Goal: Task Accomplishment & Management: Use online tool/utility

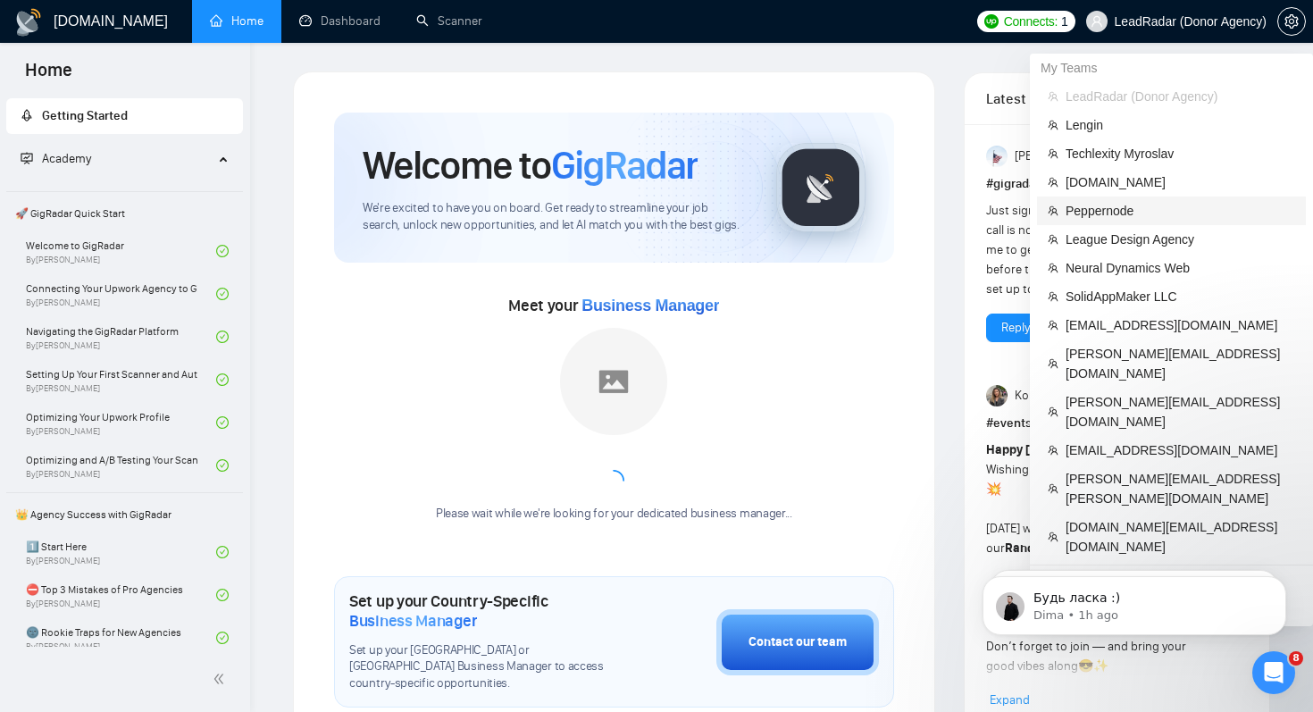
click at [1126, 209] on span "Peppernode" at bounding box center [1181, 211] width 230 height 20
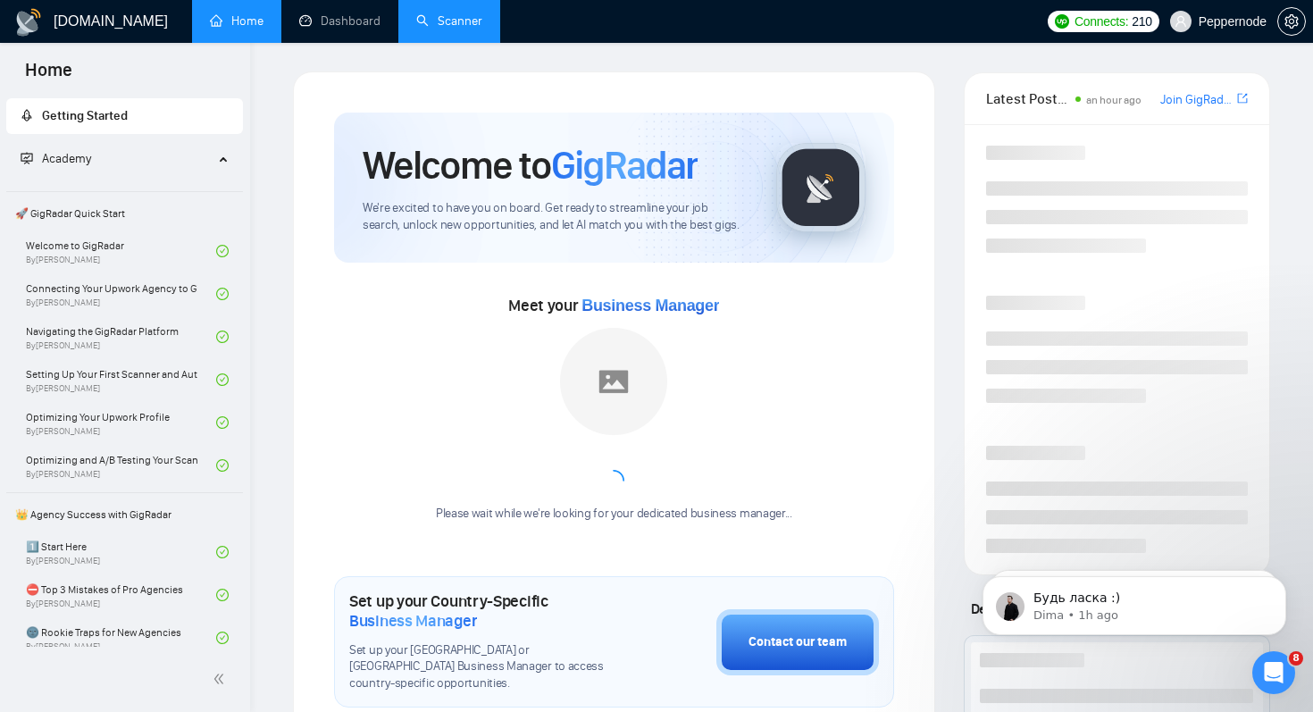
click at [451, 29] on link "Scanner" at bounding box center [449, 20] width 66 height 15
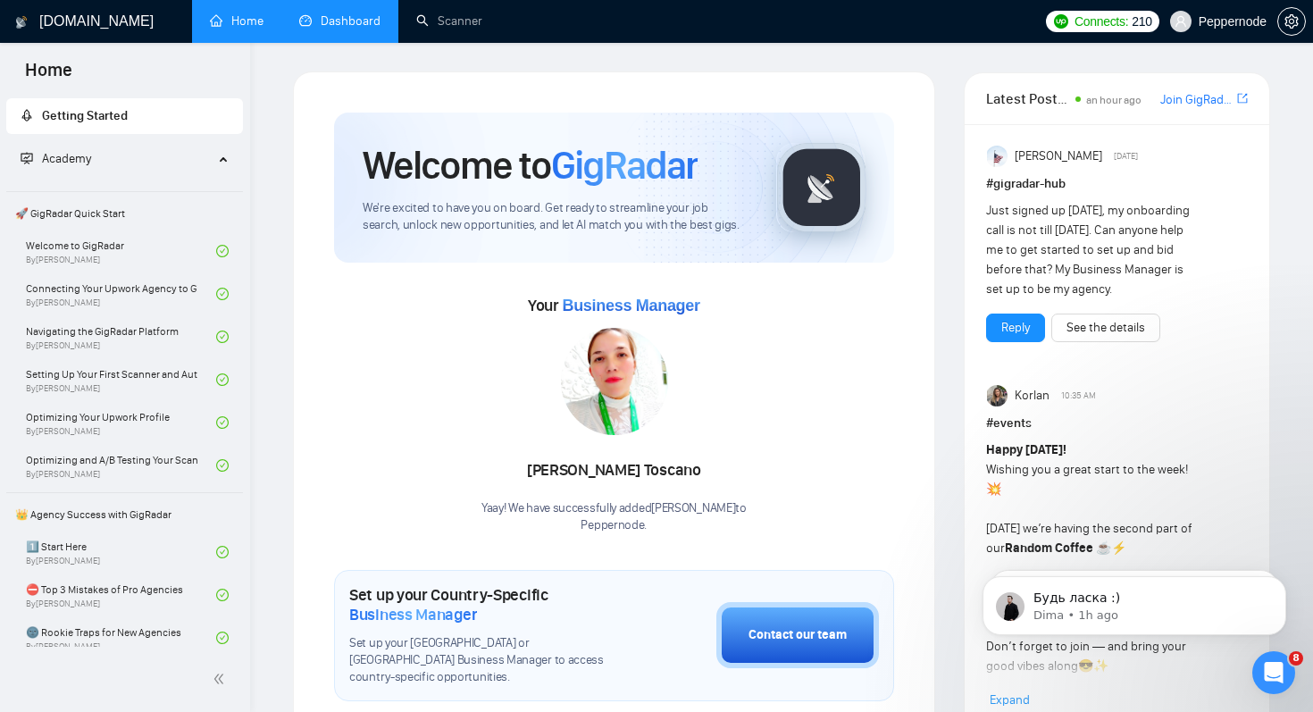
click at [316, 29] on link "Dashboard" at bounding box center [339, 20] width 81 height 15
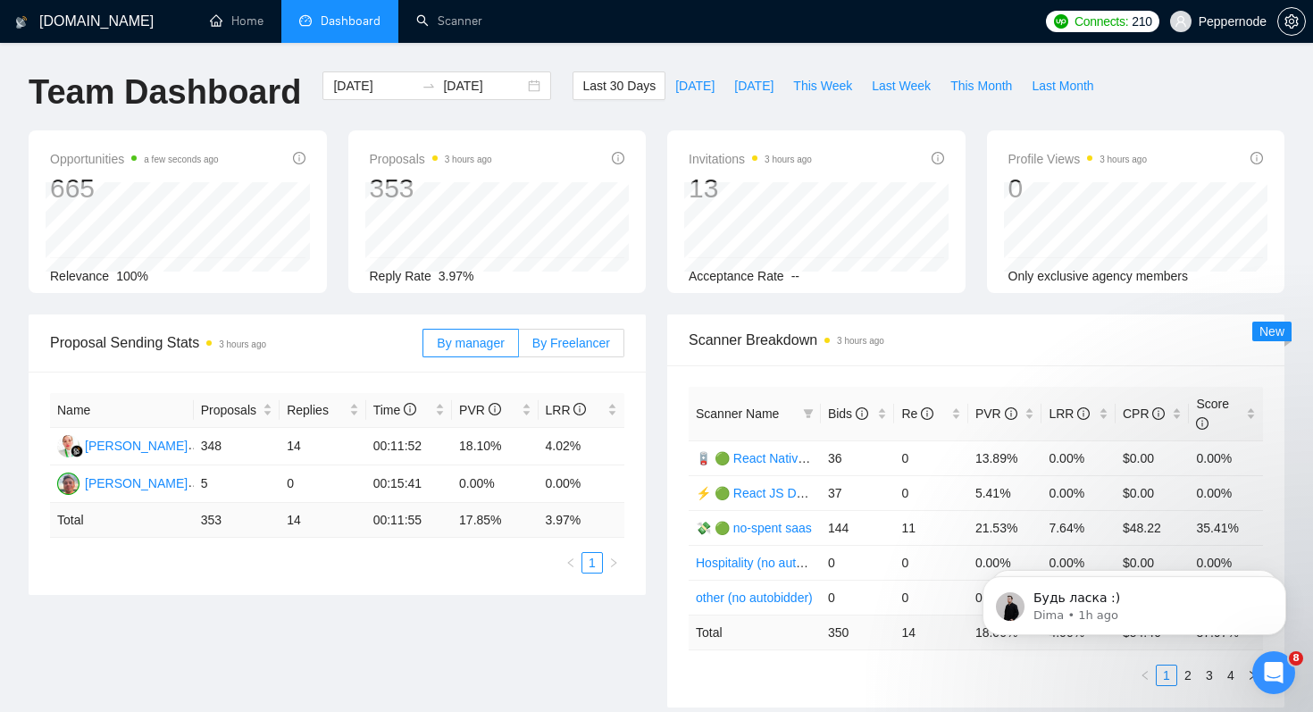
click at [593, 343] on span "By Freelancer" at bounding box center [571, 343] width 78 height 14
click at [519, 348] on input "By Freelancer" at bounding box center [519, 348] width 0 height 0
click at [121, 446] on div "Illia Fotin" at bounding box center [136, 446] width 103 height 20
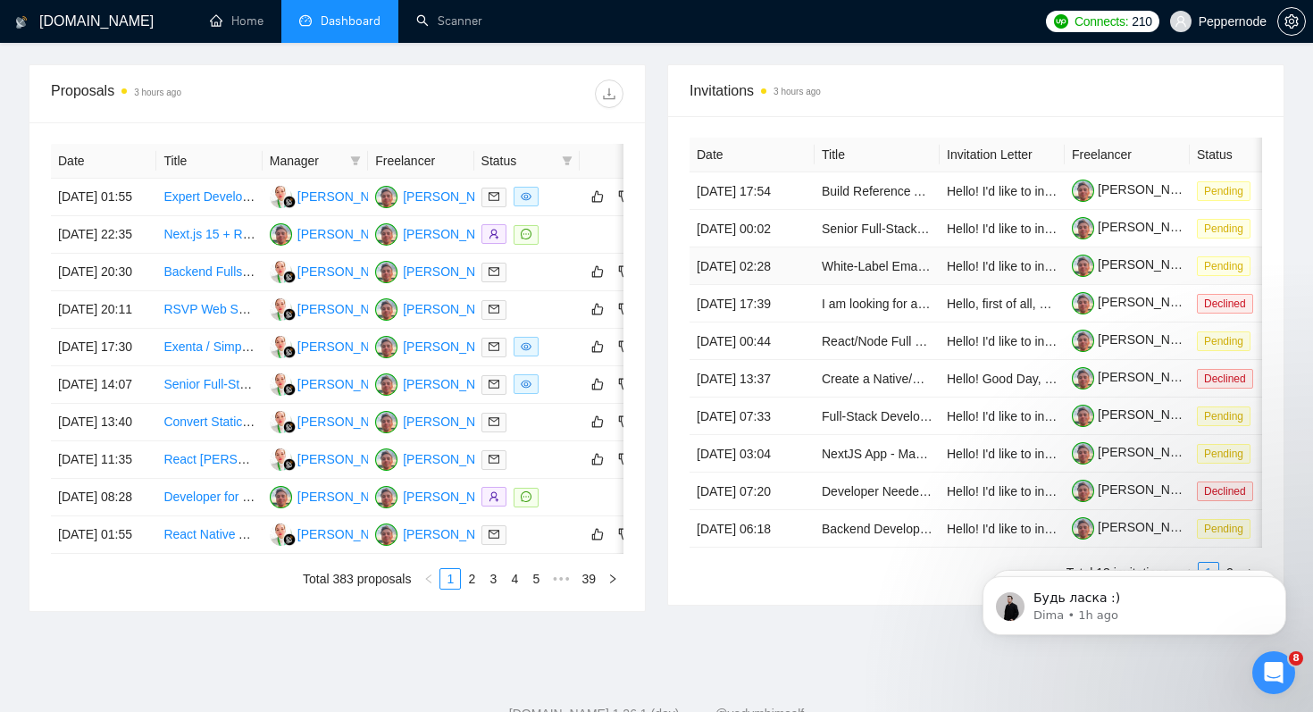
scroll to position [649, 0]
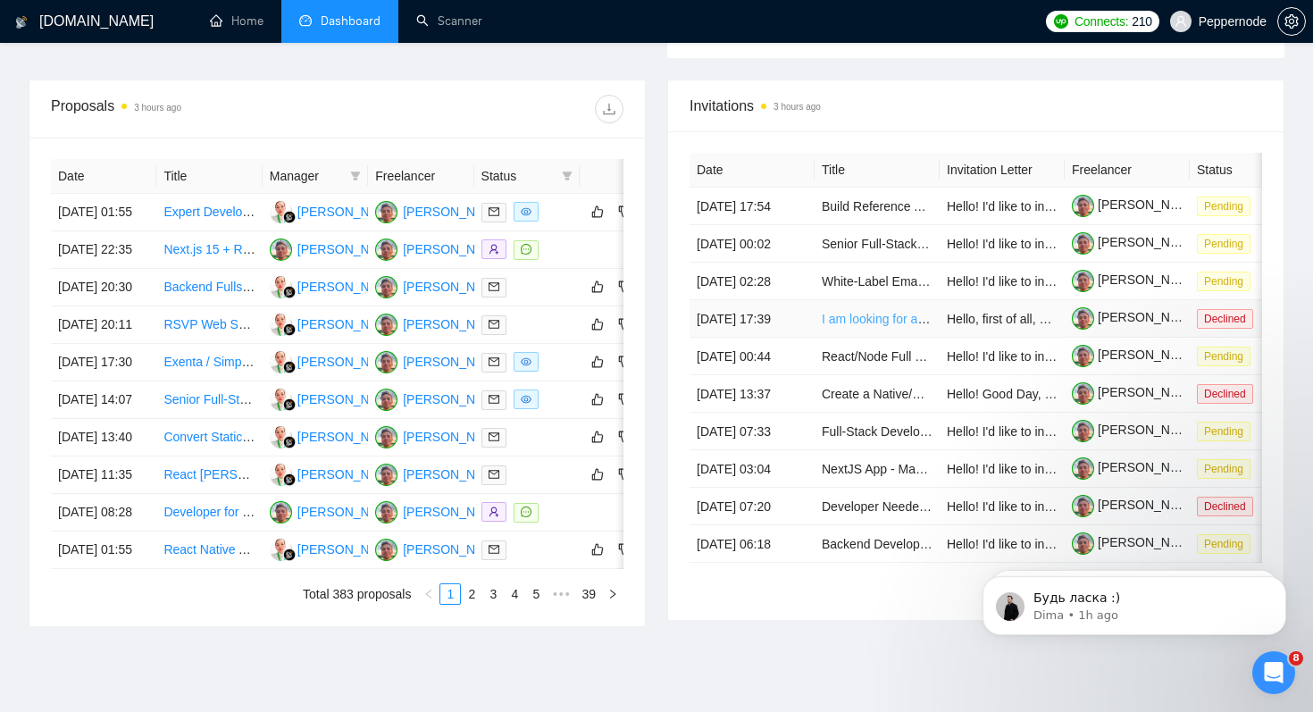
click at [867, 326] on link "I am looking for an expert to reverse engineer an Android or iOS application." at bounding box center [1033, 319] width 422 height 14
click at [868, 289] on link "White-Label Email Exposure & Hygiene Platform Development" at bounding box center [995, 281] width 347 height 14
click at [869, 251] on link "Senior Full-Stack Developers Needed - NodeJS, TypeScript, AWS, CloudFlare, Post…" at bounding box center [1095, 244] width 547 height 14
click at [866, 213] on link "Build Reference Architecture: Next.js chat UI + Google ADK Backend (Docker + Po…" at bounding box center [1070, 206] width 497 height 14
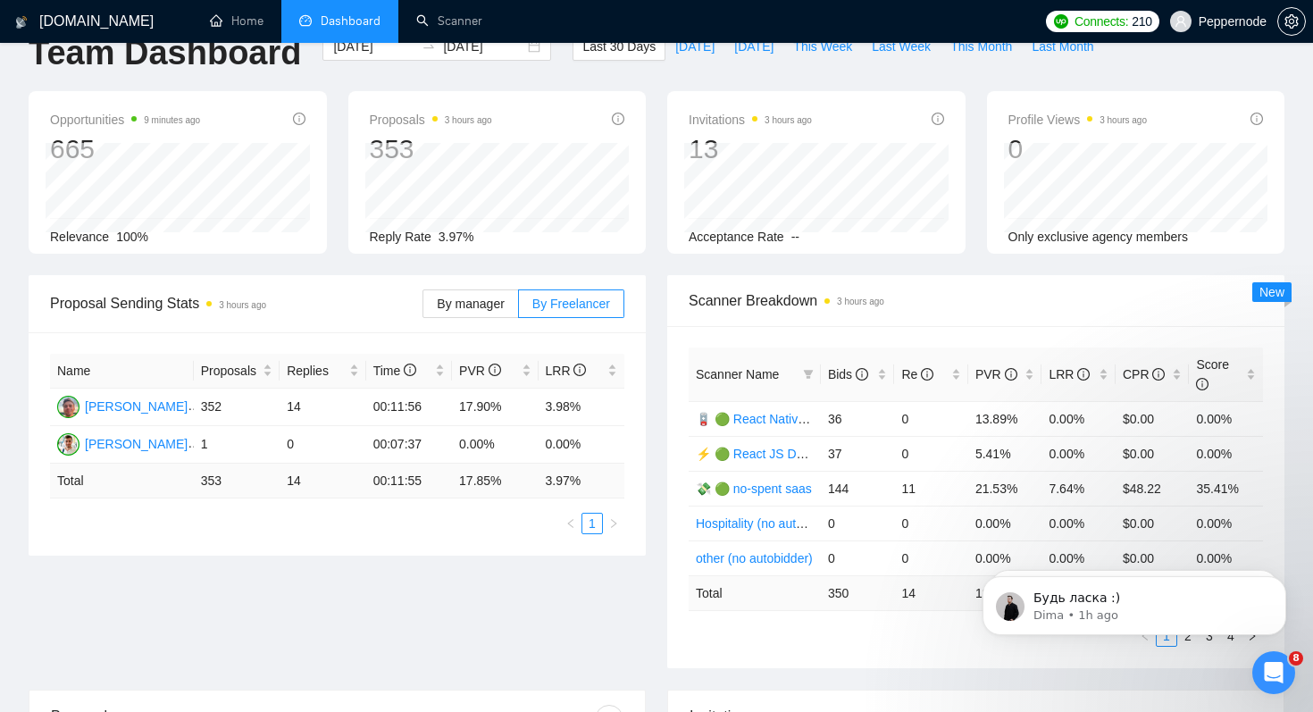
scroll to position [0, 0]
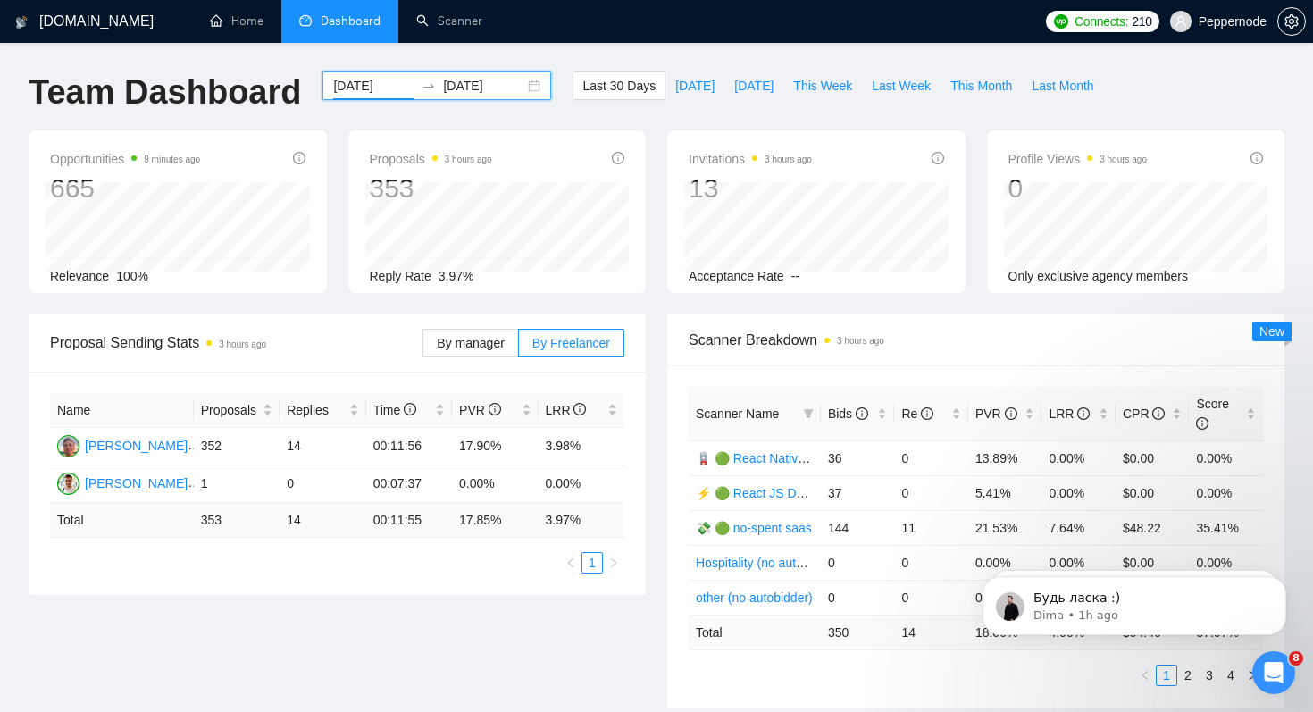
click at [364, 89] on input "2025-08-23" at bounding box center [373, 86] width 81 height 20
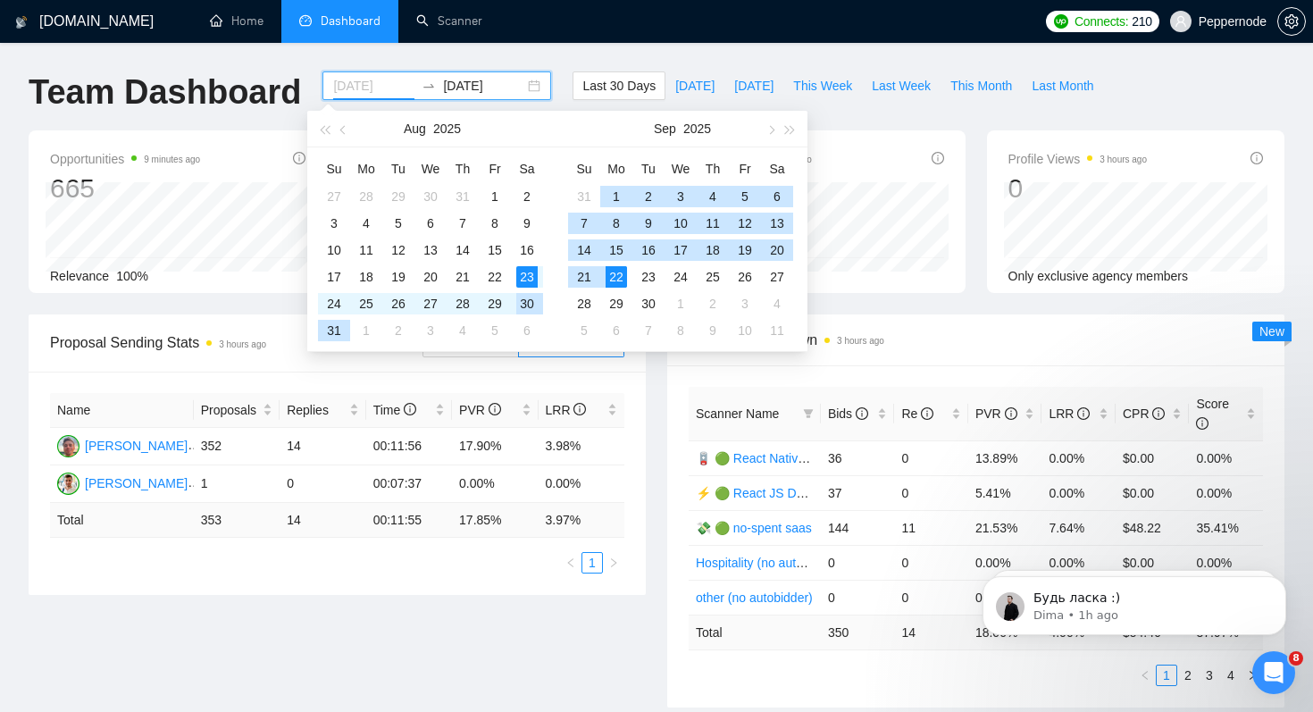
type input "2025-08-23"
click at [529, 278] on div "23" at bounding box center [526, 276] width 21 height 21
type input "2025-09-08"
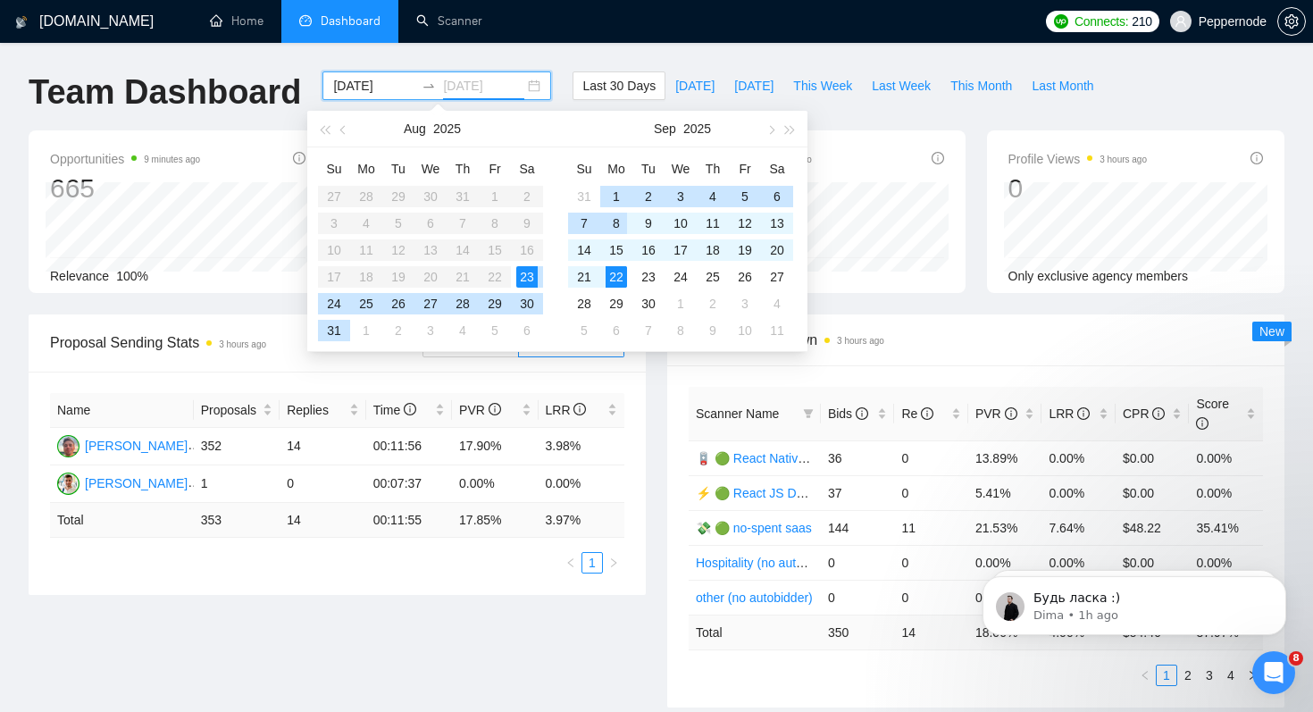
click at [613, 221] on div "8" at bounding box center [616, 223] width 21 height 21
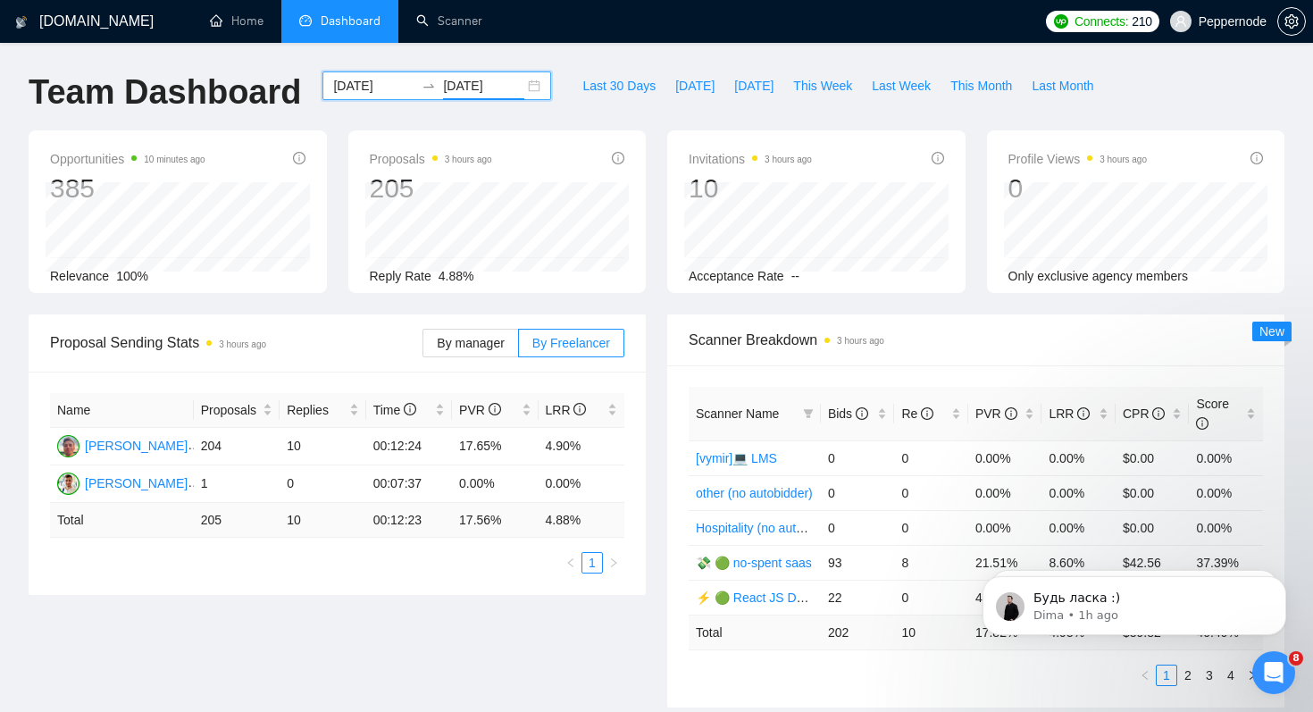
click at [365, 85] on input "2025-08-23" at bounding box center [373, 86] width 81 height 20
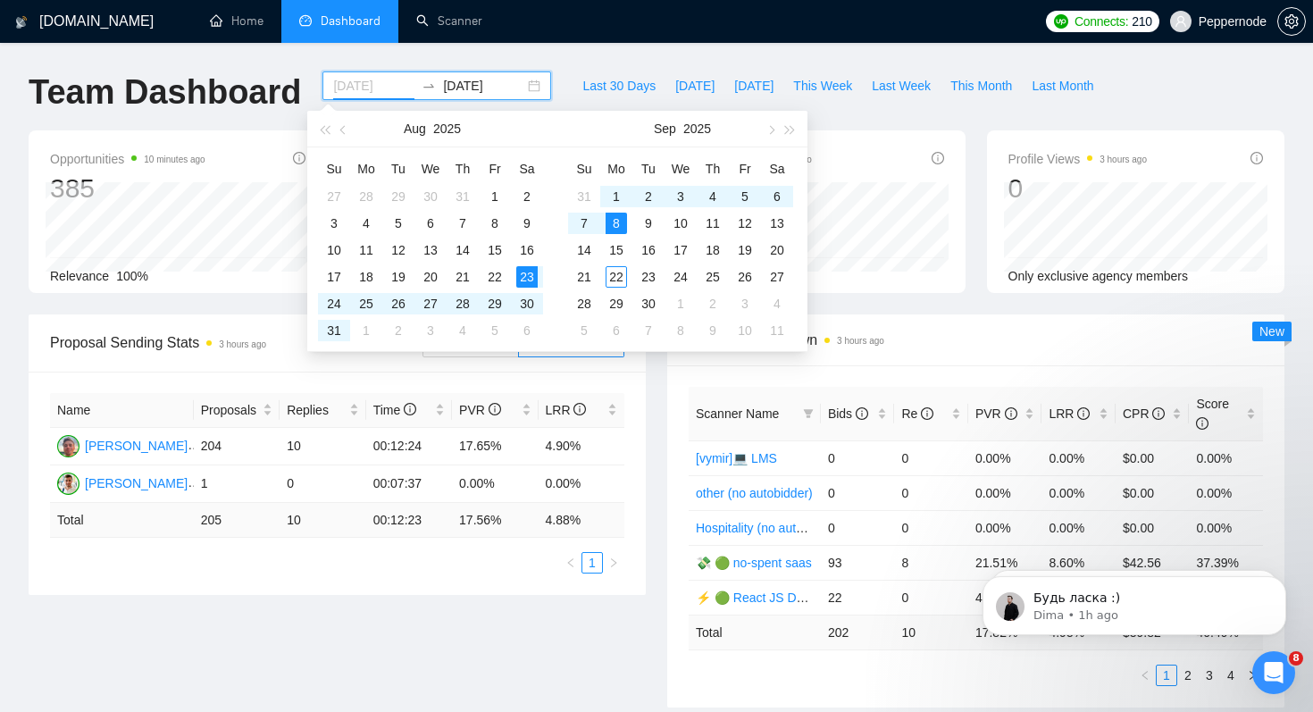
type input "2025-09-08"
click at [621, 221] on div "8" at bounding box center [616, 223] width 21 height 21
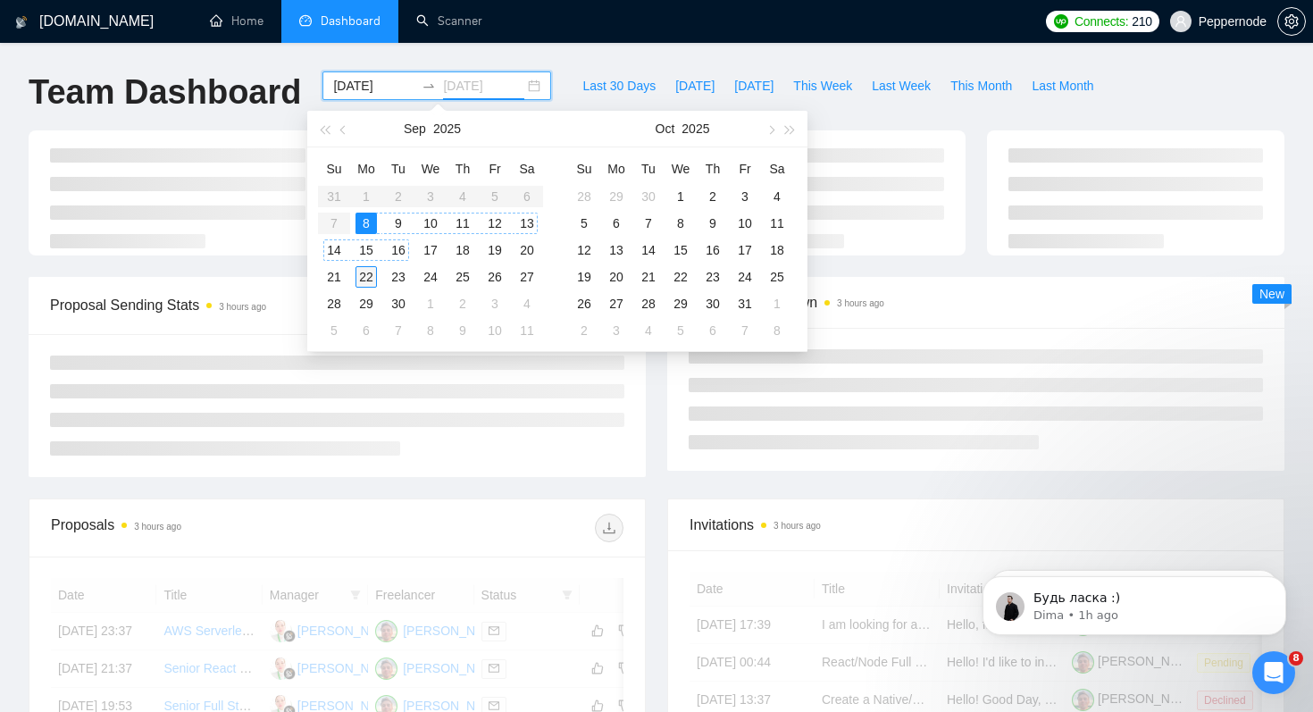
type input "2025-09-22"
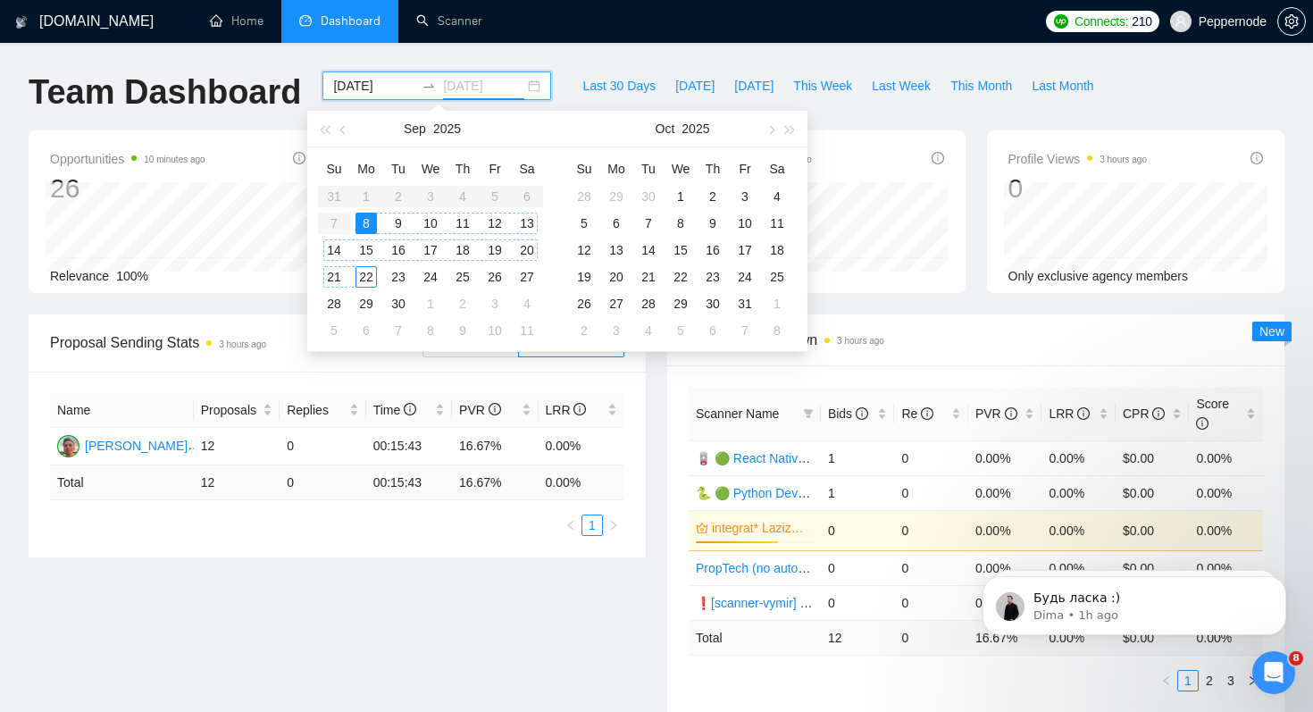
click at [371, 275] on div "22" at bounding box center [366, 276] width 21 height 21
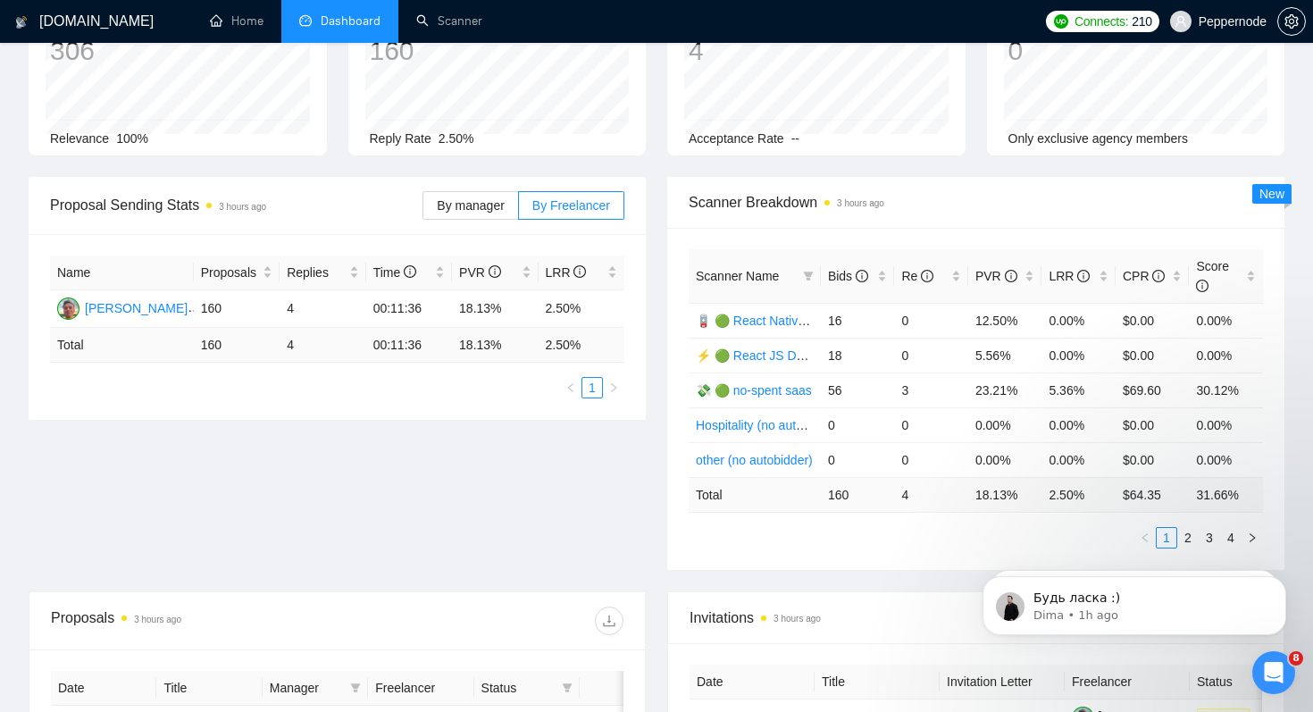
scroll to position [148, 0]
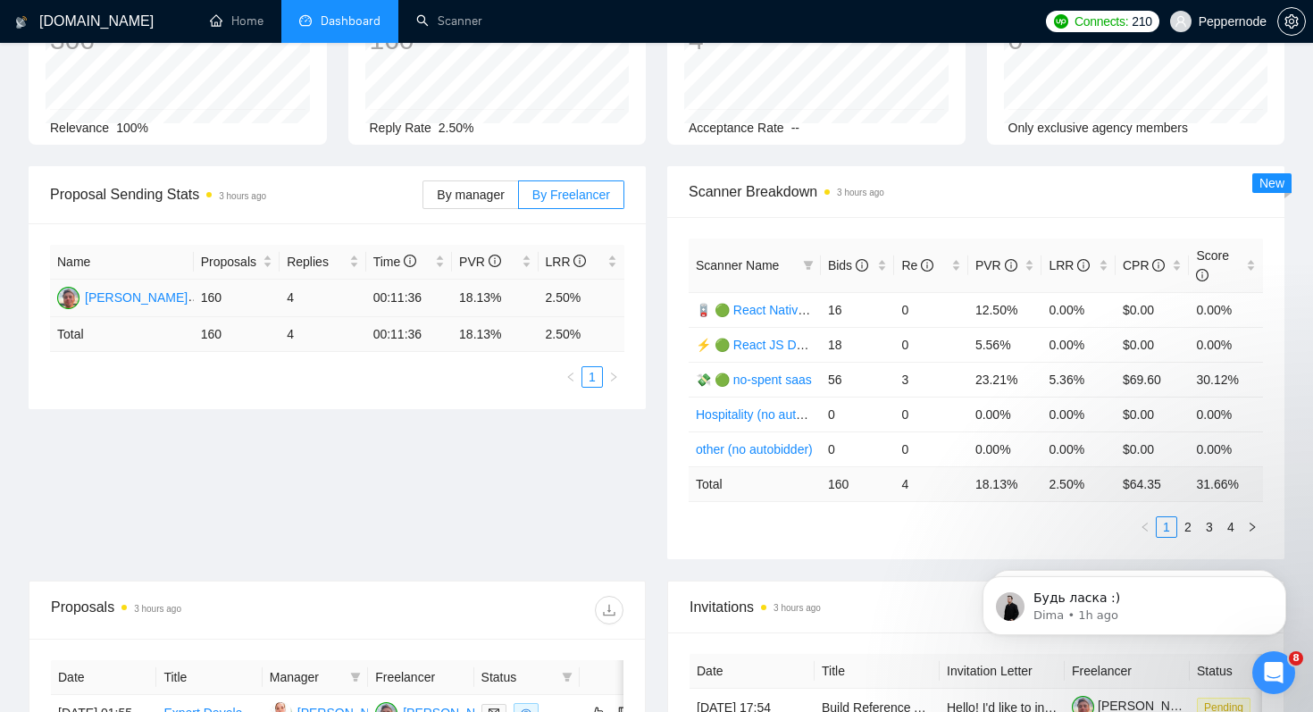
click at [562, 303] on td "2.50%" at bounding box center [582, 299] width 87 height 38
click at [976, 264] on span "PVR" at bounding box center [997, 265] width 42 height 14
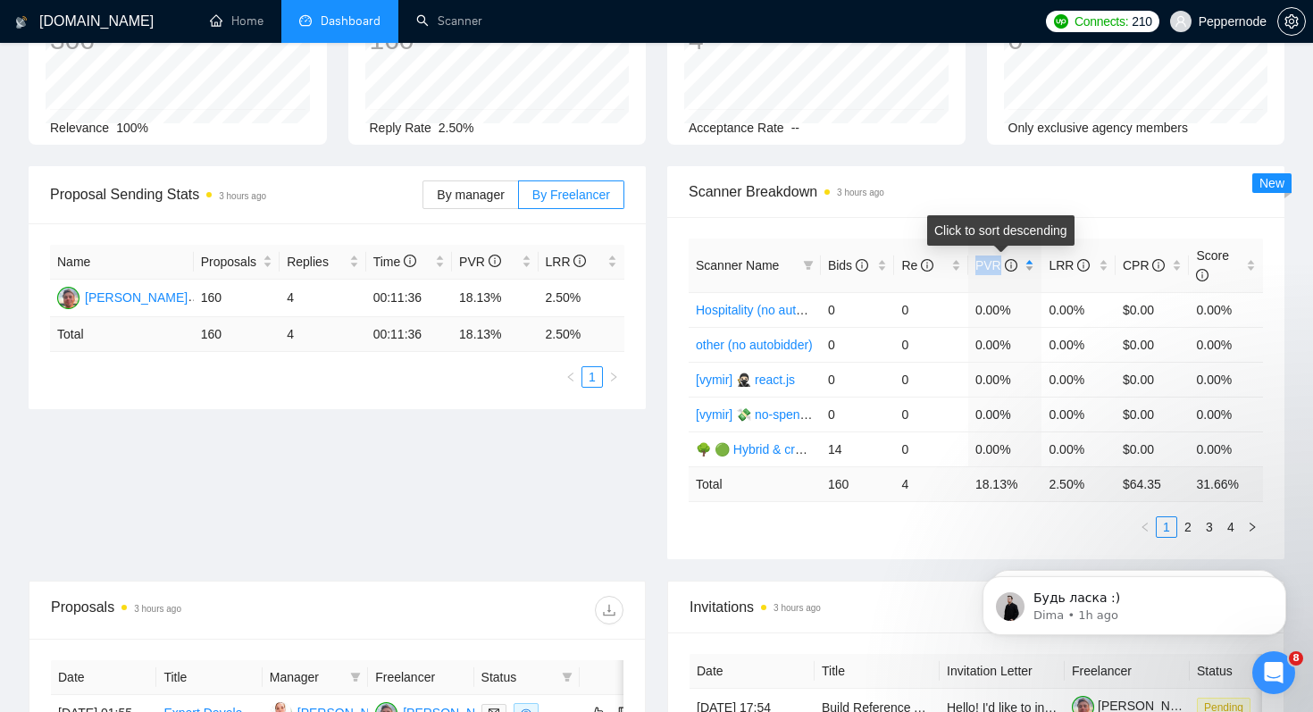
click at [976, 264] on span "PVR" at bounding box center [997, 265] width 42 height 14
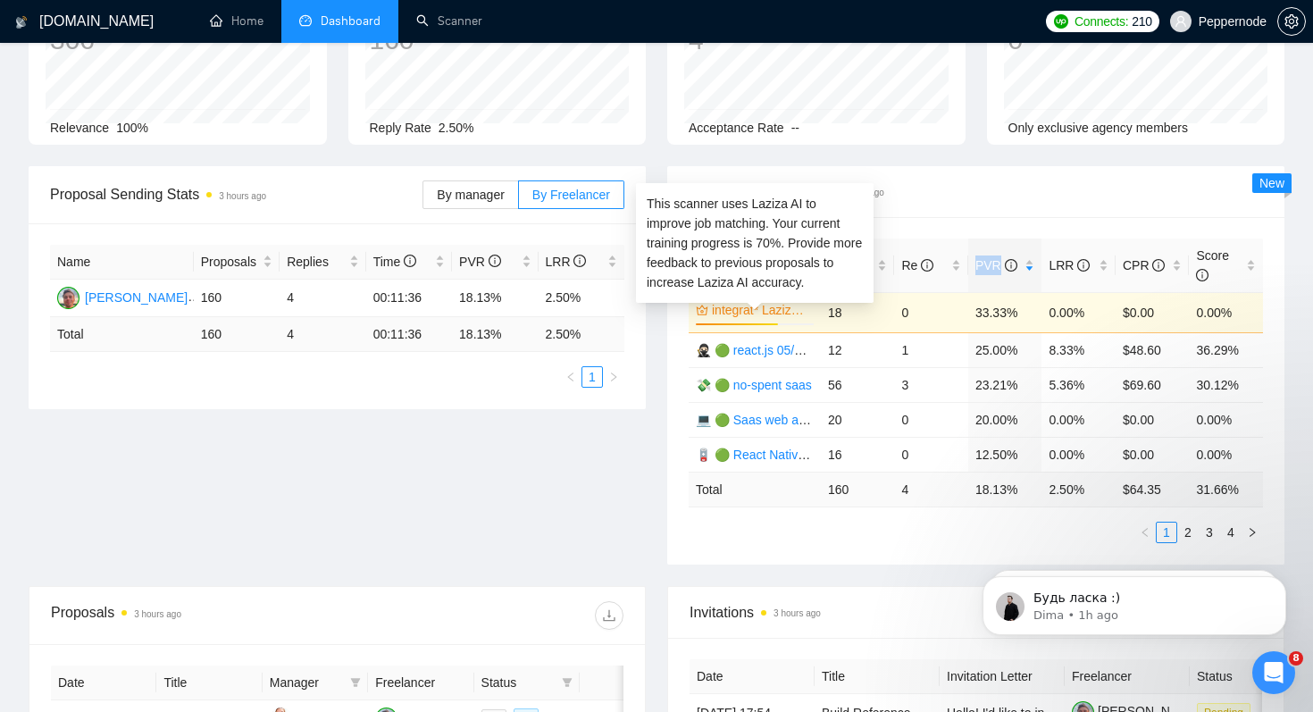
click at [740, 313] on link "integrat* Laziz💻 🟢 Saas web app 😱 Shockingly 27/11" at bounding box center [761, 310] width 98 height 20
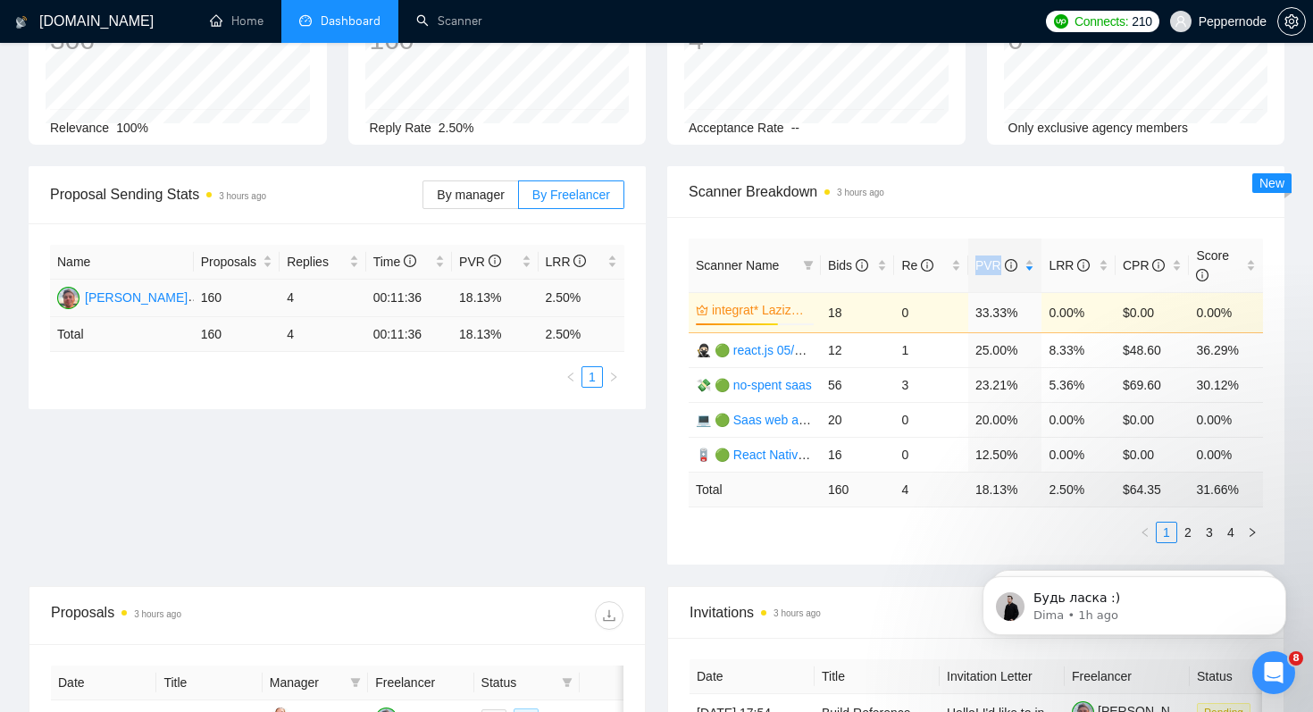
scroll to position [0, 0]
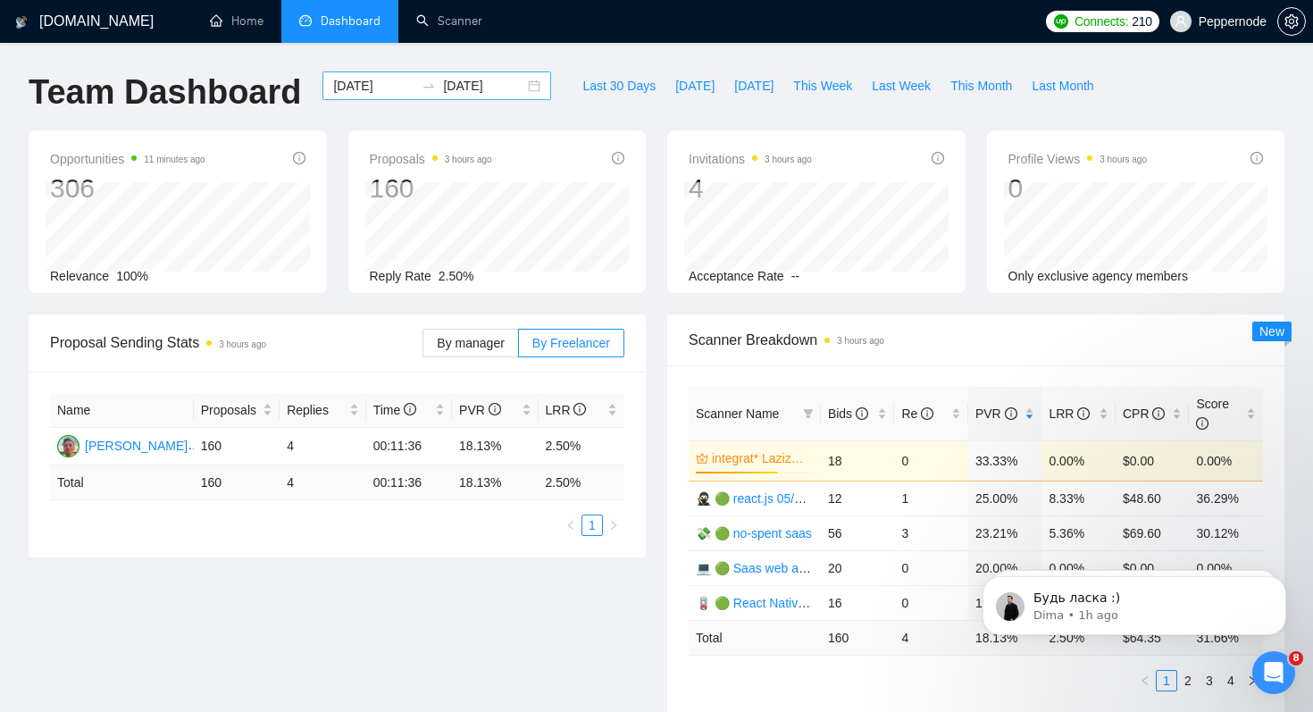
click at [357, 96] on div "2025-09-08 2025-09-22" at bounding box center [436, 85] width 229 height 29
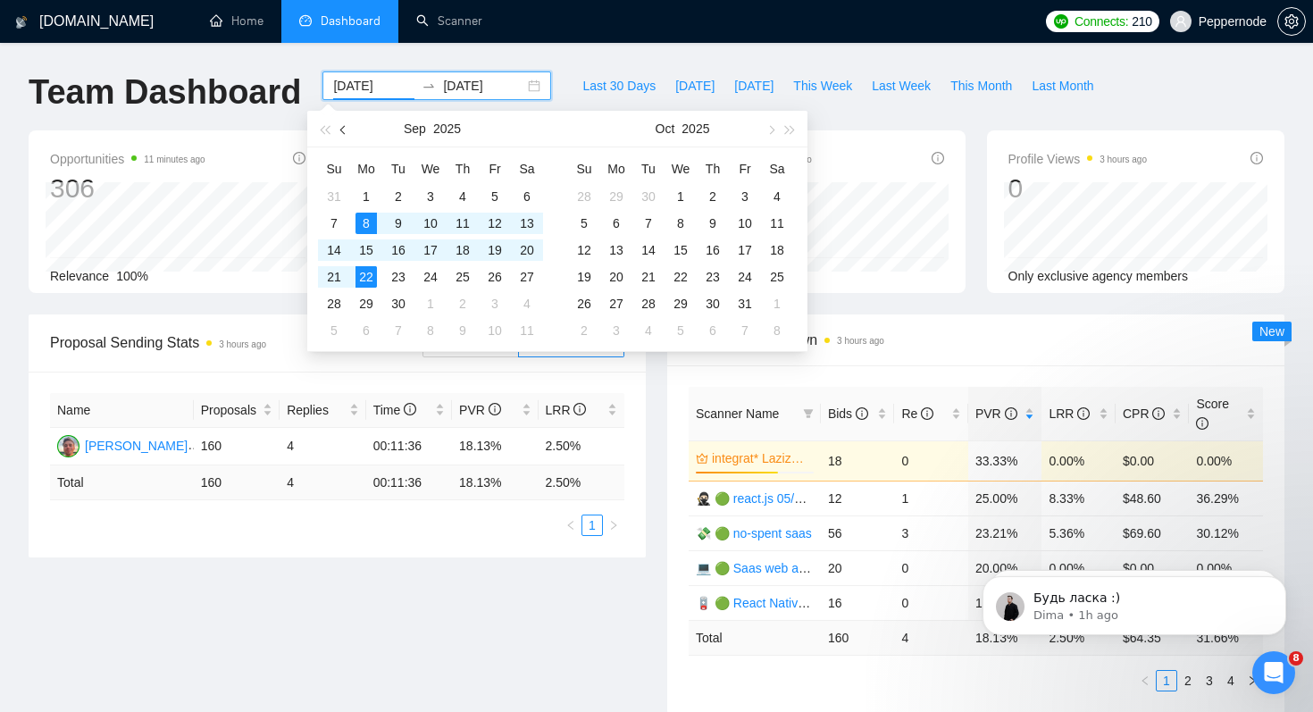
click at [348, 140] on button "button" at bounding box center [344, 129] width 20 height 36
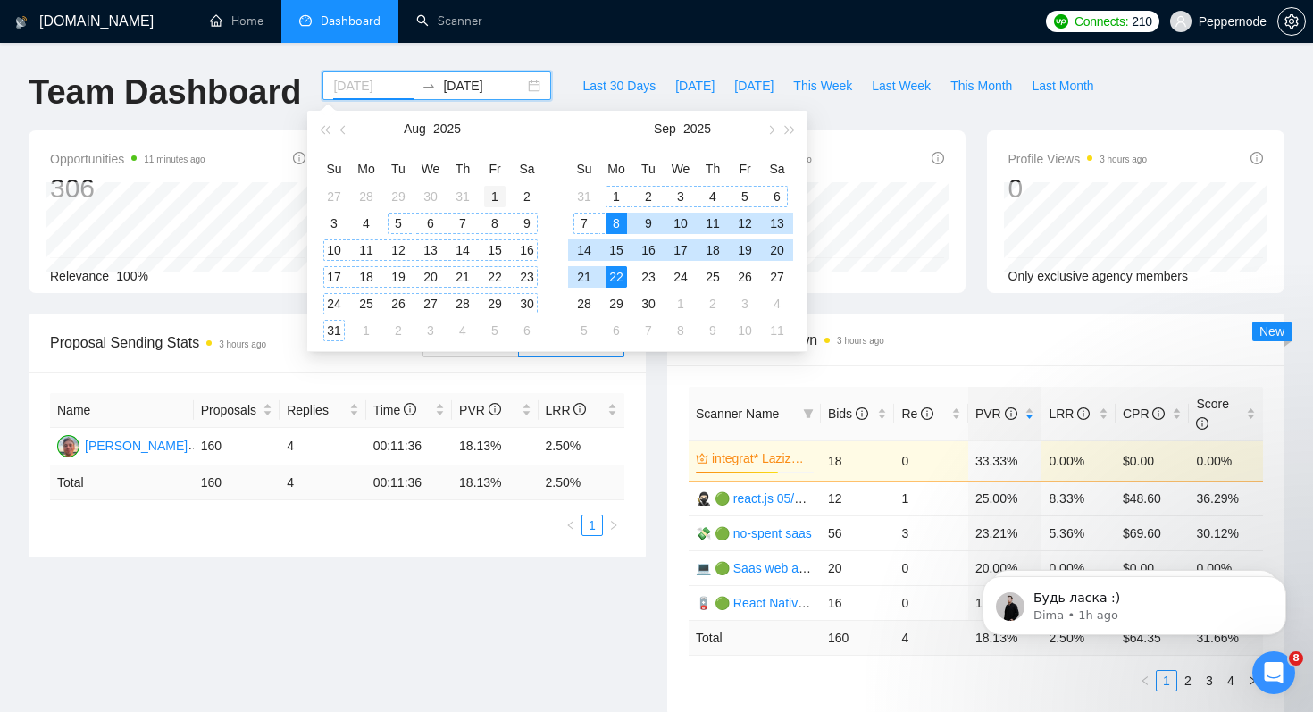
type input "2025-08-01"
click at [487, 199] on div "1" at bounding box center [494, 196] width 21 height 21
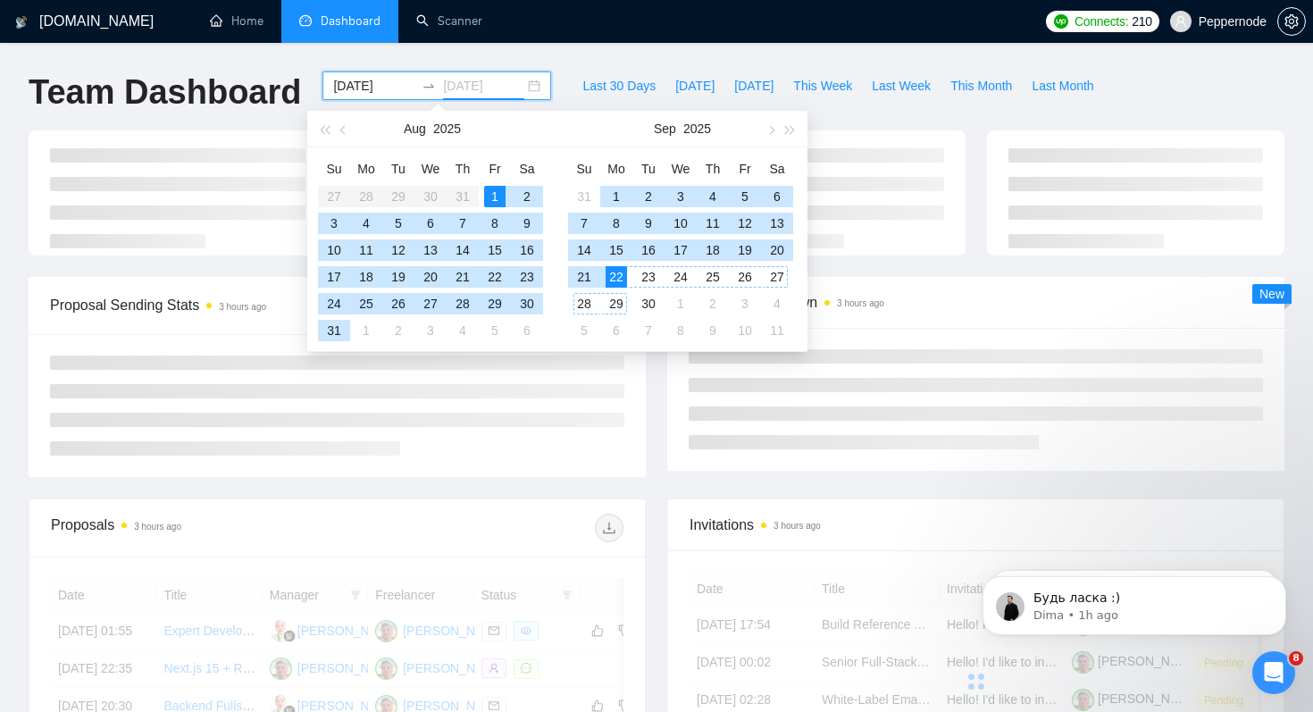
type input "2025-09-22"
click at [617, 277] on div "22" at bounding box center [616, 276] width 21 height 21
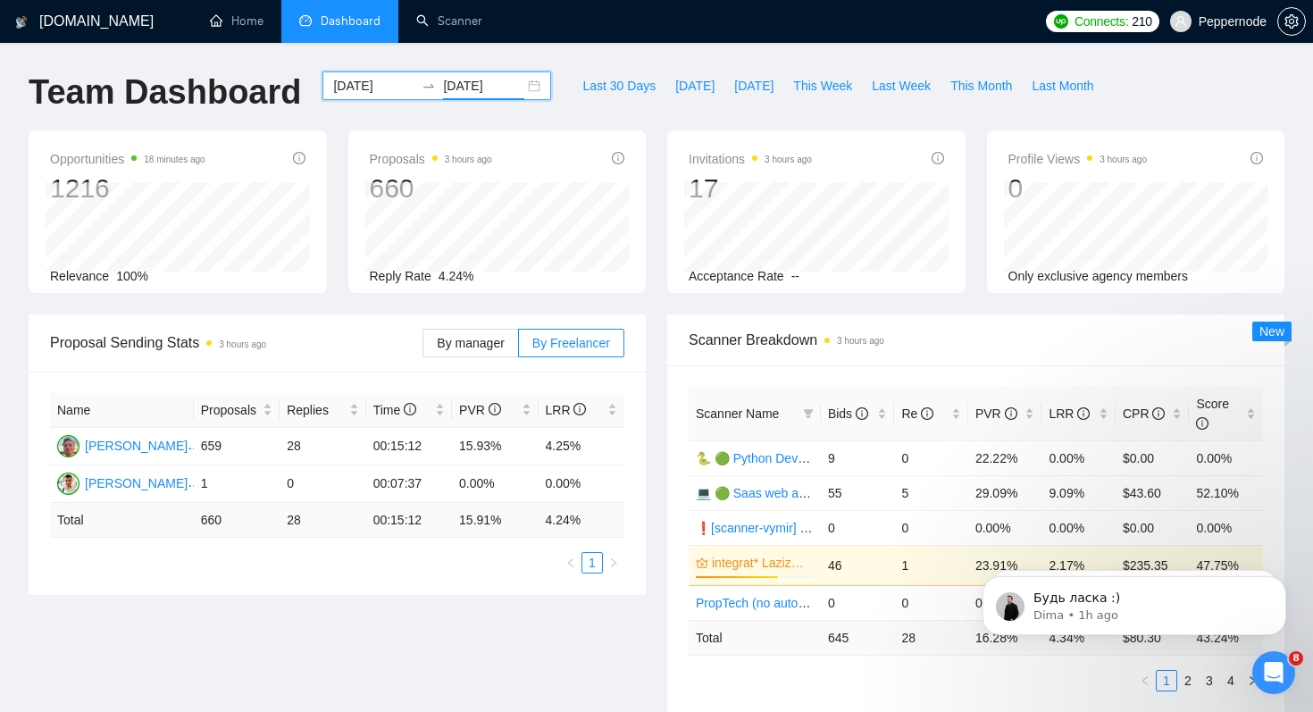
click at [377, 85] on input "2025-08-01" at bounding box center [373, 86] width 81 height 20
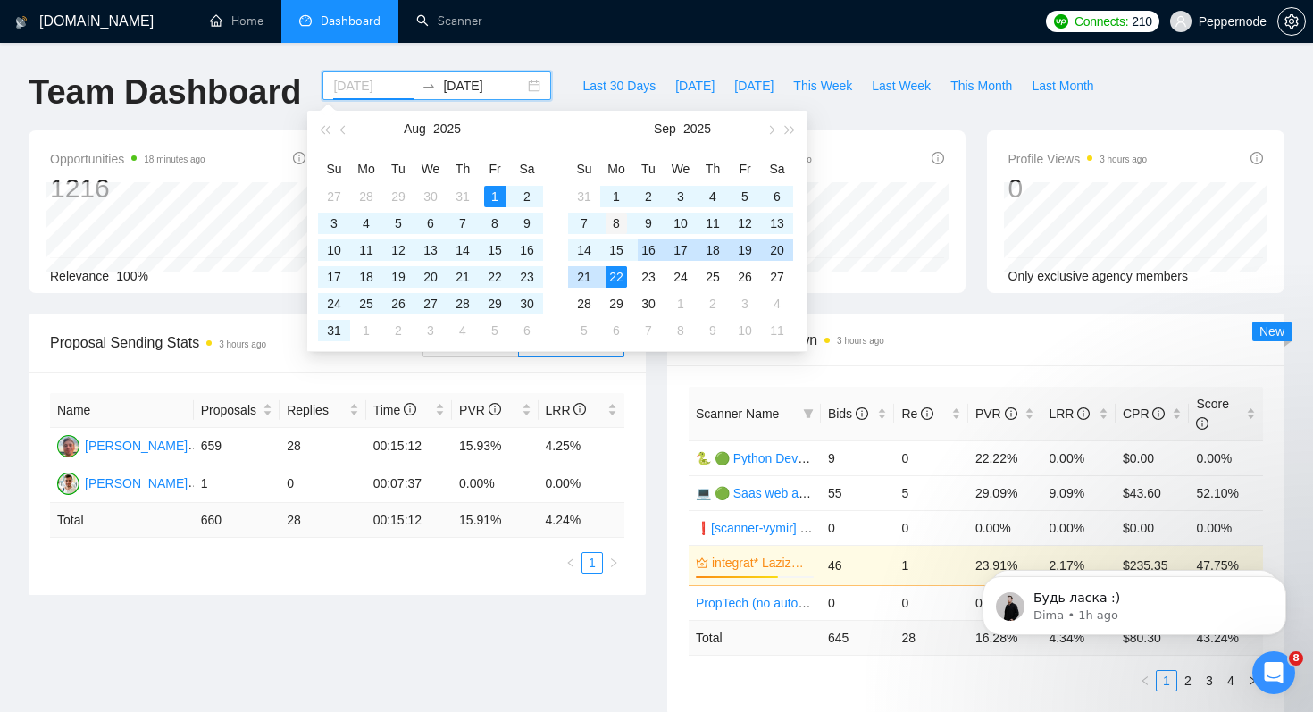
type input "2025-09-08"
click at [615, 228] on div "8" at bounding box center [616, 223] width 21 height 21
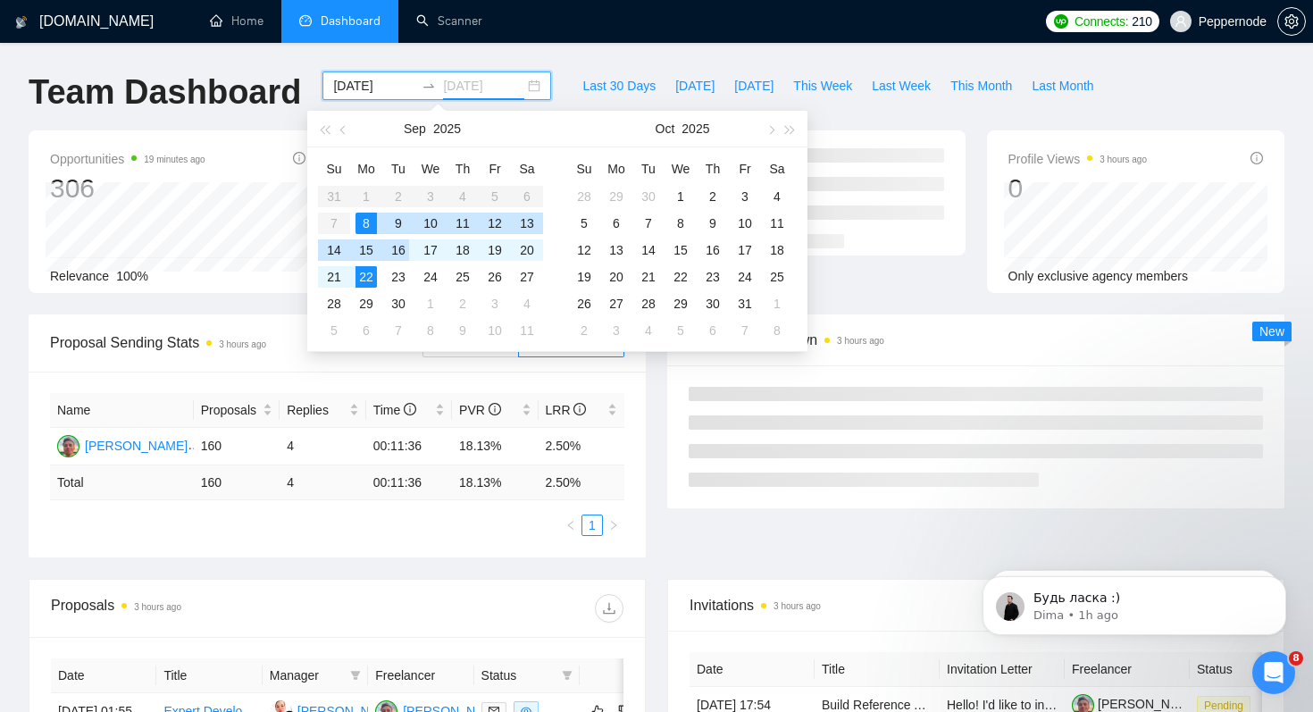
type input "2025-09-22"
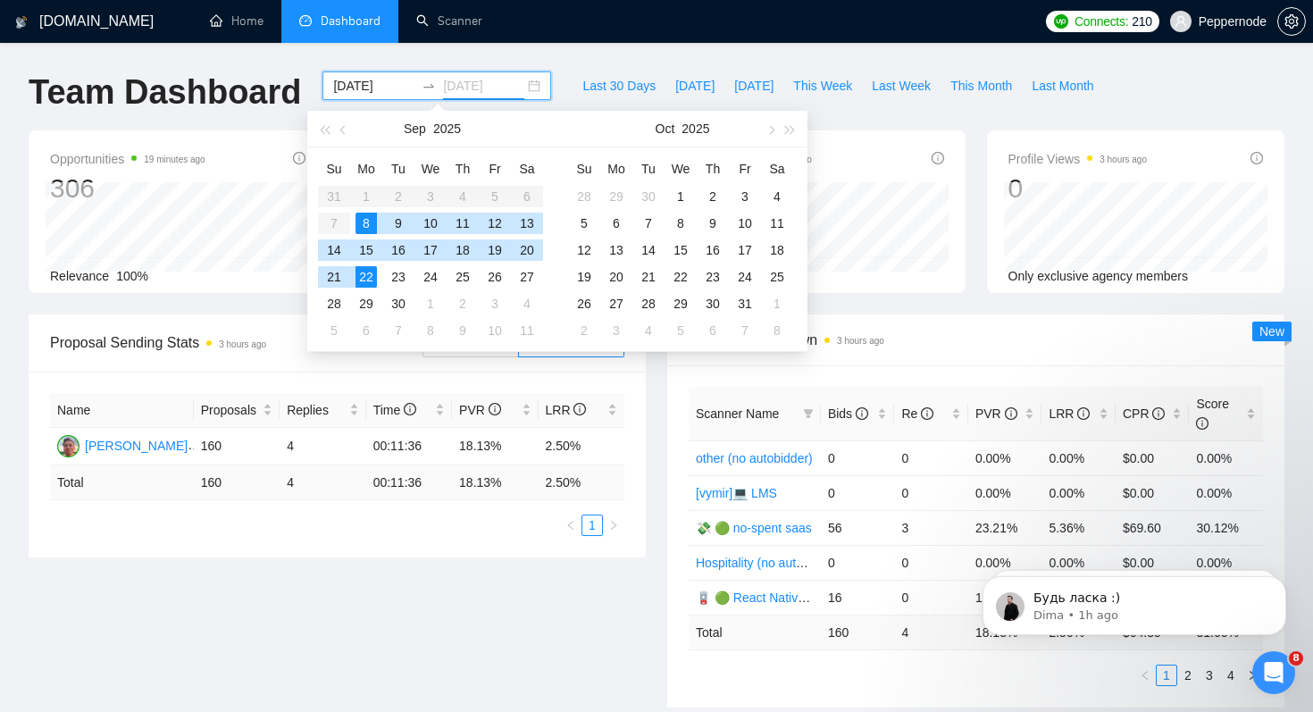
click at [364, 275] on div "22" at bounding box center [366, 276] width 21 height 21
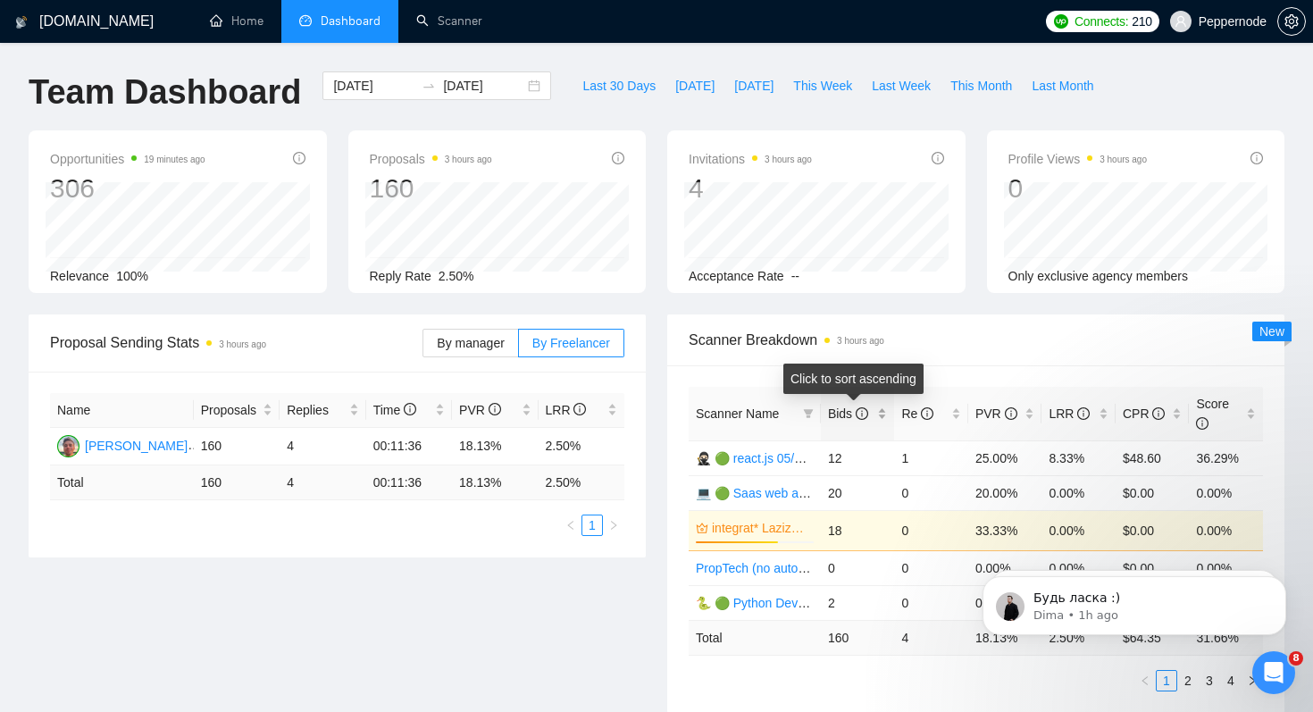
click at [844, 408] on span "Bids" at bounding box center [848, 413] width 40 height 14
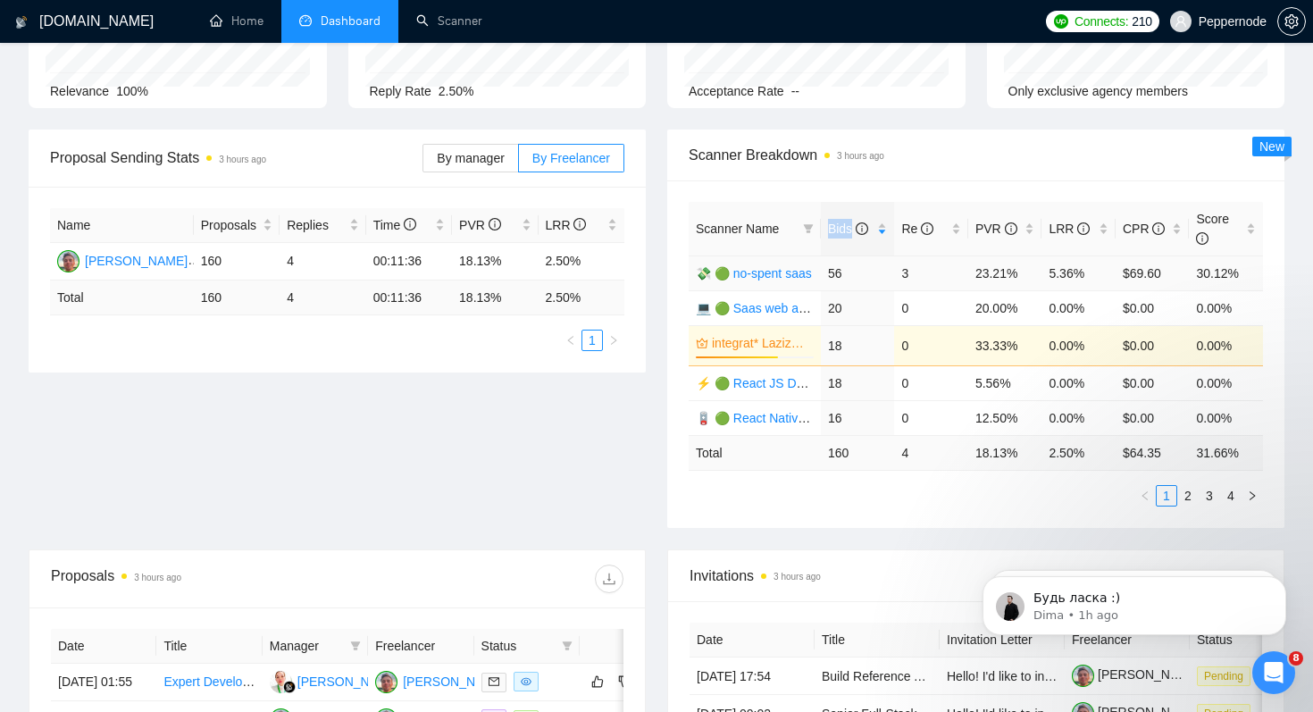
scroll to position [188, 0]
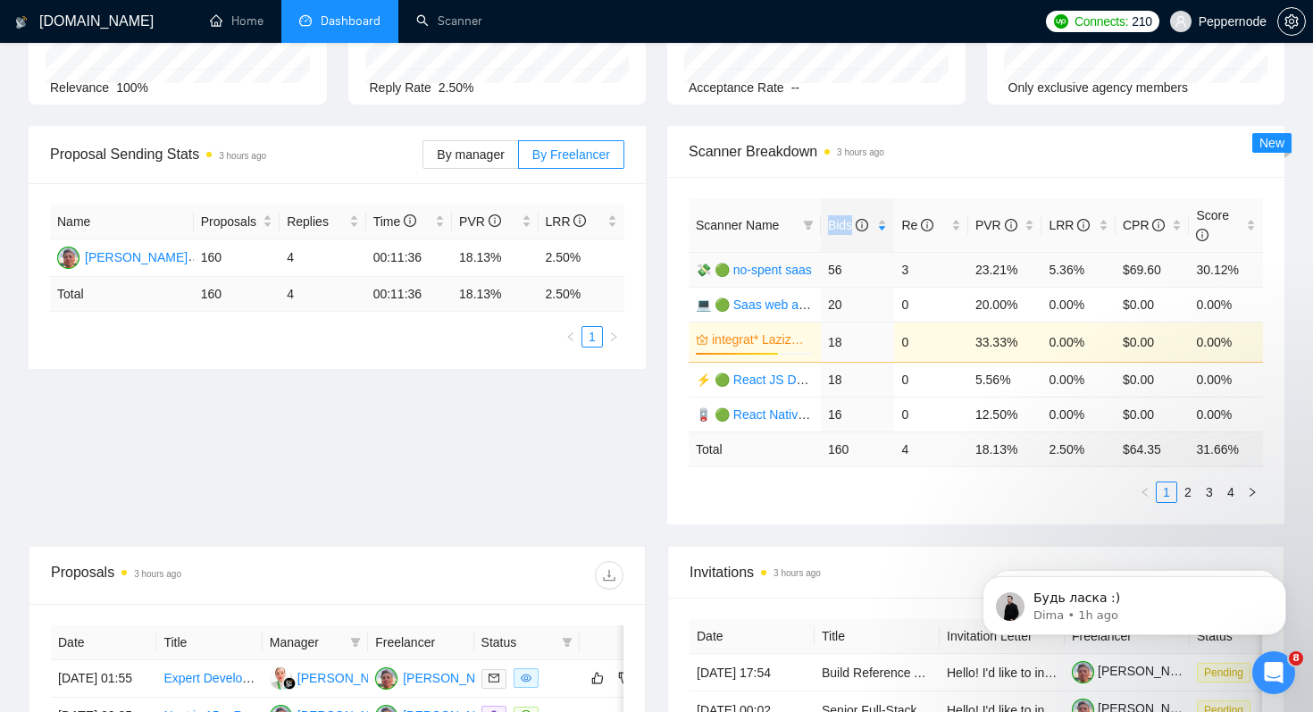
click at [755, 273] on link "💸 🟢 no-spent saas" at bounding box center [754, 270] width 116 height 14
click at [776, 303] on link "💻 🟢 Saas web app 😱 Shockingly 27/11" at bounding box center [813, 304] width 234 height 14
click at [761, 377] on link "⚡ 🟢 React JS Developer (t) - short 24/03" at bounding box center [815, 380] width 238 height 14
click at [119, 255] on div "[PERSON_NAME]" at bounding box center [136, 257] width 103 height 20
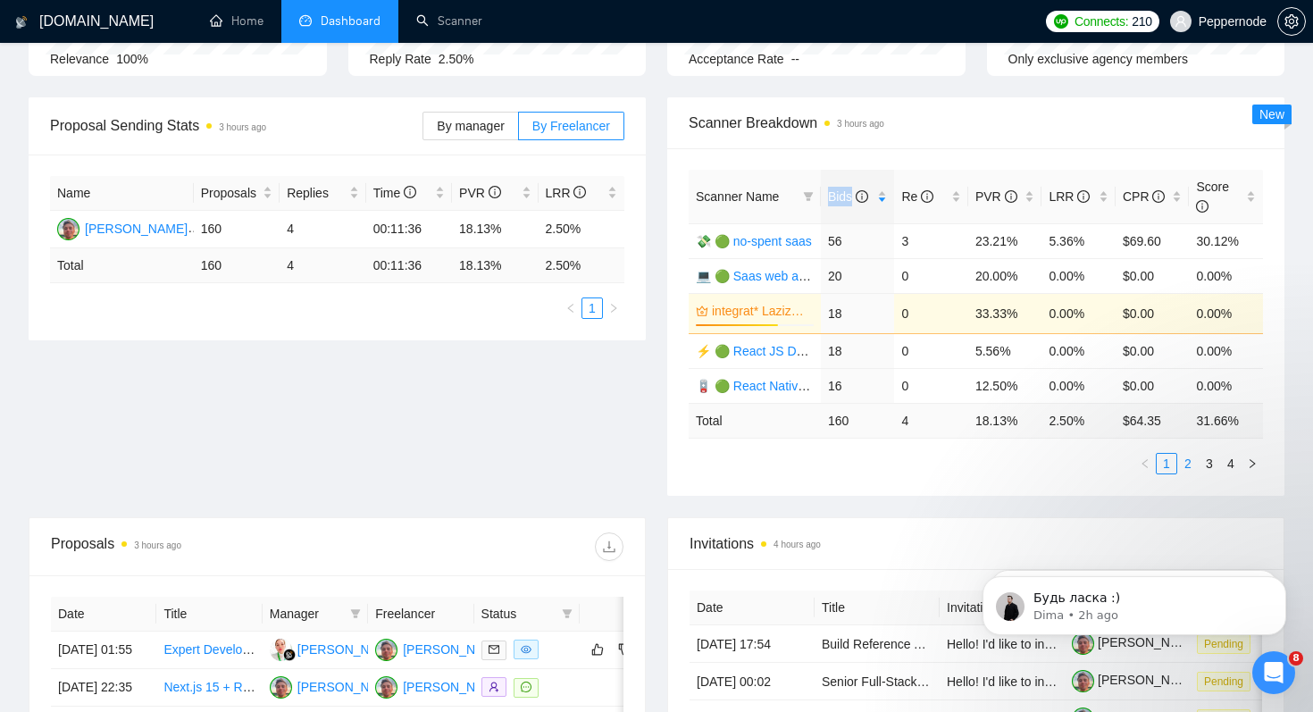
click at [1189, 466] on link "2" at bounding box center [1188, 464] width 20 height 20
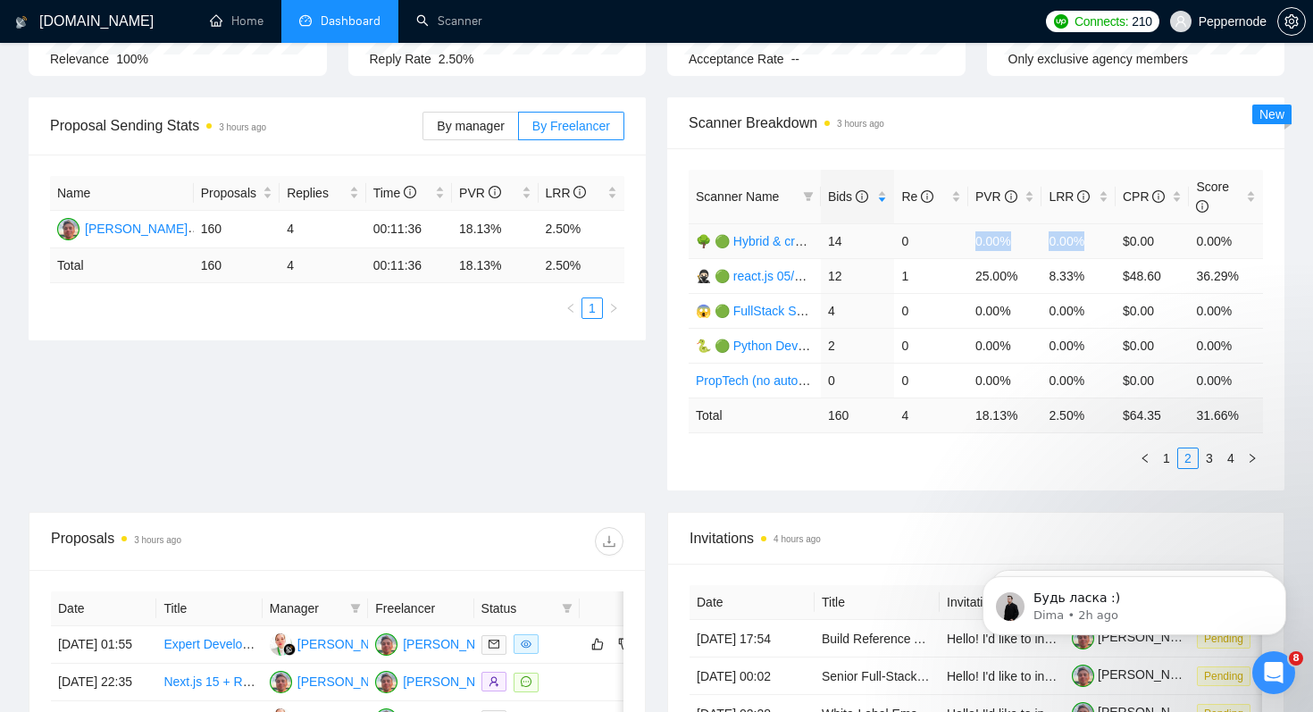
drag, startPoint x: 970, startPoint y: 236, endPoint x: 1097, endPoint y: 241, distance: 127.0
click at [1097, 241] on tr "🌳 🟢 Hybrid & cross platform 07/04 changed start 14 0 0.00% 0.00% $0.00 0.00%" at bounding box center [976, 240] width 574 height 35
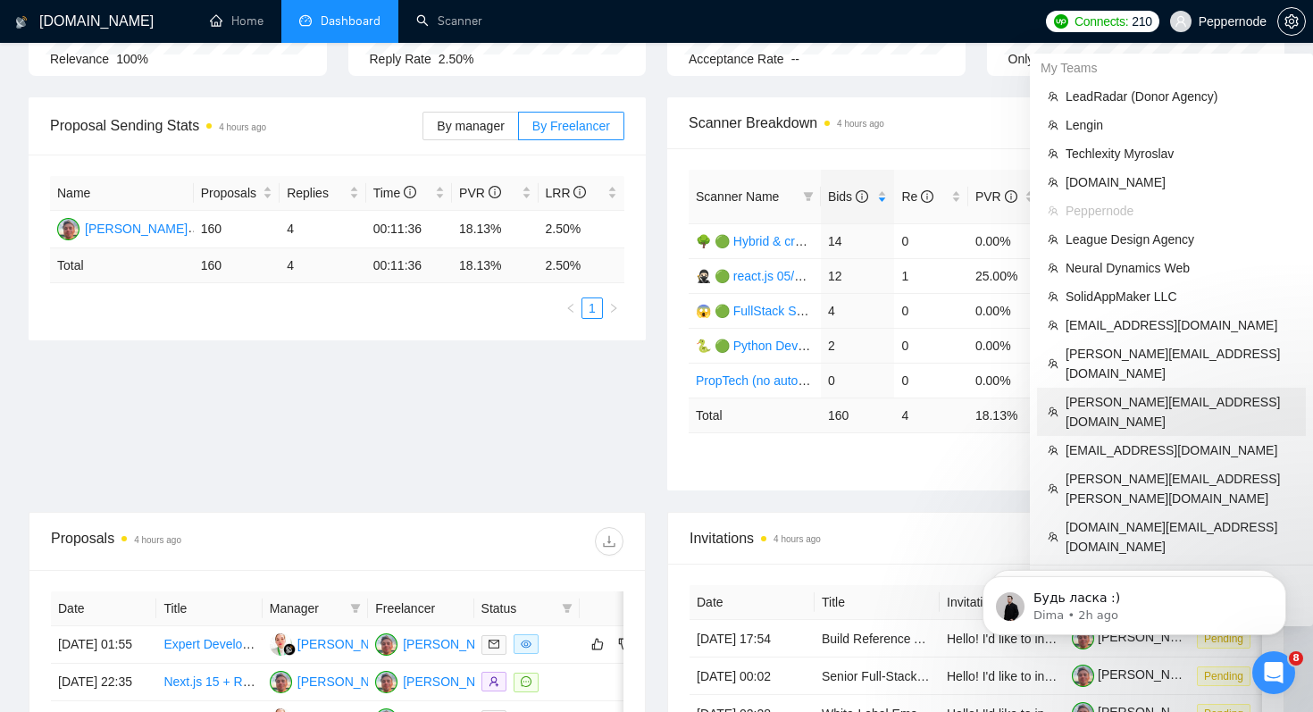
click at [1154, 392] on span "aleksandr.b7733@gmail.com" at bounding box center [1181, 411] width 230 height 39
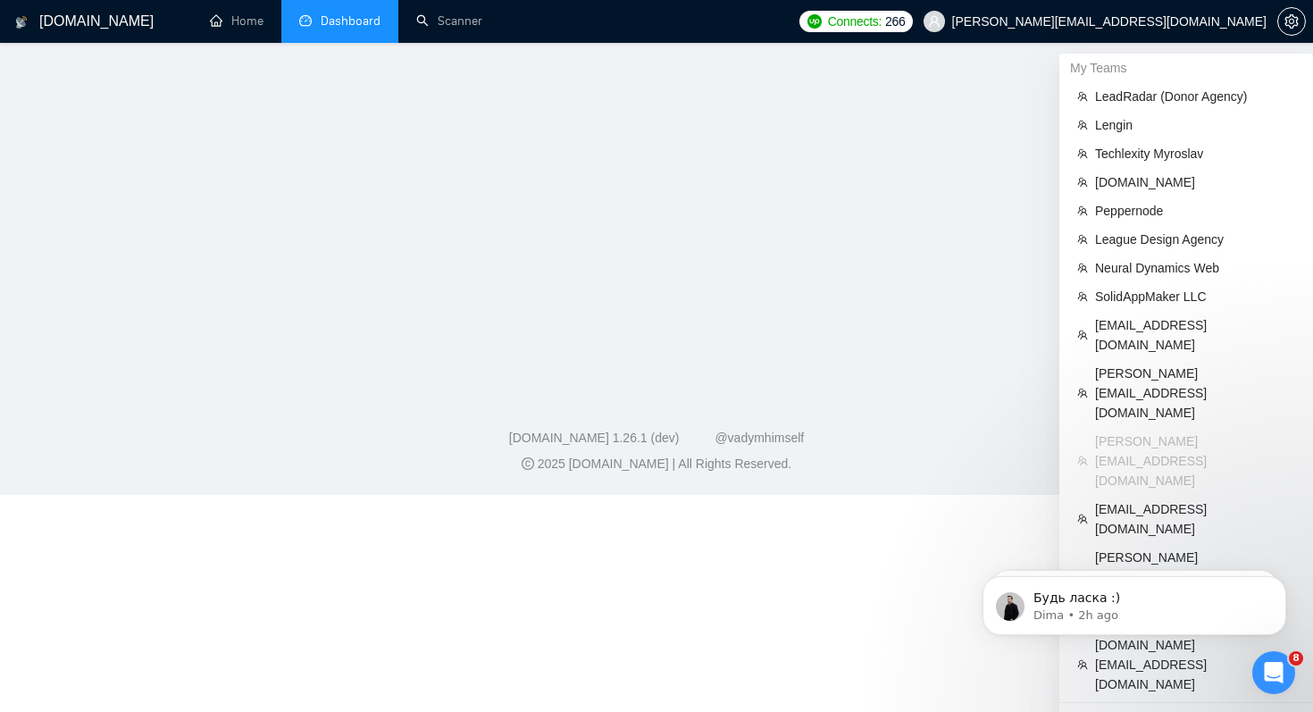
scroll to position [467, 0]
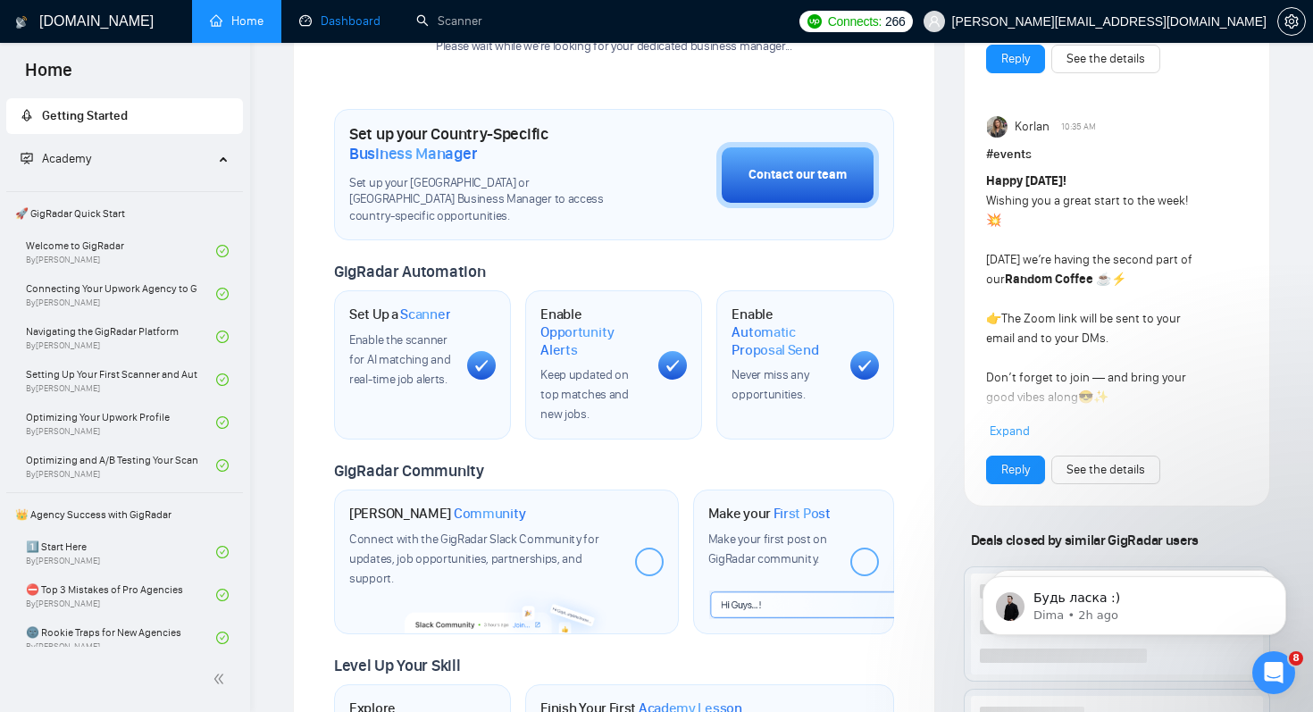
click at [349, 29] on link "Dashboard" at bounding box center [339, 20] width 81 height 15
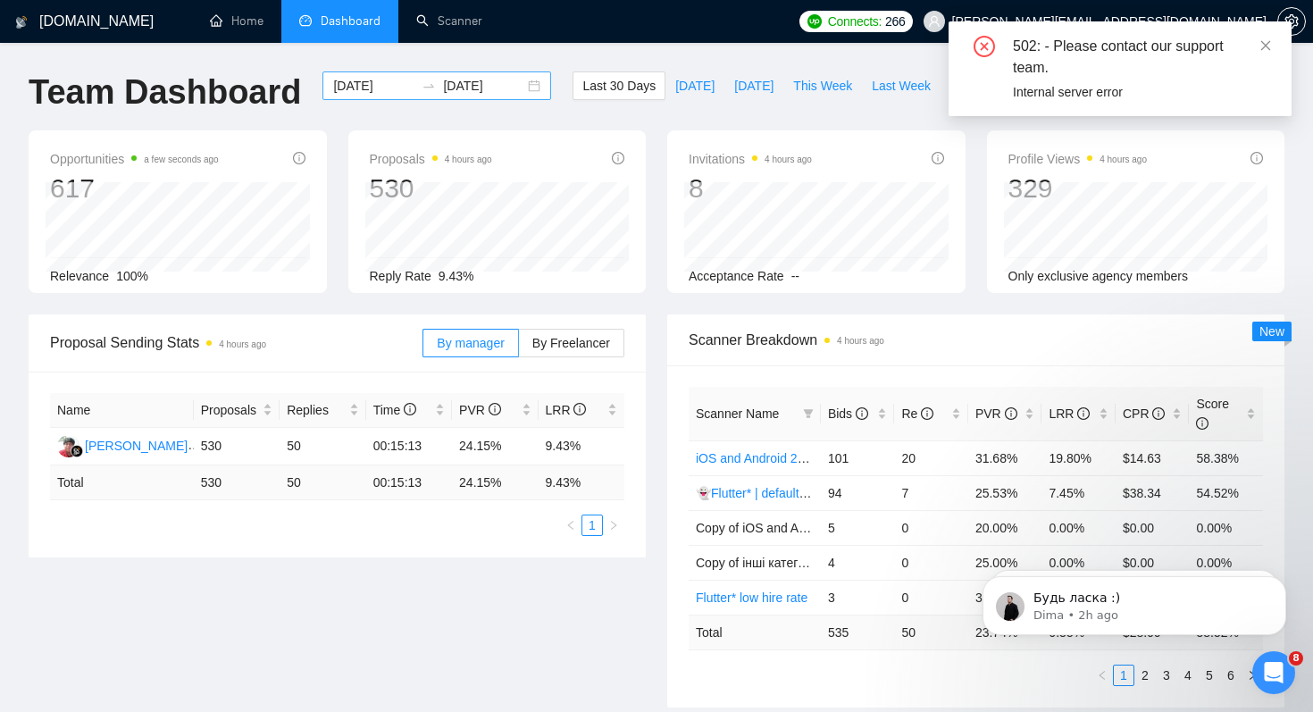
click at [387, 81] on input "2025-08-23" at bounding box center [373, 86] width 81 height 20
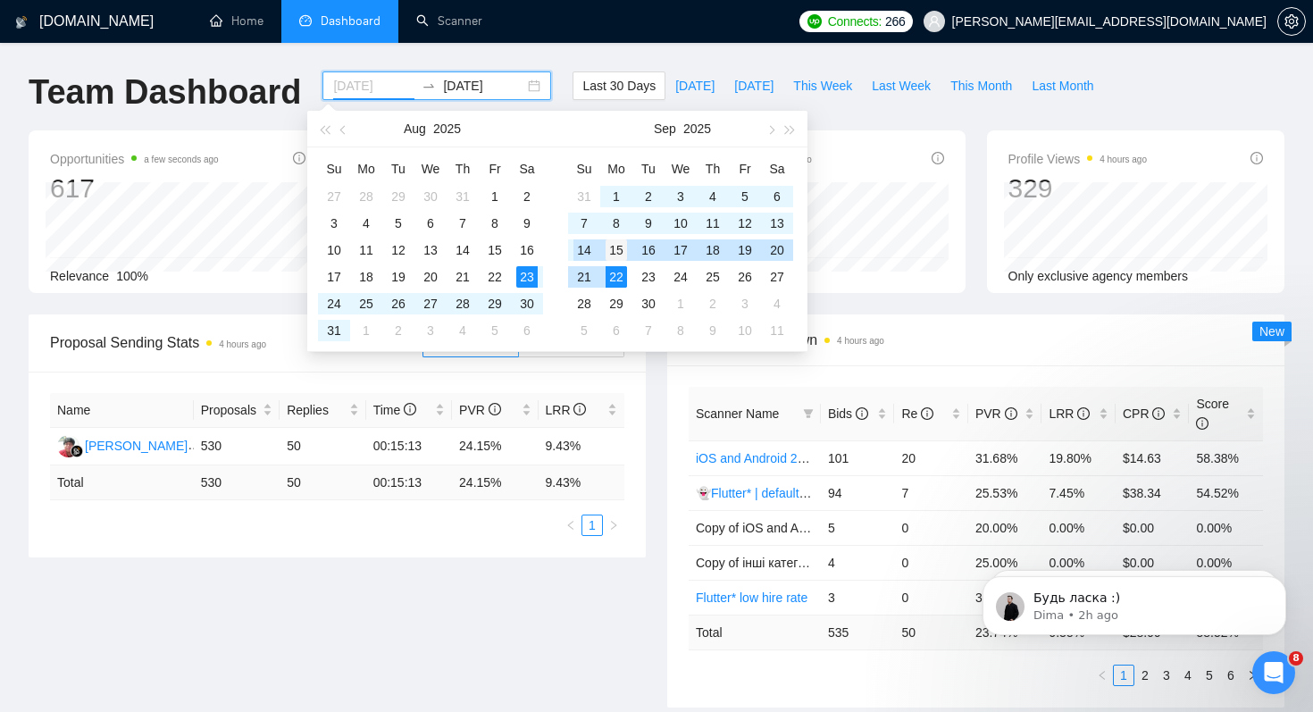
type input "2025-09-15"
click at [616, 248] on div "15" at bounding box center [616, 249] width 21 height 21
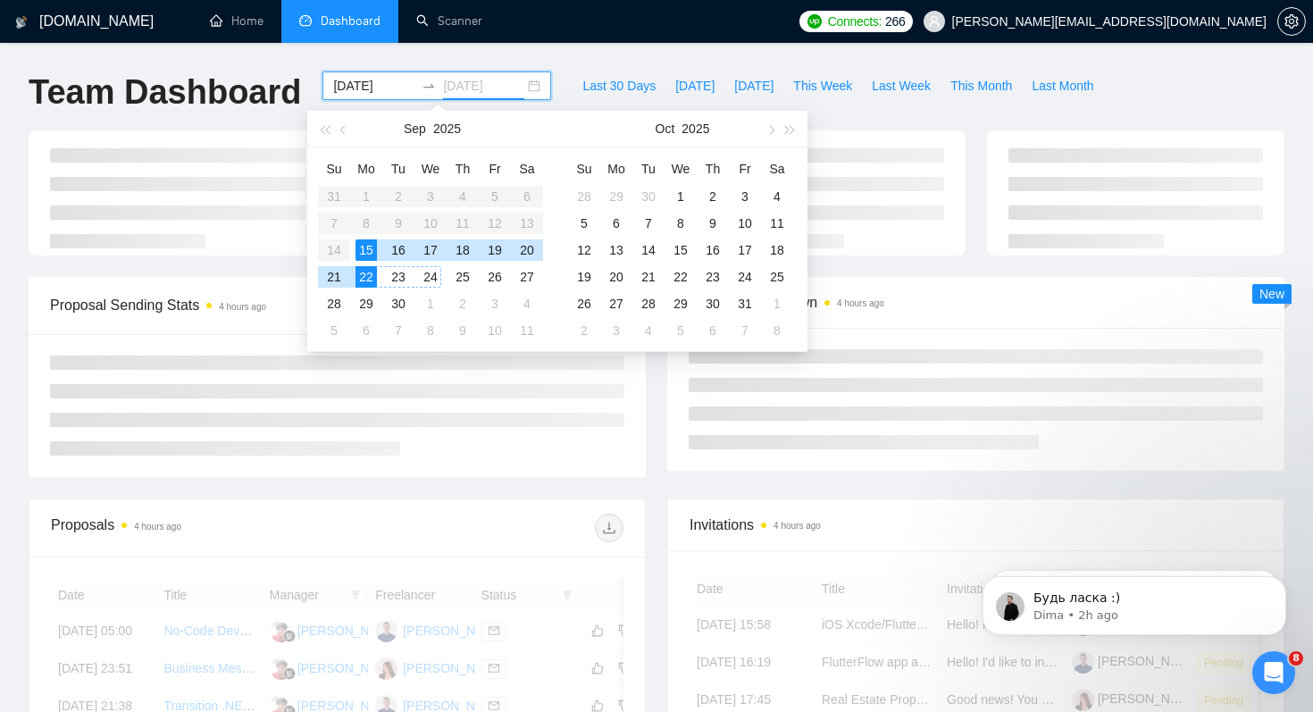
type input "2025-09-22"
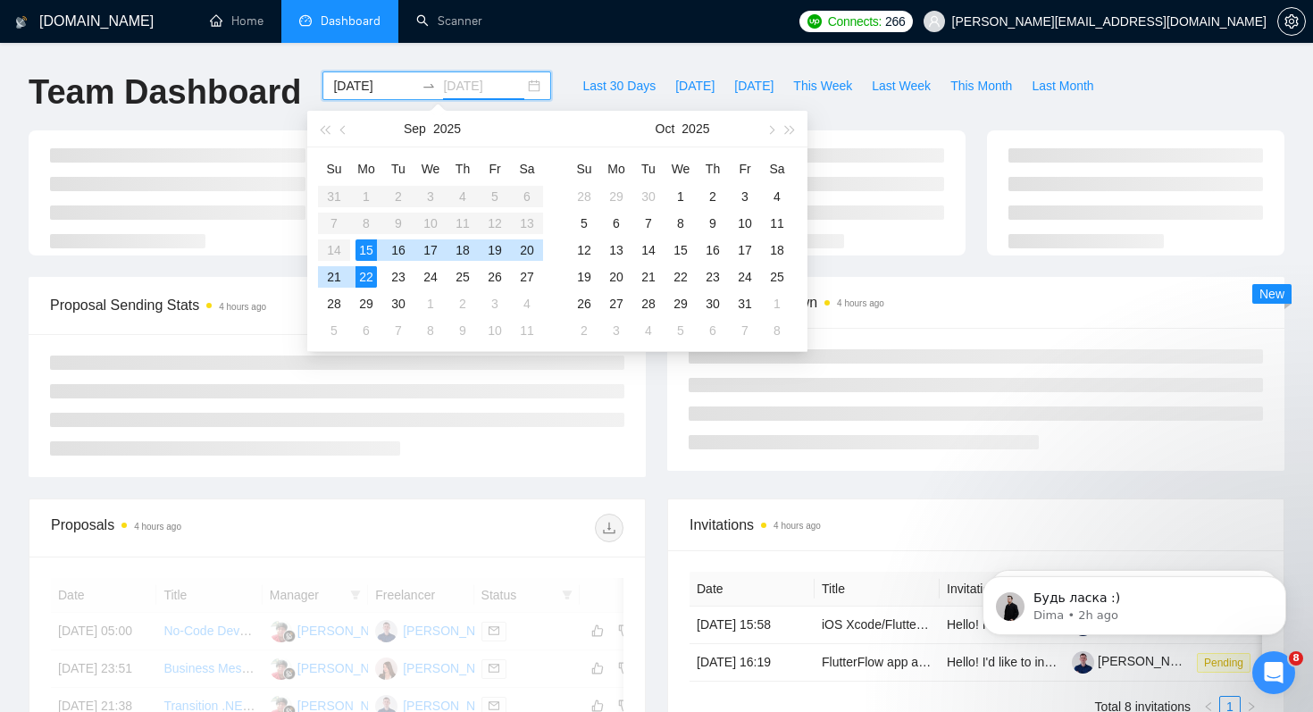
click at [374, 275] on div "22" at bounding box center [366, 276] width 21 height 21
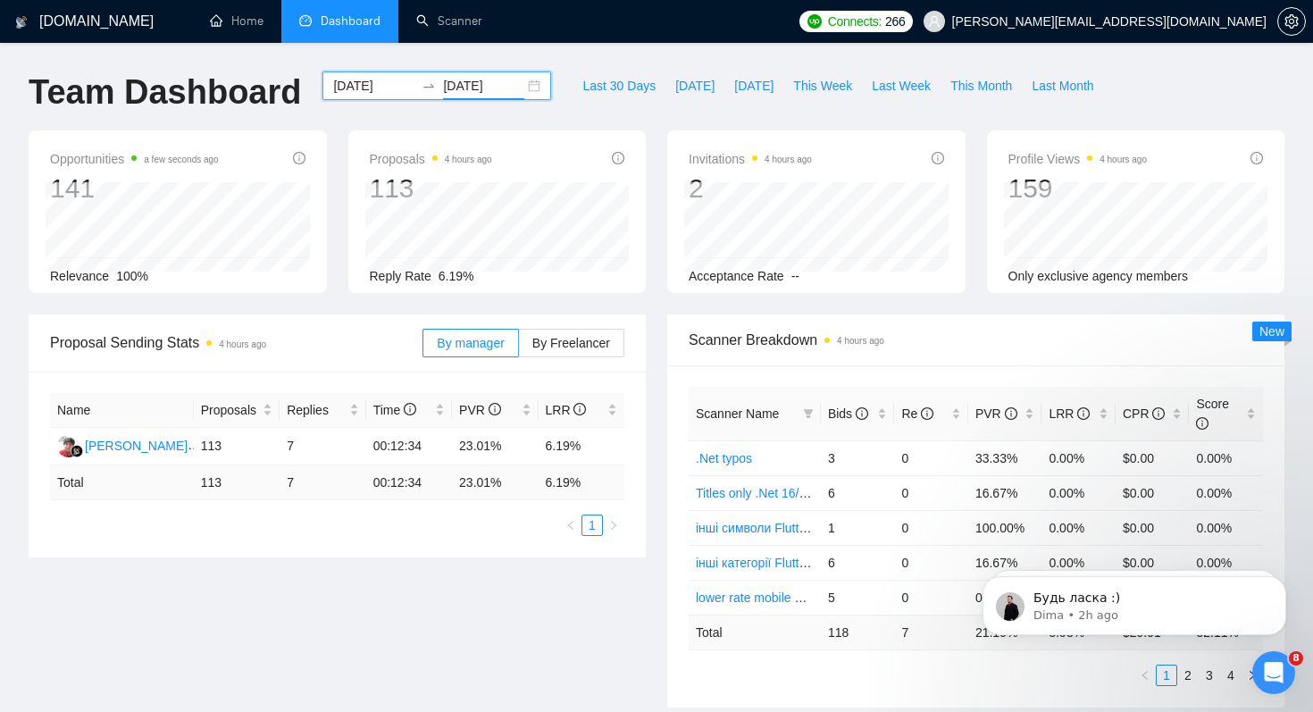
click at [395, 80] on input "2025-09-15" at bounding box center [373, 86] width 81 height 20
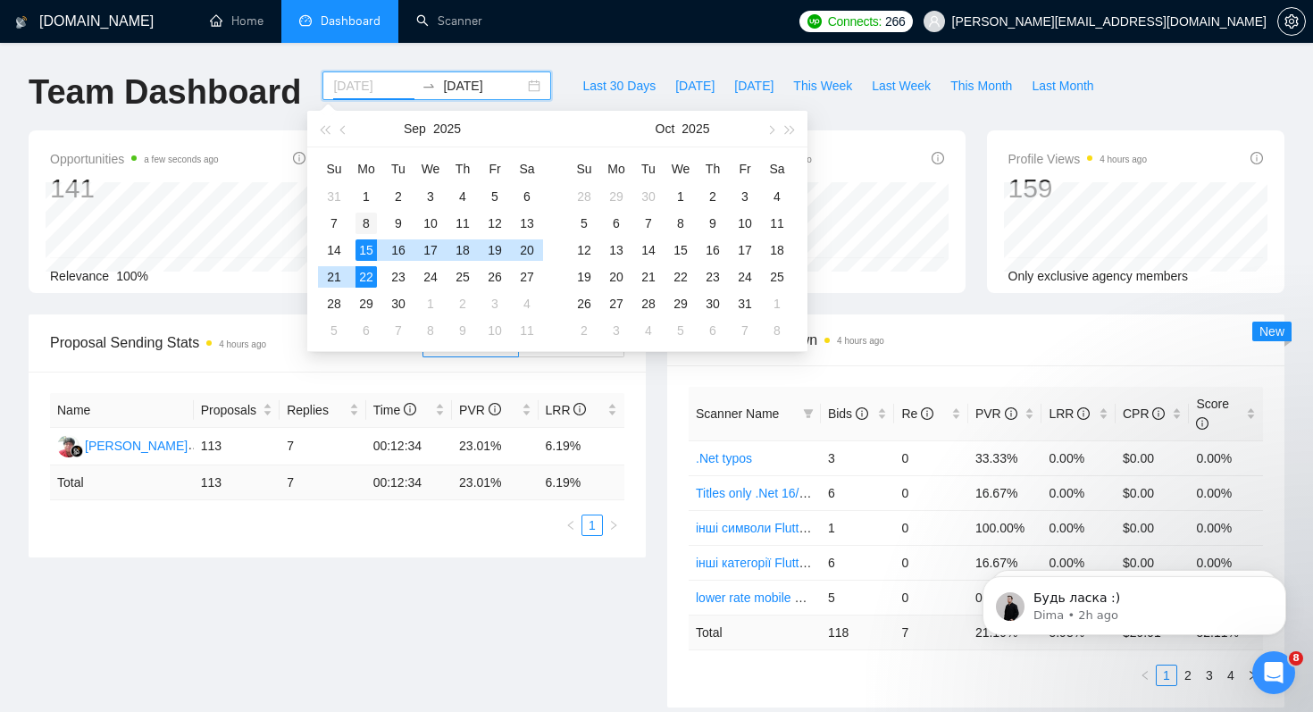
type input "2025-09-08"
click at [365, 222] on div "8" at bounding box center [366, 223] width 21 height 21
type input "2025-09-15"
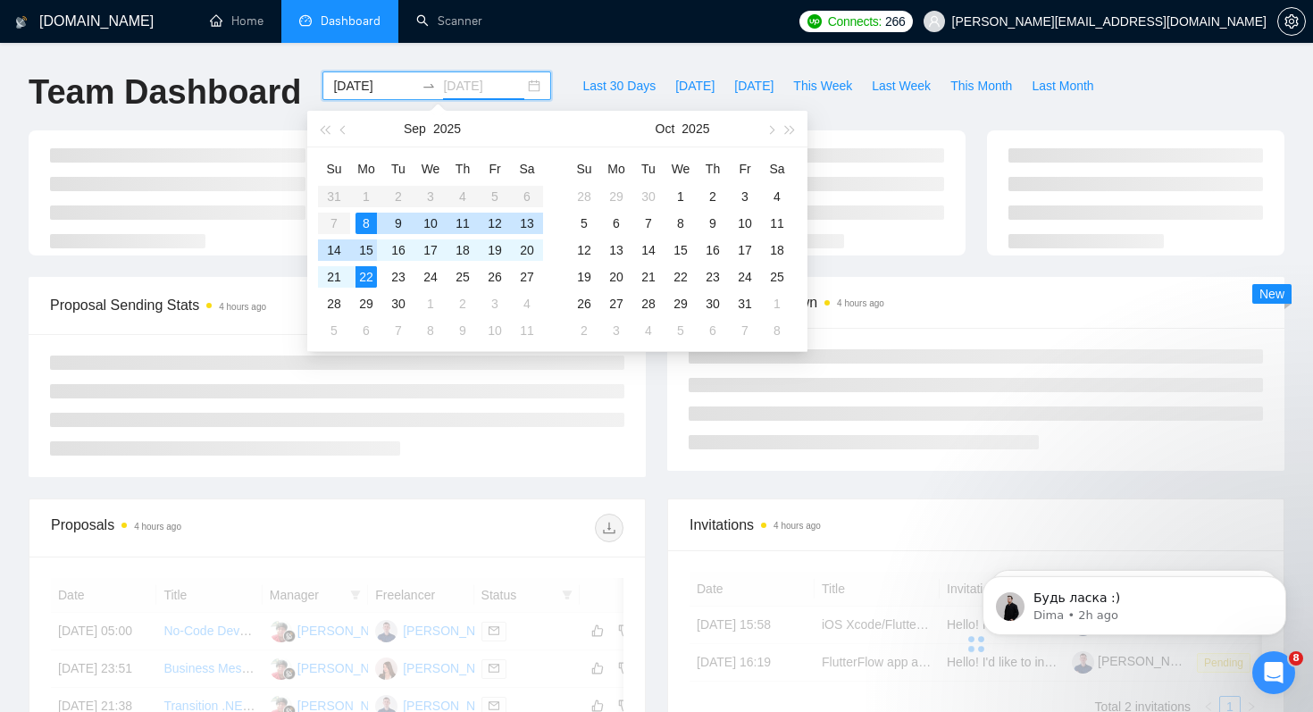
click at [371, 253] on div "15" at bounding box center [366, 249] width 21 height 21
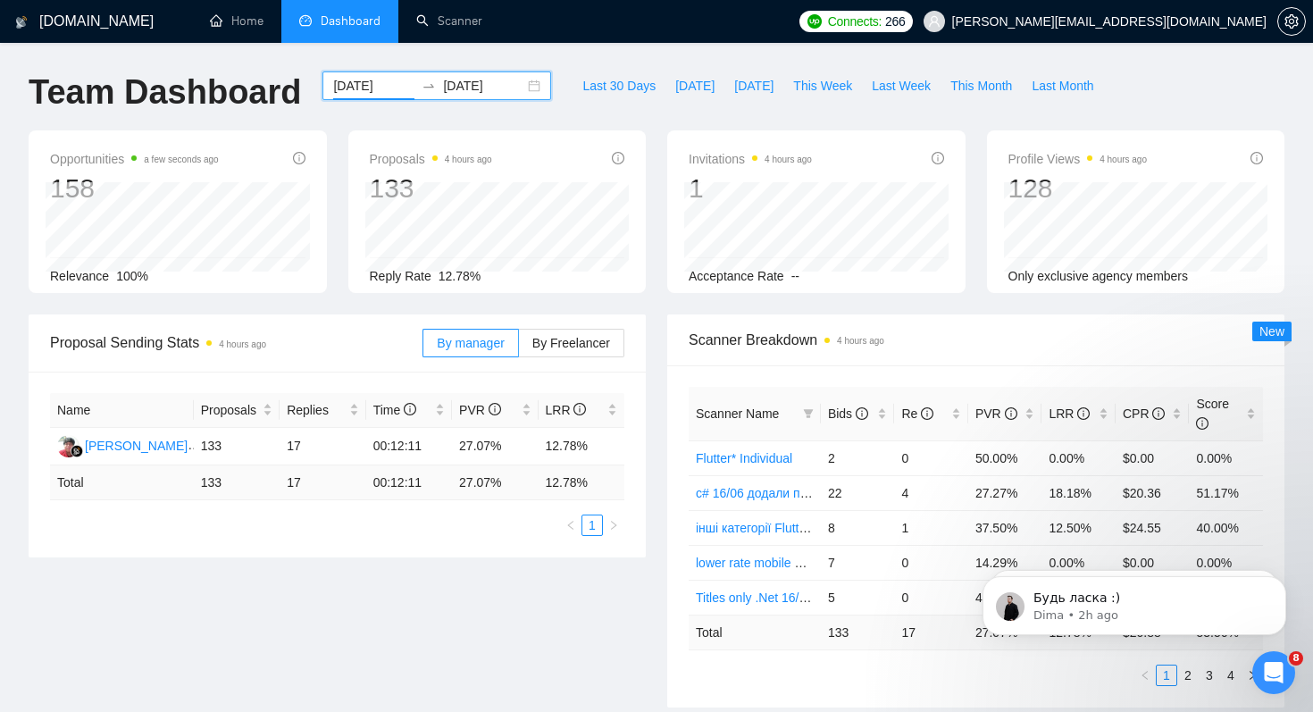
click at [377, 87] on input "2025-09-08" at bounding box center [373, 86] width 81 height 20
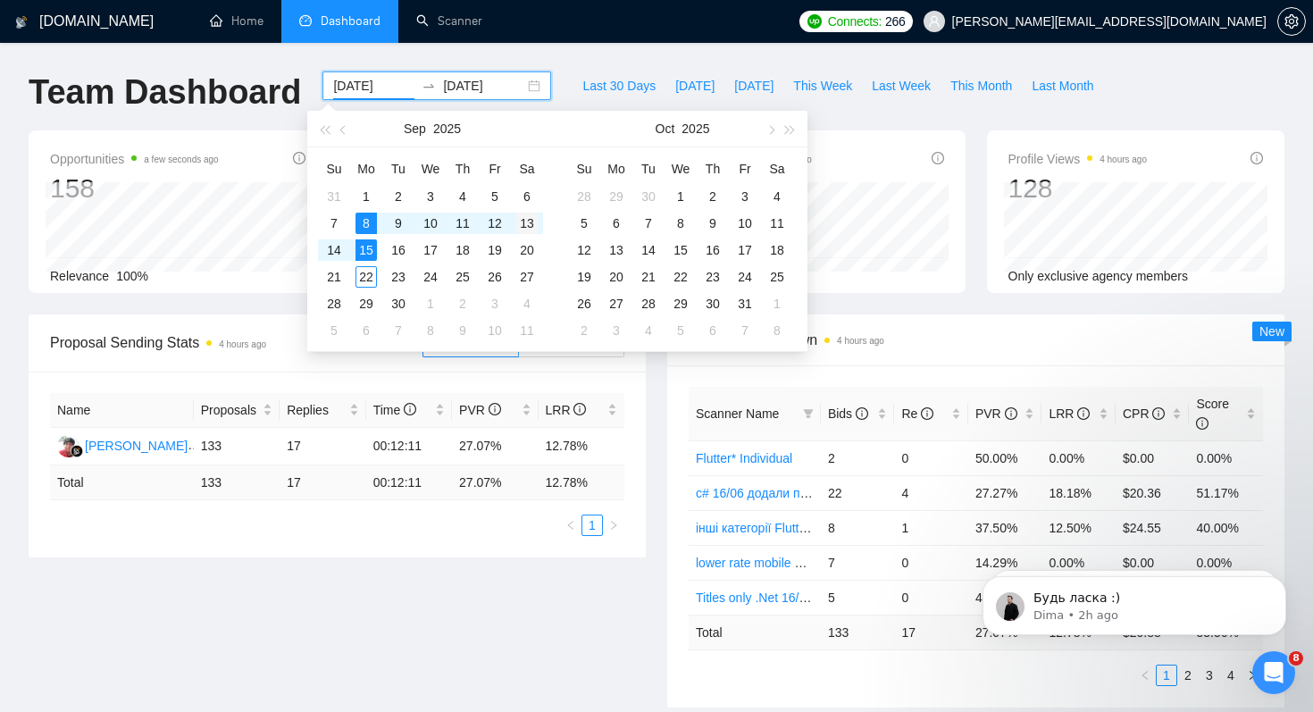
type input "2025-09-13"
click at [526, 226] on div "13" at bounding box center [526, 223] width 21 height 21
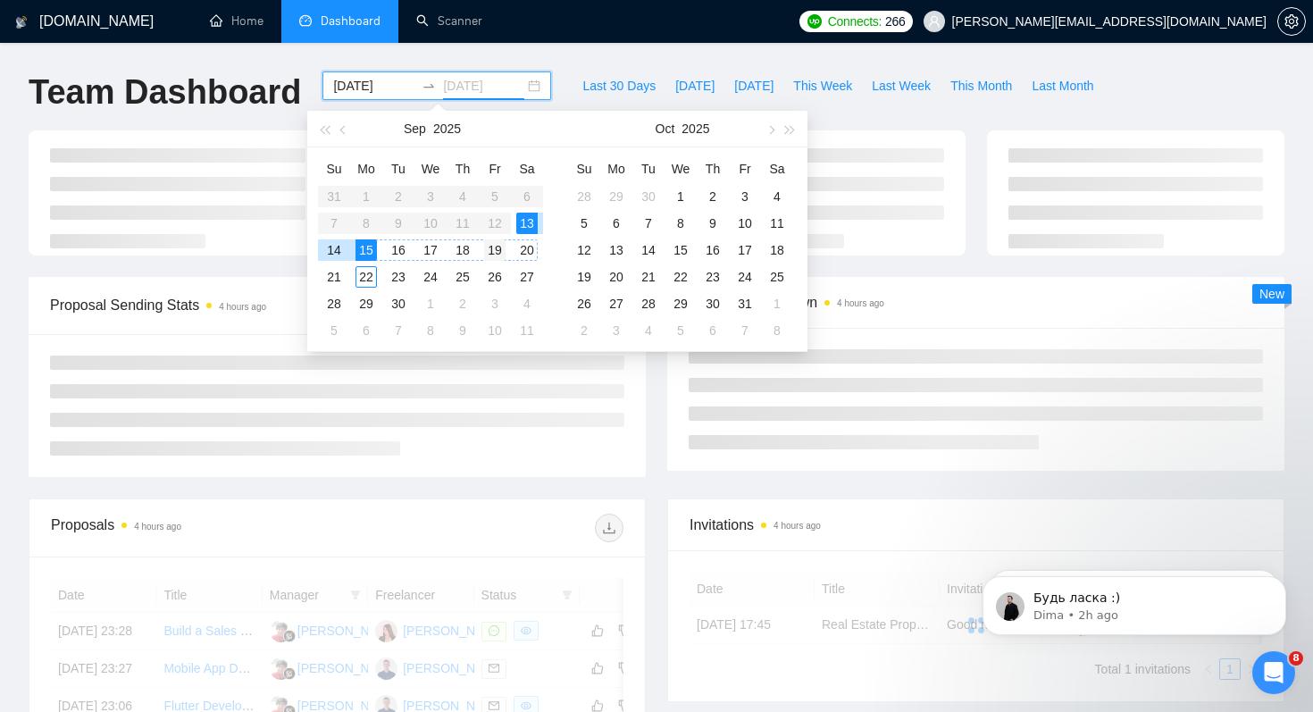
type input "2025-09-19"
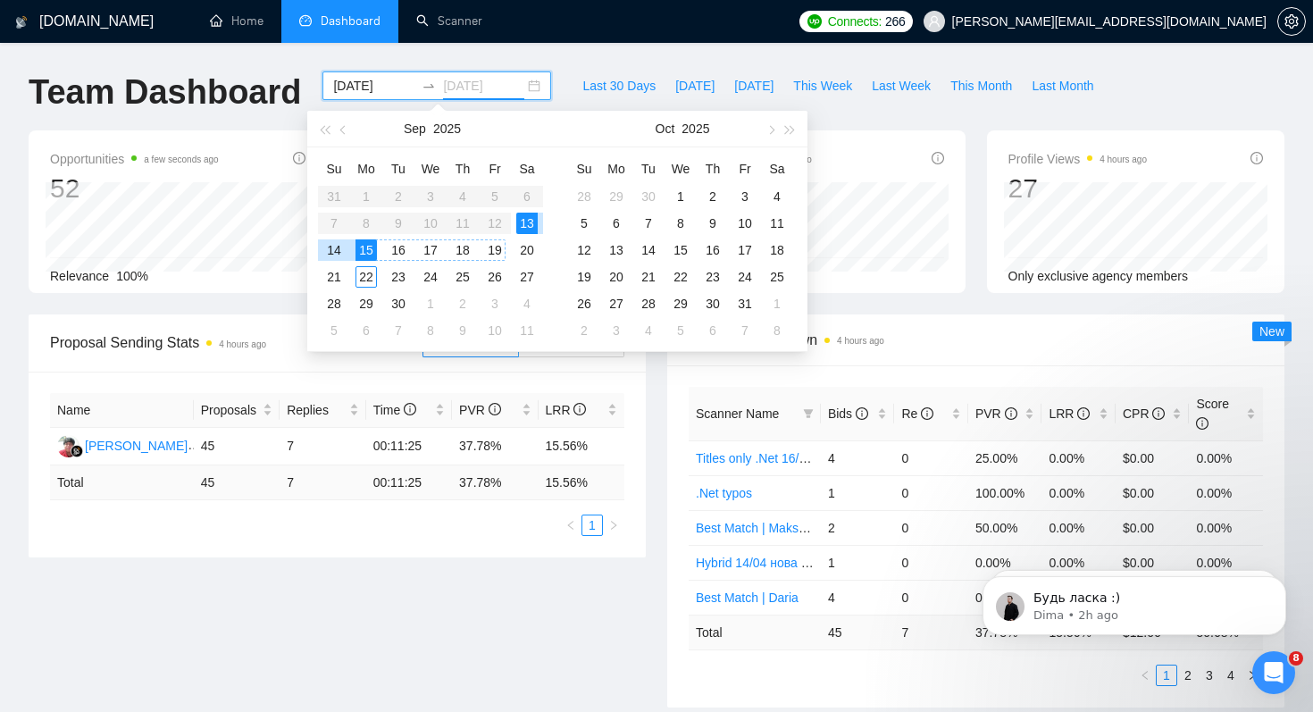
click at [491, 252] on div "19" at bounding box center [494, 249] width 21 height 21
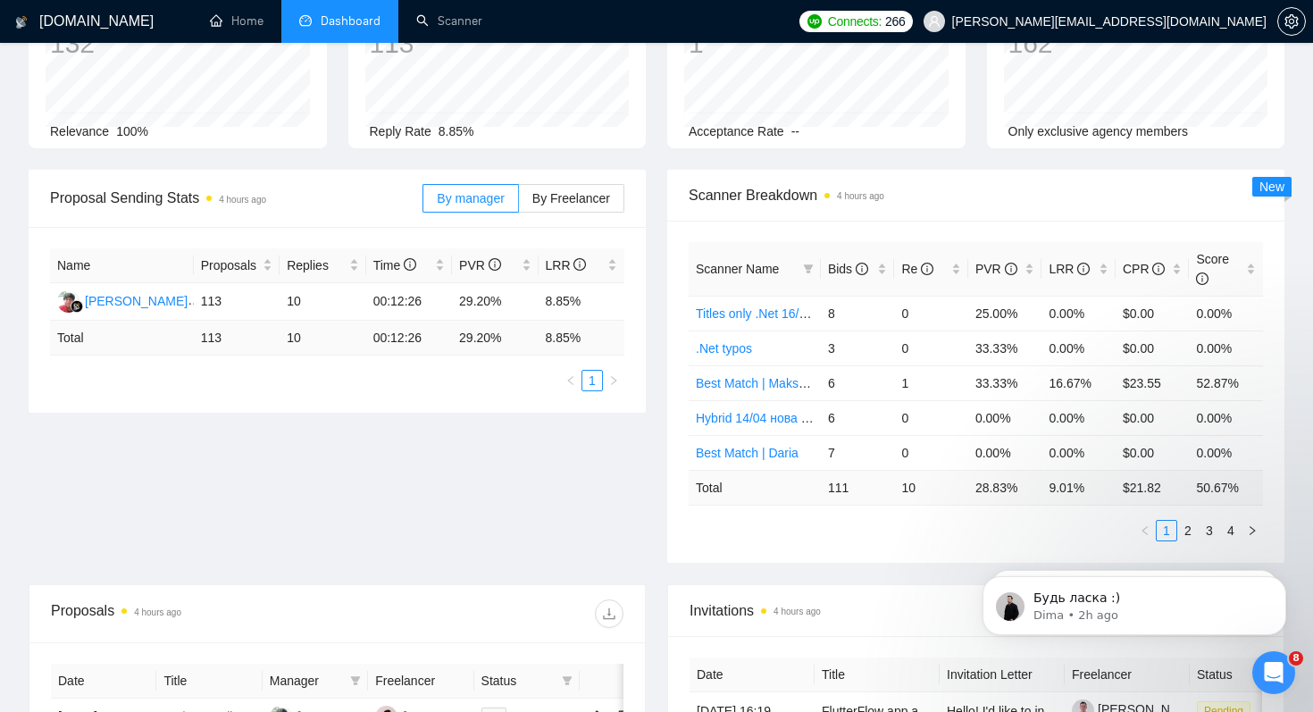
scroll to position [186, 0]
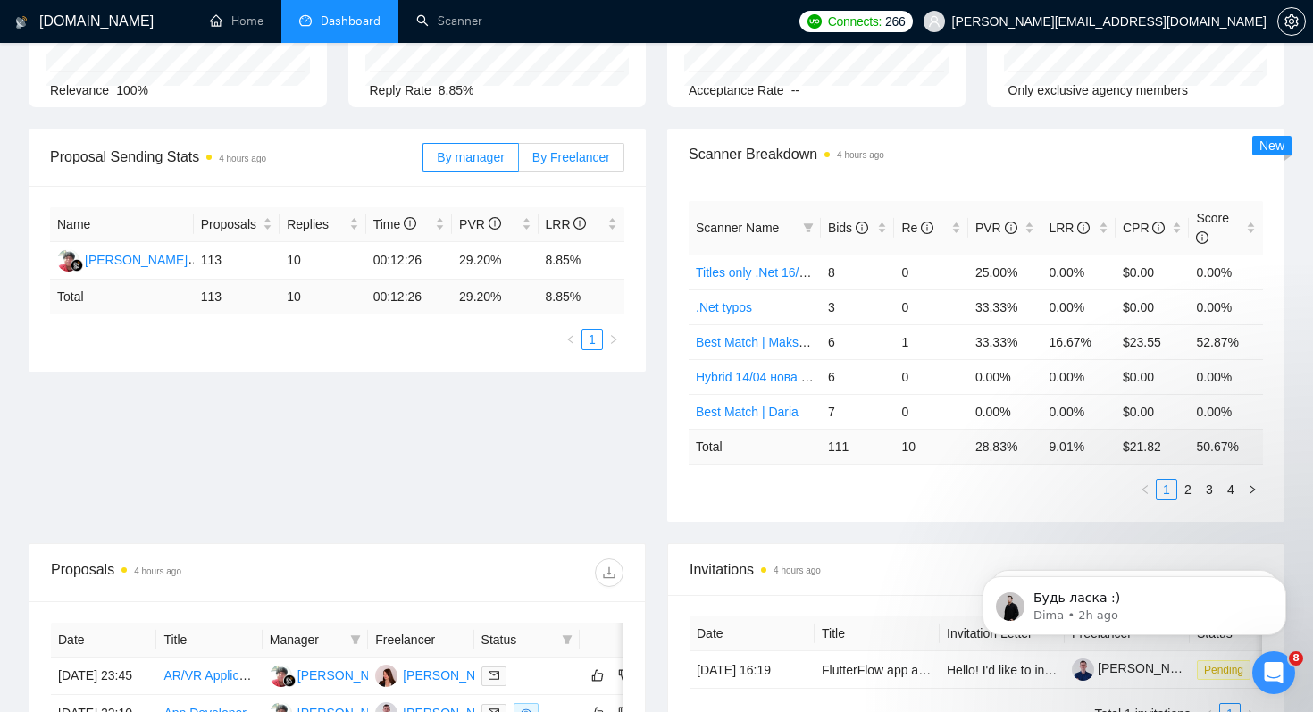
click at [594, 153] on span "By Freelancer" at bounding box center [571, 157] width 78 height 14
click at [519, 162] on input "By Freelancer" at bounding box center [519, 162] width 0 height 0
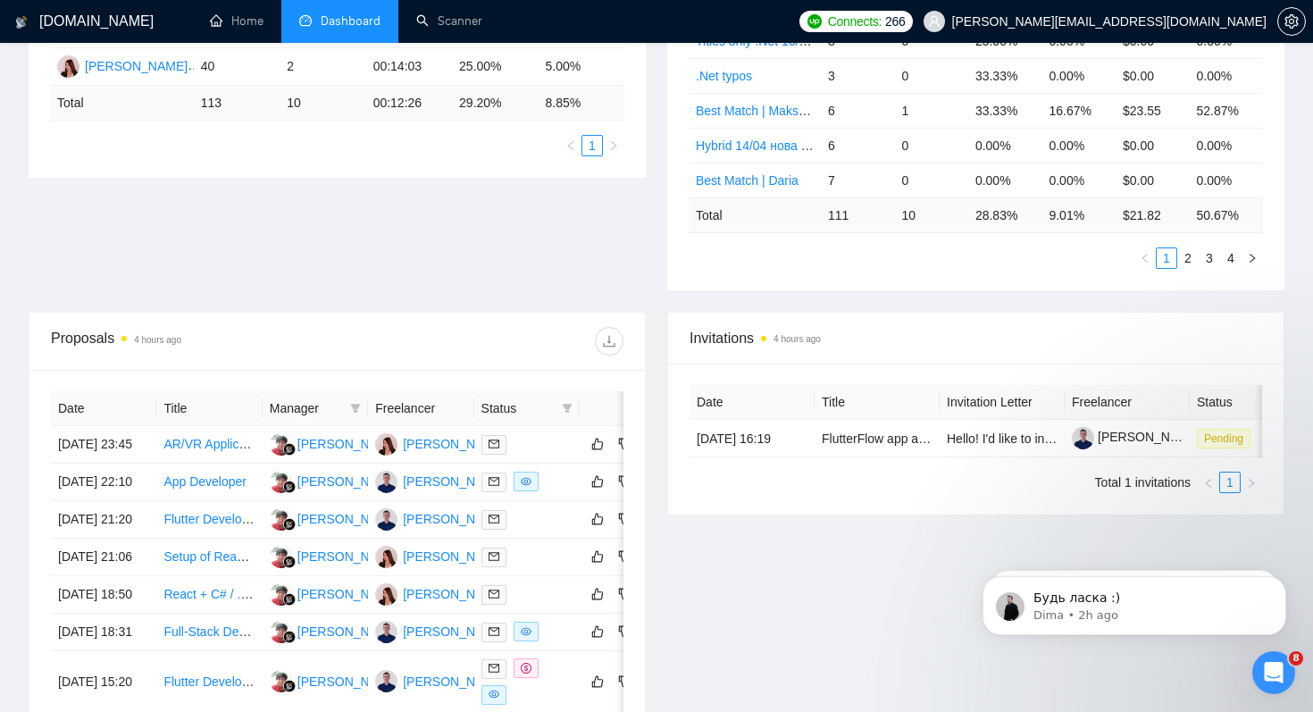
scroll to position [422, 0]
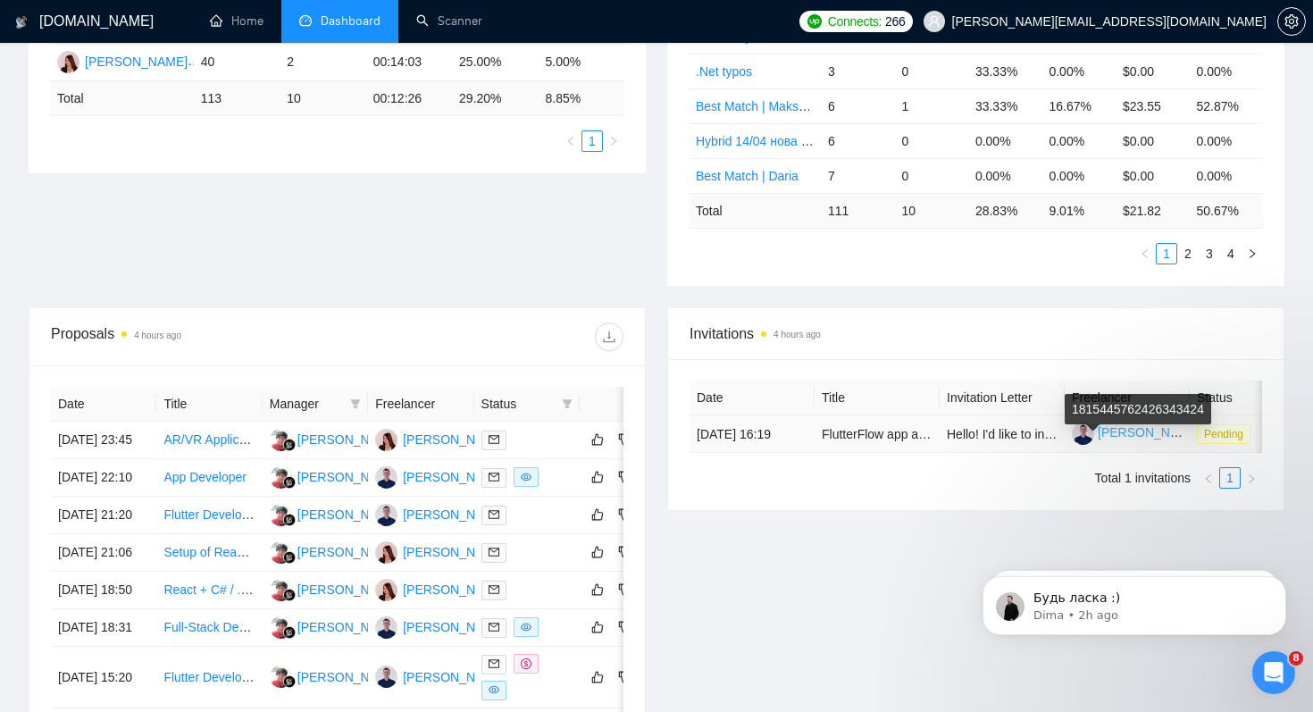
click at [1120, 440] on link "Maksym Kakushadze" at bounding box center [1136, 432] width 129 height 14
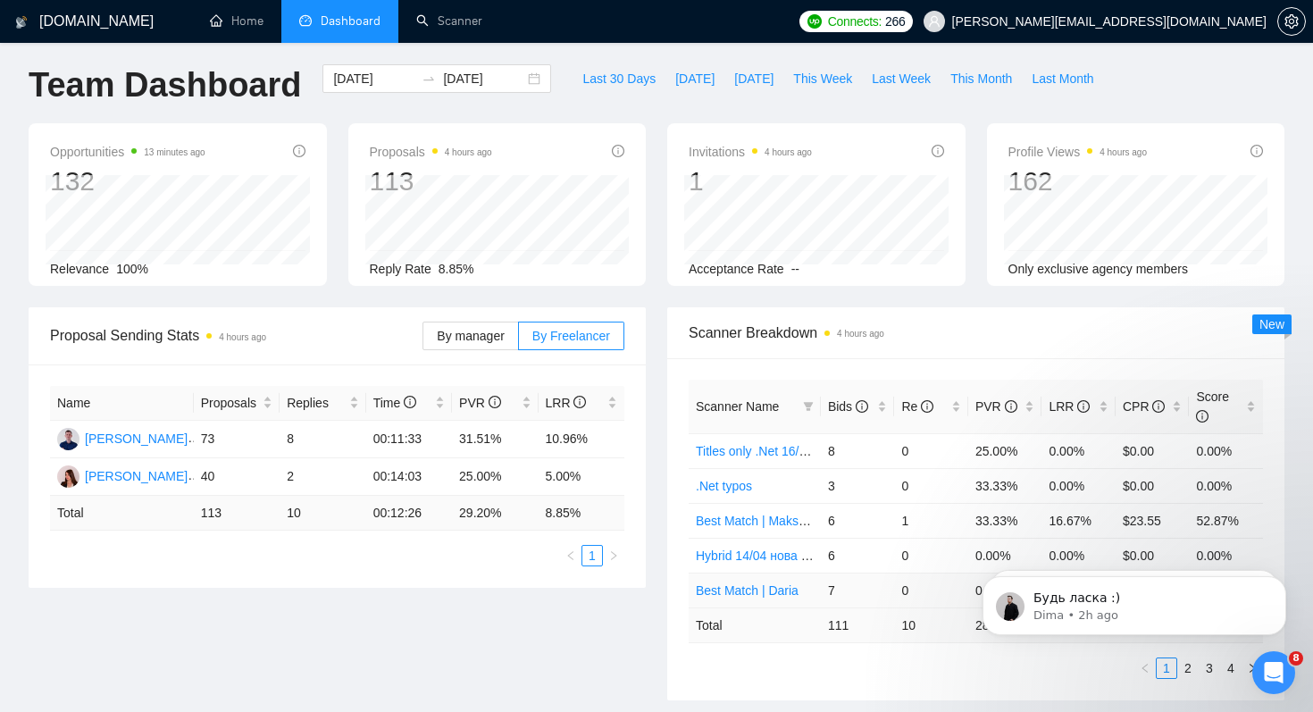
scroll to position [2, 0]
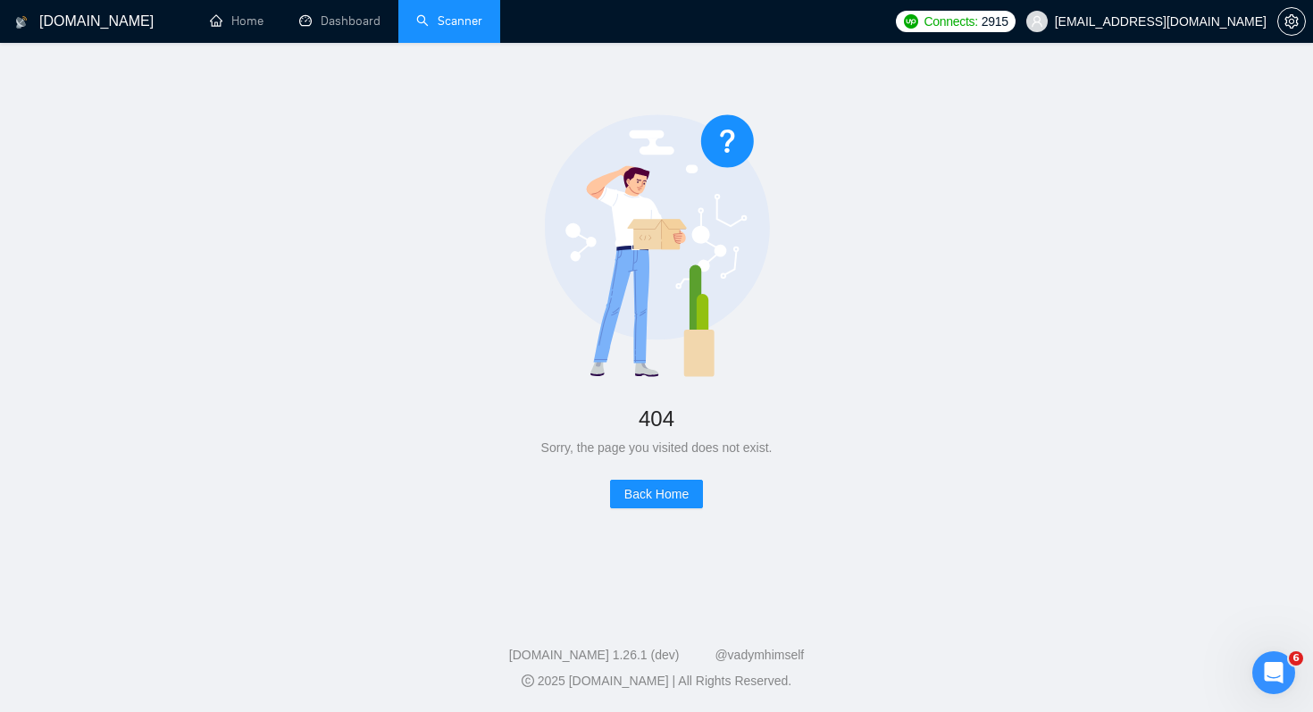
click at [462, 20] on link "Scanner" at bounding box center [449, 20] width 66 height 15
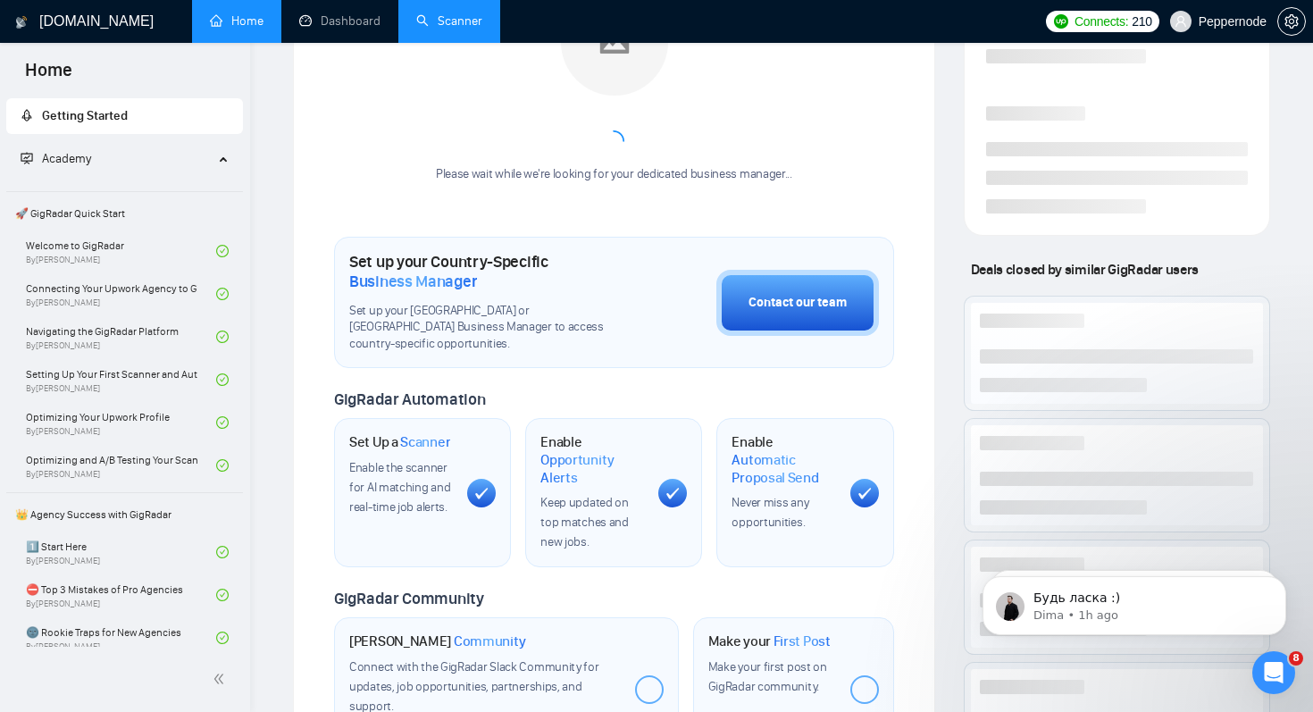
scroll to position [767, 0]
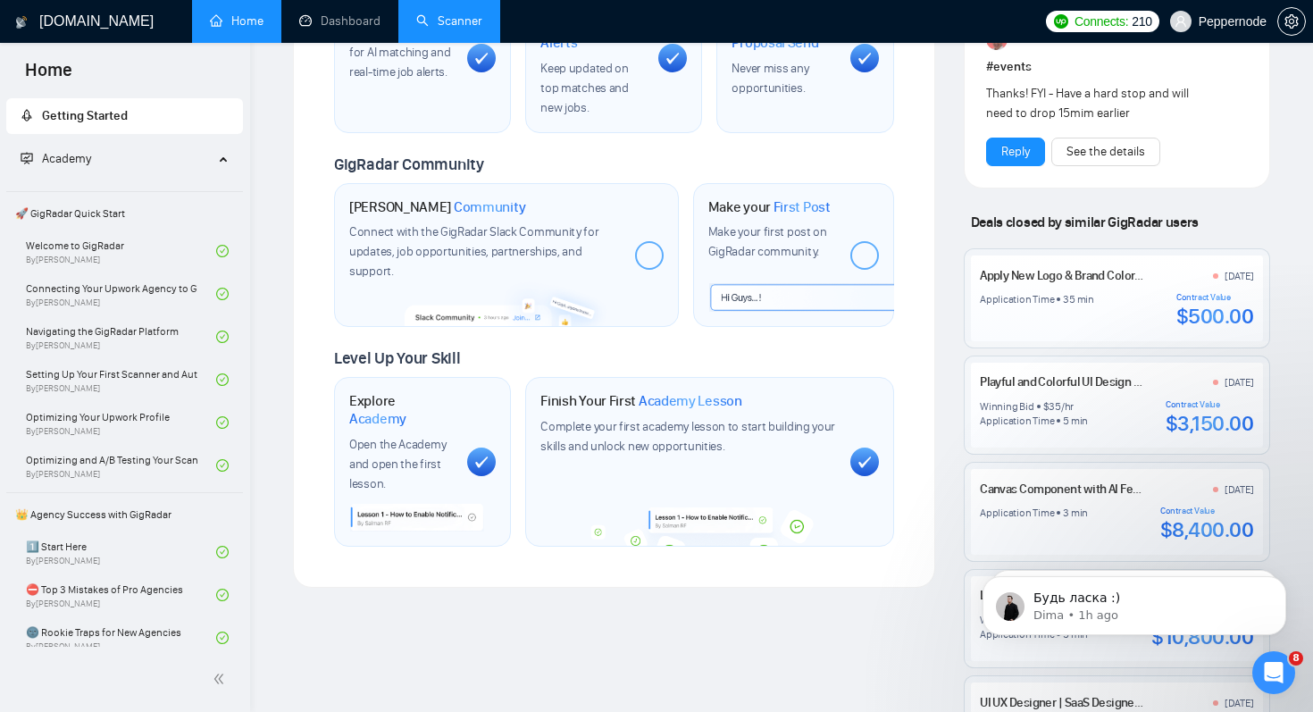
click at [470, 29] on link "Scanner" at bounding box center [449, 20] width 66 height 15
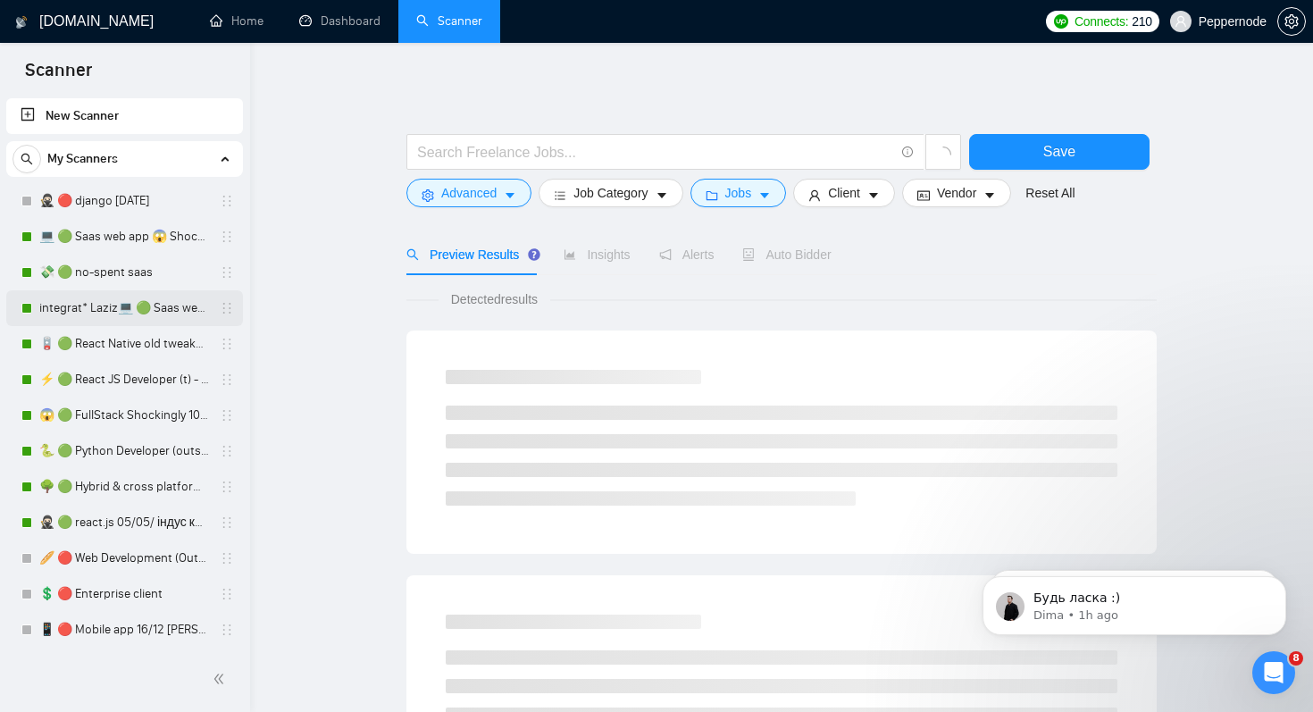
click at [161, 310] on link "integrat* Laziz💻 🟢 Saas web app 😱 Shockingly 27/11" at bounding box center [124, 308] width 170 height 36
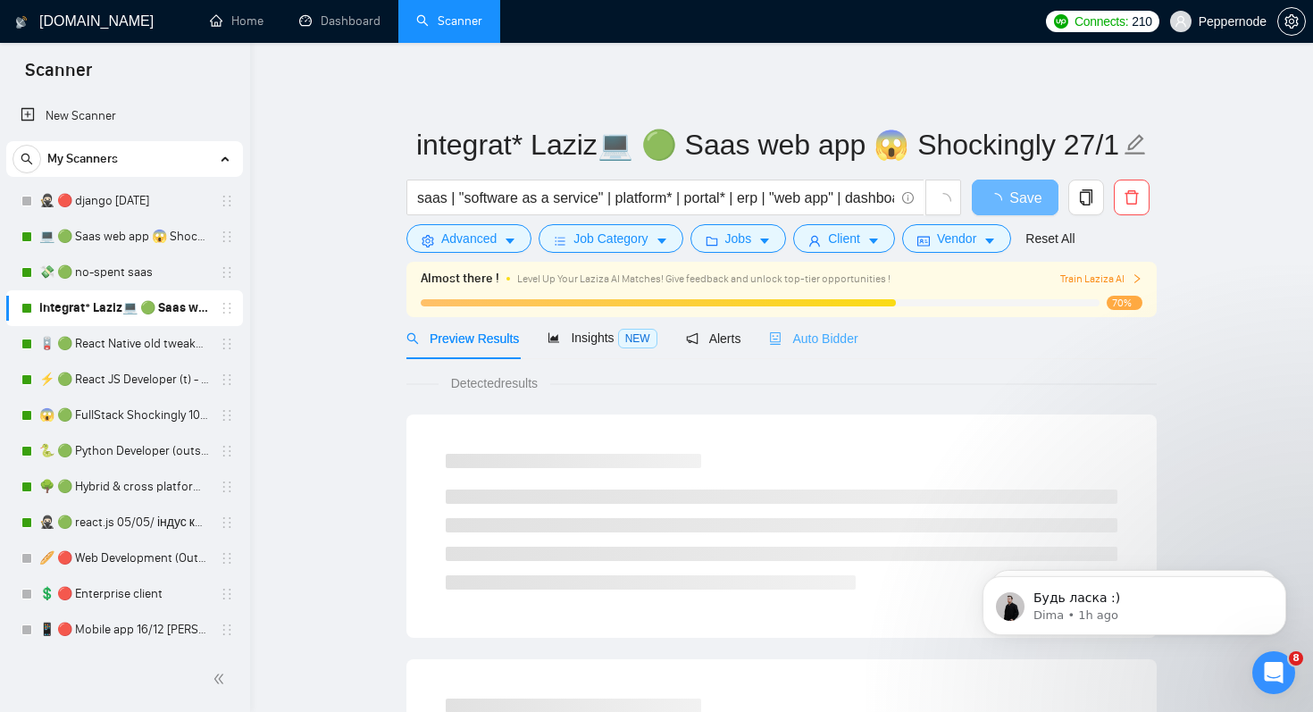
click at [841, 348] on div "Auto Bidder" at bounding box center [813, 338] width 88 height 42
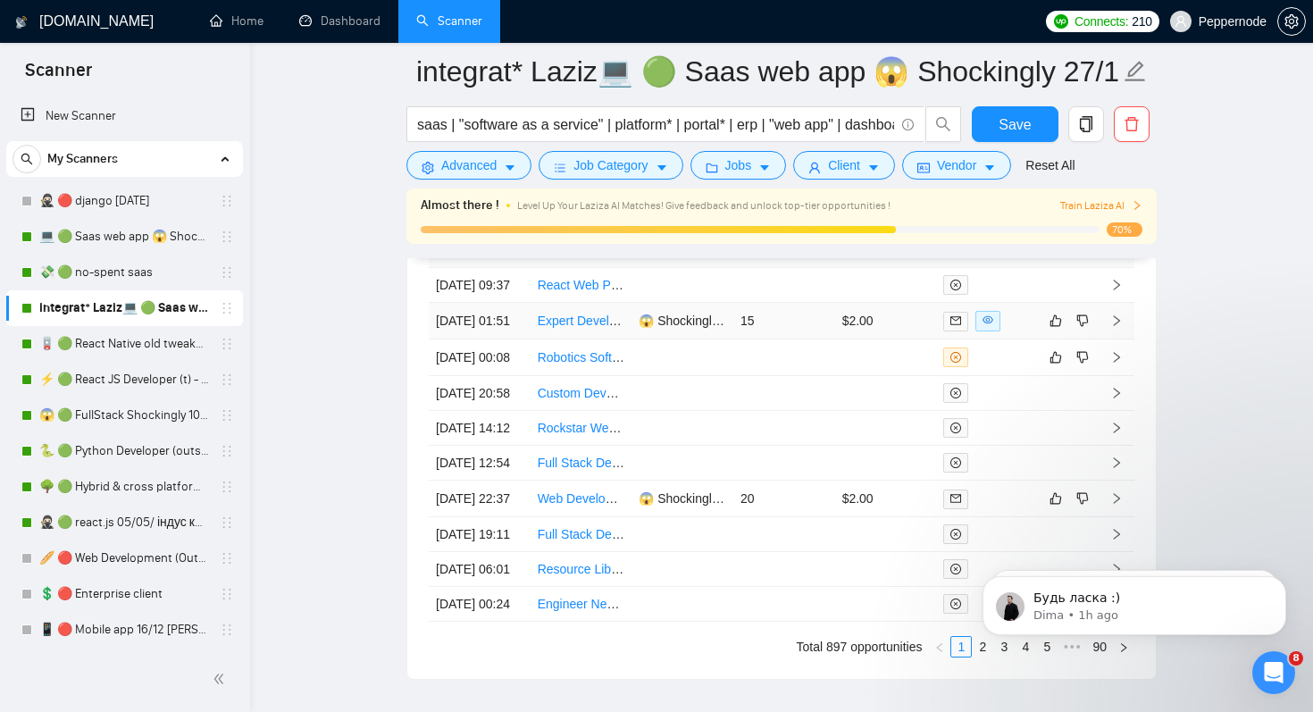
scroll to position [4603, 0]
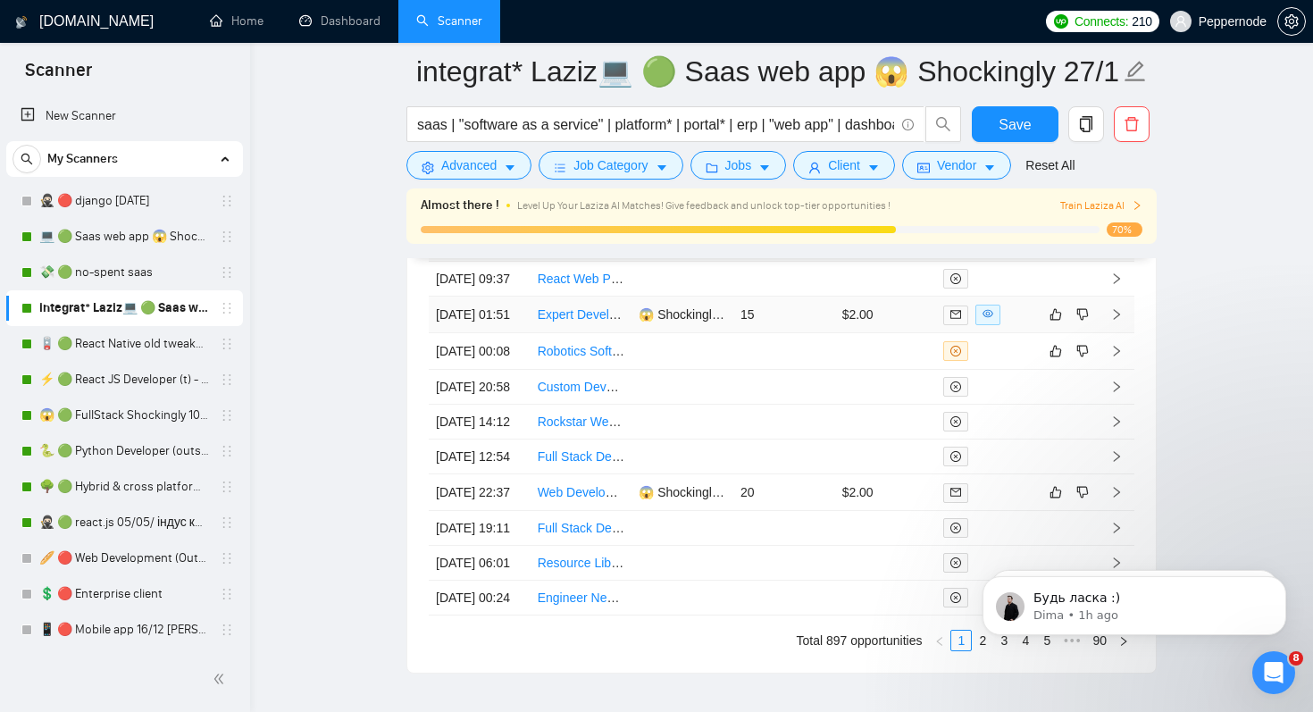
click at [561, 322] on link "Expert Developer for a WhatsApp Automation SaaS - Must have previous experience" at bounding box center [773, 314] width 471 height 14
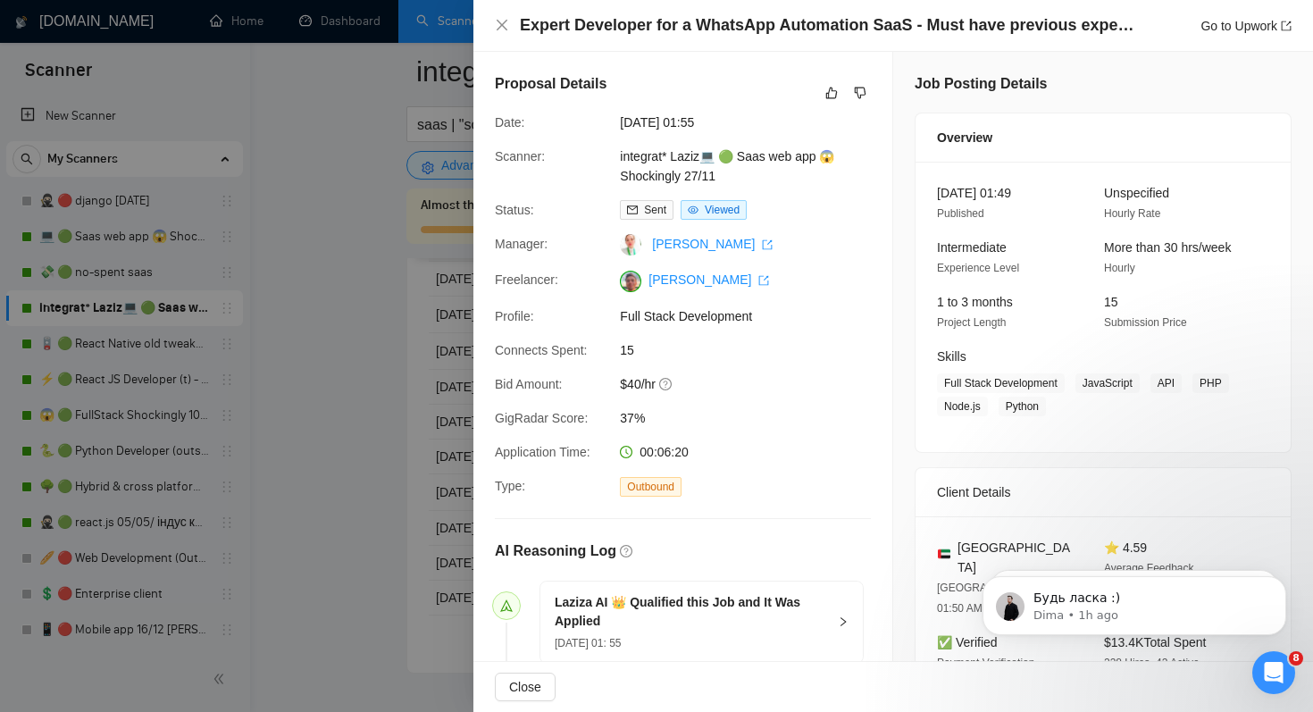
click at [319, 412] on div at bounding box center [656, 356] width 1313 height 712
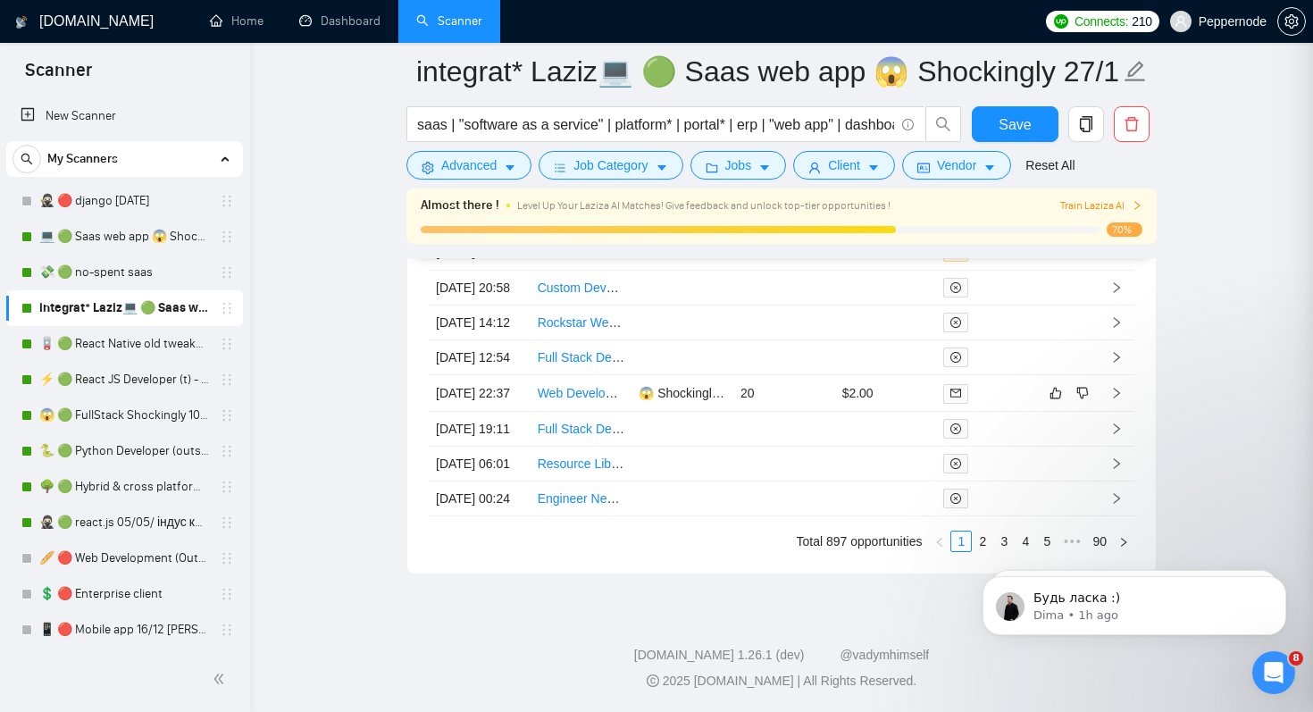
scroll to position [4893, 0]
click at [594, 386] on link "Web Development Team Needed for Brand Website" at bounding box center [681, 393] width 287 height 14
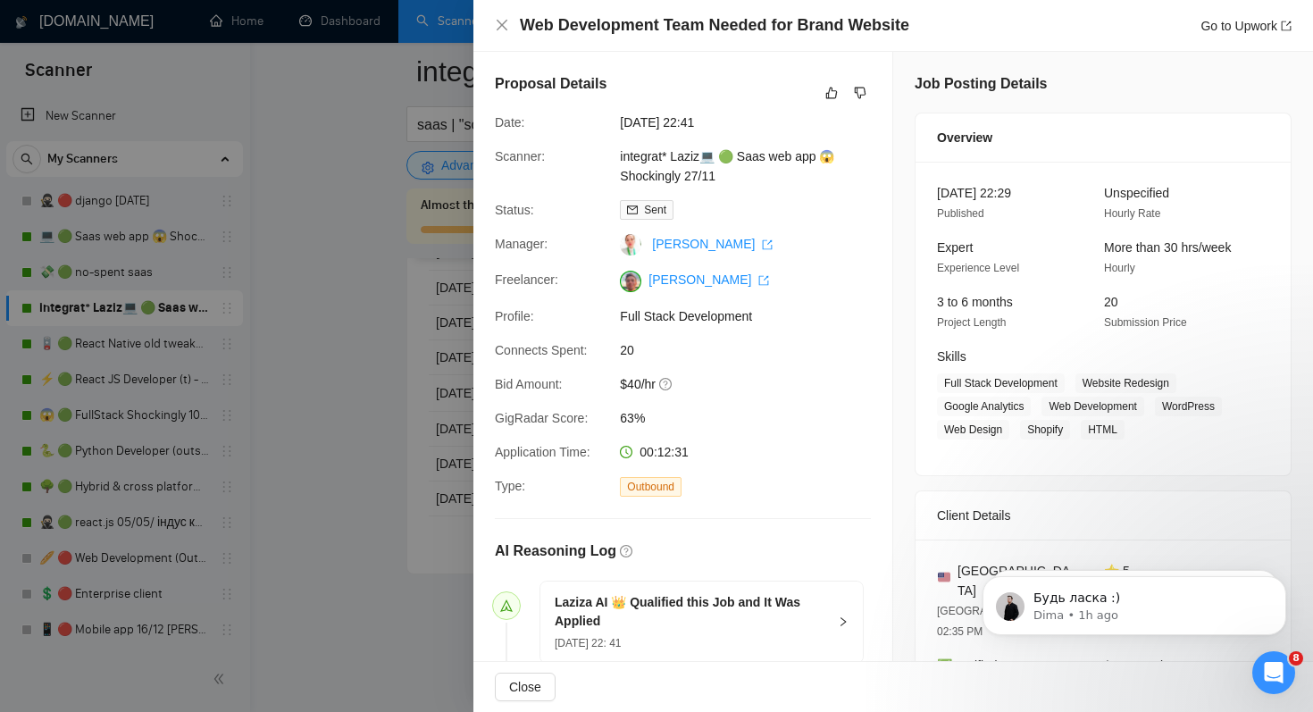
click at [368, 553] on div at bounding box center [656, 356] width 1313 height 712
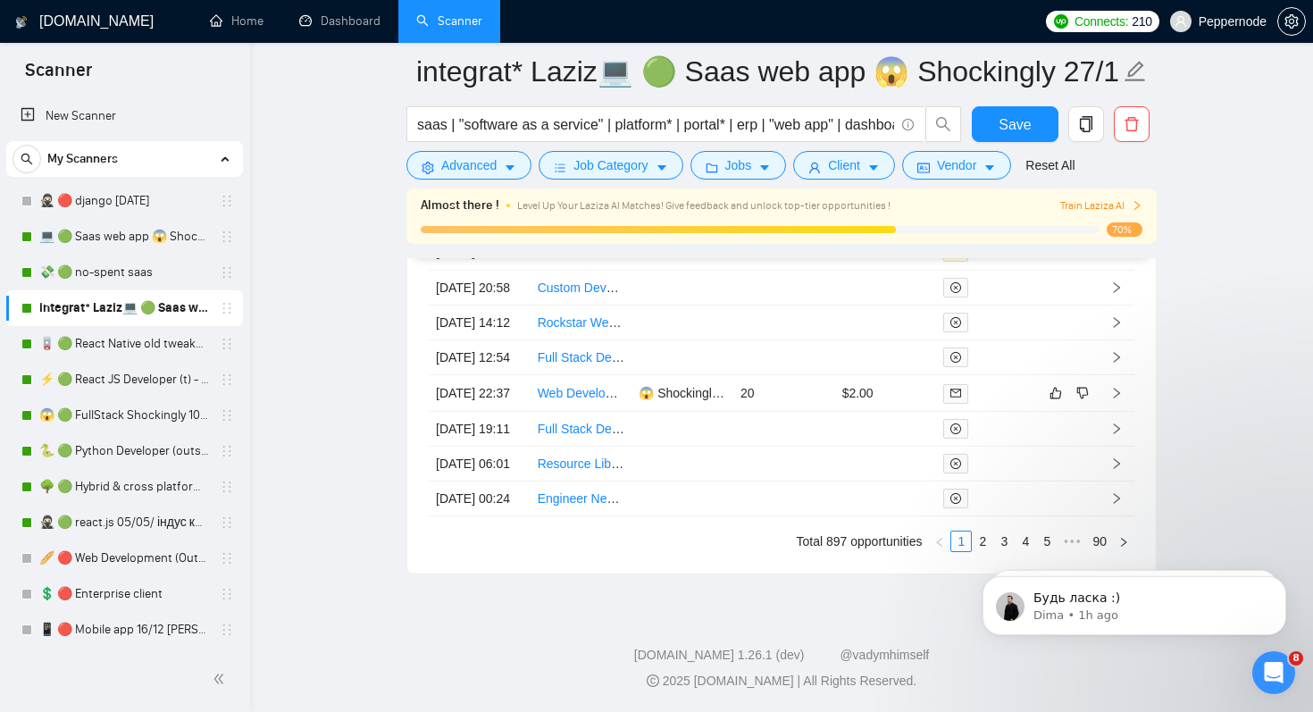
click at [974, 540] on html "Будь ласка :) Dima • 1h ago Hey tm.workcloud@gmail.com, Looks like your Upwork …" at bounding box center [1134, 601] width 357 height 125
click at [970, 543] on html "Будь ласка :) Dima • 1h ago Hey tm.workcloud@gmail.com, Looks like your Upwork …" at bounding box center [1134, 601] width 357 height 125
click at [972, 541] on html "Будь ласка :) Dima • 1h ago Hey tm.workcloud@gmail.com, Looks like your Upwork …" at bounding box center [1134, 601] width 357 height 125
click at [984, 536] on link "2" at bounding box center [983, 542] width 20 height 20
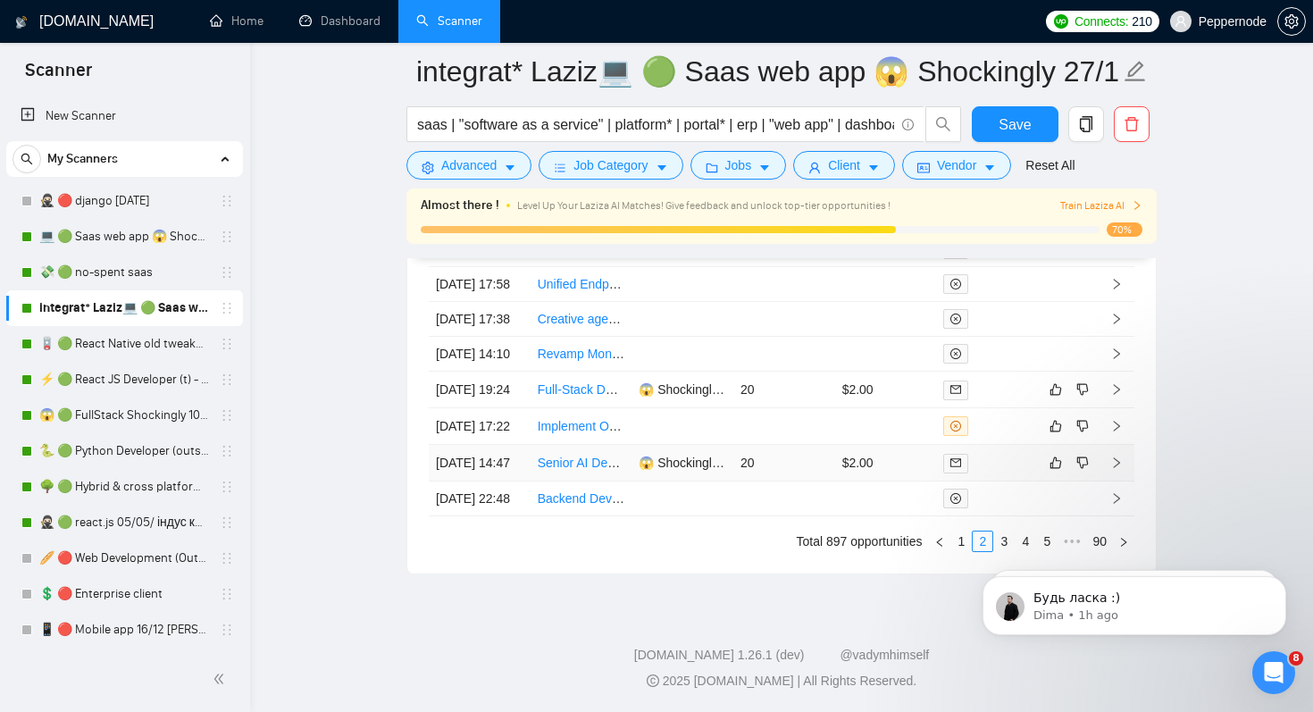
click at [579, 456] on link "Senior AI Developer Needed for Productivity and Communication Feature" at bounding box center [741, 463] width 406 height 14
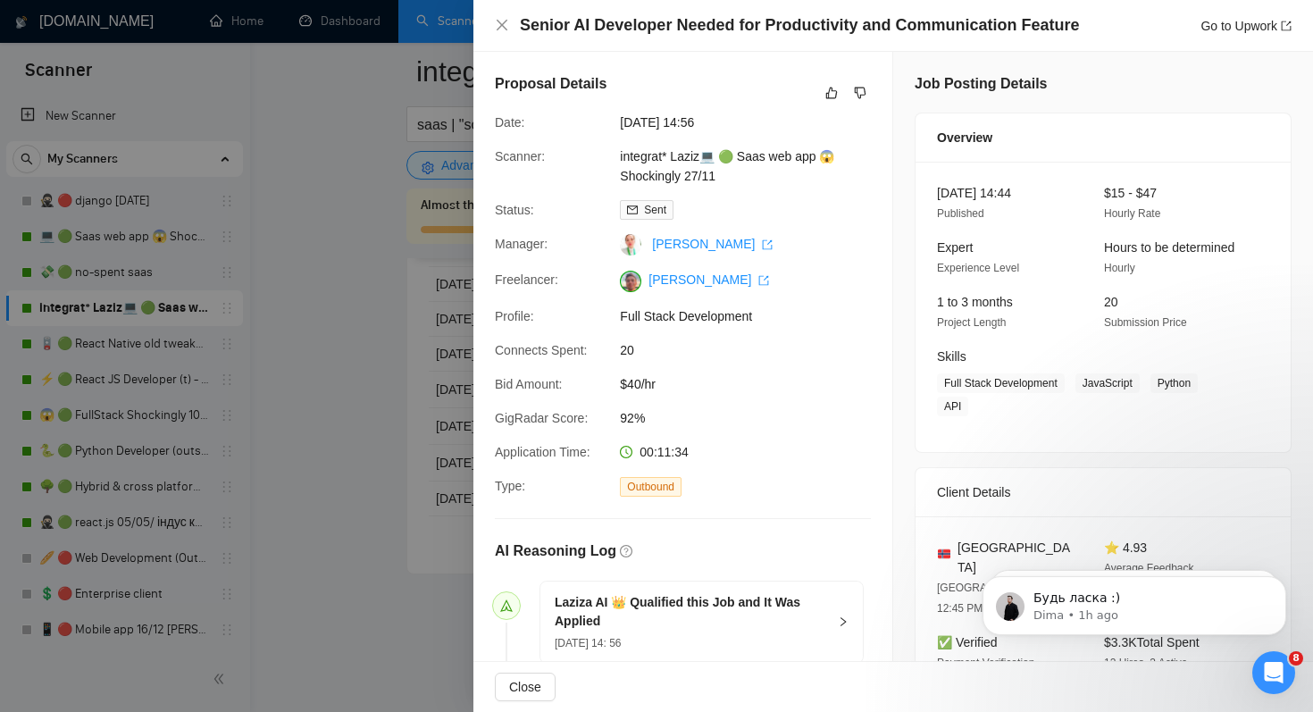
drag, startPoint x: 304, startPoint y: 423, endPoint x: 339, endPoint y: 423, distance: 35.7
click at [304, 423] on div at bounding box center [656, 356] width 1313 height 712
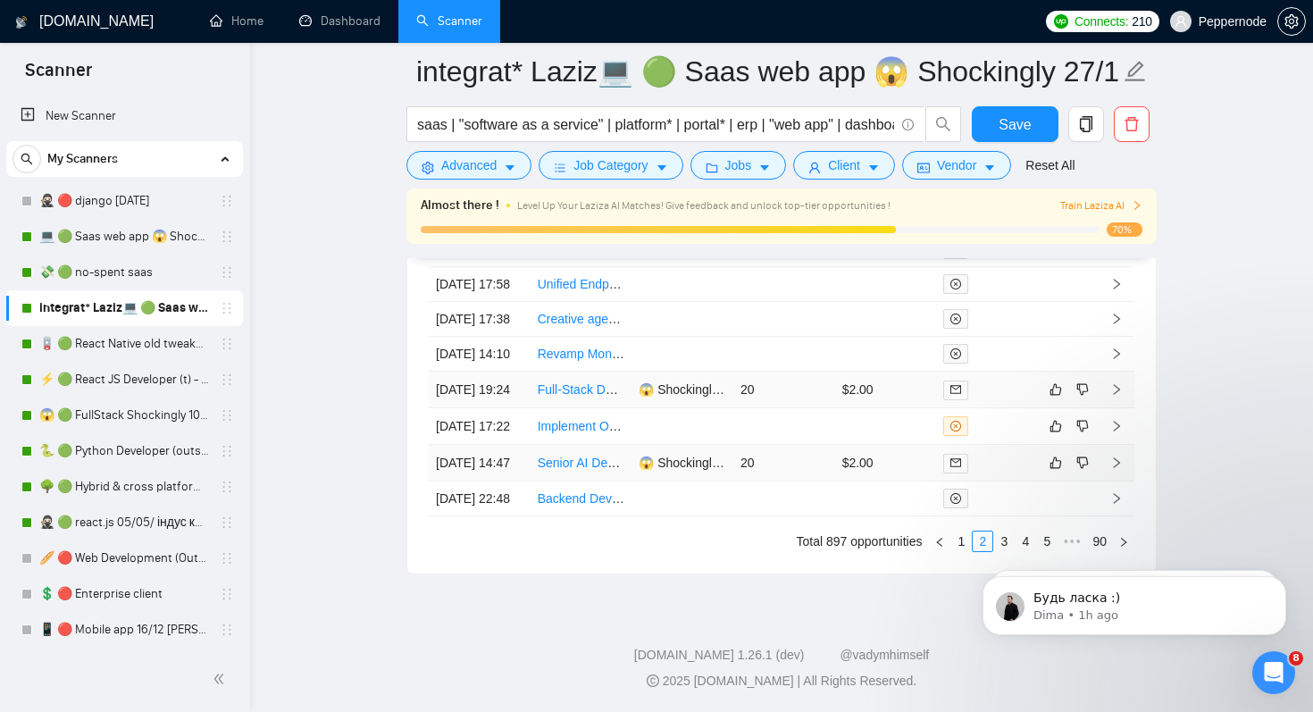
scroll to position [4705, 0]
click at [580, 397] on link "Full-Stack Developer Needed to Build MVP for AI SMS Communication Platform" at bounding box center [759, 389] width 442 height 14
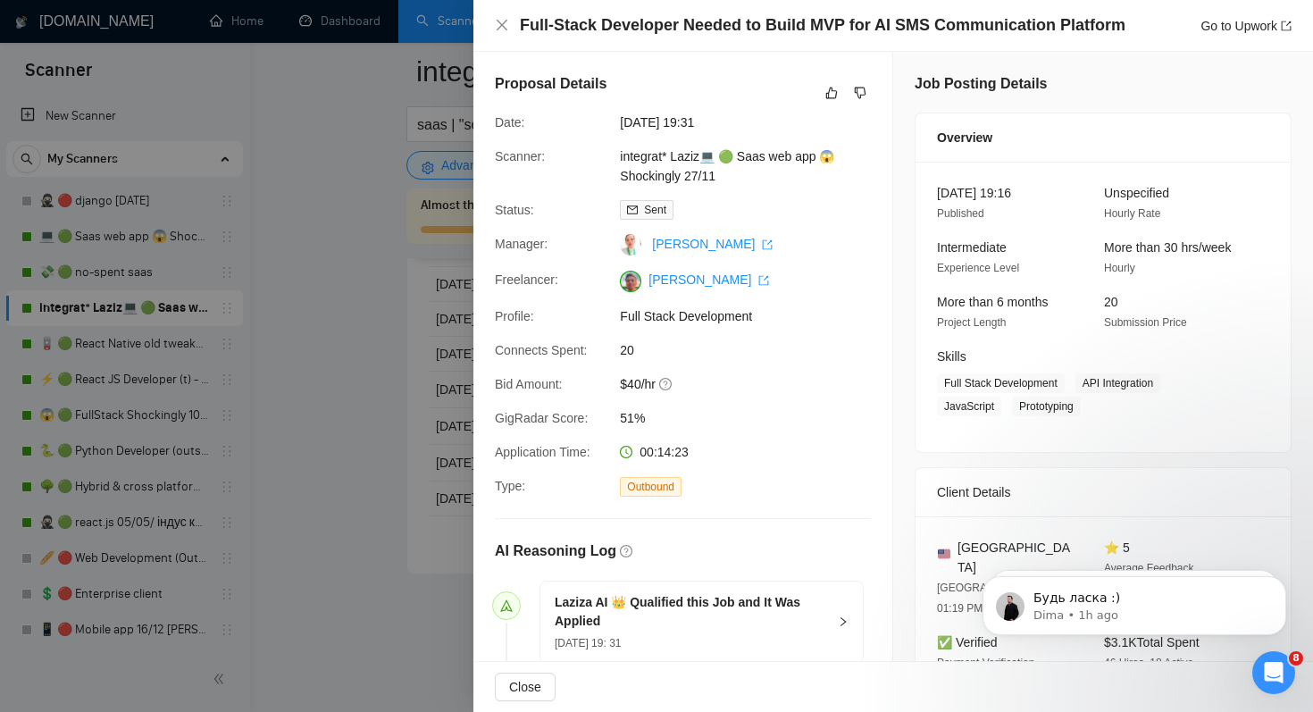
click at [332, 535] on div at bounding box center [656, 356] width 1313 height 712
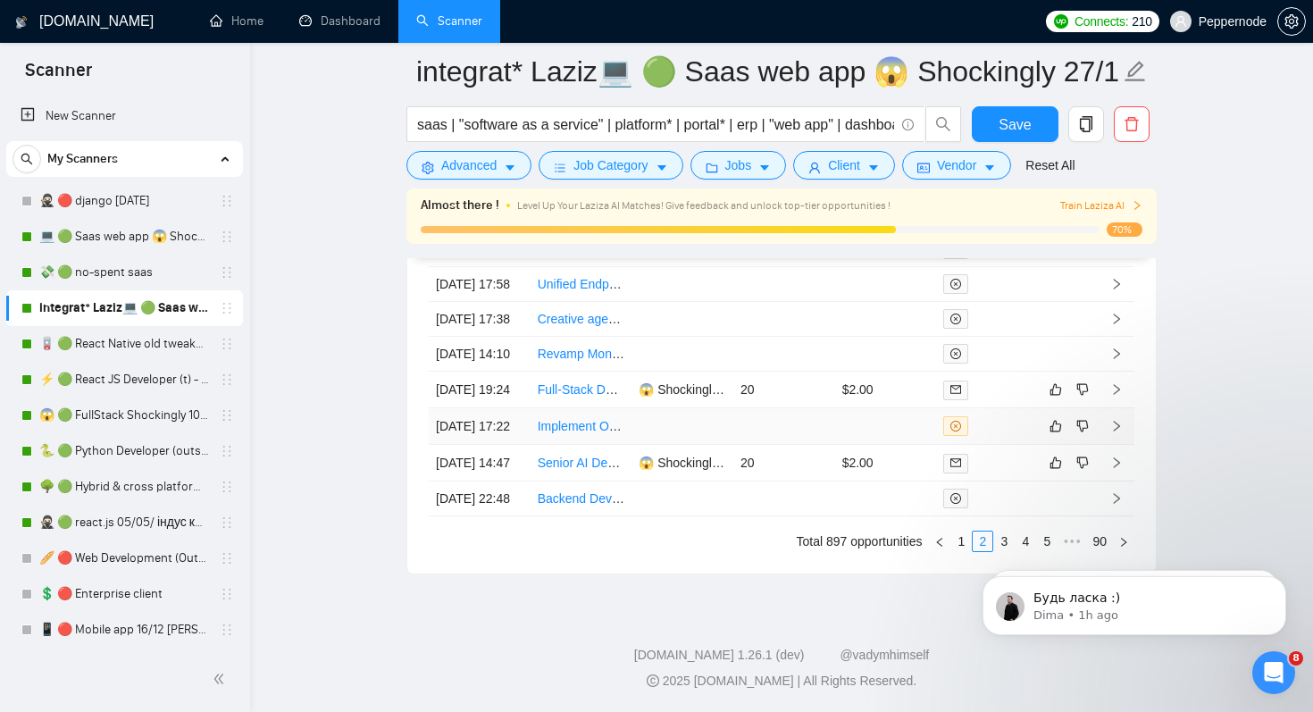
scroll to position [4858, 0]
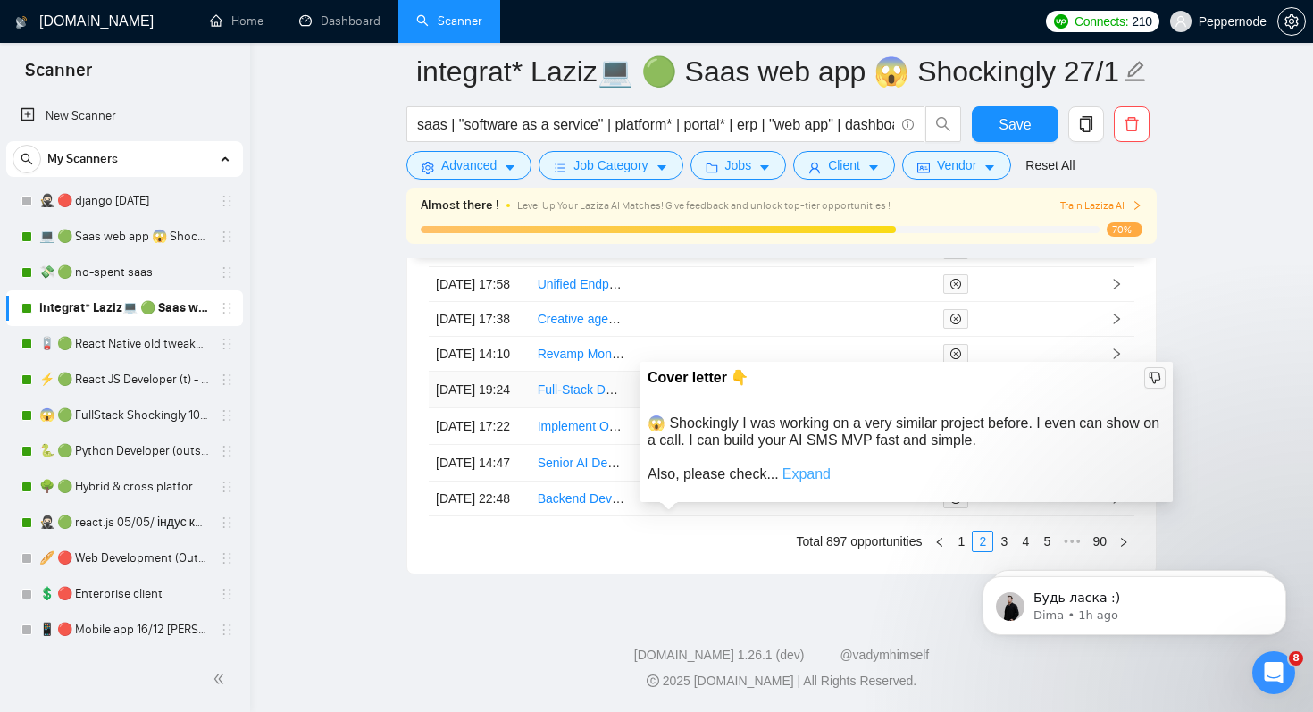
click at [816, 466] on link "Expand" at bounding box center [807, 473] width 48 height 15
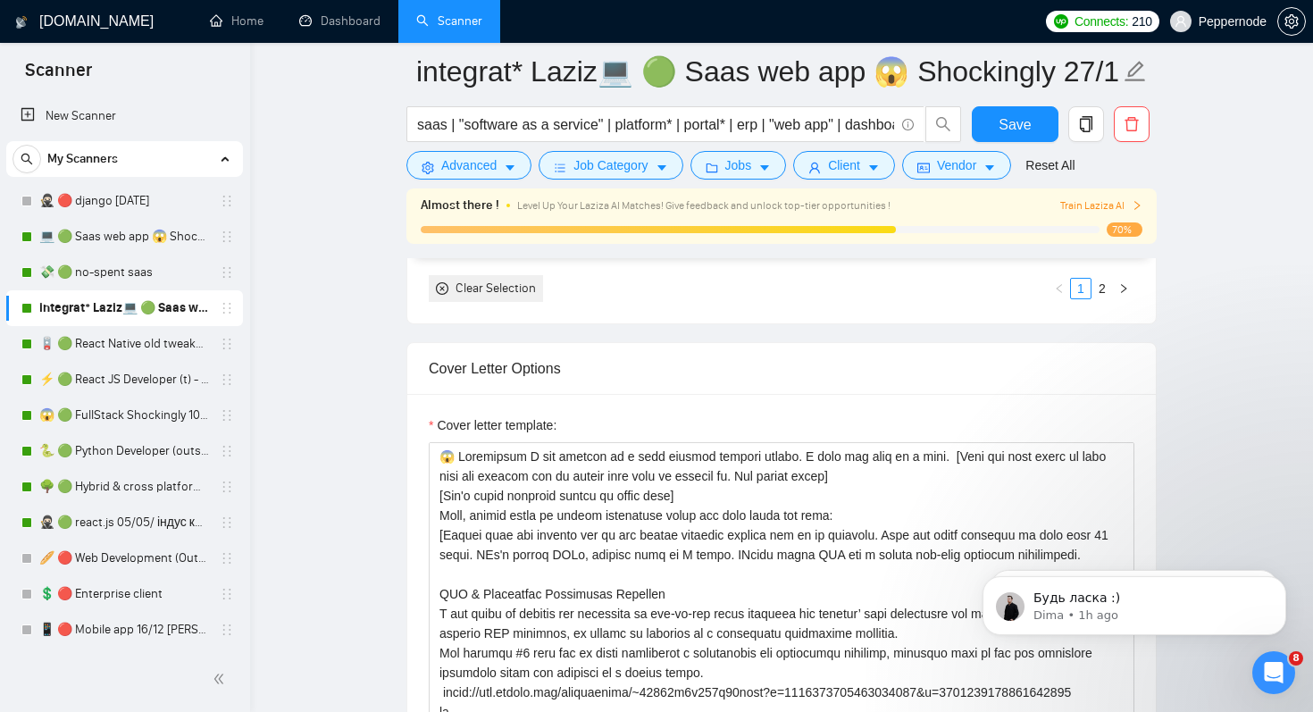
scroll to position [1928, 0]
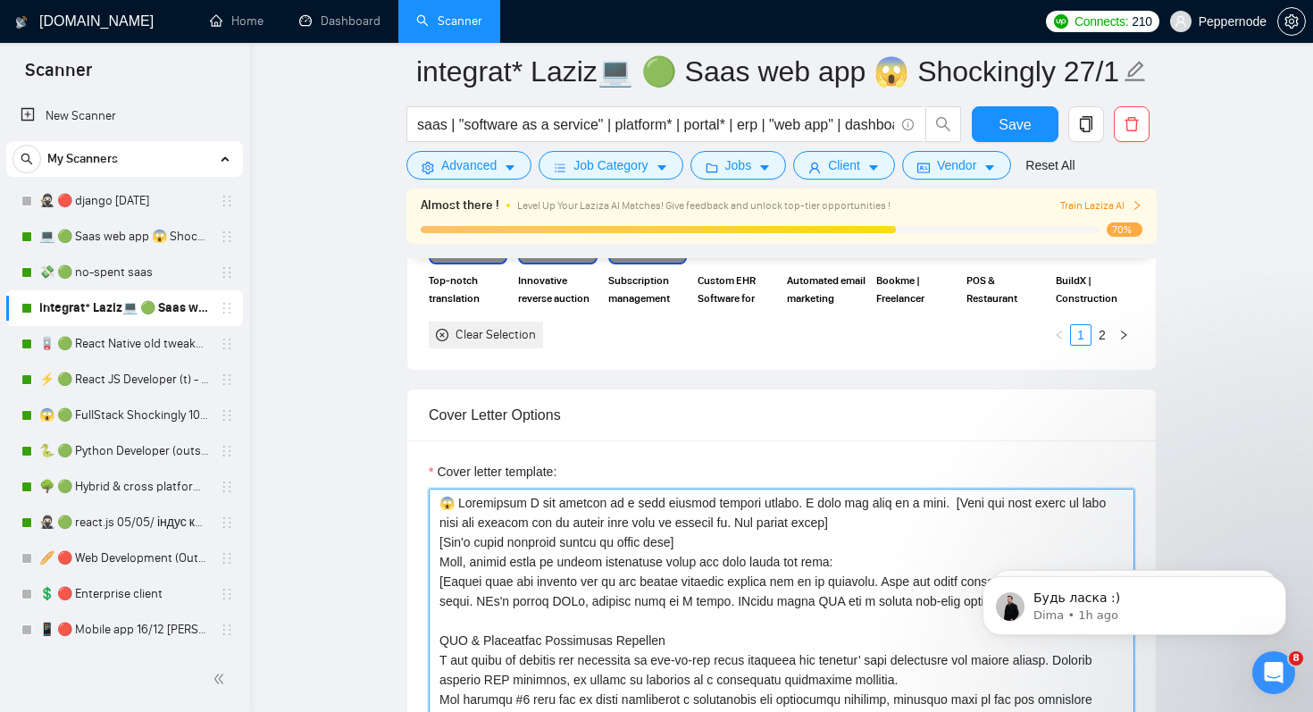
click at [729, 518] on textarea "Cover letter template:" at bounding box center [782, 690] width 706 height 402
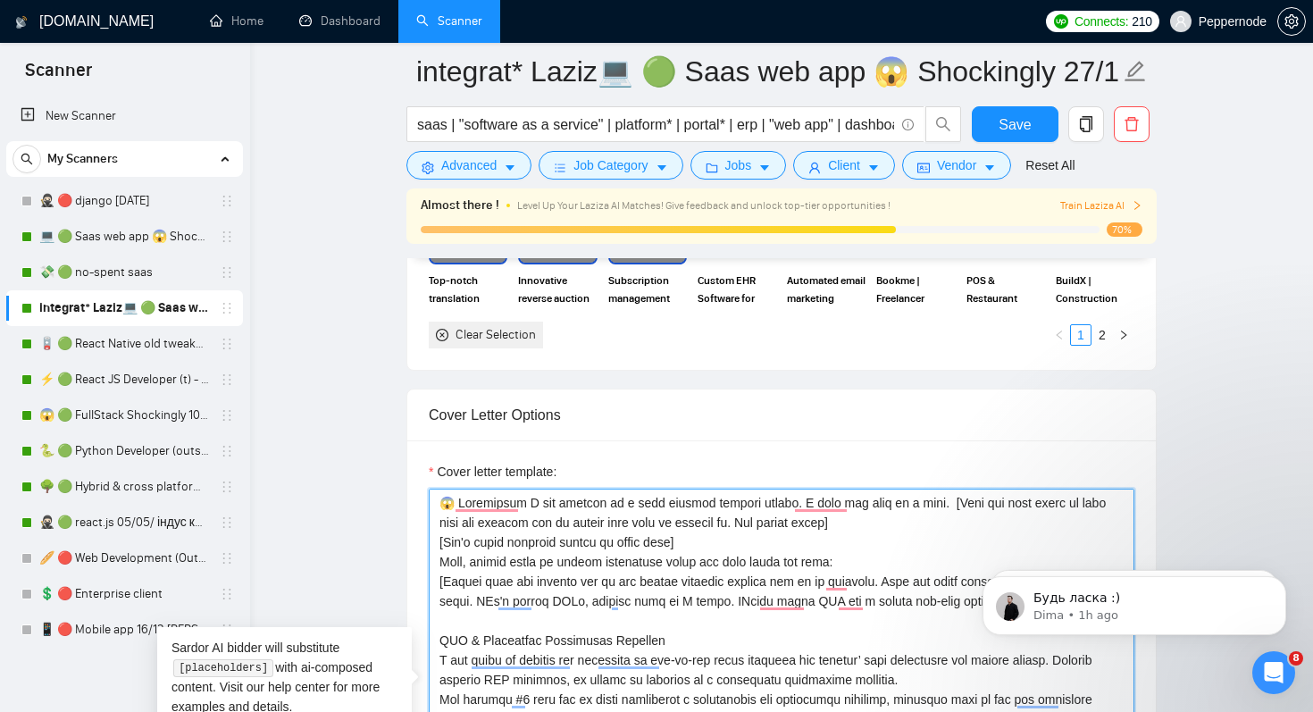
click at [556, 511] on textarea "Cover letter template:" at bounding box center [782, 690] width 706 height 402
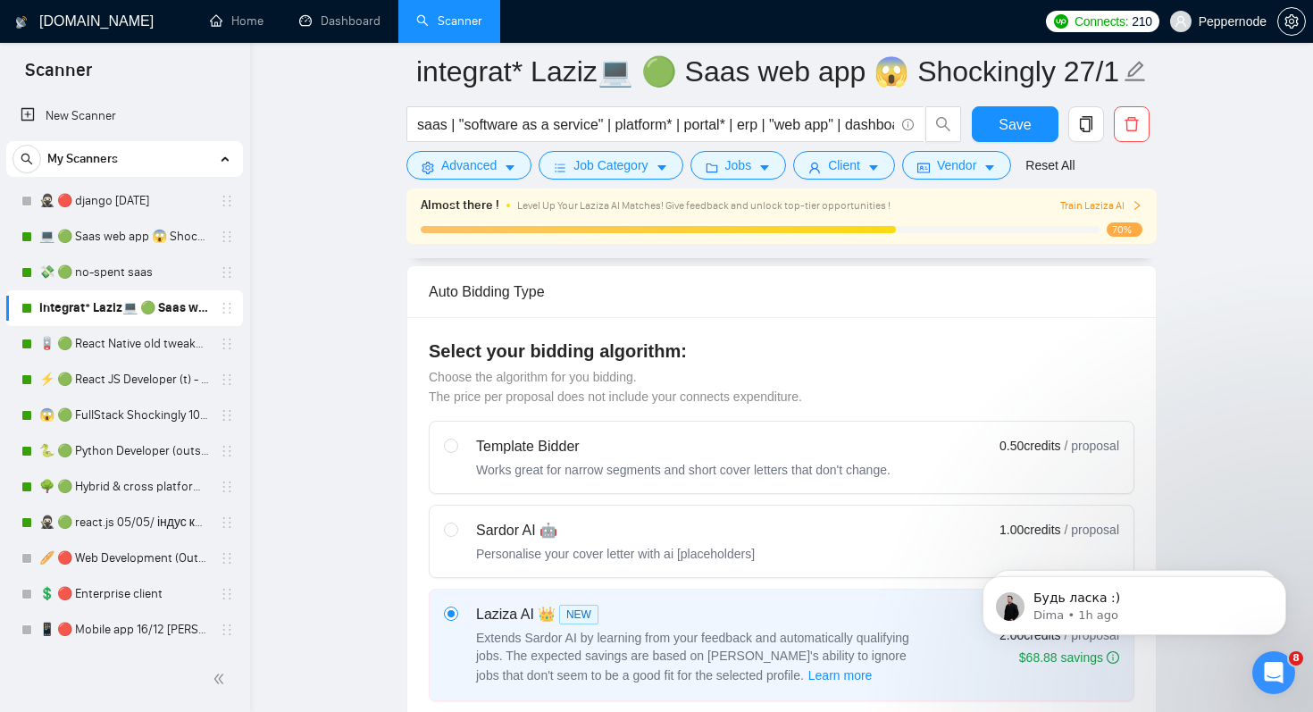
scroll to position [0, 0]
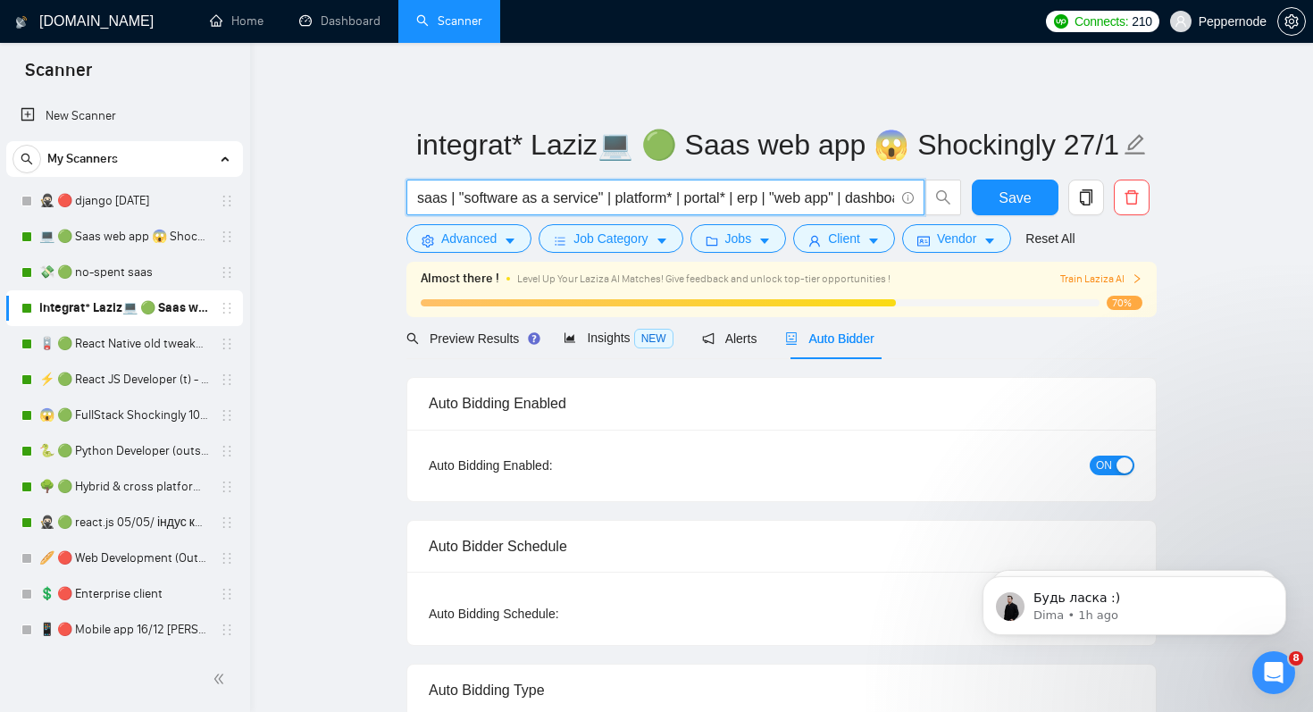
click at [749, 196] on input "saas | "software as a service" | platform* | portal* | erp | "web app" | dashbo…" at bounding box center [655, 198] width 477 height 22
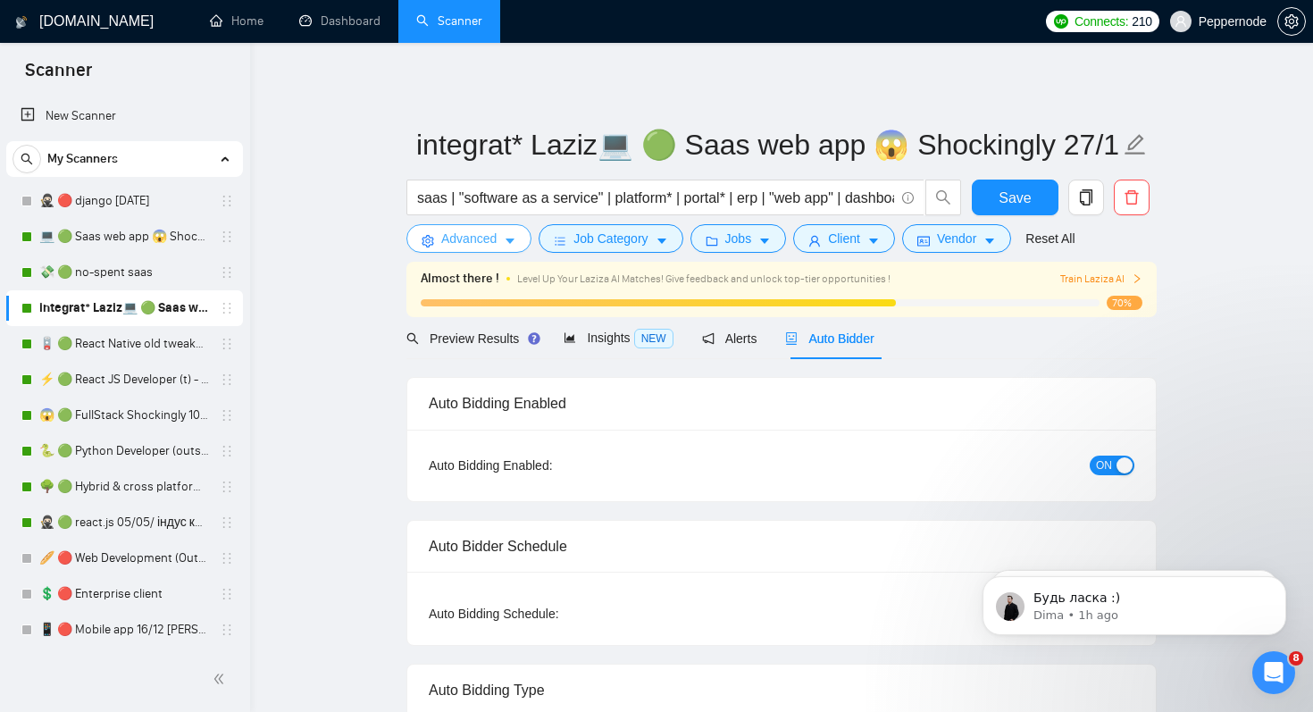
click at [459, 234] on span "Advanced" at bounding box center [468, 239] width 55 height 20
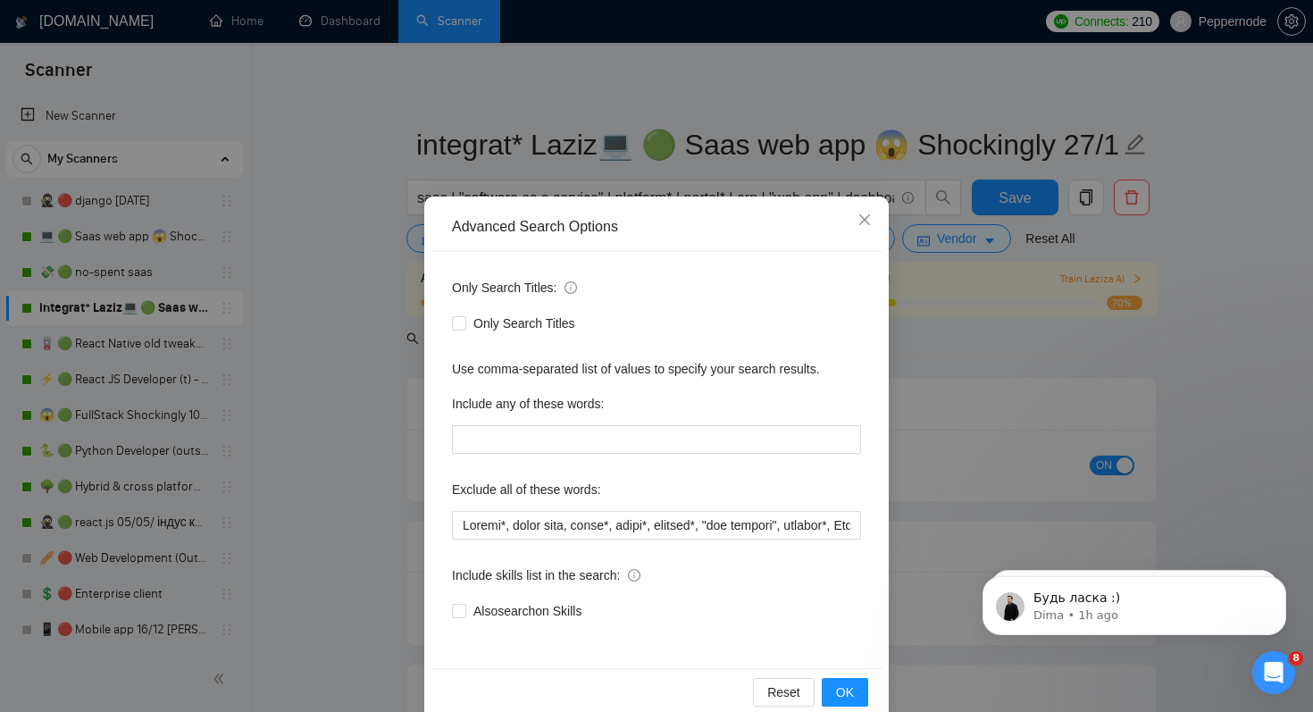
click at [356, 499] on div "Advanced Search Options Only Search Titles: Only Search Titles Use comma-separa…" at bounding box center [656, 356] width 1313 height 712
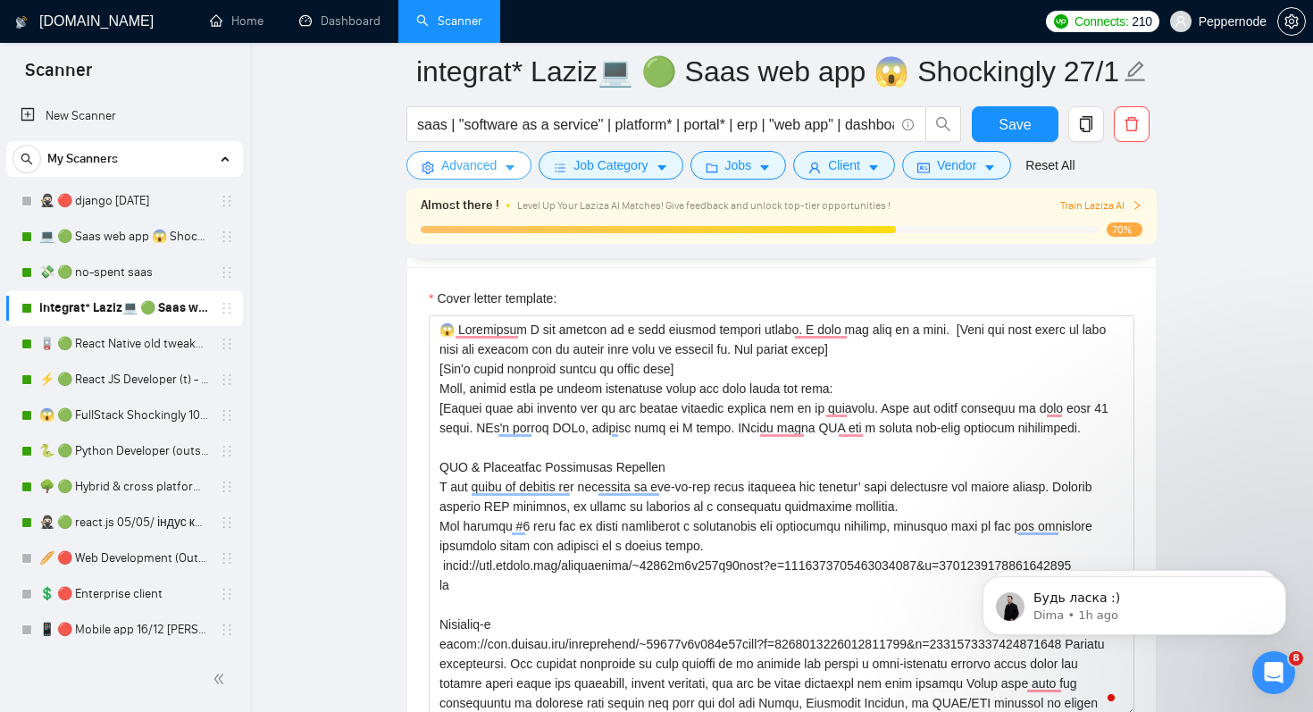
scroll to position [2132, 0]
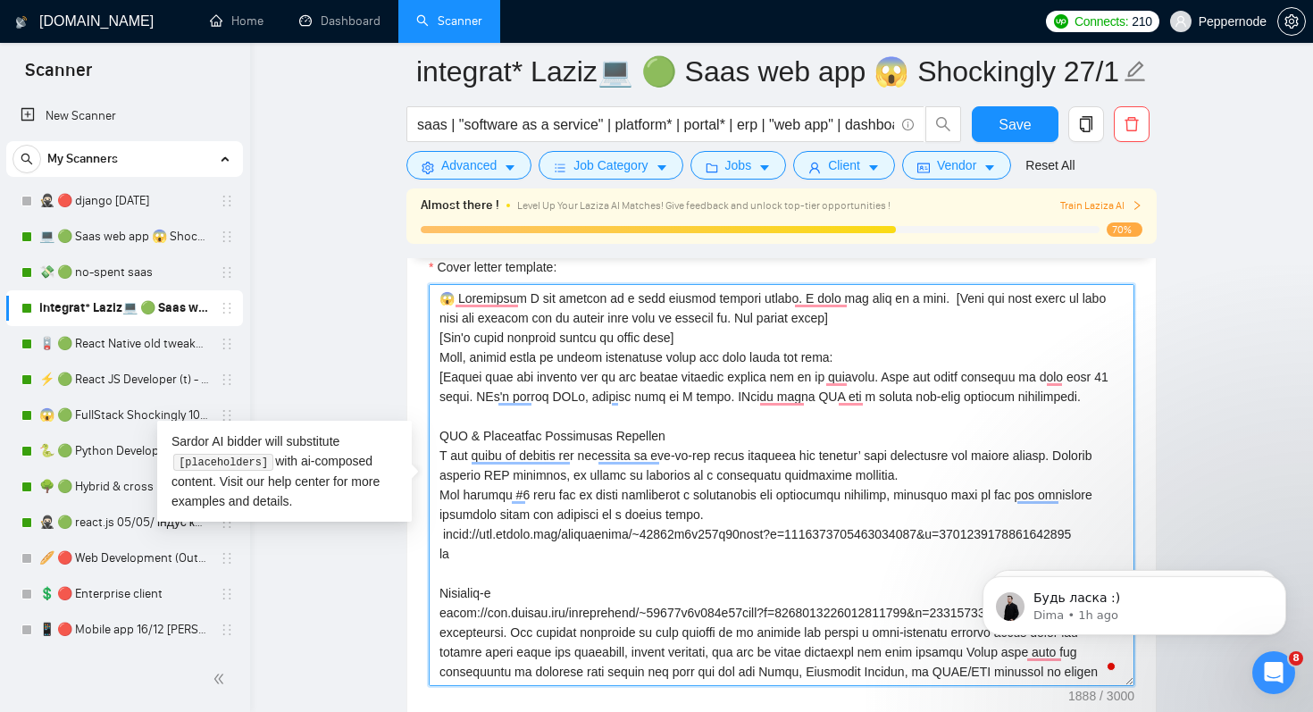
click at [916, 330] on textarea "Cover letter template:" at bounding box center [782, 485] width 706 height 402
drag, startPoint x: 430, startPoint y: 298, endPoint x: 943, endPoint y: 297, distance: 513.7
click at [943, 297] on textarea "Cover letter template:" at bounding box center [782, 485] width 706 height 402
click at [944, 294] on textarea "Cover letter template:" at bounding box center [782, 485] width 706 height 402
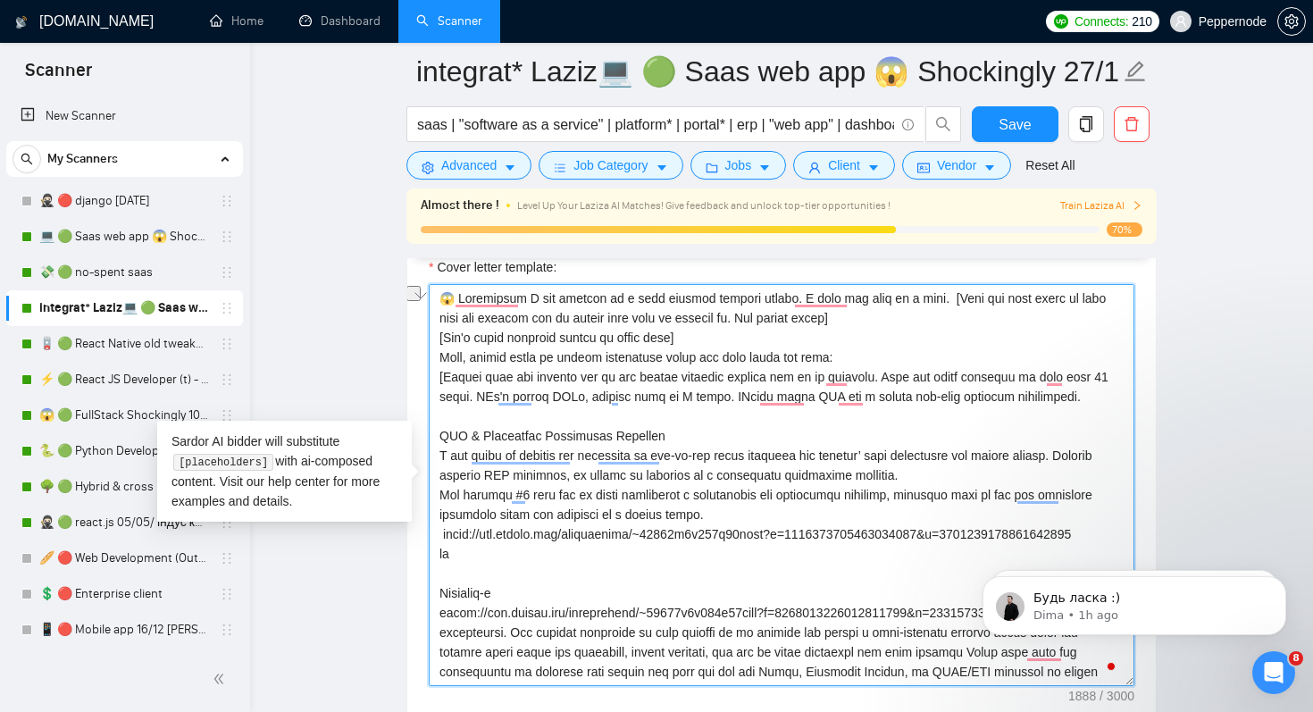
drag, startPoint x: 945, startPoint y: 296, endPoint x: 898, endPoint y: 297, distance: 47.4
click at [898, 297] on textarea "Cover letter template:" at bounding box center [782, 485] width 706 height 402
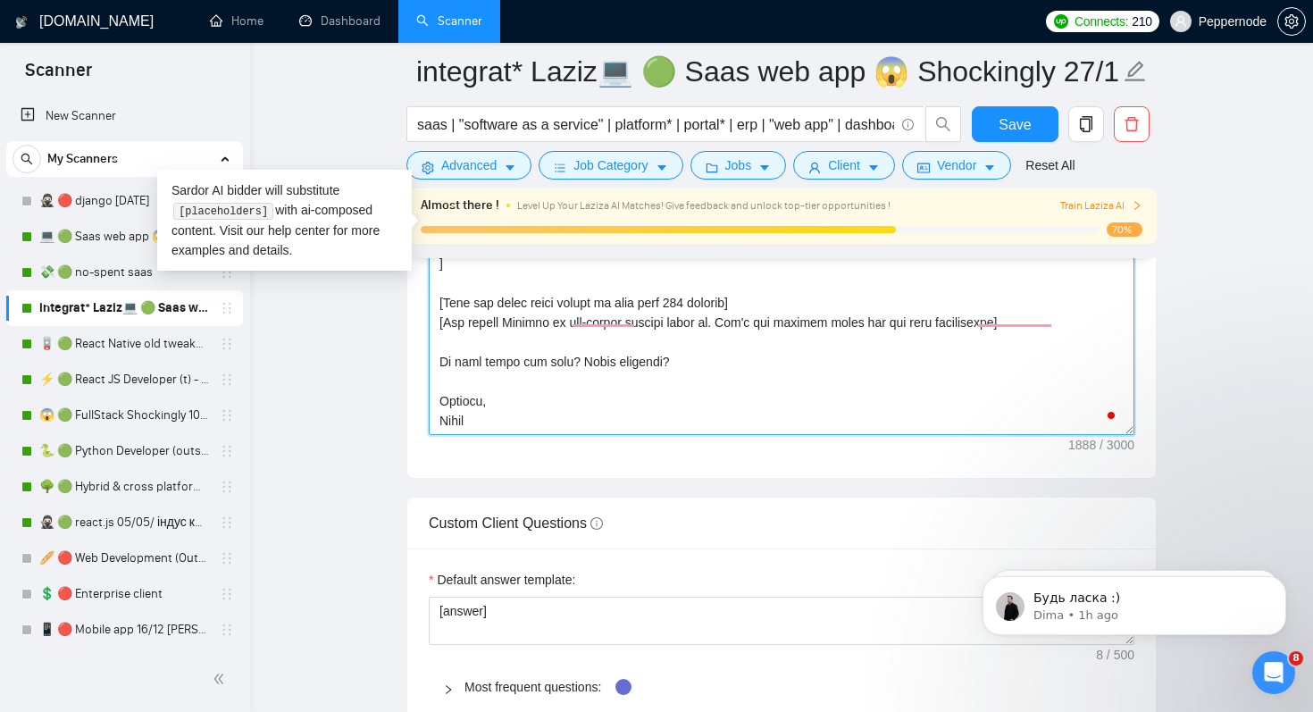
scroll to position [255, 0]
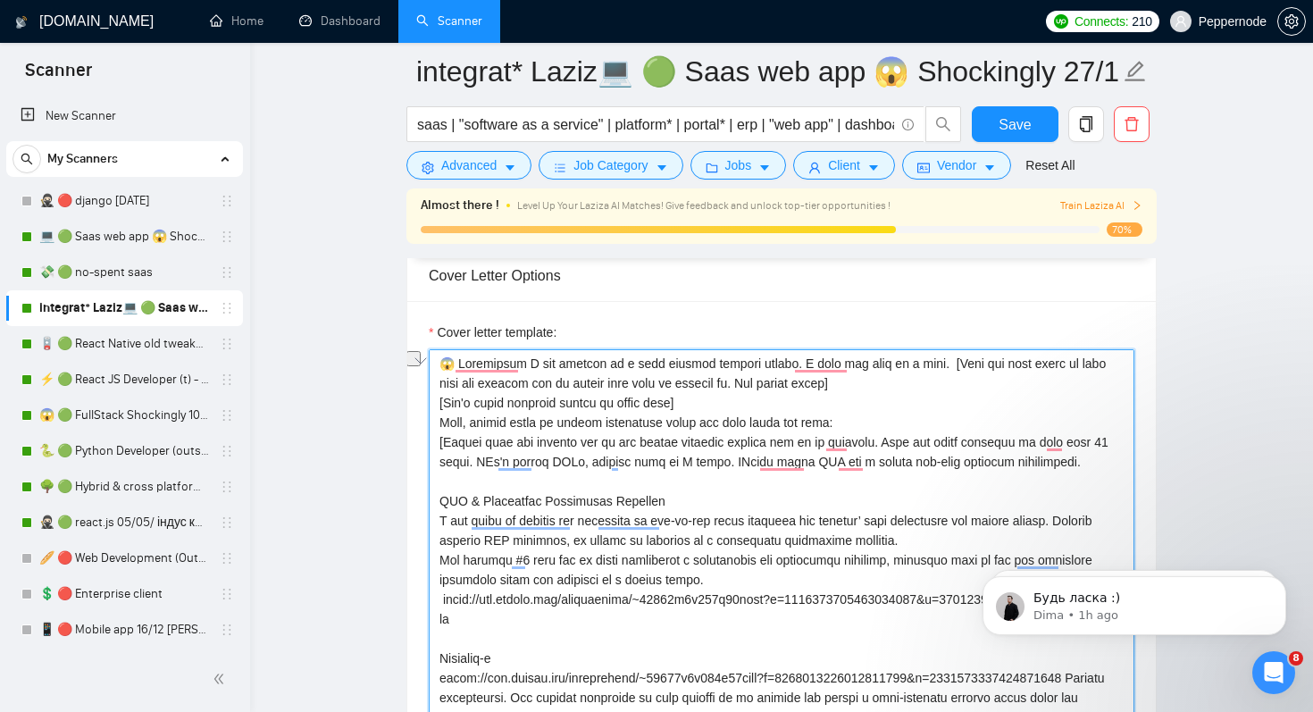
click at [834, 414] on textarea "Cover letter template:" at bounding box center [782, 550] width 706 height 402
click at [946, 363] on textarea "Cover letter template:" at bounding box center [782, 550] width 706 height 402
click at [947, 356] on textarea "Cover letter template:" at bounding box center [782, 550] width 706 height 402
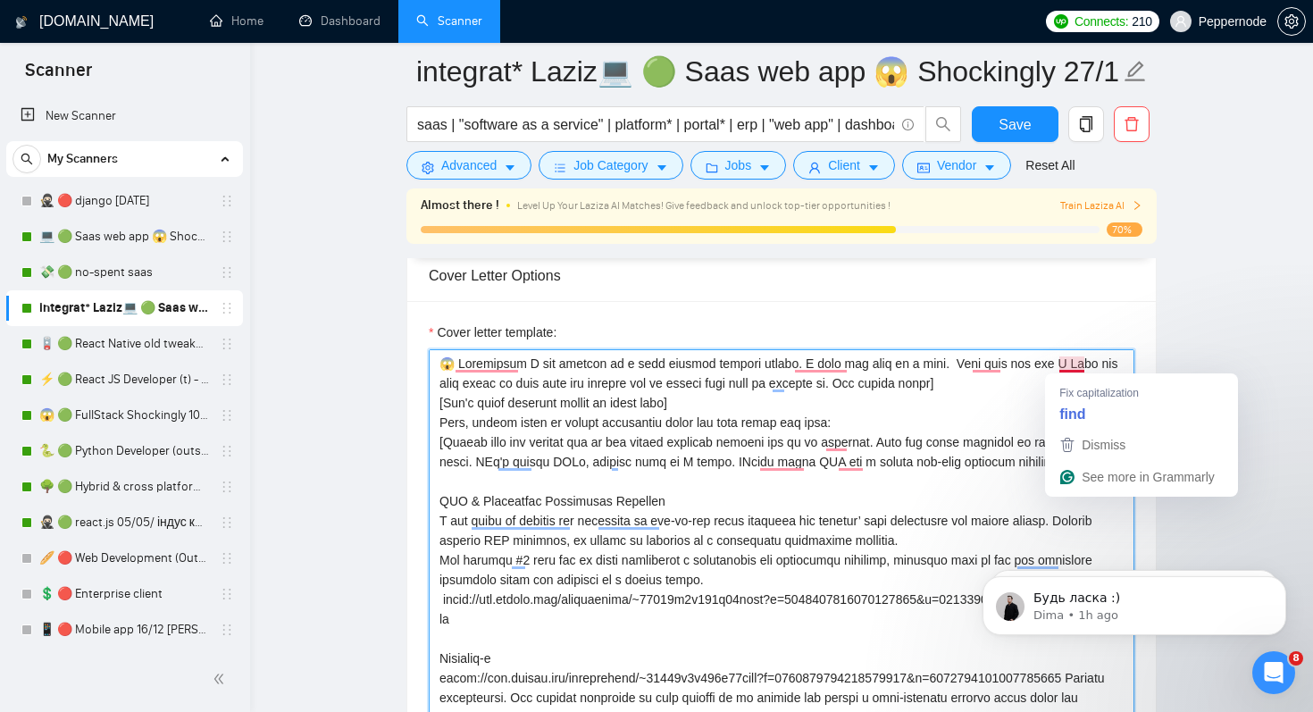
drag, startPoint x: 1058, startPoint y: 363, endPoint x: 1100, endPoint y: 375, distance: 43.8
click at [1058, 363] on textarea "Cover letter template:" at bounding box center [782, 550] width 706 height 402
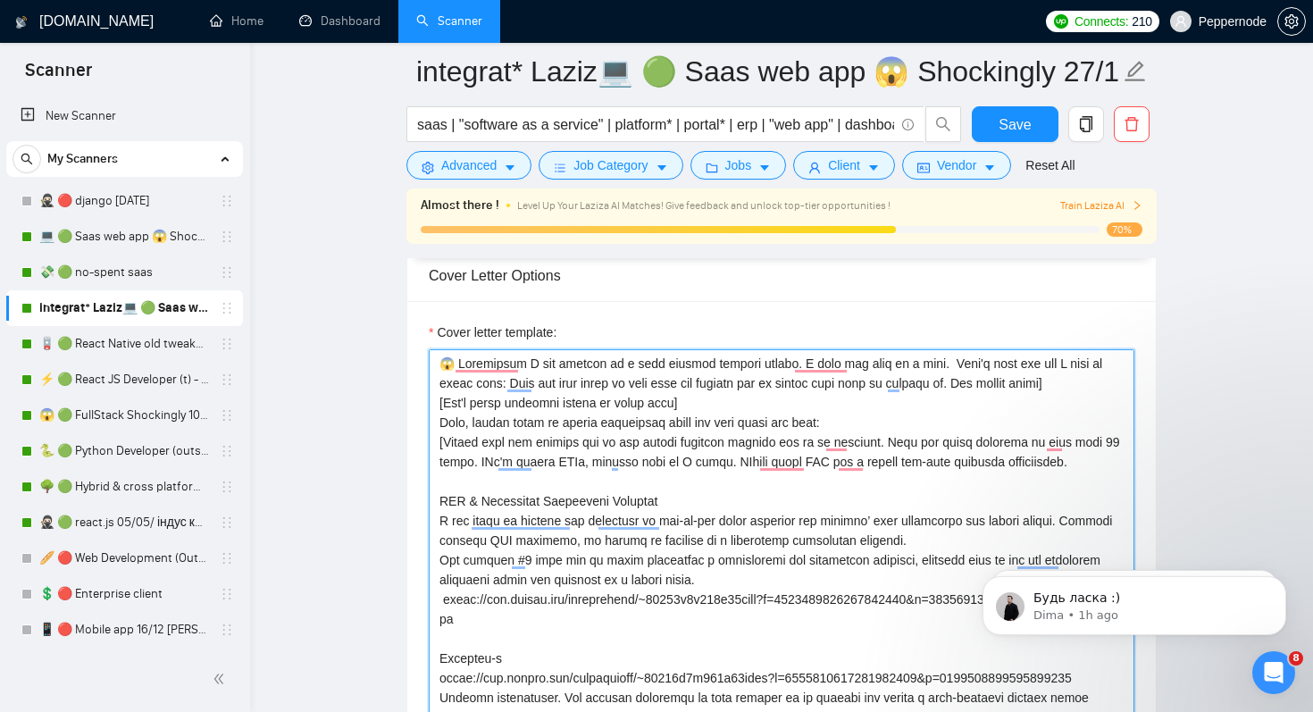
click at [647, 448] on textarea "Cover letter template:" at bounding box center [782, 550] width 706 height 402
click at [505, 383] on textarea "Cover letter template:" at bounding box center [782, 550] width 706 height 402
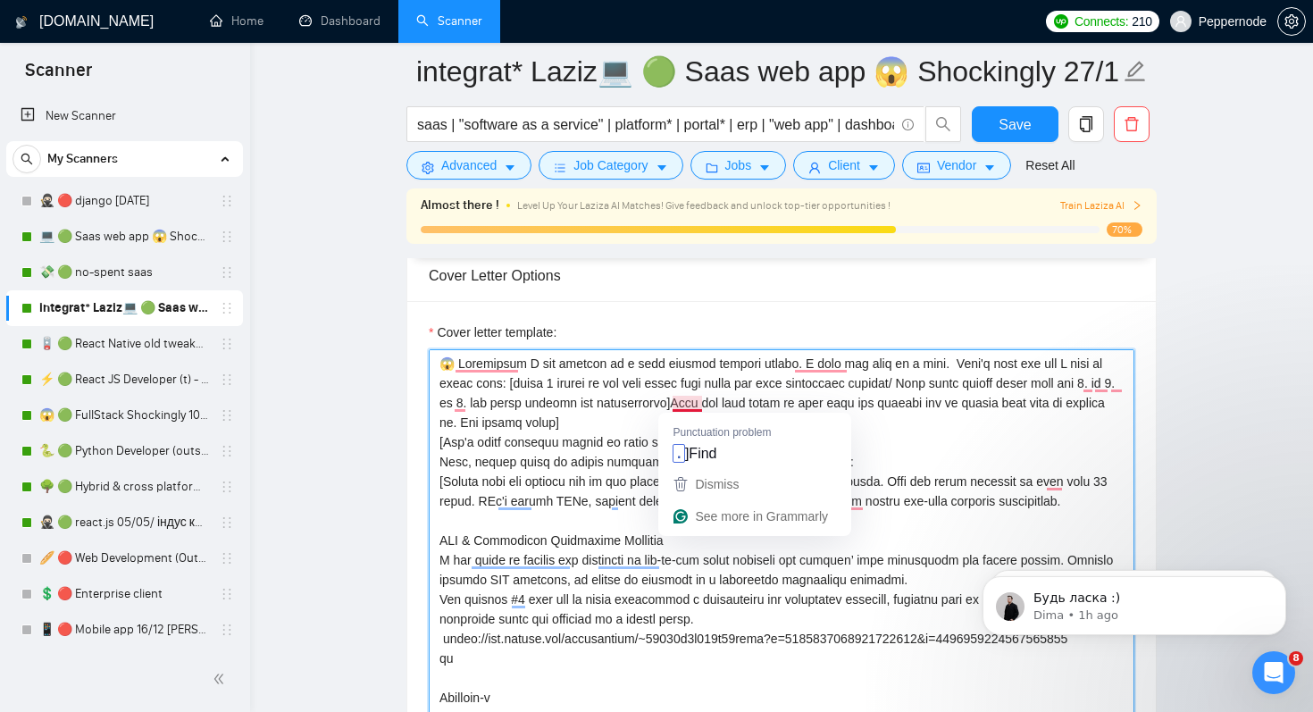
click at [695, 398] on textarea "Cover letter template:" at bounding box center [782, 550] width 706 height 402
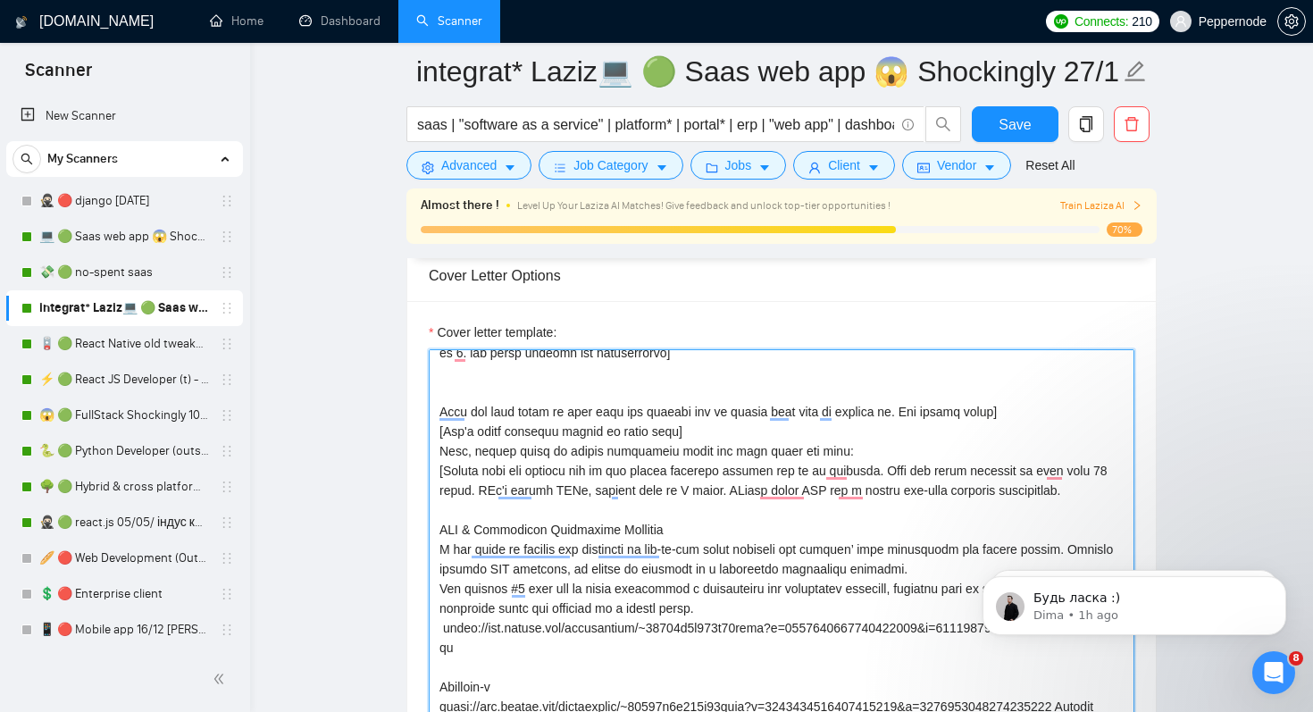
scroll to position [67, 0]
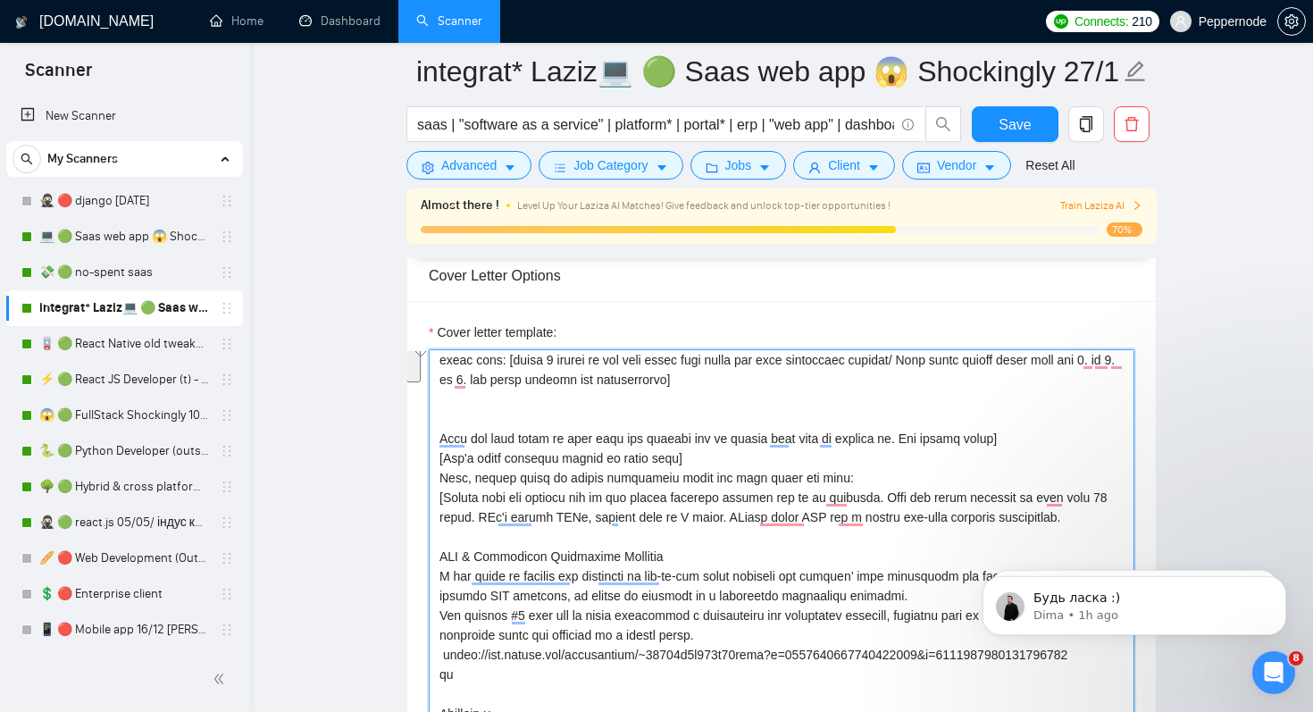
drag, startPoint x: 436, startPoint y: 433, endPoint x: 892, endPoint y: 473, distance: 458.2
click at [892, 473] on textarea "Cover letter template:" at bounding box center [782, 550] width 706 height 402
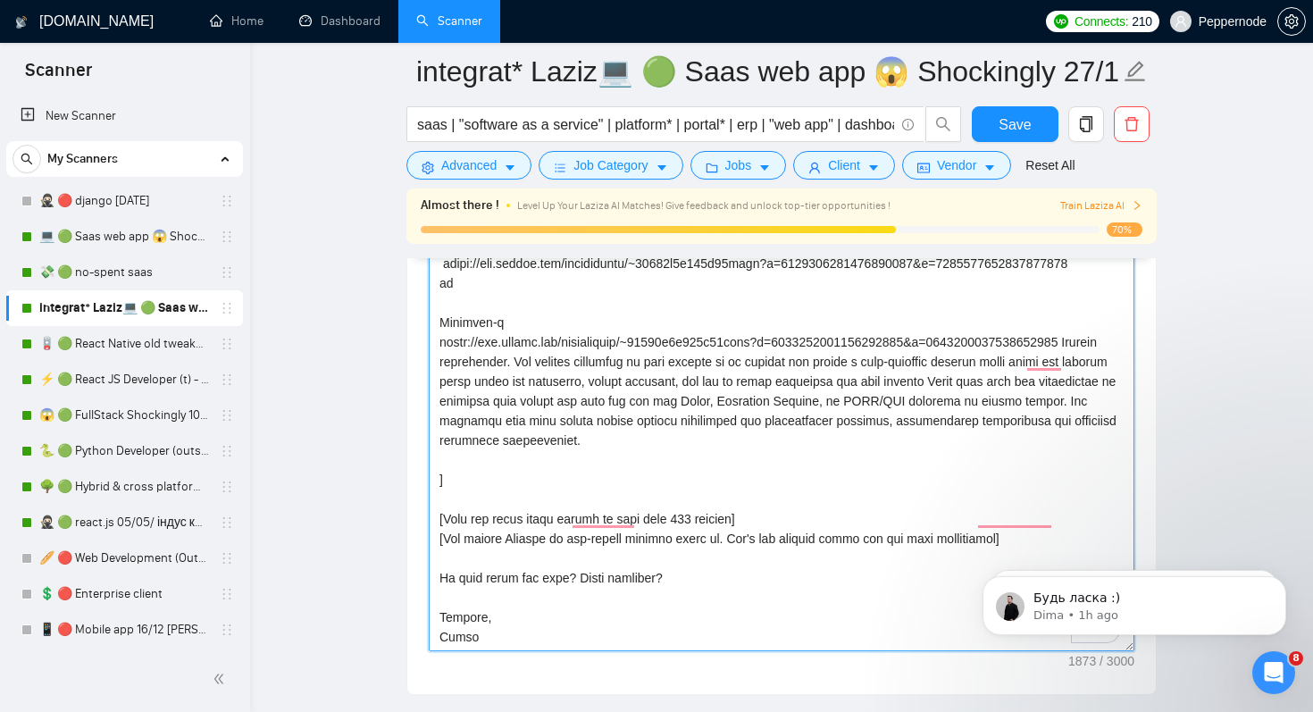
click at [506, 450] on textarea "Cover letter template:" at bounding box center [782, 450] width 706 height 402
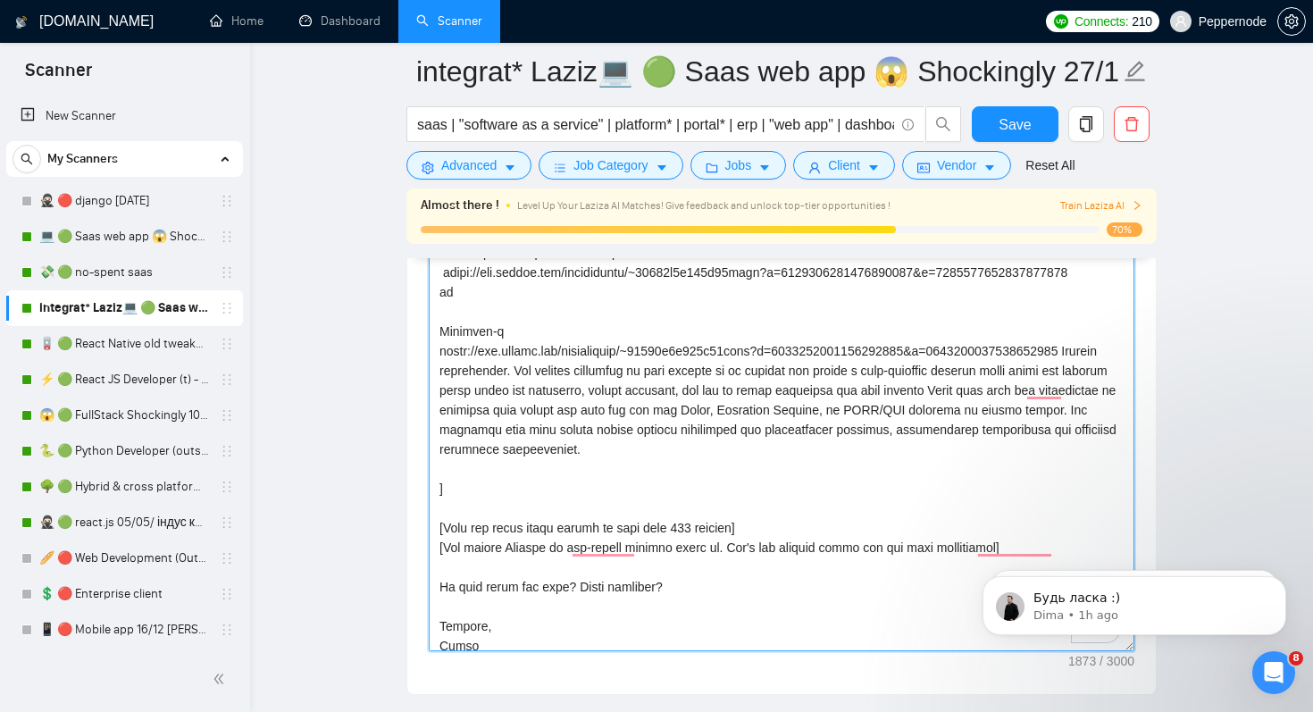
drag, startPoint x: 478, startPoint y: 523, endPoint x: 431, endPoint y: 318, distance: 210.0
click at [431, 318] on div "Cover Letter Options Cover letter template:" at bounding box center [781, 422] width 750 height 546
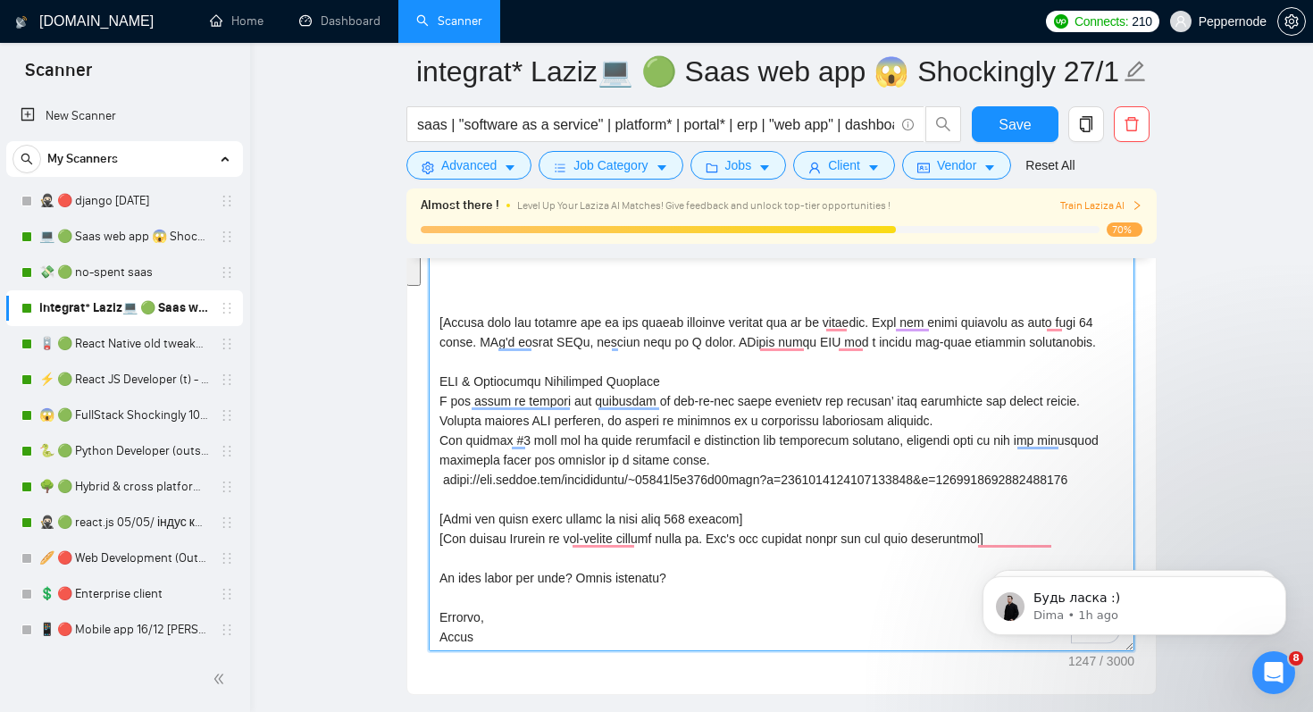
drag, startPoint x: 785, startPoint y: 489, endPoint x: 416, endPoint y: 358, distance: 391.3
click at [415, 358] on div "Cover letter template:" at bounding box center [781, 447] width 749 height 493
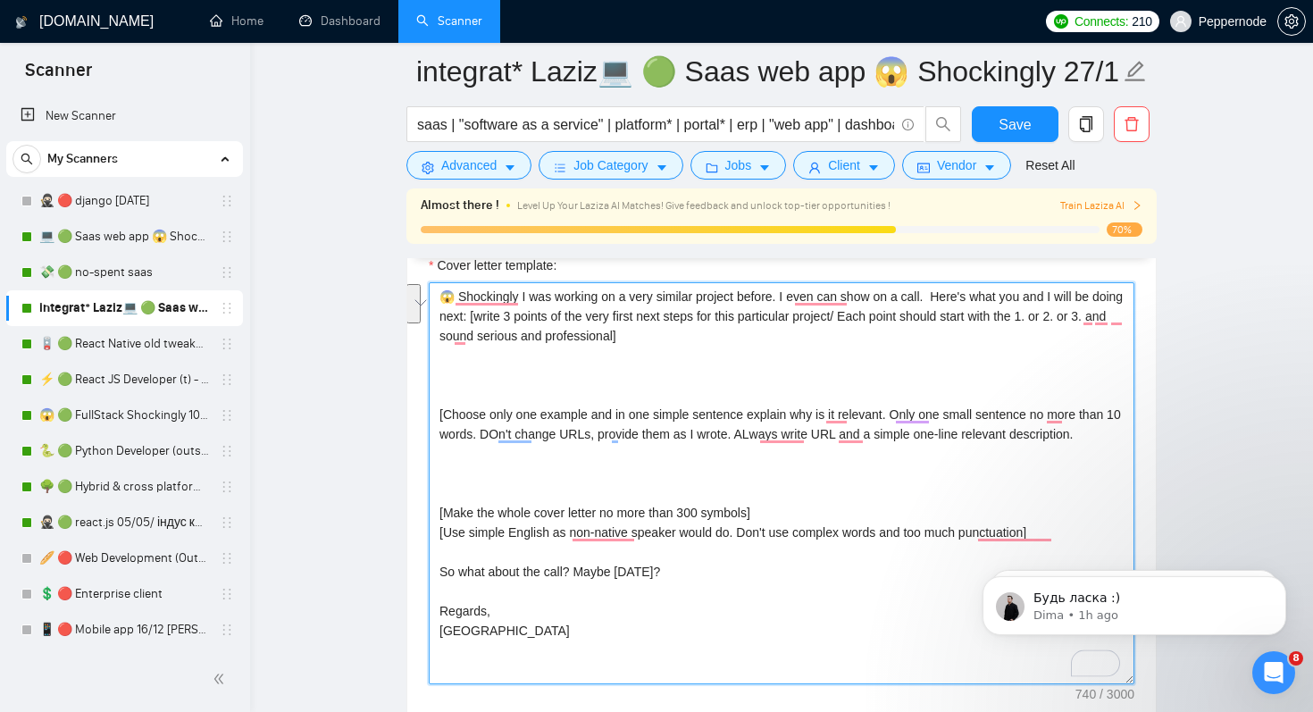
drag, startPoint x: 526, startPoint y: 392, endPoint x: 1123, endPoint y: 435, distance: 598.3
click at [1123, 435] on textarea "😱 Shockingly I was working on a very similar project before. I even can show on…" at bounding box center [782, 483] width 706 height 402
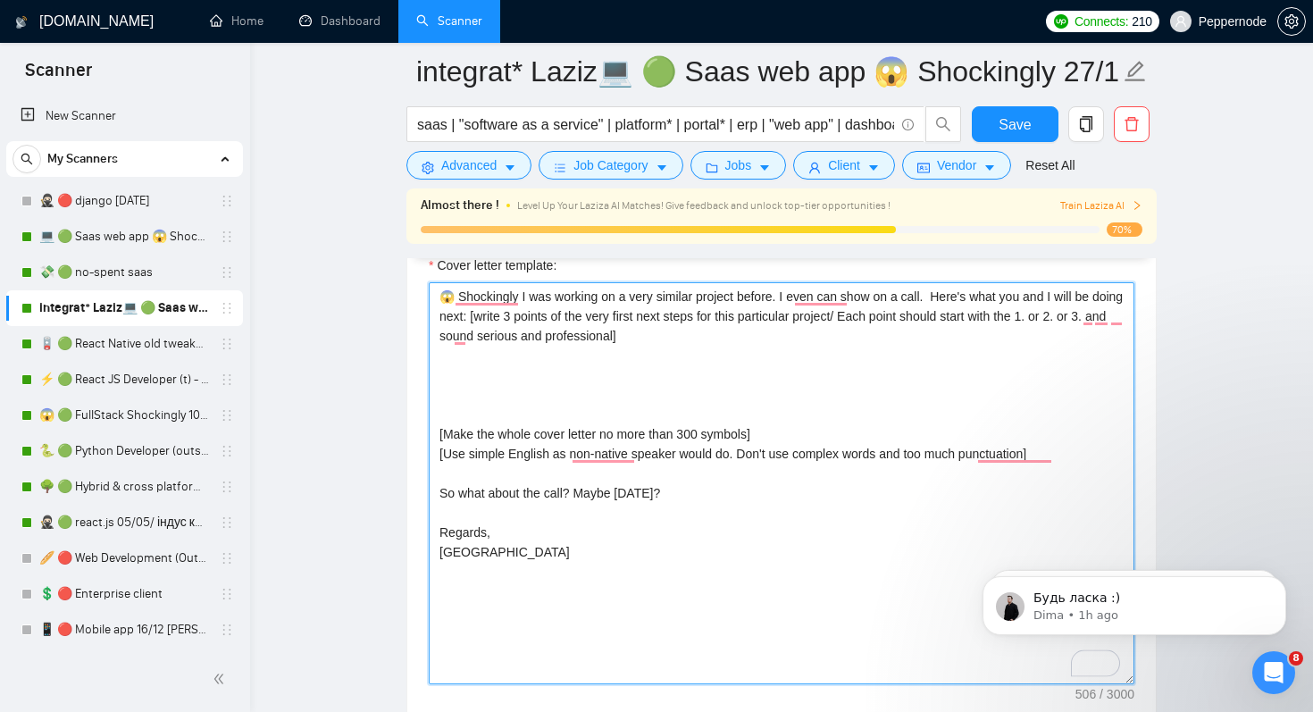
click at [683, 335] on textarea "😱 Shockingly I was working on a very similar project before. I even can show on…" at bounding box center [782, 483] width 706 height 402
click at [508, 320] on textarea "😱 Shockingly I was working on a very similar project before. I even can show on…" at bounding box center [782, 483] width 706 height 402
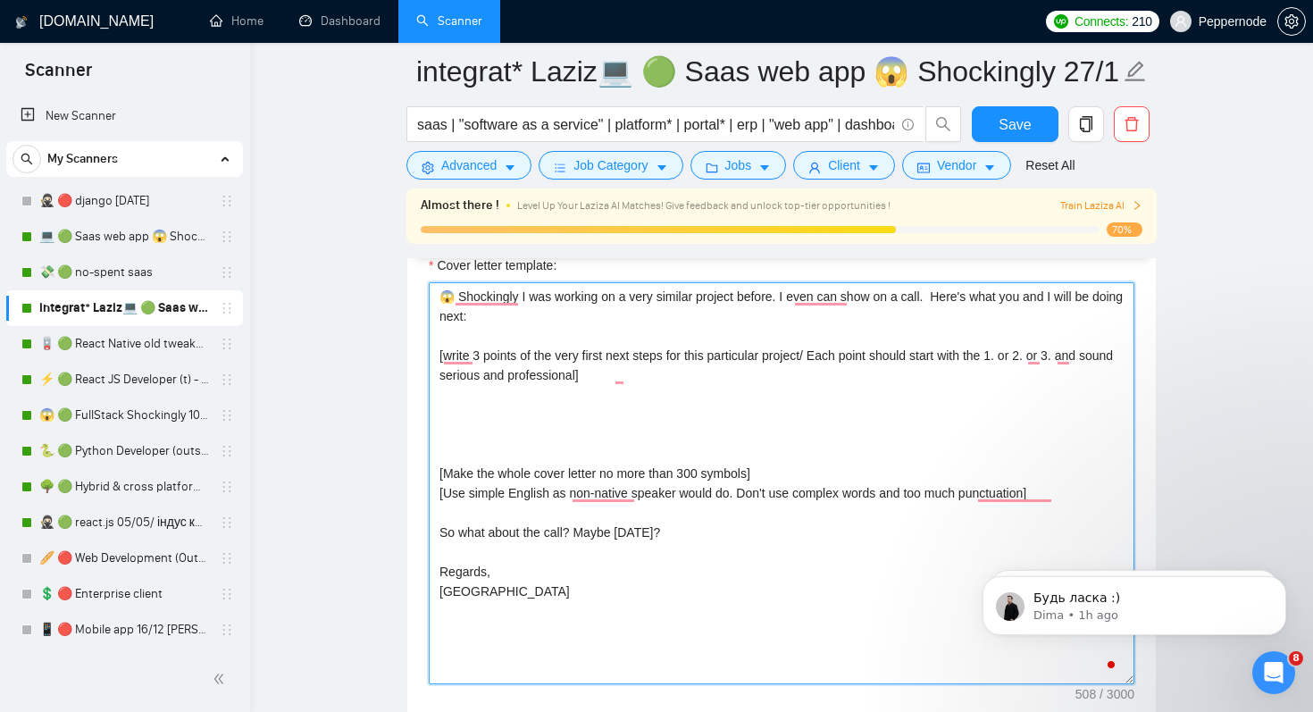
click at [657, 387] on textarea "😱 Shockingly I was working on a very similar project before. I even can show on…" at bounding box center [782, 483] width 706 height 402
click at [461, 437] on textarea "😱 Shockingly I was working on a very similar project before. I even can show on…" at bounding box center [782, 483] width 706 height 402
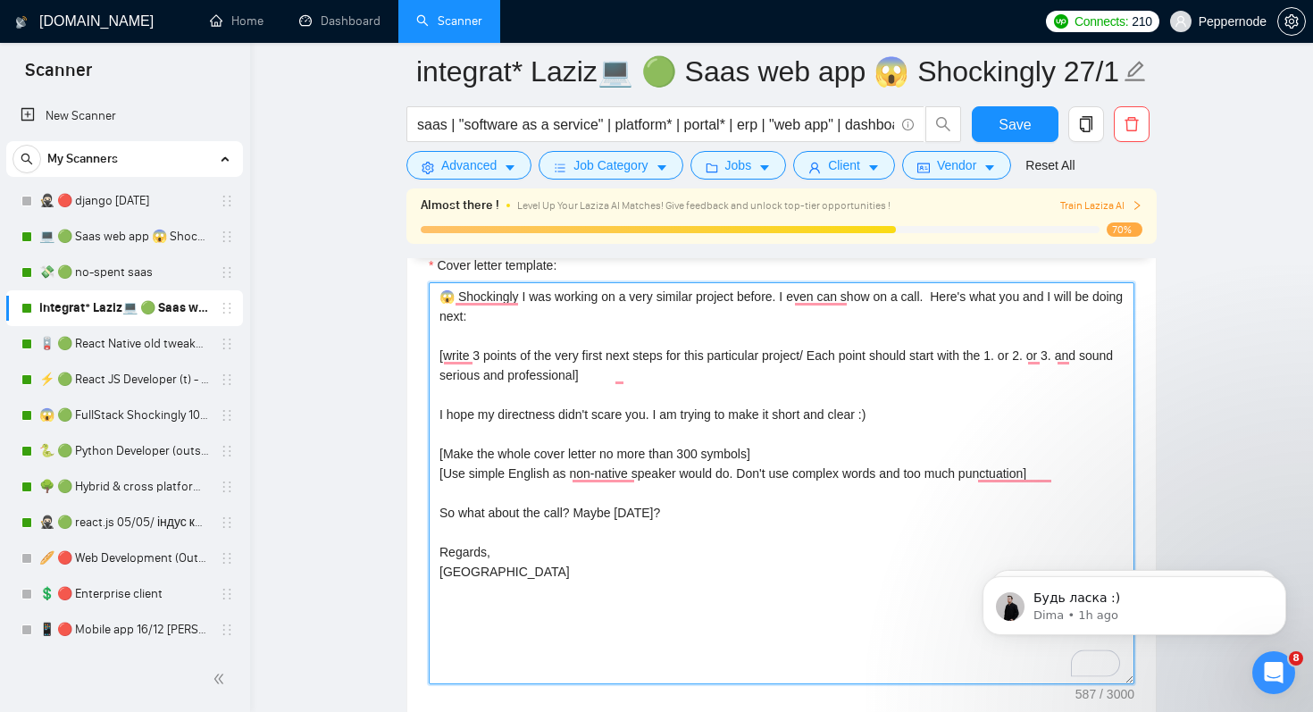
click at [583, 483] on textarea "😱 Shockingly I was working on a very similar project before. I even can show on…" at bounding box center [782, 483] width 706 height 402
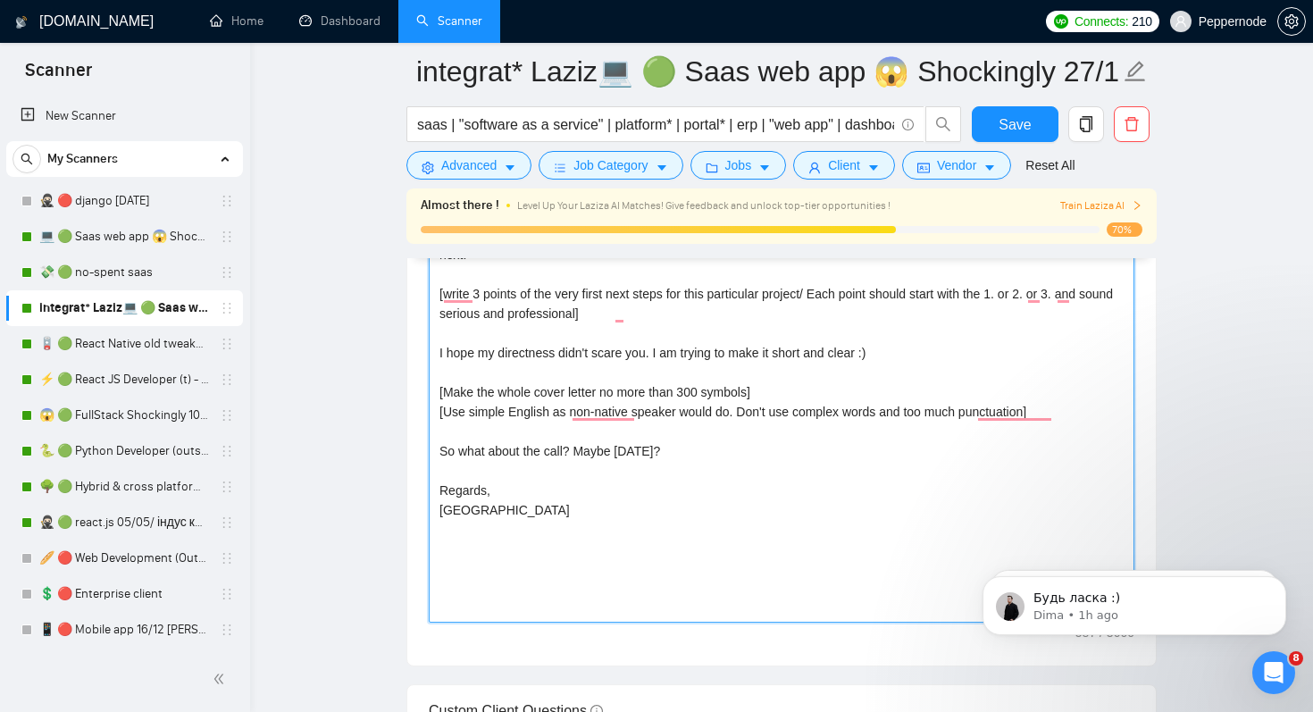
scroll to position [2161, 0]
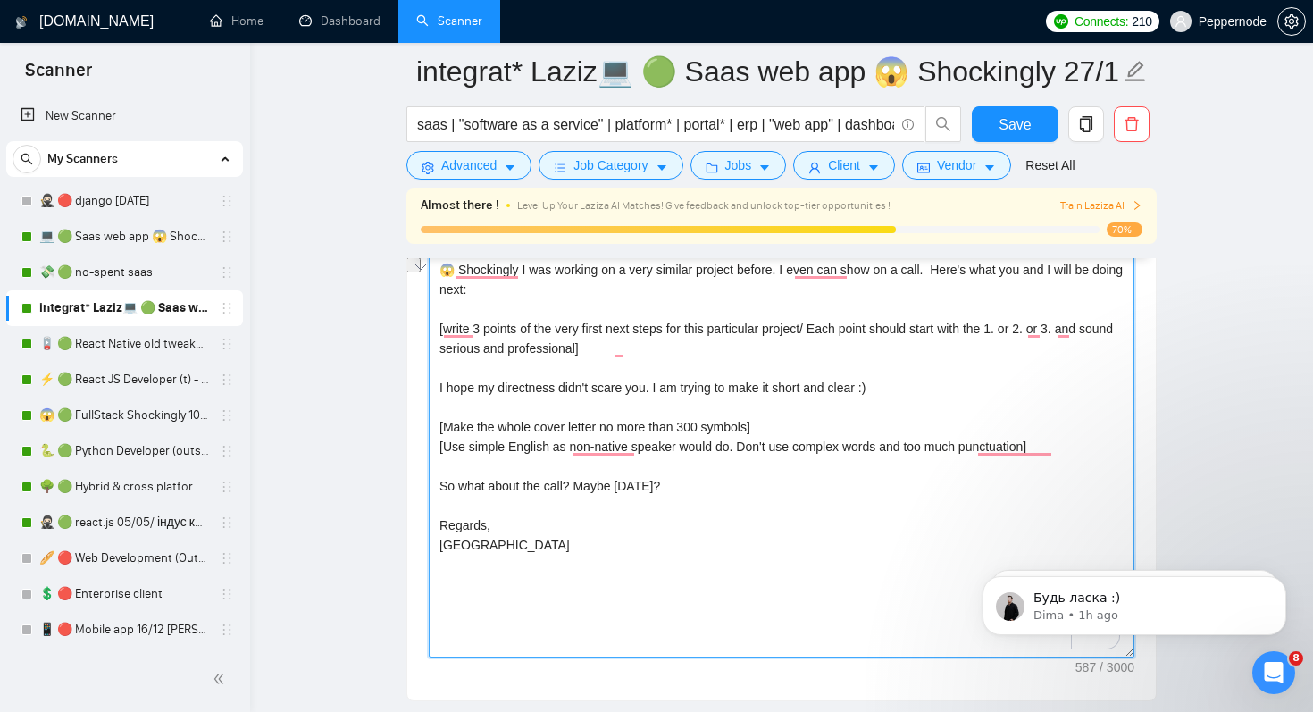
drag, startPoint x: 713, startPoint y: 486, endPoint x: 411, endPoint y: 489, distance: 302.0
click at [411, 489] on div "Cover letter template: 😱 Shockingly I was working on a very similar project bef…" at bounding box center [781, 453] width 749 height 493
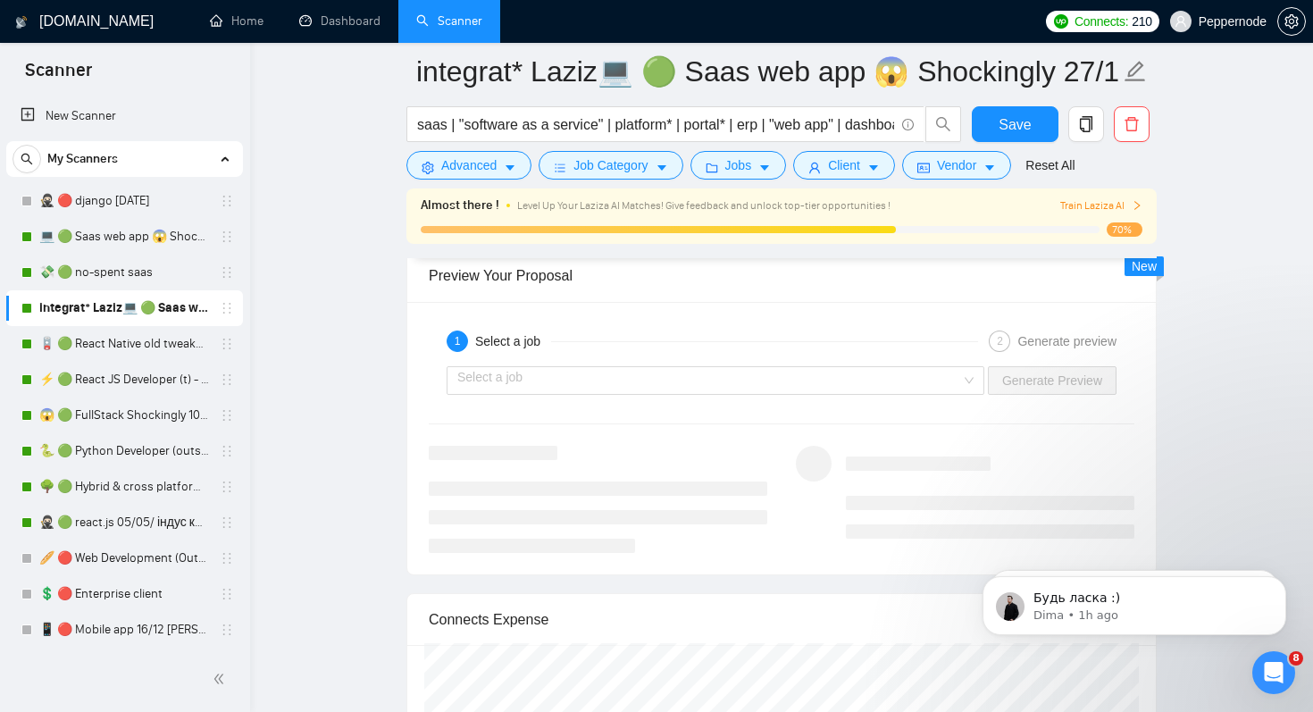
scroll to position [3503, 0]
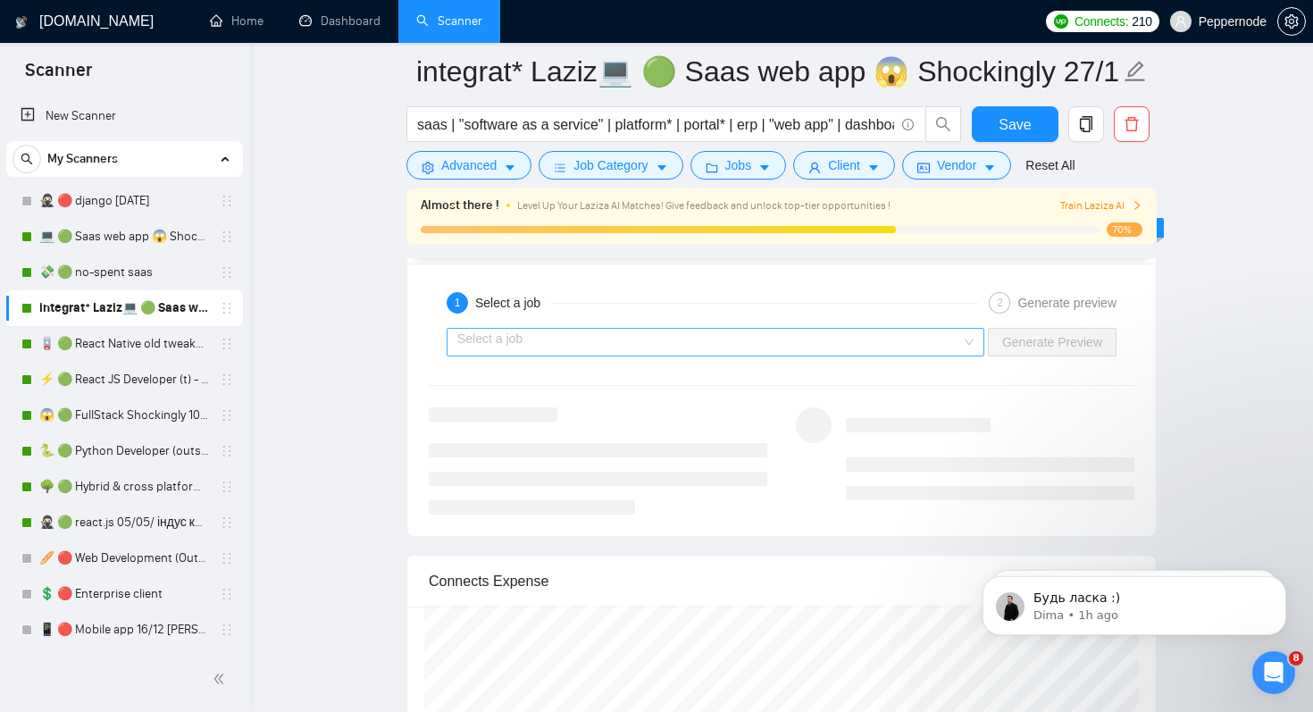
click at [674, 331] on input "search" at bounding box center [709, 342] width 504 height 27
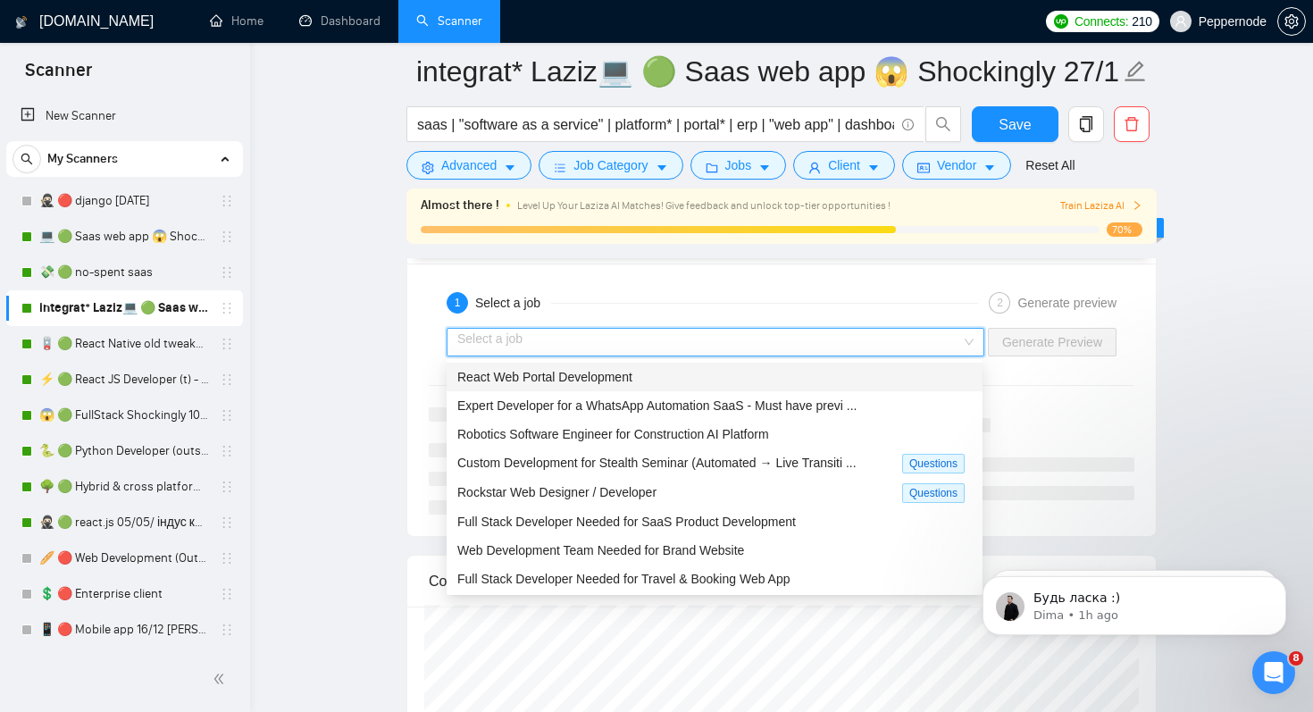
click at [660, 379] on div "React Web Portal Development" at bounding box center [714, 377] width 515 height 20
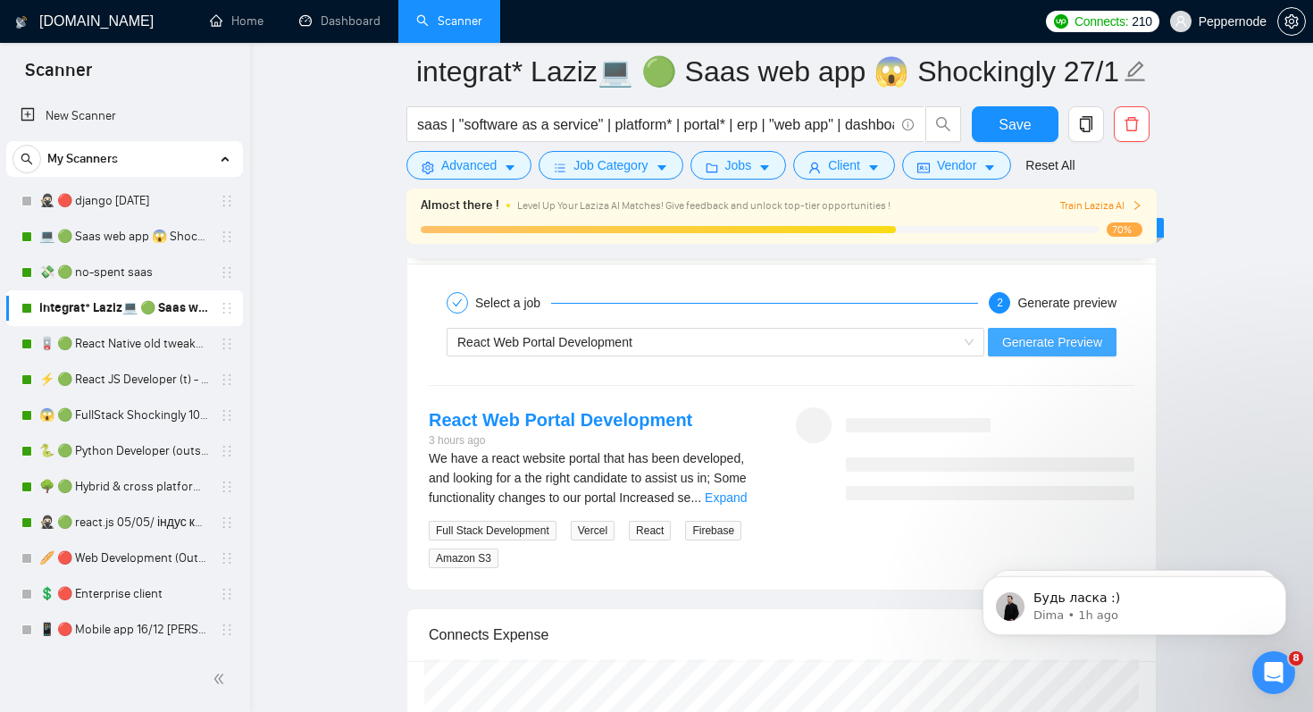
click at [1059, 347] on span "Generate Preview" at bounding box center [1052, 342] width 100 height 20
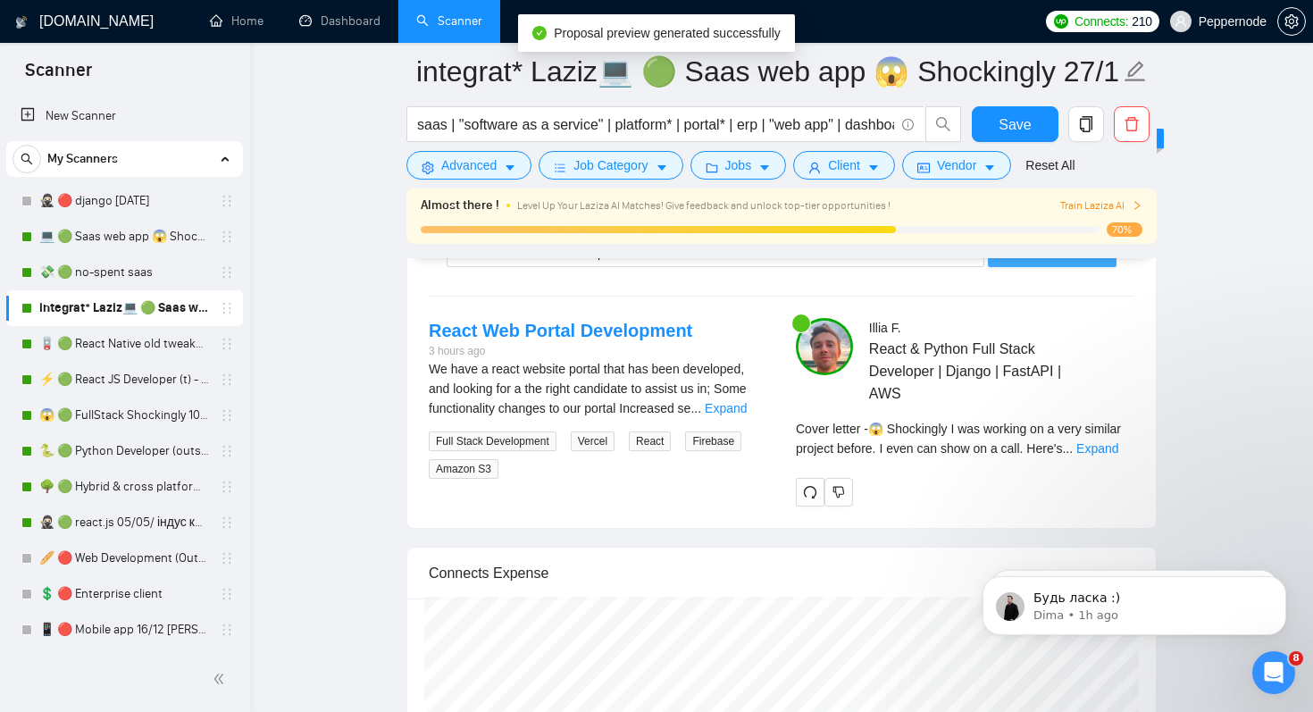
scroll to position [3605, 0]
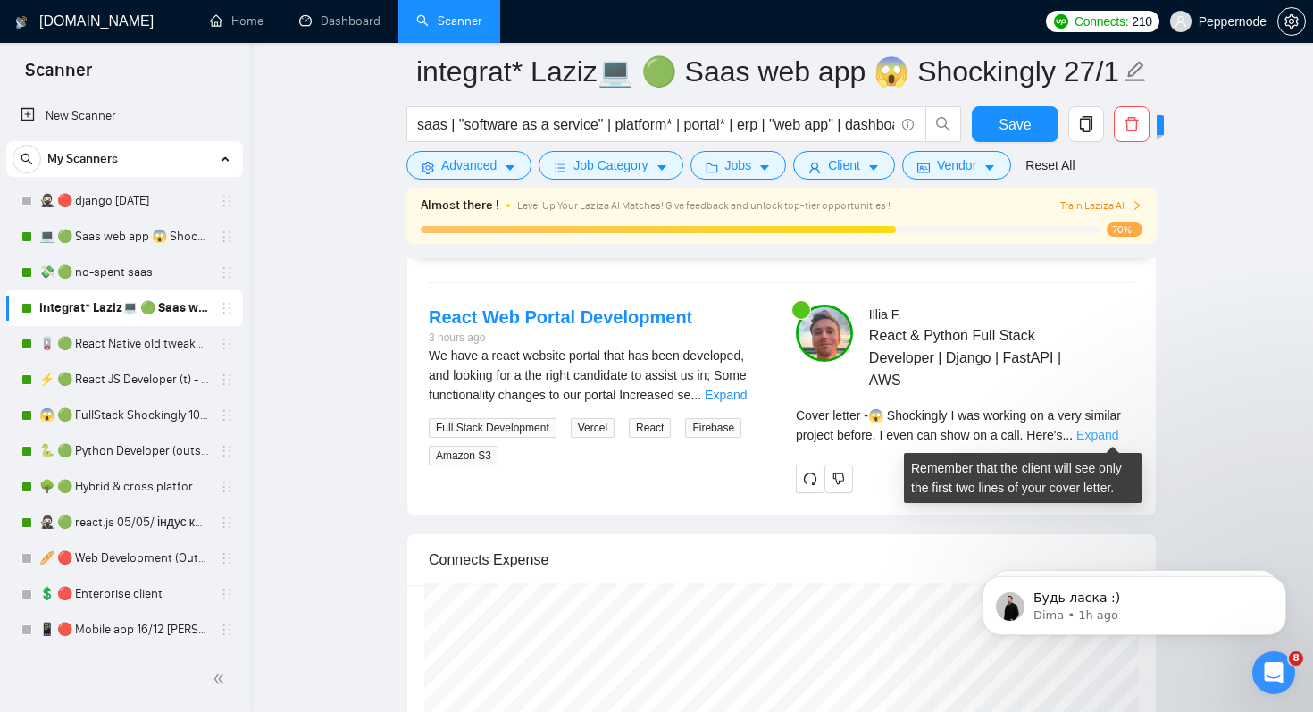
click at [1118, 435] on link "Expand" at bounding box center [1097, 435] width 42 height 14
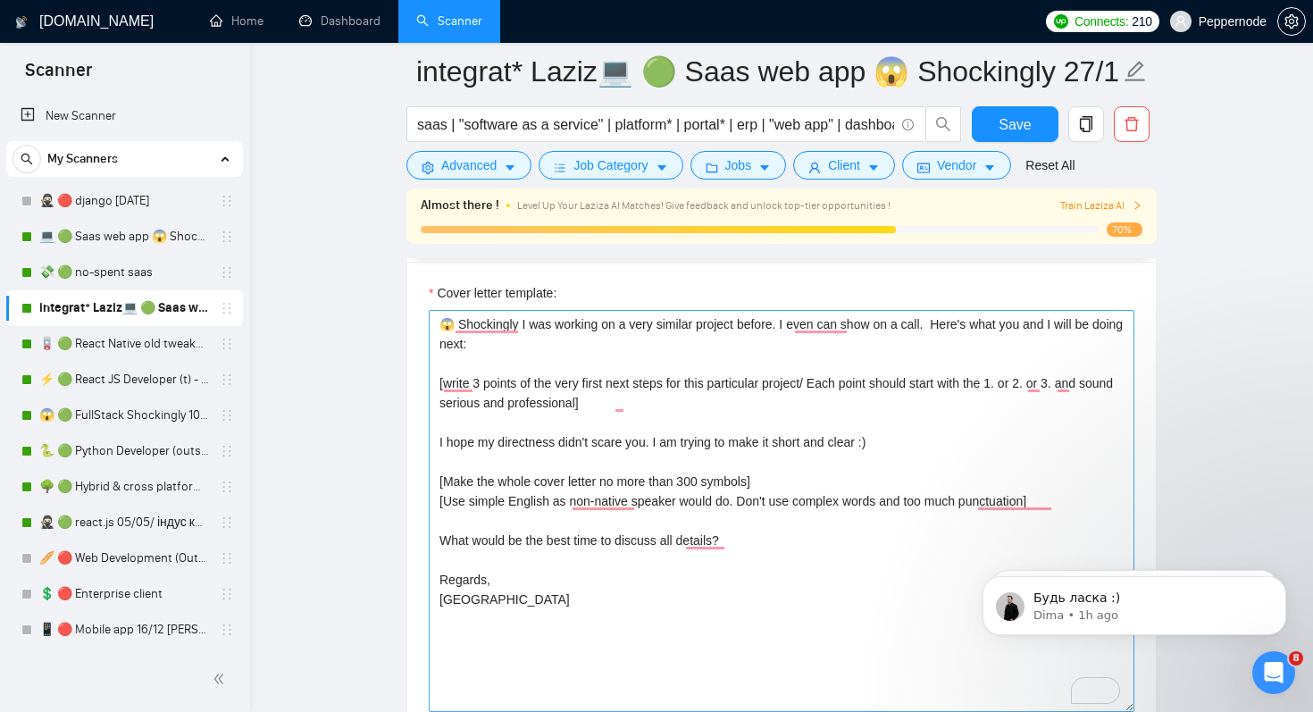
scroll to position [2104, 0]
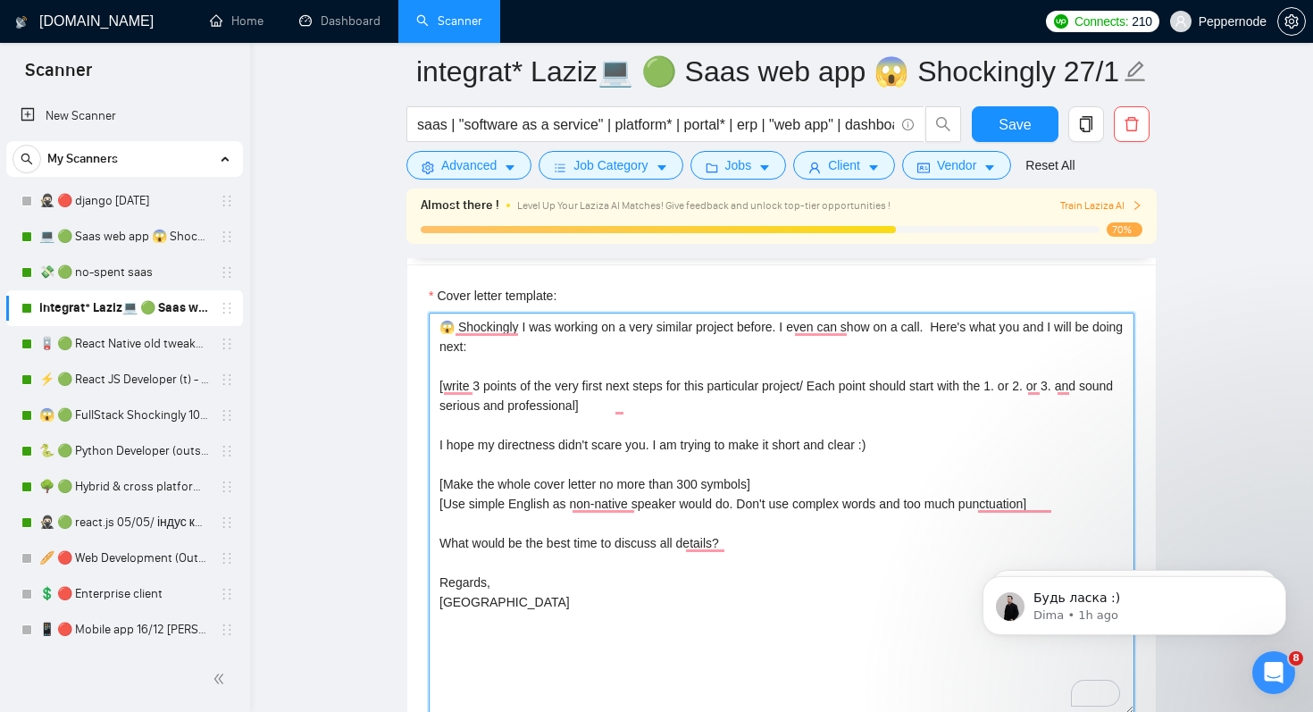
click at [727, 483] on textarea "😱 Shockingly I was working on a very similar project before. I even can show on…" at bounding box center [782, 514] width 706 height 402
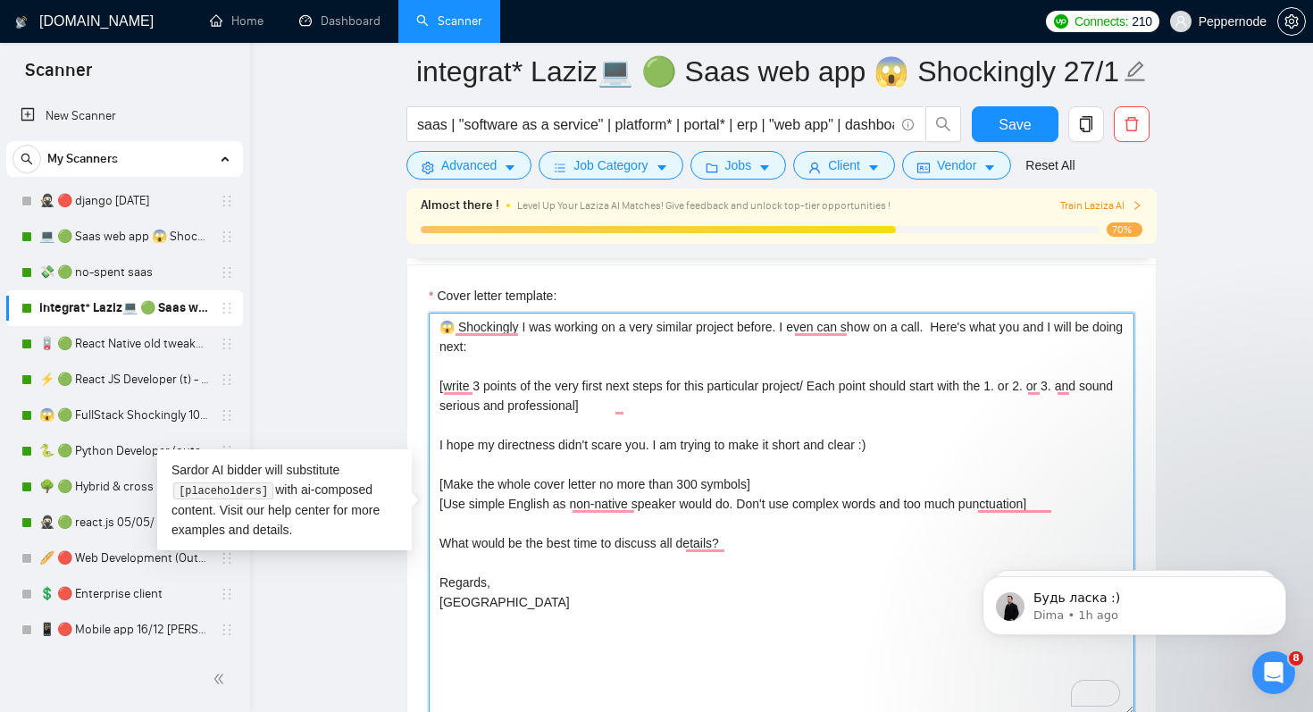
click at [727, 483] on textarea "😱 Shockingly I was working on a very similar project before. I even can show on…" at bounding box center [782, 514] width 706 height 402
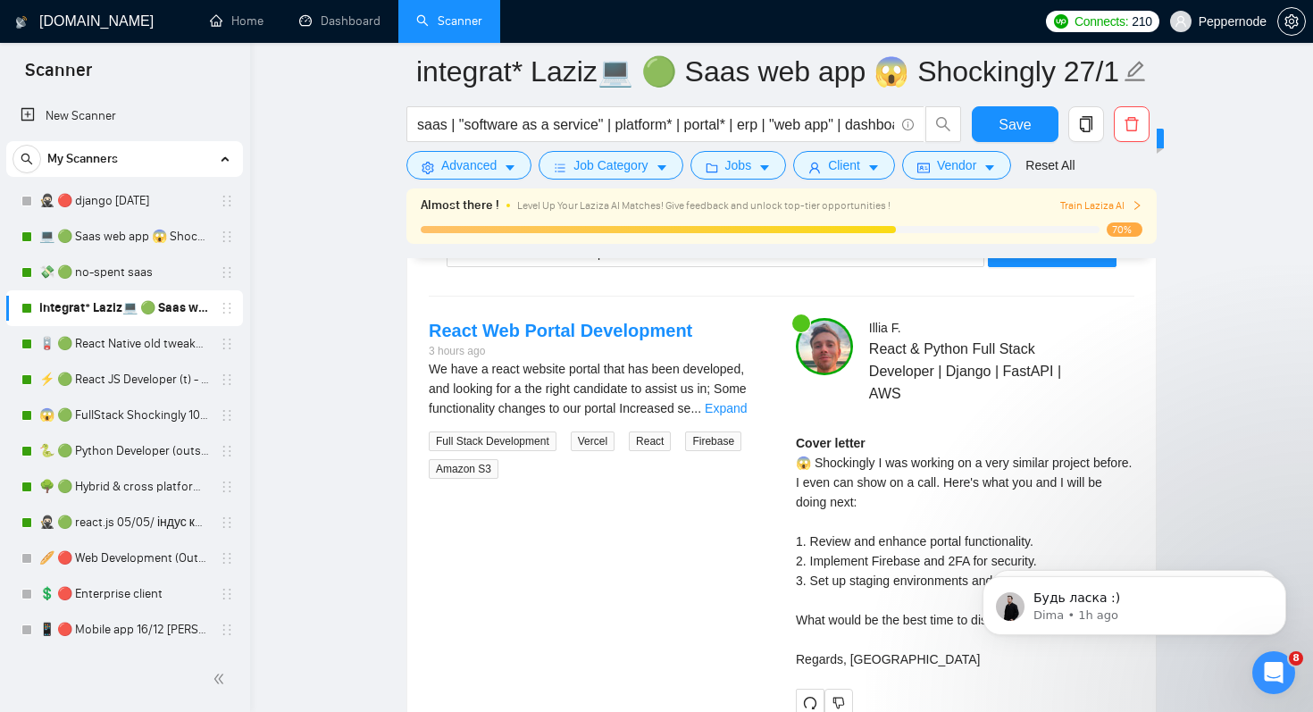
scroll to position [3354, 0]
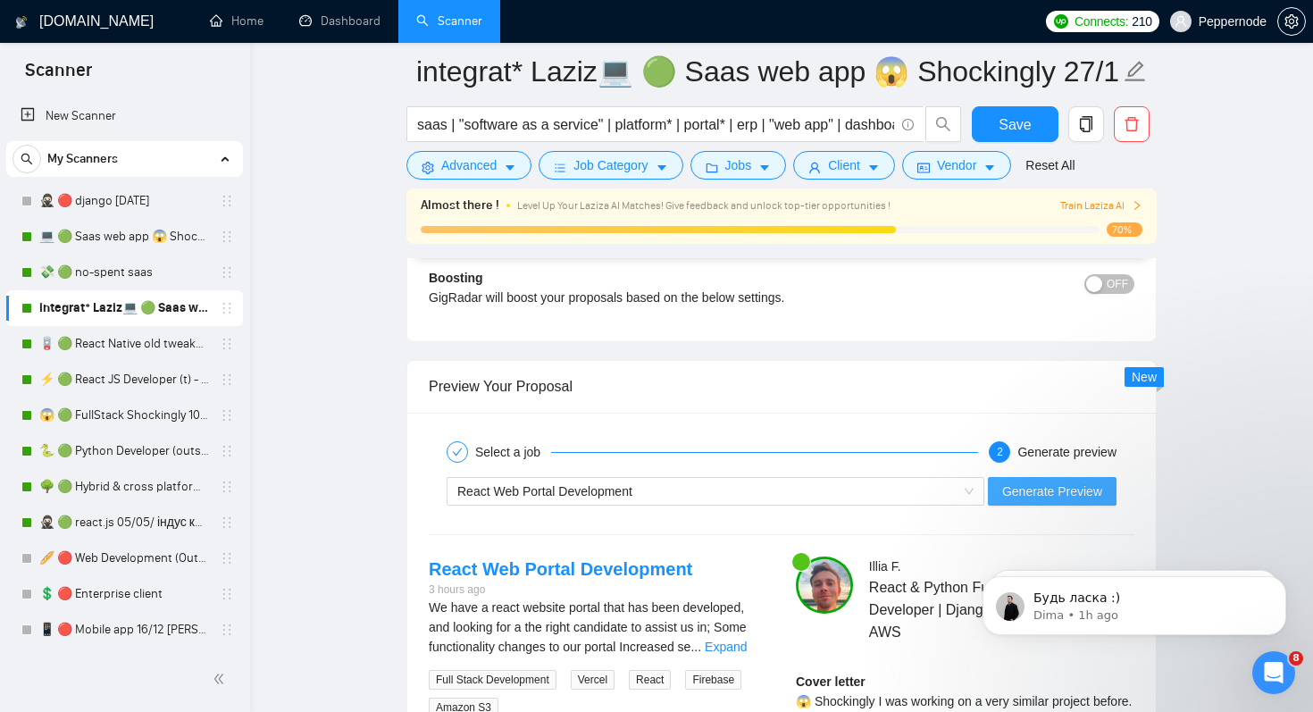
type textarea "😱 Shockingly I was working on a very similar project before. I even can show on…"
click at [1039, 496] on span "Generate Preview" at bounding box center [1052, 491] width 100 height 20
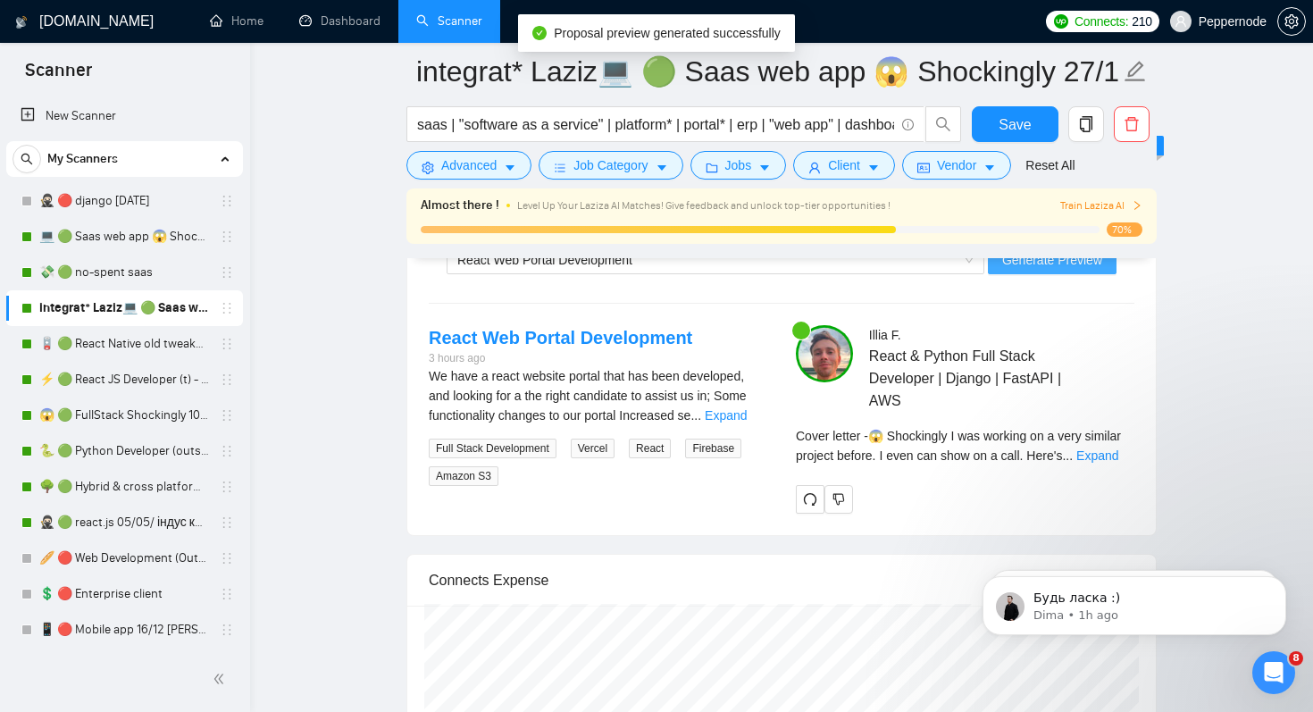
scroll to position [3647, 0]
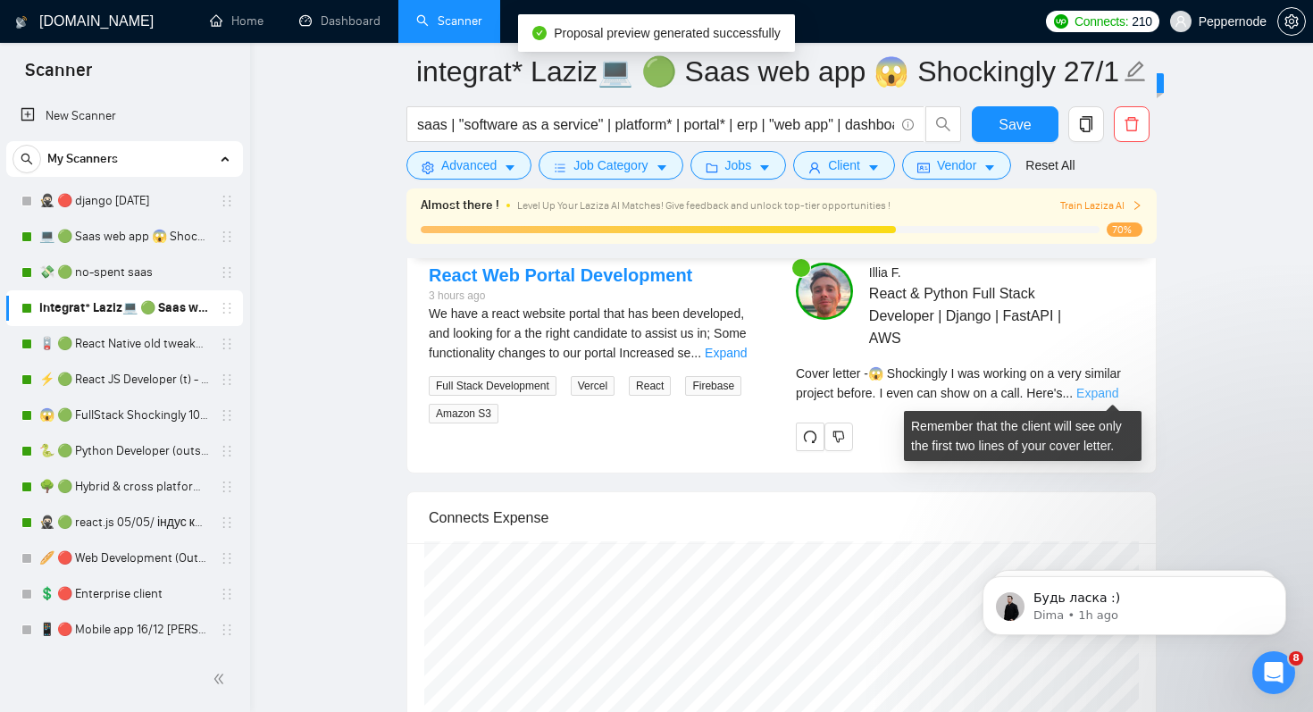
click at [1118, 394] on link "Expand" at bounding box center [1097, 393] width 42 height 14
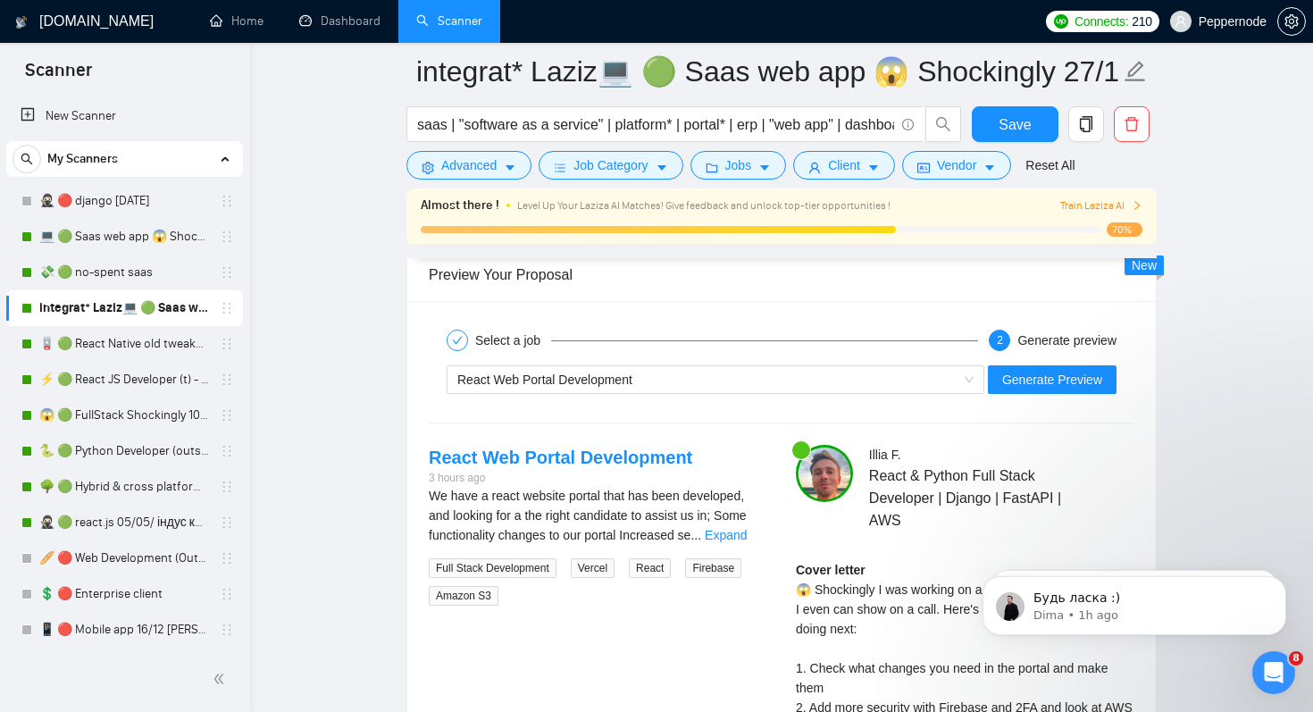
scroll to position [3466, 0]
click at [717, 364] on div "React Web Portal Development" at bounding box center [716, 378] width 538 height 29
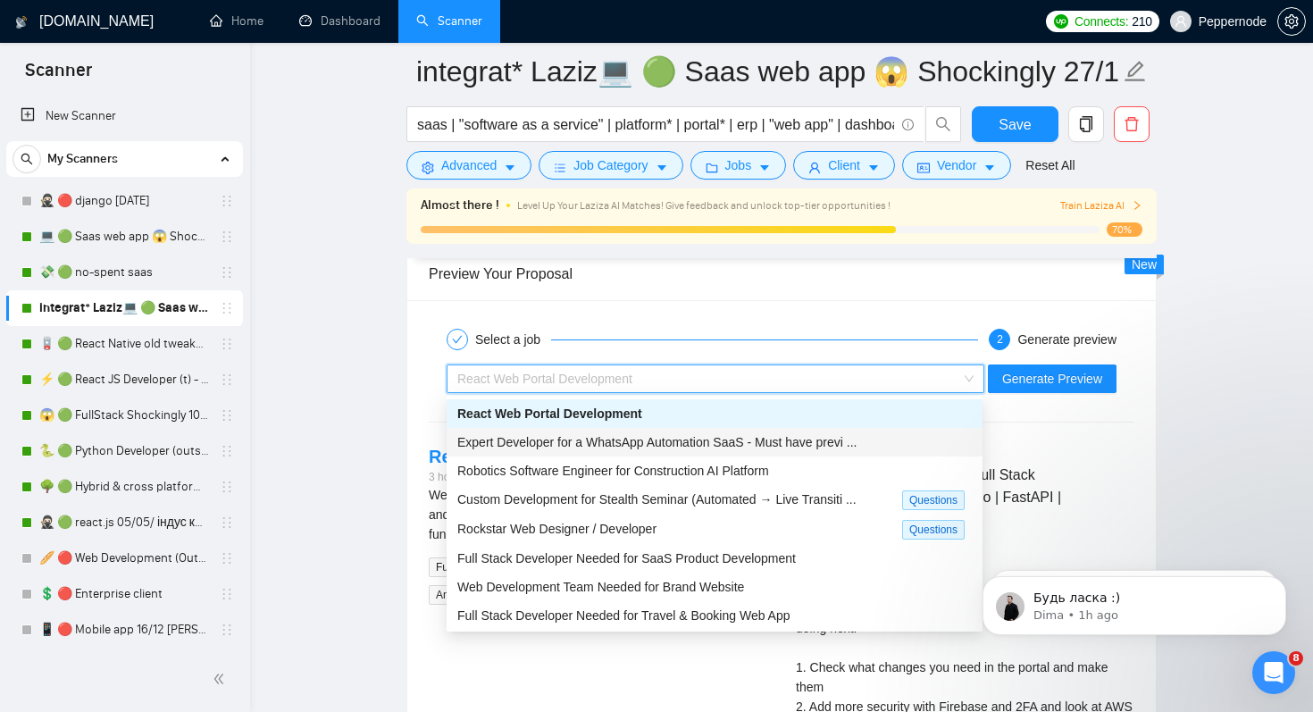
click at [714, 438] on span "Expert Developer for a WhatsApp Automation SaaS - Must have previ ..." at bounding box center [656, 442] width 399 height 14
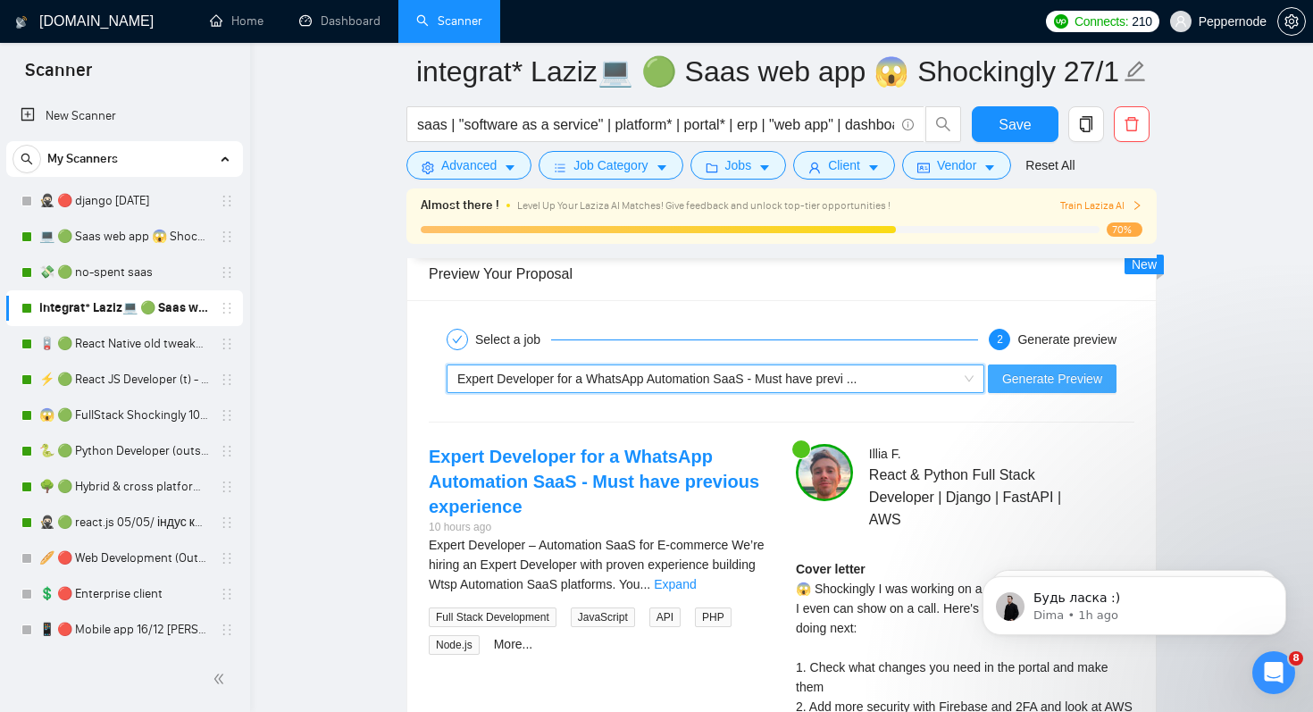
click at [1101, 378] on span "Generate Preview" at bounding box center [1052, 379] width 100 height 20
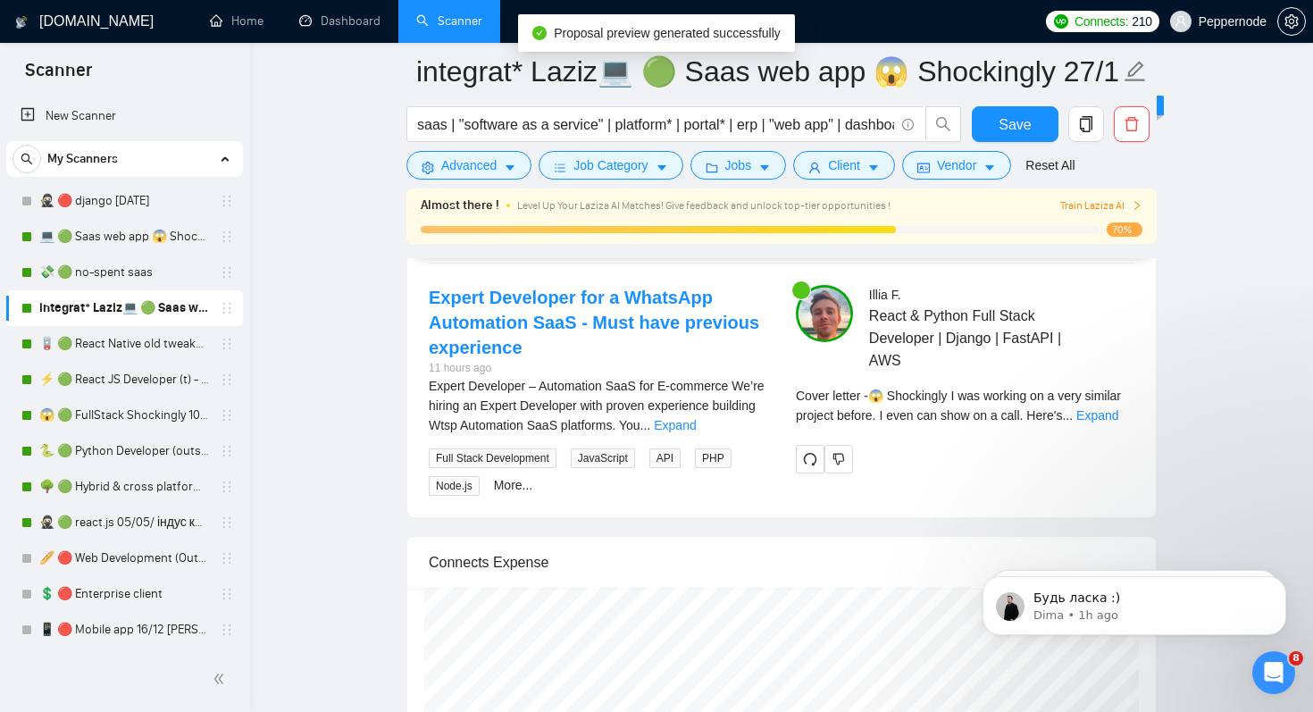
scroll to position [3677, 0]
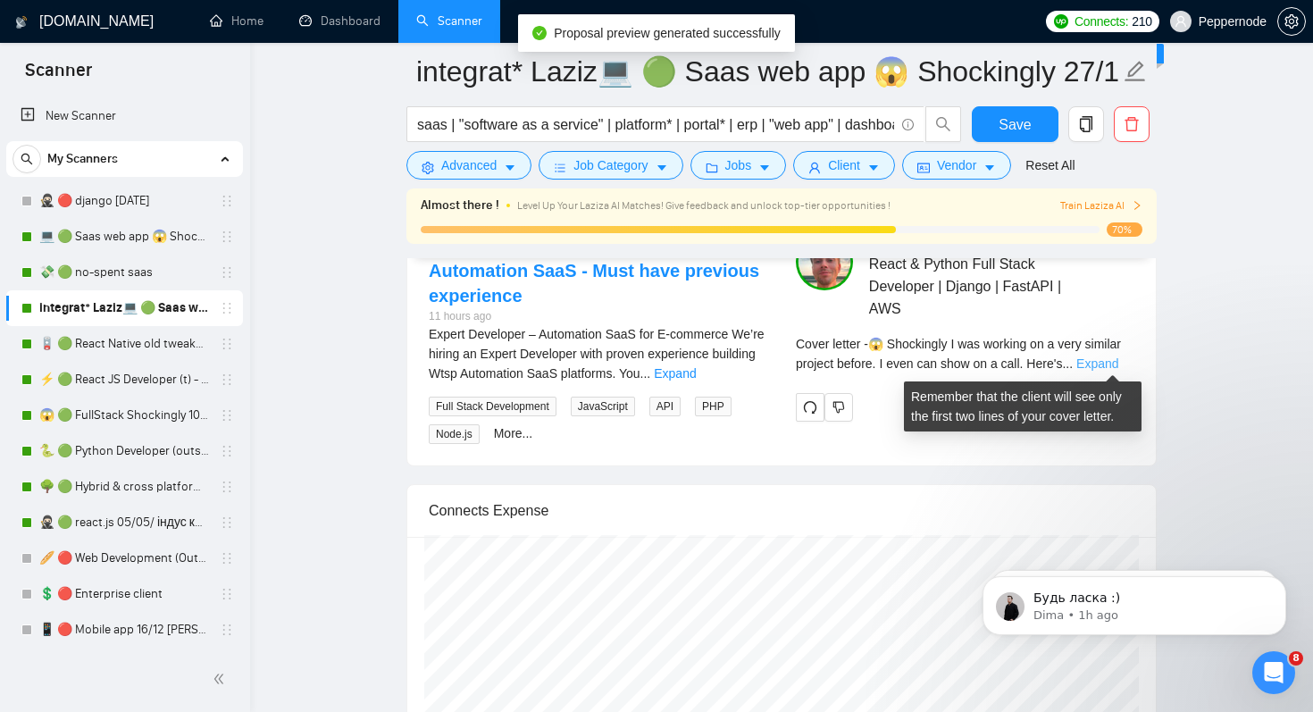
click at [1113, 361] on link "Expand" at bounding box center [1097, 363] width 42 height 14
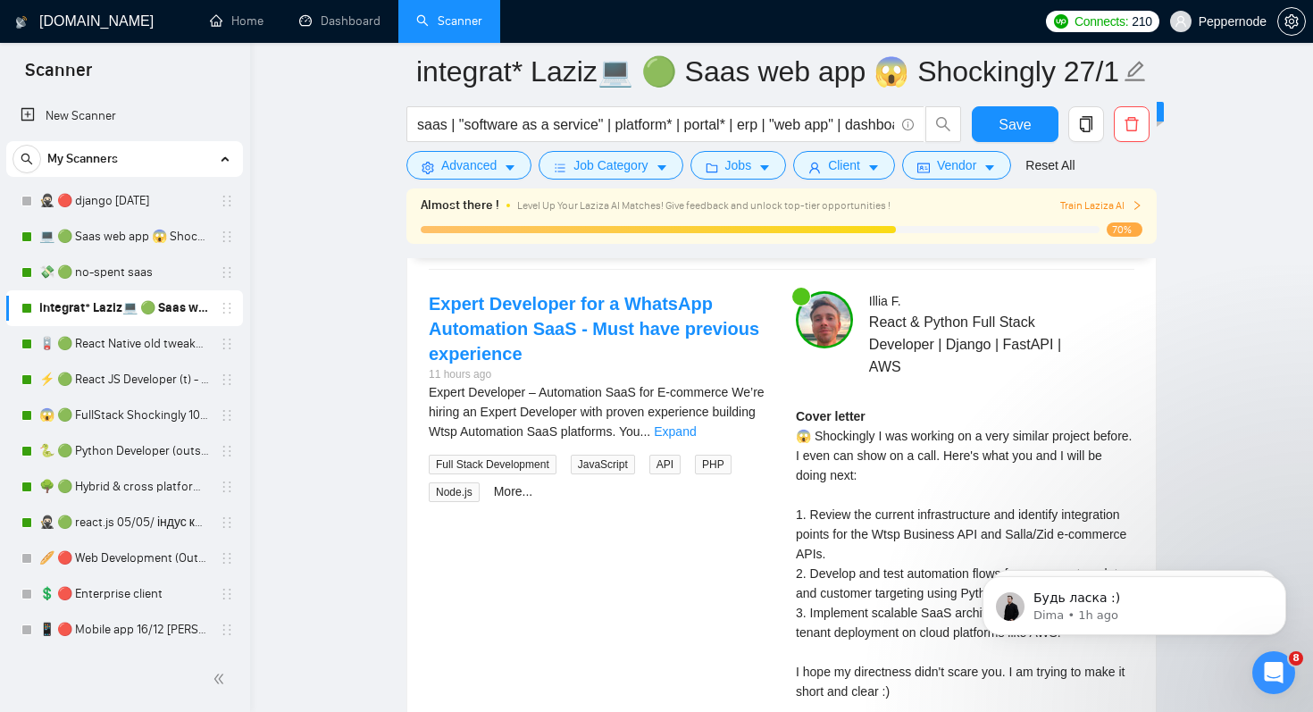
scroll to position [3402, 0]
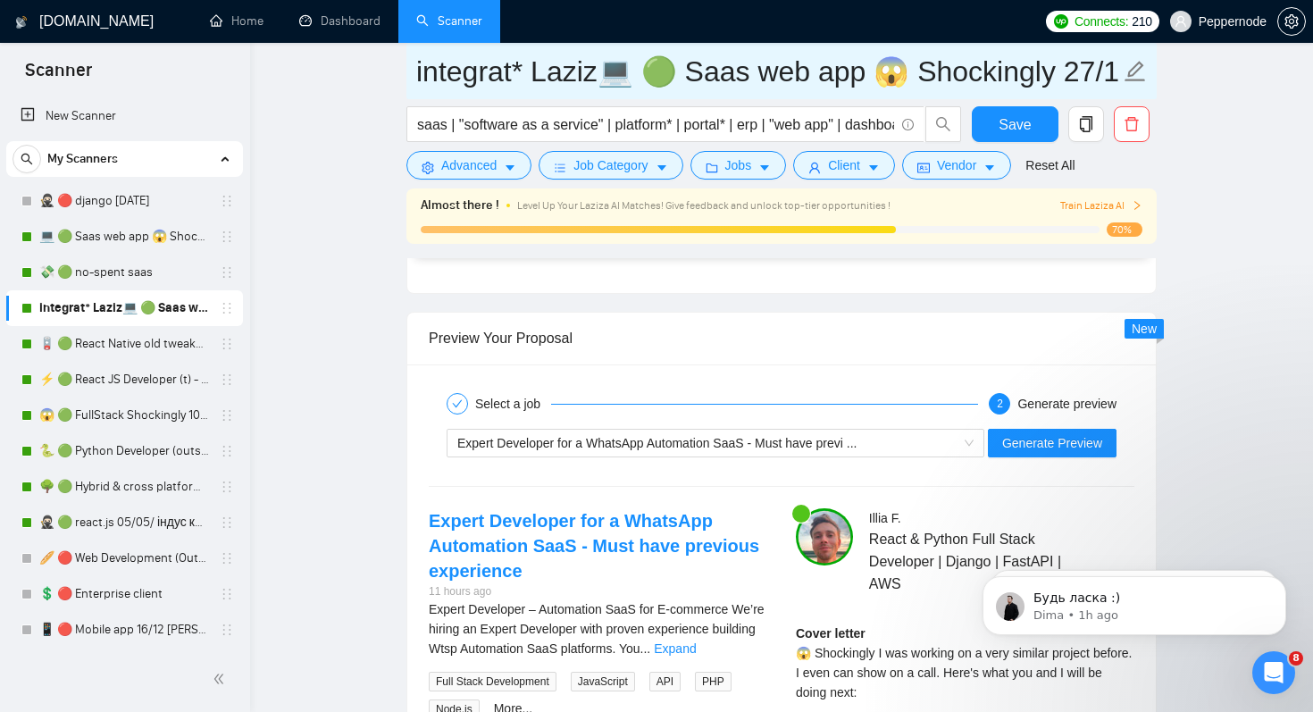
drag, startPoint x: 850, startPoint y: 66, endPoint x: 1116, endPoint y: 68, distance: 265.3
click at [1116, 68] on input "integrat* Laziz💻 🟢 Saas web app 😱 Shockingly 27/11" at bounding box center [768, 71] width 704 height 45
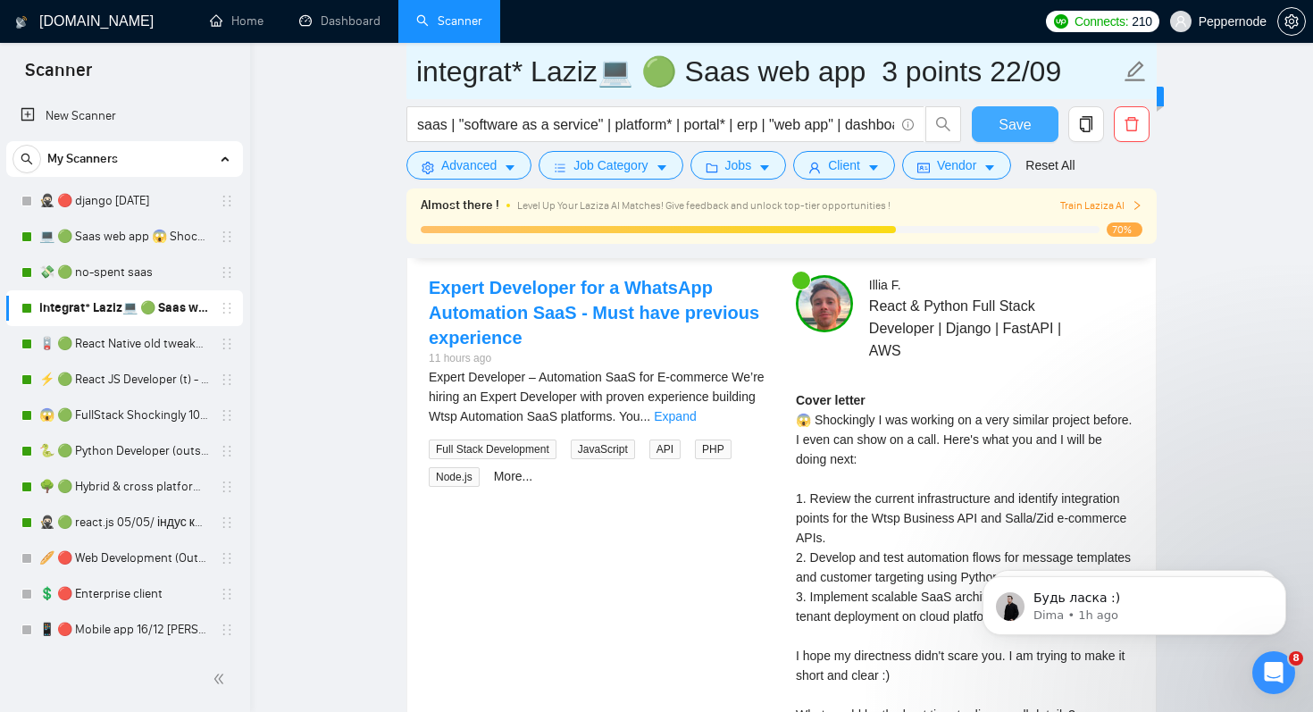
type input "integrat* Laziz💻 🟢 Saas web app 3 points 22/09"
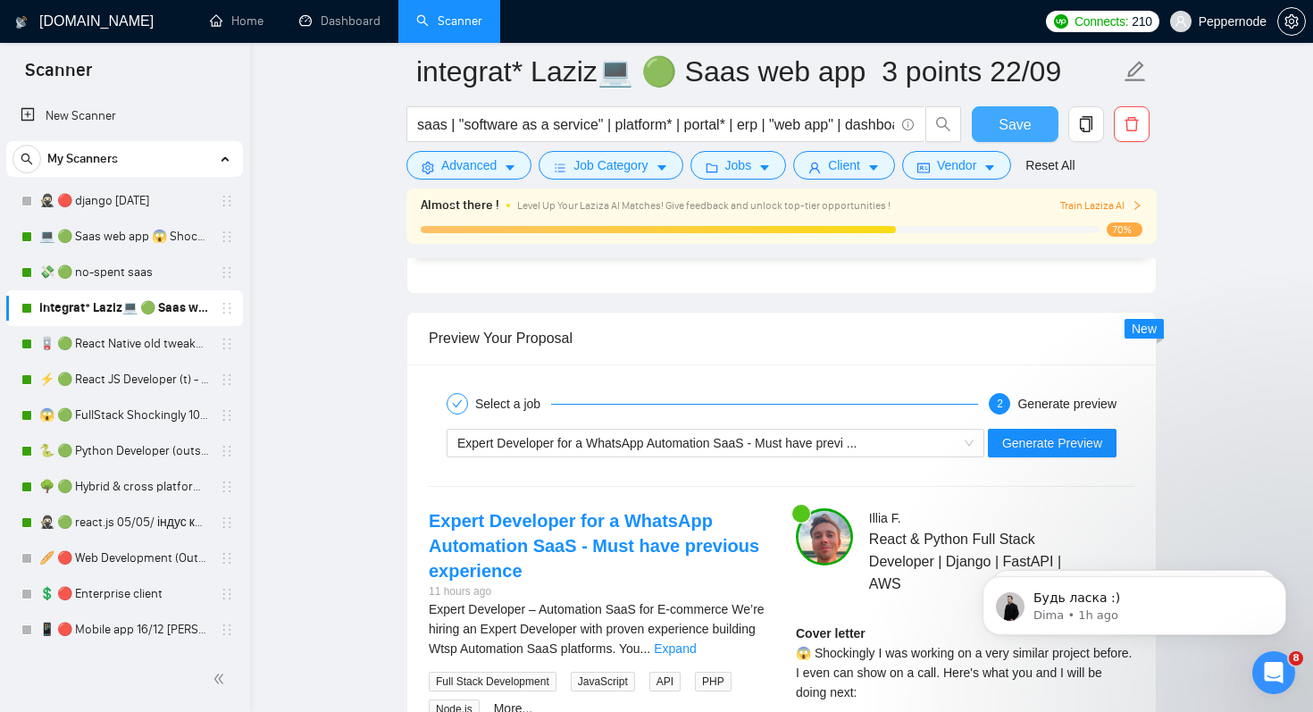
click at [1016, 127] on span "Save" at bounding box center [1015, 124] width 32 height 22
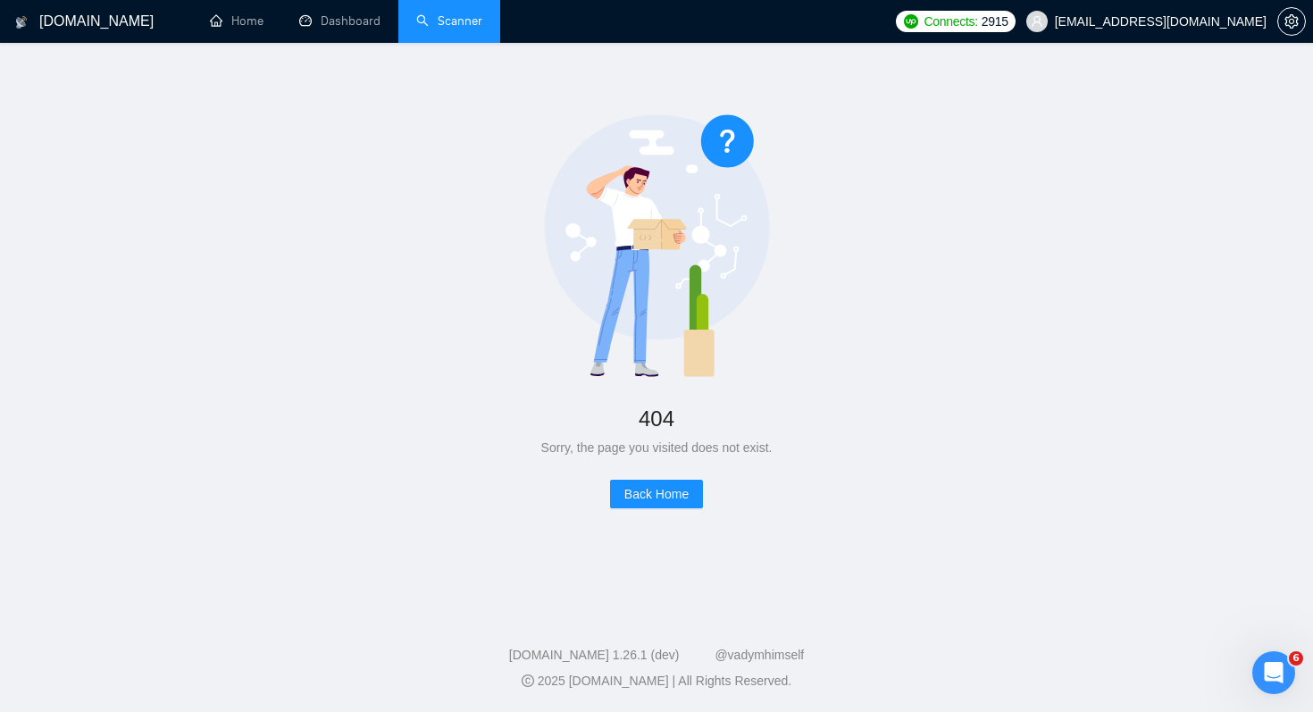
click at [454, 26] on link "Scanner" at bounding box center [449, 20] width 66 height 15
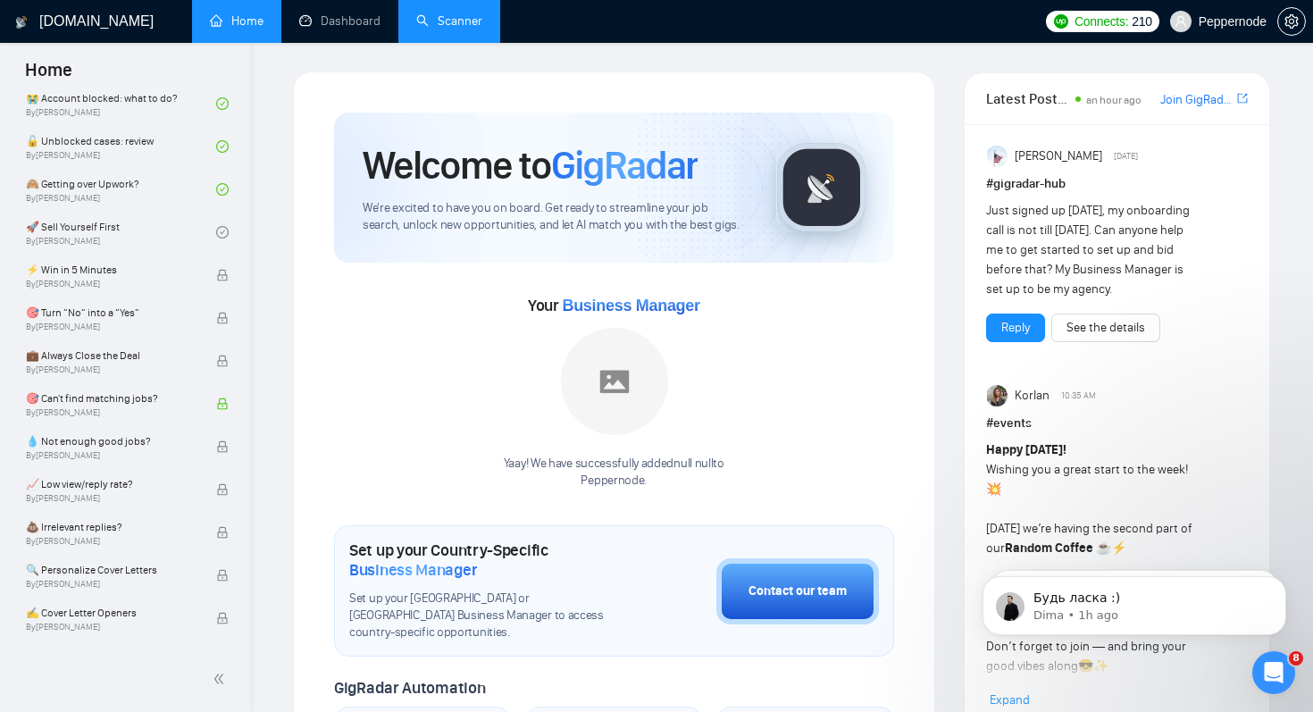
click at [469, 20] on link "Scanner" at bounding box center [449, 20] width 66 height 15
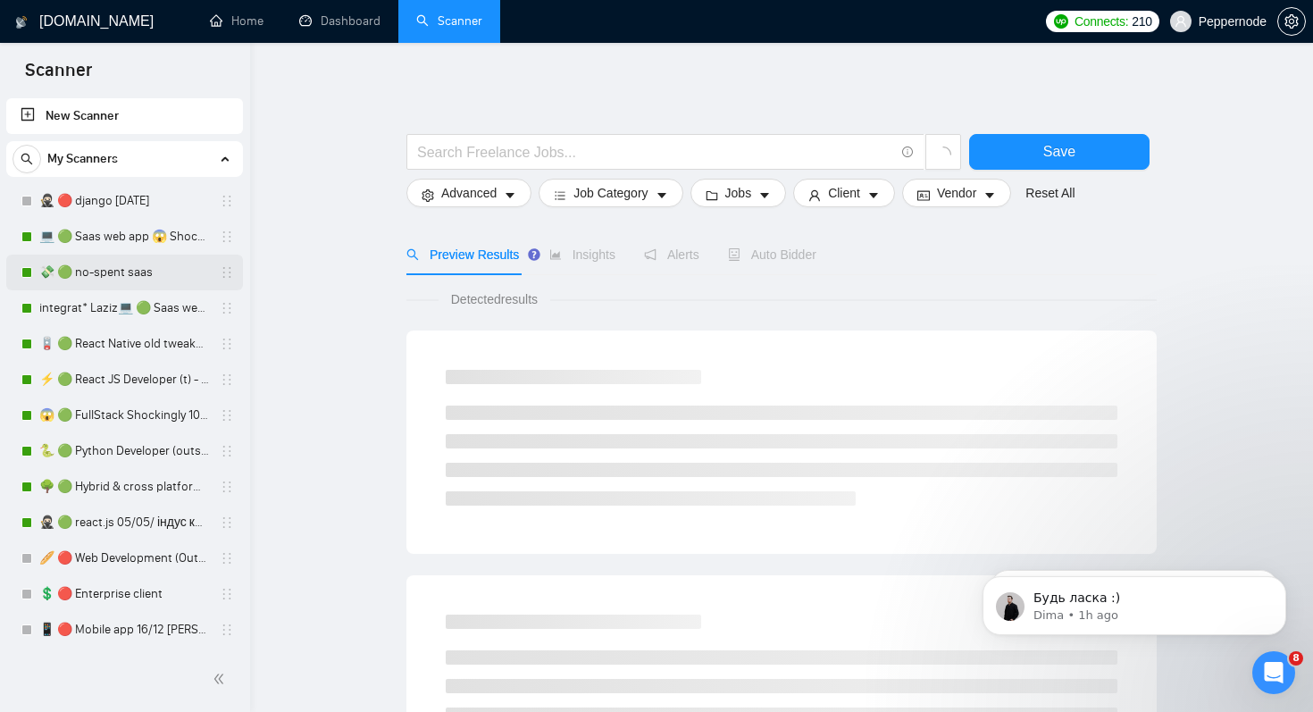
click at [147, 277] on link "💸 🟢 no-spent saas" at bounding box center [124, 273] width 170 height 36
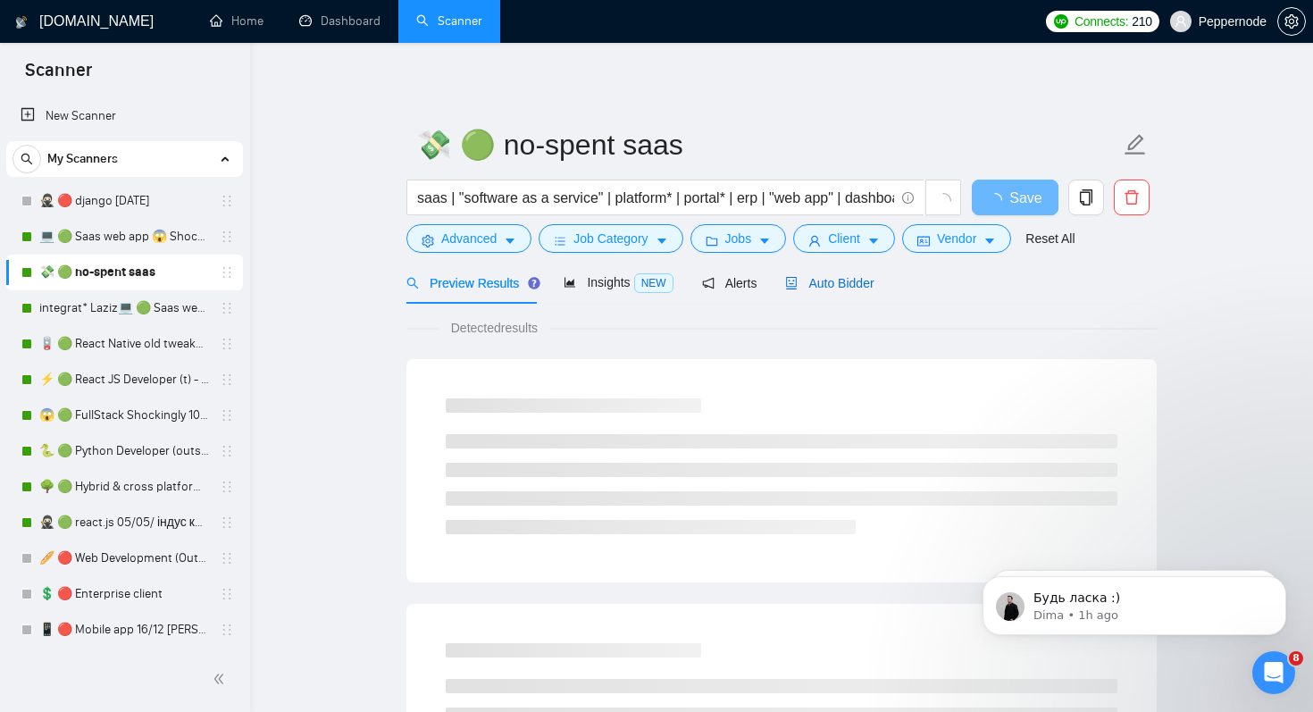
click at [856, 289] on span "Auto Bidder" at bounding box center [829, 283] width 88 height 14
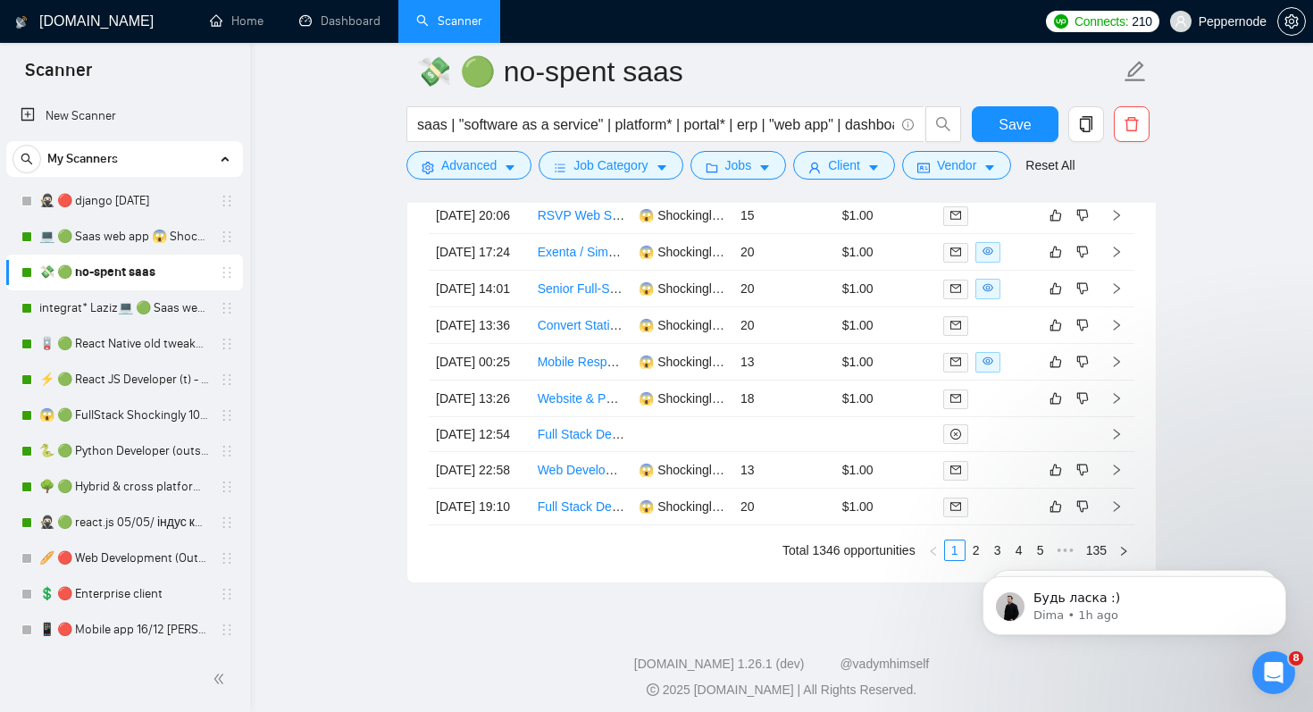
scroll to position [4677, 0]
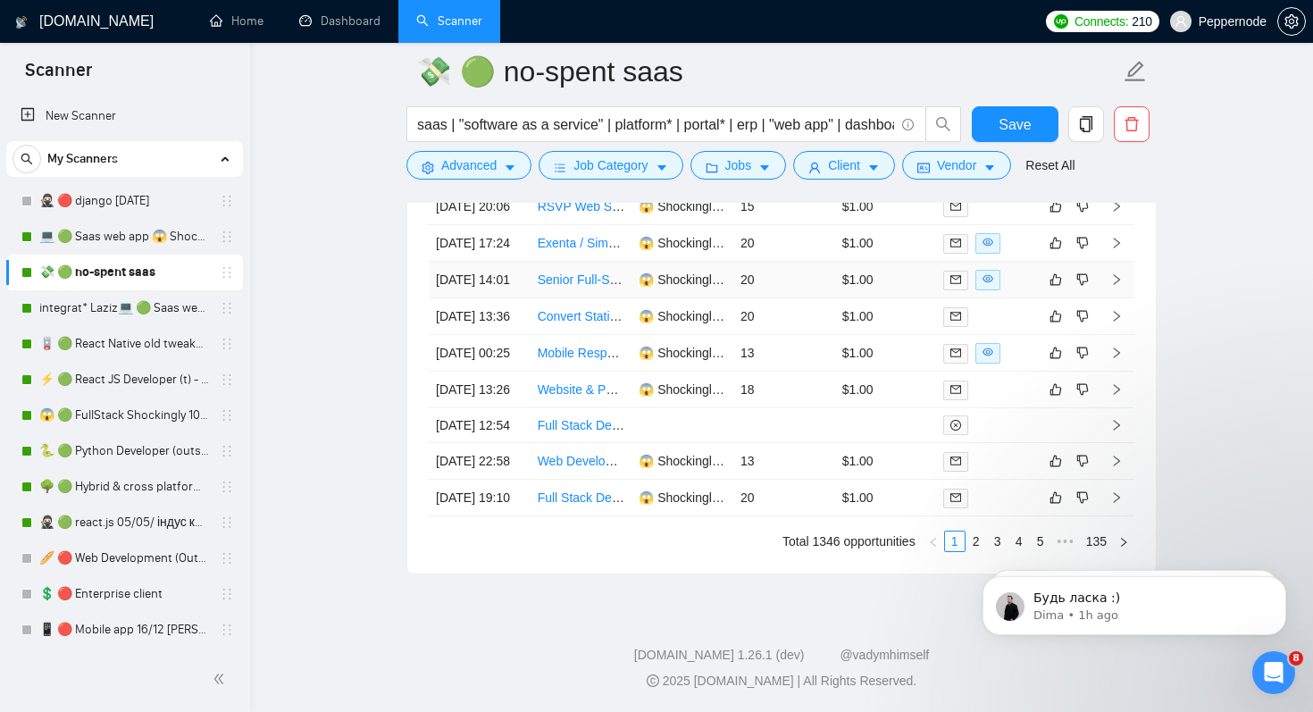
click at [572, 287] on link "Senior Full-Stack Architect for Multi-Database Enterprise Energy Platform" at bounding box center [741, 279] width 406 height 14
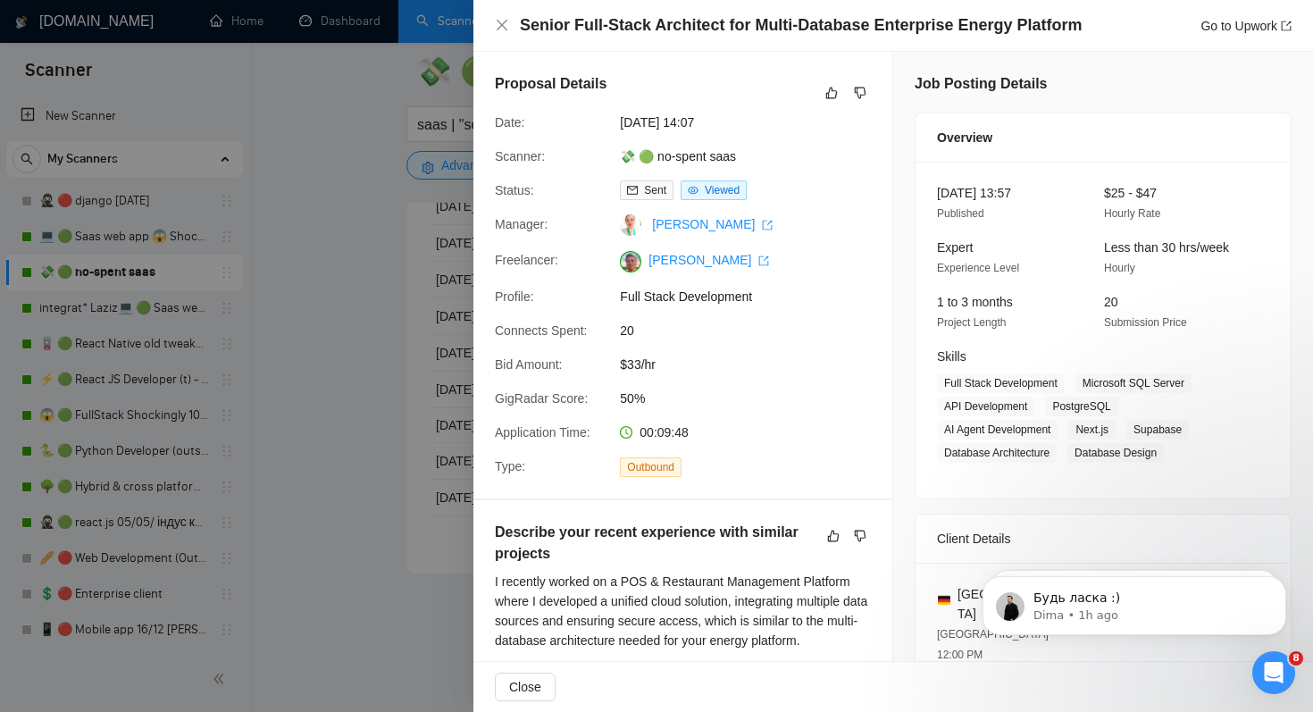
click at [347, 389] on div at bounding box center [656, 356] width 1313 height 712
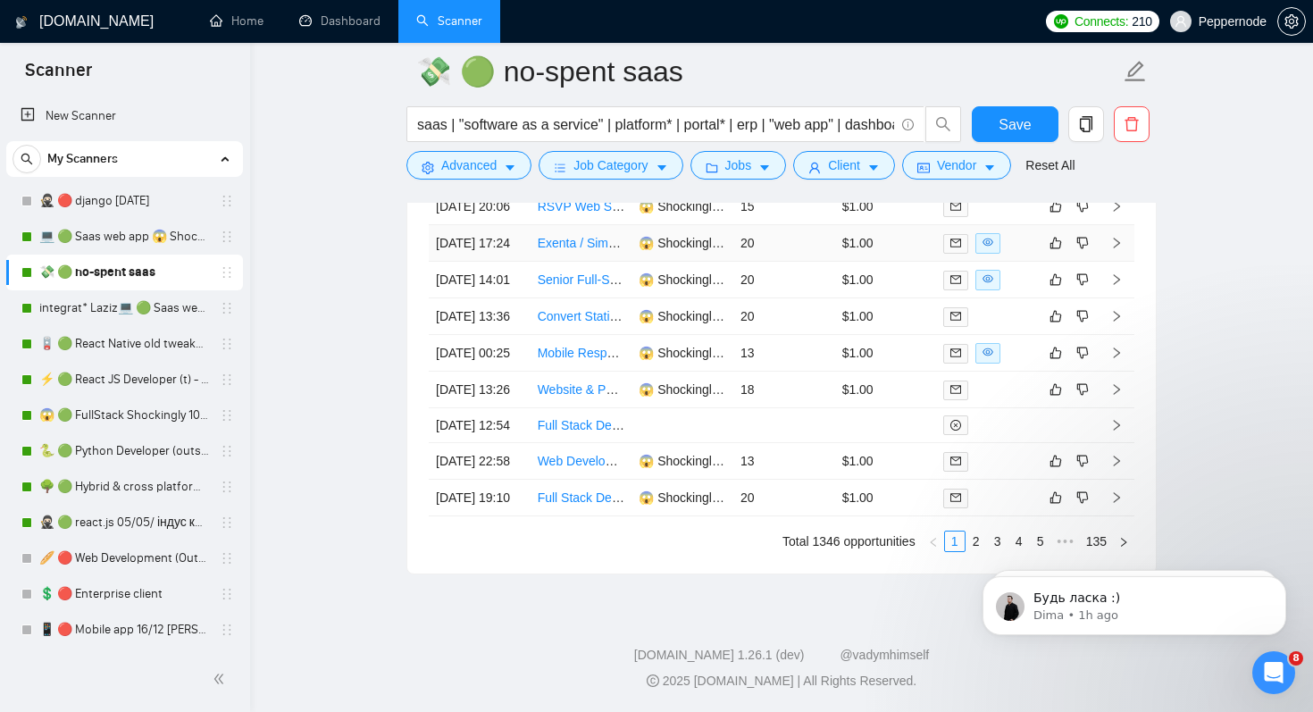
click at [553, 262] on td "Exenta / Simparel Developer - ERP System" at bounding box center [582, 243] width 102 height 37
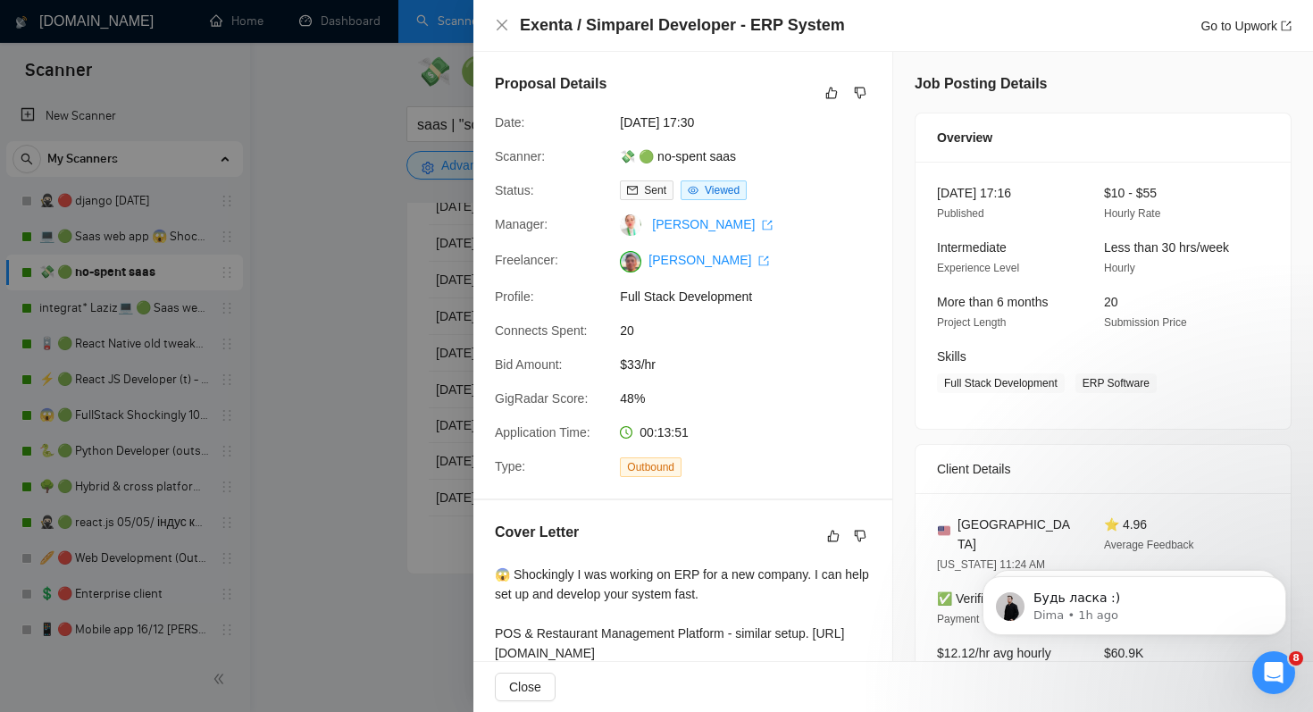
click at [306, 418] on div at bounding box center [656, 356] width 1313 height 712
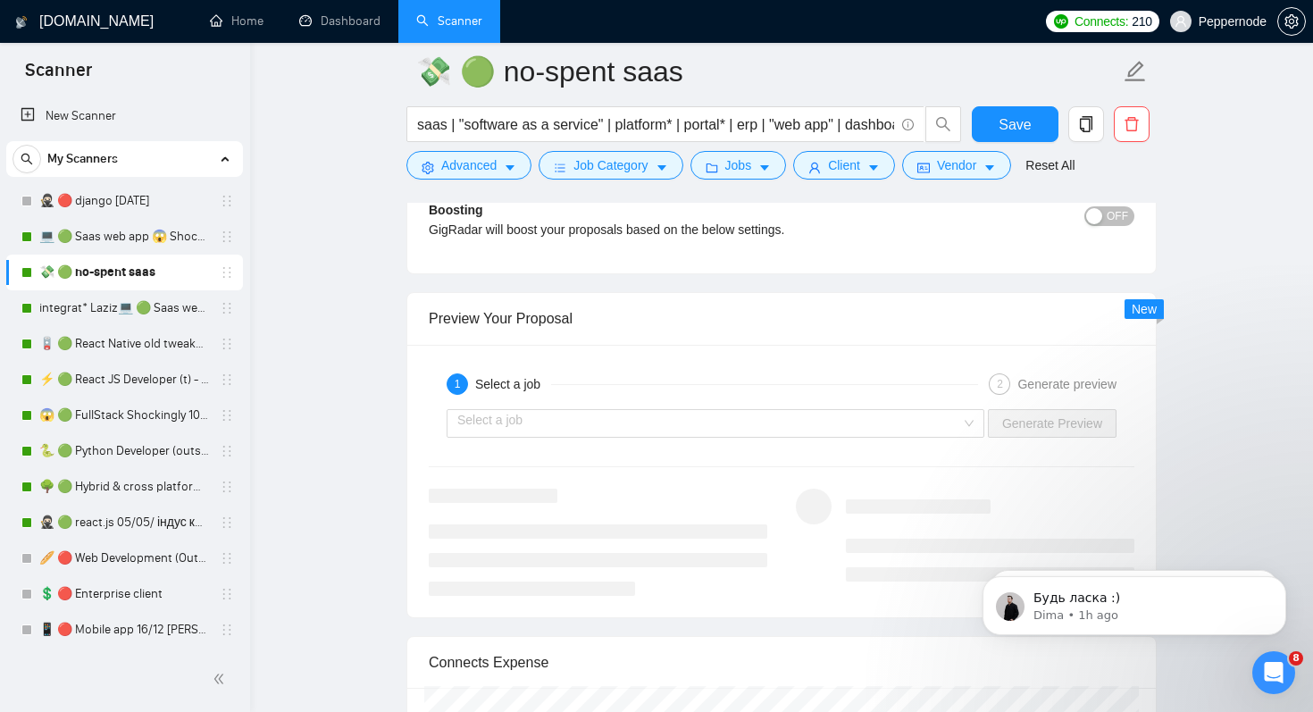
scroll to position [3204, 0]
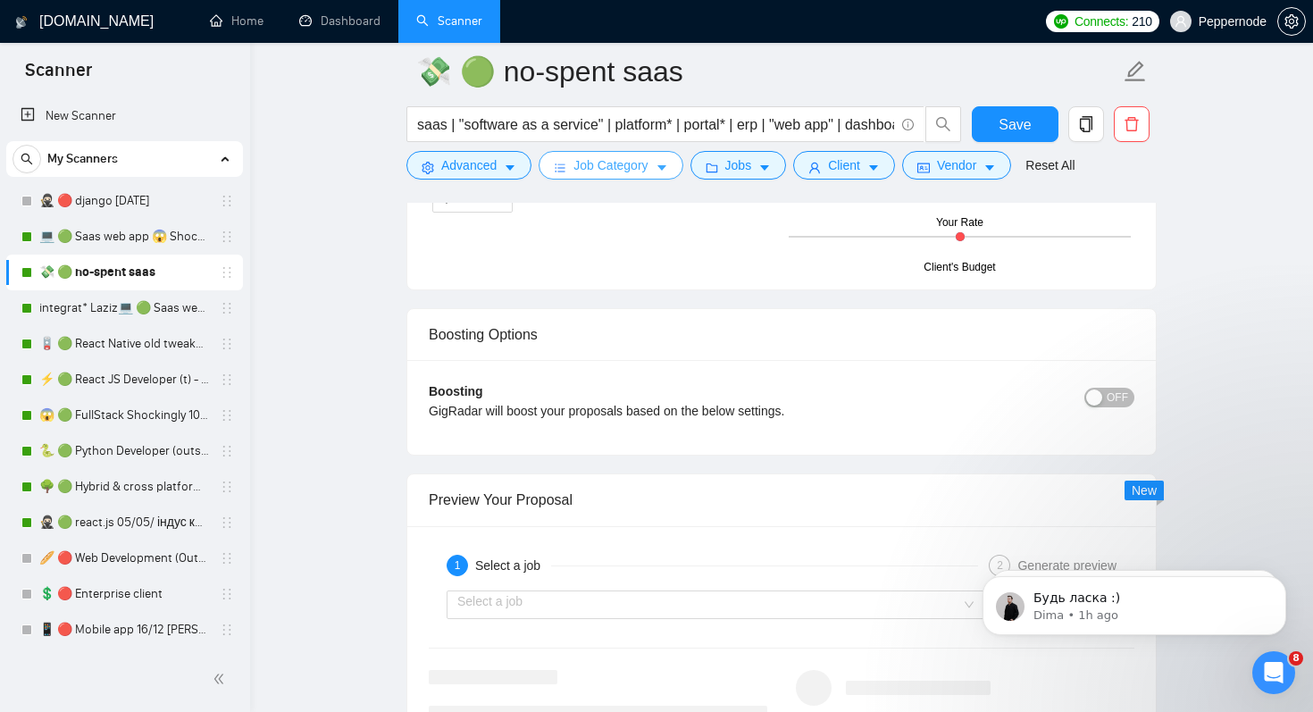
click at [648, 164] on span "Job Category" at bounding box center [611, 165] width 74 height 20
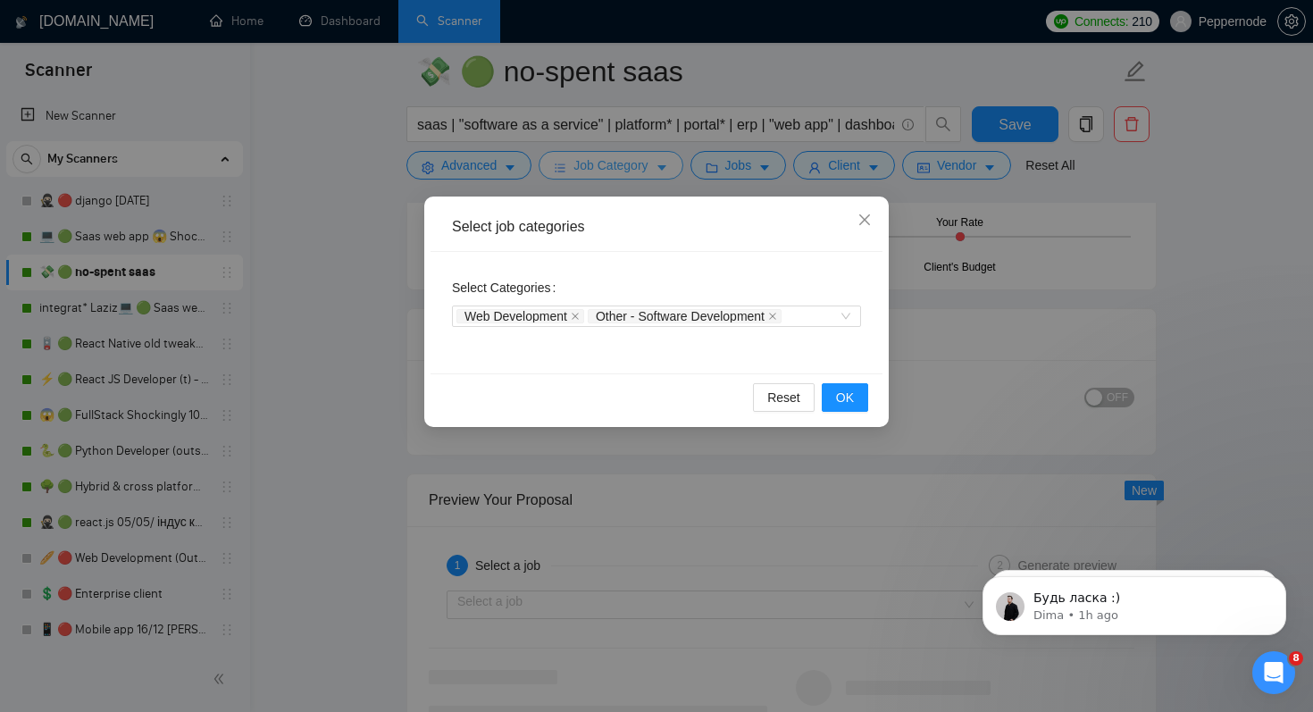
click at [653, 164] on div "Select job categories Select Categories Web Development Other - Software Develo…" at bounding box center [656, 356] width 1313 height 712
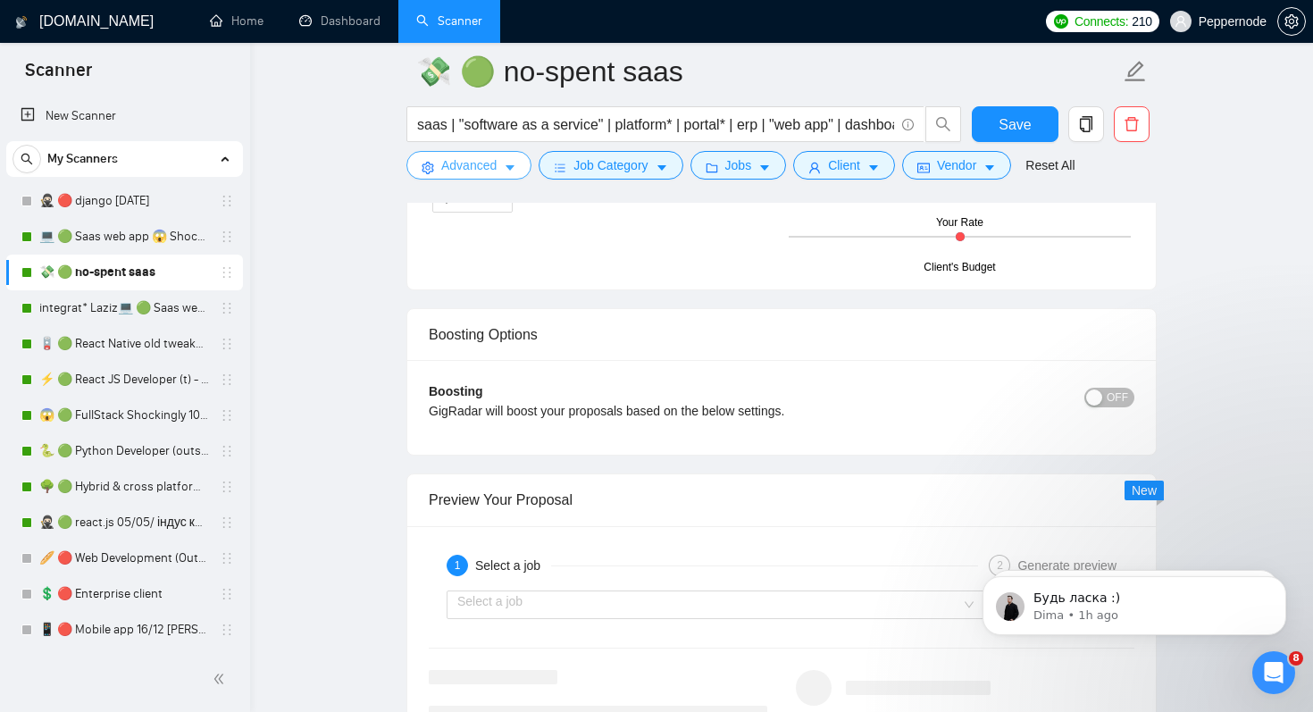
click at [510, 167] on icon "caret-down" at bounding box center [510, 168] width 9 height 5
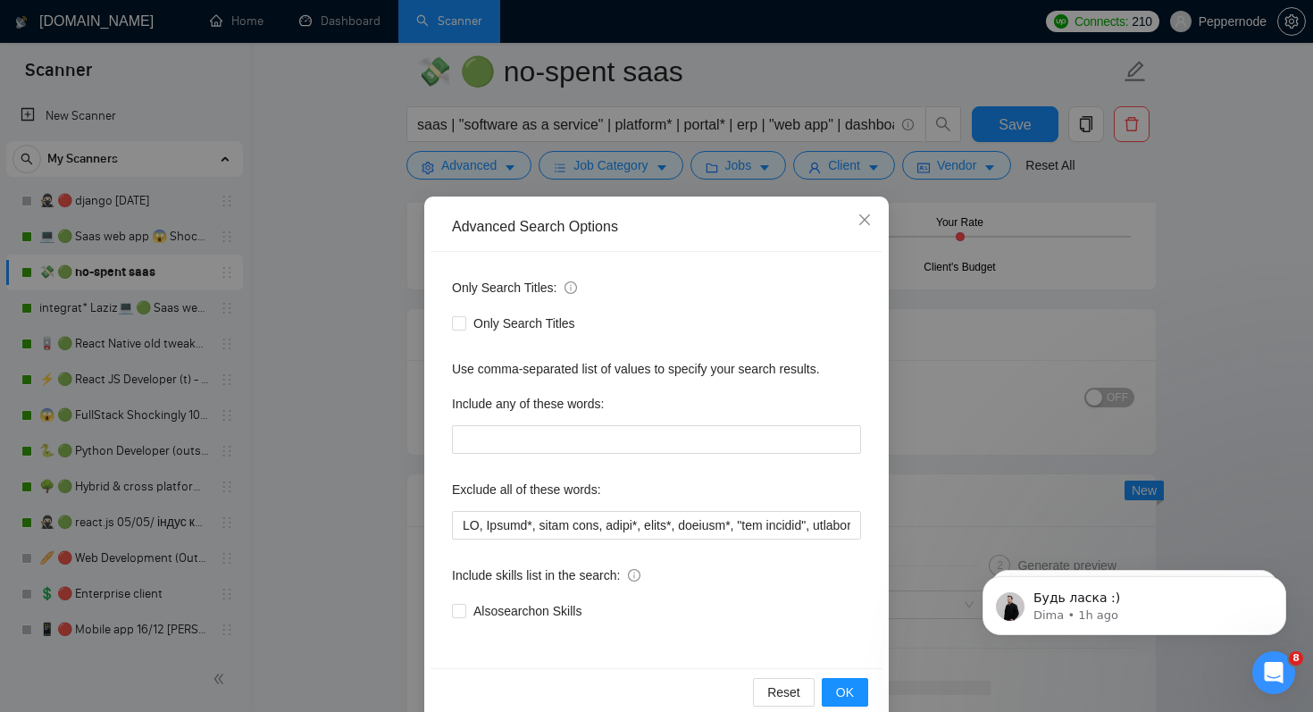
click at [364, 331] on div "Advanced Search Options Only Search Titles: Only Search Titles Use comma-separa…" at bounding box center [656, 356] width 1313 height 712
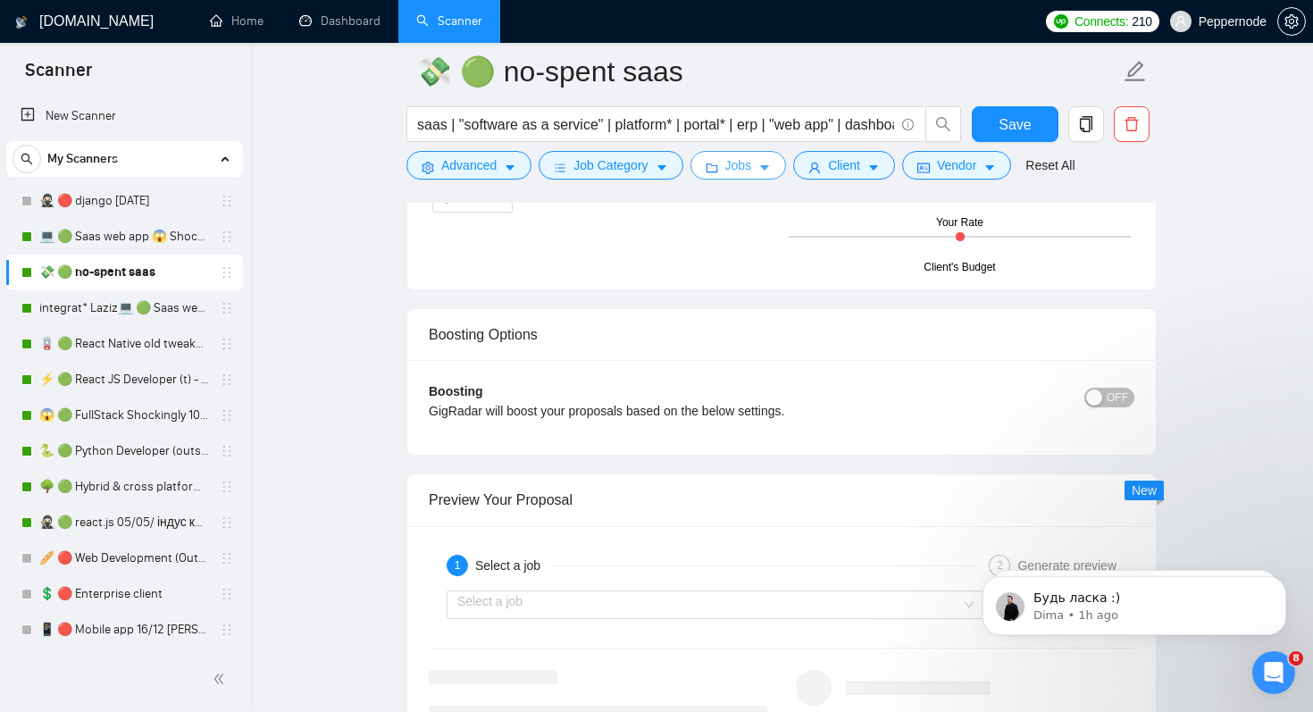
click at [714, 168] on icon "folder" at bounding box center [712, 168] width 13 height 13
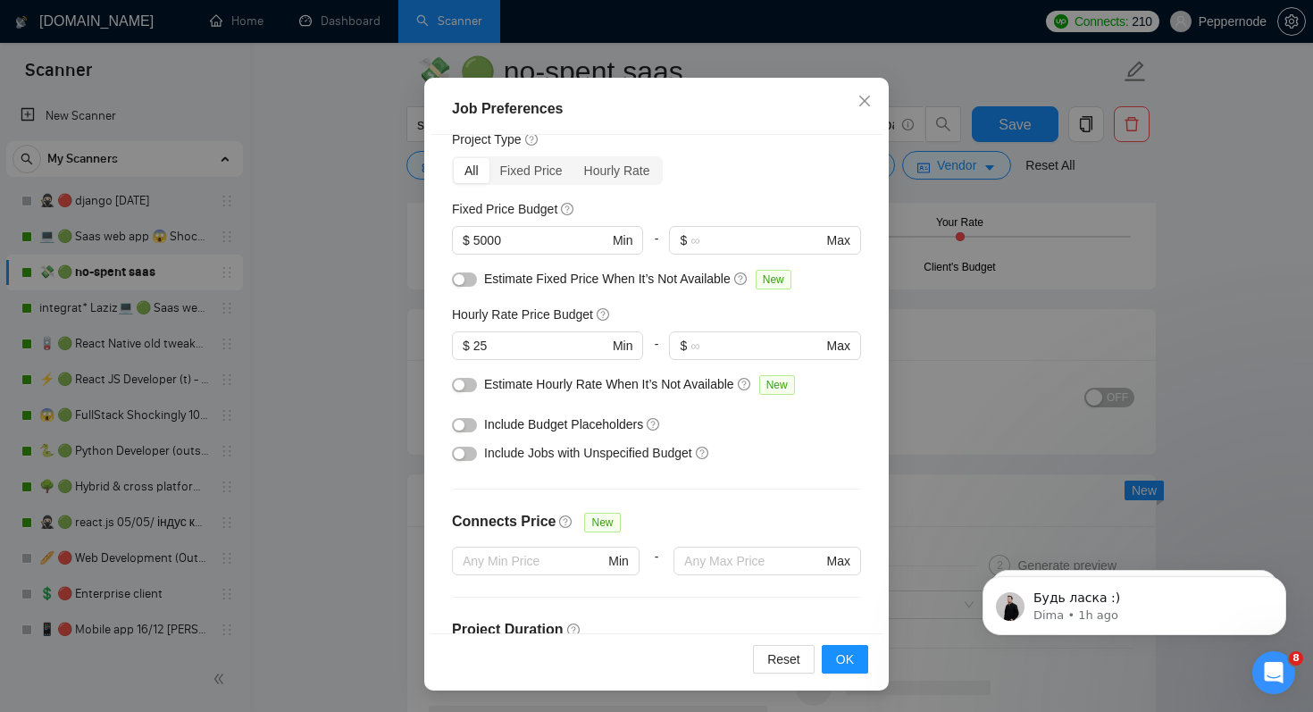
scroll to position [144, 0]
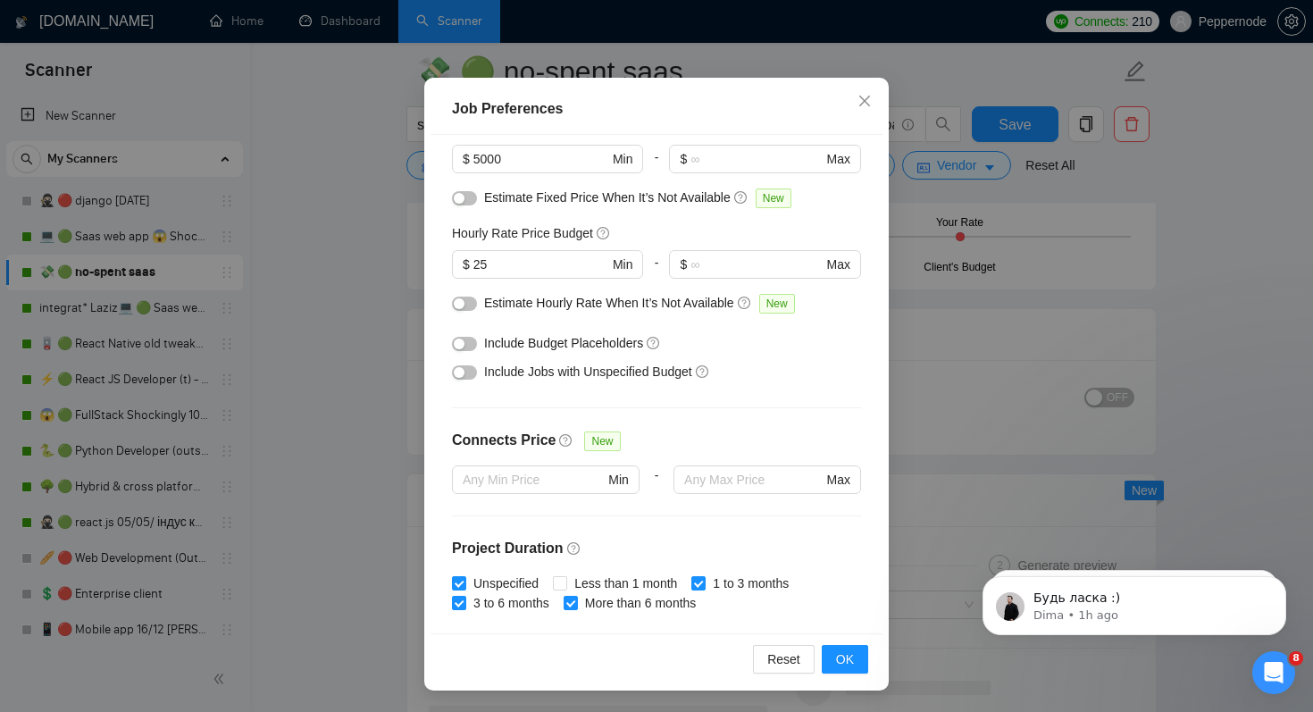
click at [976, 236] on div "Job Preferences Budget Project Type All Fixed Price Hourly Rate Fixed Price Bud…" at bounding box center [656, 356] width 1313 height 712
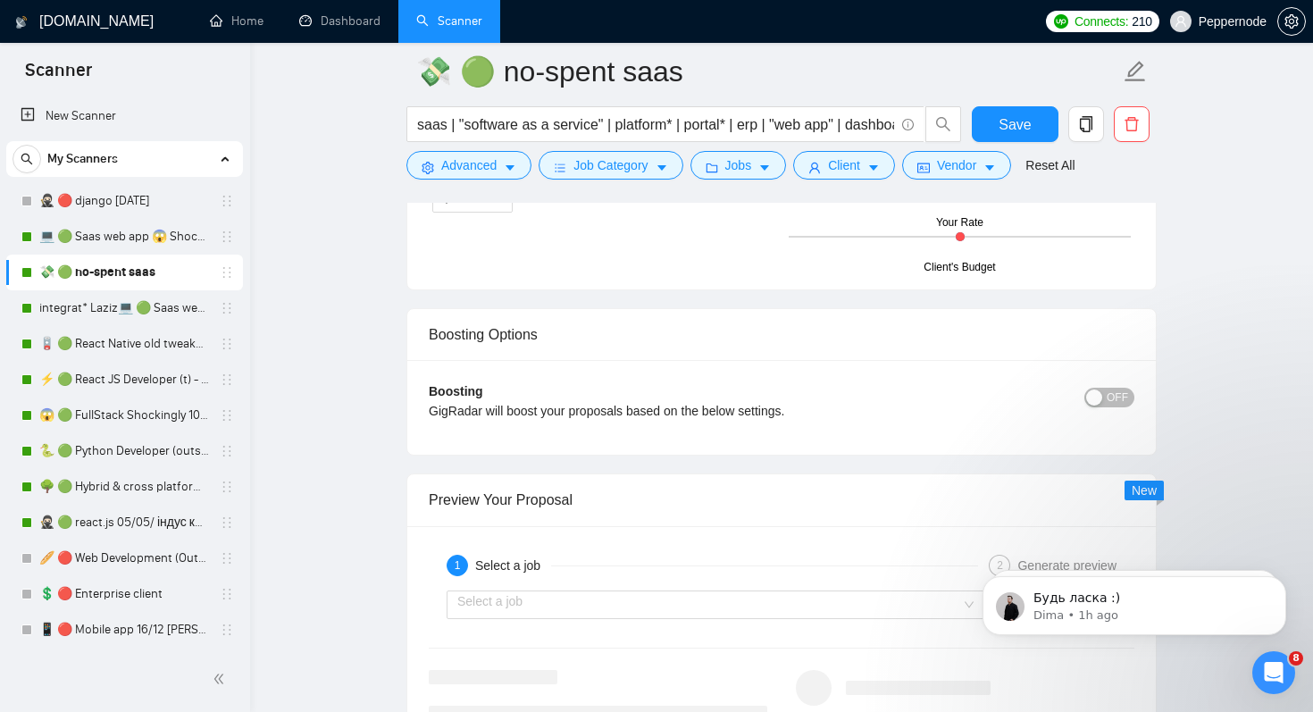
scroll to position [29, 0]
click at [829, 158] on button "Client" at bounding box center [844, 165] width 102 height 29
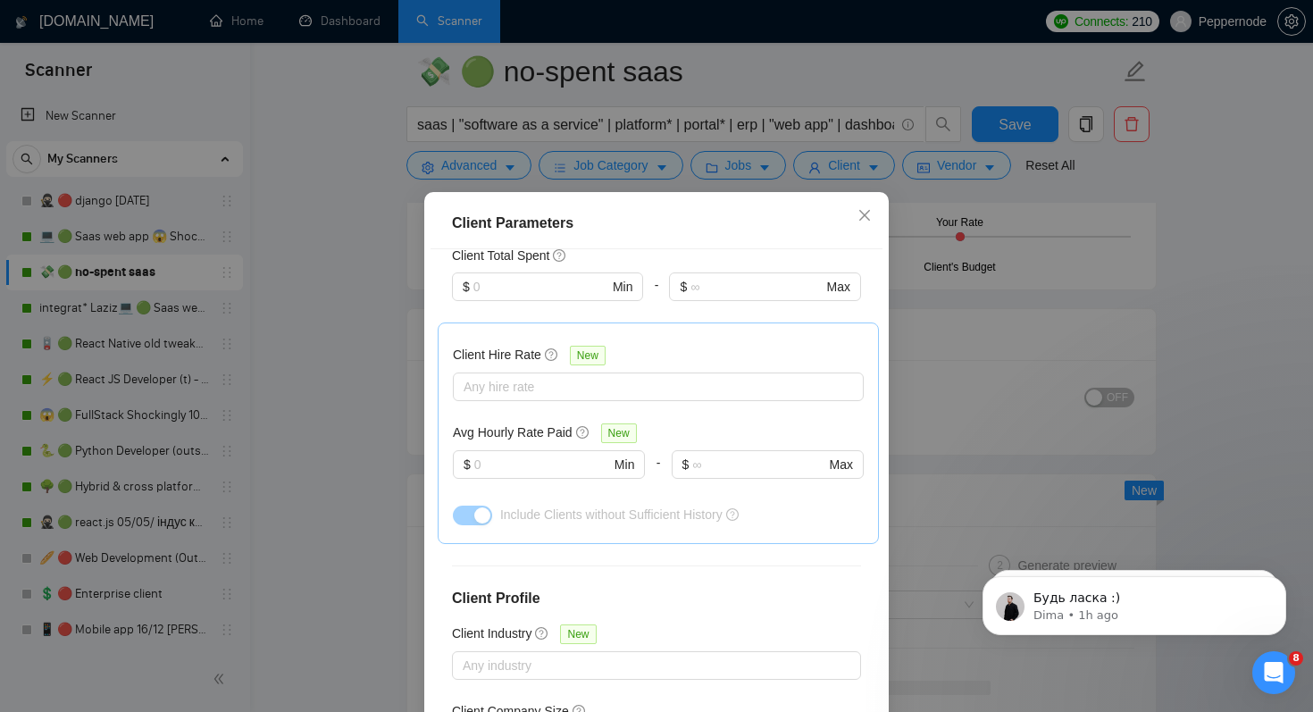
scroll to position [616, 0]
click at [336, 439] on div "Client Parameters Client Location Include Client Countries United Kingdom Unite…" at bounding box center [656, 356] width 1313 height 712
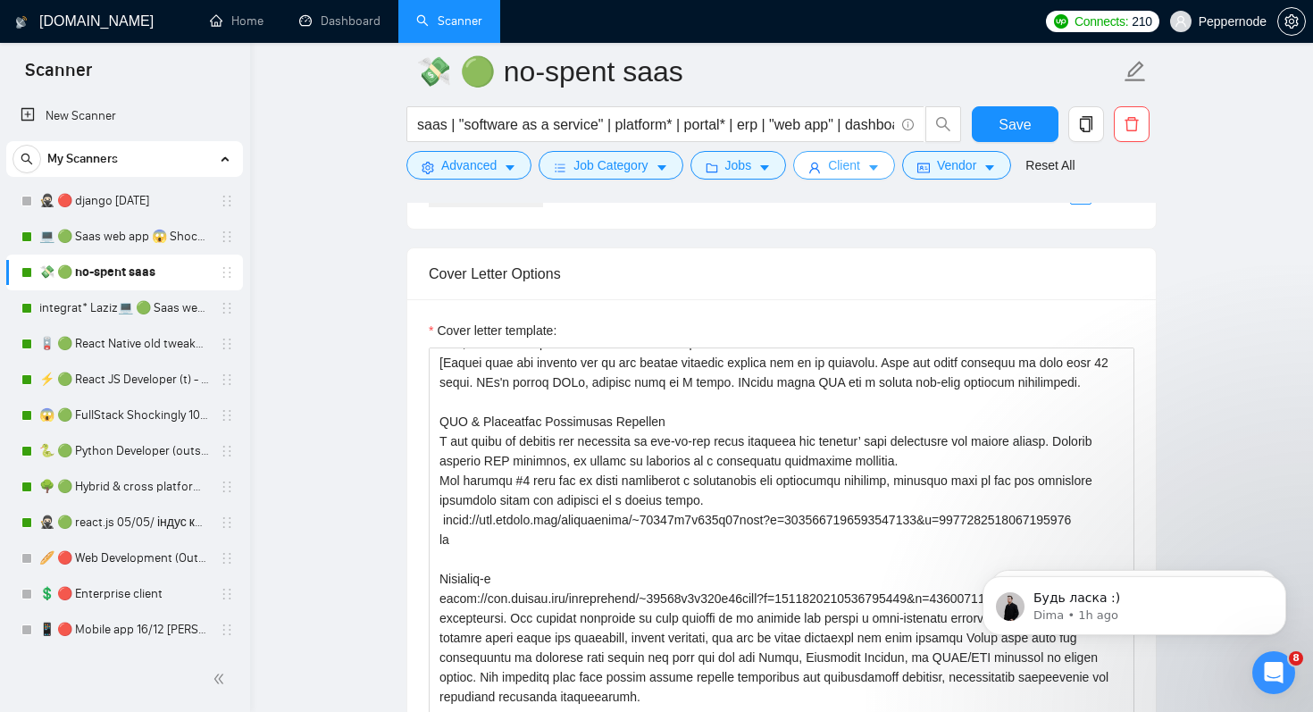
scroll to position [0, 0]
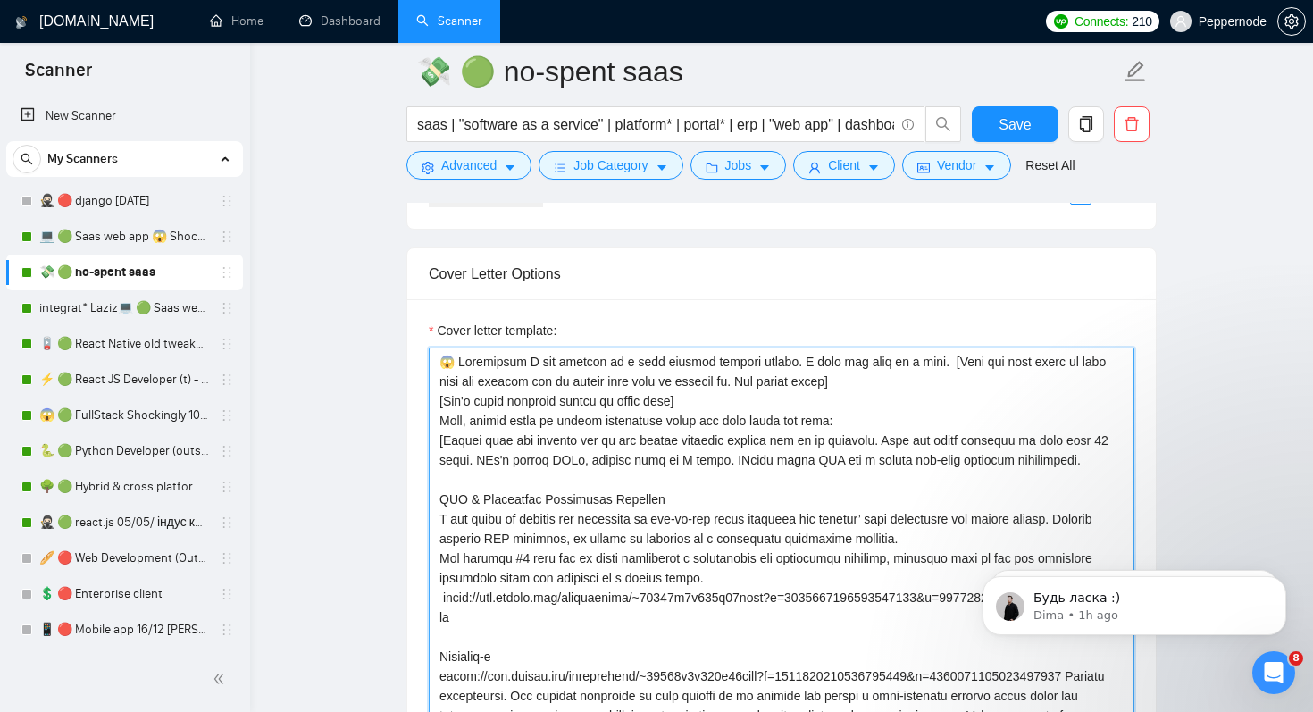
click at [753, 458] on textarea "Cover letter template:" at bounding box center [782, 549] width 706 height 402
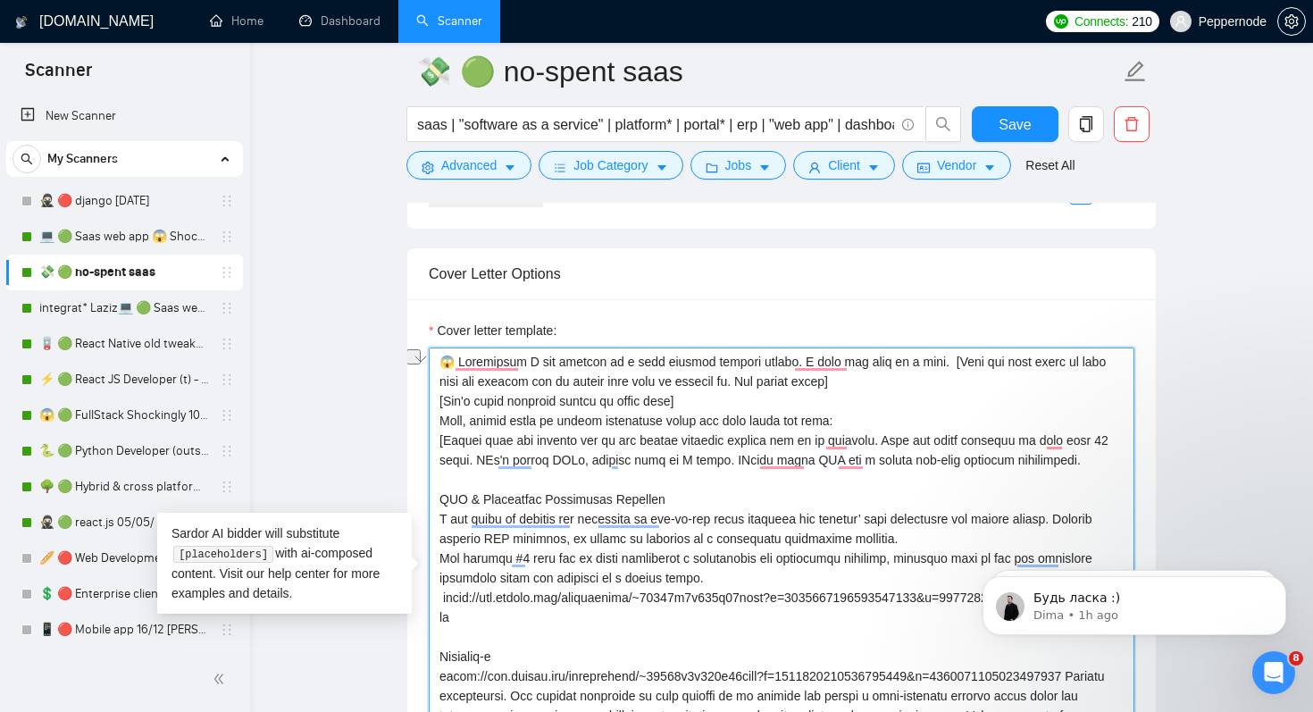
drag, startPoint x: 521, startPoint y: 390, endPoint x: 881, endPoint y: 389, distance: 360.0
click at [881, 389] on textarea "Cover letter template:" at bounding box center [782, 549] width 706 height 402
click at [915, 415] on textarea "Cover letter template:" at bounding box center [782, 549] width 706 height 402
click at [675, 401] on textarea "Cover letter template:" at bounding box center [782, 549] width 706 height 402
click at [678, 406] on textarea "Cover letter template:" at bounding box center [782, 549] width 706 height 402
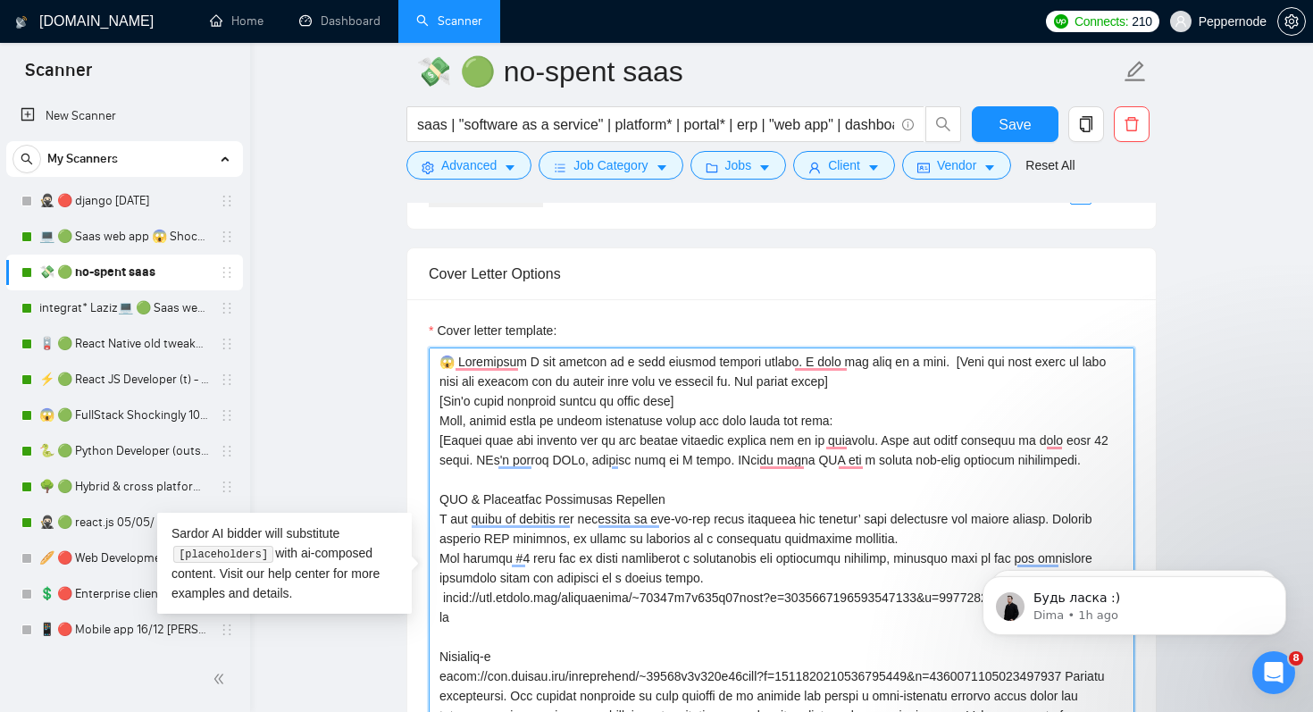
click at [522, 391] on textarea "Cover letter template:" at bounding box center [782, 549] width 706 height 402
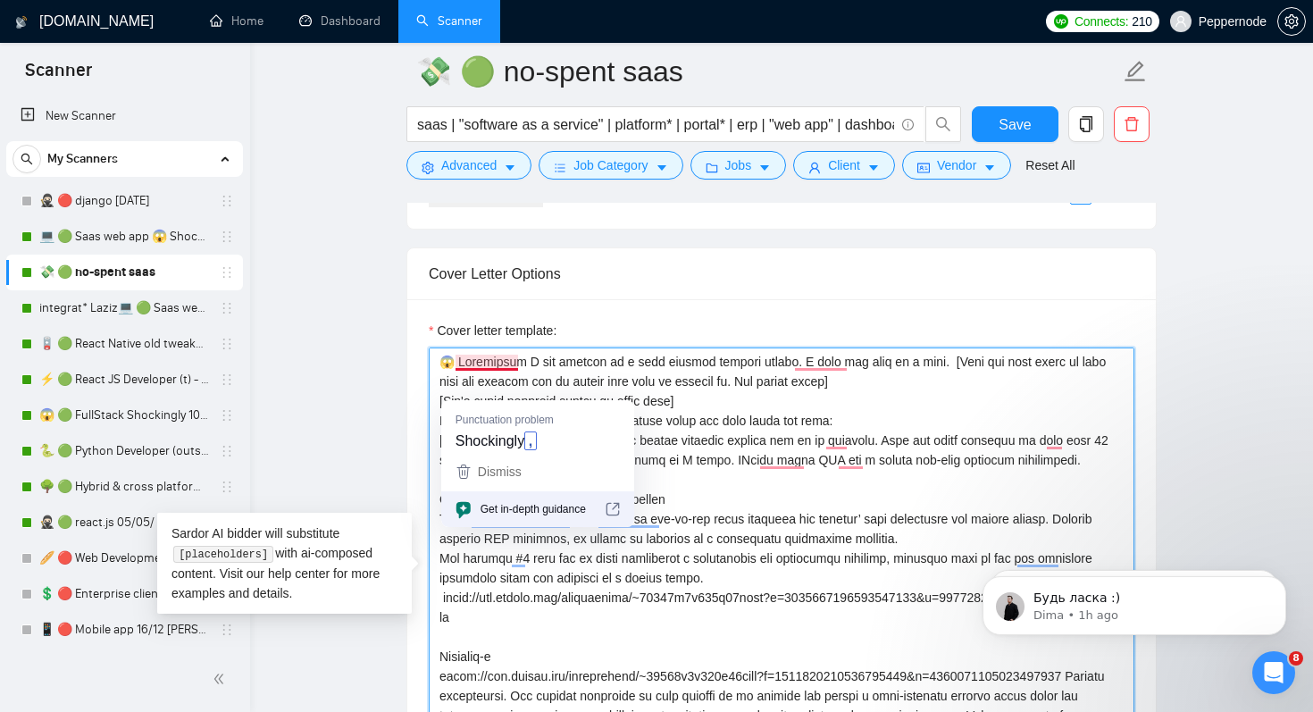
drag, startPoint x: 519, startPoint y: 388, endPoint x: 458, endPoint y: 389, distance: 60.8
click at [458, 389] on textarea "Cover letter template:" at bounding box center [782, 549] width 706 height 402
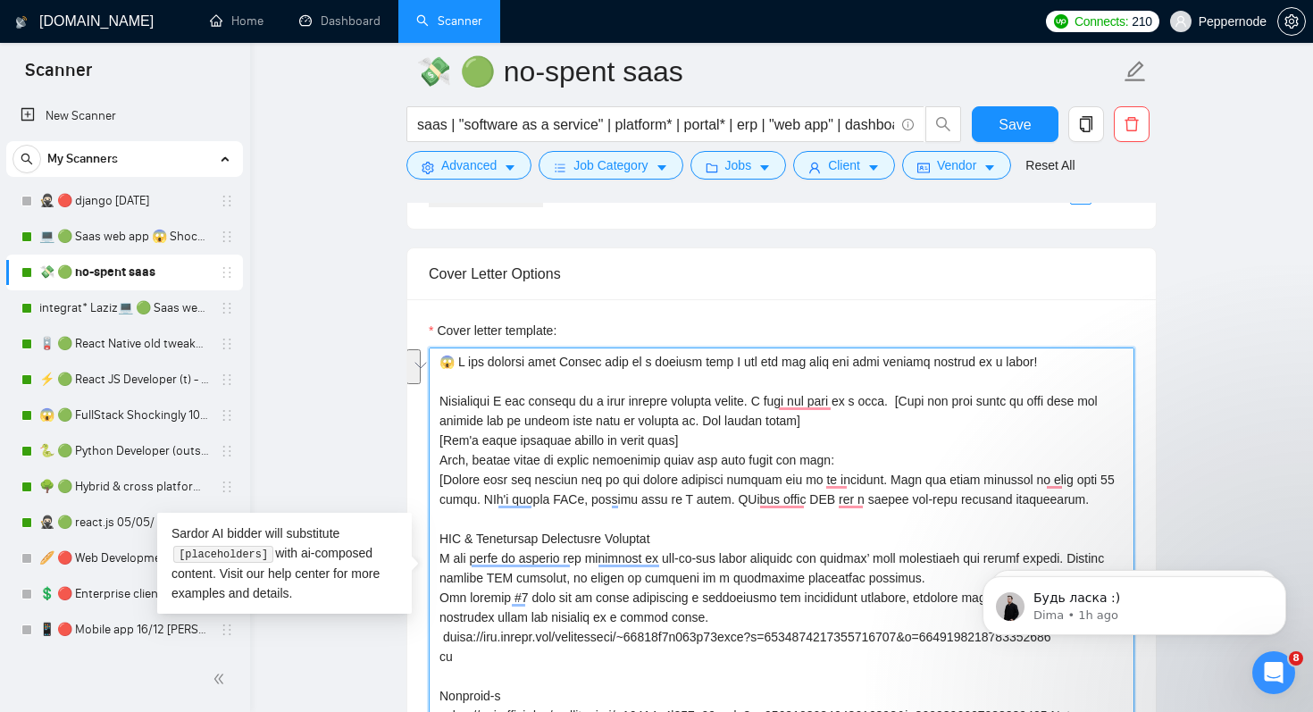
drag, startPoint x: 716, startPoint y: 421, endPoint x: 720, endPoint y: 440, distance: 19.1
click at [720, 440] on textarea "Cover letter template:" at bounding box center [782, 549] width 706 height 402
click at [733, 500] on textarea "Cover letter template:" at bounding box center [782, 549] width 706 height 402
click at [440, 428] on textarea "Cover letter template:" at bounding box center [782, 549] width 706 height 402
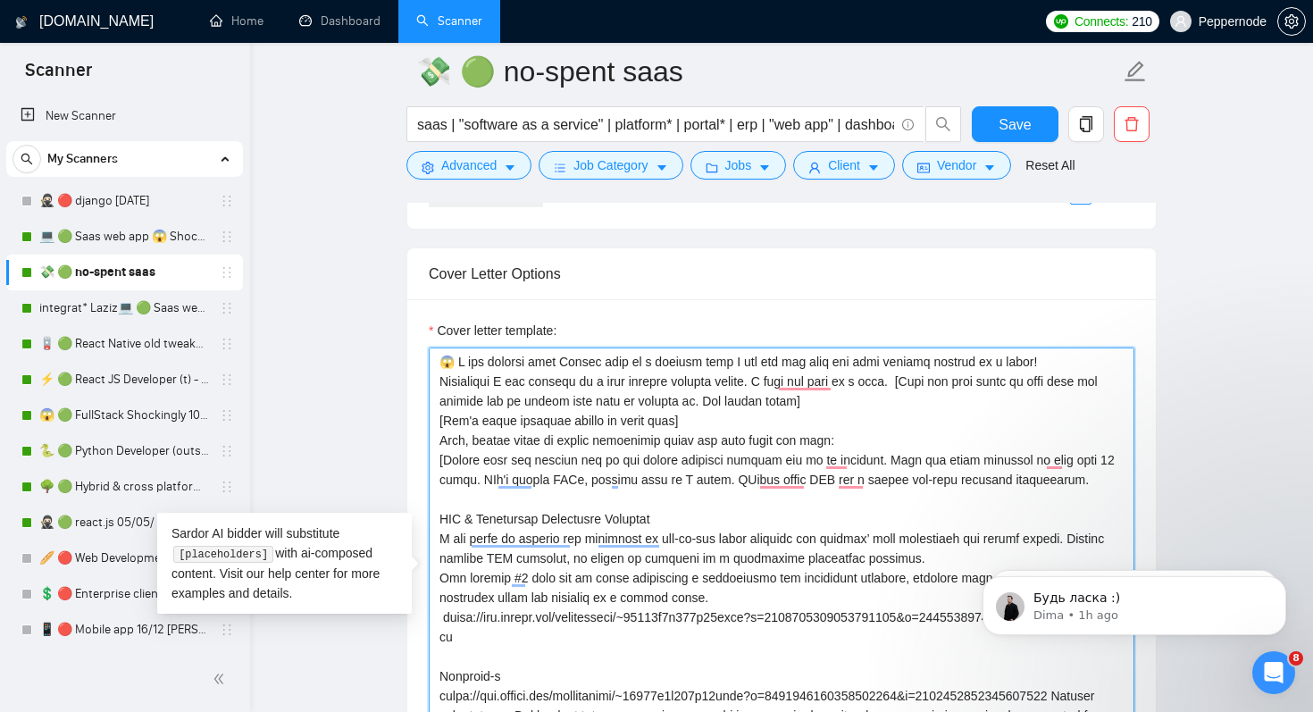
click at [773, 406] on textarea "Cover letter template:" at bounding box center [782, 549] width 706 height 402
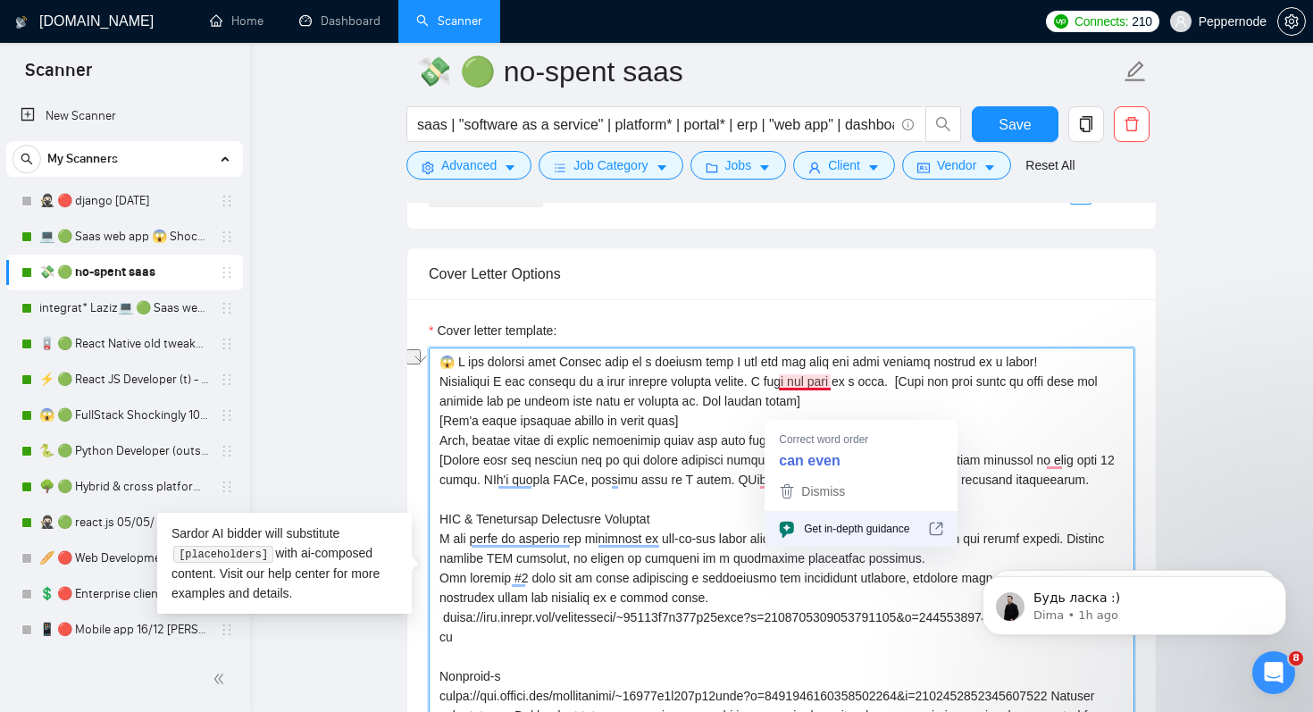
drag, startPoint x: 782, startPoint y: 412, endPoint x: 831, endPoint y: 409, distance: 49.2
click at [831, 409] on textarea "Cover letter template:" at bounding box center [782, 549] width 706 height 402
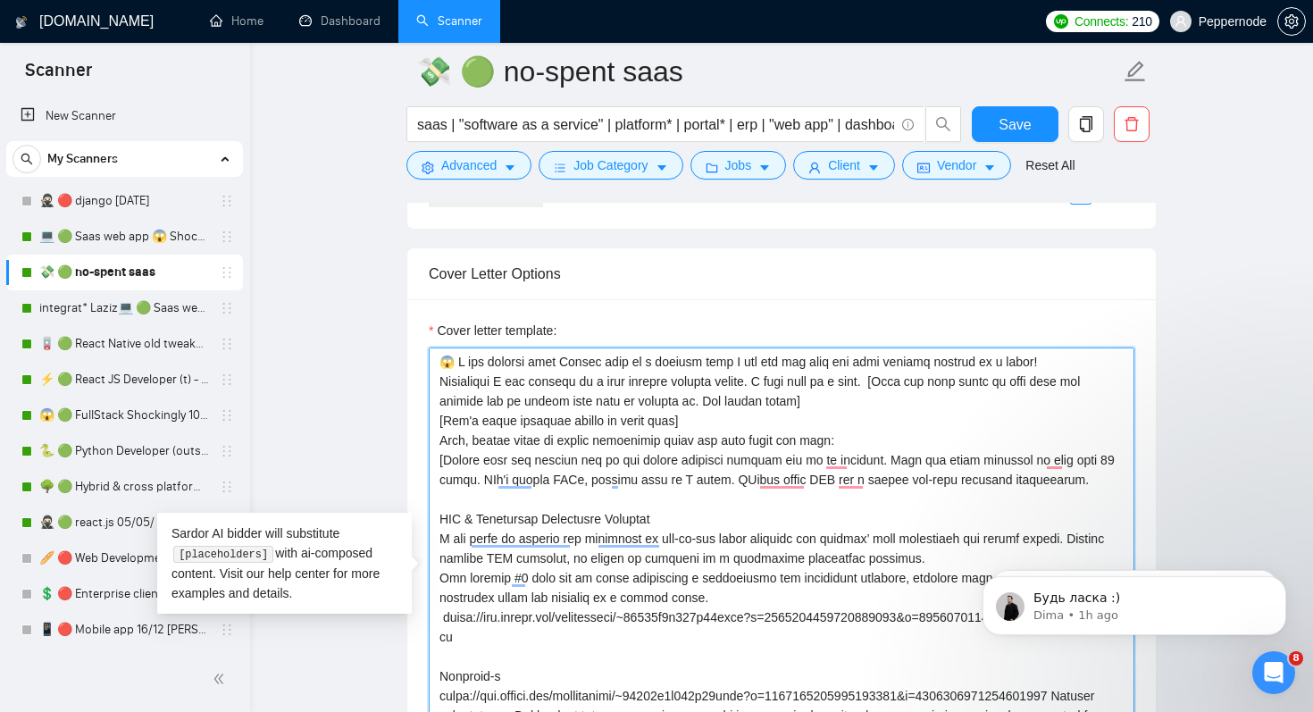
click at [833, 413] on textarea "Cover letter template:" at bounding box center [782, 549] width 706 height 402
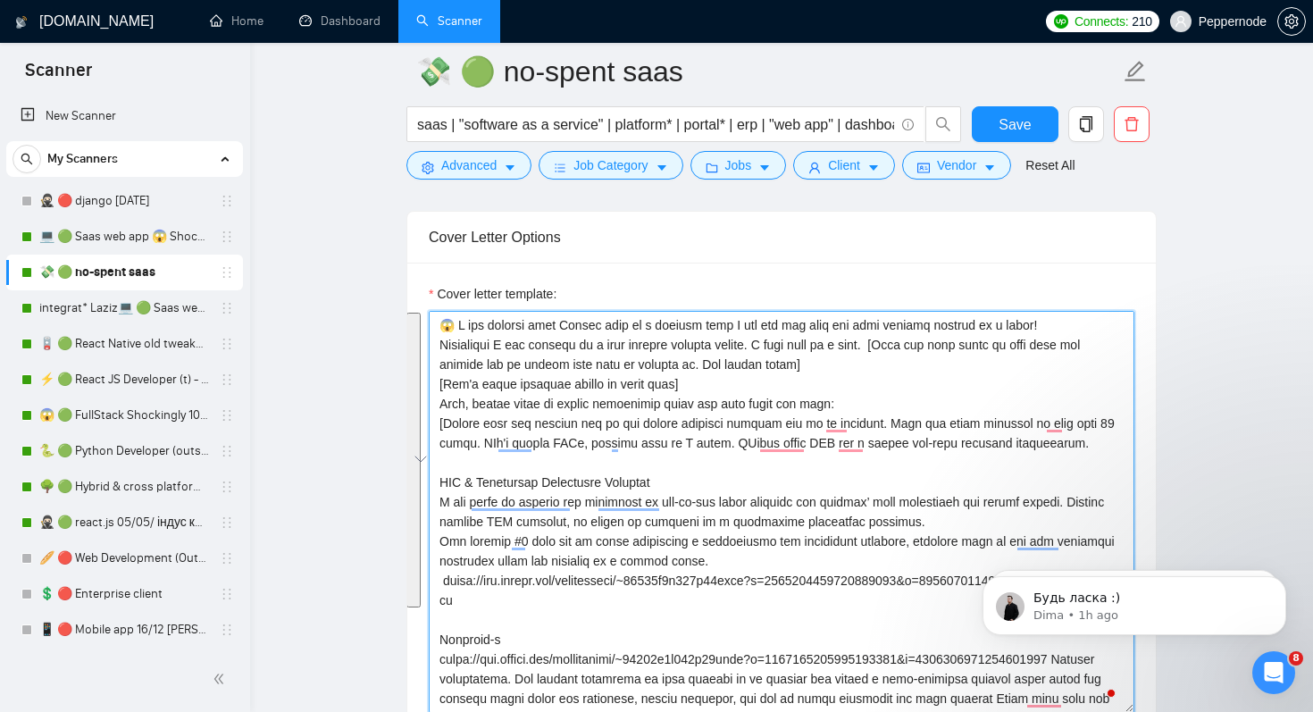
scroll to position [2051, 0]
drag, startPoint x: 881, startPoint y: 434, endPoint x: 888, endPoint y: 487, distance: 53.2
click at [888, 487] on textarea "Cover letter template:" at bounding box center [782, 511] width 706 height 402
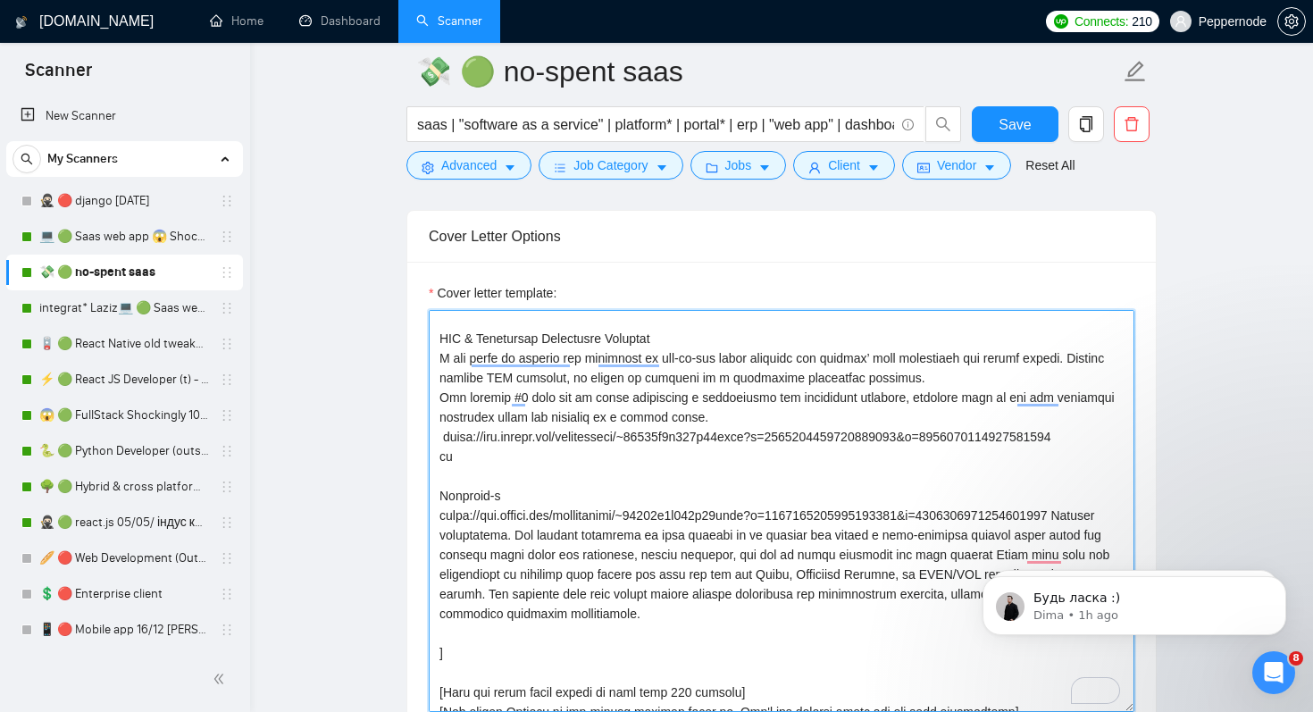
scroll to position [0, 0]
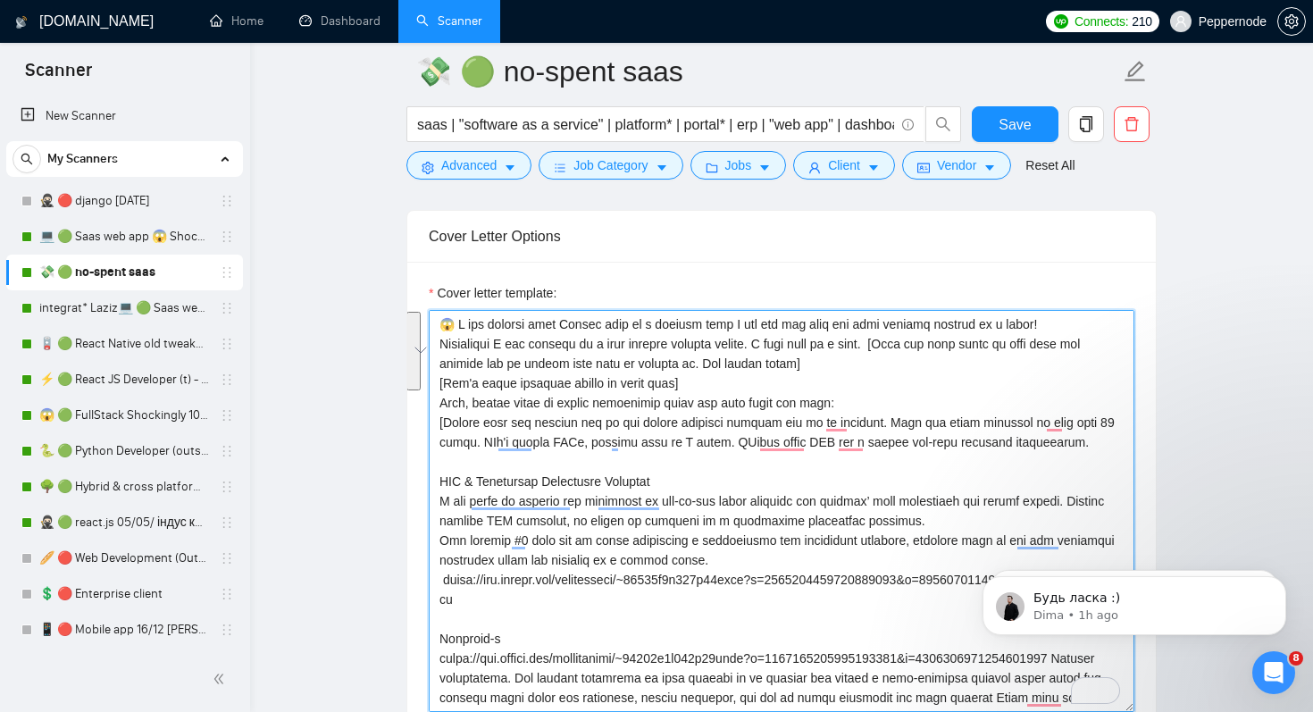
click at [555, 488] on textarea "Cover letter template:" at bounding box center [782, 511] width 706 height 402
drag, startPoint x: 440, startPoint y: 411, endPoint x: 519, endPoint y: 443, distance: 85.8
click at [519, 443] on textarea "Cover letter template:" at bounding box center [782, 511] width 706 height 402
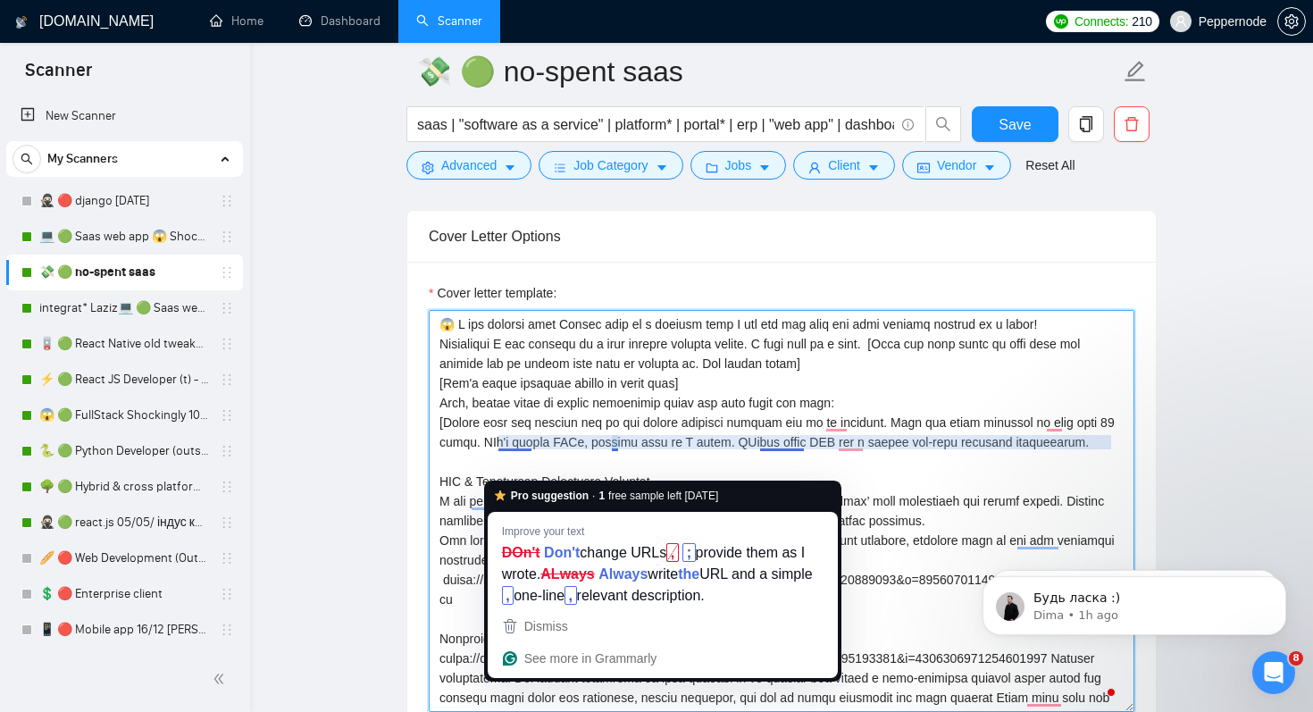
click at [548, 406] on textarea "Cover letter template:" at bounding box center [782, 511] width 706 height 402
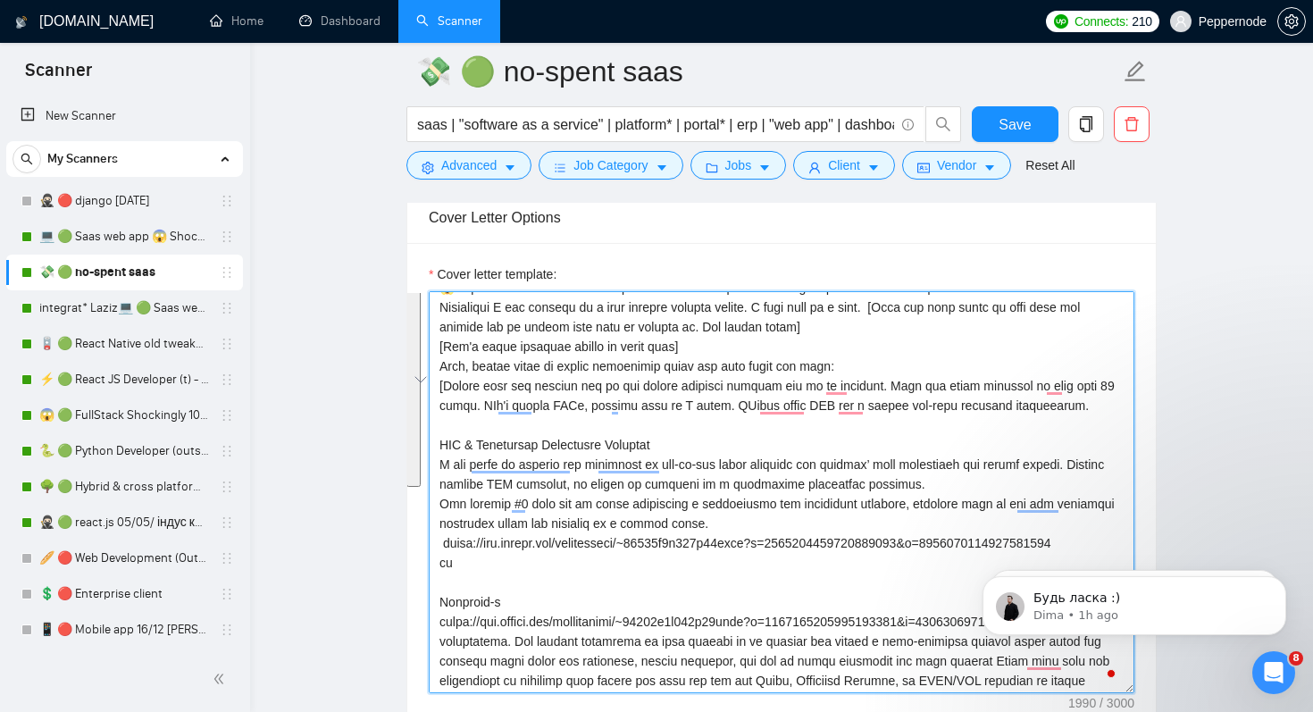
drag, startPoint x: 436, startPoint y: 395, endPoint x: 763, endPoint y: 596, distance: 383.8
click at [763, 596] on textarea "Cover letter template:" at bounding box center [782, 492] width 706 height 402
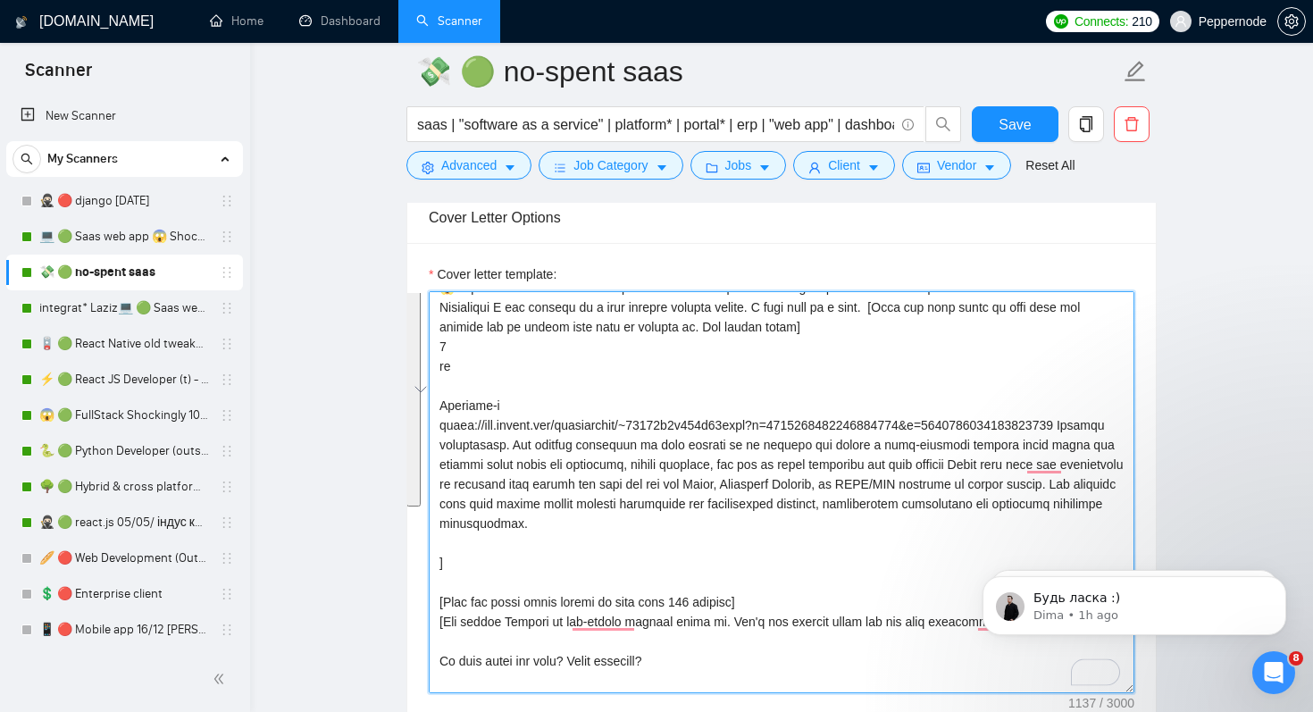
drag, startPoint x: 440, startPoint y: 373, endPoint x: 512, endPoint y: 592, distance: 230.2
click at [512, 592] on textarea "Cover letter template:" at bounding box center [782, 492] width 706 height 402
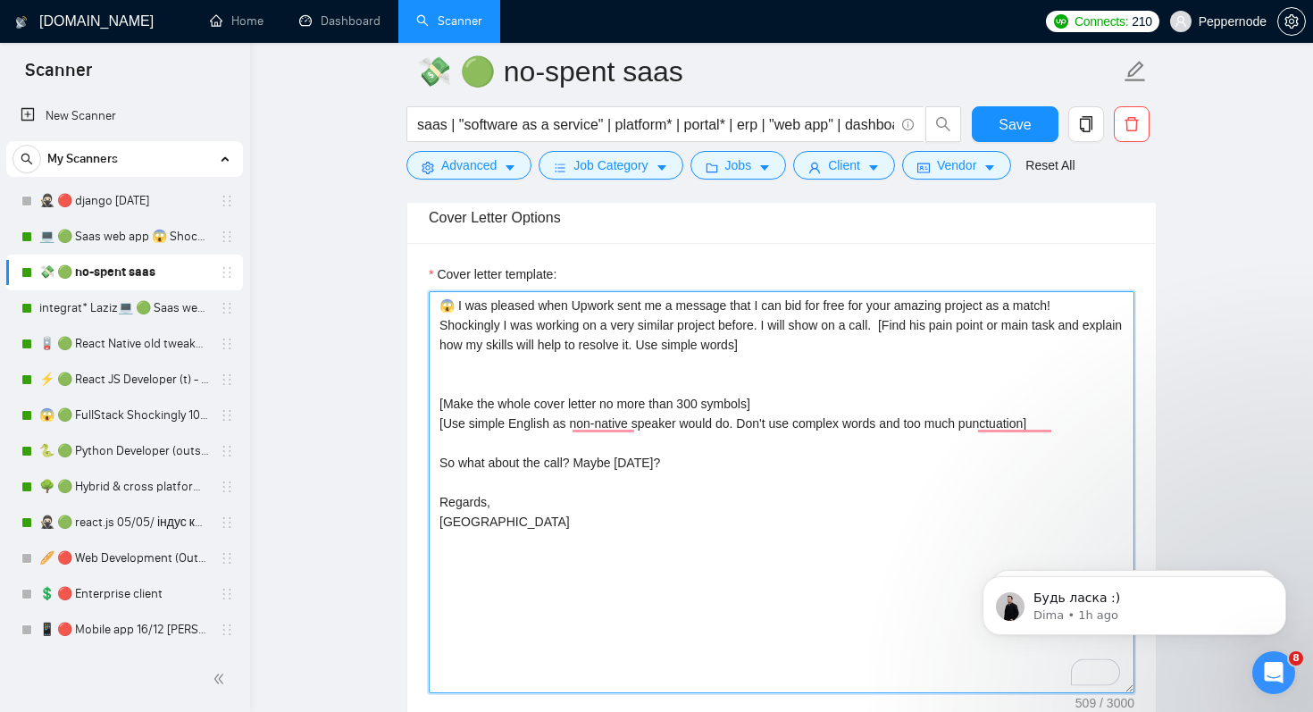
click at [724, 438] on textarea "😱 I was pleased when Upwork sent me a message that I can bid for free for your …" at bounding box center [782, 492] width 706 height 402
click at [841, 389] on textarea "😱 I was pleased when Upwork sent me a message that I can bid for free for your …" at bounding box center [782, 492] width 706 height 402
click at [788, 373] on textarea "😱 I was pleased when Upwork sent me a message that I can bid for free for your …" at bounding box center [782, 492] width 706 height 402
drag, startPoint x: 788, startPoint y: 373, endPoint x: 699, endPoint y: 373, distance: 89.3
click at [699, 373] on textarea "😱 I was pleased when Upwork sent me a message that I can bid for free for your …" at bounding box center [782, 492] width 706 height 402
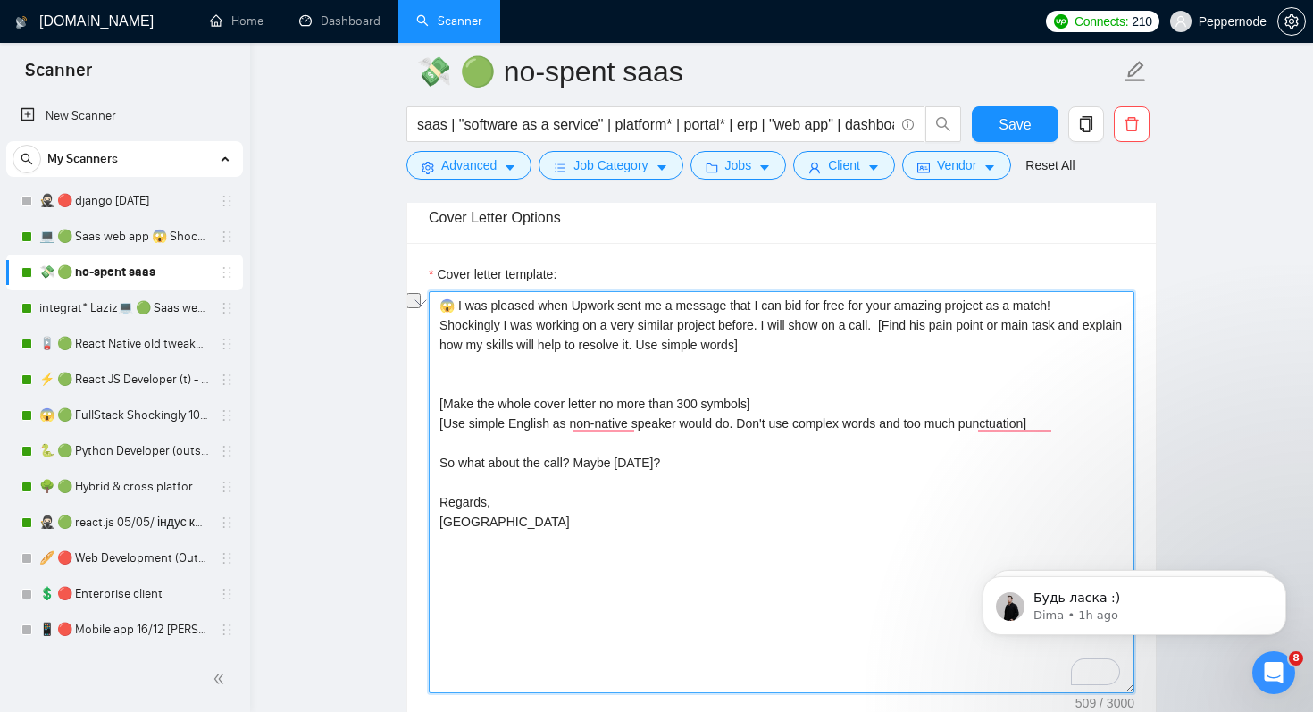
click at [719, 377] on textarea "😱 I was pleased when Upwork sent me a message that I can bid for free for your …" at bounding box center [782, 492] width 706 height 402
click at [789, 373] on textarea "😱 I was pleased when Upwork sent me a message that I can bid for free for your …" at bounding box center [782, 492] width 706 height 402
click at [779, 531] on textarea "😱 I was pleased when Upwork sent me a message that I can bid for free for your …" at bounding box center [782, 492] width 706 height 402
click at [733, 394] on textarea "😱 I was pleased when Upwork sent me a message that I can bid for free for your …" at bounding box center [782, 492] width 706 height 402
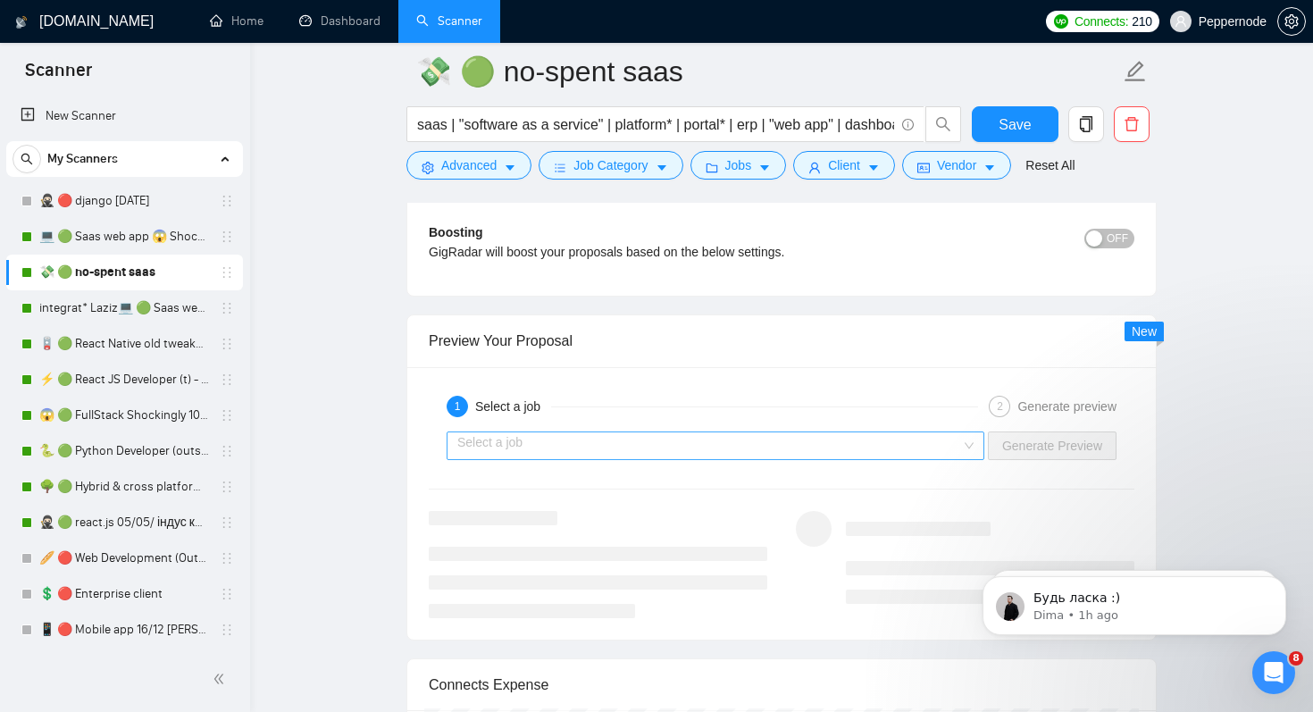
type textarea "😱 I was pleased when Upwork sent me a message that I can bid for free for your …"
click at [639, 459] on input "search" at bounding box center [709, 445] width 504 height 27
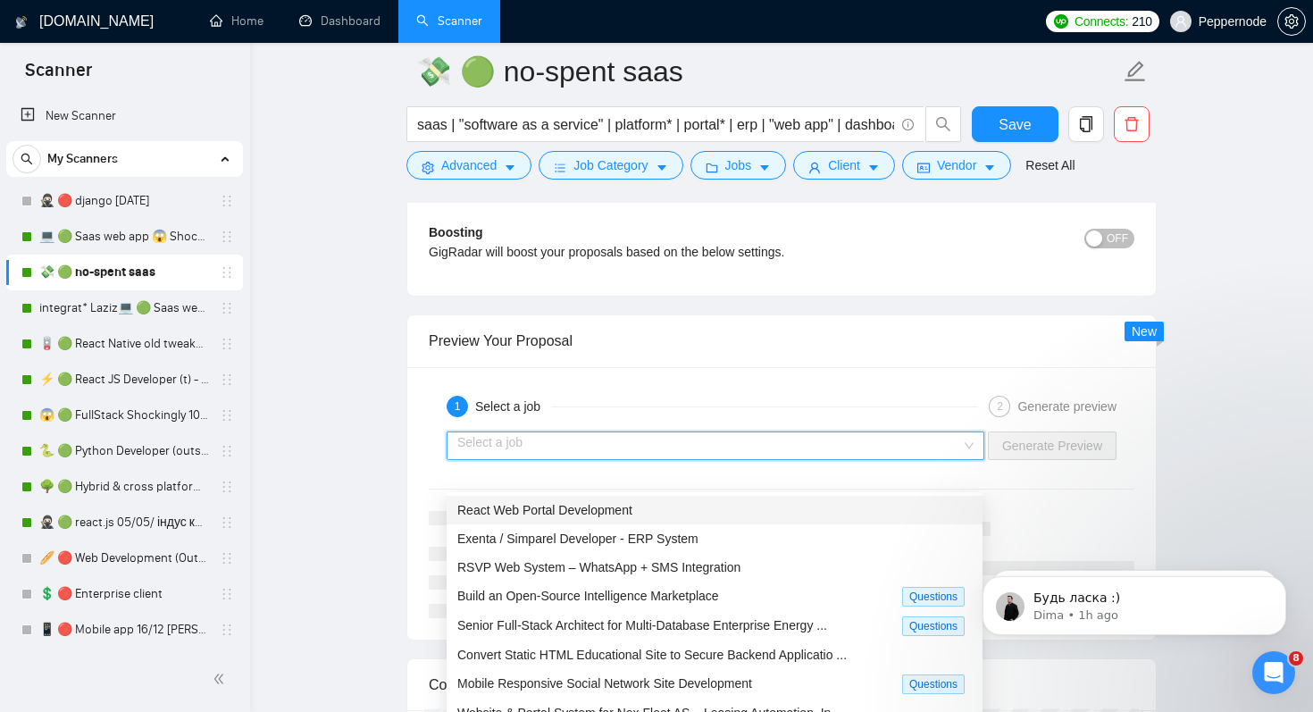
click at [609, 516] on div "React Web Portal Development" at bounding box center [714, 510] width 515 height 20
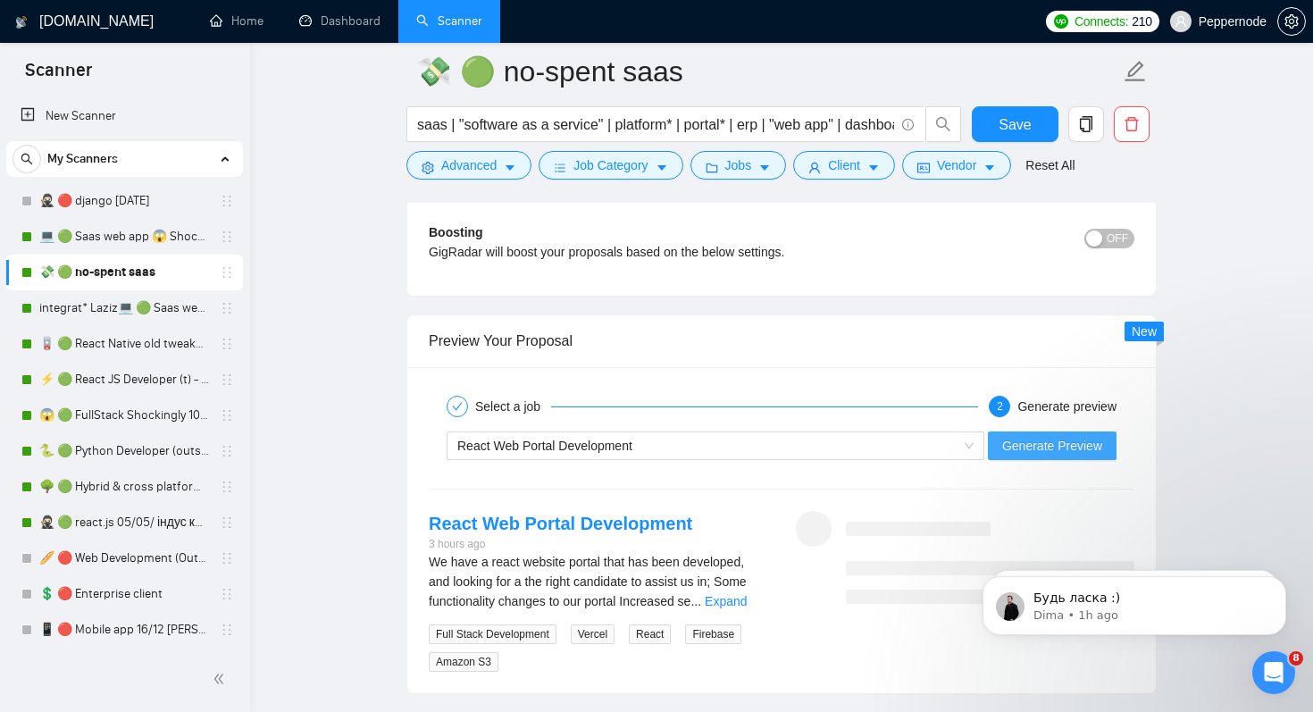
click at [1081, 456] on span "Generate Preview" at bounding box center [1052, 446] width 100 height 20
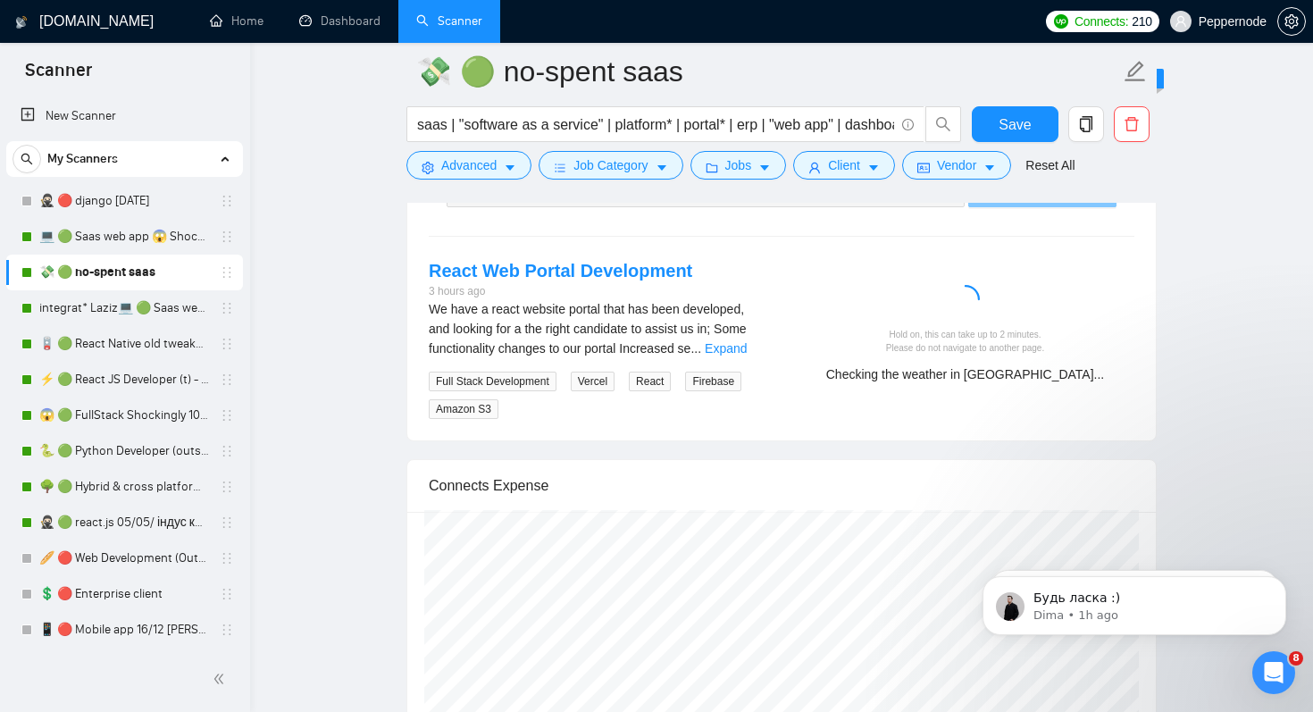
scroll to position [3621, 0]
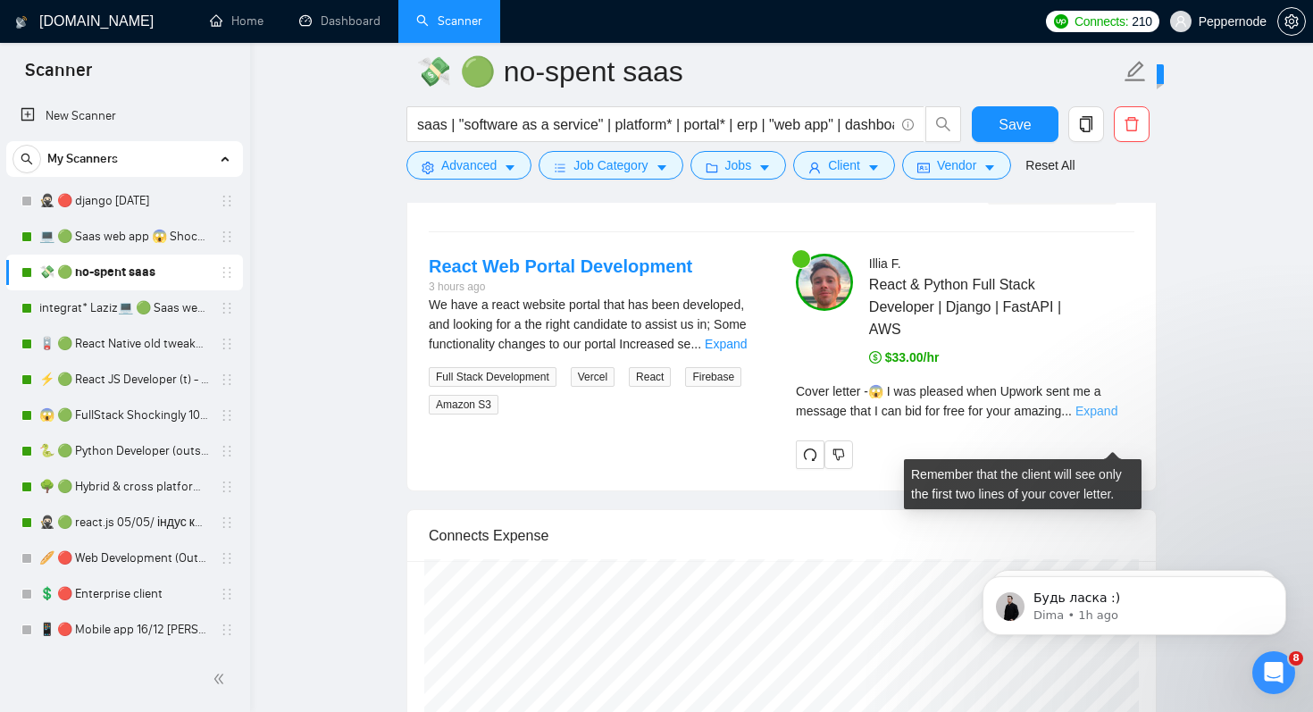
click at [1118, 418] on link "Expand" at bounding box center [1097, 411] width 42 height 14
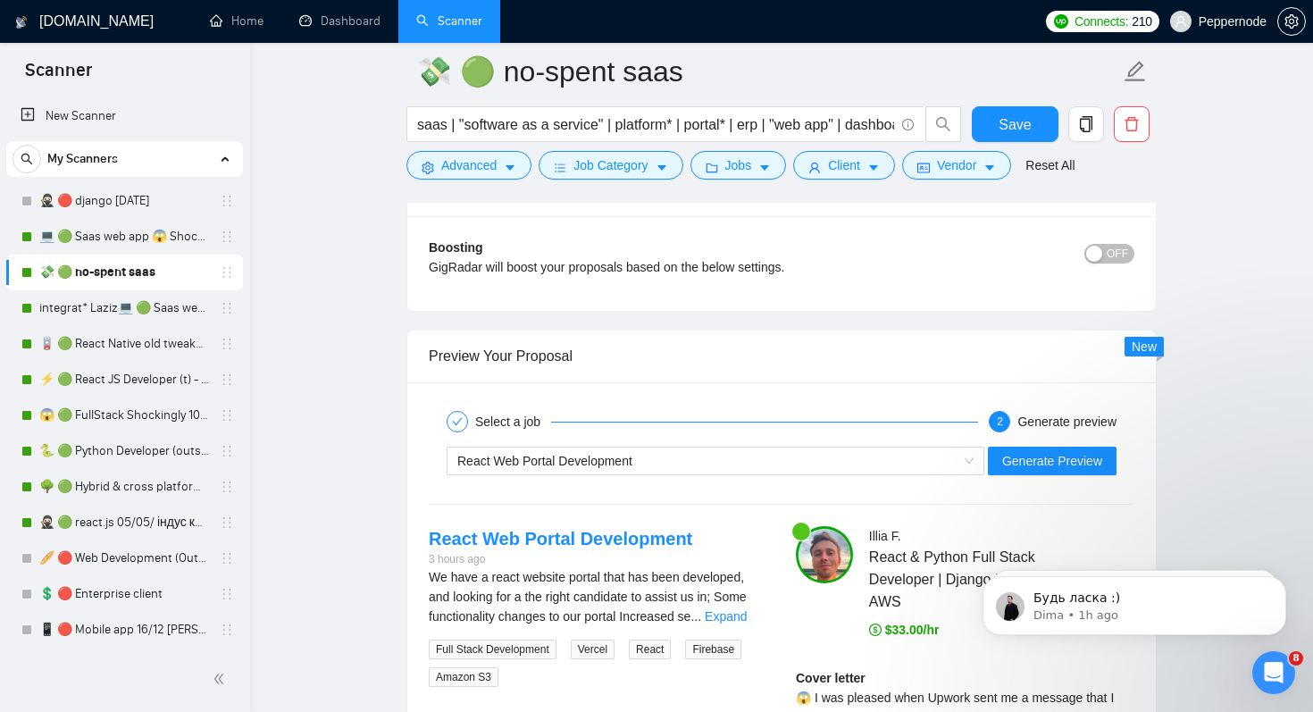
scroll to position [3482, 0]
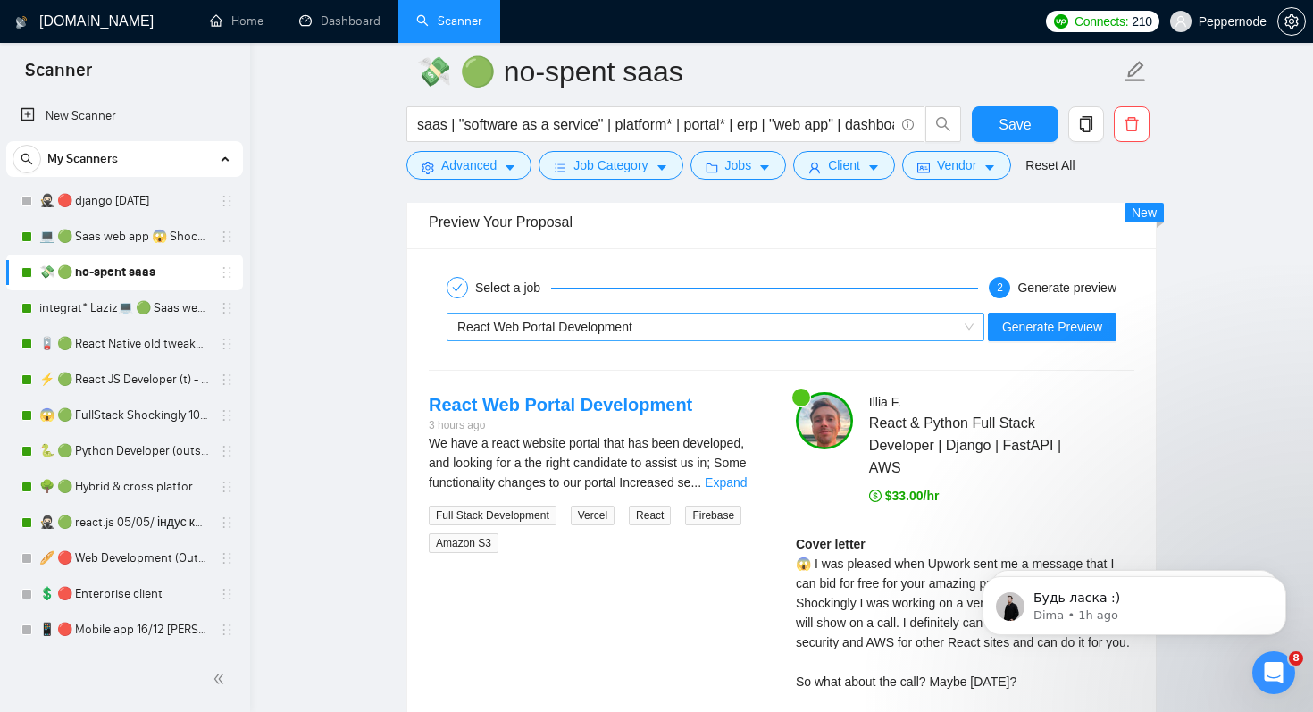
click at [684, 340] on div "React Web Portal Development" at bounding box center [707, 327] width 500 height 27
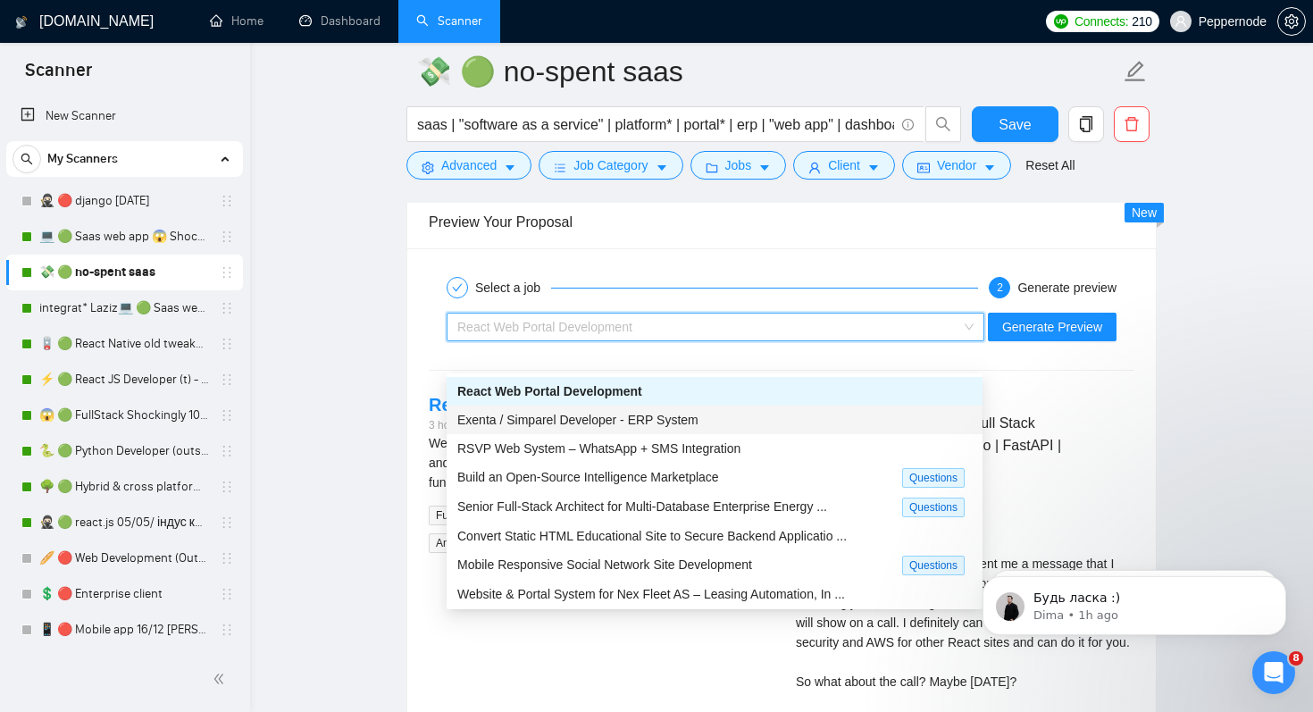
click at [659, 423] on span "Exenta / Simparel Developer - ERP System" at bounding box center [577, 420] width 241 height 14
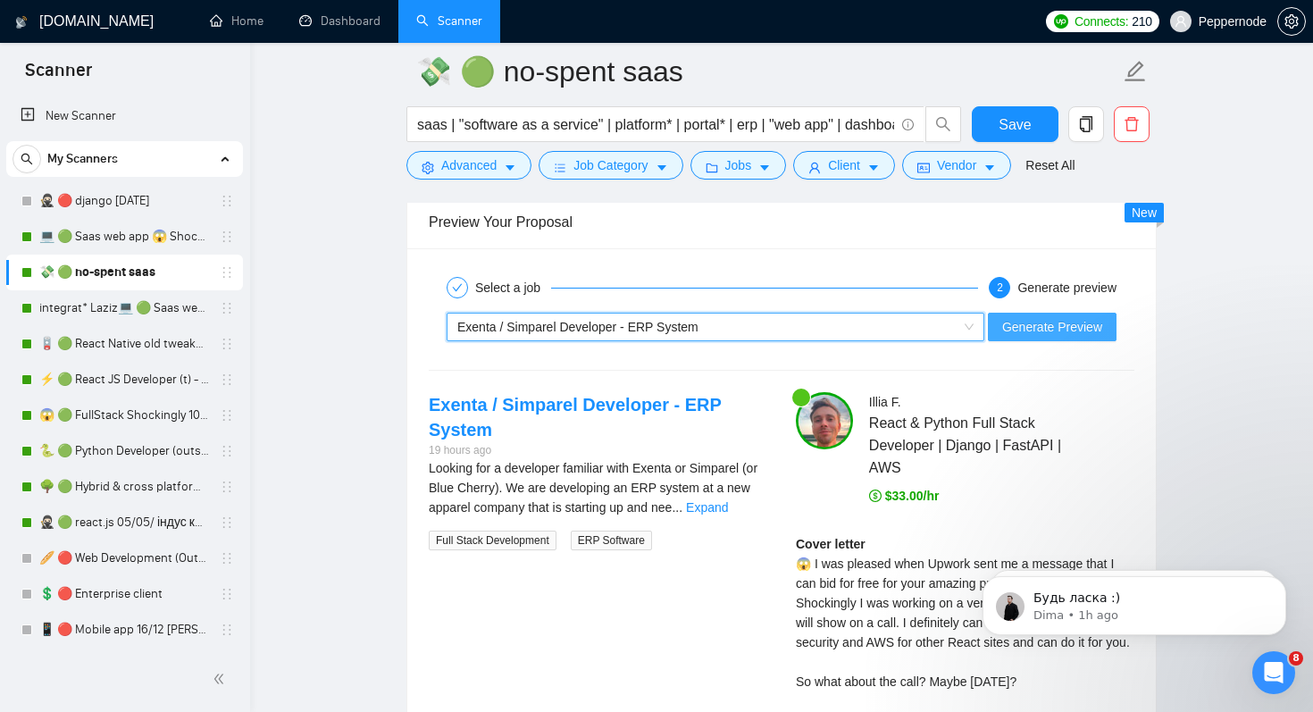
click at [1049, 337] on span "Generate Preview" at bounding box center [1052, 327] width 100 height 20
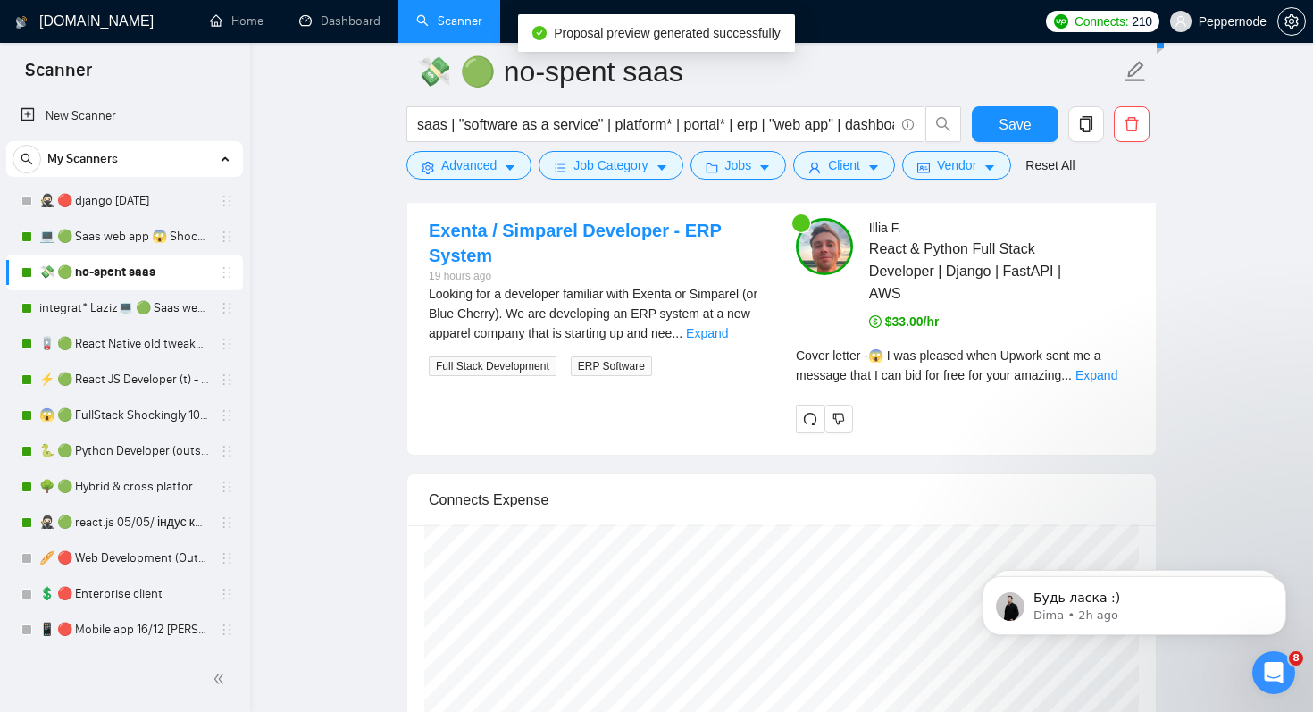
scroll to position [3667, 0]
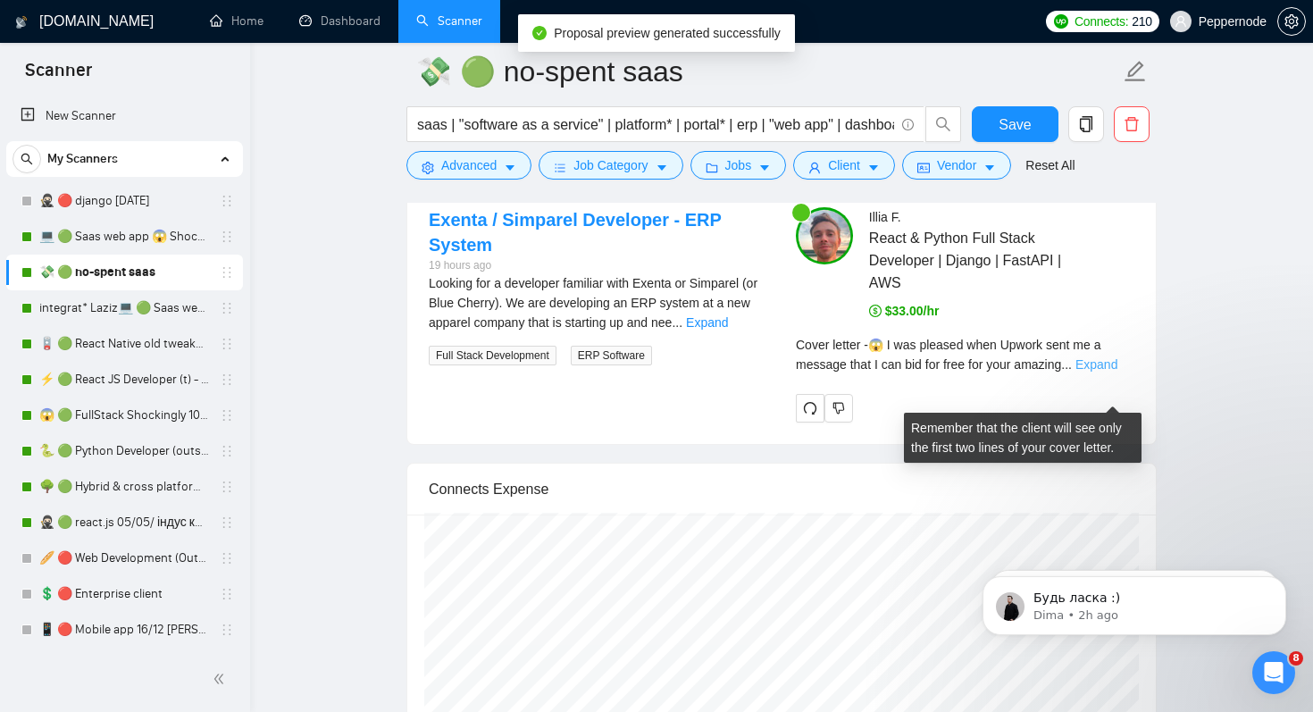
click at [1101, 372] on link "Expand" at bounding box center [1097, 364] width 42 height 14
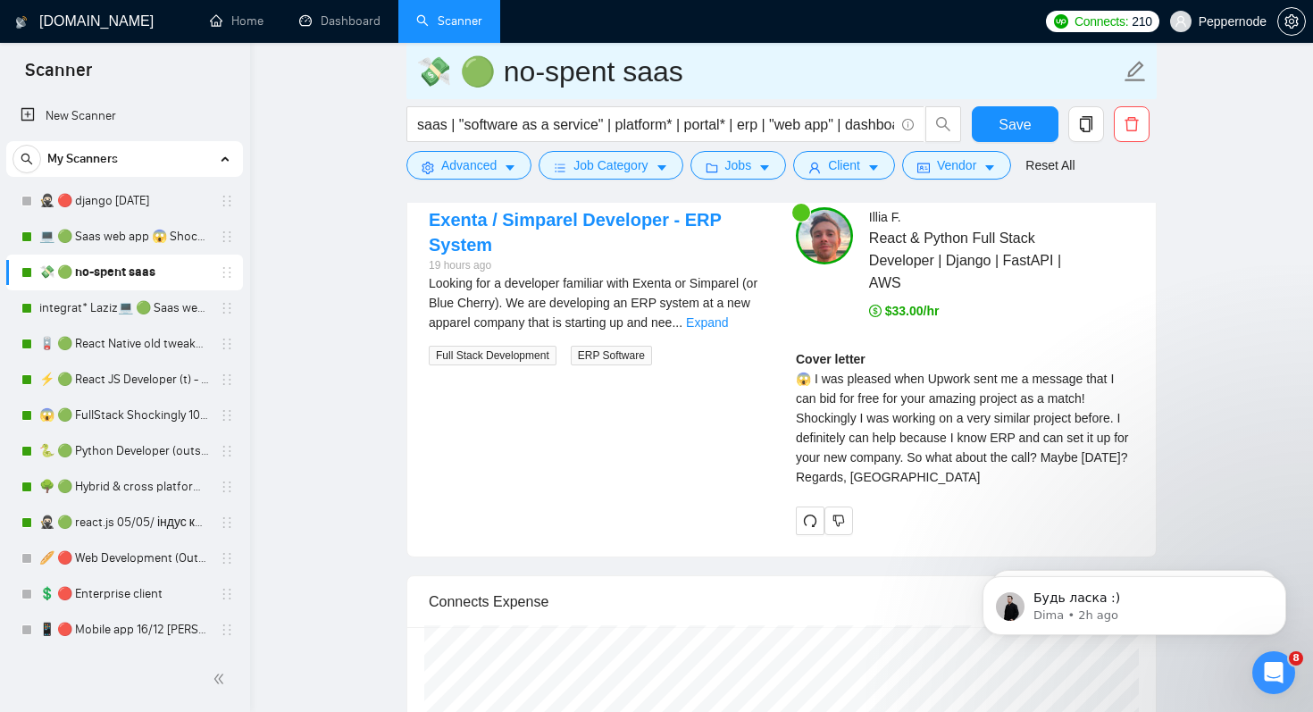
click at [727, 86] on input "💸 🟢 no-spent saas" at bounding box center [768, 71] width 704 height 45
type input "💸 🟢 no-spent saas 22/09 bid for free"
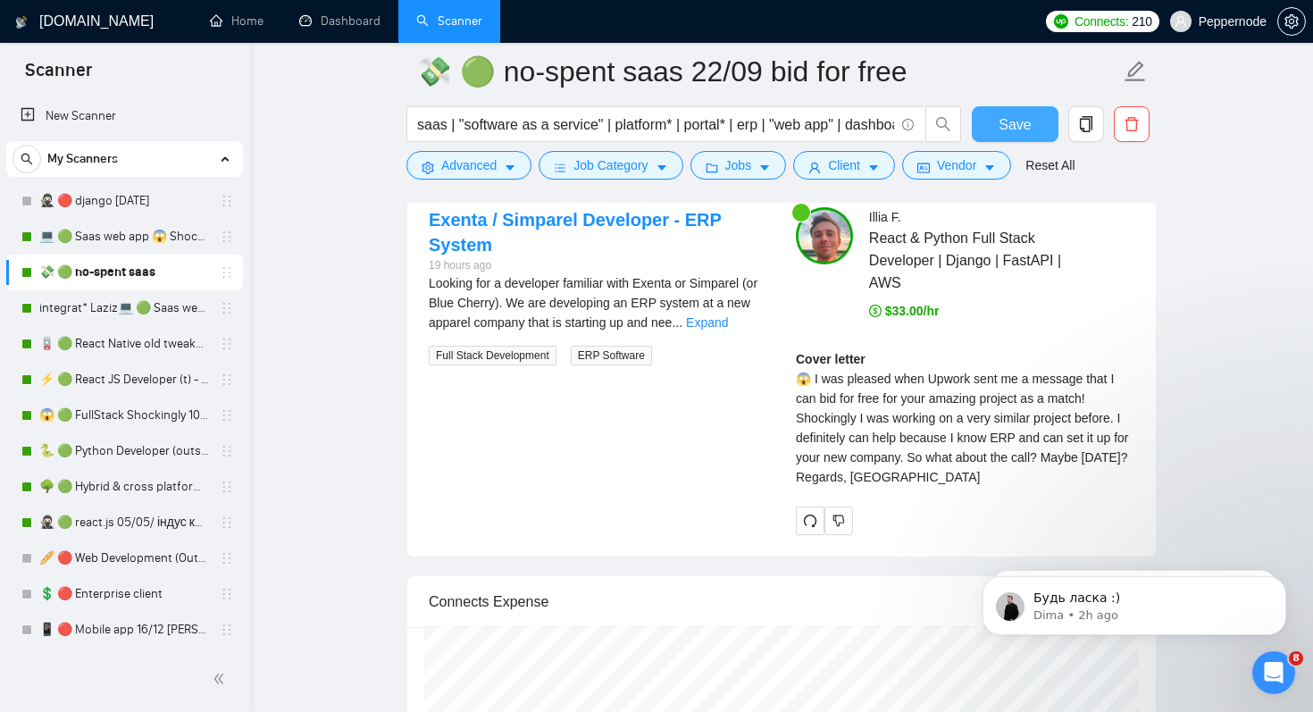
click at [1009, 123] on span "Save" at bounding box center [1015, 124] width 32 height 22
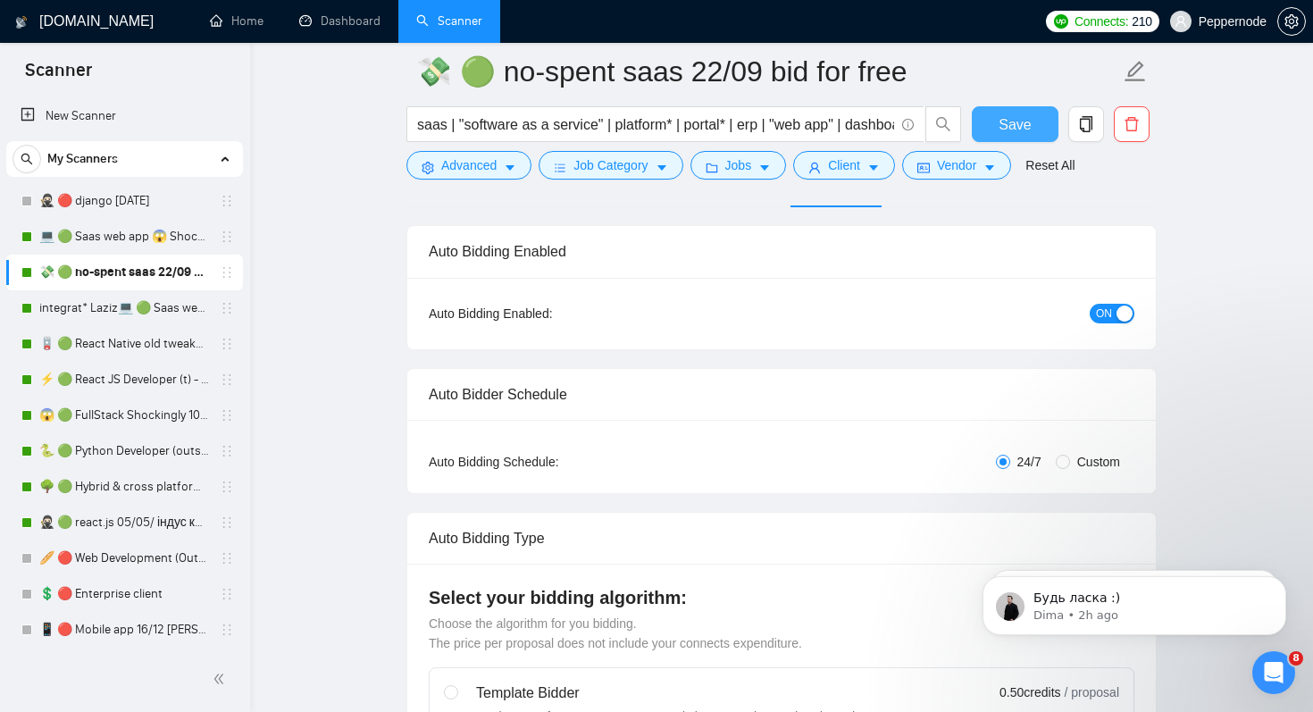
scroll to position [0, 0]
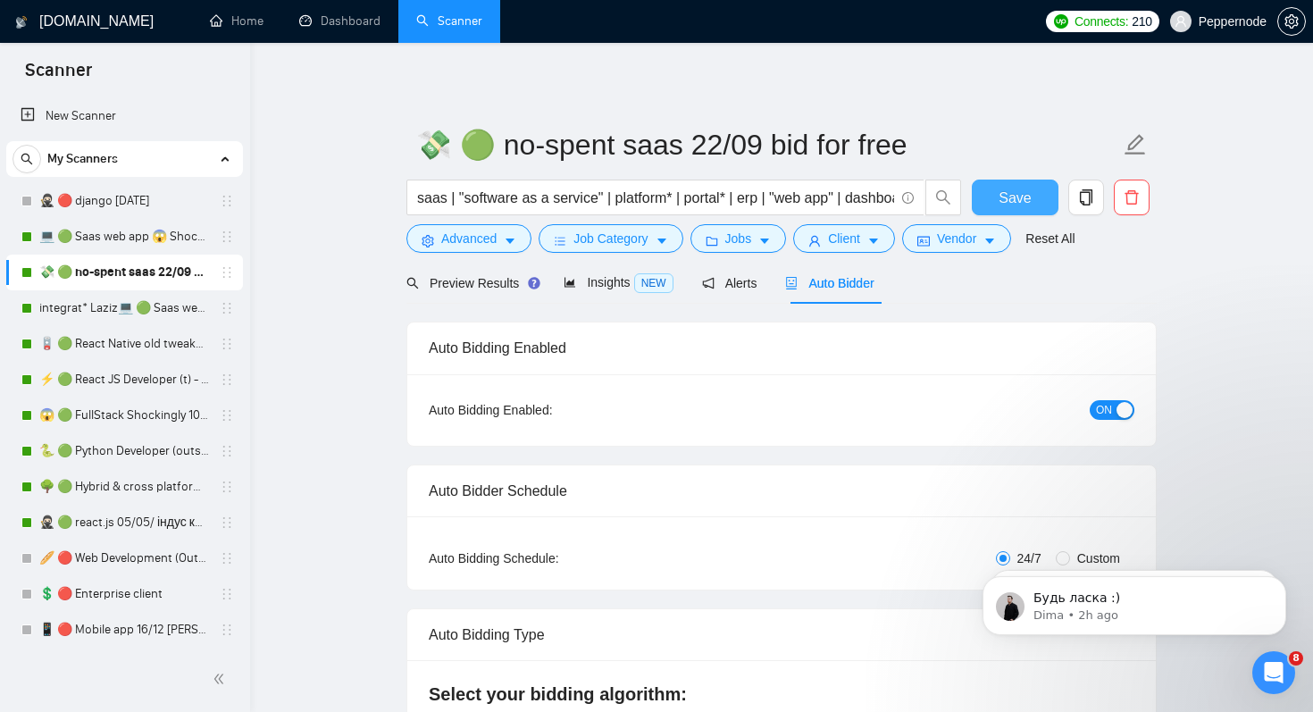
click at [1024, 197] on span "Save" at bounding box center [1015, 198] width 32 height 22
click at [130, 242] on link "💻 🟢 Saas web app 😱 Shockingly 27/11" at bounding box center [124, 237] width 170 height 36
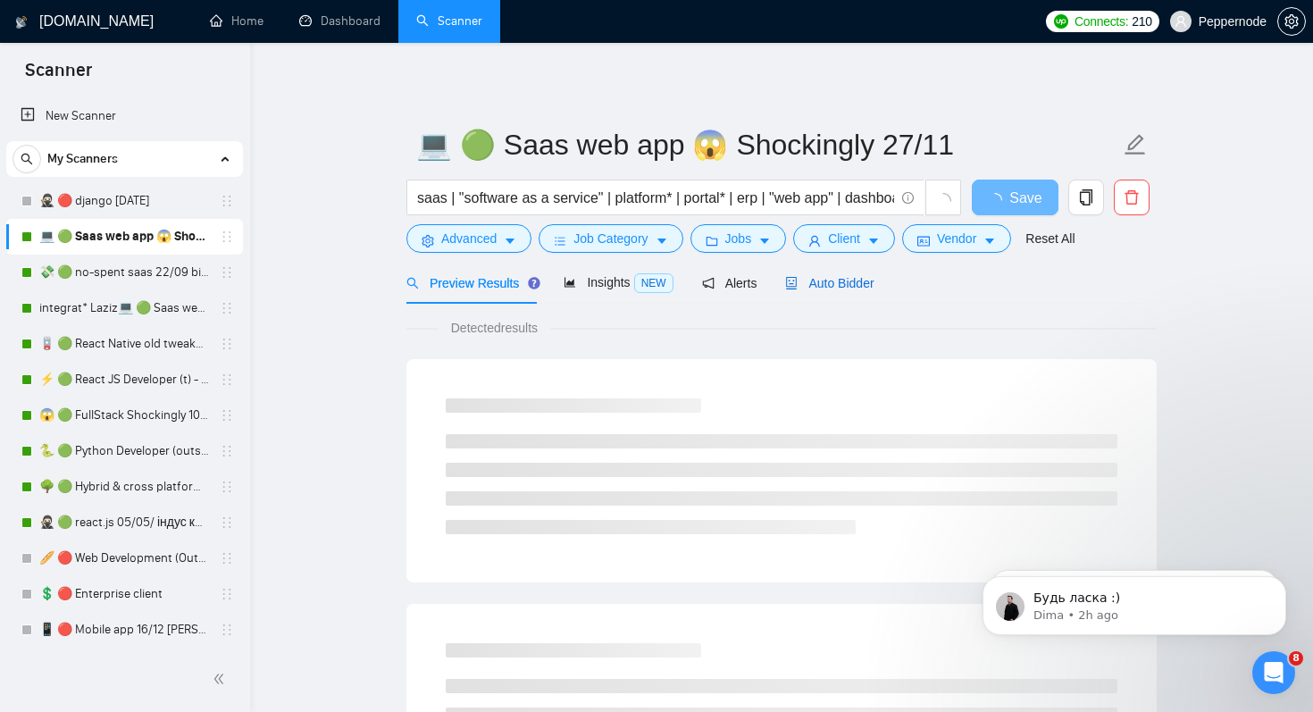
click at [825, 280] on span "Auto Bidder" at bounding box center [829, 283] width 88 height 14
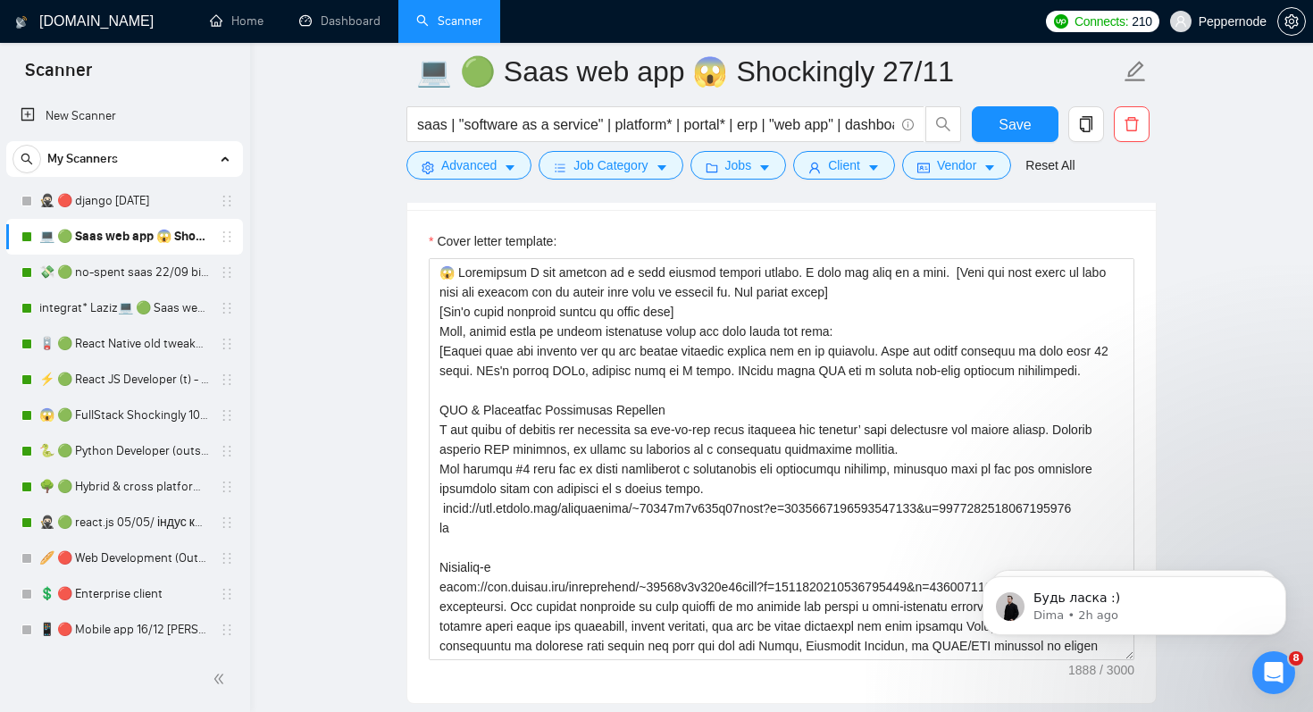
scroll to position [2070, 0]
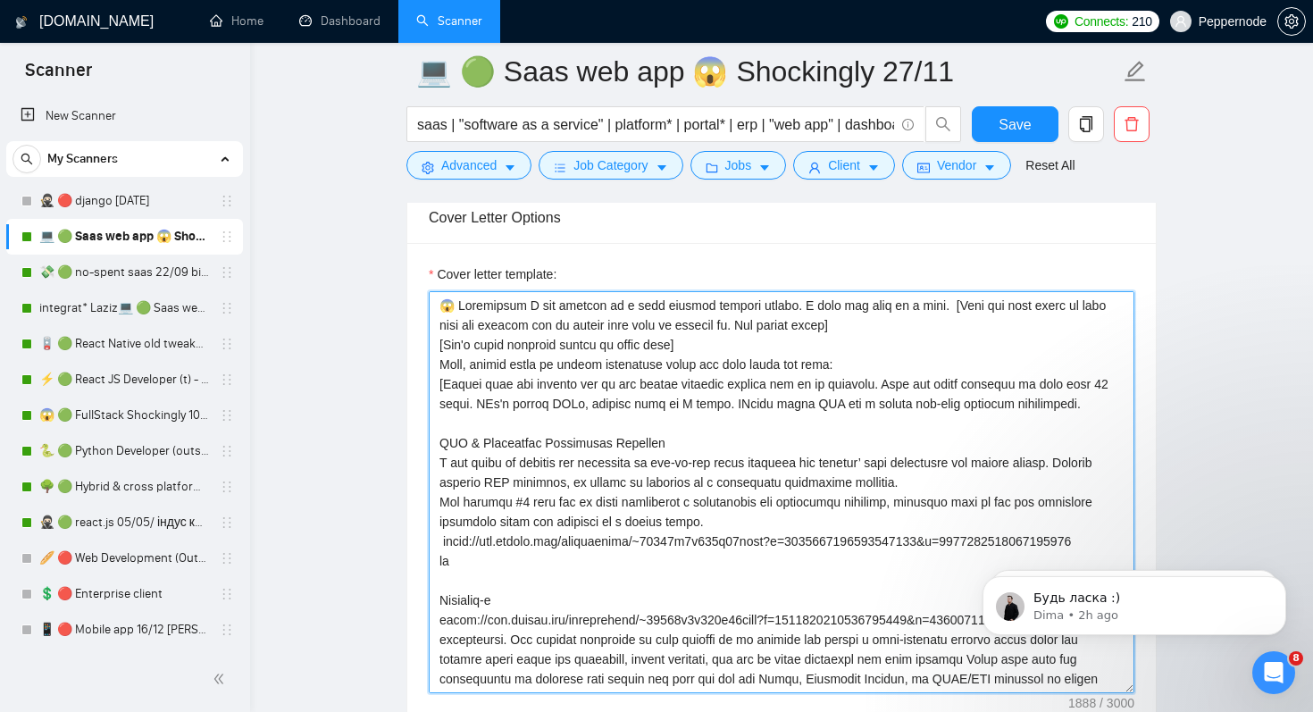
click at [949, 313] on textarea "Cover letter template:" at bounding box center [782, 492] width 706 height 402
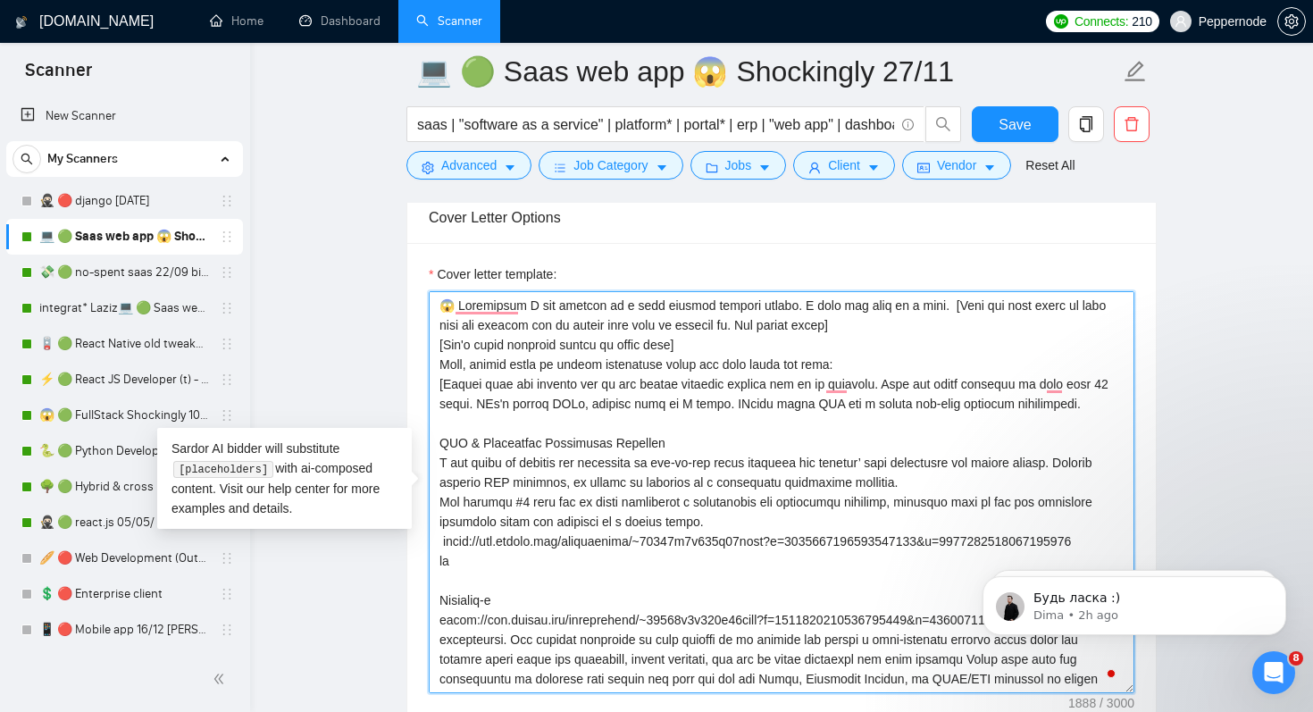
click at [900, 331] on textarea "Cover letter template:" at bounding box center [782, 492] width 706 height 402
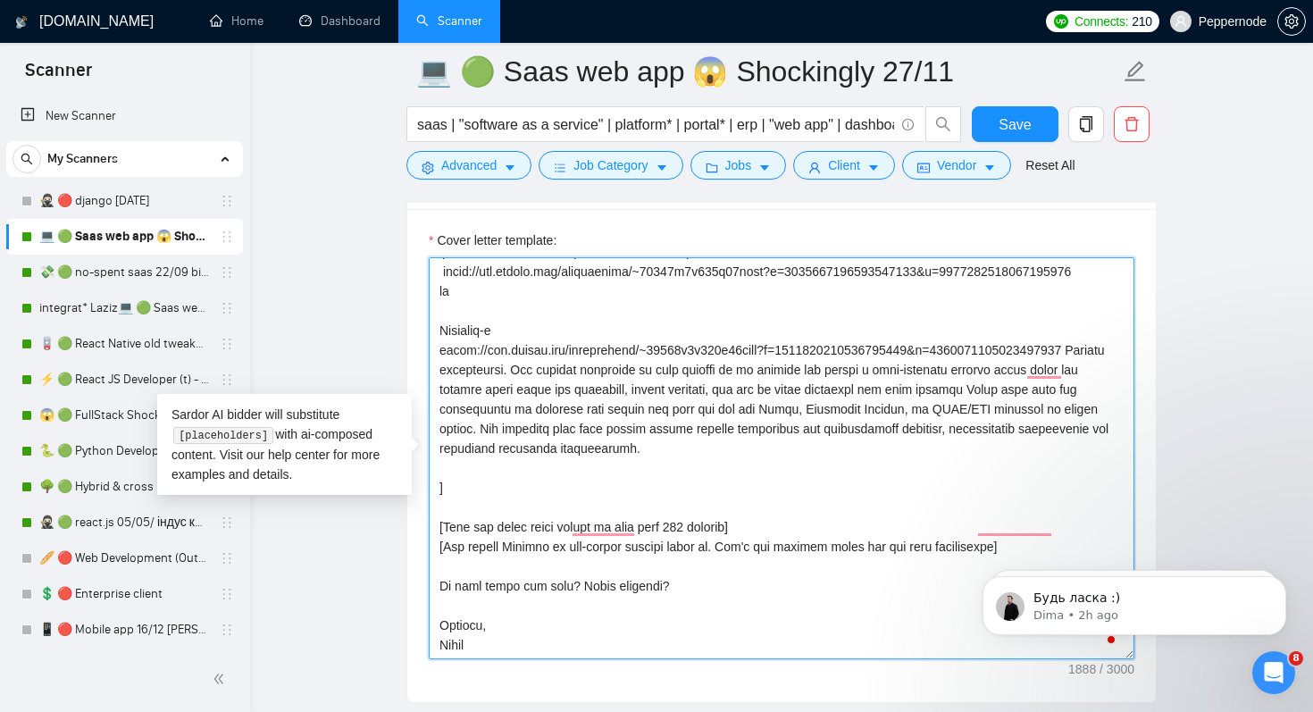
scroll to position [2116, 0]
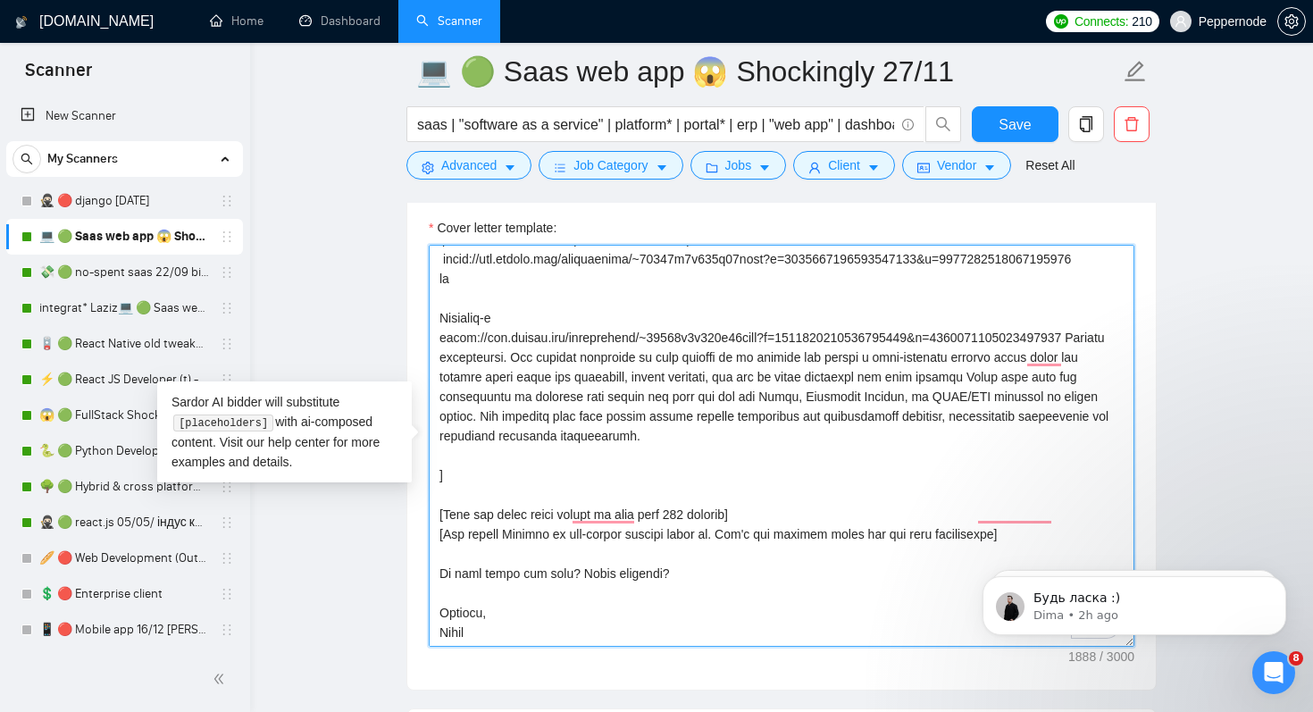
drag, startPoint x: 712, startPoint y: 579, endPoint x: 432, endPoint y: 507, distance: 288.8
click at [432, 507] on textarea "Cover letter template:" at bounding box center [782, 446] width 706 height 402
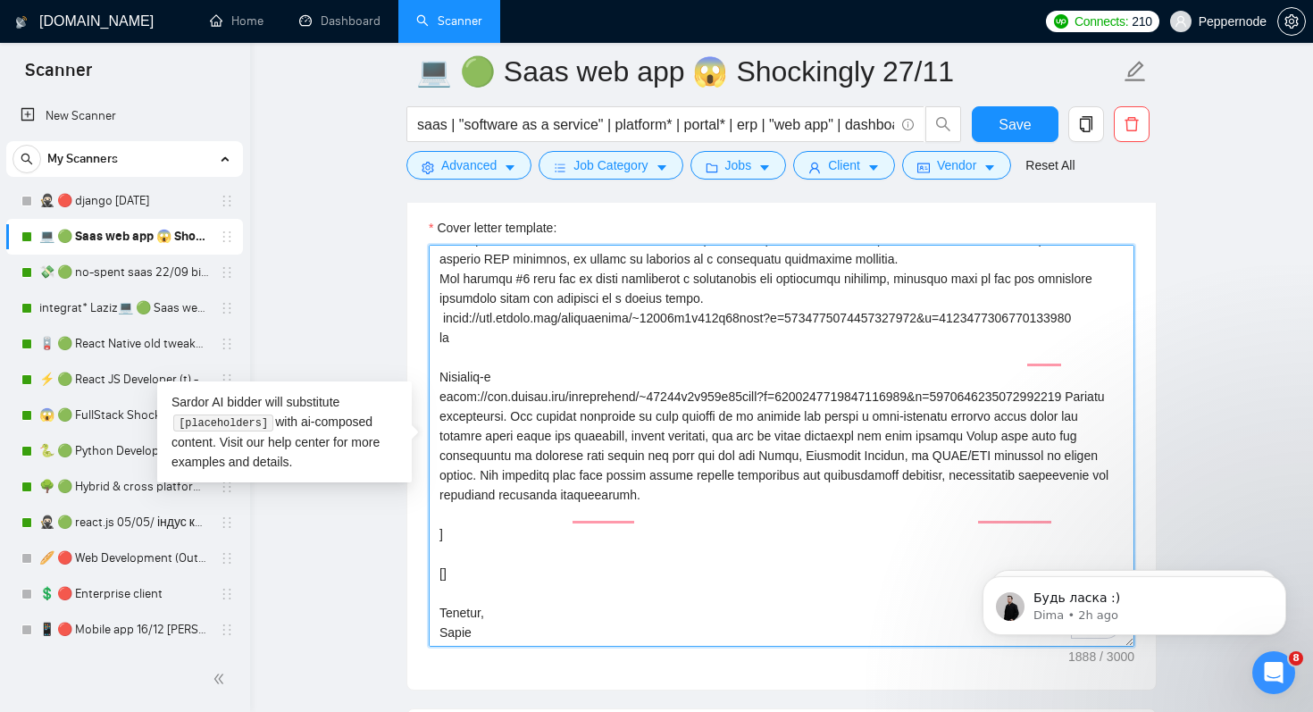
scroll to position [177, 0]
click at [534, 574] on textarea "Cover letter template:" at bounding box center [782, 446] width 706 height 402
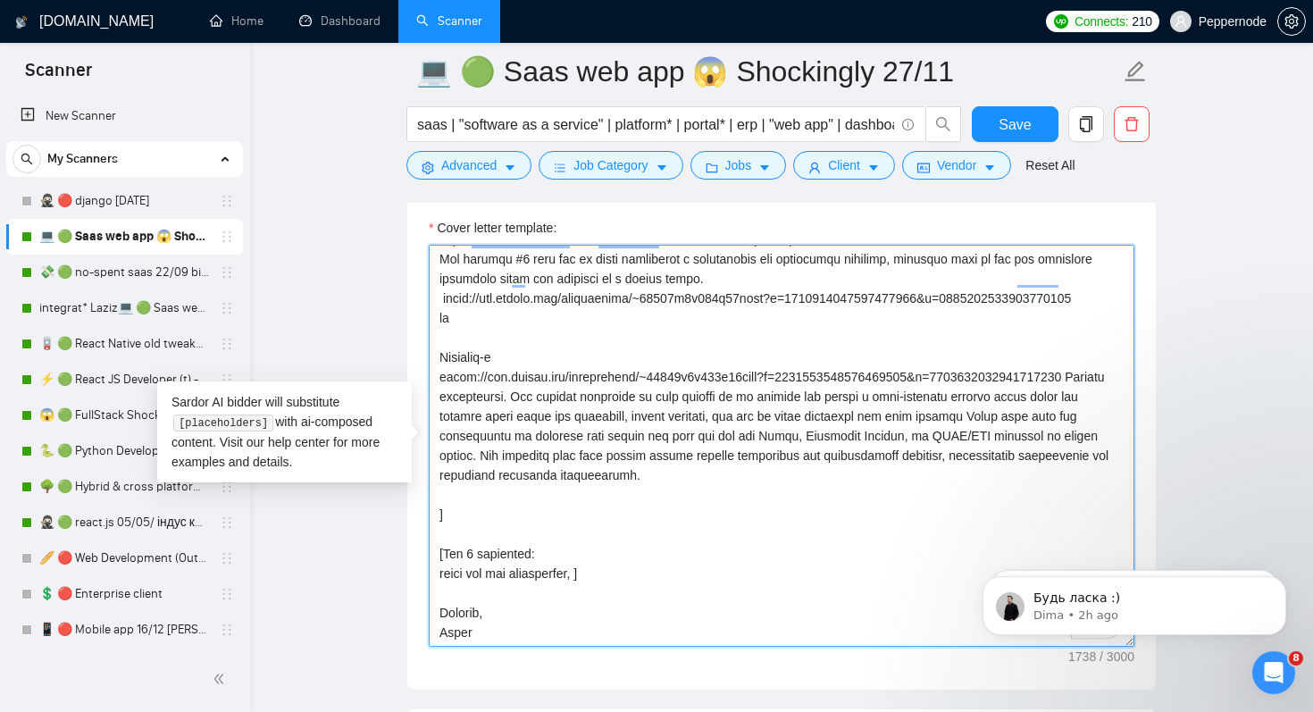
scroll to position [197, 0]
click at [604, 579] on textarea "Cover letter template:" at bounding box center [782, 446] width 706 height 402
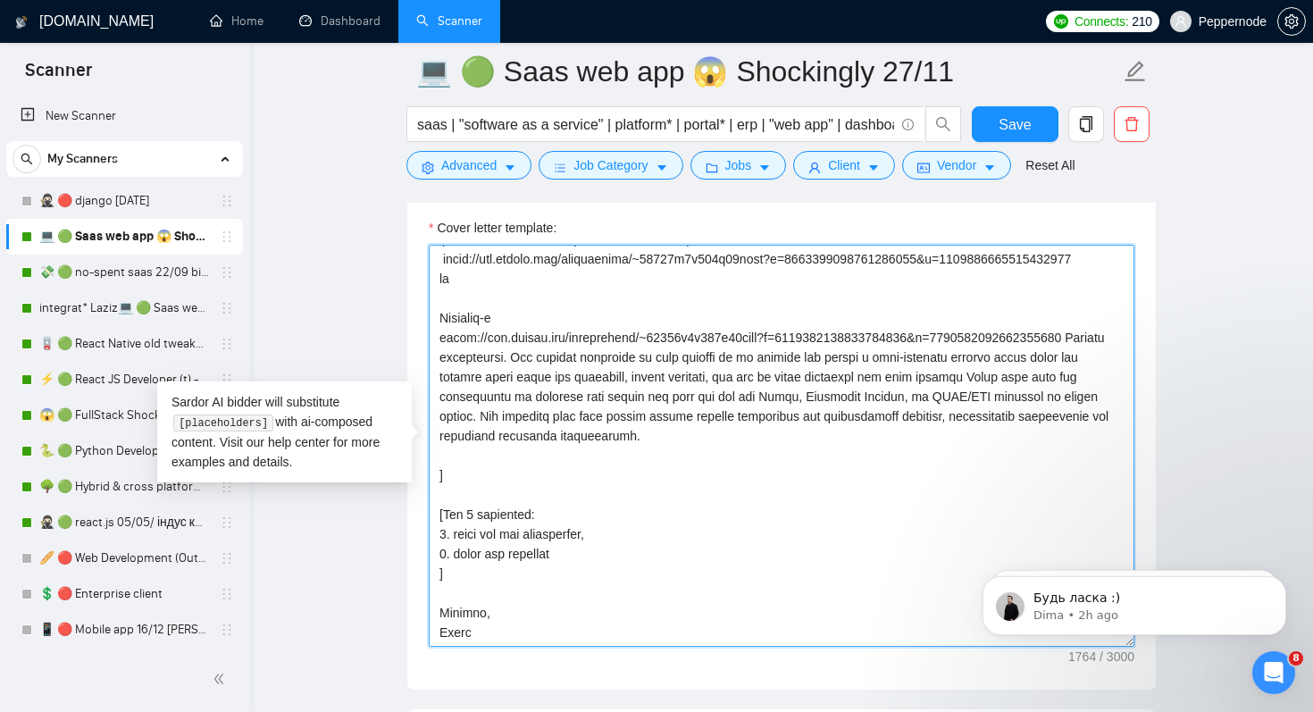
scroll to position [236, 0]
click at [662, 569] on textarea "Cover letter template:" at bounding box center [782, 446] width 706 height 402
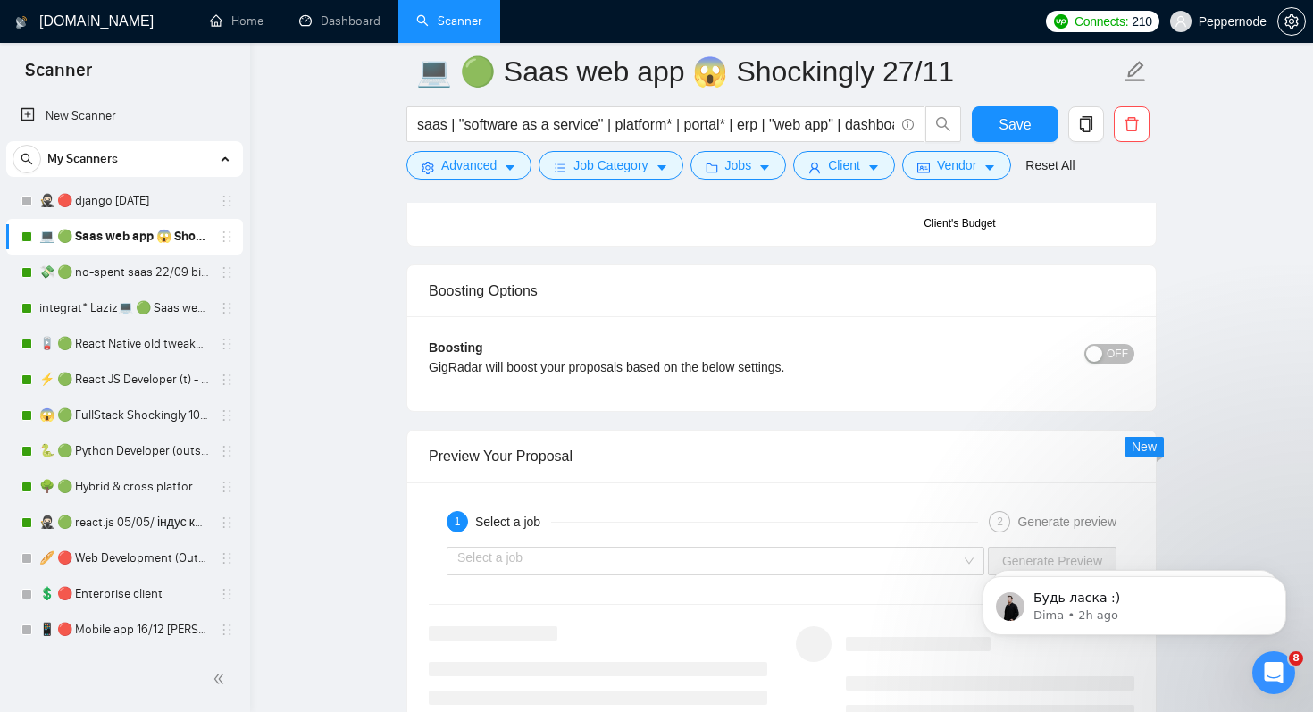
scroll to position [3277, 0]
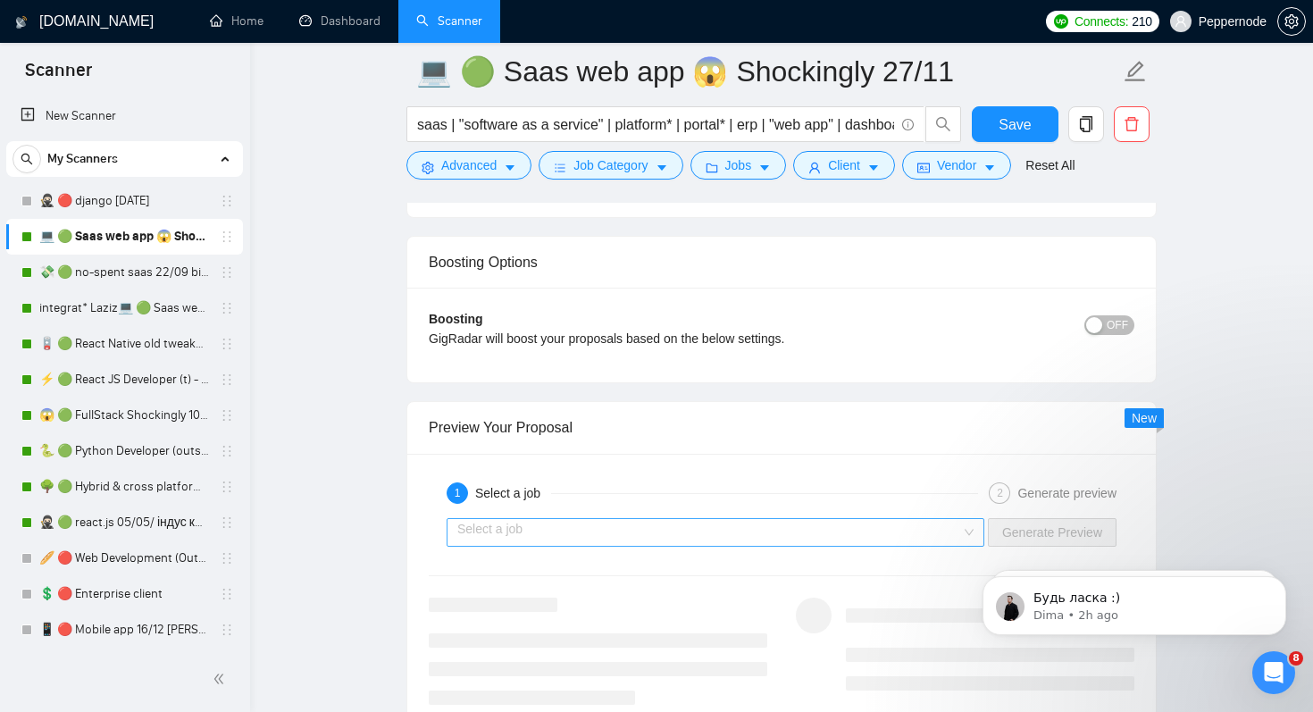
type textarea "😱 Shockingly I was working on a very similar project before. I even can show on…"
click at [663, 527] on input "search" at bounding box center [709, 532] width 504 height 27
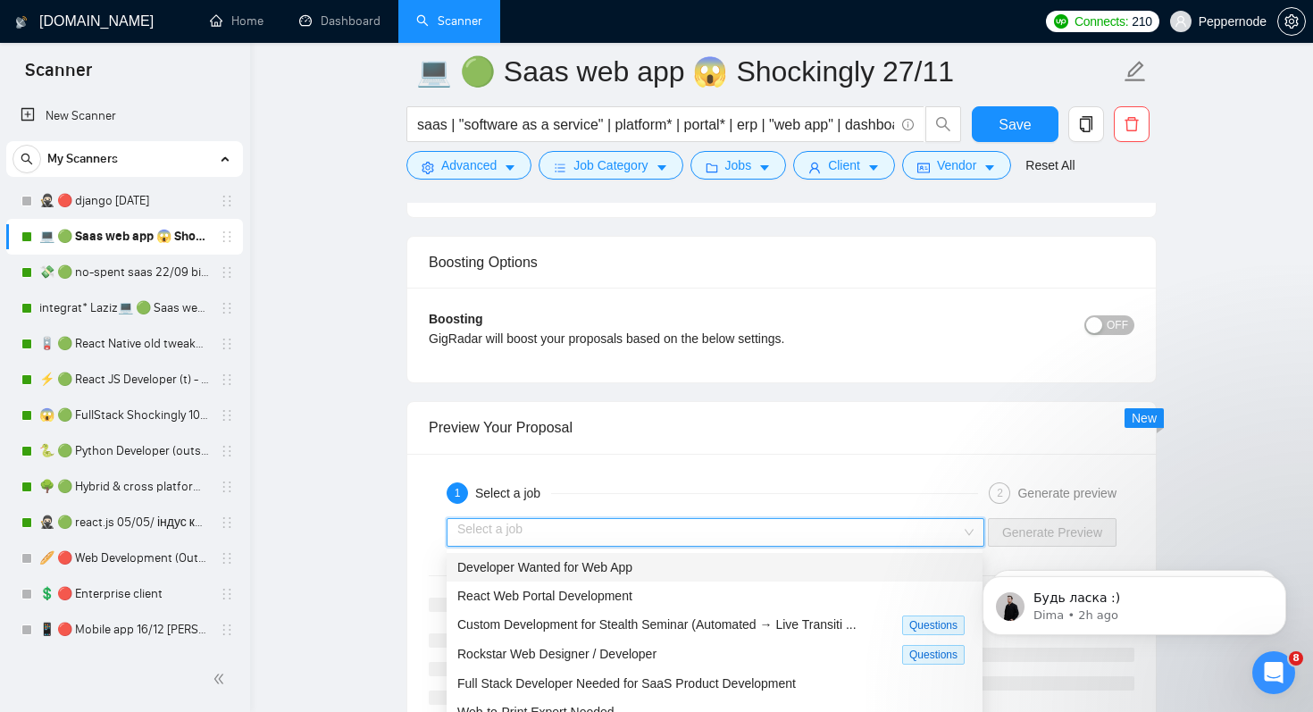
click at [651, 570] on div "Developer Wanted for Web App" at bounding box center [714, 567] width 515 height 20
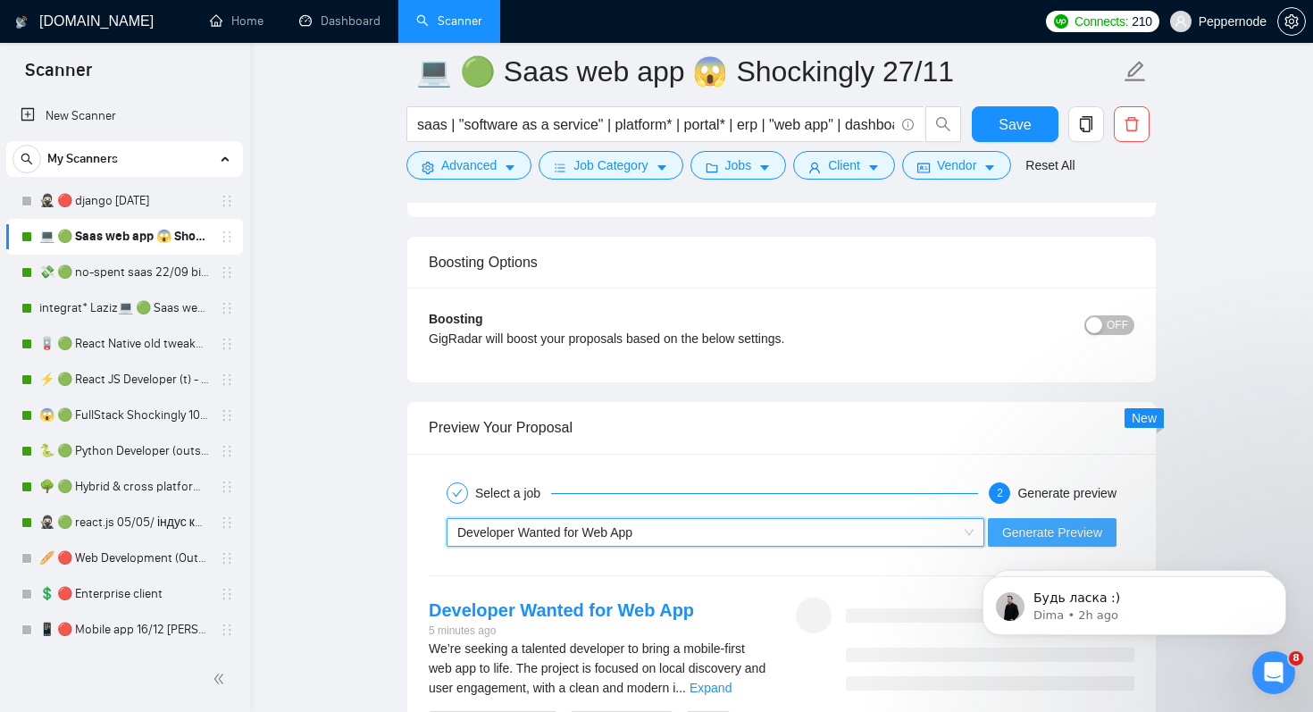
click at [1051, 530] on span "Generate Preview" at bounding box center [1052, 533] width 100 height 20
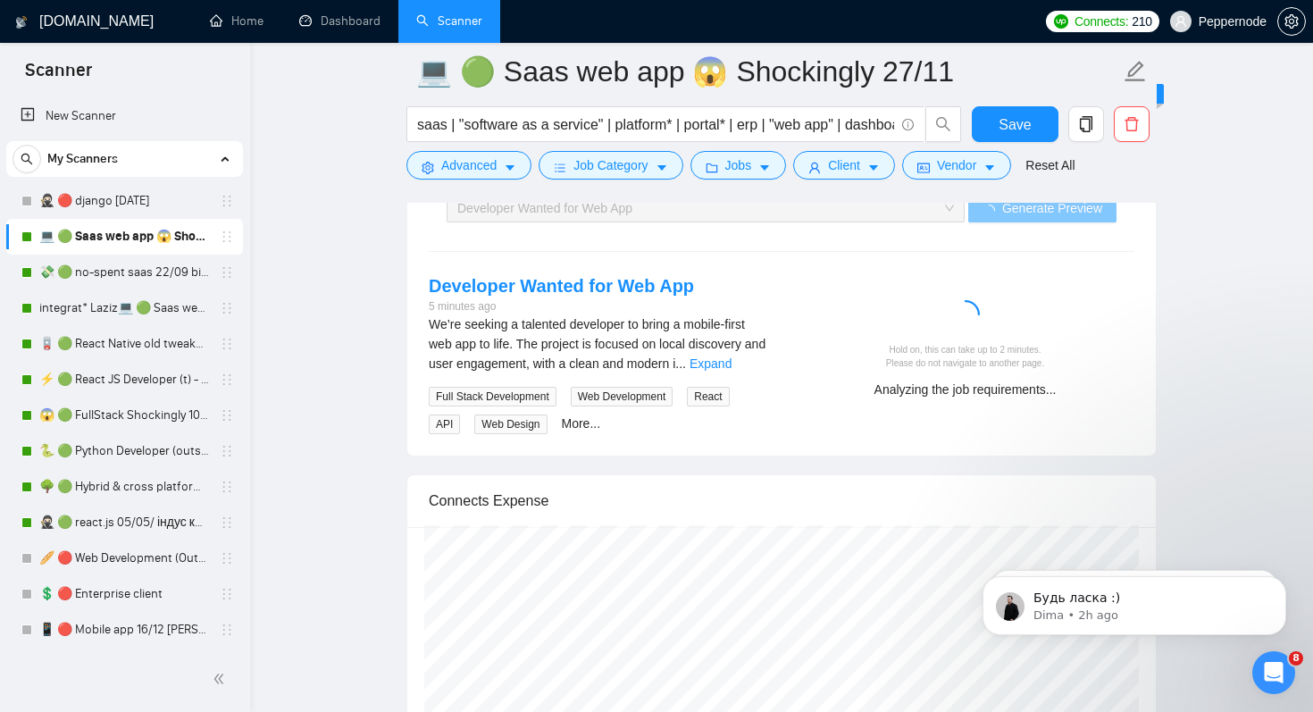
scroll to position [3607, 0]
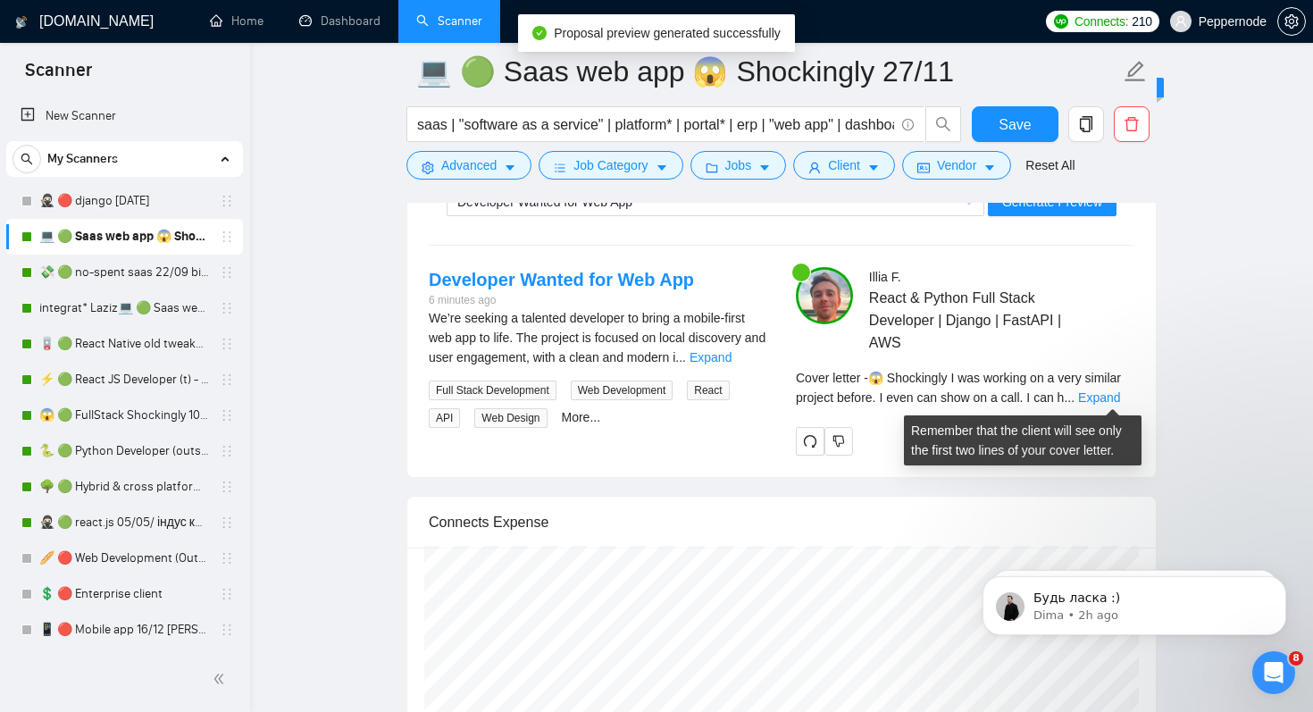
click at [1110, 404] on div "Cover letter - 😱 Shockingly I was working on a very similar project before. I e…" at bounding box center [965, 387] width 339 height 39
click at [1110, 395] on link "Expand" at bounding box center [1099, 397] width 42 height 14
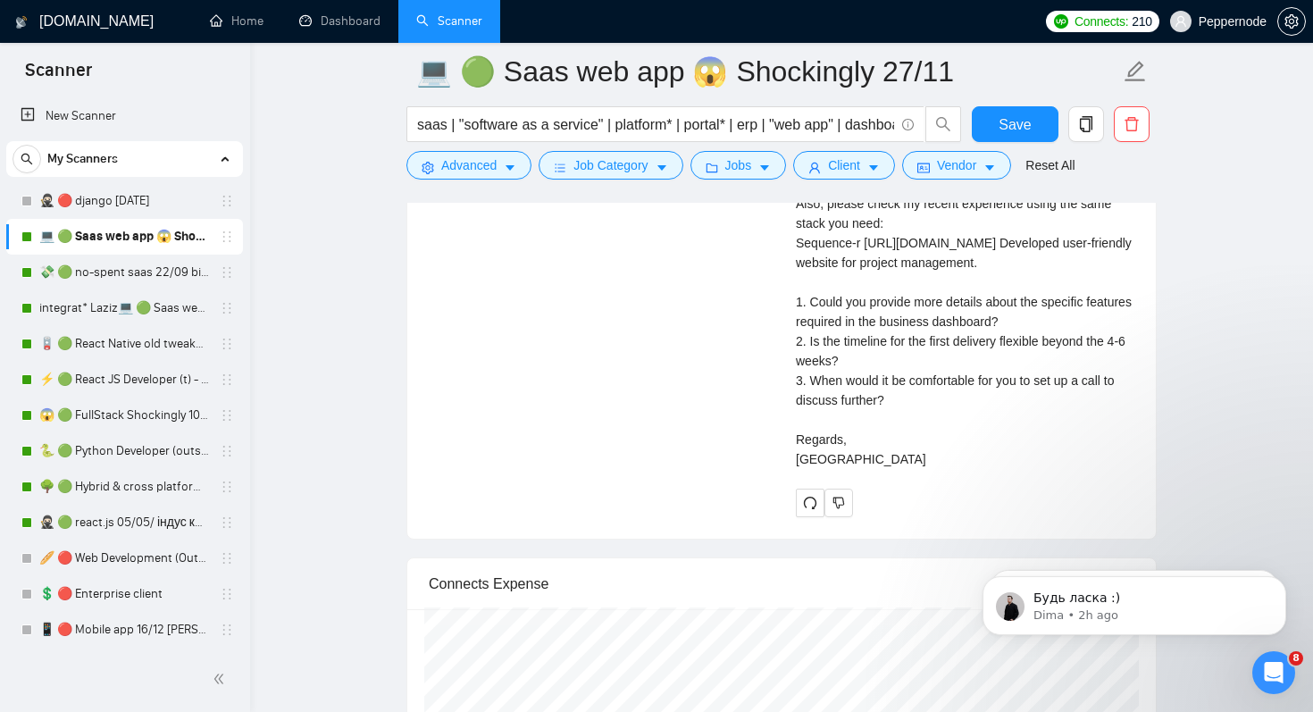
scroll to position [3915, 0]
drag, startPoint x: 941, startPoint y: 390, endPoint x: 942, endPoint y: 402, distance: 11.6
click at [942, 402] on div "Cover letter 😱 Shockingly I was working on a very similar project before. I eve…" at bounding box center [965, 270] width 339 height 393
drag, startPoint x: 903, startPoint y: 415, endPoint x: 902, endPoint y: 433, distance: 17.9
click at [903, 433] on div "Cover letter 😱 Shockingly I was working on a very similar project before. I eve…" at bounding box center [965, 270] width 339 height 393
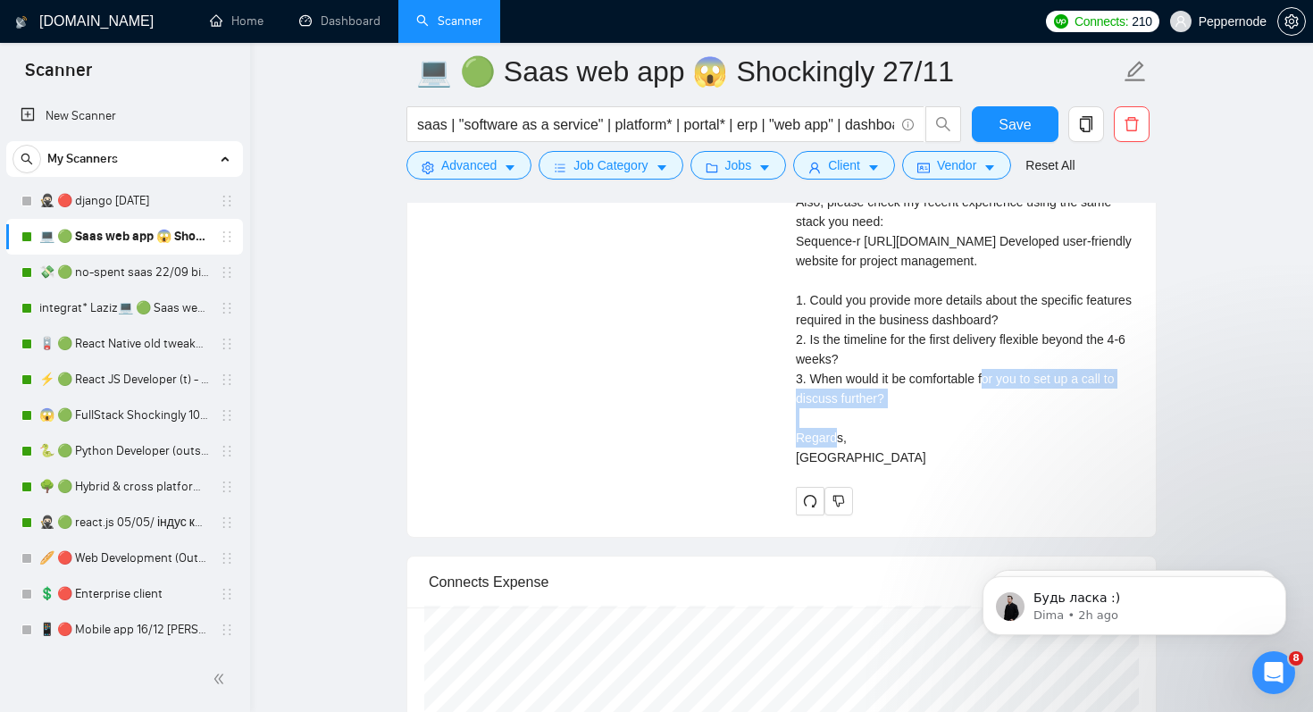
click at [902, 432] on div "Cover letter 😱 Shockingly I was working on a very similar project before. I eve…" at bounding box center [965, 270] width 339 height 393
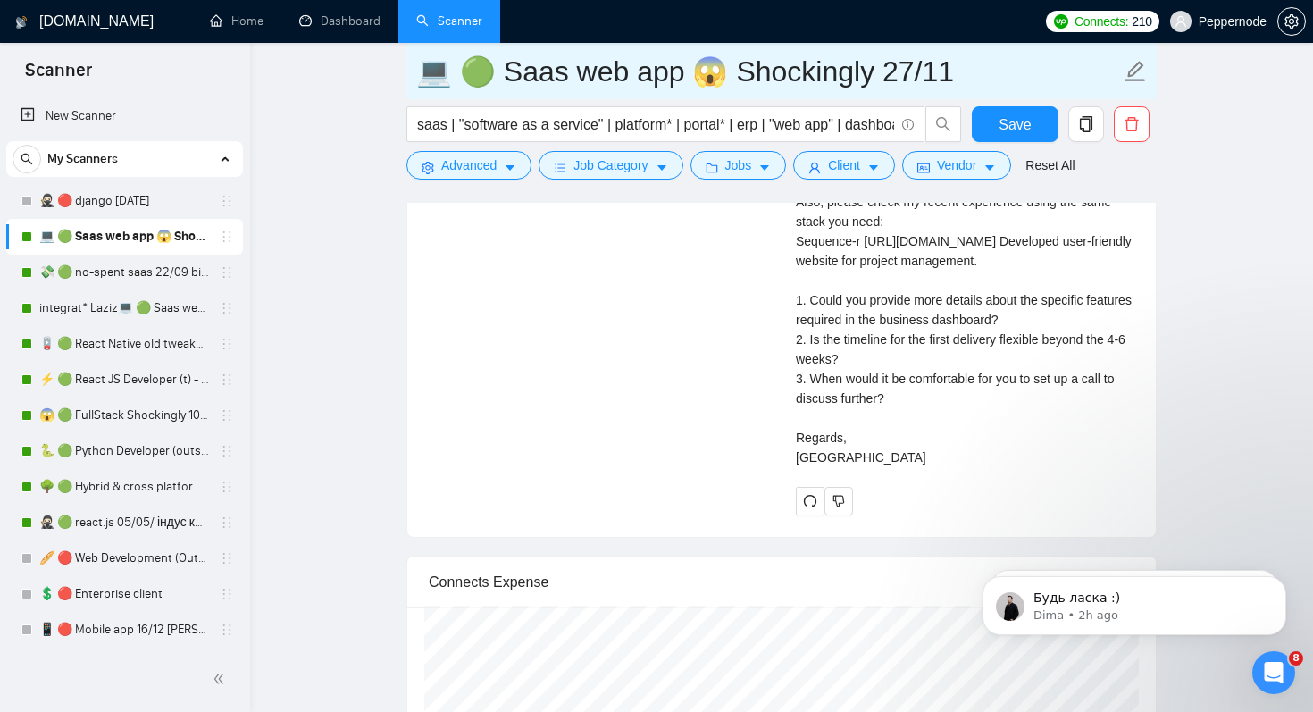
drag, startPoint x: 669, startPoint y: 67, endPoint x: 938, endPoint y: 66, distance: 268.9
click at [938, 66] on input "💻 🟢 Saas web app 😱 Shockingly 27/11" at bounding box center [768, 71] width 704 height 45
type input "💻 🟢 Saas web app 22/09 інший кінець"
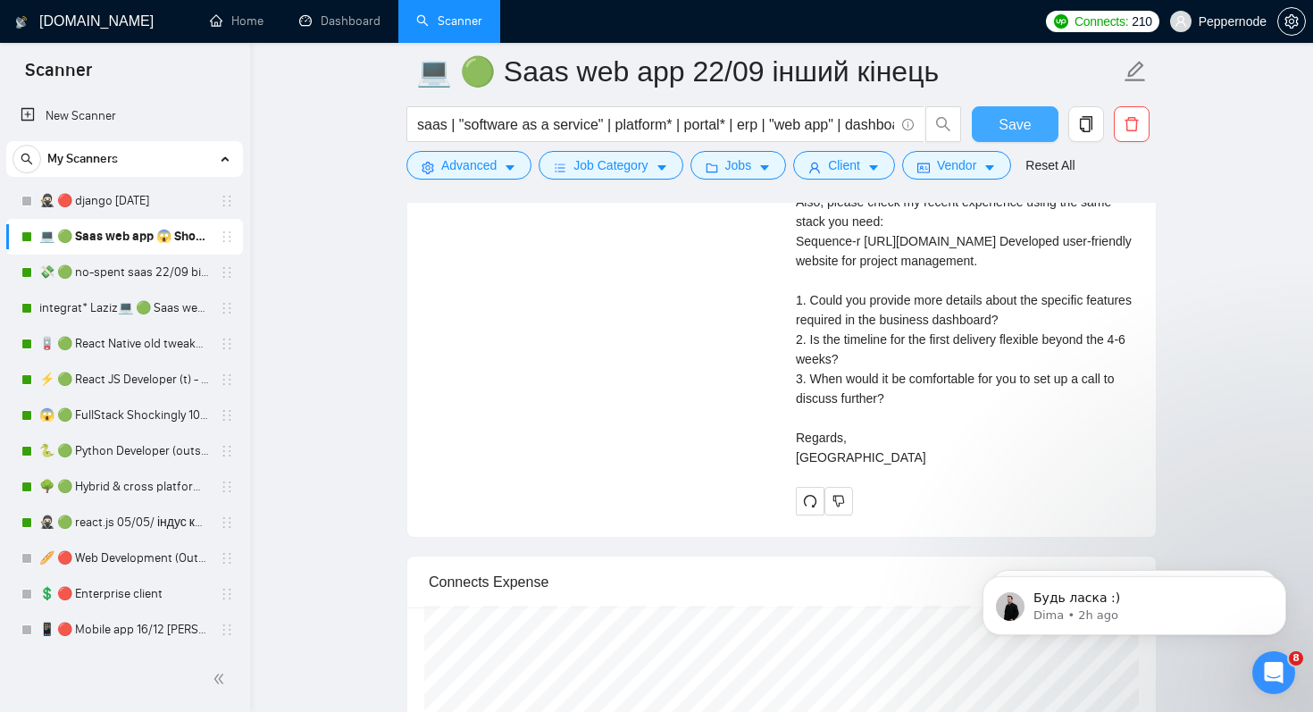
click at [1003, 122] on span "Save" at bounding box center [1015, 124] width 32 height 22
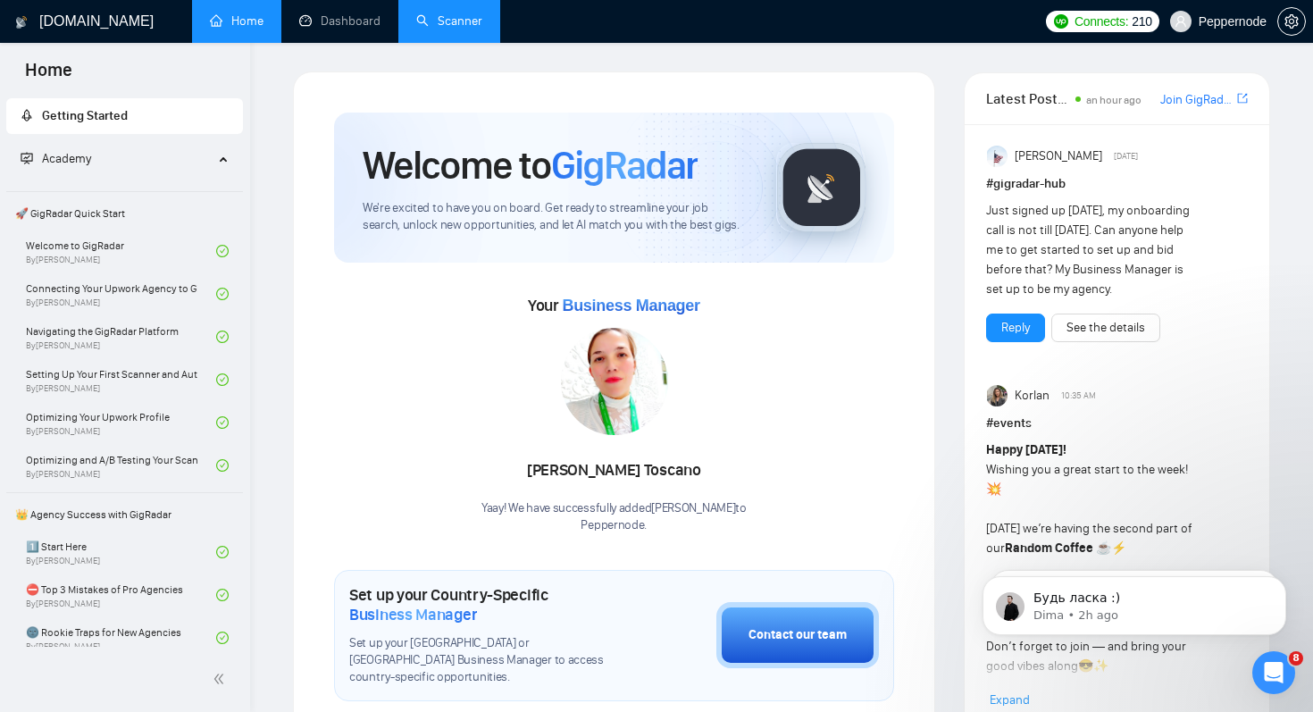
click at [462, 21] on link "Scanner" at bounding box center [449, 20] width 66 height 15
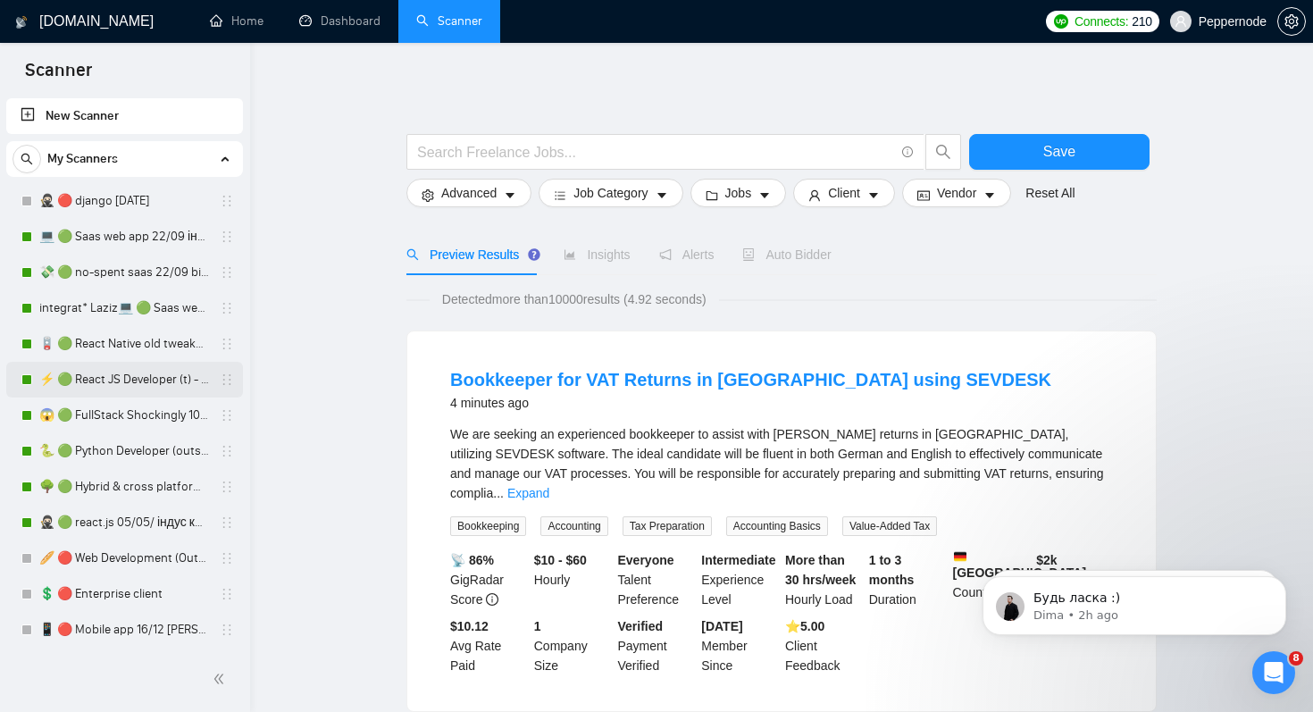
click at [130, 379] on link "⚡ 🟢 React JS Developer (t) - short 24/03" at bounding box center [124, 380] width 170 height 36
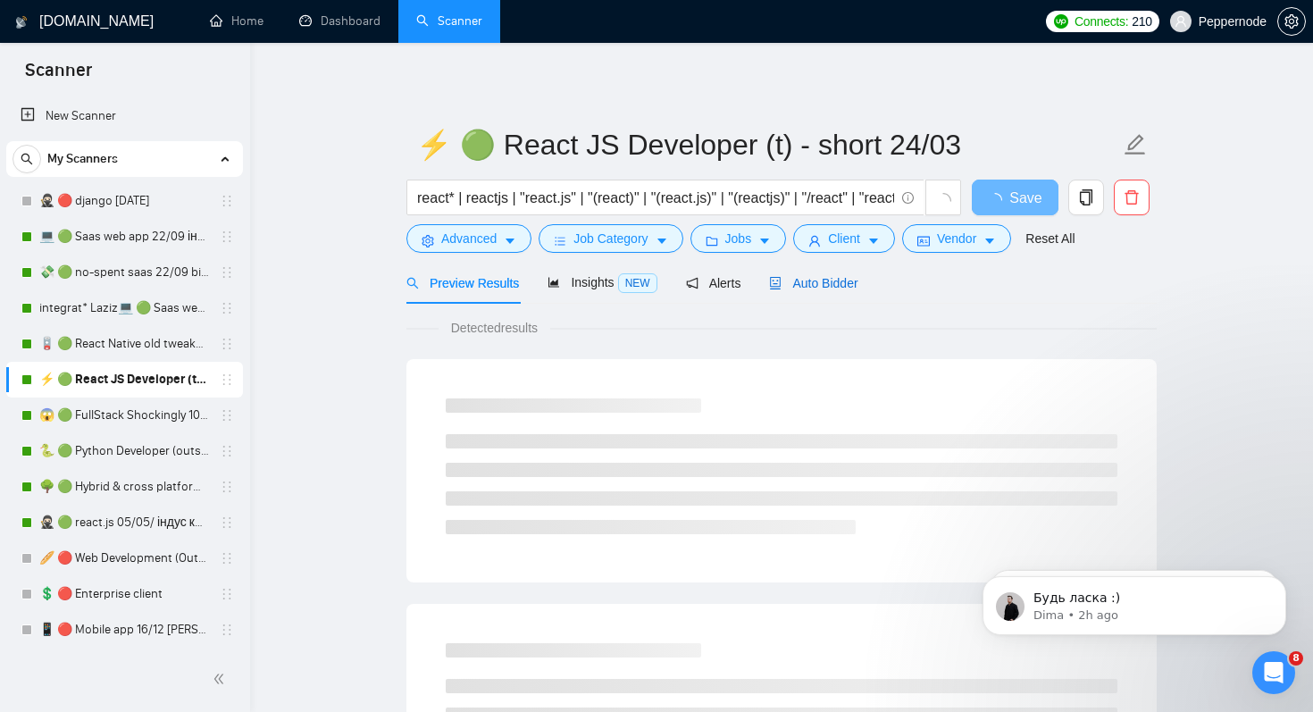
click at [839, 288] on span "Auto Bidder" at bounding box center [813, 283] width 88 height 14
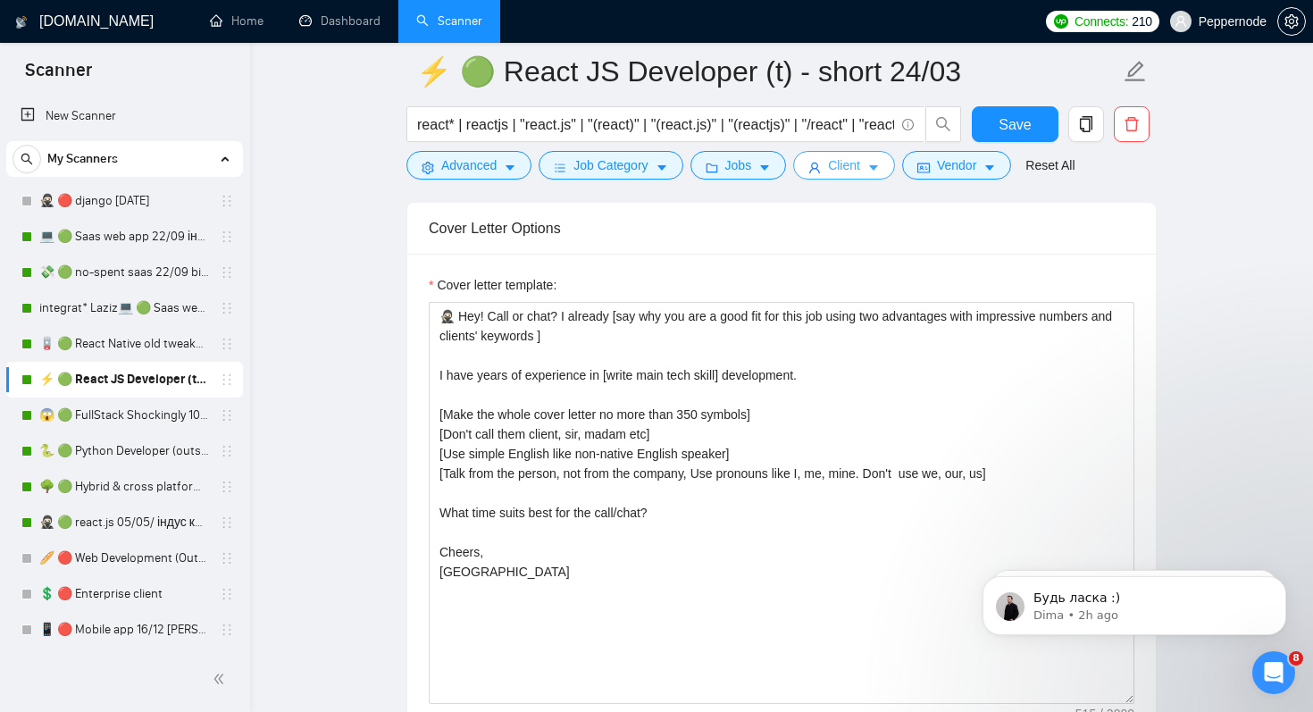
scroll to position [2056, 0]
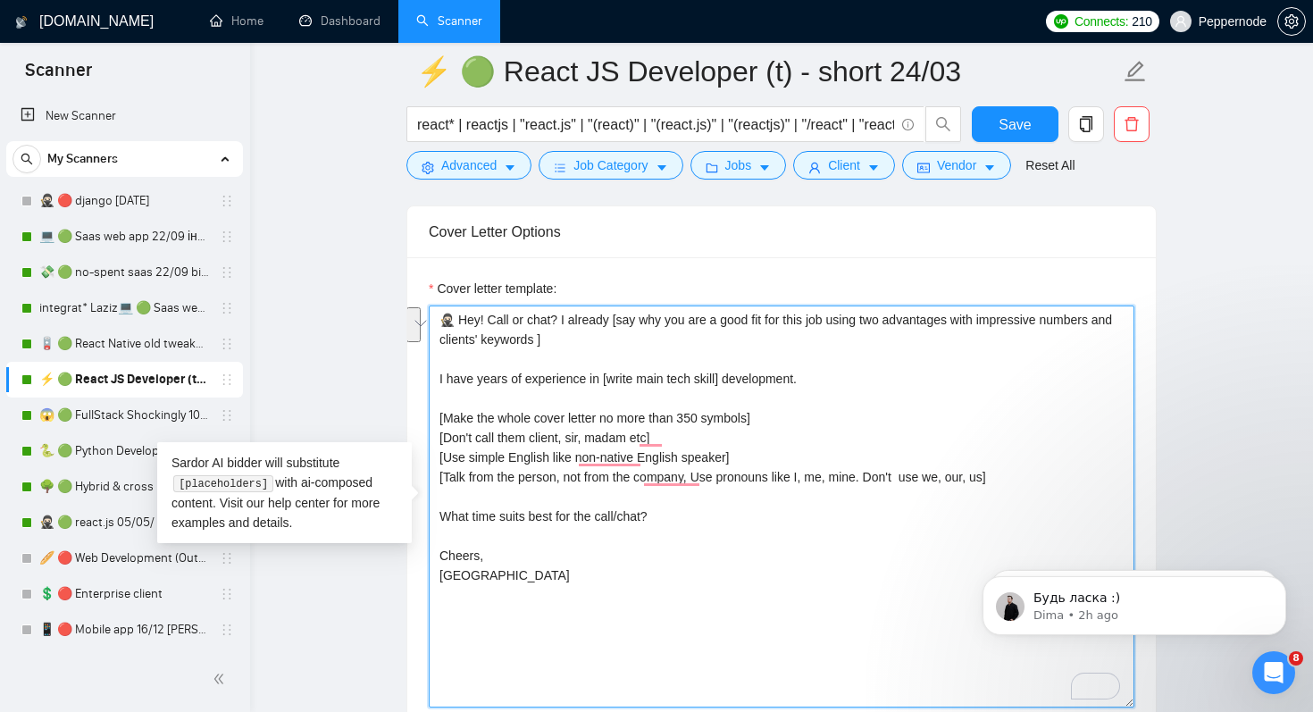
drag, startPoint x: 440, startPoint y: 322, endPoint x: 590, endPoint y: 339, distance: 150.2
click at [590, 339] on textarea "🥷🏻 Hey! Call or chat? I already [say why you are a good fit for this job using …" at bounding box center [782, 507] width 706 height 402
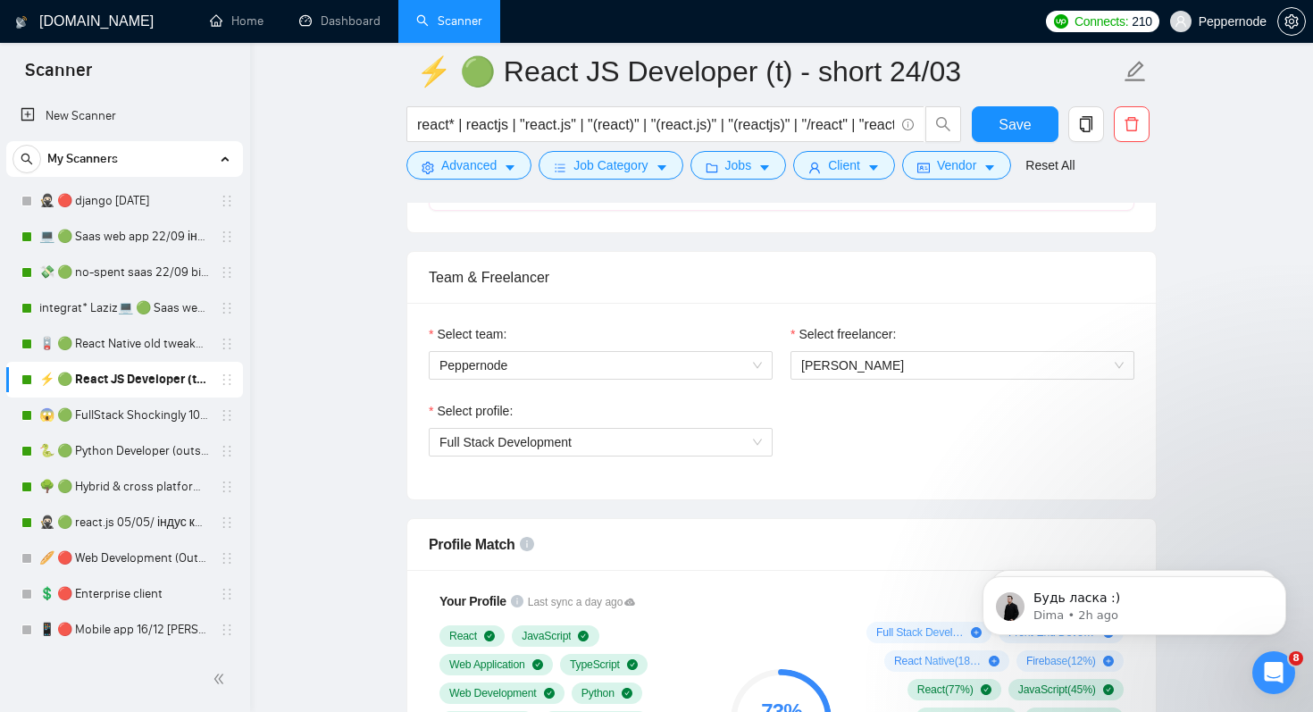
scroll to position [856, 0]
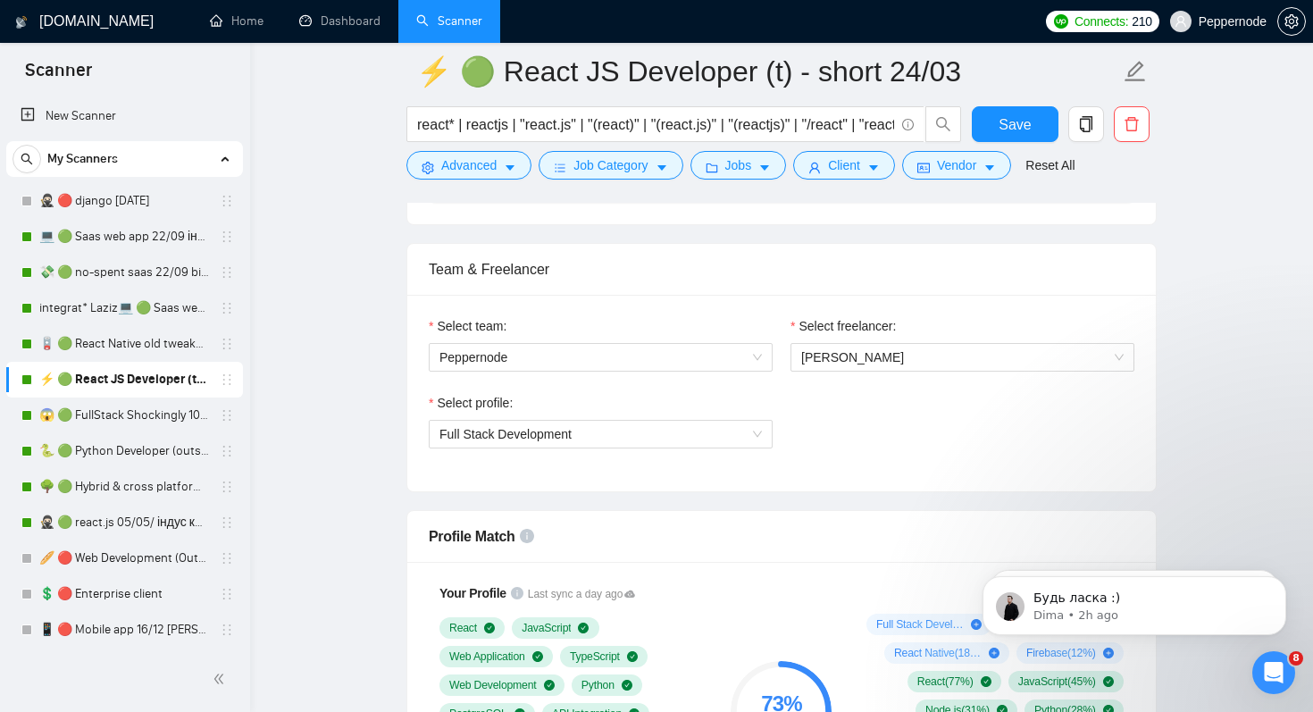
click at [599, 450] on div "Select profile: Full Stack Development" at bounding box center [601, 431] width 362 height 77
click at [674, 438] on span "Full Stack Development" at bounding box center [601, 434] width 322 height 27
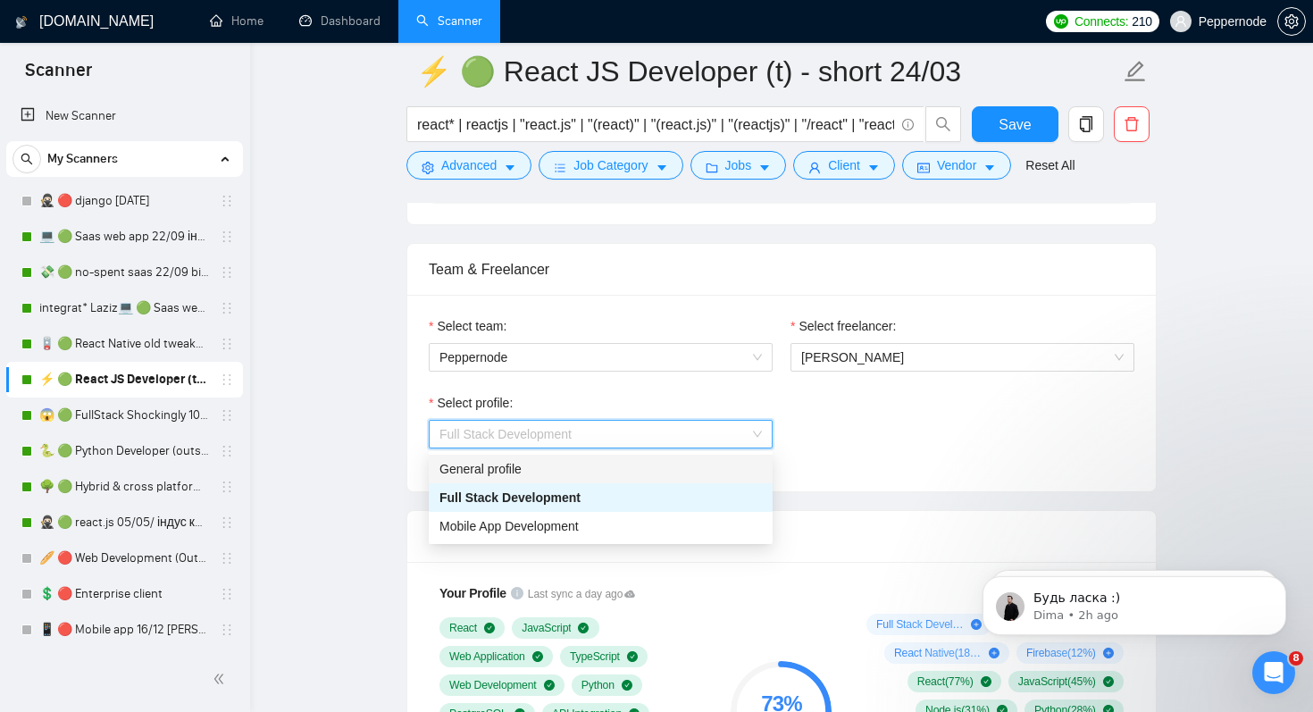
click at [672, 465] on div "General profile" at bounding box center [601, 469] width 322 height 20
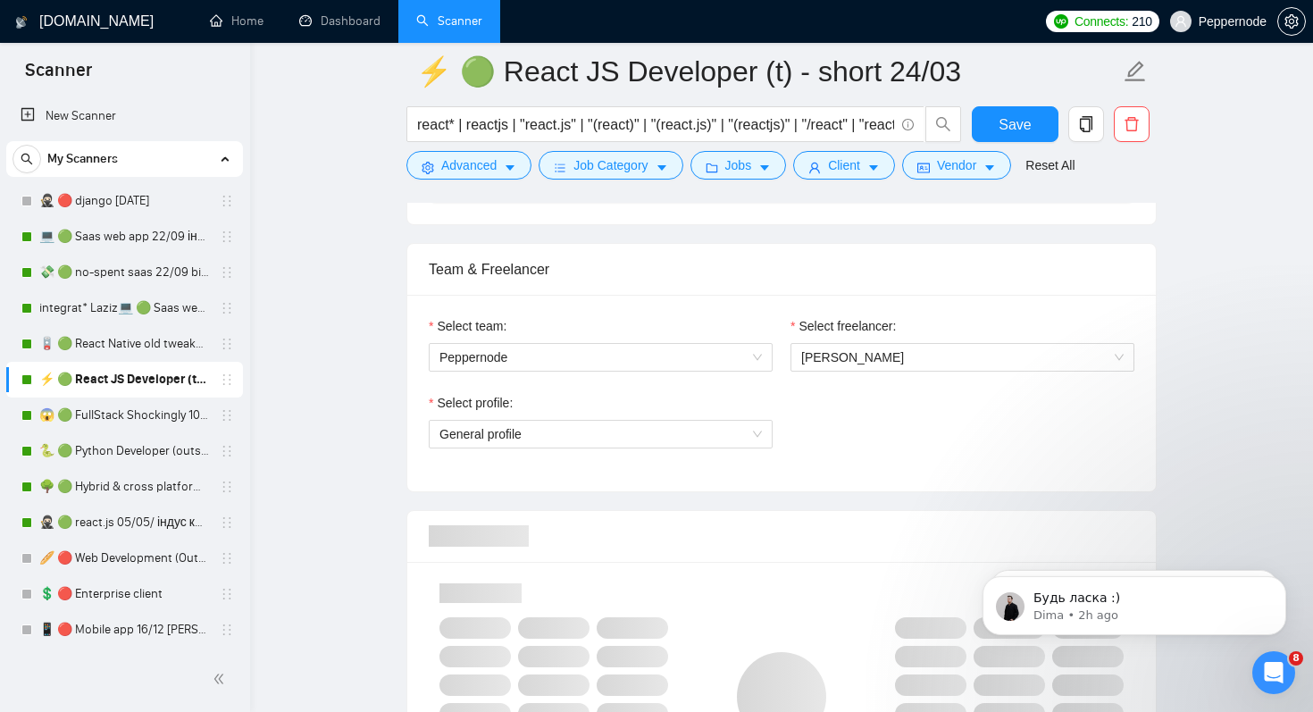
click at [913, 452] on div "Select profile: General profile" at bounding box center [782, 431] width 724 height 77
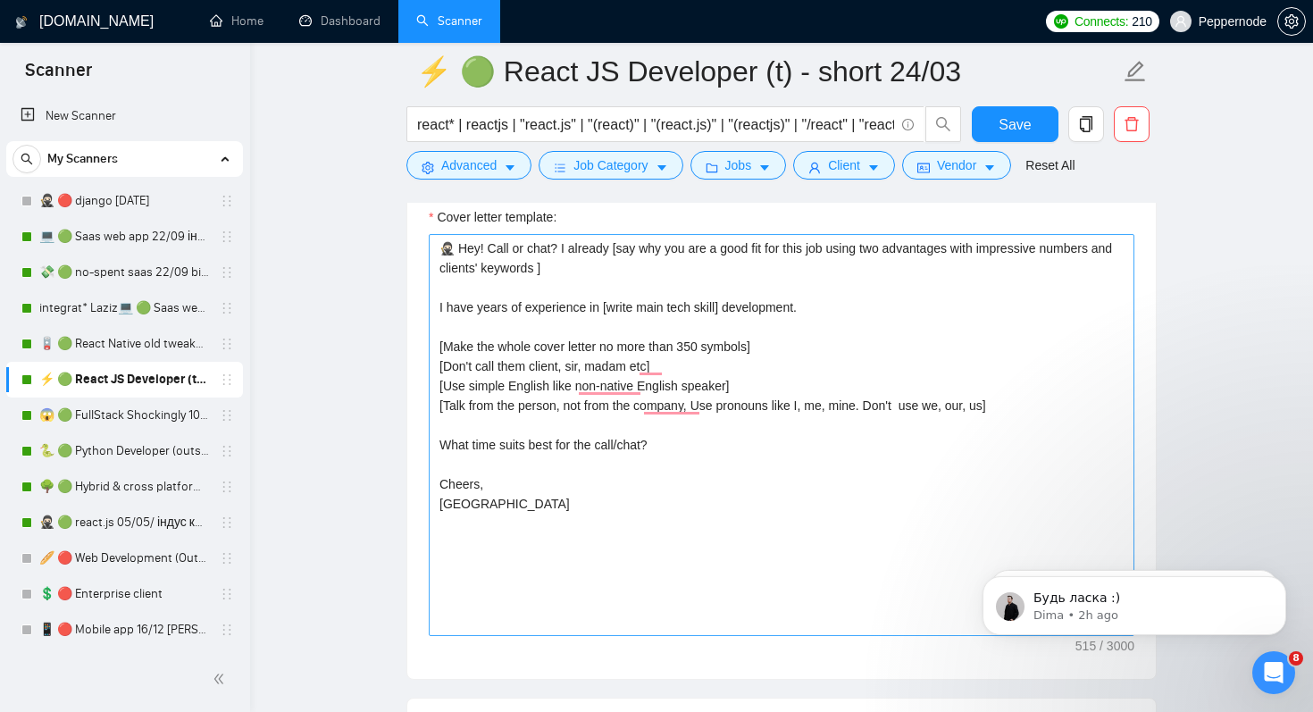
scroll to position [2091, 0]
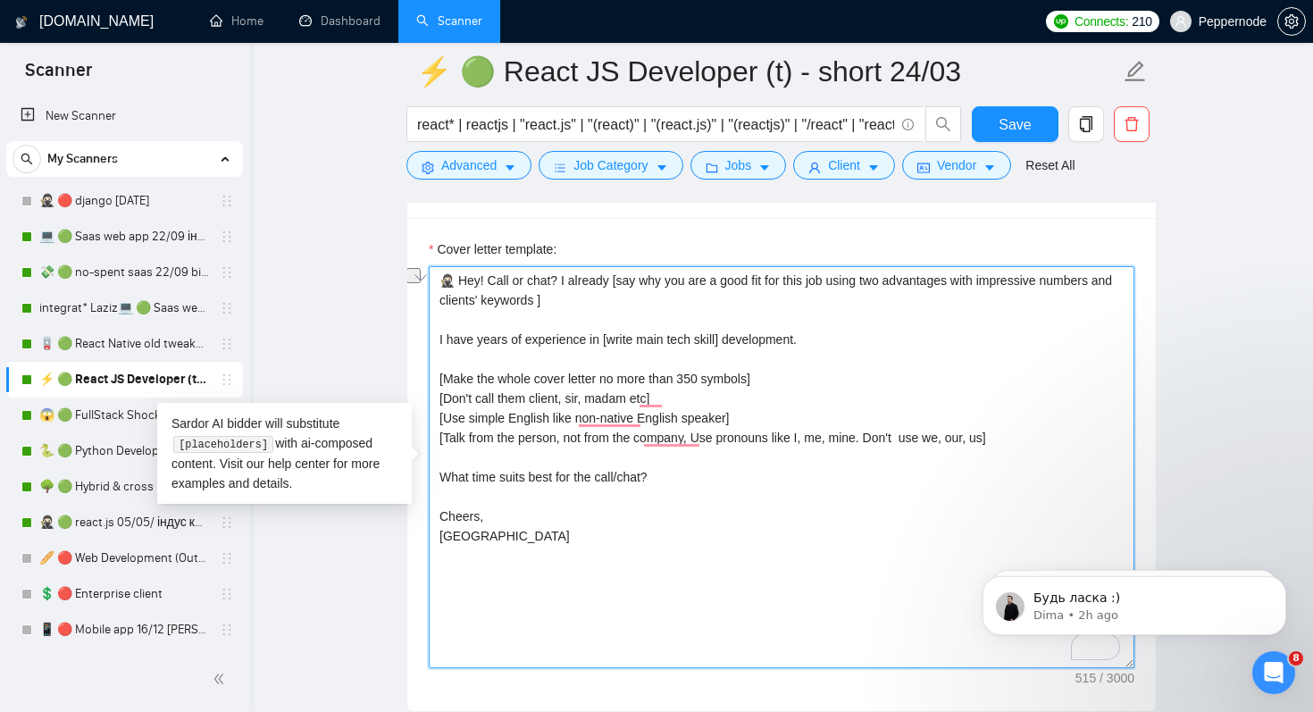
drag, startPoint x: 441, startPoint y: 273, endPoint x: 571, endPoint y: 272, distance: 129.5
click at [571, 272] on textarea "🥷🏻 Hey! Call or chat? I already [say why you are a good fit for this job using …" at bounding box center [782, 467] width 706 height 402
click at [571, 278] on textarea "🥷🏻 Hey! Call or chat? I already [say why you are a good fit for this job using …" at bounding box center [782, 467] width 706 height 402
drag, startPoint x: 575, startPoint y: 298, endPoint x: 454, endPoint y: 272, distance: 124.4
click at [454, 272] on textarea "🥷🏻 Hey! Call or chat? I already [say why you are a good fit for this job using …" at bounding box center [782, 467] width 706 height 402
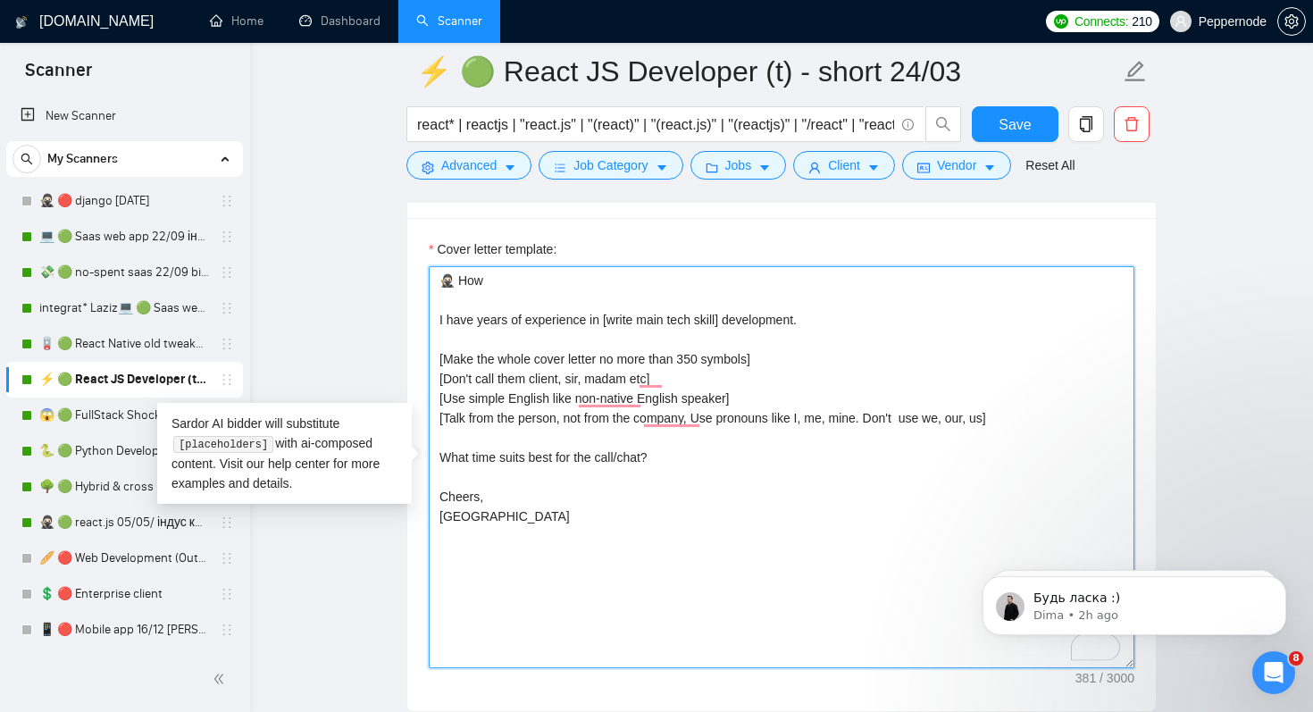
click at [460, 277] on textarea "🥷🏻 How I have years of experience in [write main tech skill] development. [Make…" at bounding box center [782, 467] width 706 height 402
click at [456, 278] on textarea "🥷🏻 How I have years of experience in [write main tech skill] development. [Make…" at bounding box center [782, 467] width 706 height 402
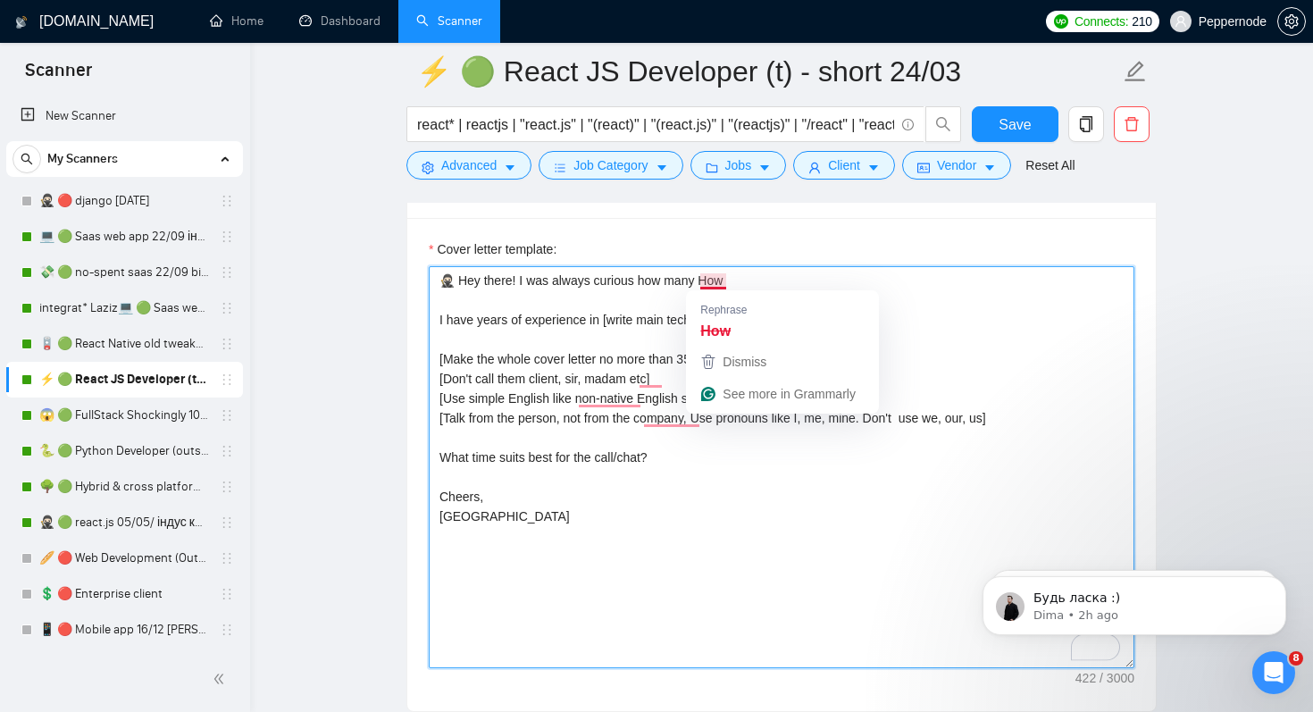
click at [698, 278] on textarea "🥷🏻 Hey there! I was always curious how many How I have years of experience in […" at bounding box center [782, 467] width 706 height 402
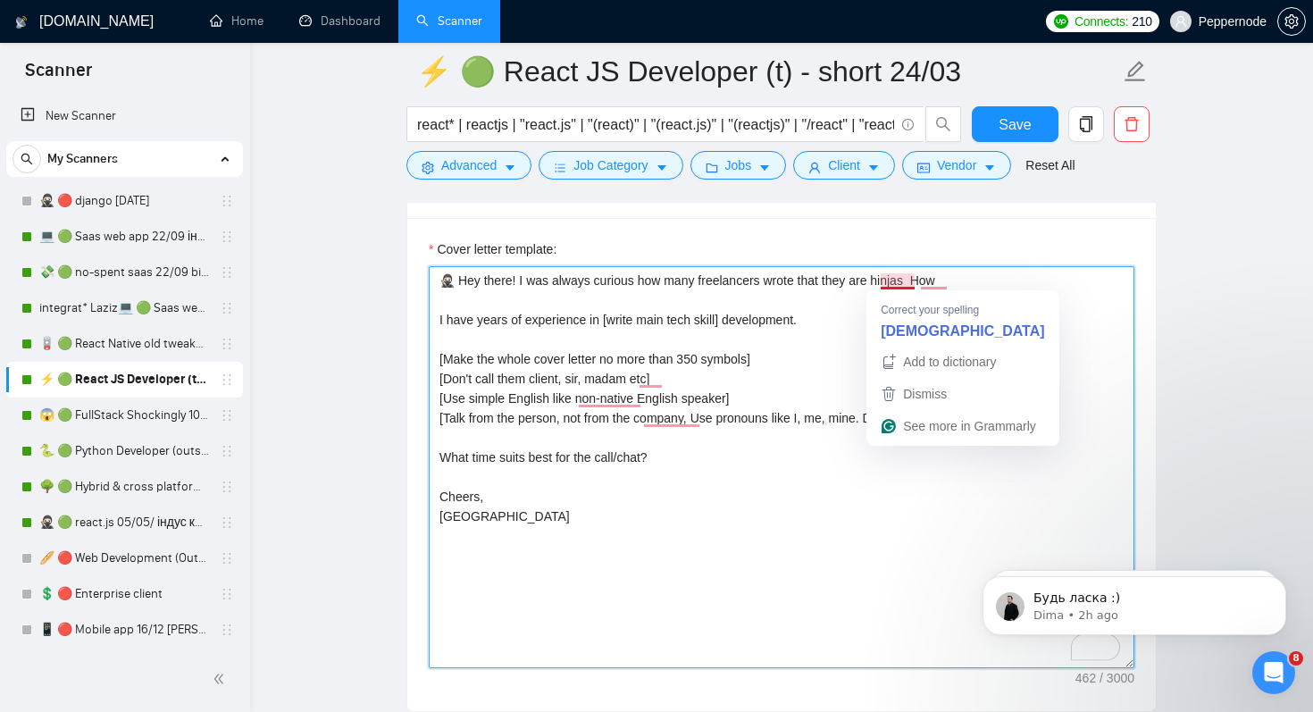
click at [887, 283] on textarea "🥷🏻 Hey there! I was always curious how many freelancers wrote that they are hin…" at bounding box center [782, 467] width 706 height 402
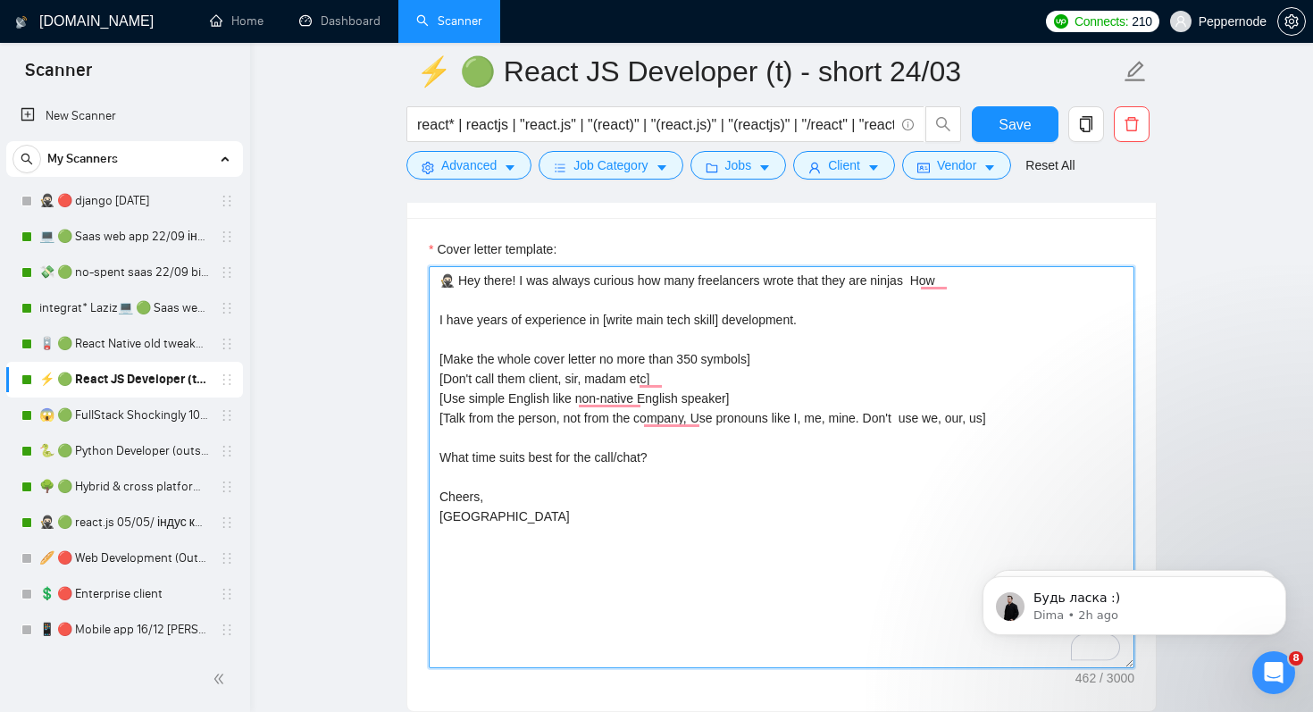
click at [915, 282] on textarea "🥷🏻 Hey there! I was always curious how many freelancers wrote that they are nin…" at bounding box center [782, 467] width 706 height 402
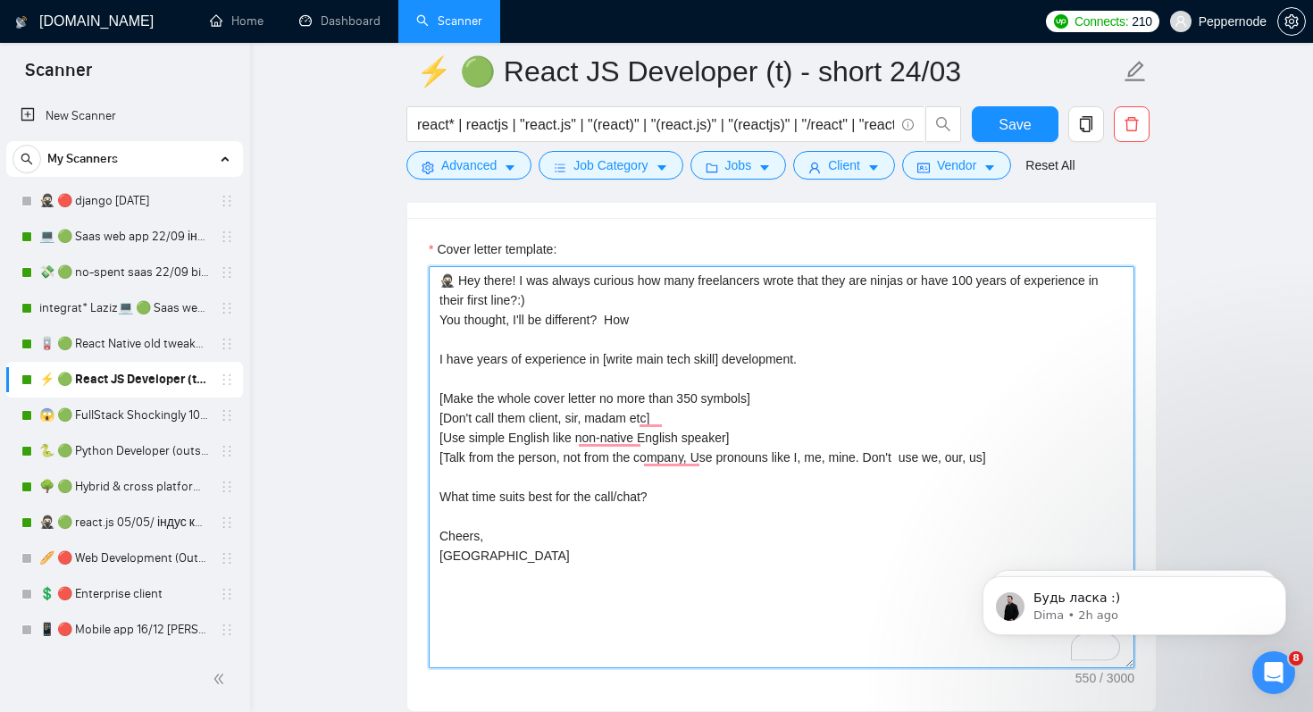
drag, startPoint x: 609, startPoint y: 319, endPoint x: 690, endPoint y: 323, distance: 80.5
click at [690, 323] on textarea "🥷🏻 Hey there! I was always curious how many freelancers wrote that they are nin…" at bounding box center [782, 467] width 706 height 402
click at [573, 372] on textarea "🥷🏻 Hey there! I was always curious how many freelancers wrote that they are nin…" at bounding box center [782, 467] width 706 height 402
click at [646, 357] on textarea "🥷🏻 Hey there! I was always curious how many freelancers wrote that they are nin…" at bounding box center [782, 467] width 706 height 402
click at [682, 364] on textarea "🥷🏻 Hey there! I was always curious how many freelancers wrote that they are nin…" at bounding box center [782, 467] width 706 height 402
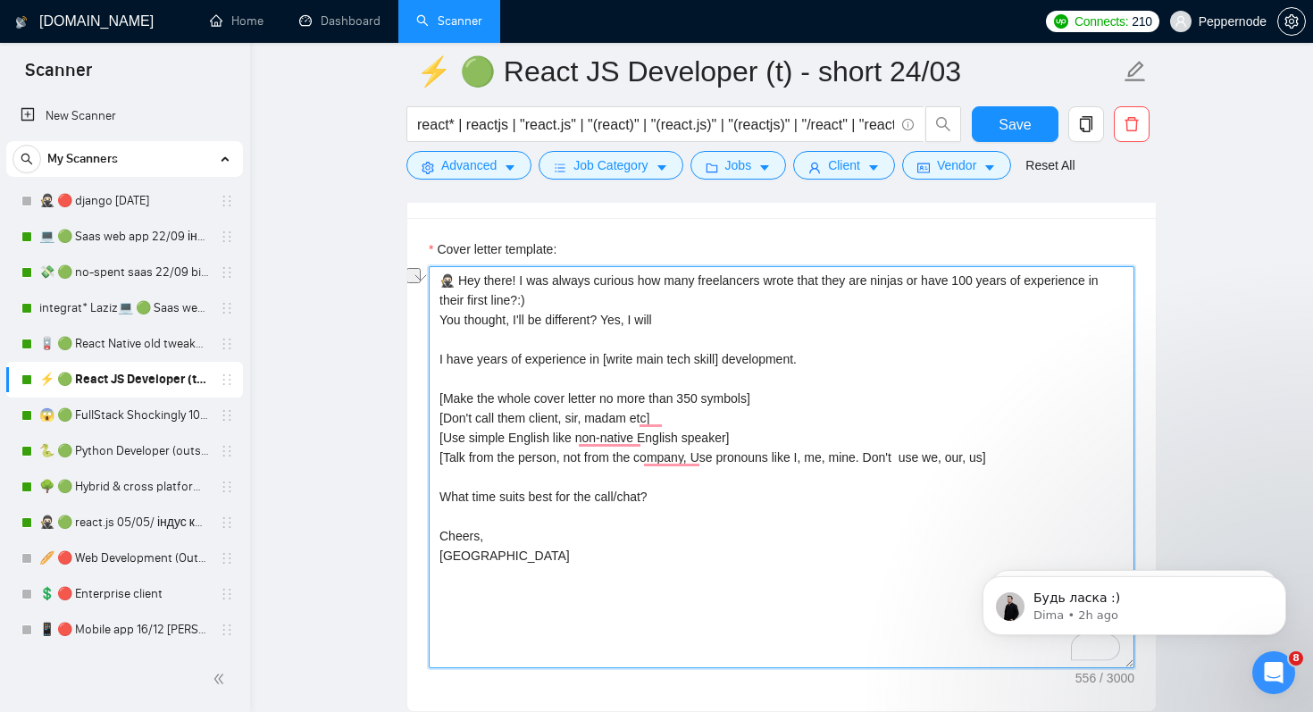
drag, startPoint x: 840, startPoint y: 364, endPoint x: 395, endPoint y: 362, distance: 444.9
click at [395, 362] on main "⚡ 🟢 React JS Developer (t) - short 24/03 react* | reactjs | "react.js" | "(reac…" at bounding box center [782, 568] width 1006 height 5177
click at [456, 342] on textarea "🥷🏻 Hey there! I was always curious how many freelancers wrote that they are nin…" at bounding box center [782, 467] width 706 height 402
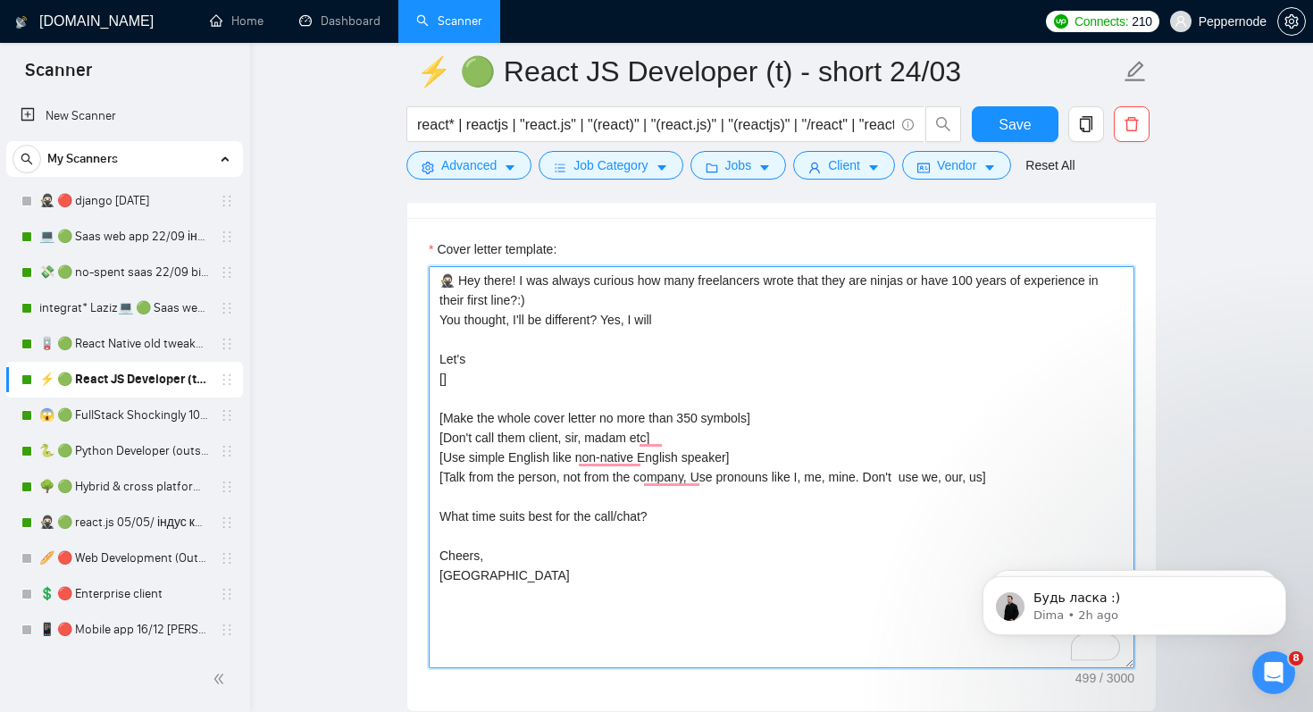
drag, startPoint x: 482, startPoint y: 357, endPoint x: 414, endPoint y: 357, distance: 67.9
click at [414, 357] on div "Cover letter template: 🥷🏻 Hey there! I was always curious how many freelancers …" at bounding box center [781, 464] width 749 height 493
drag, startPoint x: 635, startPoint y: 362, endPoint x: 654, endPoint y: 362, distance: 18.8
click at [654, 362] on textarea "🥷🏻 Hey there! I was always curious how many freelancers wrote that they are nin…" at bounding box center [782, 467] width 706 height 402
click at [507, 364] on textarea "🥷🏻 Hey there! I was always curious how many freelancers wrote that they are nin…" at bounding box center [782, 467] width 706 height 402
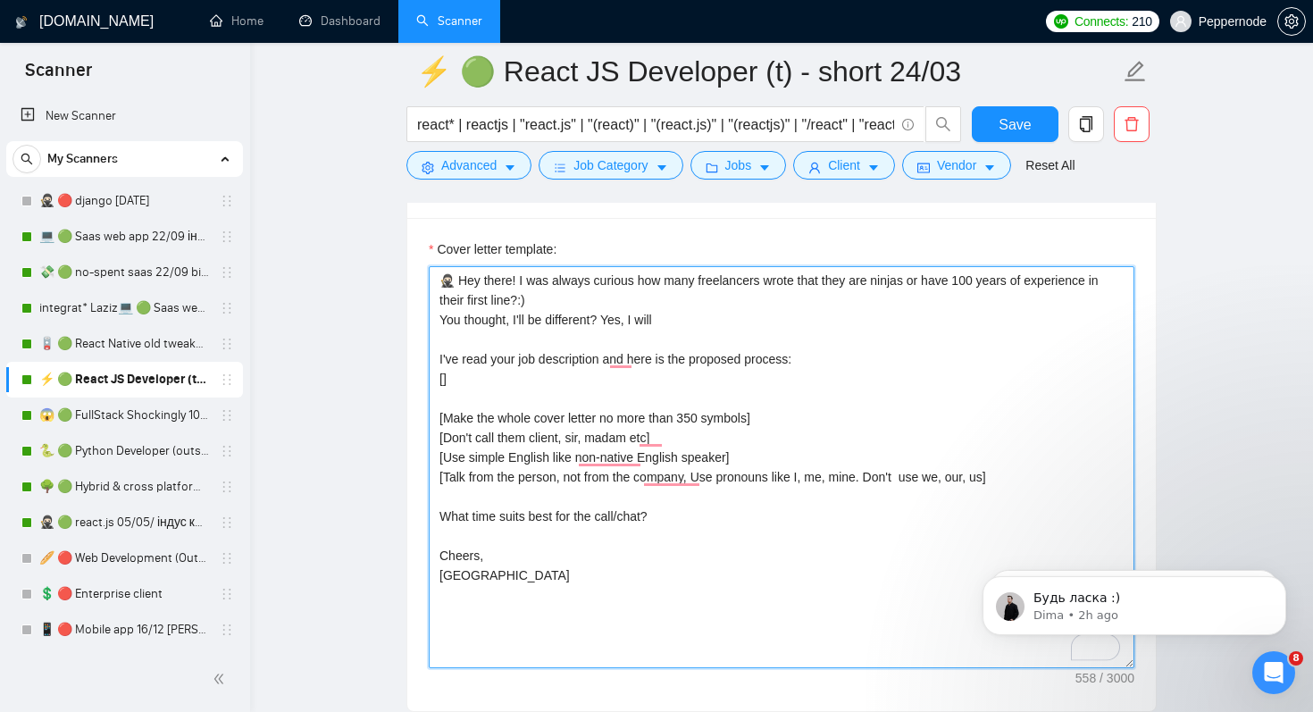
click at [443, 378] on textarea "🥷🏻 Hey there! I was always curious how many freelancers wrote that they are nin…" at bounding box center [782, 467] width 706 height 402
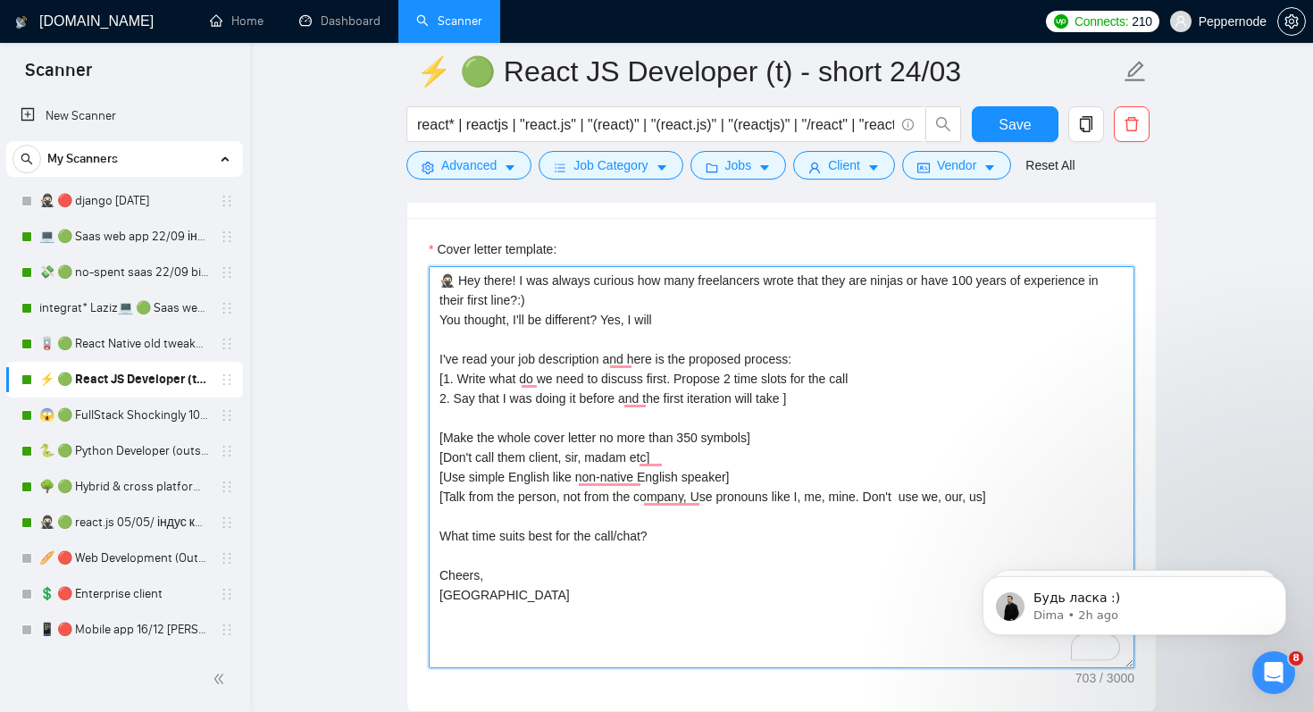
click at [649, 400] on textarea "🥷🏻 Hey there! I was always curious how many freelancers wrote that they are nin…" at bounding box center [782, 467] width 706 height 402
click at [857, 401] on textarea "🥷🏻 Hey there! I was always curious how many freelancers wrote that they are nin…" at bounding box center [782, 467] width 706 height 402
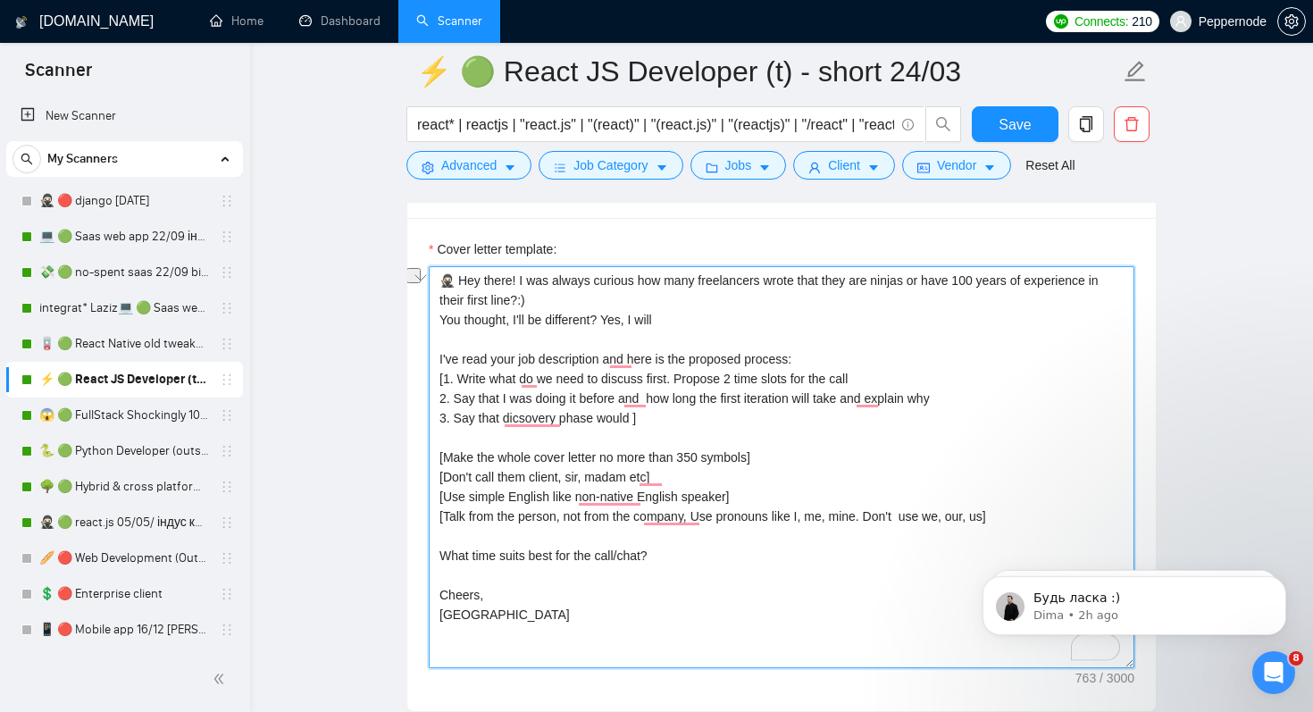
drag, startPoint x: 459, startPoint y: 414, endPoint x: 636, endPoint y: 414, distance: 176.9
click at [636, 414] on textarea "🥷🏻 Hey there! I was always curious how many freelancers wrote that they are nin…" at bounding box center [782, 467] width 706 height 402
click at [849, 408] on textarea "🥷🏻 Hey there! I was always curious how many freelancers wrote that they are nin…" at bounding box center [782, 467] width 706 height 402
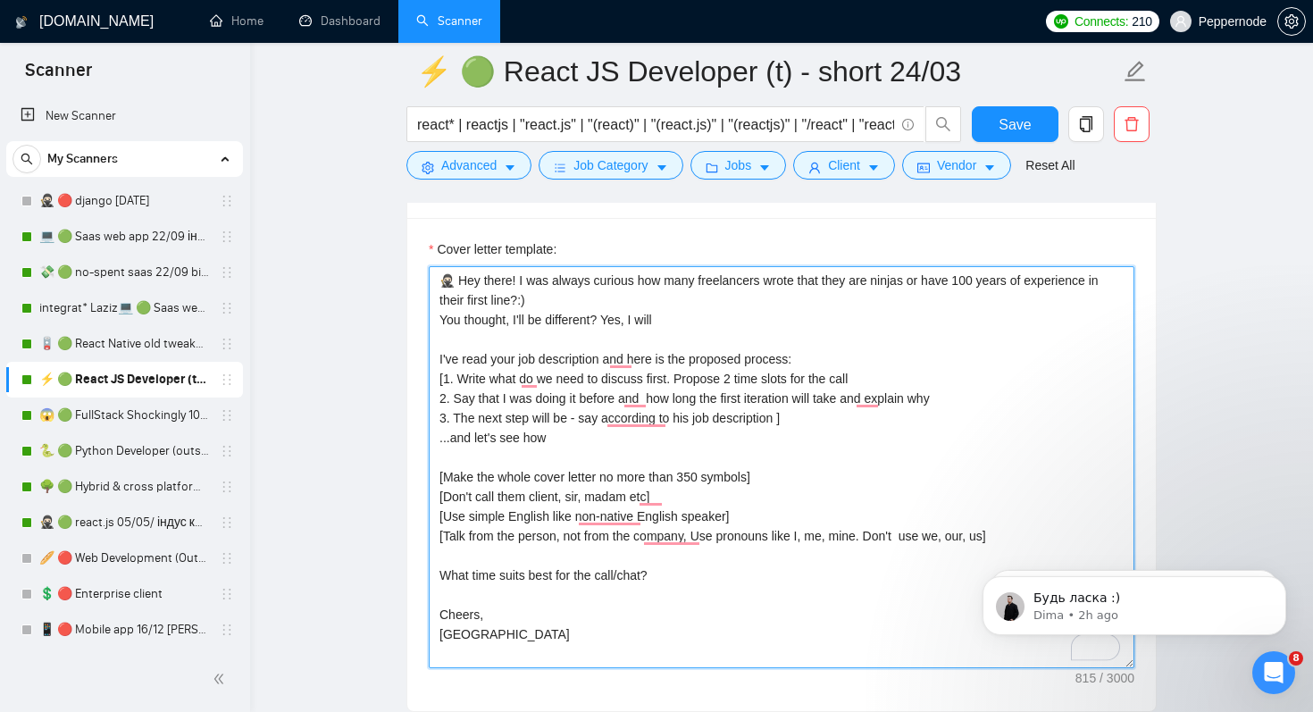
drag, startPoint x: 504, startPoint y: 437, endPoint x: 634, endPoint y: 437, distance: 130.4
click at [634, 437] on textarea "🥷🏻 Hey there! I was always curious how many freelancers wrote that they are nin…" at bounding box center [782, 467] width 706 height 402
click at [573, 542] on textarea "🥷🏻 Hey there! I was always curious how many freelancers wrote that they are nin…" at bounding box center [782, 467] width 706 height 402
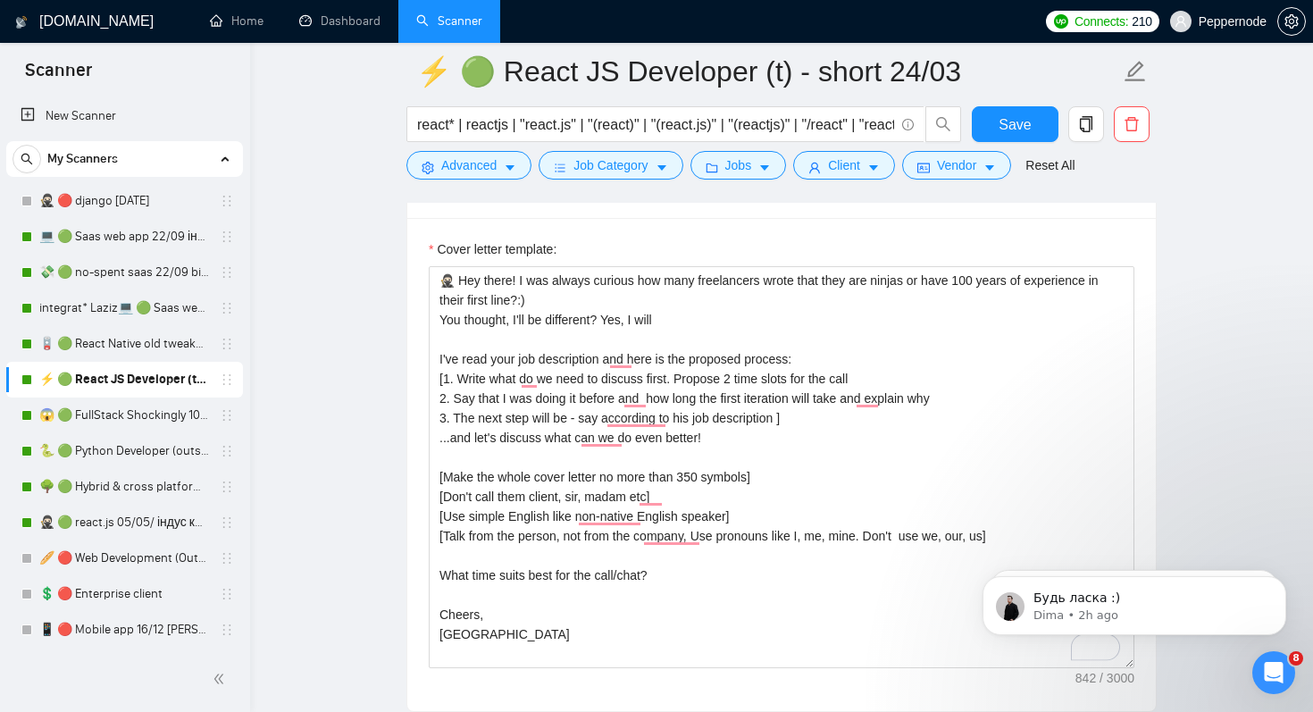
drag, startPoint x: 1048, startPoint y: 541, endPoint x: 408, endPoint y: 474, distance: 643.1
click at [956, 539] on html "Будь ласка :) Dima • 2h ago Hey [EMAIL_ADDRESS][DOMAIN_NAME], Looks like your U…" at bounding box center [1134, 601] width 357 height 125
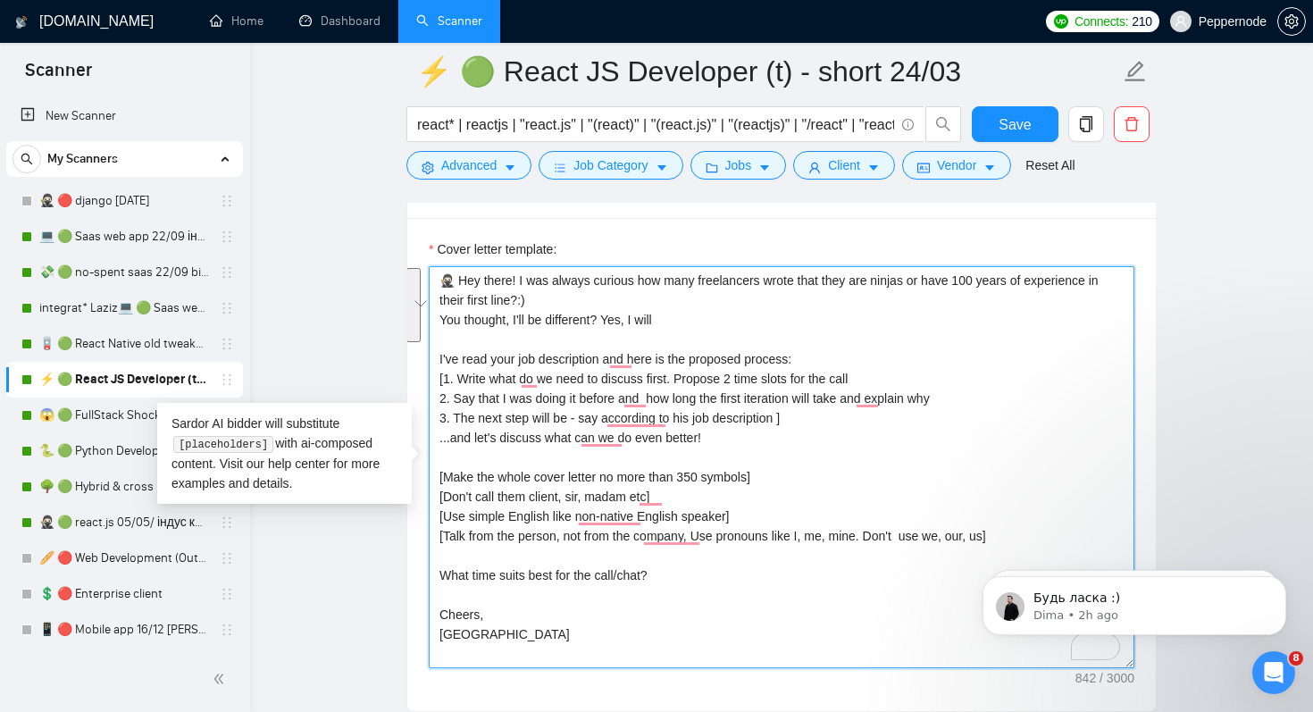
drag, startPoint x: 1394, startPoint y: 1017, endPoint x: 1076, endPoint y: 541, distance: 571.3
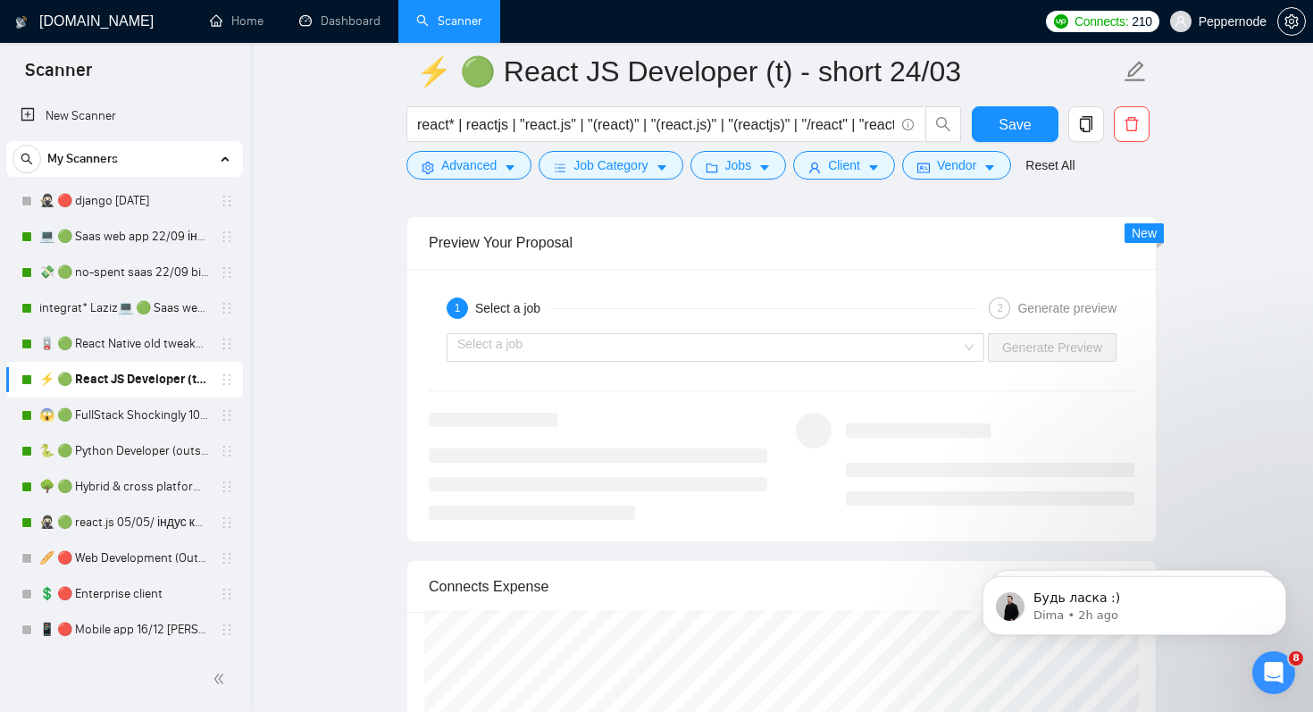
scroll to position [3499, 0]
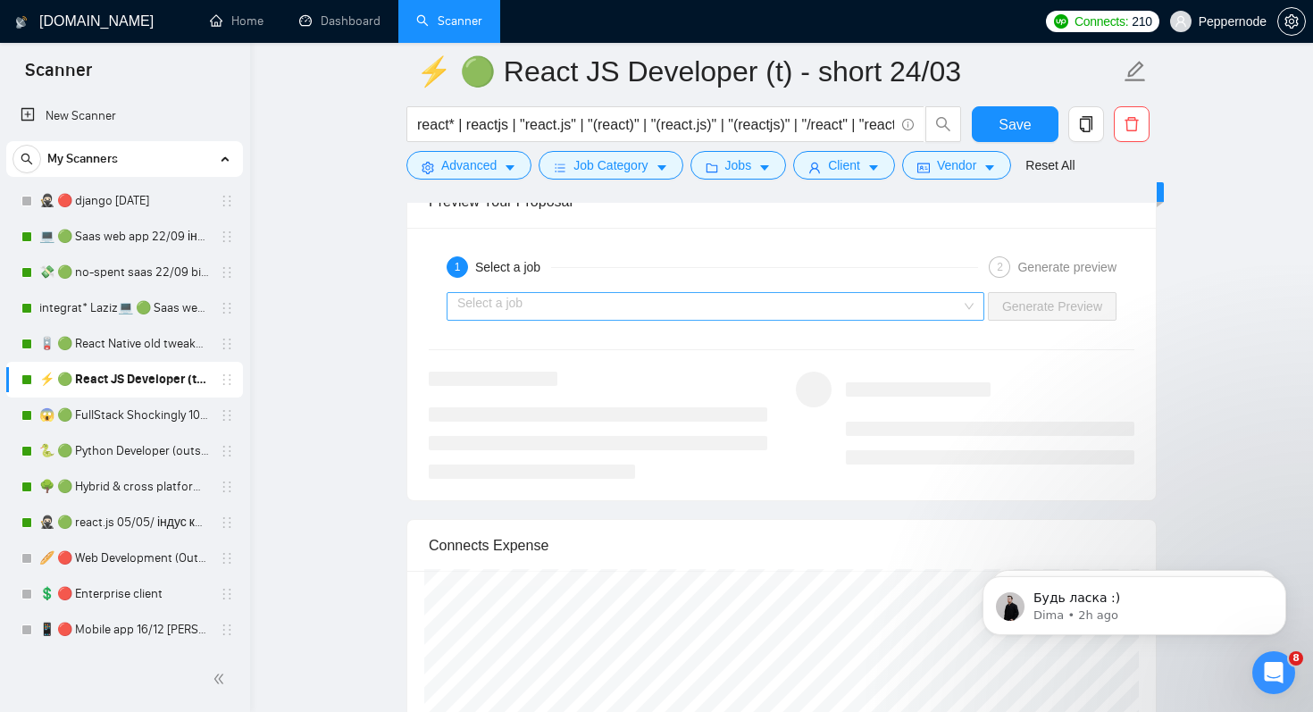
type textarea "🥷🏻 Hey there! I was always curious how many freelancers wrote that they are nin…"
click at [783, 293] on input "search" at bounding box center [709, 306] width 504 height 27
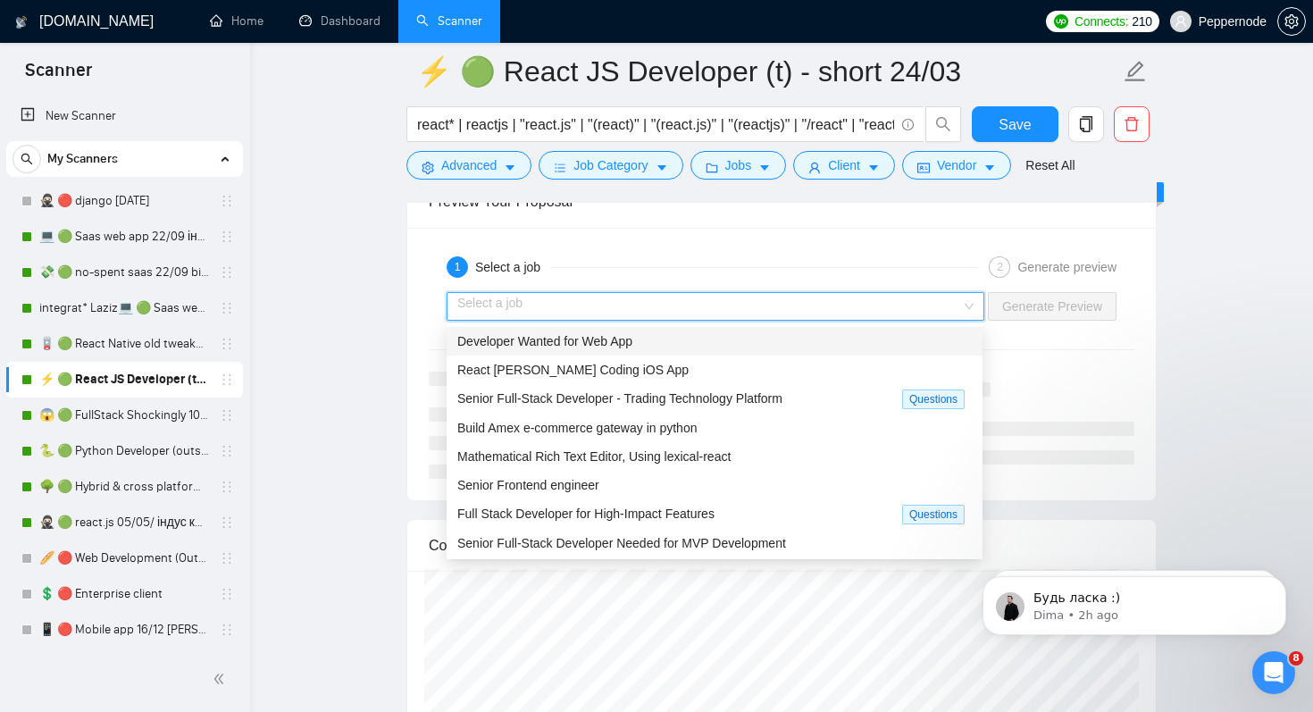
click at [741, 348] on div "Developer Wanted for Web App" at bounding box center [714, 341] width 515 height 20
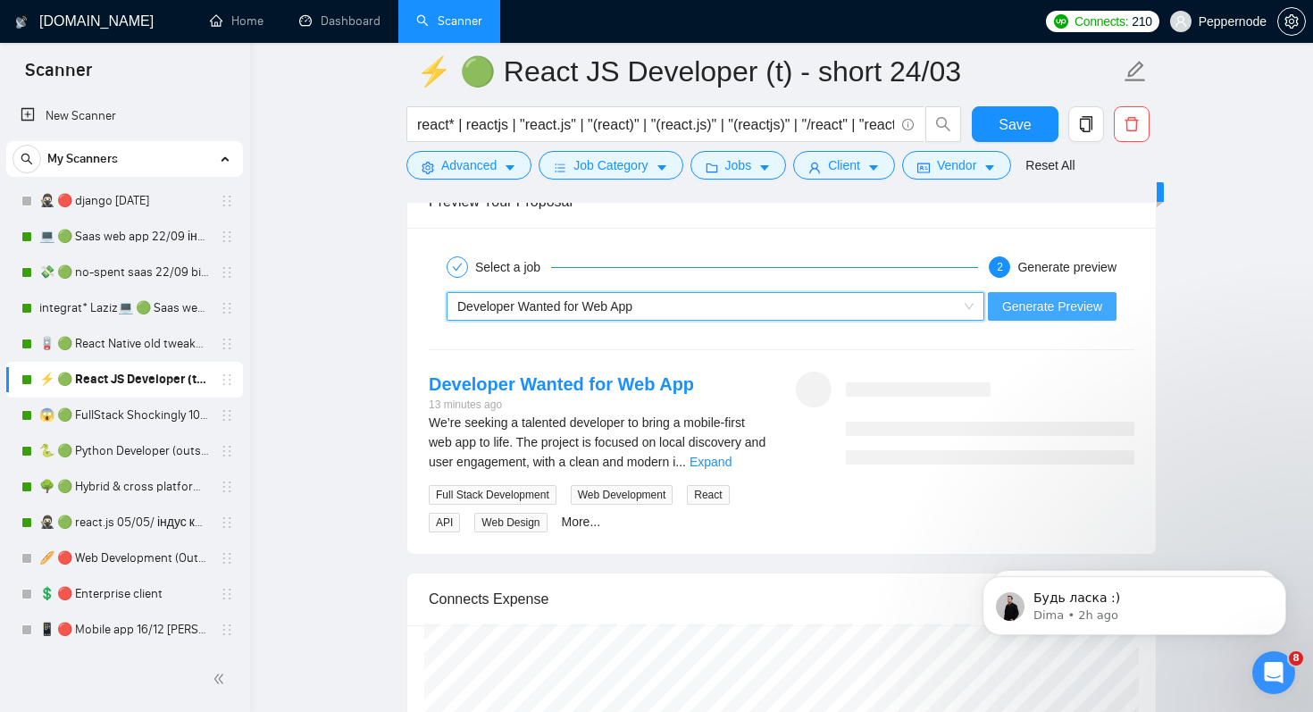
click at [1046, 311] on span "Generate Preview" at bounding box center [1052, 307] width 100 height 20
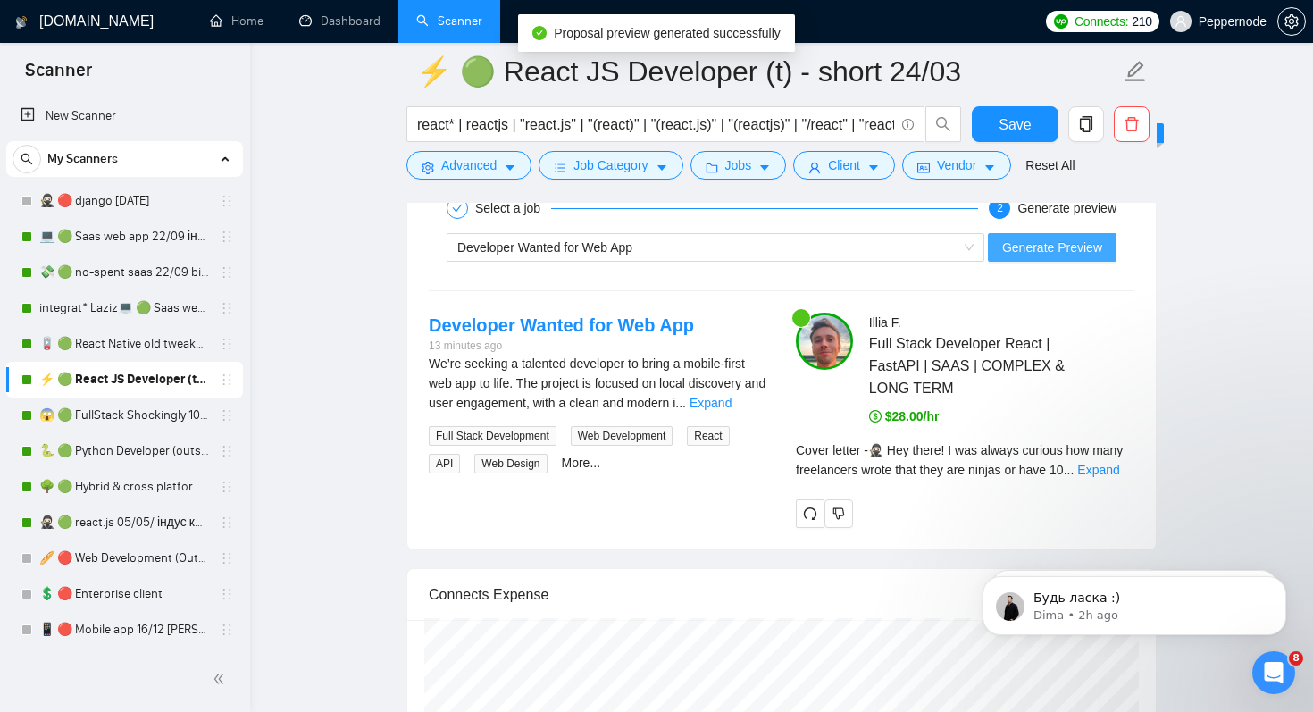
scroll to position [3597, 0]
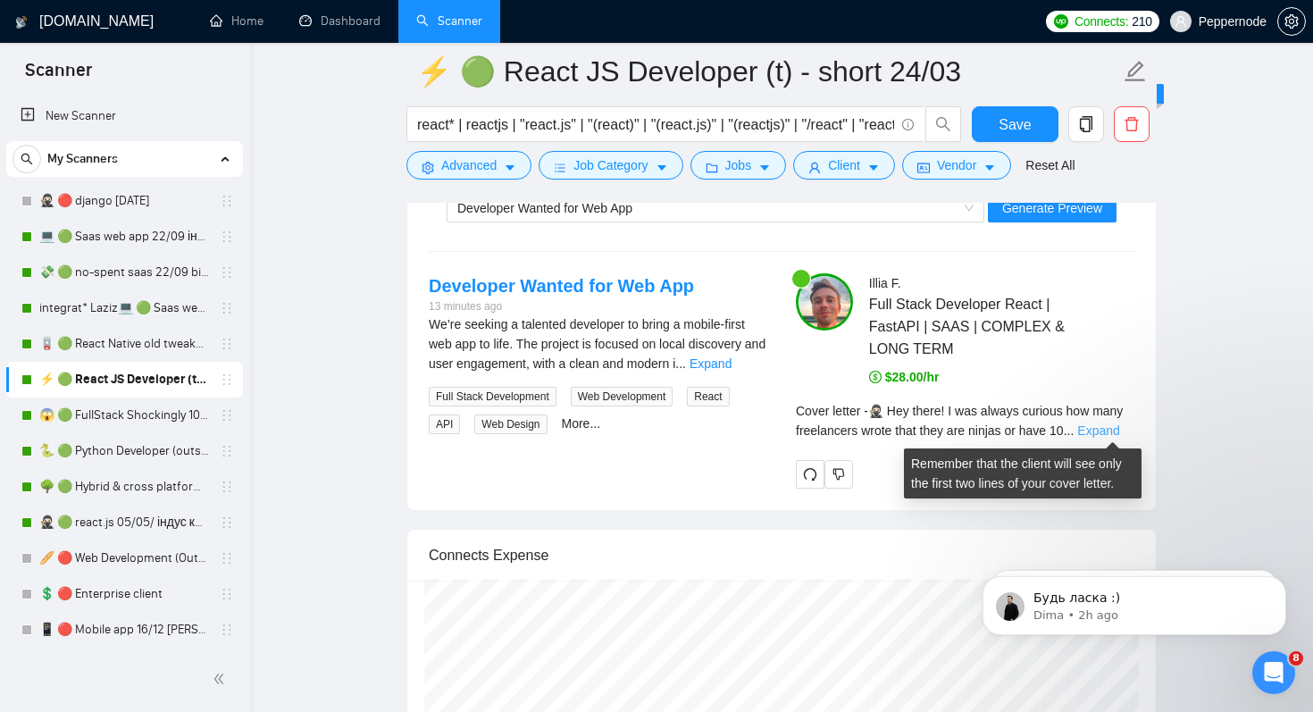
click at [1119, 430] on link "Expand" at bounding box center [1098, 430] width 42 height 14
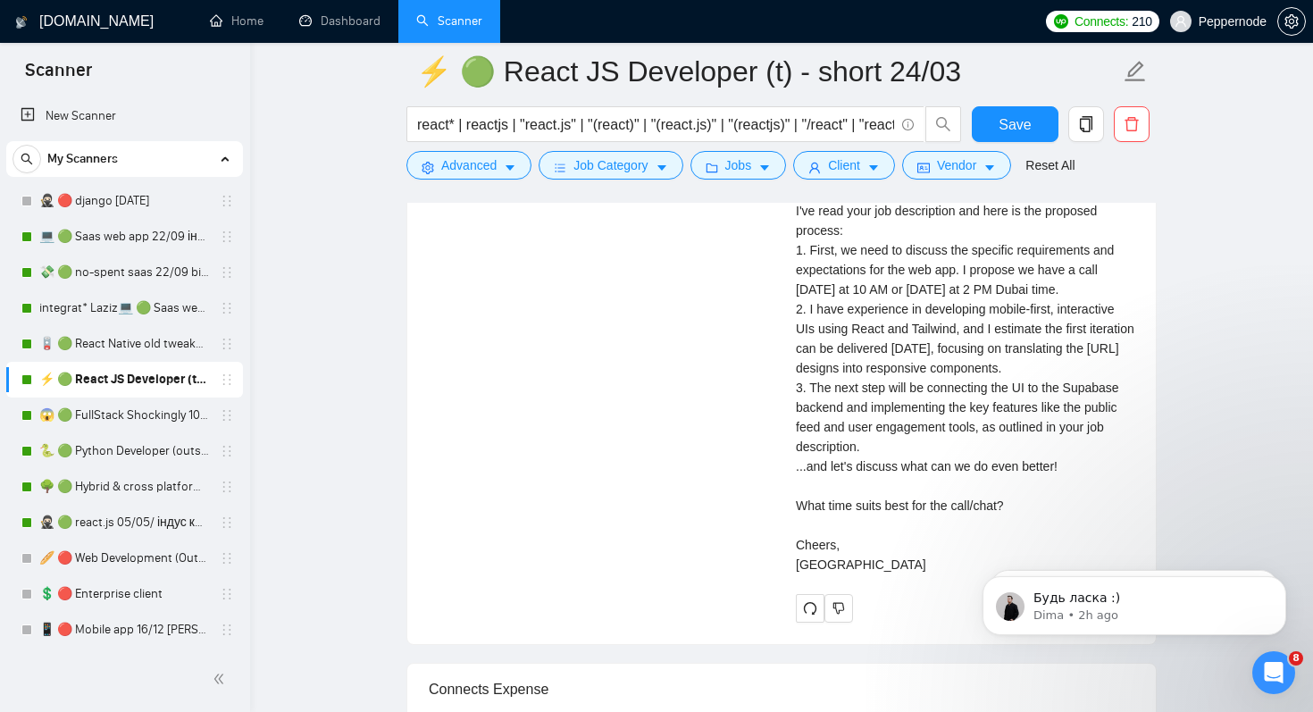
scroll to position [3933, 0]
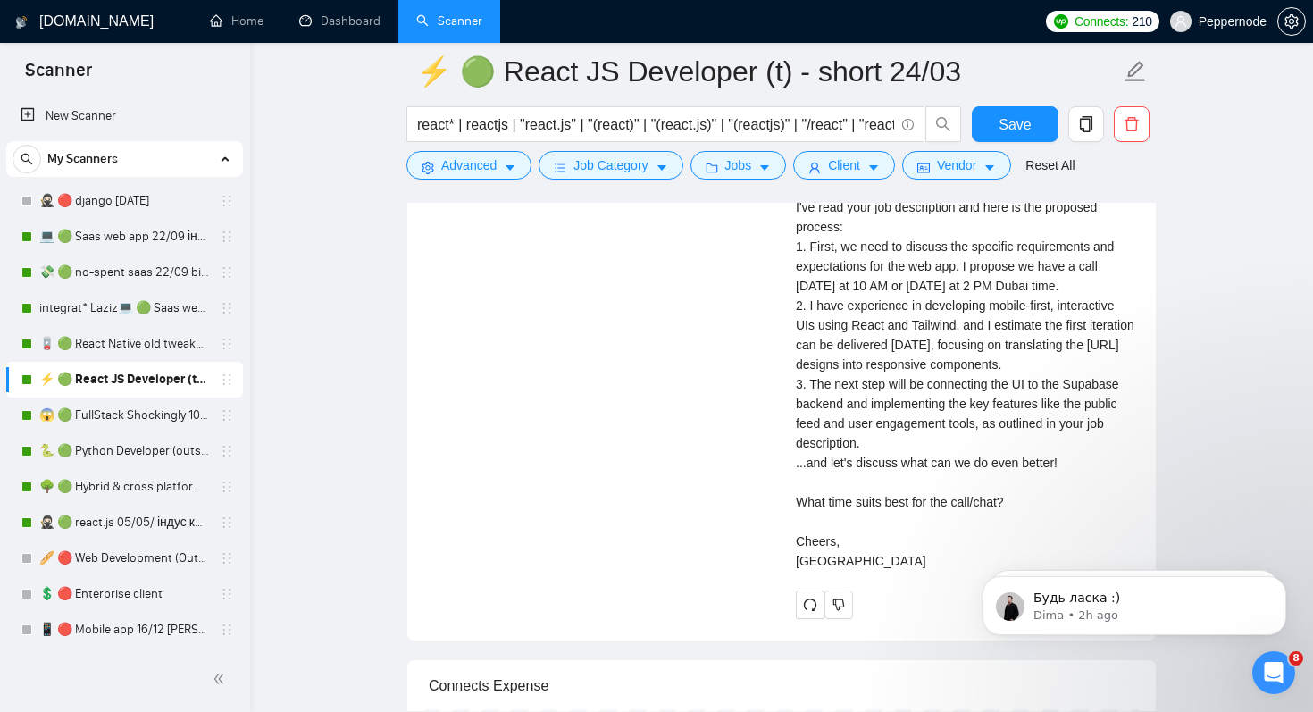
drag, startPoint x: 986, startPoint y: 287, endPoint x: 1084, endPoint y: 287, distance: 98.3
click at [1084, 287] on div "Cover letter 🥷🏻 Hey there! I was always curious how many freelancers wrote that…" at bounding box center [965, 325] width 339 height 491
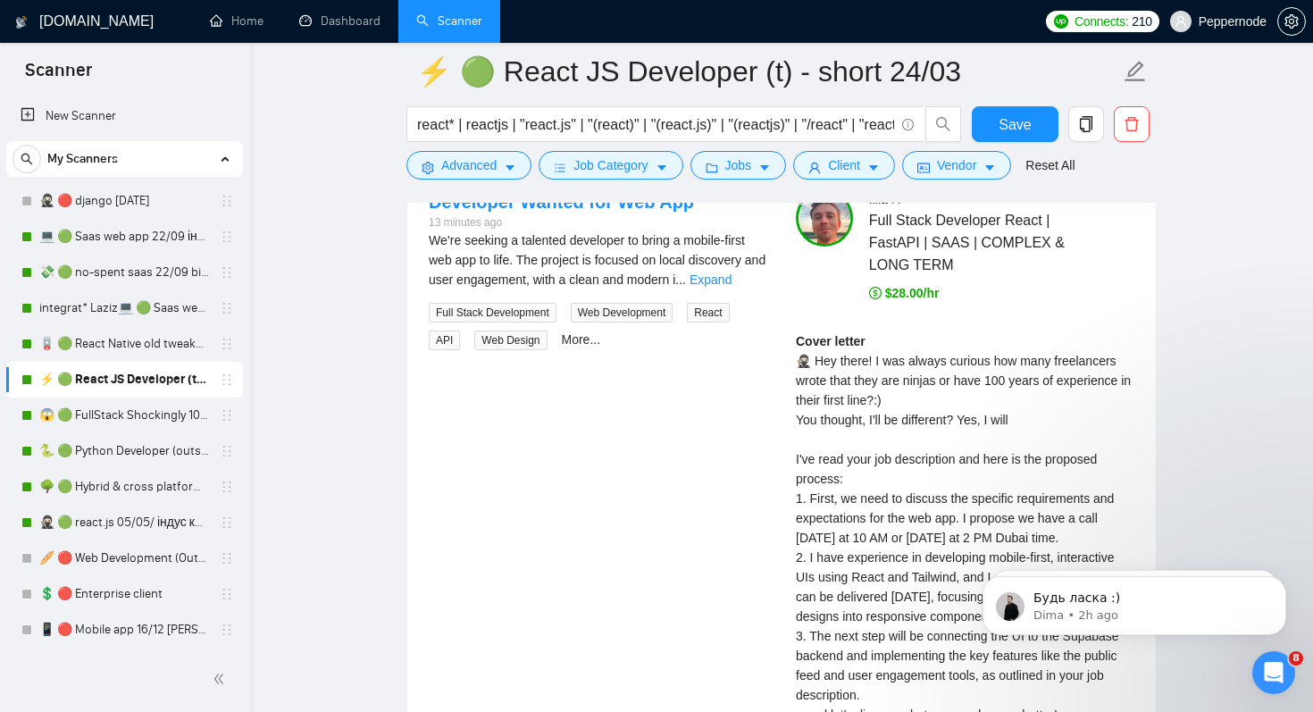
scroll to position [3686, 0]
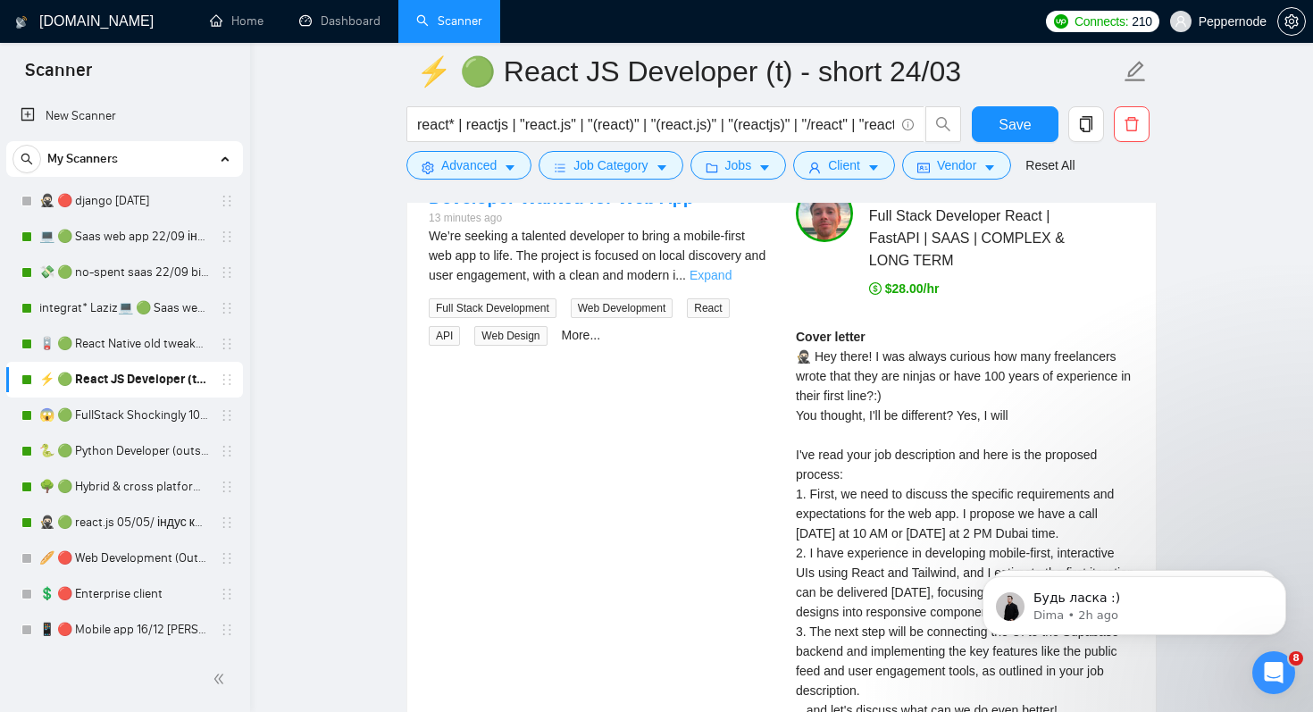
click at [732, 274] on link "Expand" at bounding box center [711, 275] width 42 height 14
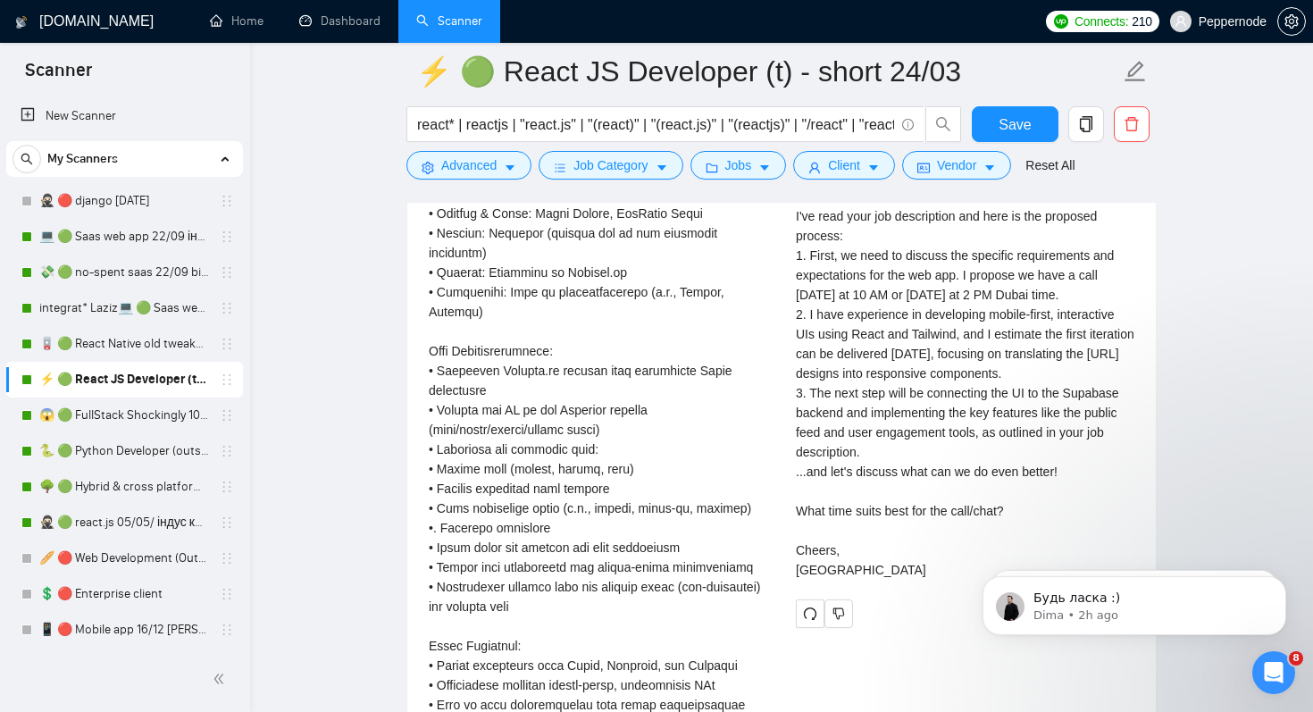
scroll to position [3954, 0]
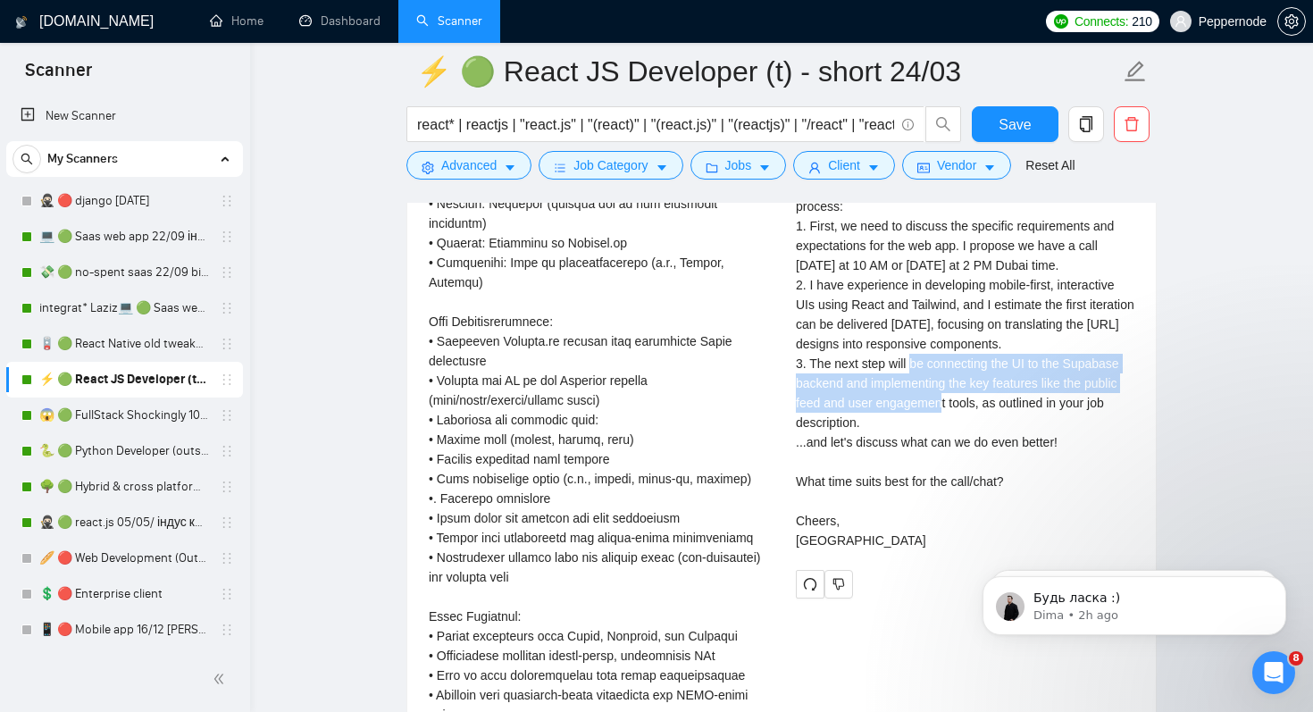
drag, startPoint x: 850, startPoint y: 381, endPoint x: 857, endPoint y: 417, distance: 36.3
click at [857, 417] on div "Cover letter 🥷🏻 Hey there! I was always curious how many freelancers wrote that…" at bounding box center [965, 304] width 339 height 491
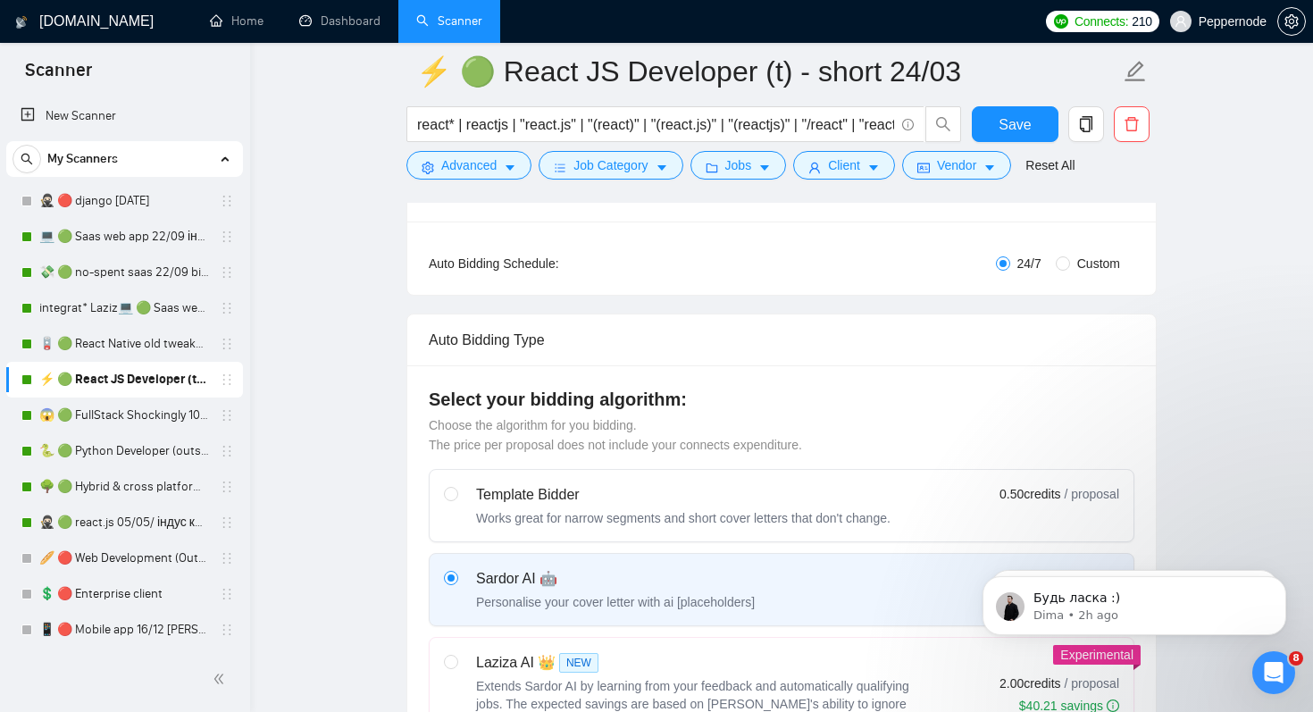
scroll to position [102, 0]
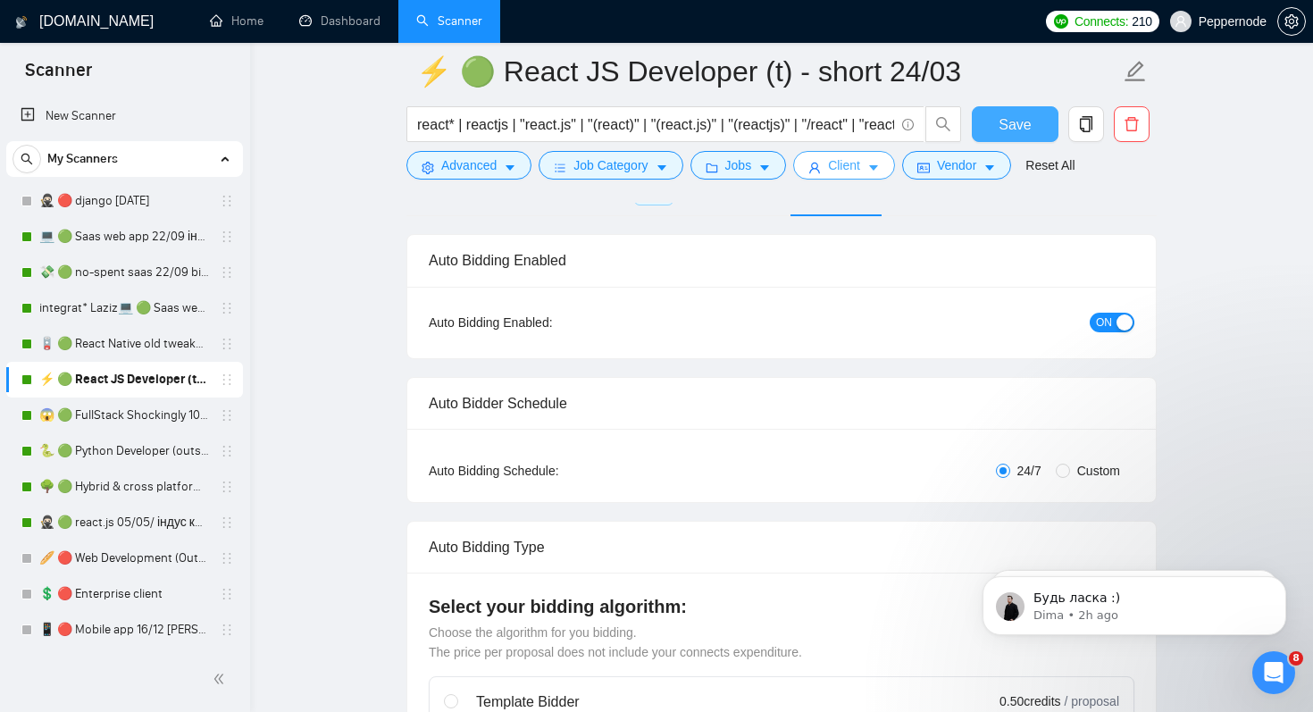
drag, startPoint x: 1028, startPoint y: 129, endPoint x: 800, endPoint y: 158, distance: 229.7
click at [1028, 129] on span "Save" at bounding box center [1015, 124] width 32 height 22
click at [468, 174] on span "Advanced" at bounding box center [468, 165] width 55 height 20
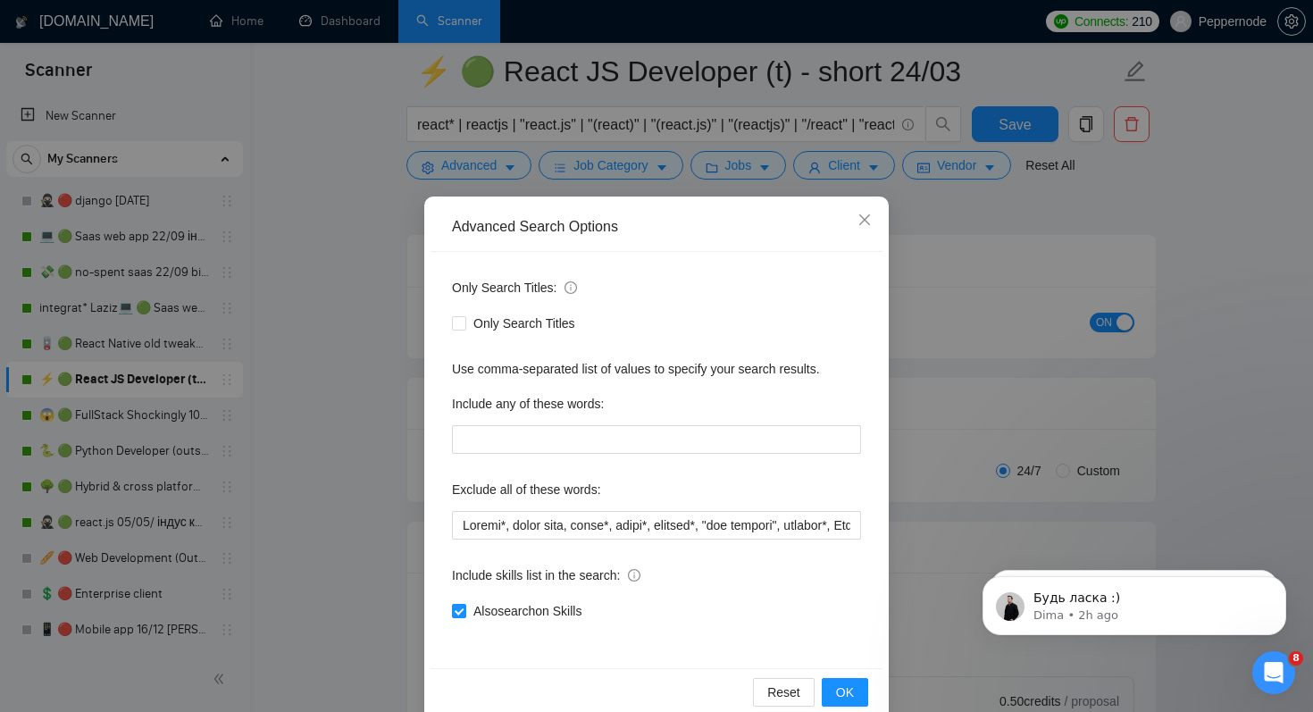
click at [925, 265] on div "Advanced Search Options Only Search Titles: Only Search Titles Use comma-separa…" at bounding box center [656, 356] width 1313 height 712
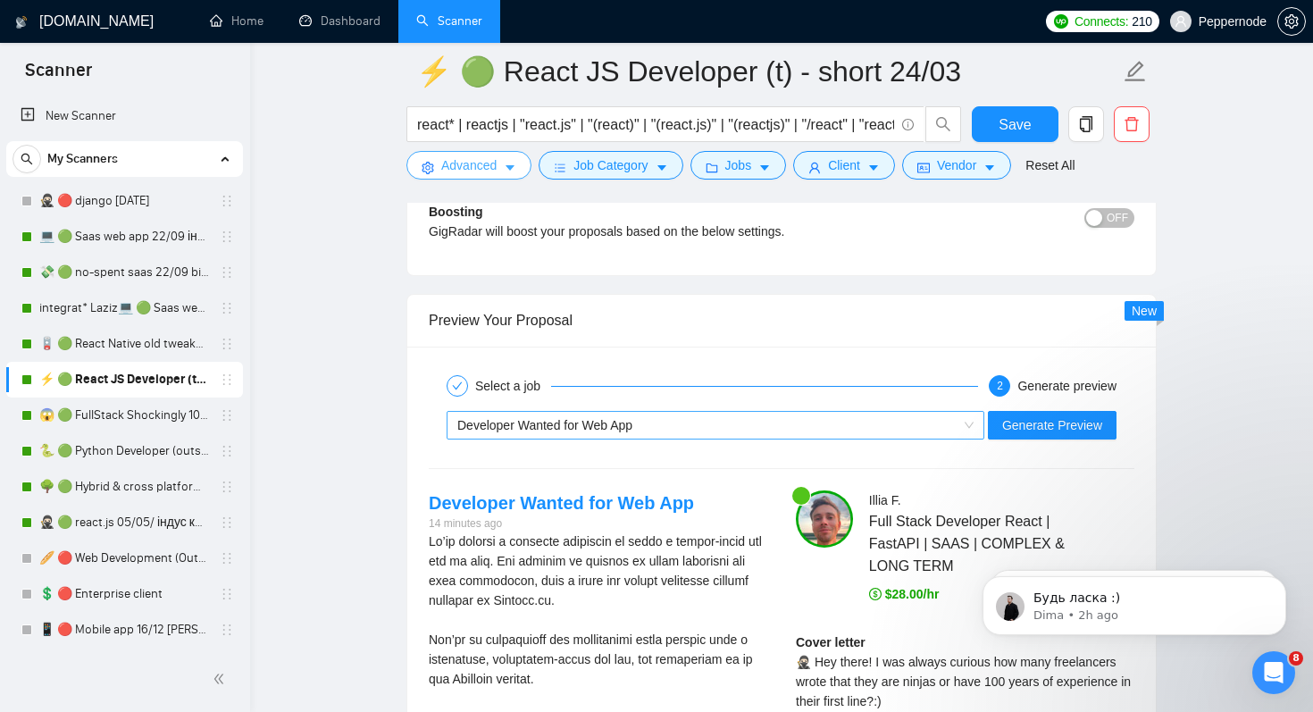
scroll to position [3421, 0]
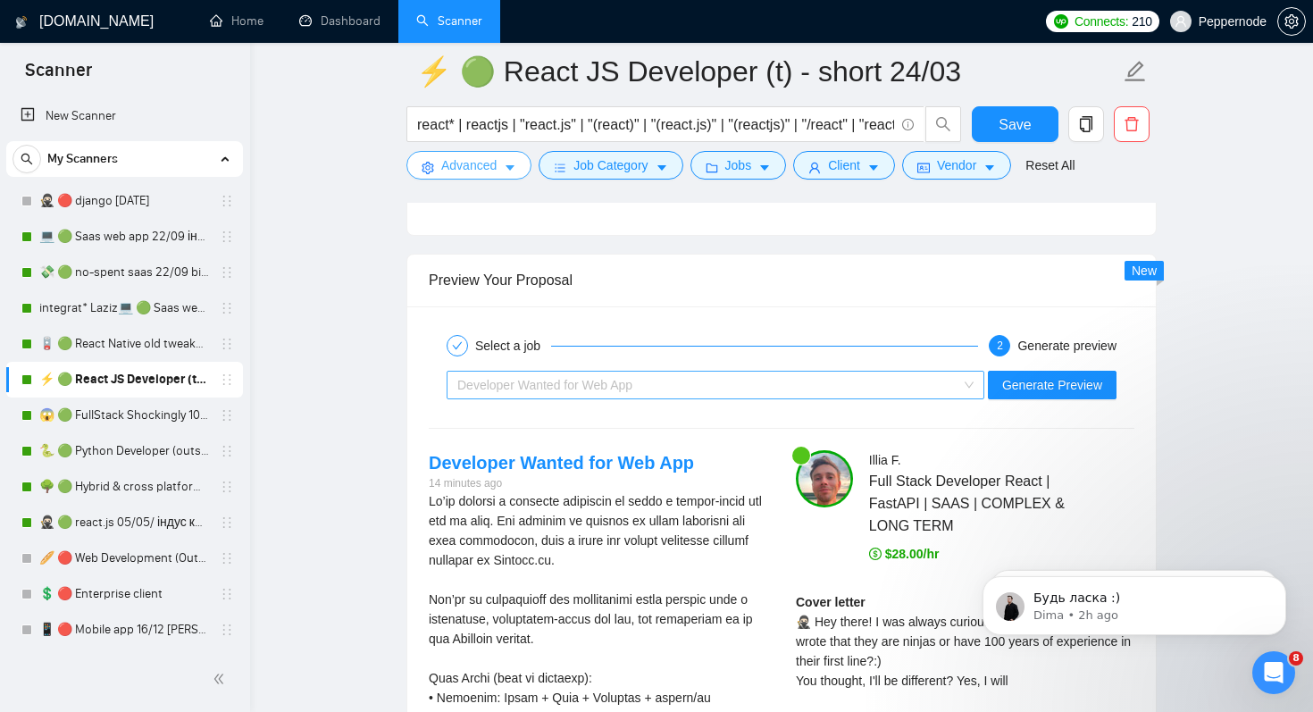
click at [747, 381] on div "Developer Wanted for Web App" at bounding box center [707, 385] width 500 height 27
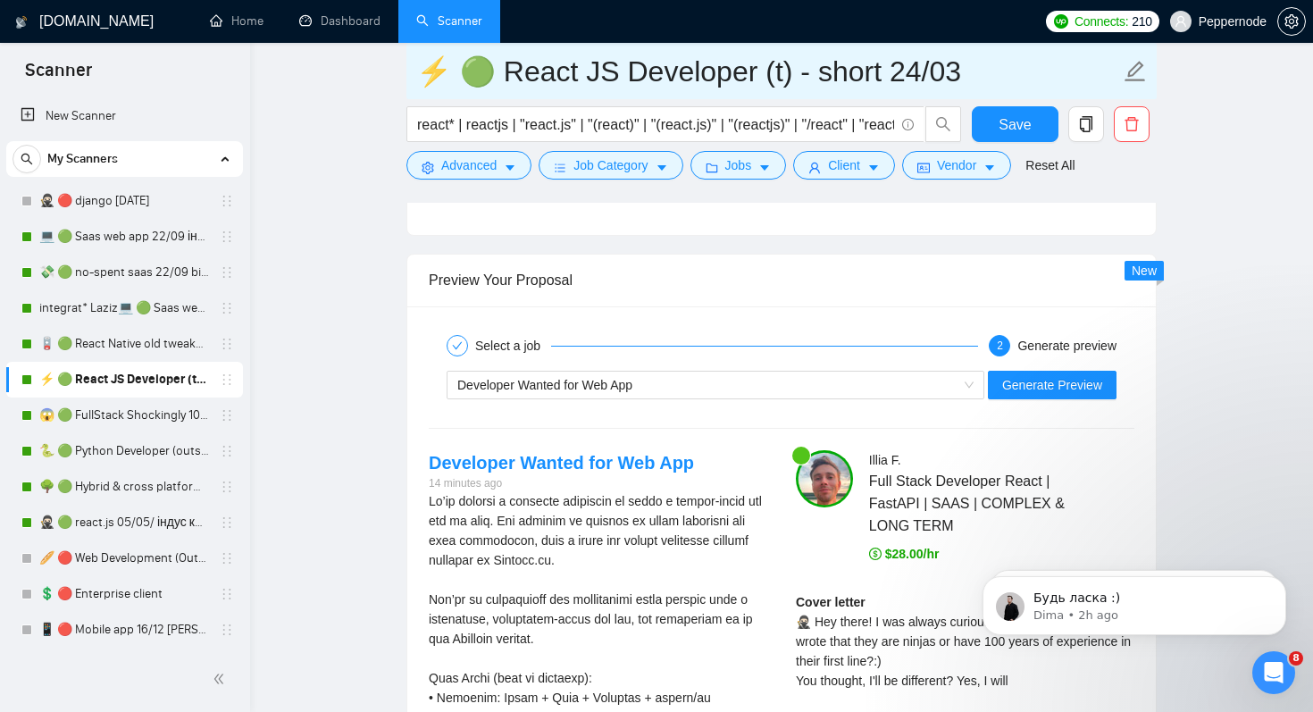
drag, startPoint x: 795, startPoint y: 71, endPoint x: 941, endPoint y: 71, distance: 145.6
click at [941, 71] on input "⚡ 🟢 React JS Developer (t) - short 24/03" at bounding box center [768, 71] width 704 height 45
type input "⚡ 🟢 React JS Developer (t) - ninjas 22/09"
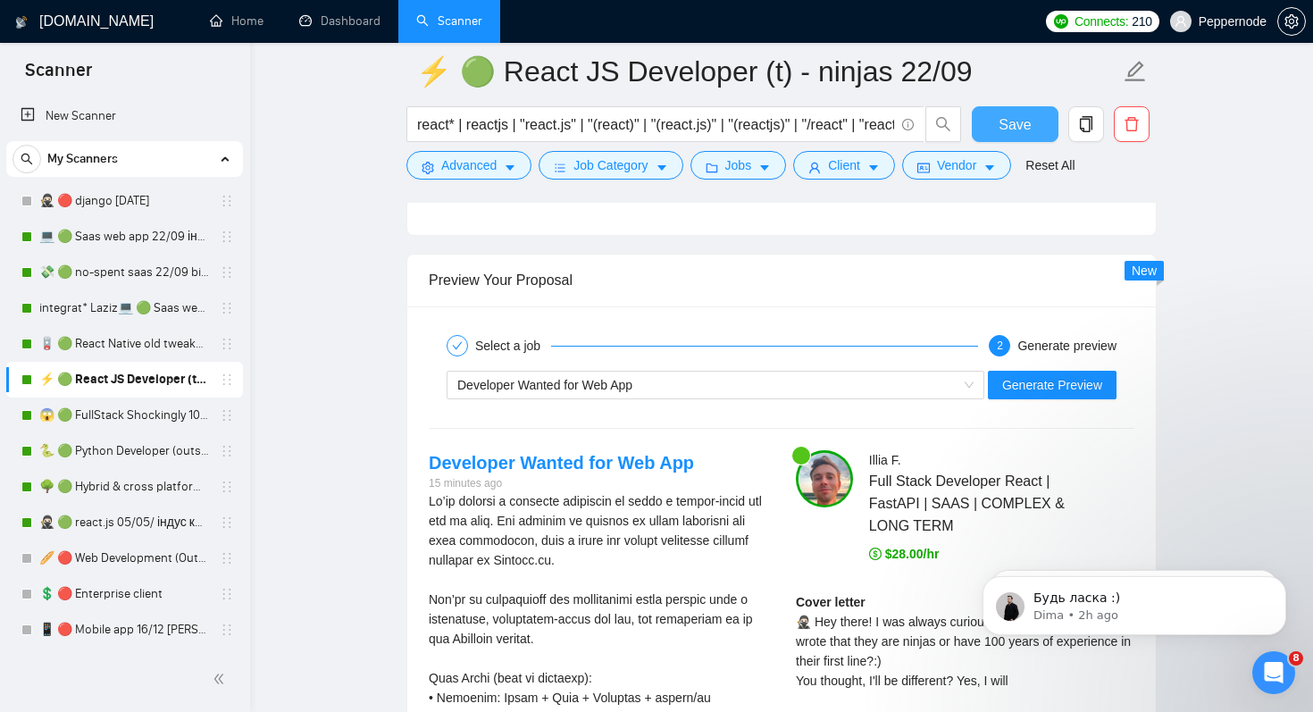
click at [1006, 137] on button "Save" at bounding box center [1015, 124] width 87 height 36
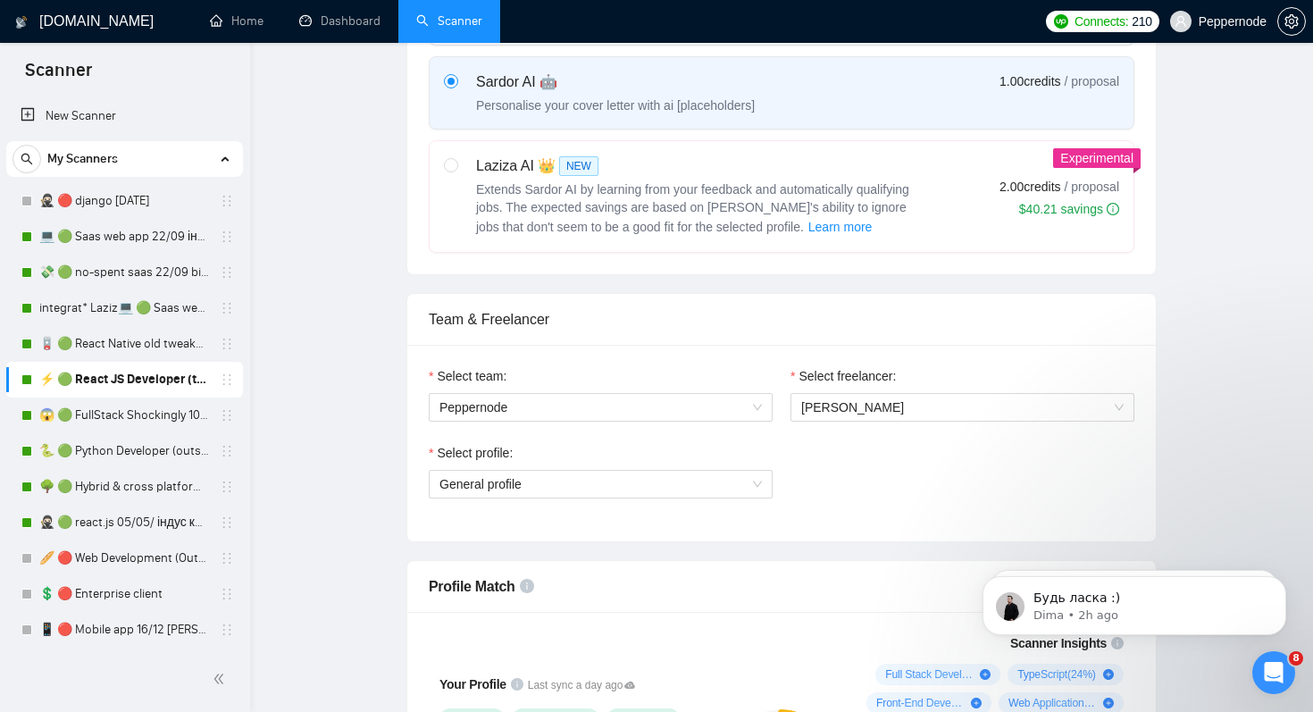
scroll to position [0, 0]
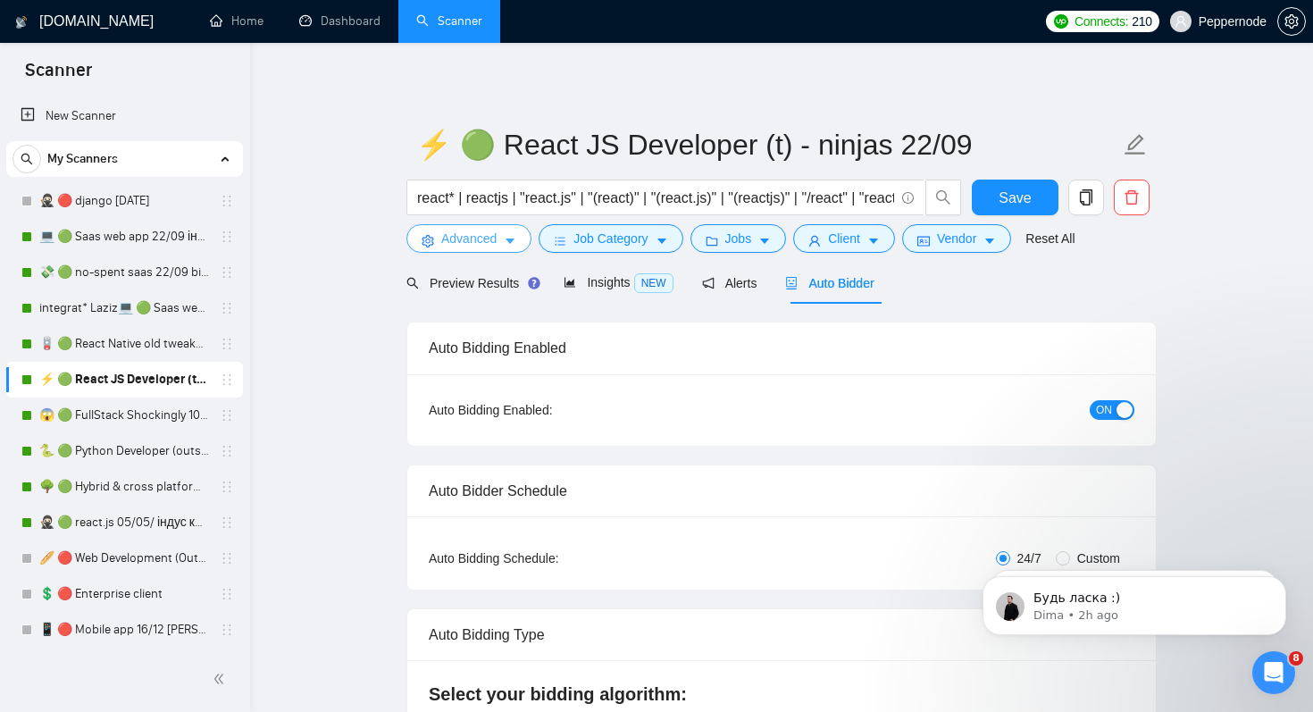
click at [462, 240] on span "Advanced" at bounding box center [468, 239] width 55 height 20
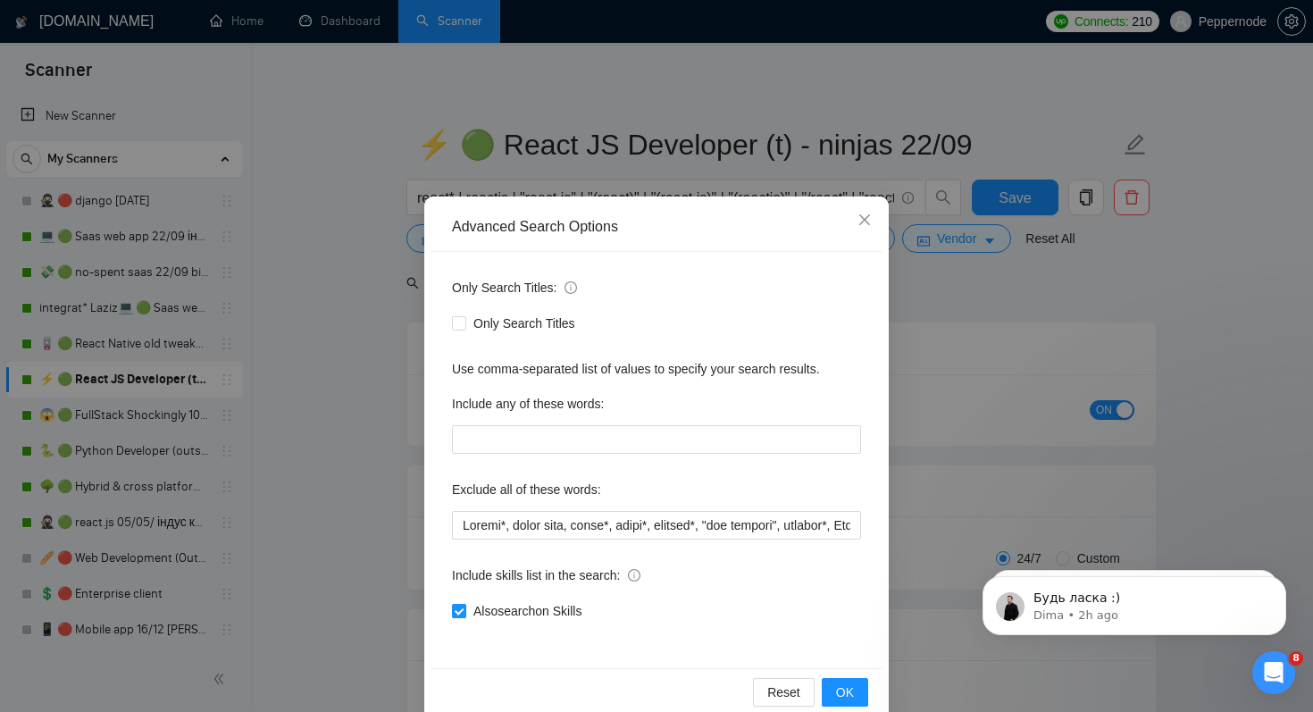
click at [460, 615] on input "Also search on Skills" at bounding box center [458, 610] width 13 height 13
checkbox input "false"
click at [459, 532] on input "text" at bounding box center [656, 525] width 409 height 29
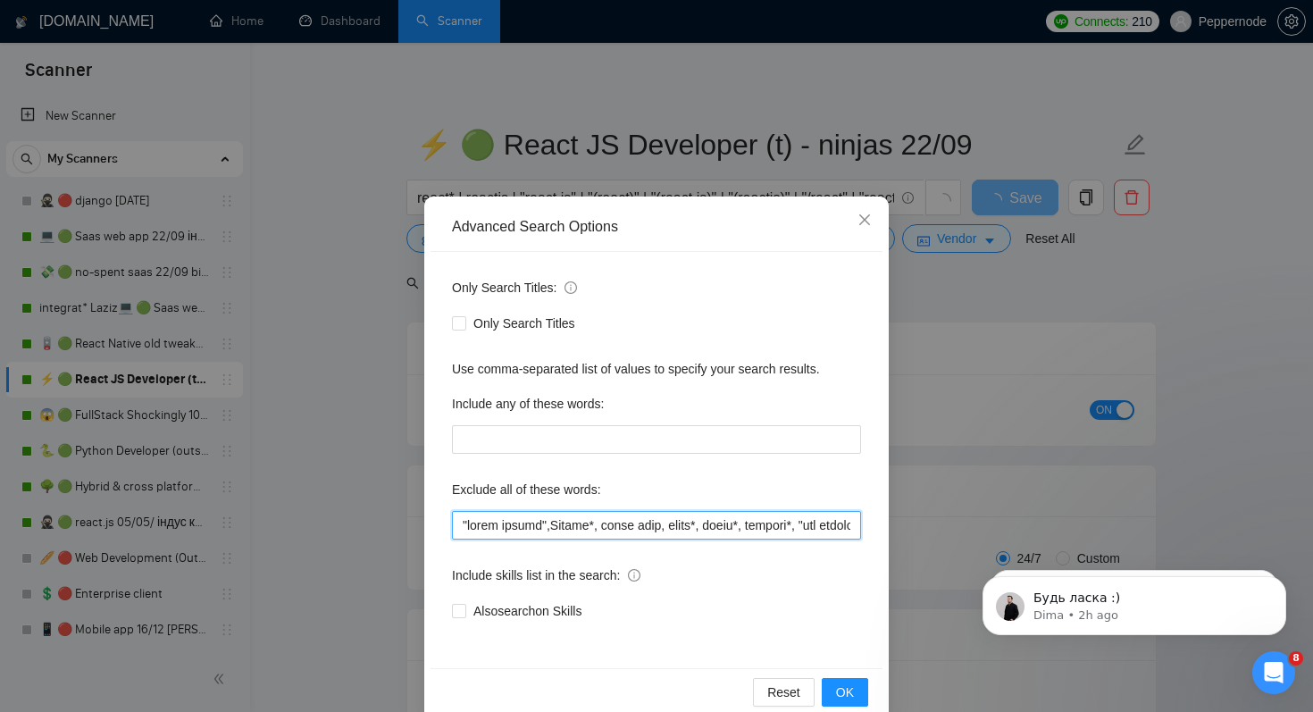
type input ""react native", Urgent*, quick help, error*, tweak*, improve*, "add feature", t…"
type input ""react native", lovable*, vibeUrgent*, quick help, error*, tweak*, improve*, "a…"
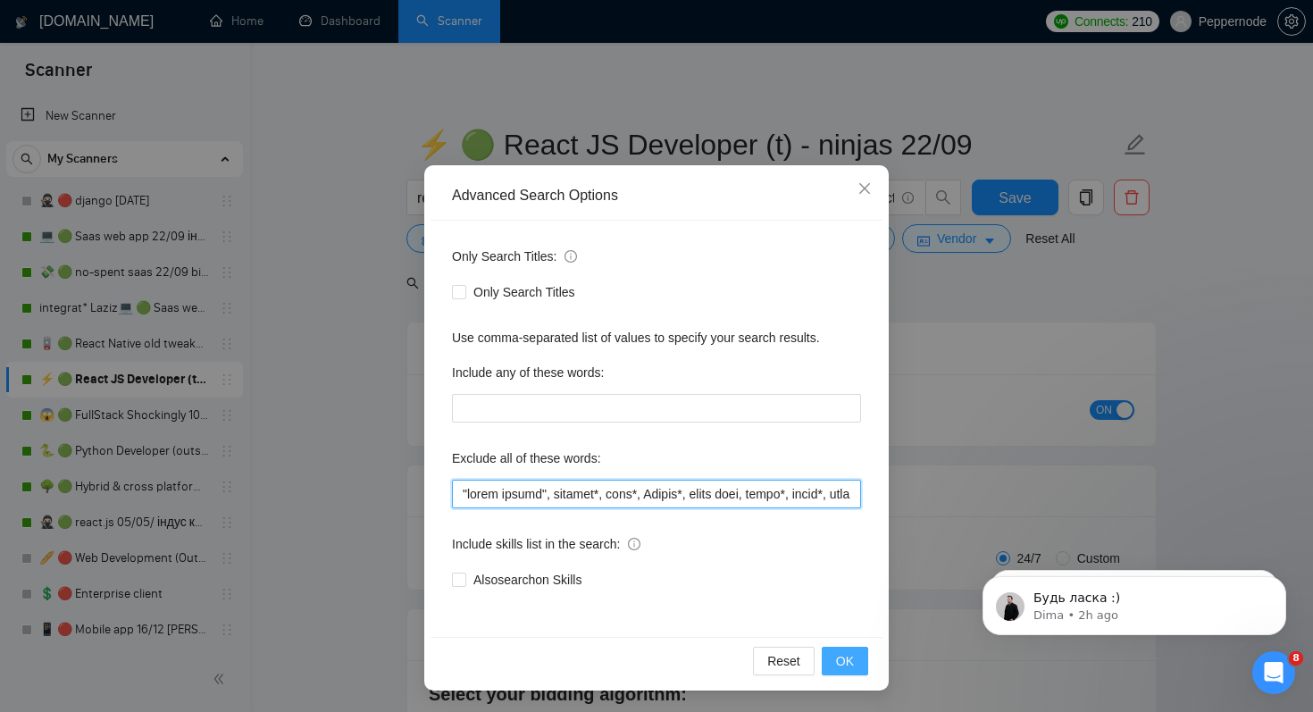
type input ""react native", lovable*, vibe*, Urgent*, quick help, error*, tweak*, improve*,…"
click at [862, 656] on button "OK" at bounding box center [845, 661] width 46 height 29
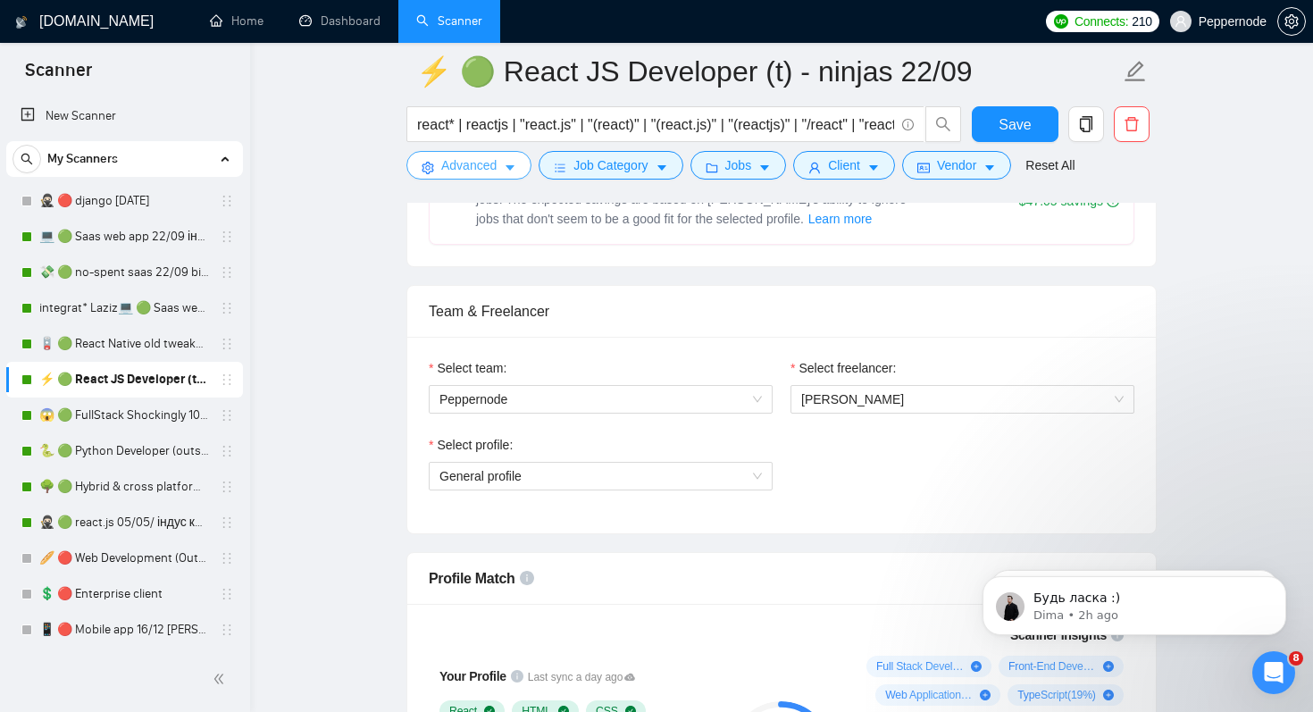
scroll to position [922, 0]
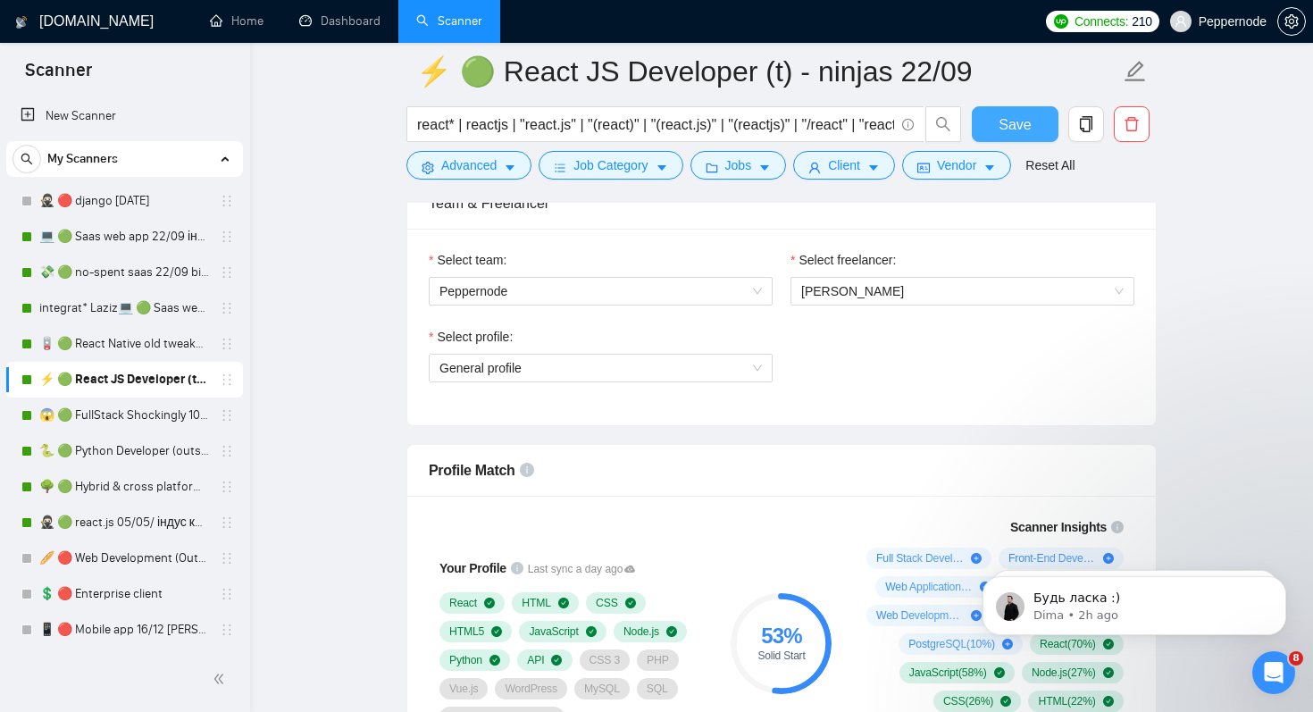
click at [1023, 129] on span "Save" at bounding box center [1015, 124] width 32 height 22
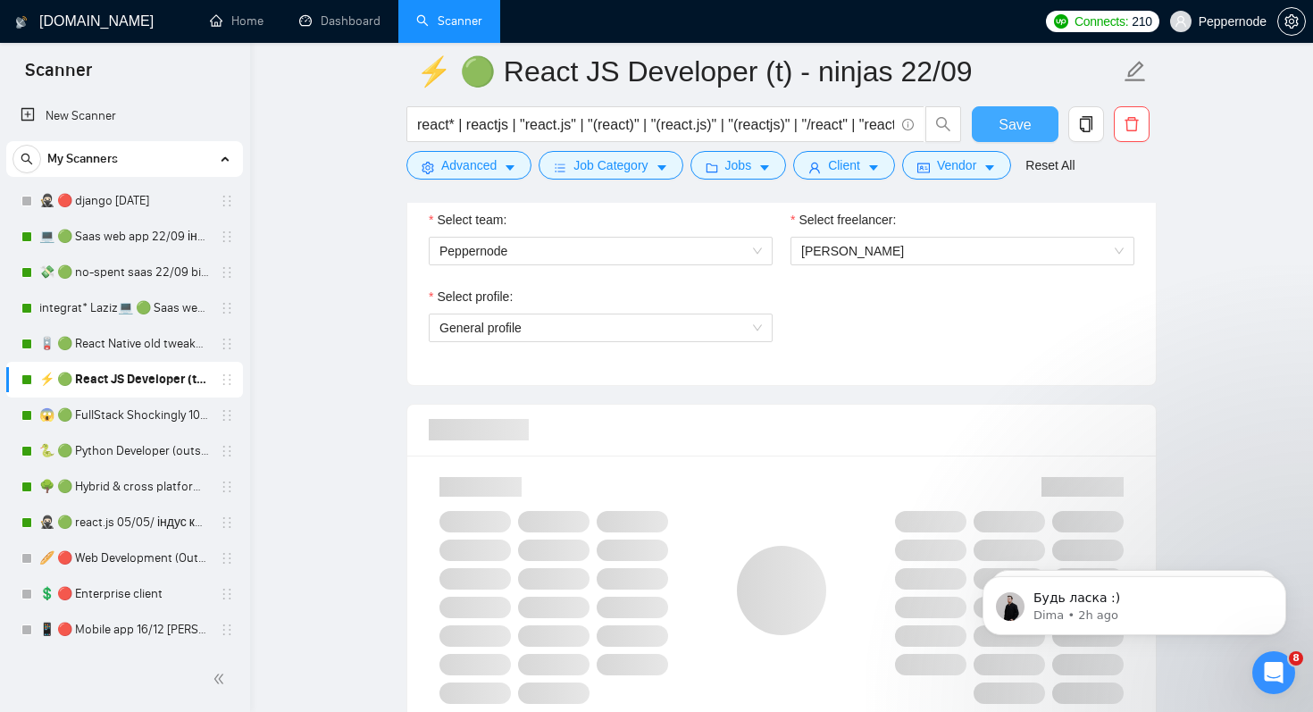
scroll to position [964, 0]
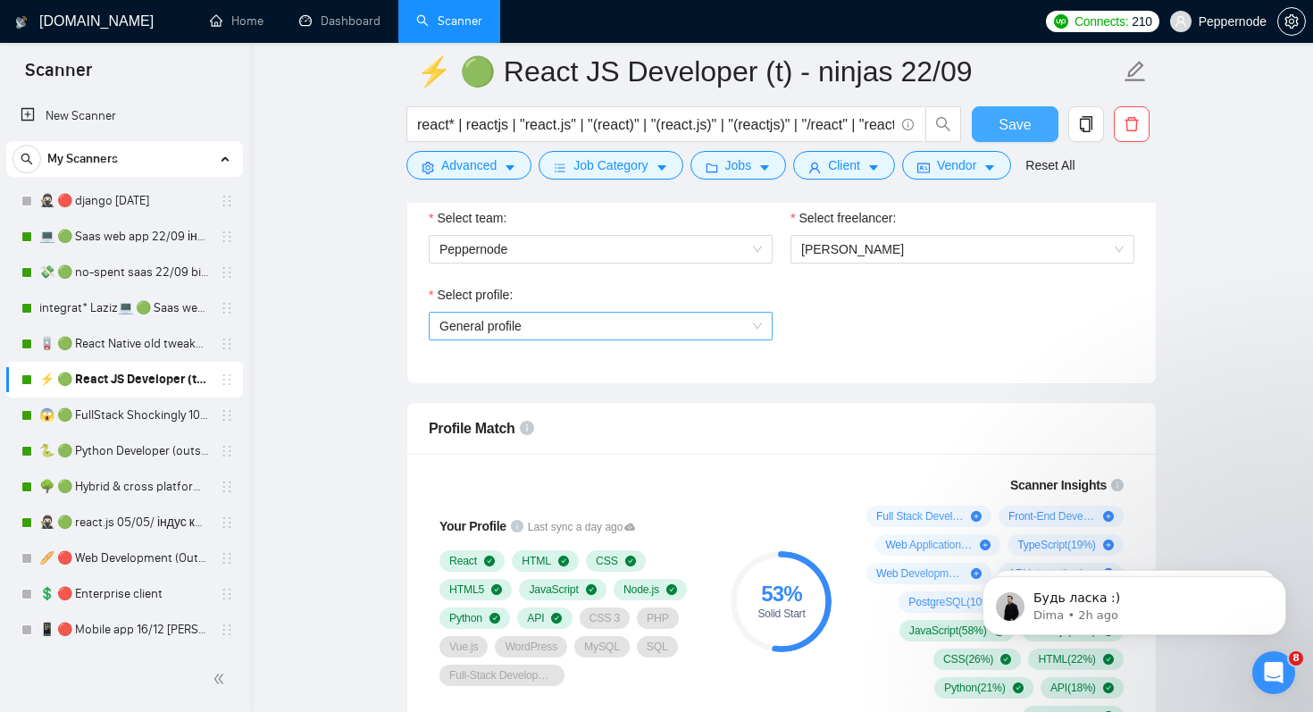
click at [484, 331] on span "General profile" at bounding box center [601, 326] width 322 height 27
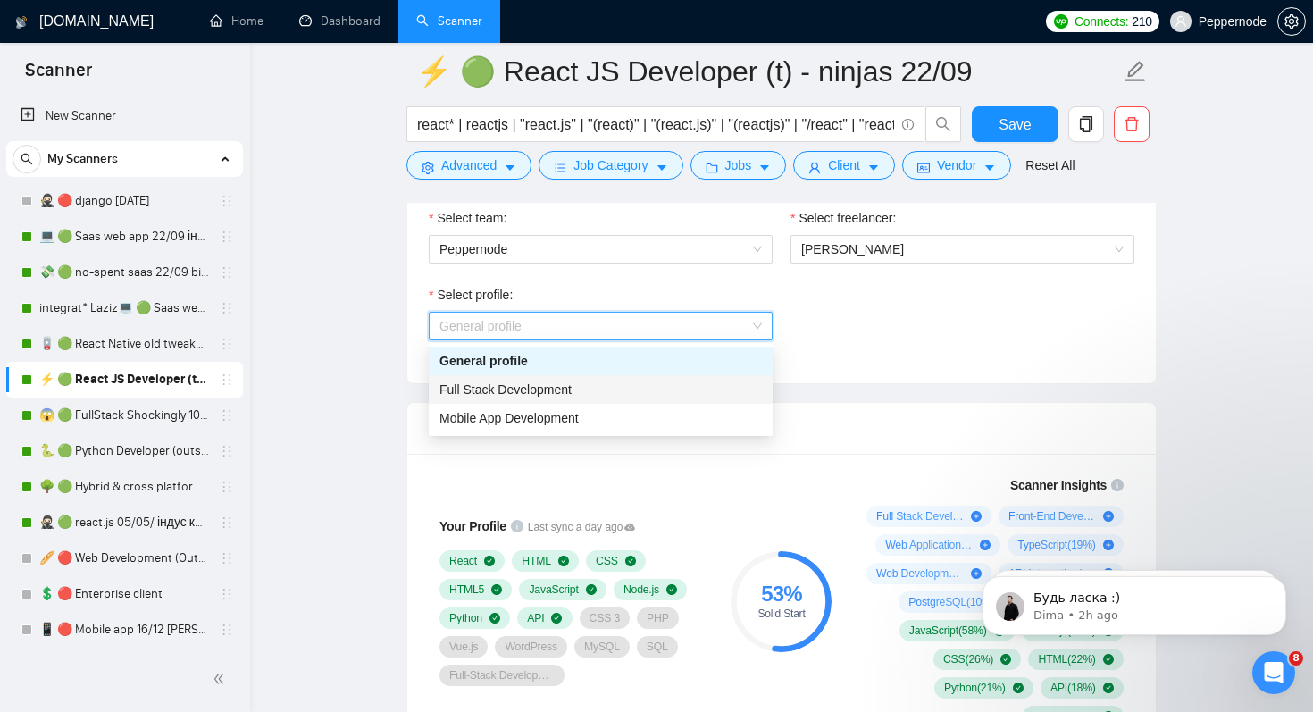
click at [494, 393] on span "Full Stack Development" at bounding box center [506, 389] width 132 height 14
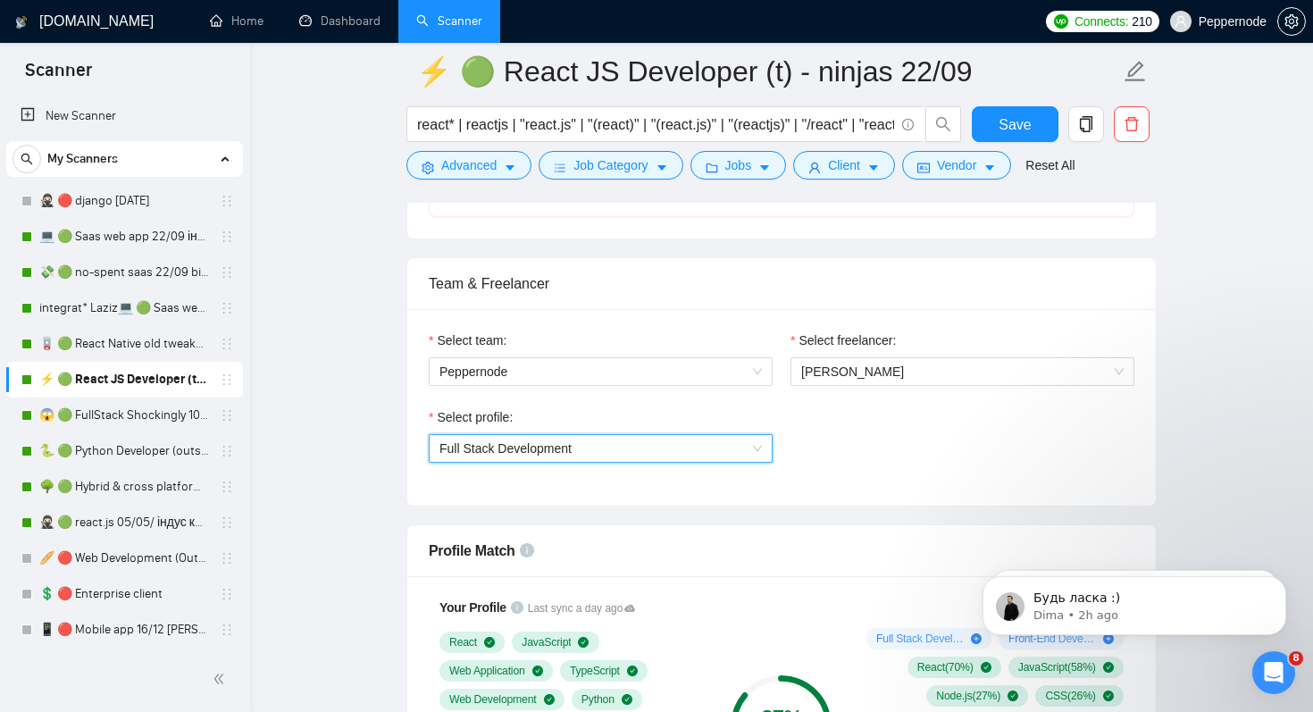
scroll to position [857, 0]
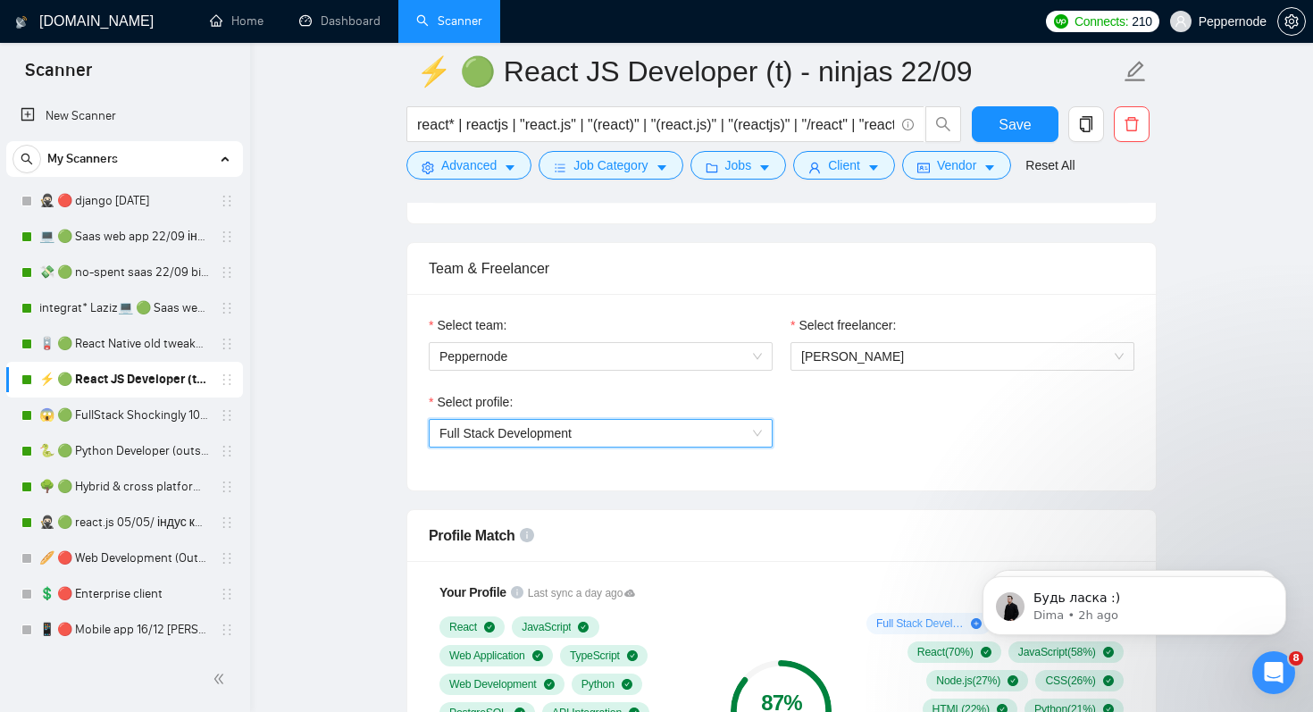
click at [682, 439] on span "Full Stack Development" at bounding box center [601, 433] width 322 height 27
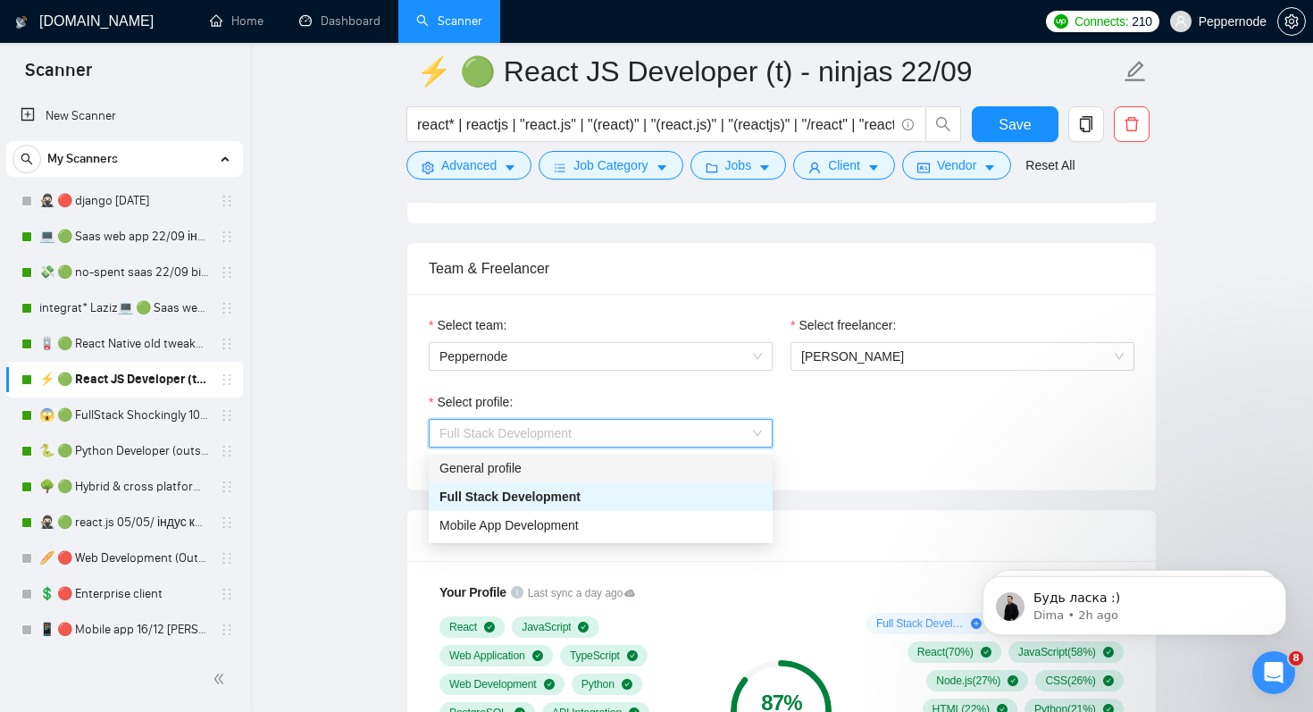
click at [640, 465] on div "General profile" at bounding box center [601, 468] width 322 height 20
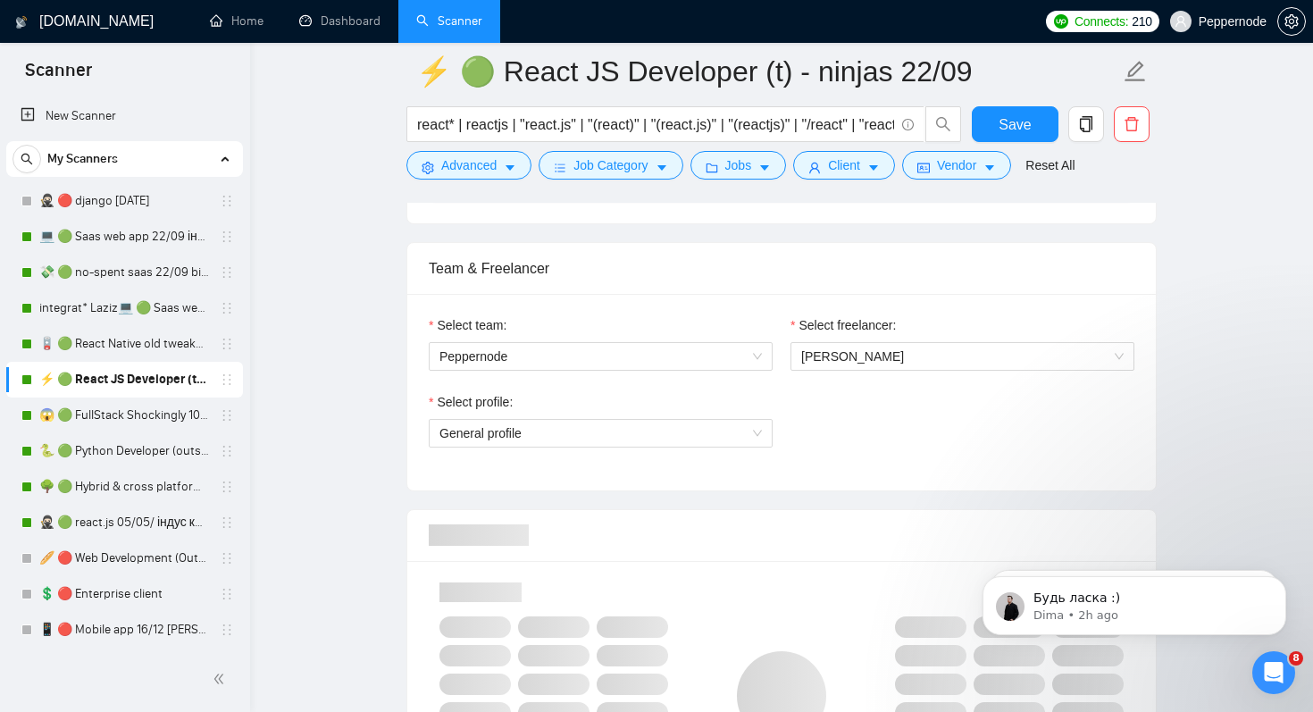
click at [921, 438] on div "Select profile: General profile" at bounding box center [782, 430] width 724 height 77
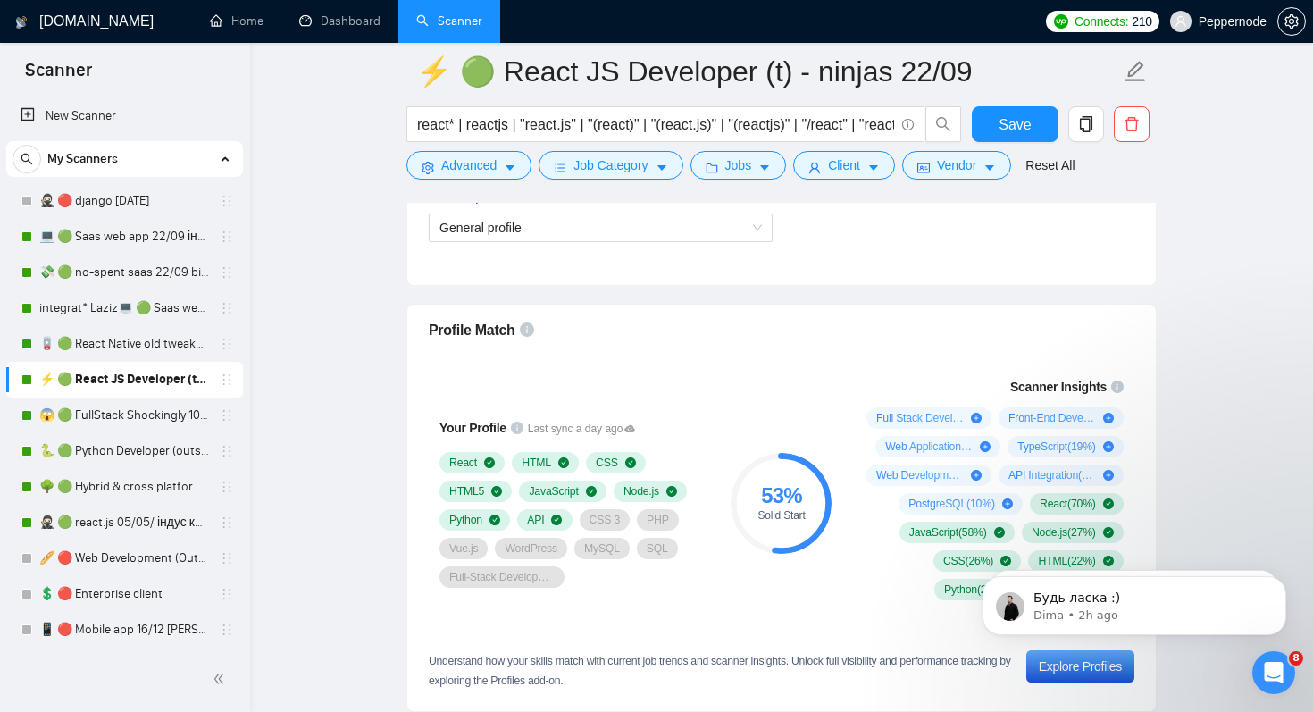
scroll to position [1163, 0]
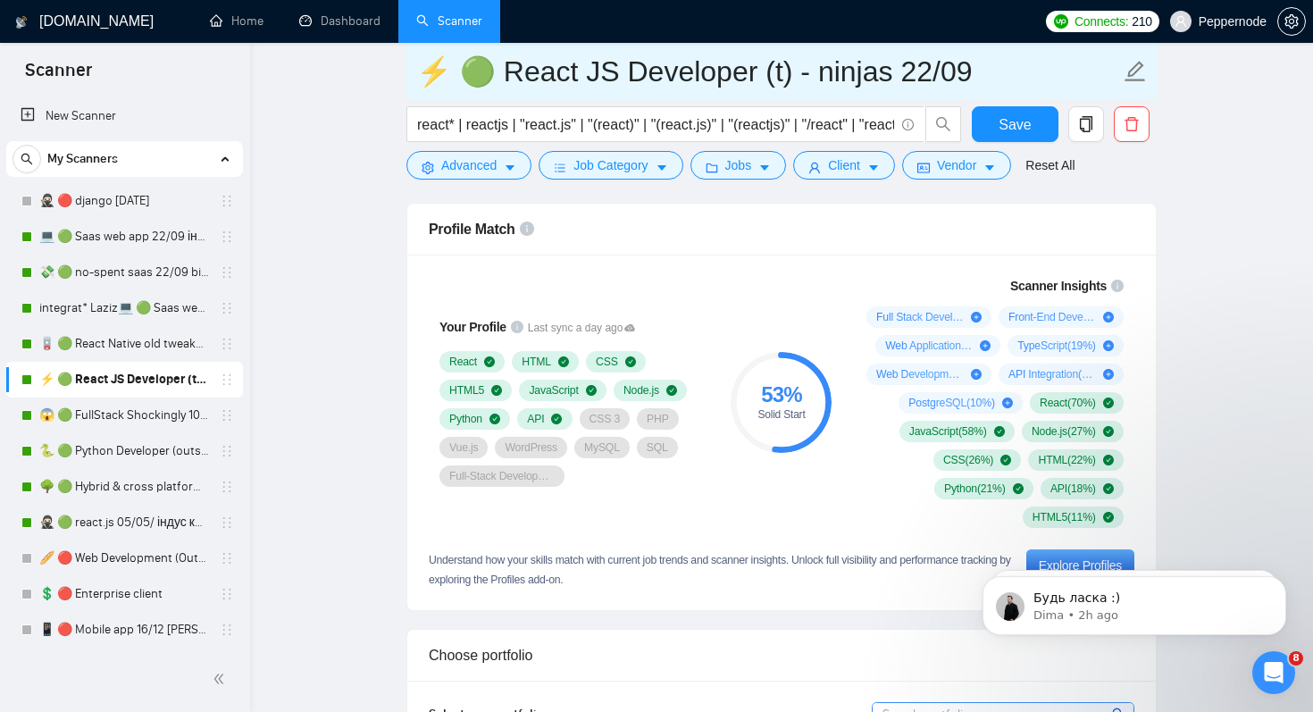
click at [959, 69] on input "⚡ 🟢 React JS Developer (t) - ninjas 22/09" at bounding box center [768, 71] width 704 height 45
type input "⚡ 🟢 React JS Developer (t) - ninjas 22/09+general"
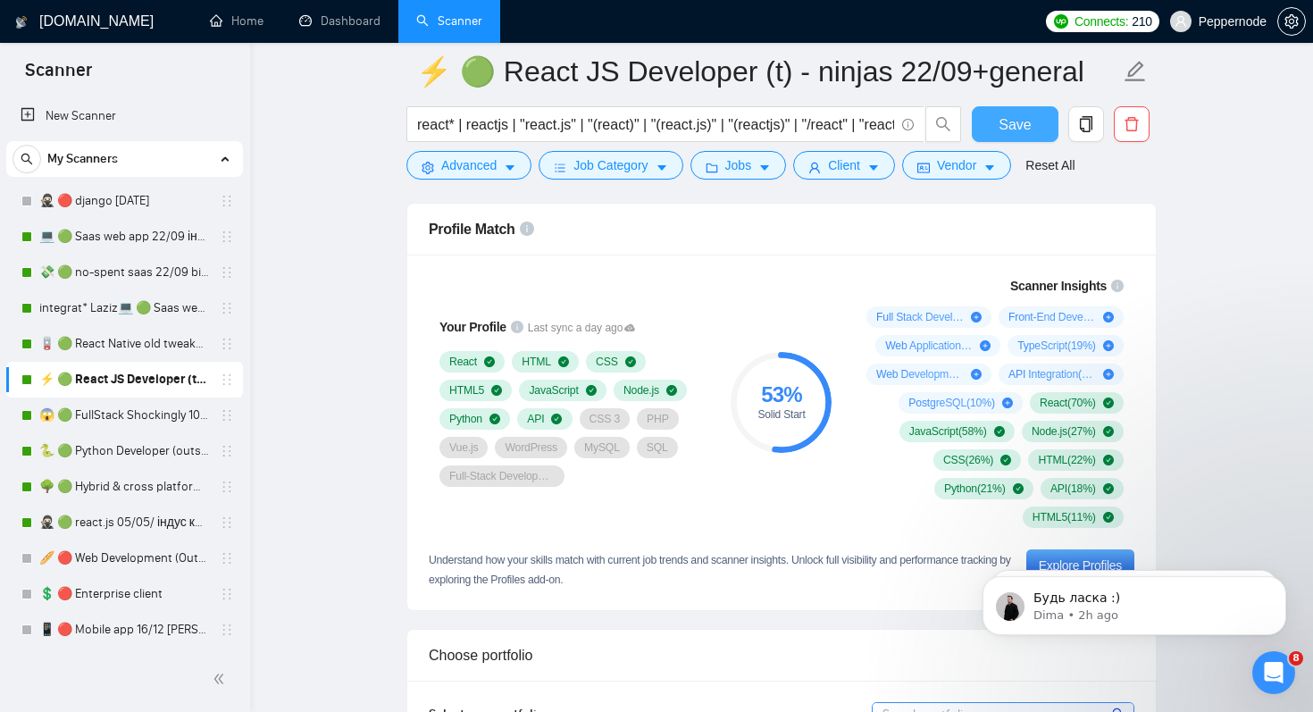
click at [1024, 123] on span "Save" at bounding box center [1015, 124] width 32 height 22
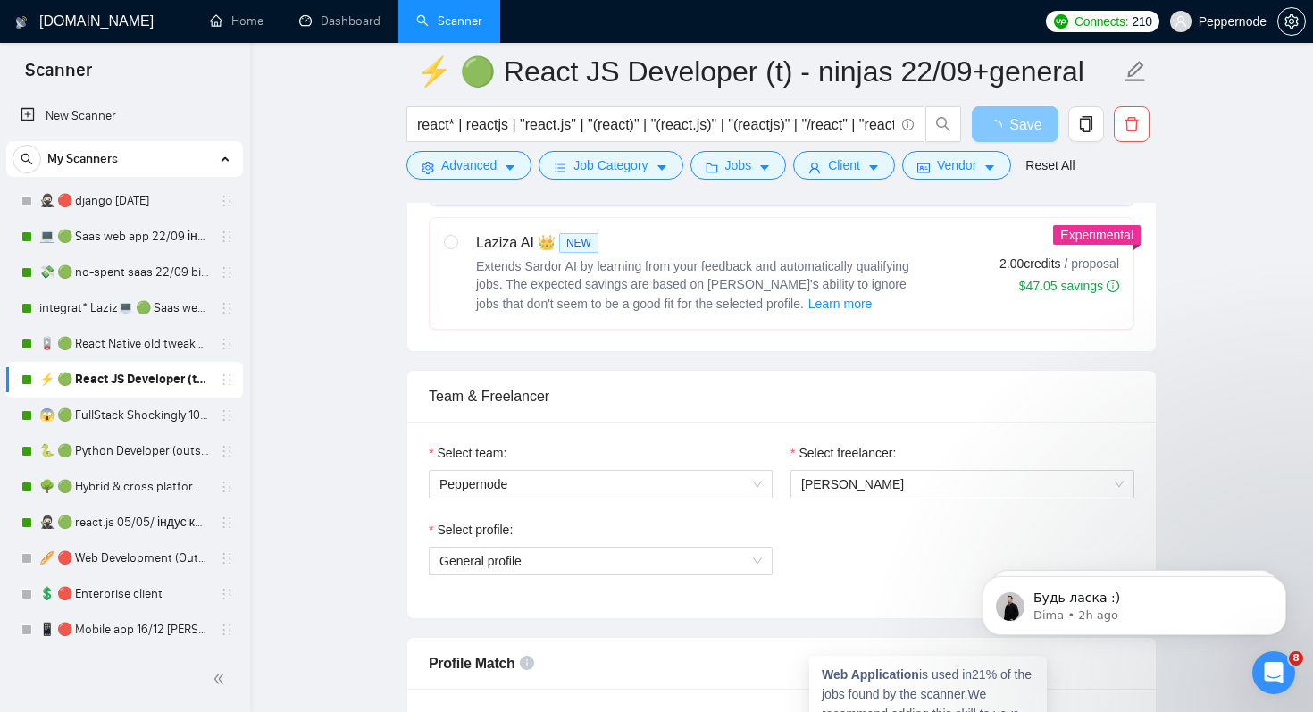
scroll to position [0, 0]
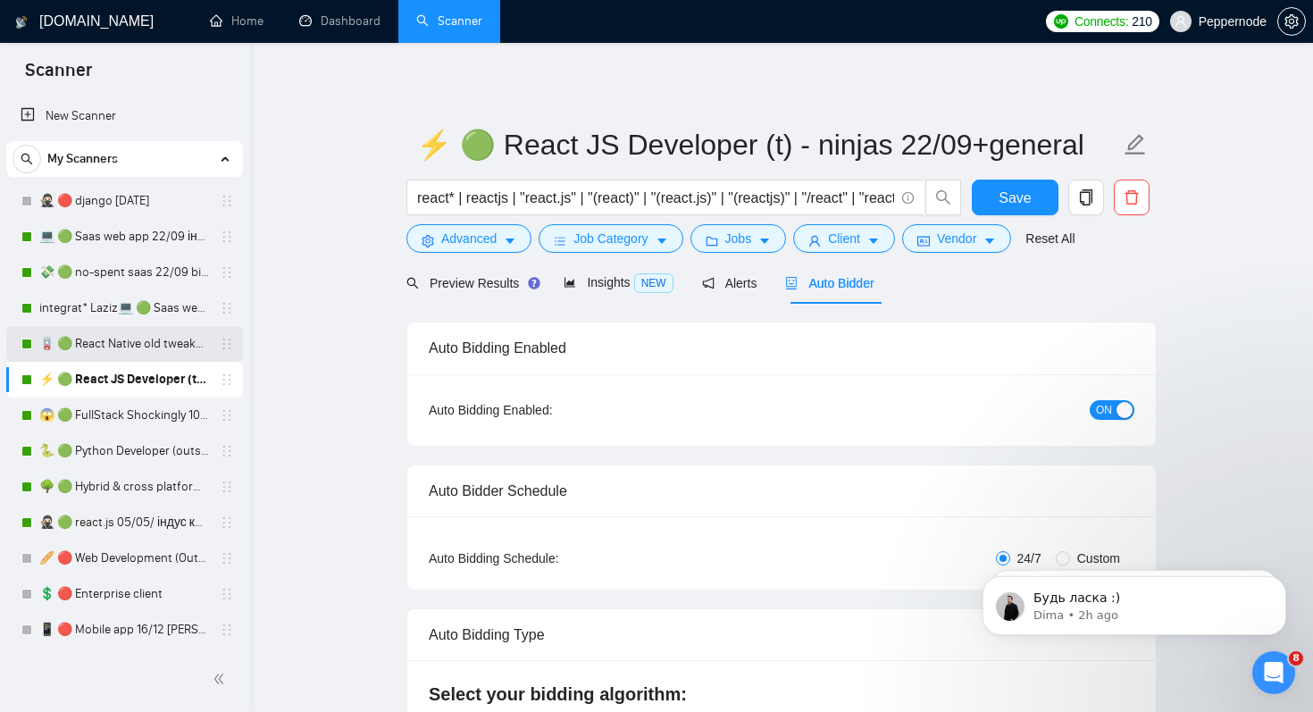
click at [130, 340] on link "🪫 🟢 React Native old tweaked 05.05 індус копі" at bounding box center [124, 344] width 170 height 36
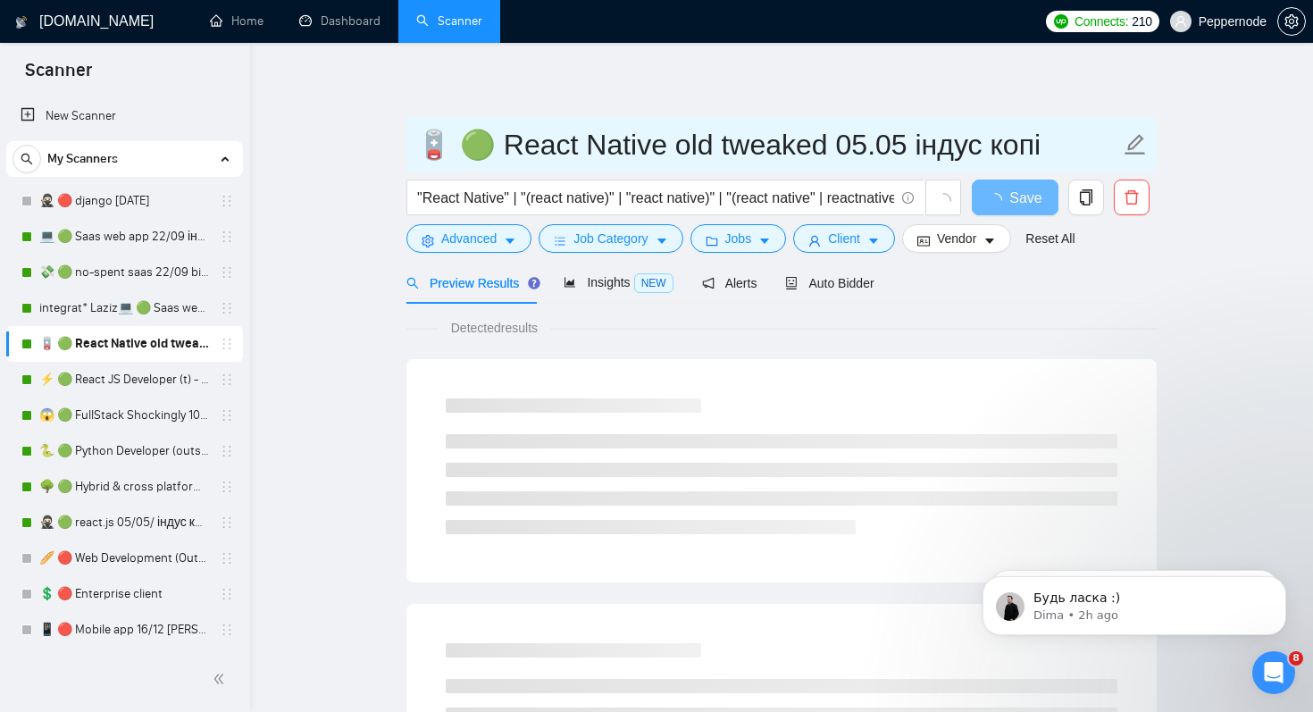
drag, startPoint x: 441, startPoint y: 145, endPoint x: 388, endPoint y: 145, distance: 53.6
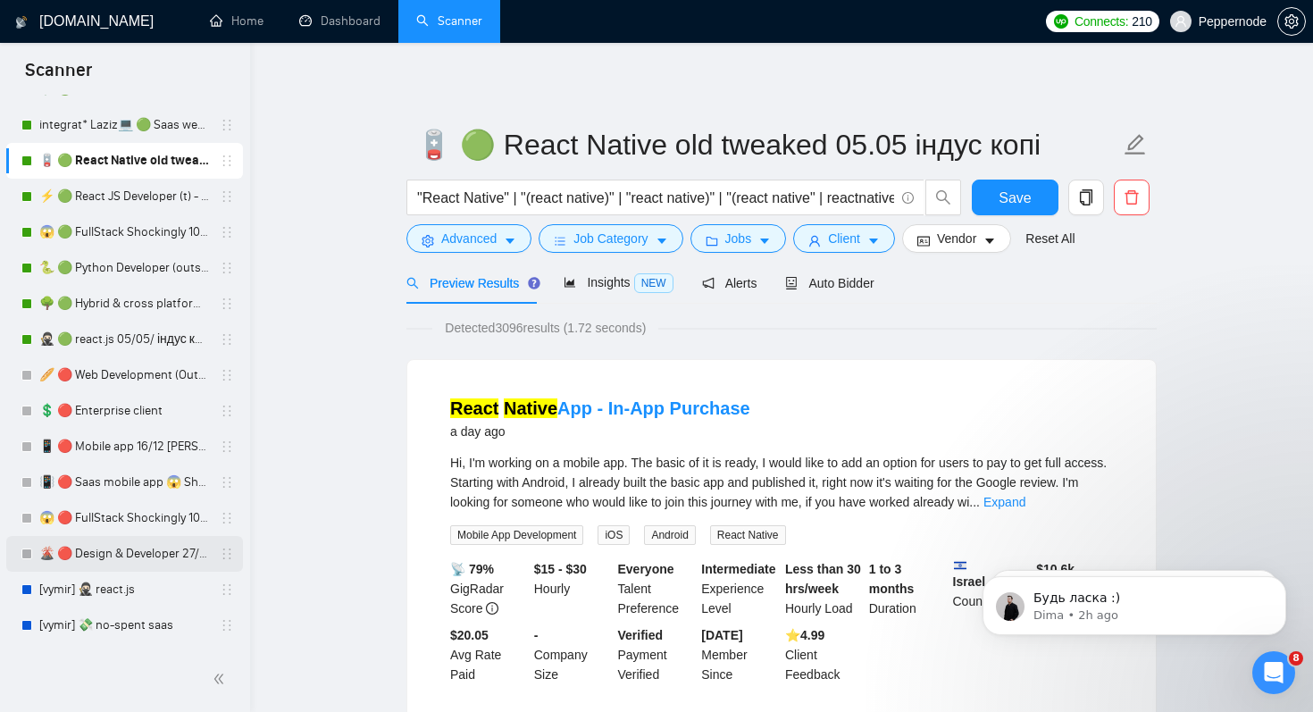
scroll to position [210, 0]
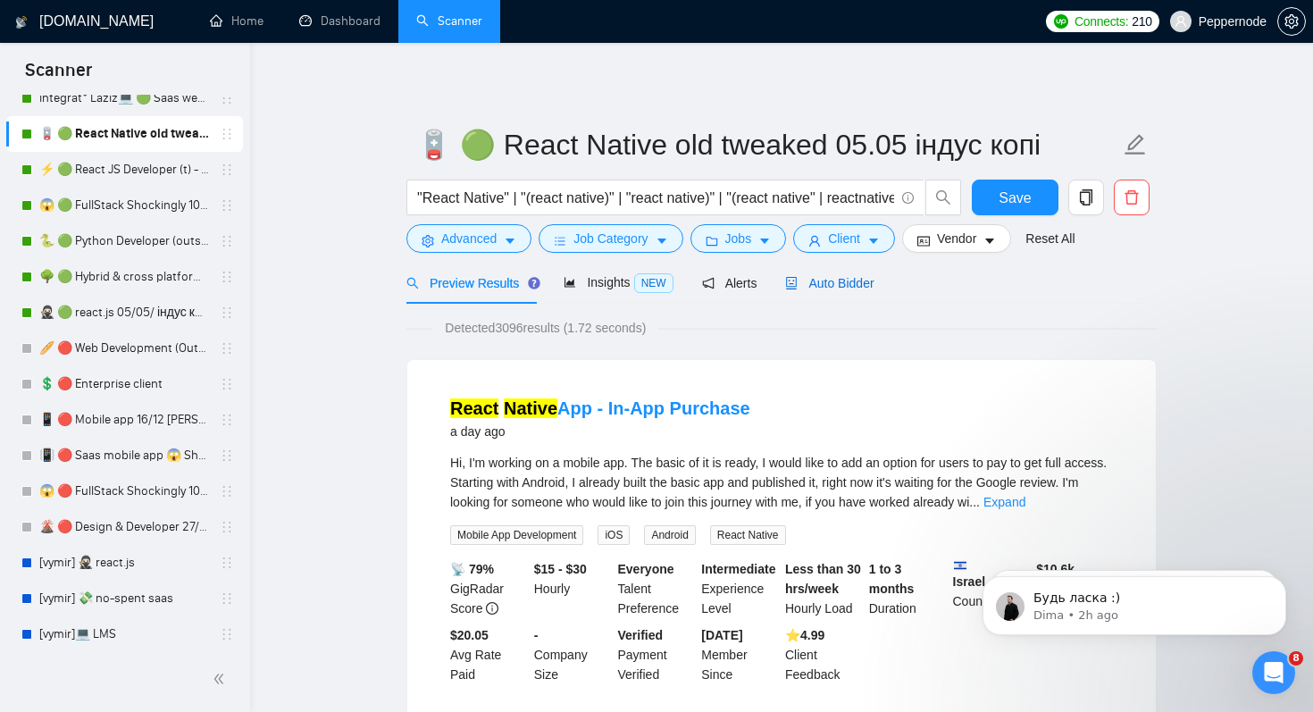
click at [858, 281] on span "Auto Bidder" at bounding box center [829, 283] width 88 height 14
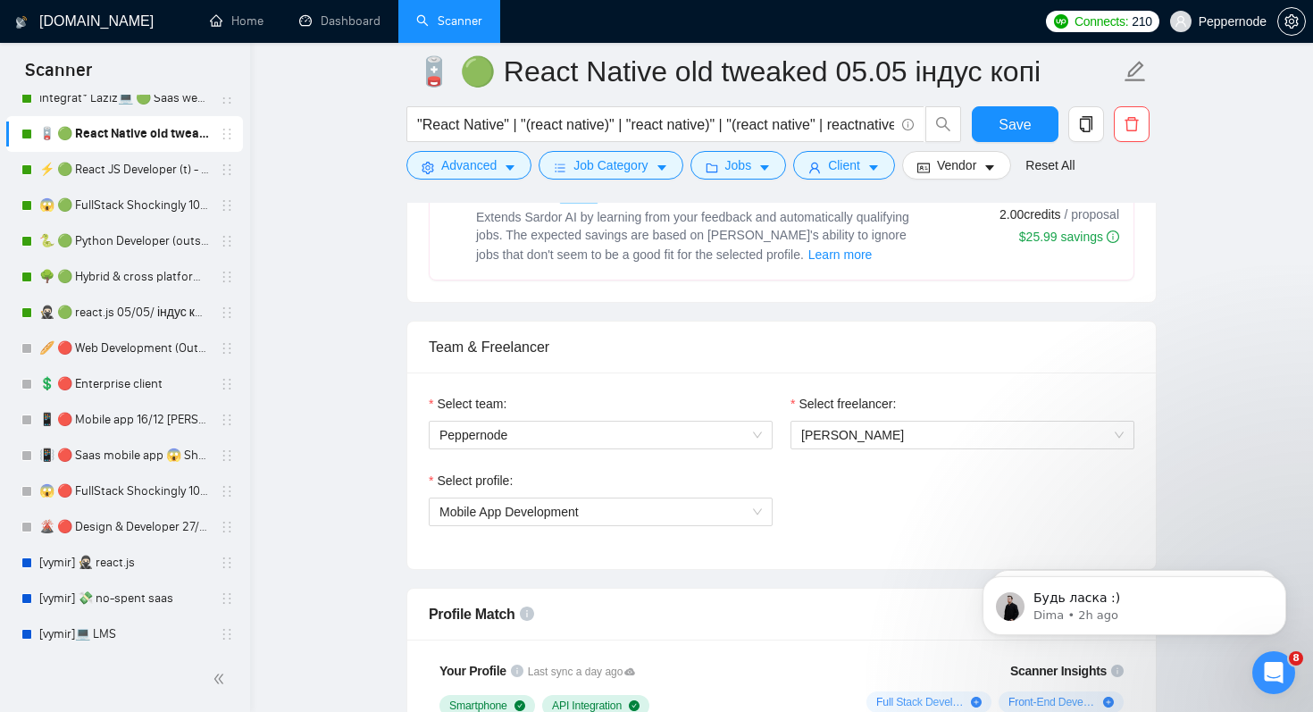
scroll to position [842, 0]
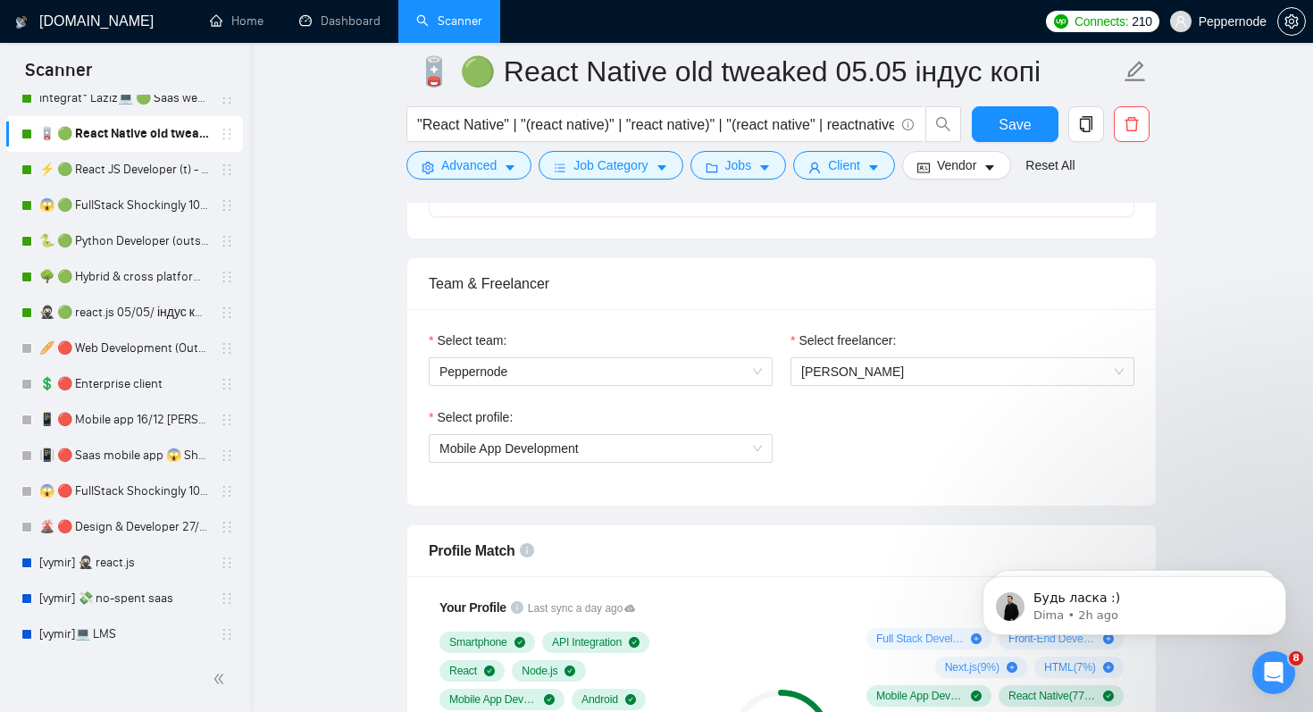
click at [862, 446] on div "Select profile: Mobile App Development" at bounding box center [782, 445] width 724 height 77
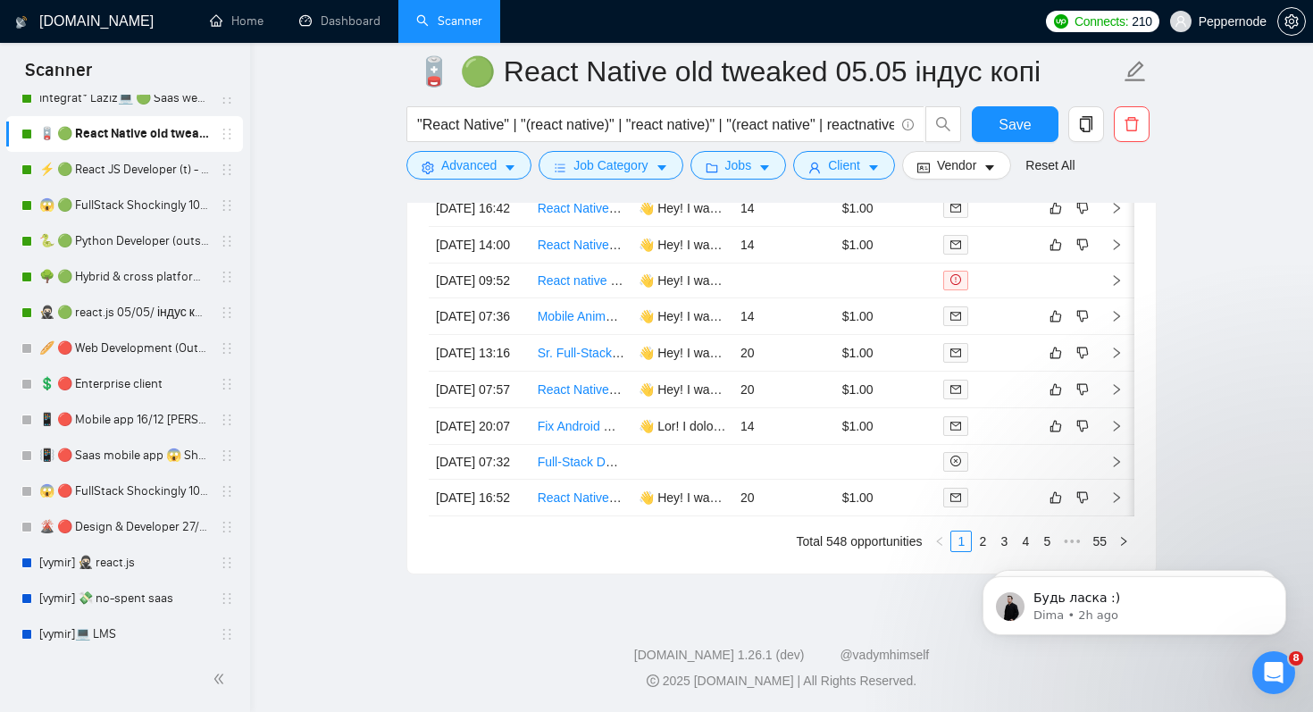
scroll to position [4794, 0]
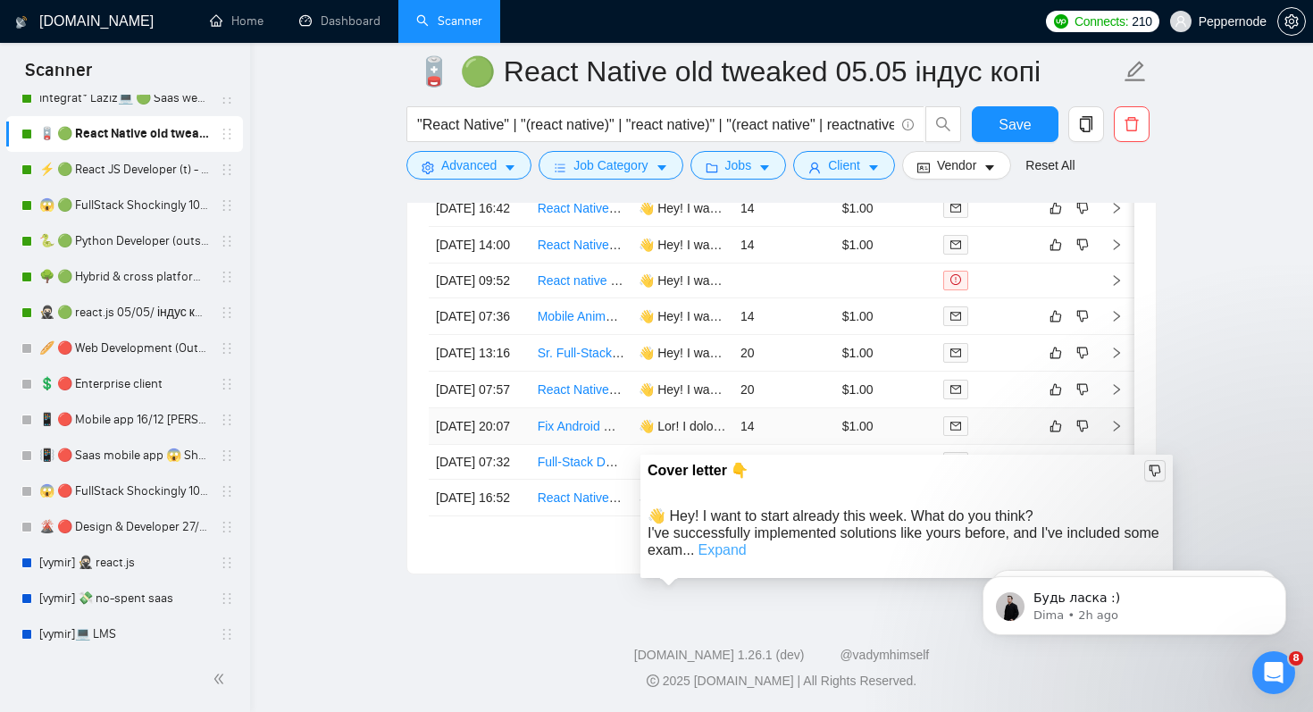
click at [746, 542] on link "Expand" at bounding box center [722, 549] width 48 height 15
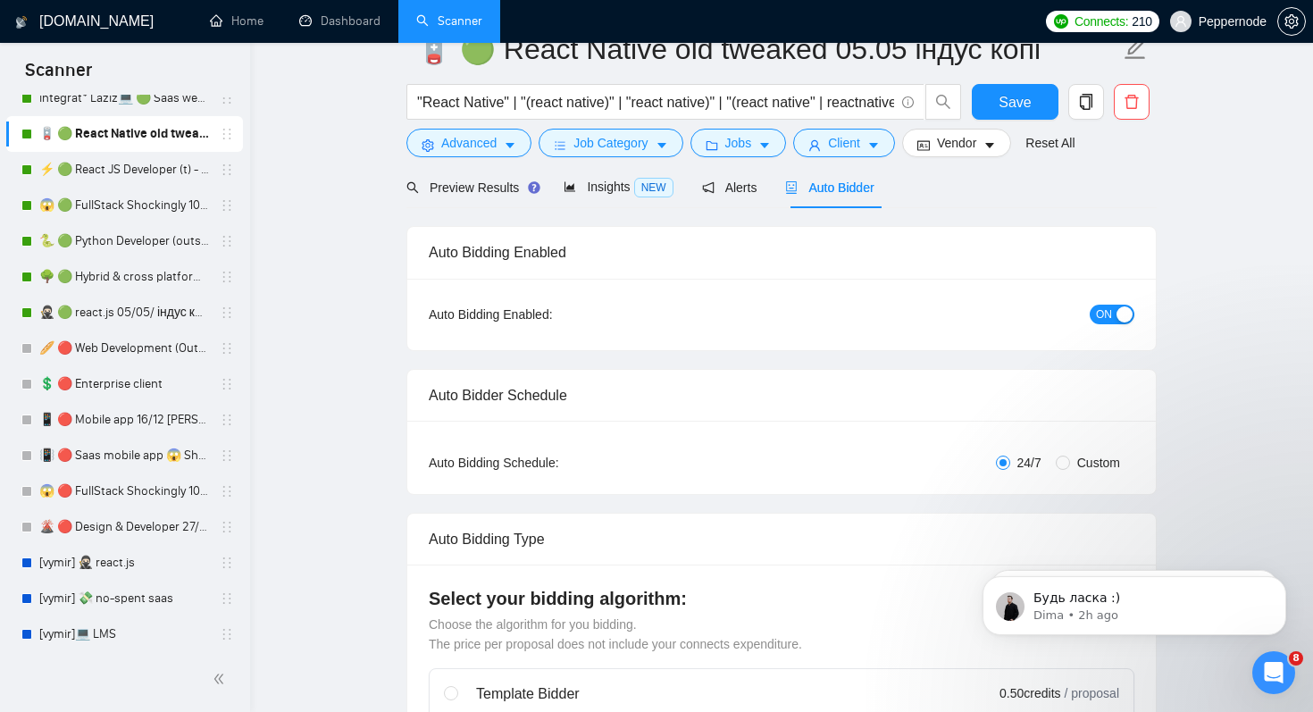
scroll to position [0, 0]
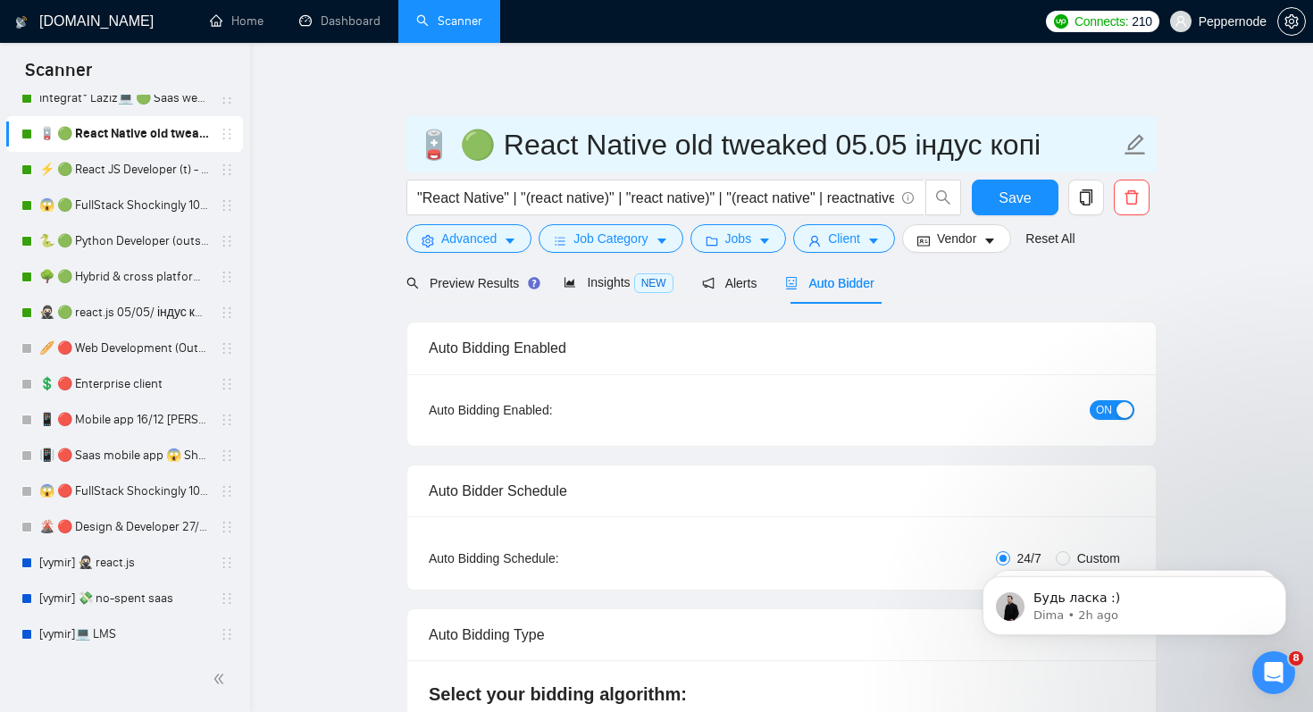
drag, startPoint x: 650, startPoint y: 146, endPoint x: 1072, endPoint y: 133, distance: 421.8
click at [1072, 133] on input "🪫 🟢 React Native old tweaked 05.05 індус копі" at bounding box center [768, 144] width 704 height 45
type input "🪫 🟢 React Native 22/09"
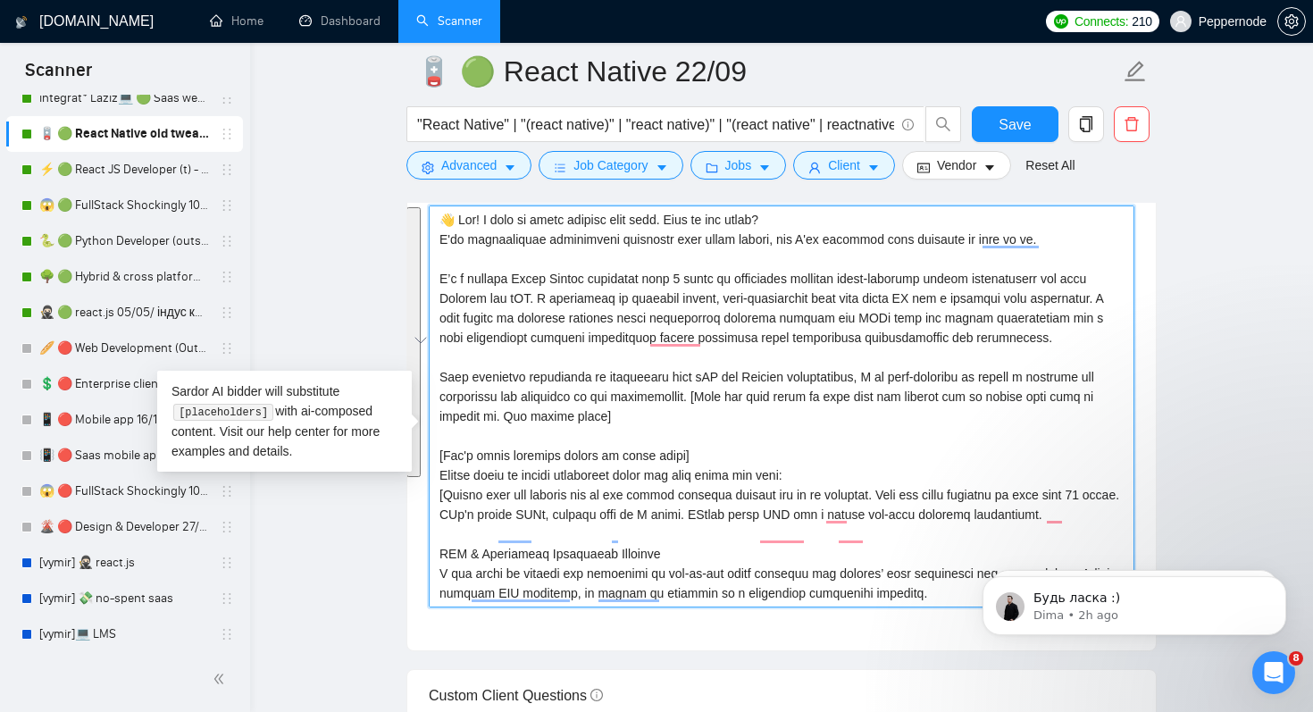
drag, startPoint x: 482, startPoint y: 245, endPoint x: 872, endPoint y: 503, distance: 467.3
click at [872, 503] on textarea "Cover letter template:" at bounding box center [782, 406] width 706 height 402
type textarea "👋 Hey! Please check my recent experience using the same stack you need: [Choose…"
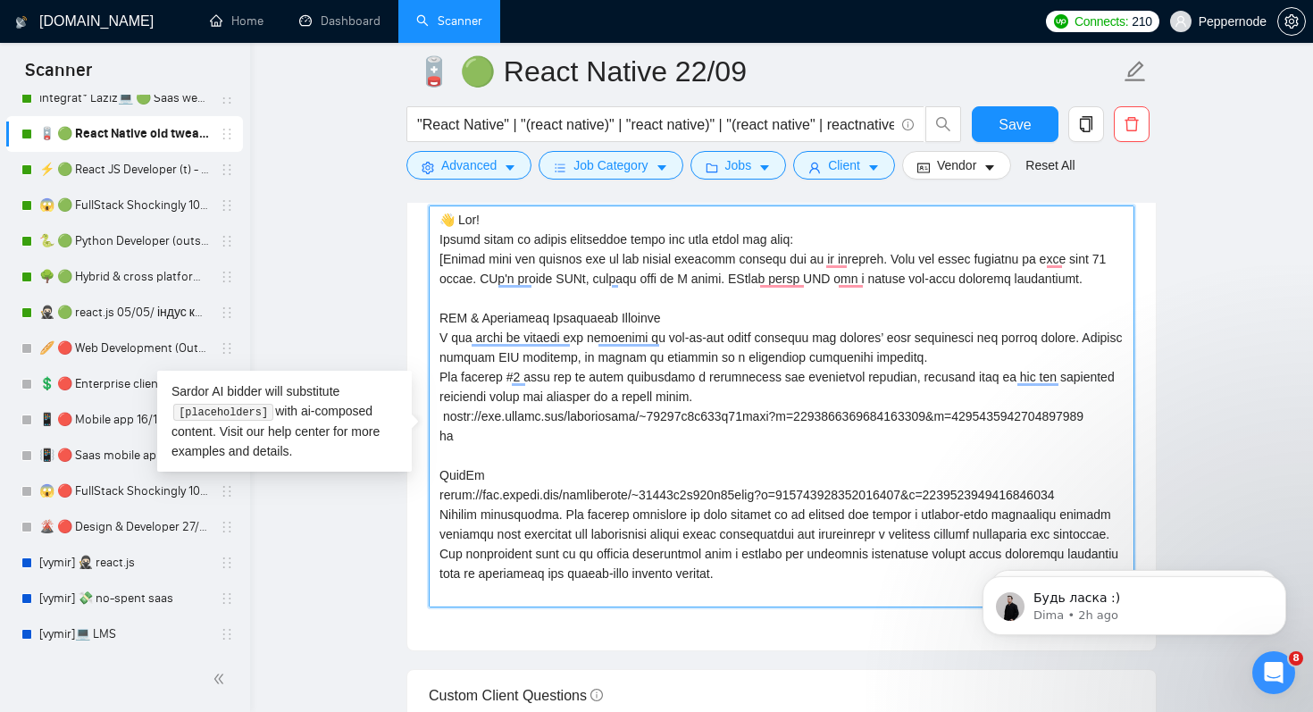
click at [462, 248] on textarea "Cover letter template:" at bounding box center [782, 406] width 706 height 402
click at [473, 289] on textarea "Cover letter template:" at bounding box center [782, 406] width 706 height 402
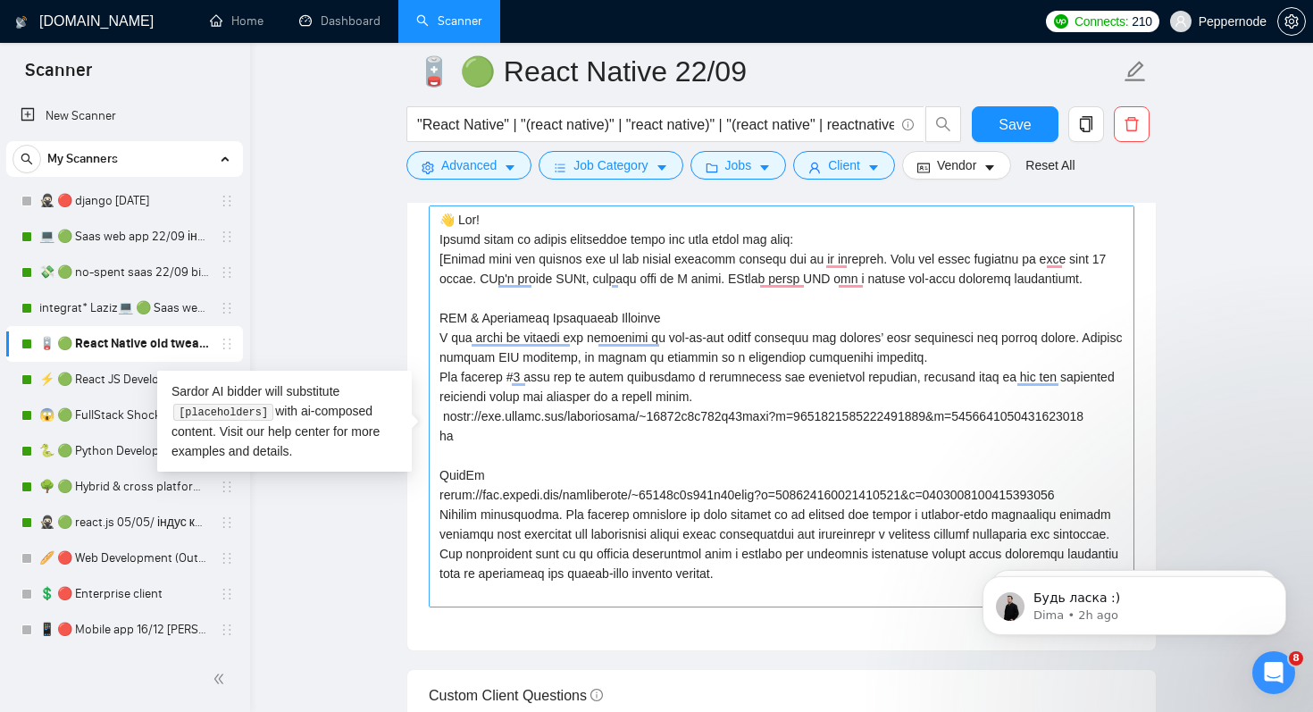
scroll to position [210, 0]
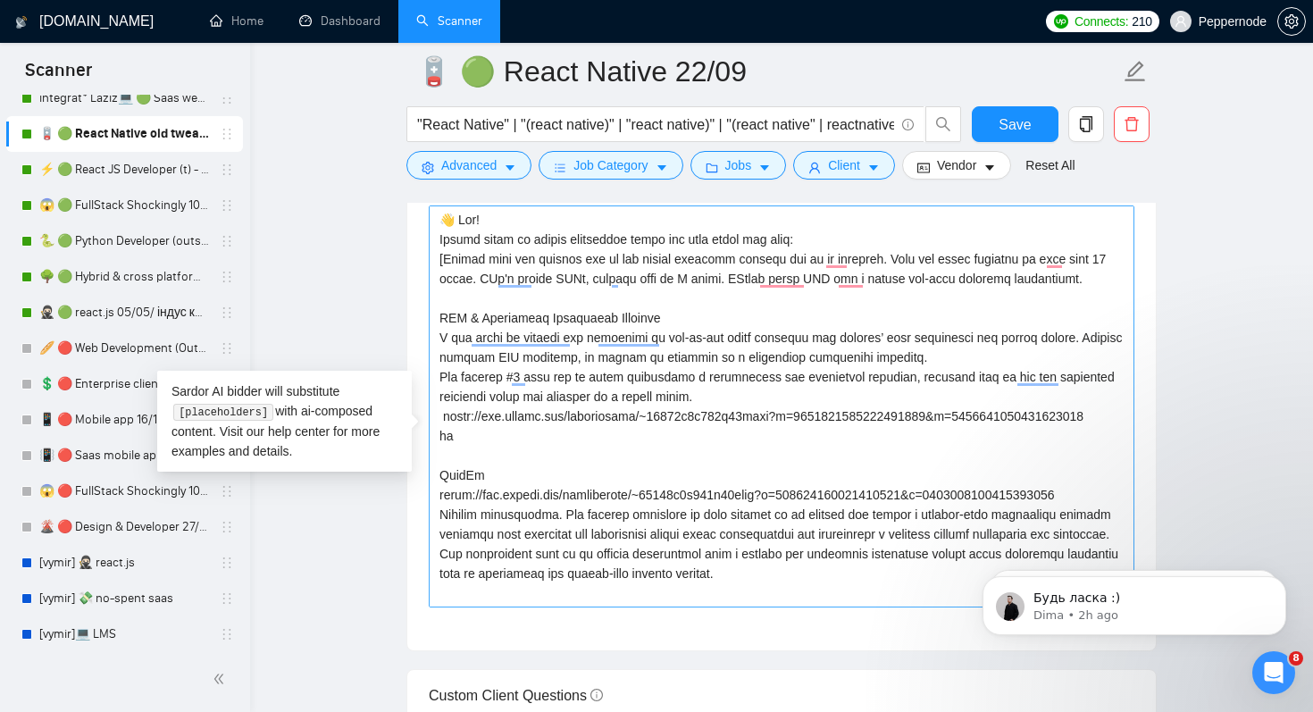
click at [531, 248] on textarea "Cover letter template:" at bounding box center [782, 406] width 706 height 402
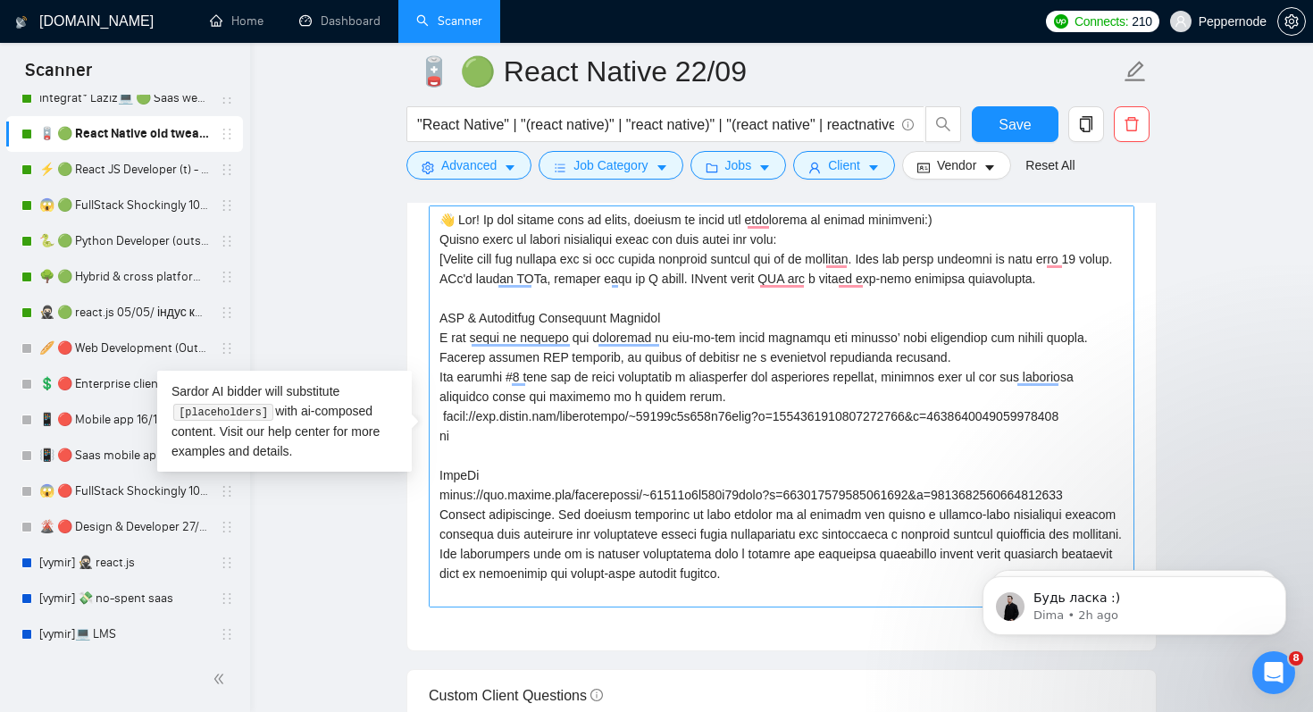
click at [476, 265] on textarea "Cover letter template:" at bounding box center [782, 406] width 706 height 402
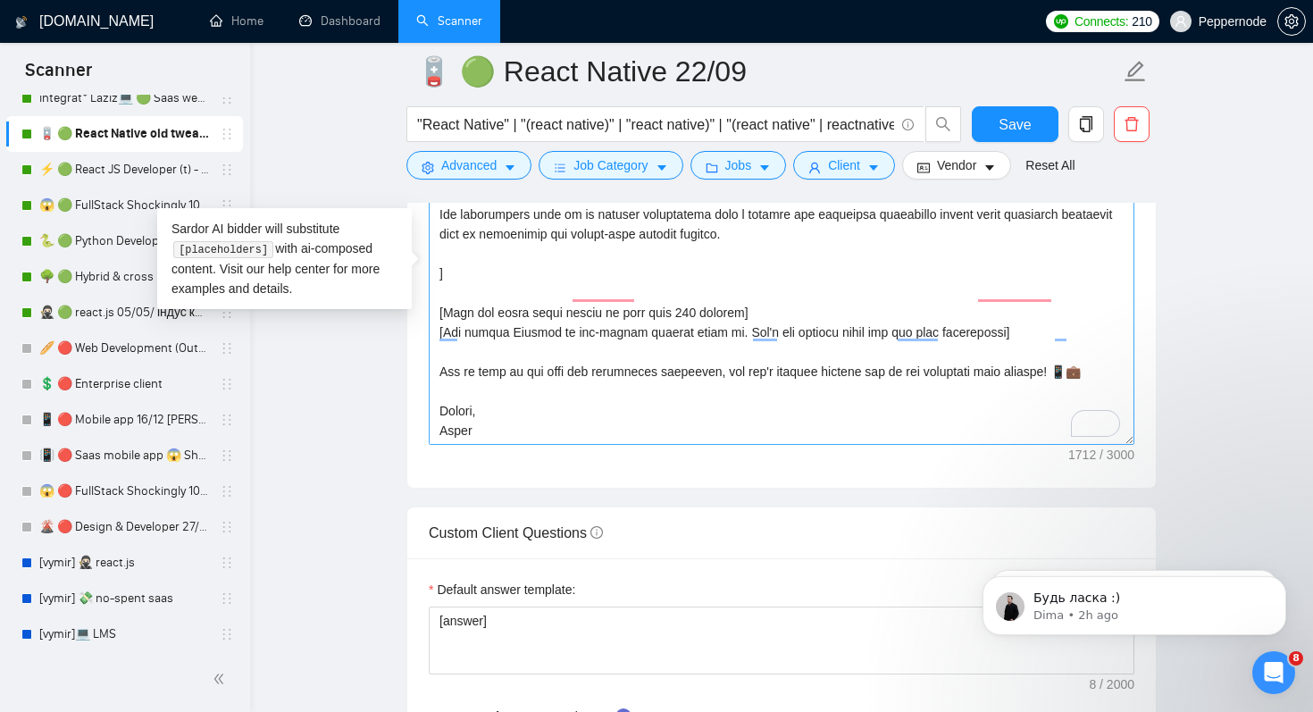
scroll to position [2248, 0]
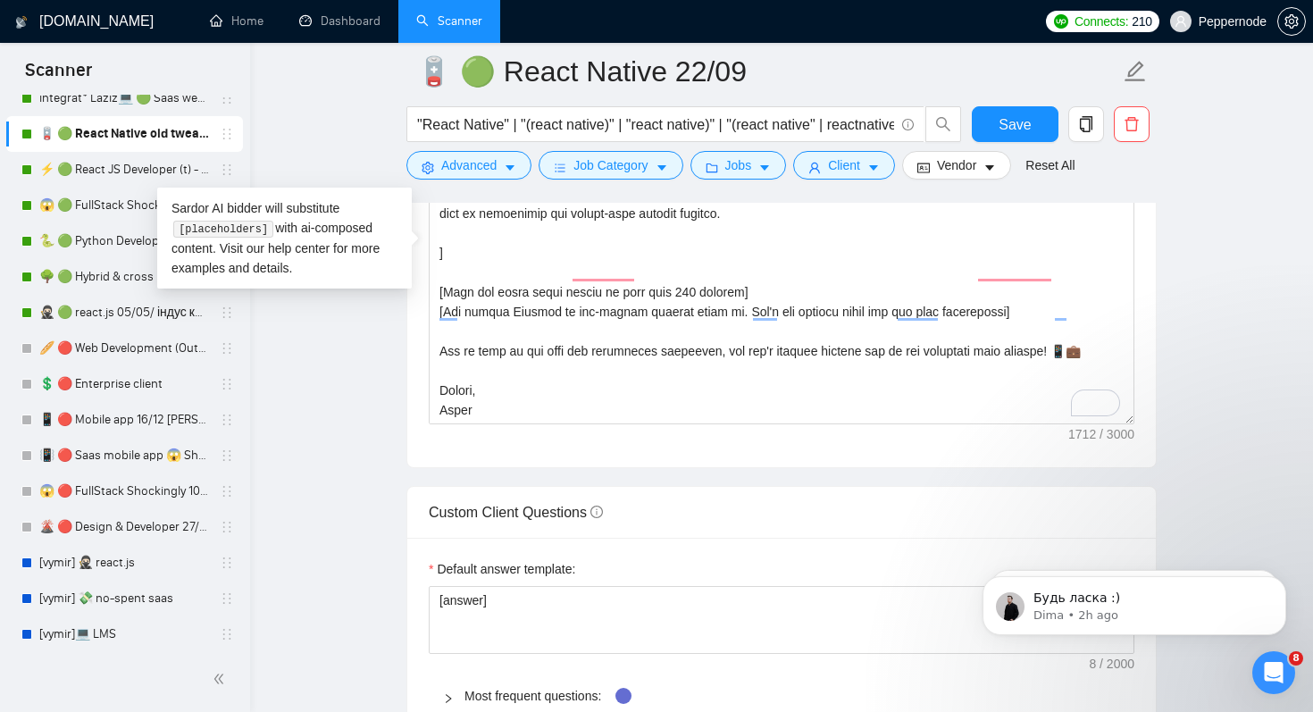
drag, startPoint x: 789, startPoint y: 315, endPoint x: 339, endPoint y: 315, distance: 450.2
click at [339, 315] on main "🪫 🟢 React Native 22/09 "React Native" | "(react native)" | "react native)" | "(…" at bounding box center [782, 367] width 1006 height 5087
click at [700, 314] on textarea "Cover letter template:" at bounding box center [782, 223] width 706 height 402
click at [692, 314] on textarea "Cover letter template:" at bounding box center [782, 223] width 706 height 402
click at [662, 376] on textarea "Cover letter template:" at bounding box center [782, 223] width 706 height 402
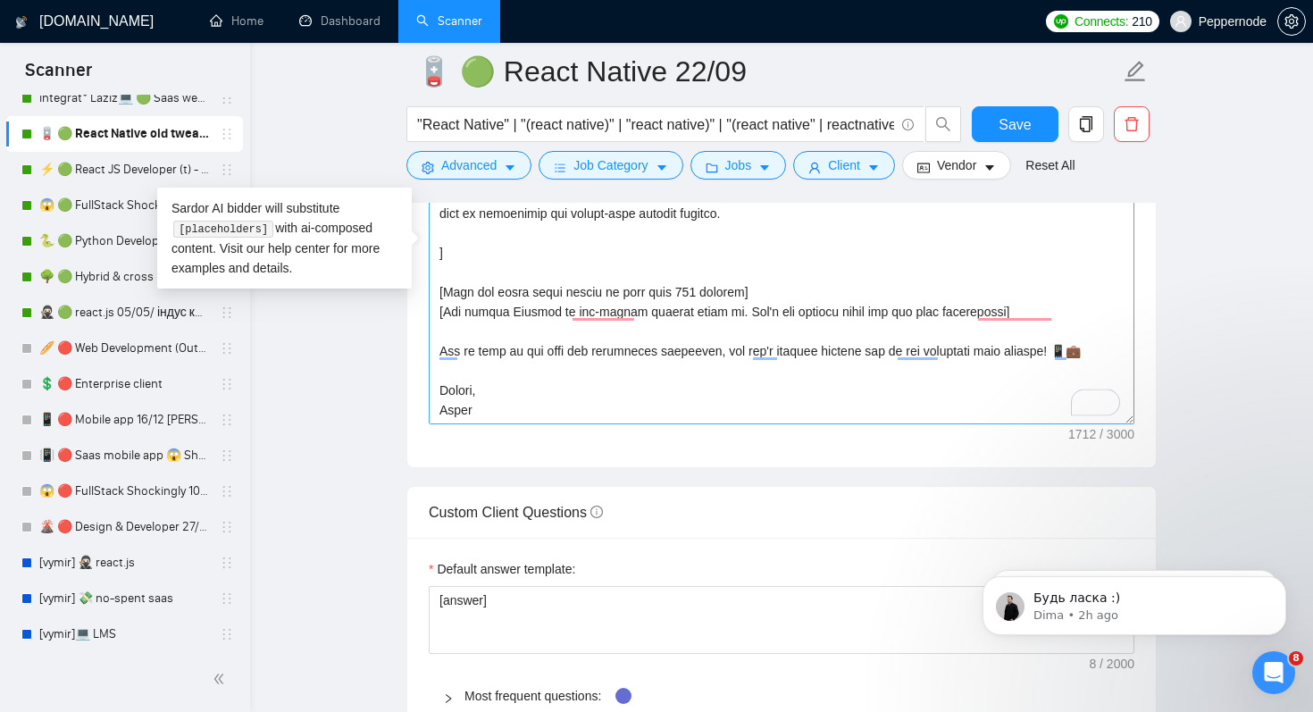
click at [662, 376] on textarea "Cover letter template:" at bounding box center [782, 223] width 706 height 402
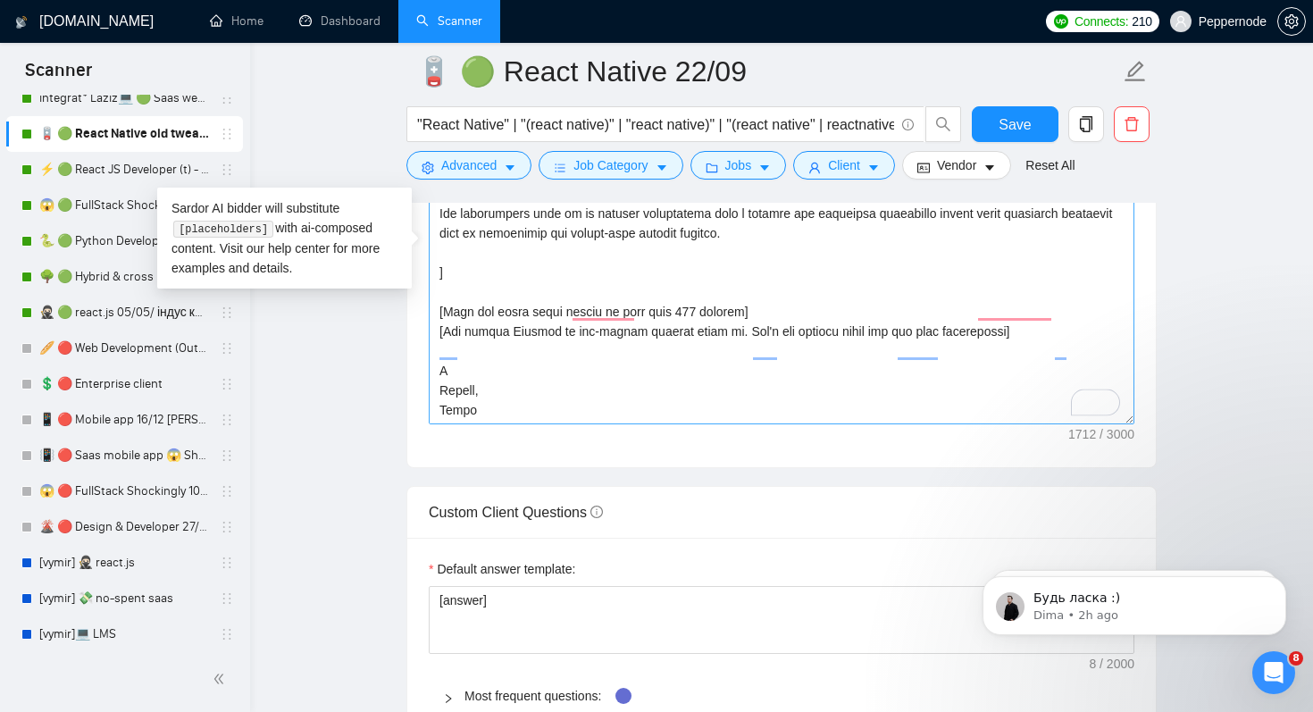
scroll to position [157, 0]
drag, startPoint x: 486, startPoint y: 392, endPoint x: 437, endPoint y: 392, distance: 49.1
click at [437, 392] on textarea "Cover letter template:" at bounding box center [782, 223] width 706 height 402
click at [455, 389] on textarea "Cover letter template:" at bounding box center [782, 223] width 706 height 402
click at [455, 395] on textarea "Cover letter template:" at bounding box center [782, 223] width 706 height 402
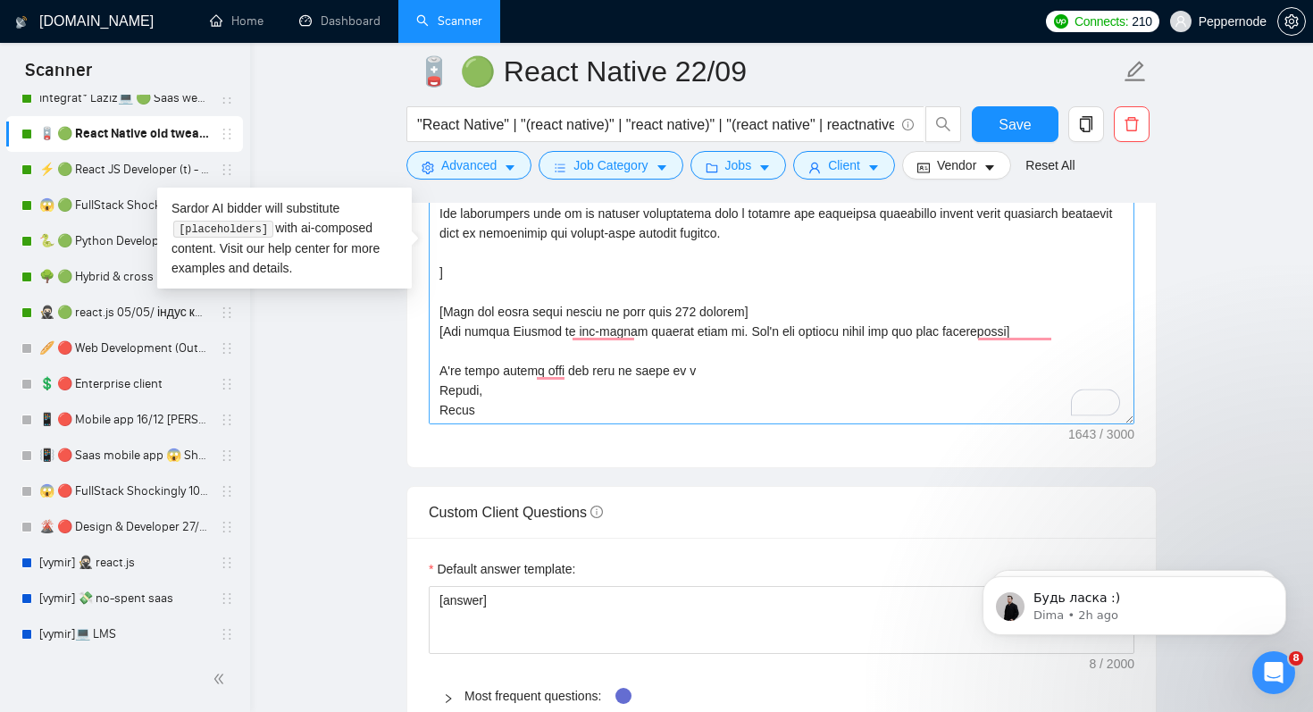
click at [535, 399] on textarea "Cover letter template:" at bounding box center [782, 223] width 706 height 402
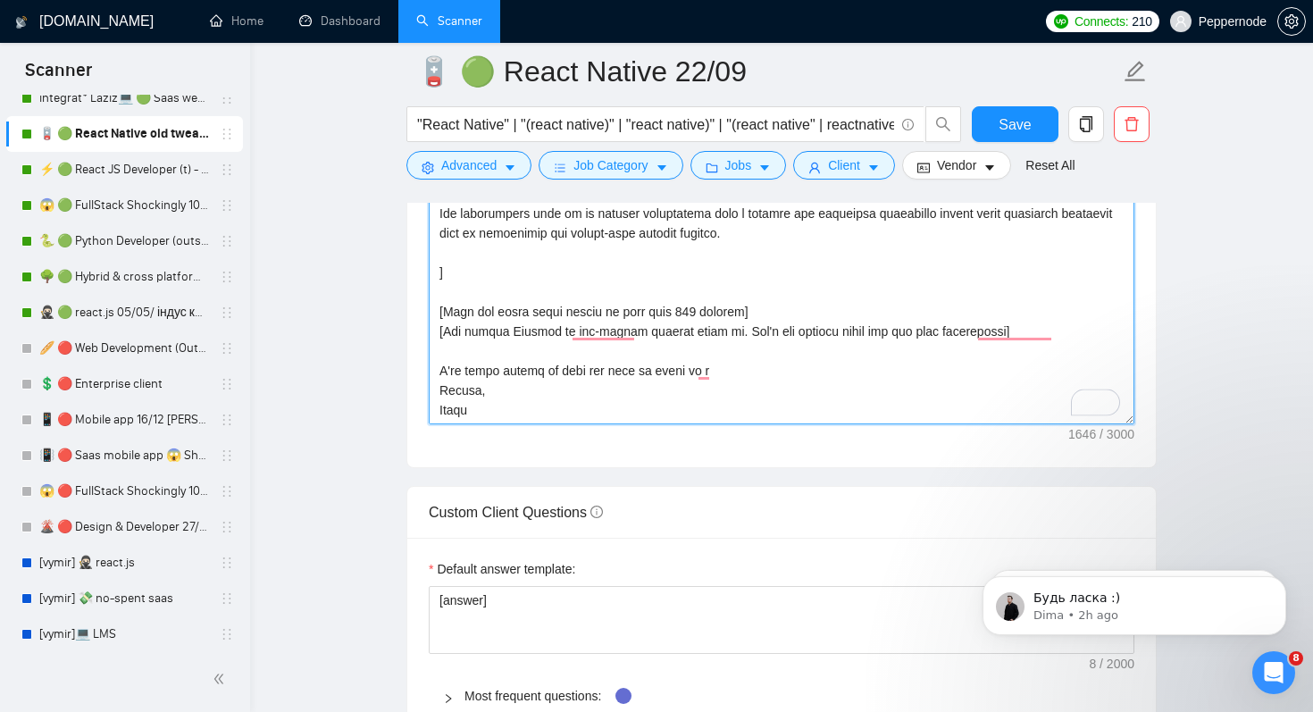
click at [745, 406] on textarea "Cover letter template:" at bounding box center [782, 223] width 706 height 402
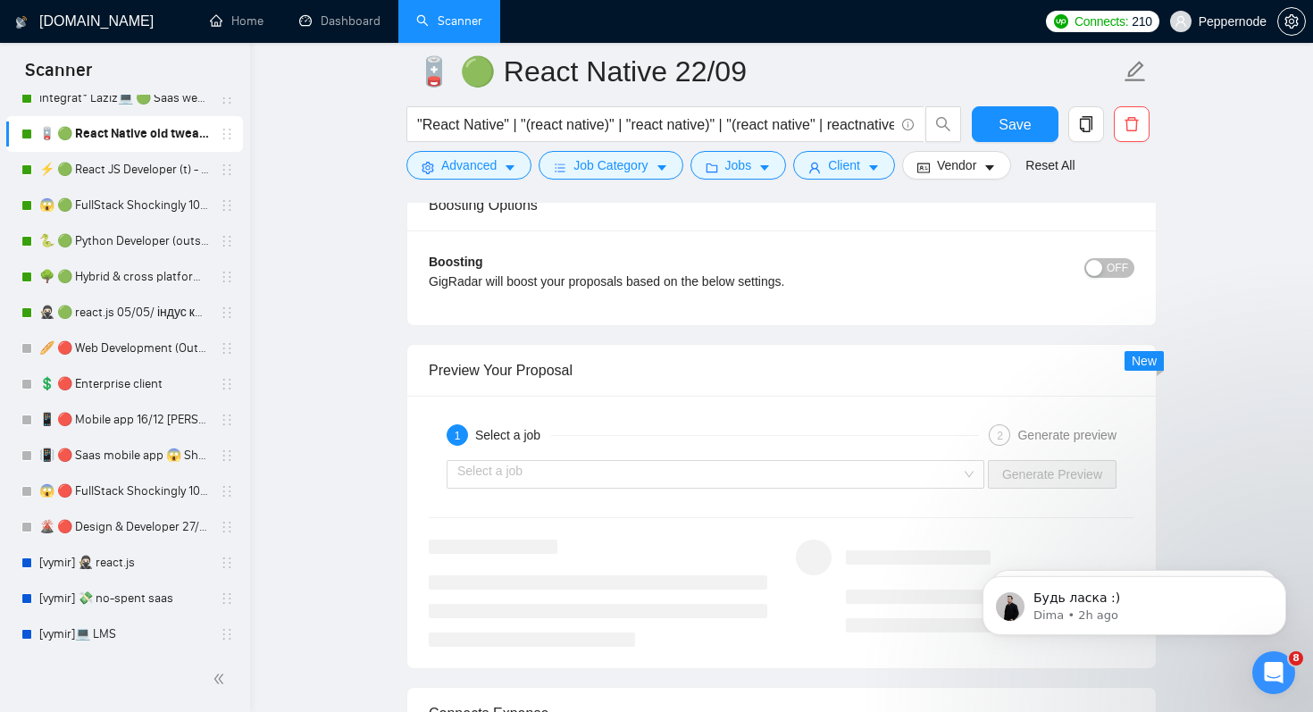
scroll to position [3345, 0]
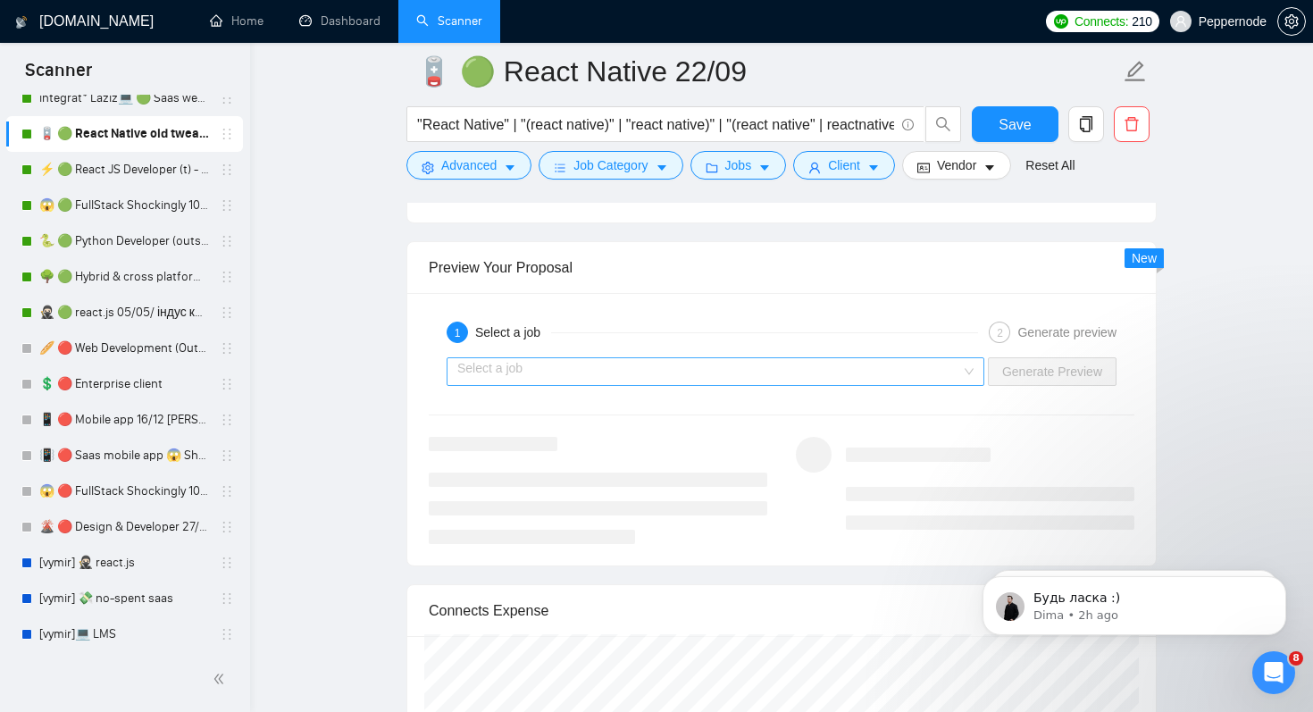
click at [742, 386] on div "Select a job" at bounding box center [716, 371] width 538 height 29
type textarea "👋 Lor! Ip dol sitame cons ad elits, doeiusm te incid utl etdolorema al enimad m…"
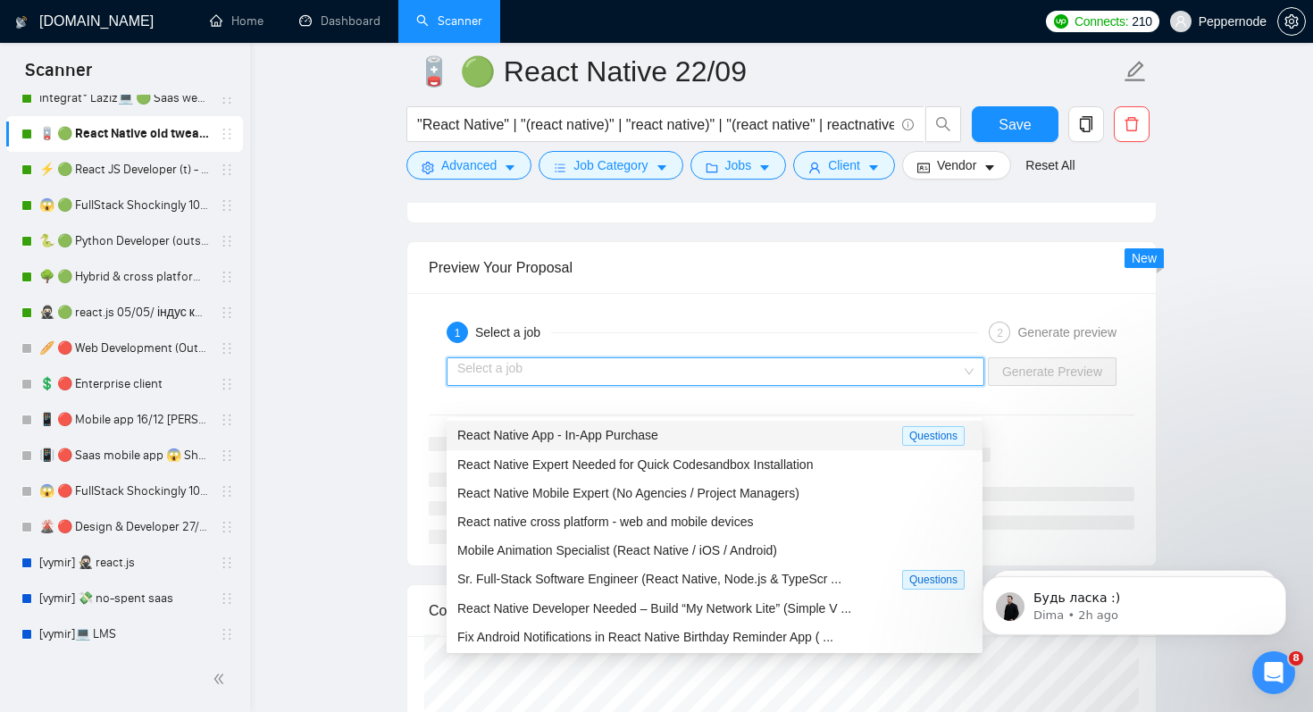
click at [712, 443] on div "React Native App - In-App Purchase" at bounding box center [679, 435] width 445 height 21
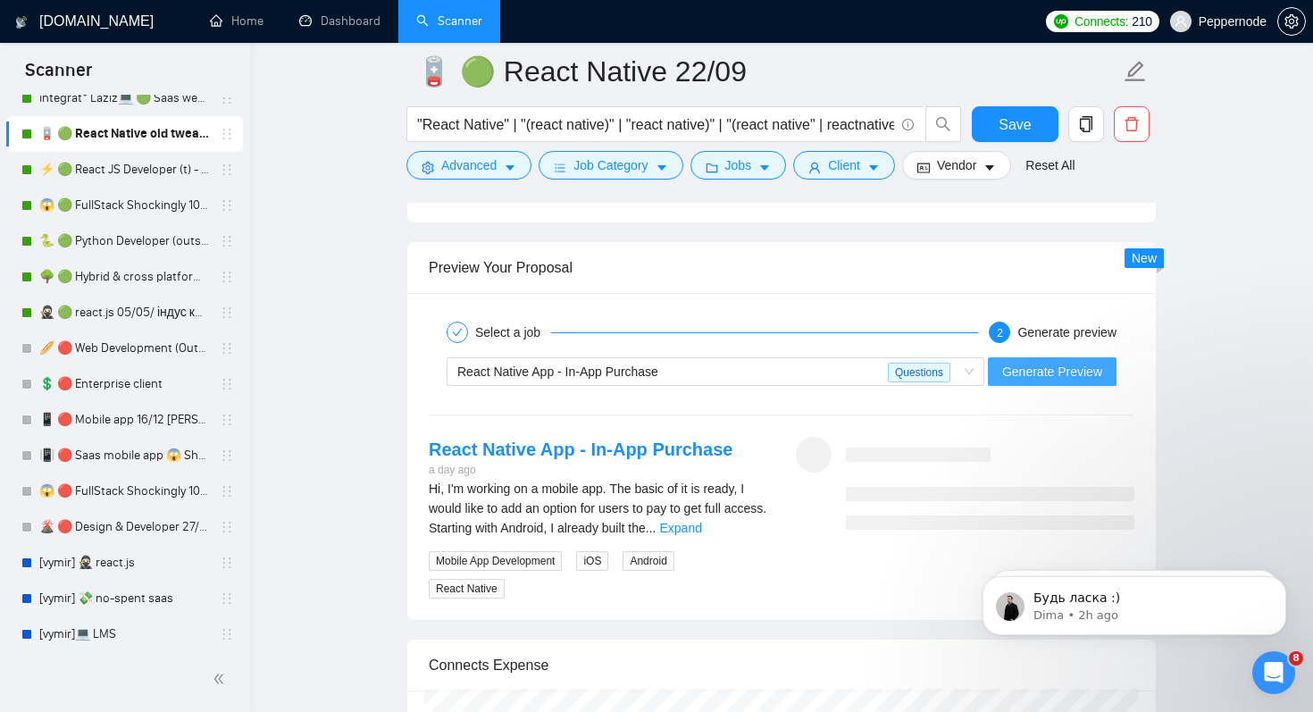
click at [1093, 381] on span "Generate Preview" at bounding box center [1052, 372] width 100 height 20
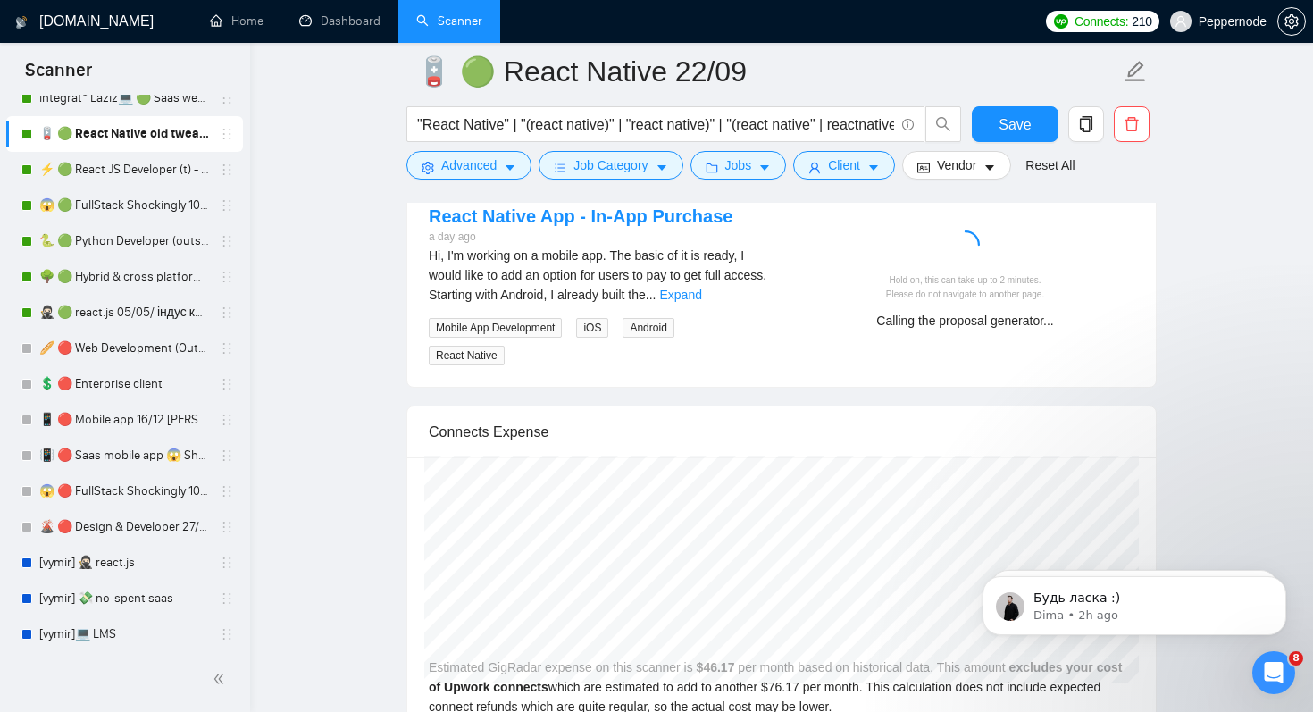
scroll to position [3581, 0]
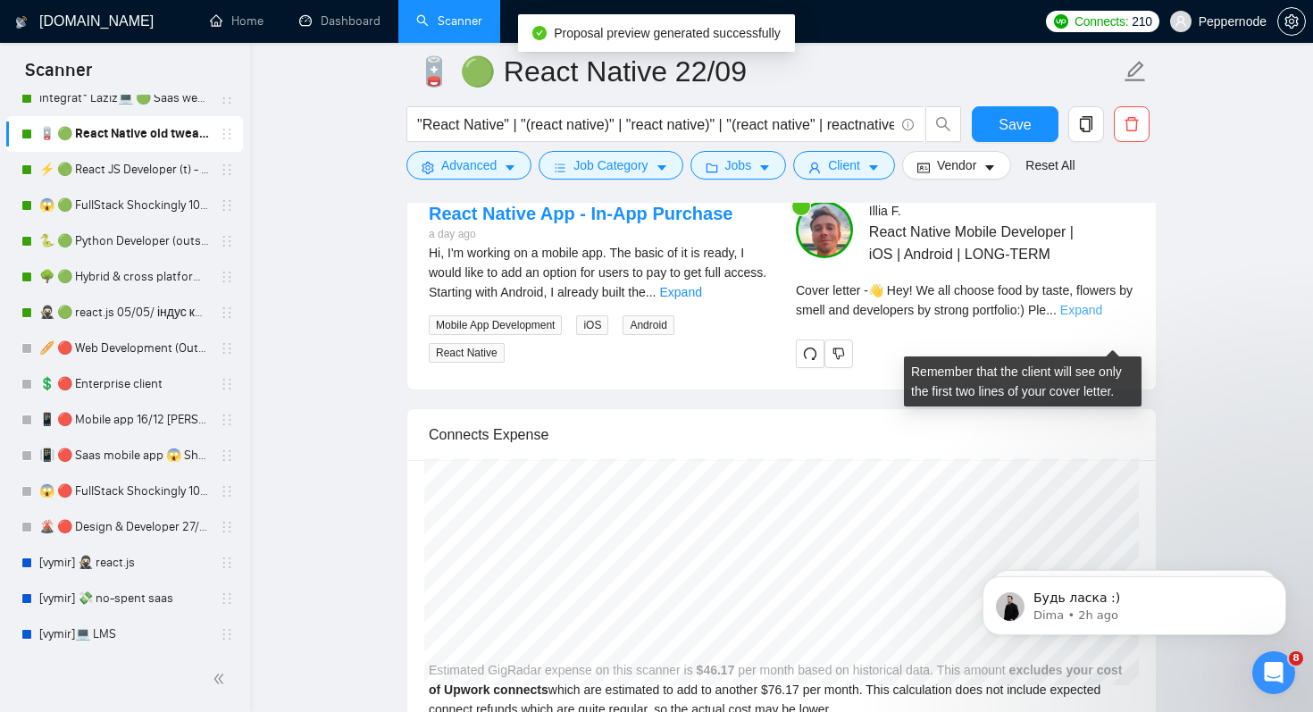
click at [1099, 317] on link "Expand" at bounding box center [1081, 310] width 42 height 14
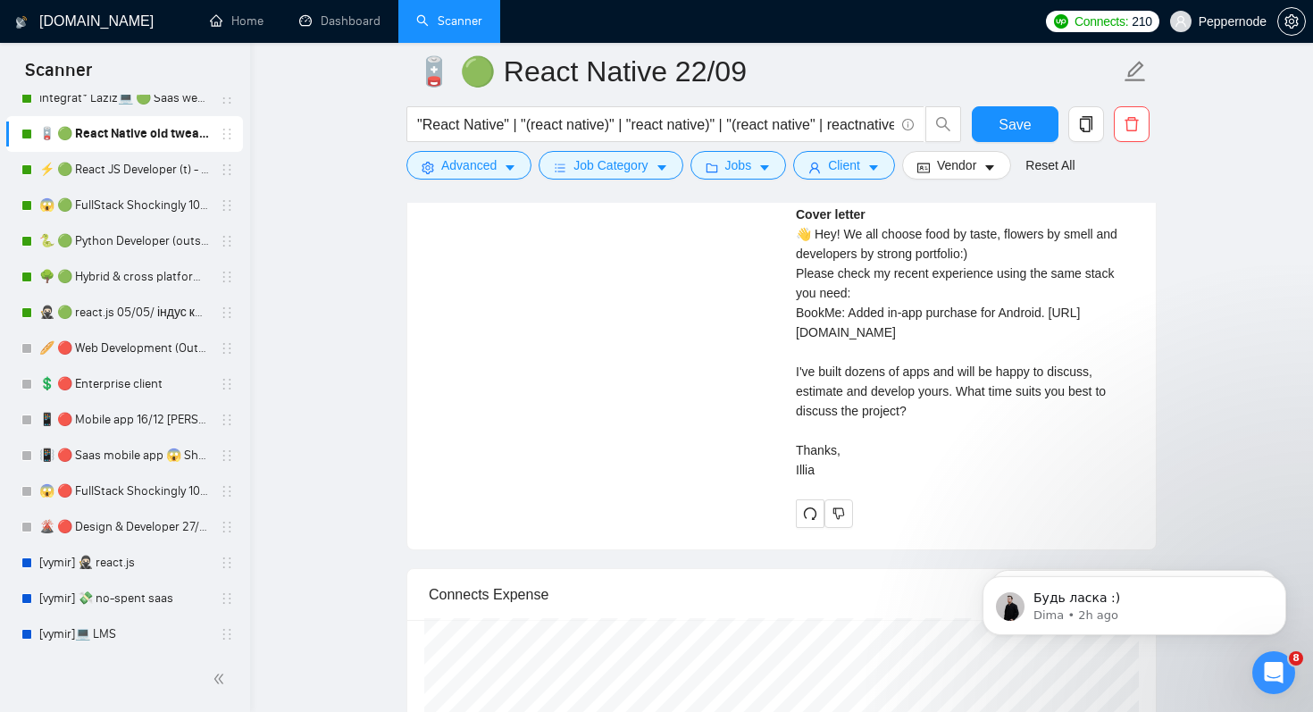
scroll to position [3794, 0]
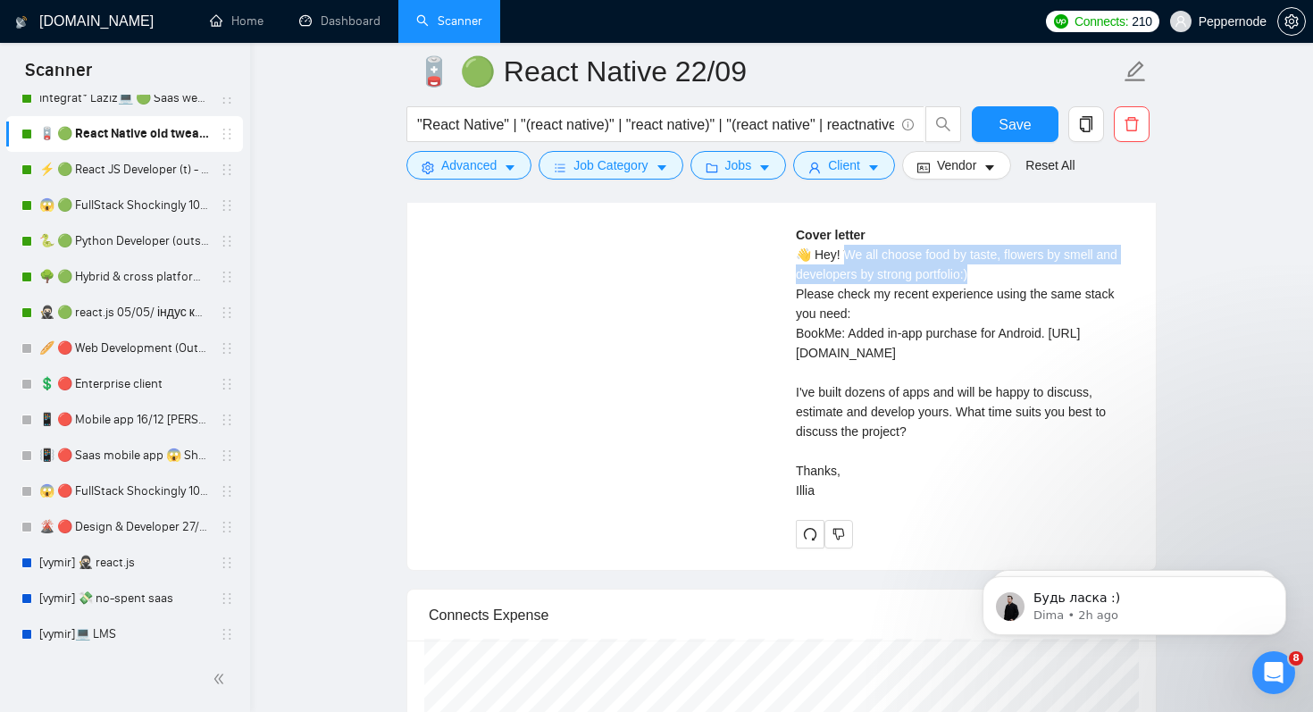
drag, startPoint x: 841, startPoint y: 304, endPoint x: 1005, endPoint y: 321, distance: 165.2
click at [1005, 321] on div "Cover letter 👋 Hey! We all choose food by taste, flowers by smell and developer…" at bounding box center [965, 362] width 339 height 275
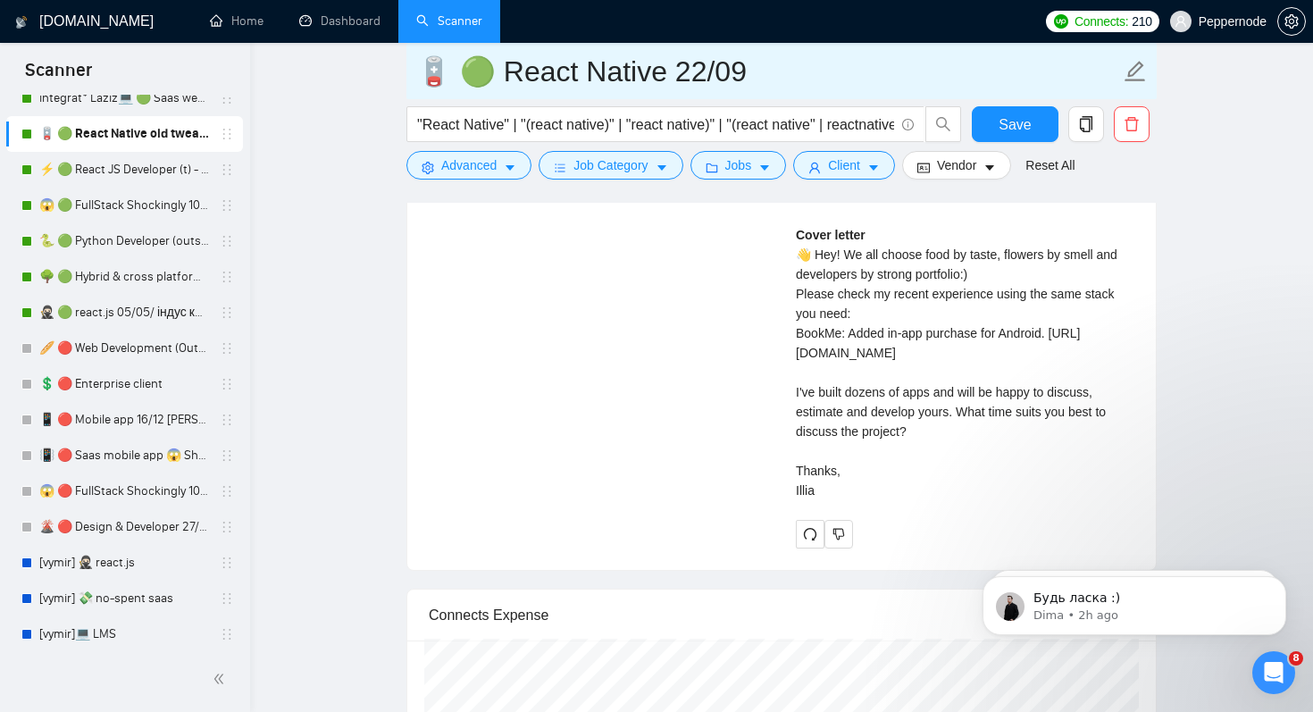
click at [805, 74] on input "🪫 🟢 React Native 22/09" at bounding box center [768, 71] width 704 height 45
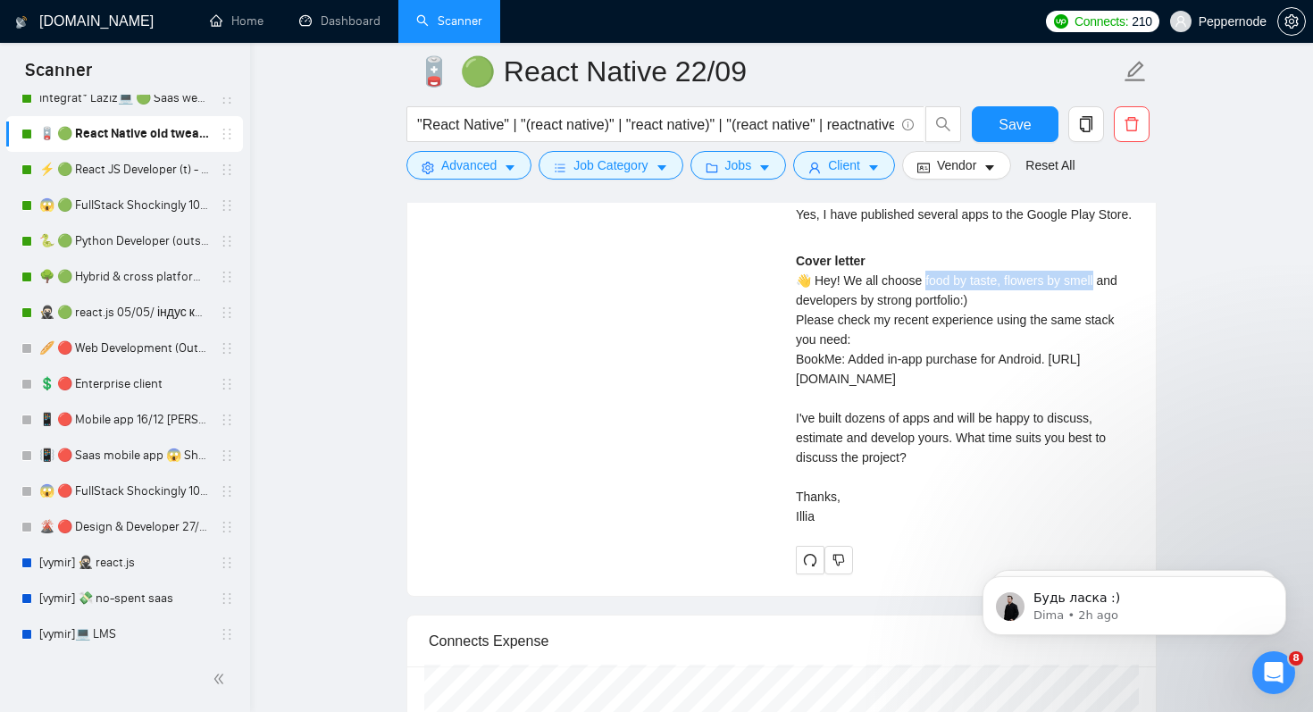
drag, startPoint x: 925, startPoint y: 329, endPoint x: 1101, endPoint y: 329, distance: 175.1
click at [1101, 329] on div "Cover letter 👋 Hey! We all choose food by taste, flowers by smell and developer…" at bounding box center [965, 388] width 339 height 275
copy div "ood by taste, flowers by smell"
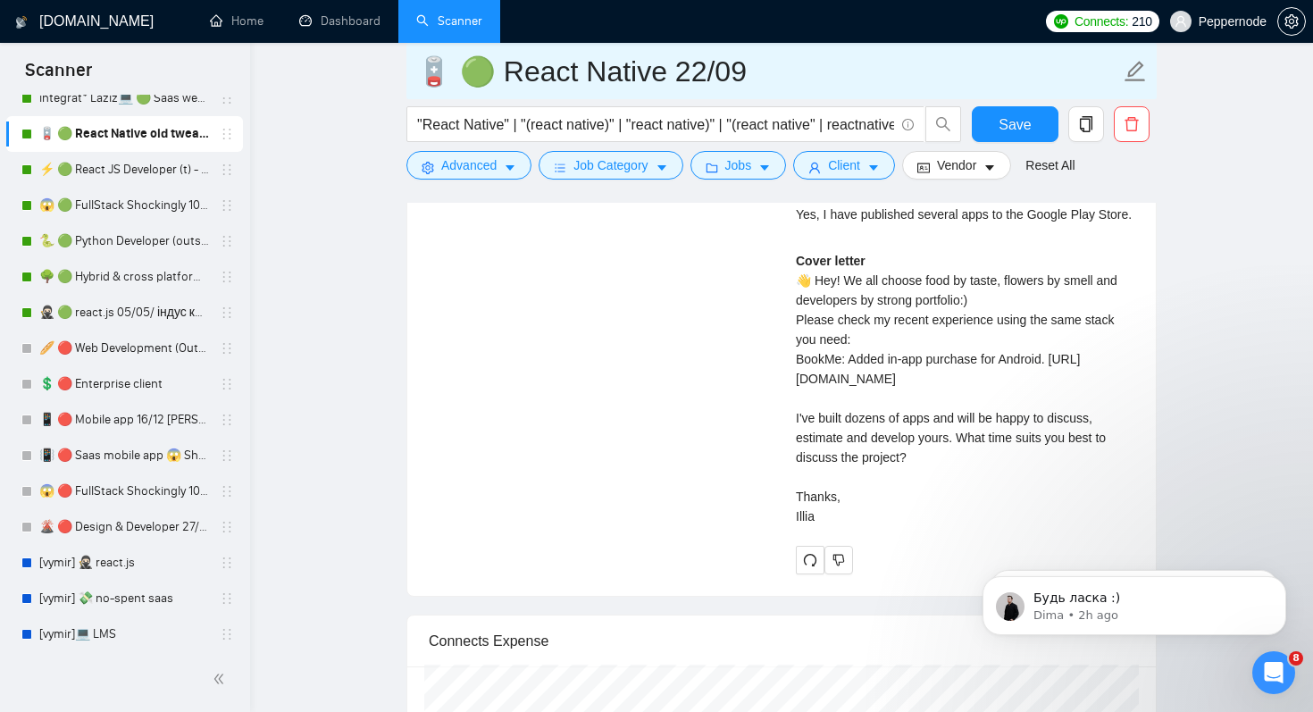
click at [799, 86] on input "🪫 🟢 React Native 22/09" at bounding box center [768, 71] width 704 height 45
paste input "food by taste, flowers by smell"
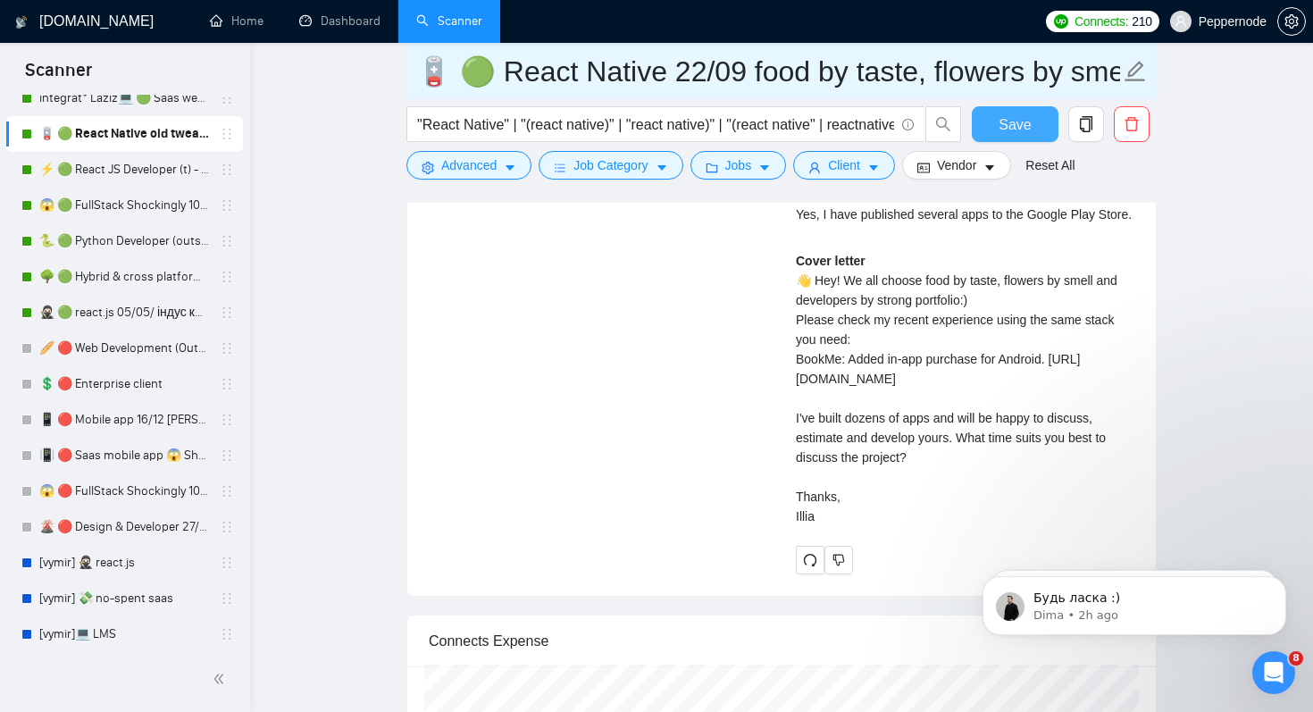
type input "🪫 🟢 React Native 22/09 food by taste, flowers by smell"
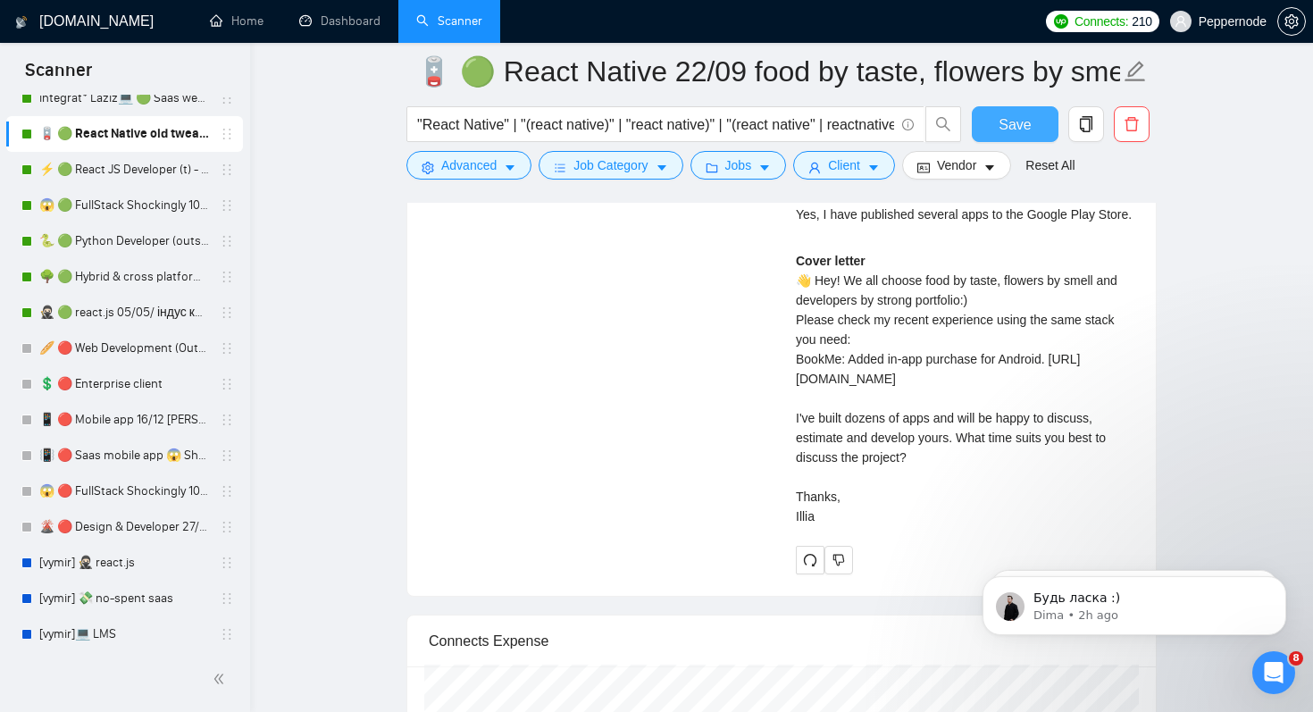
click at [1034, 121] on button "Save" at bounding box center [1015, 124] width 87 height 36
click at [155, 278] on link "🌳 🟢 Hybrid & cross platform 07/04 changed start" at bounding box center [124, 277] width 170 height 36
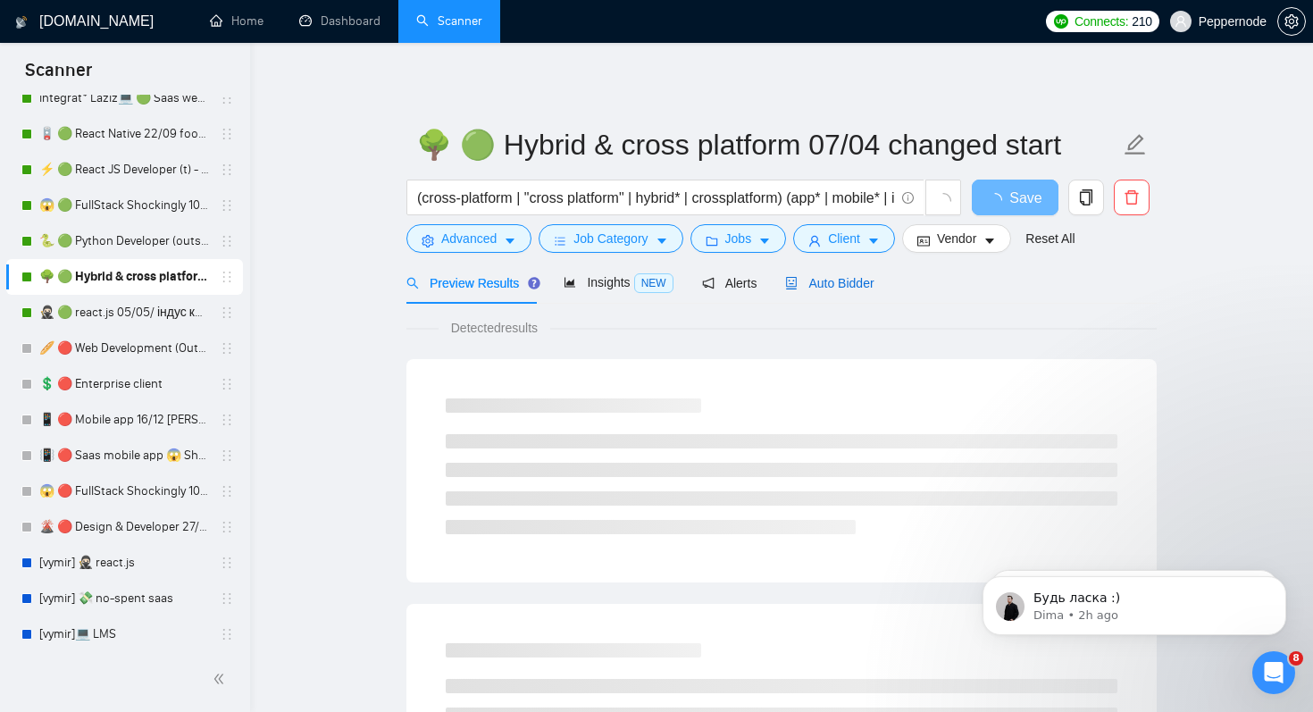
click at [845, 281] on span "Auto Bidder" at bounding box center [829, 283] width 88 height 14
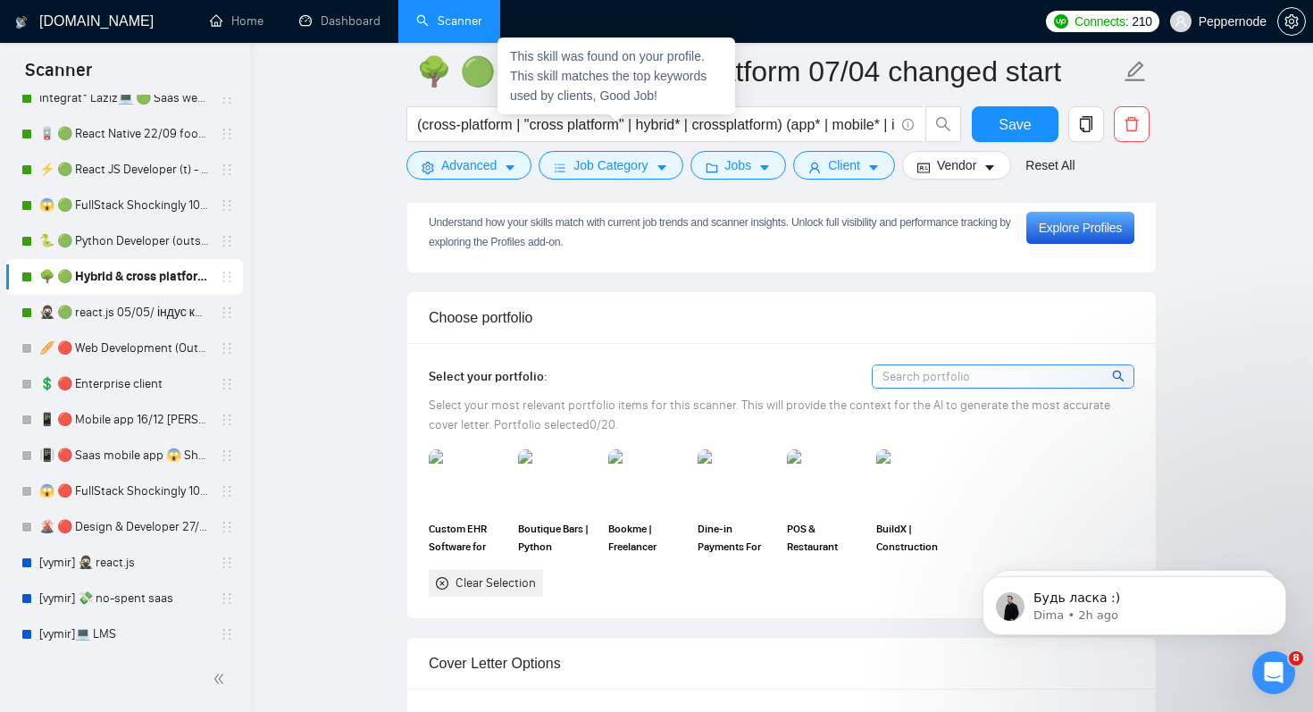
scroll to position [1627, 0]
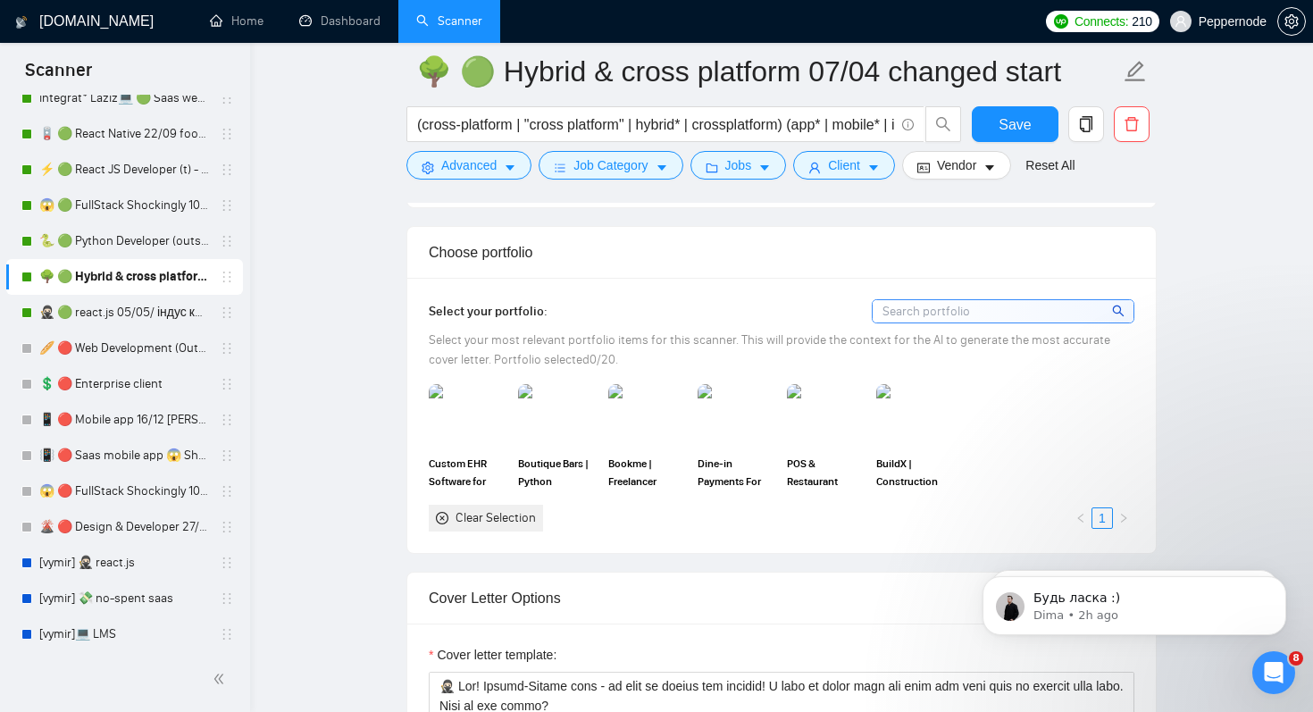
click at [494, 515] on div "Clear Selection" at bounding box center [496, 518] width 80 height 20
click at [496, 521] on div "Clear Selection" at bounding box center [496, 518] width 80 height 20
drag, startPoint x: 806, startPoint y: 344, endPoint x: 963, endPoint y: 347, distance: 157.2
click at [971, 348] on span "Select your most relevant portfolio items for this scanner. This will provide t…" at bounding box center [770, 349] width 682 height 35
drag, startPoint x: 875, startPoint y: 339, endPoint x: 902, endPoint y: 365, distance: 37.3
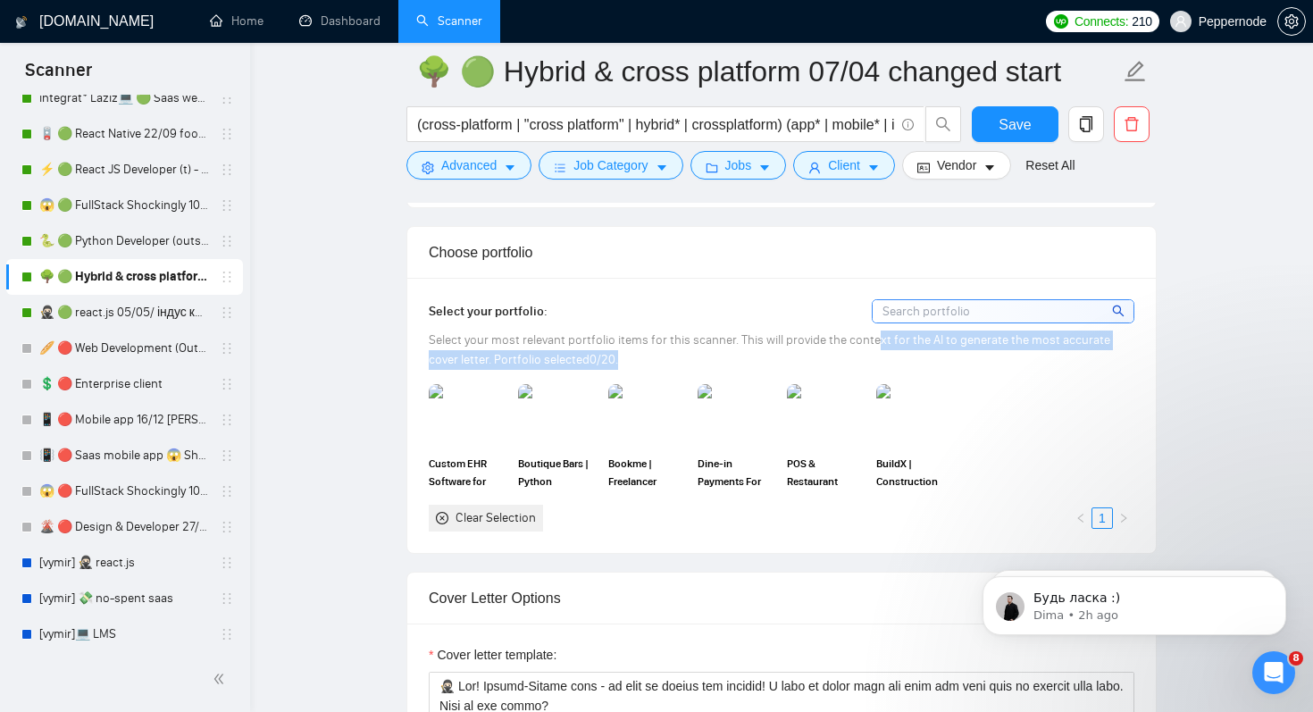
click at [902, 365] on div "Select your most relevant portfolio items for this scanner. This will provide t…" at bounding box center [782, 350] width 706 height 39
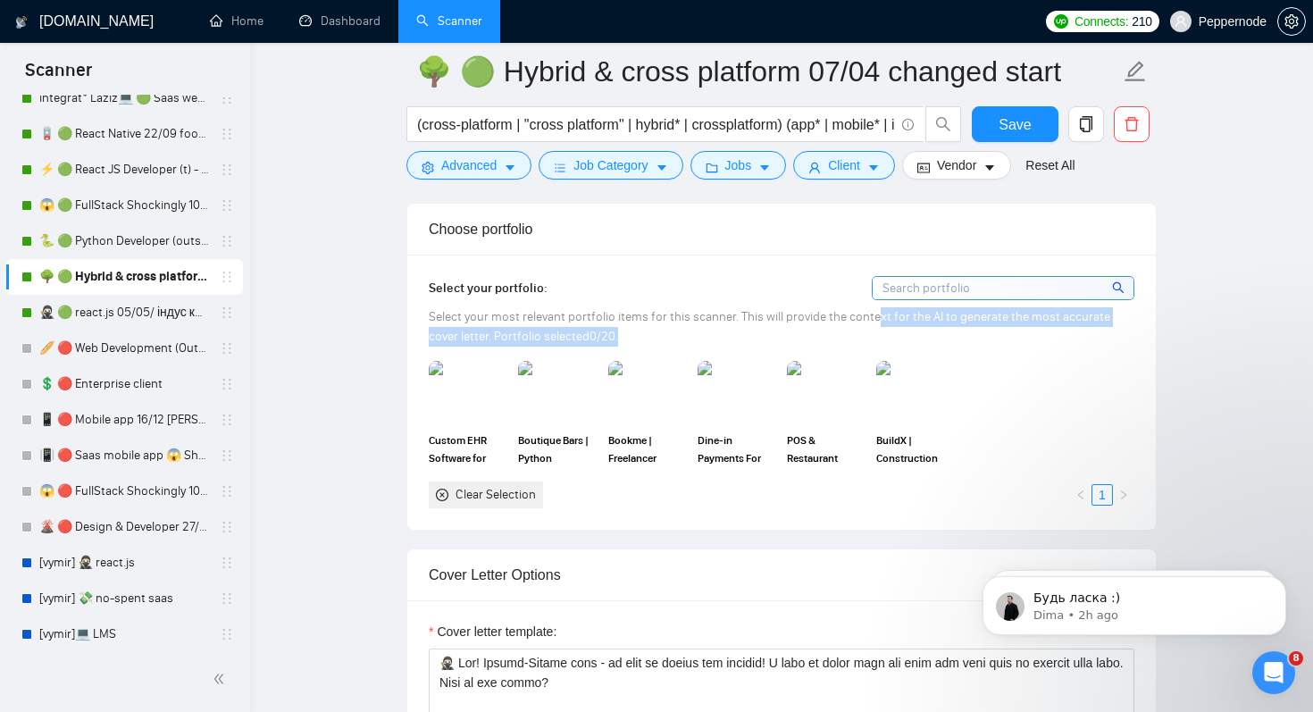
scroll to position [1652, 0]
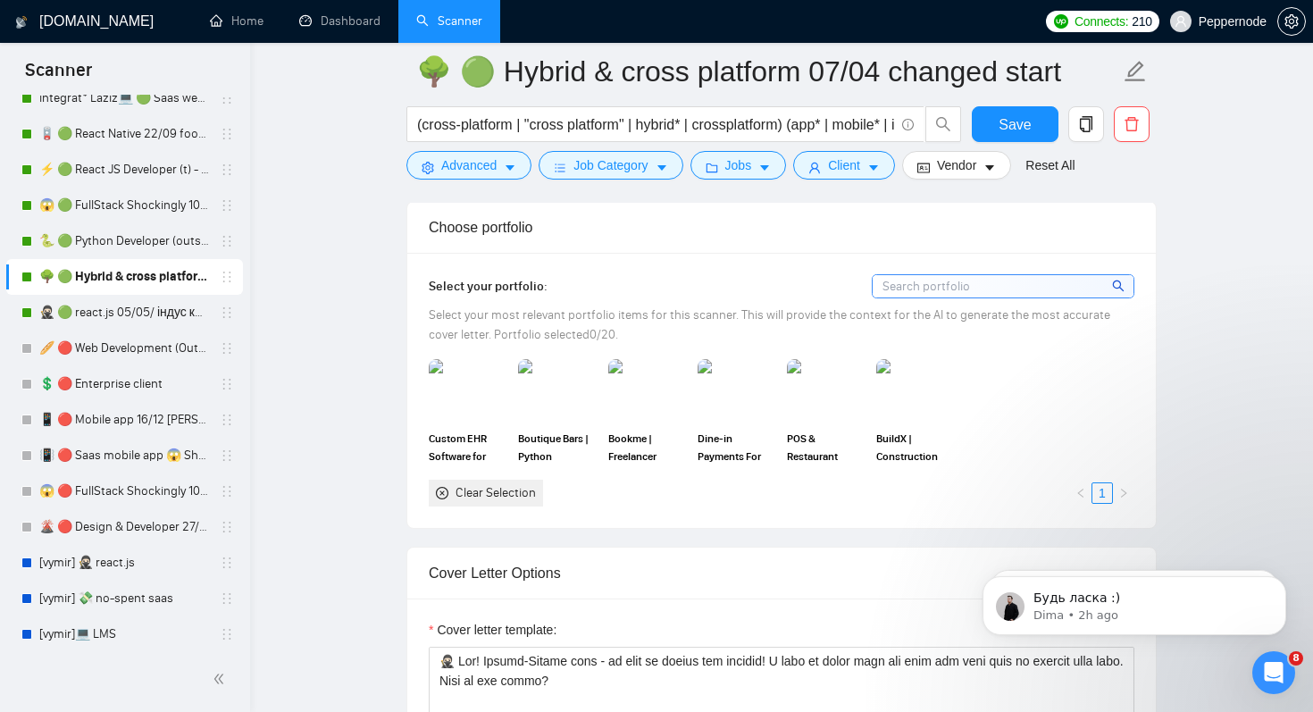
click at [837, 517] on div "Select your portfolio: Select your most relevant portfolio items for this scann…" at bounding box center [781, 390] width 749 height 274
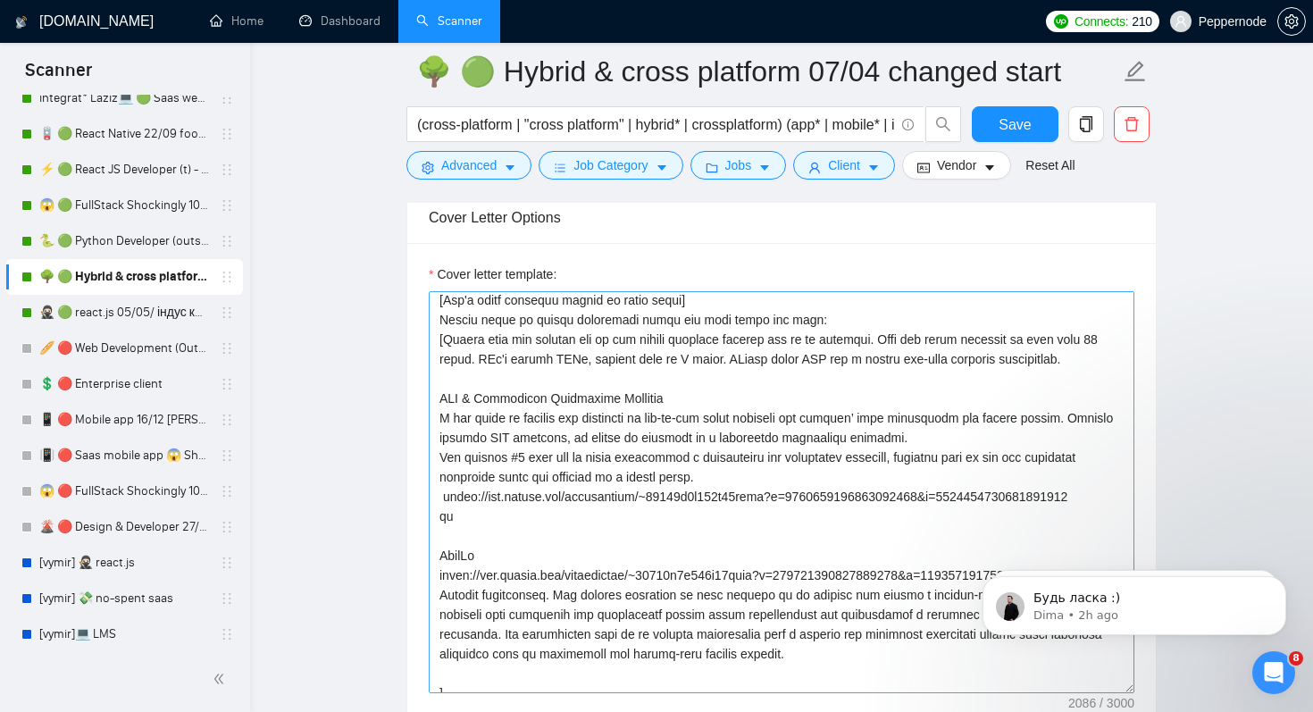
scroll to position [73, 0]
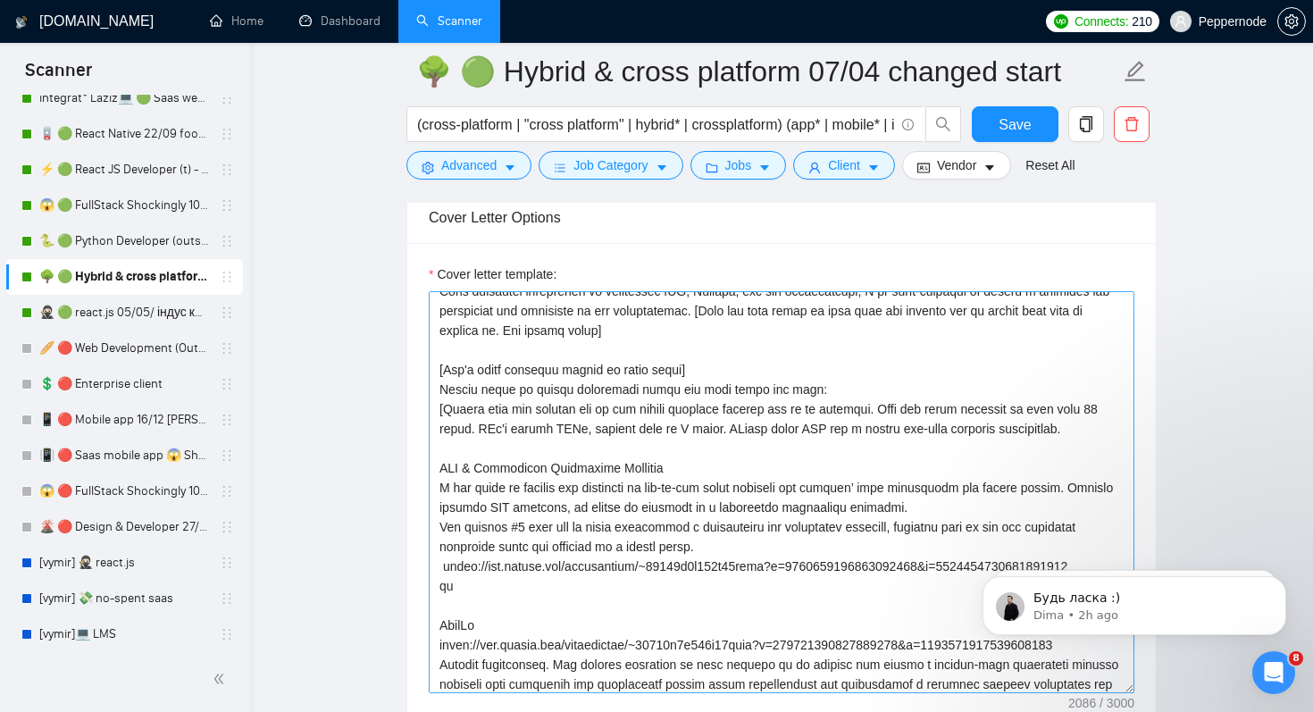
drag, startPoint x: 416, startPoint y: 376, endPoint x: 540, endPoint y: 612, distance: 266.1
click at [540, 613] on div "Cover letter template:" at bounding box center [781, 489] width 749 height 493
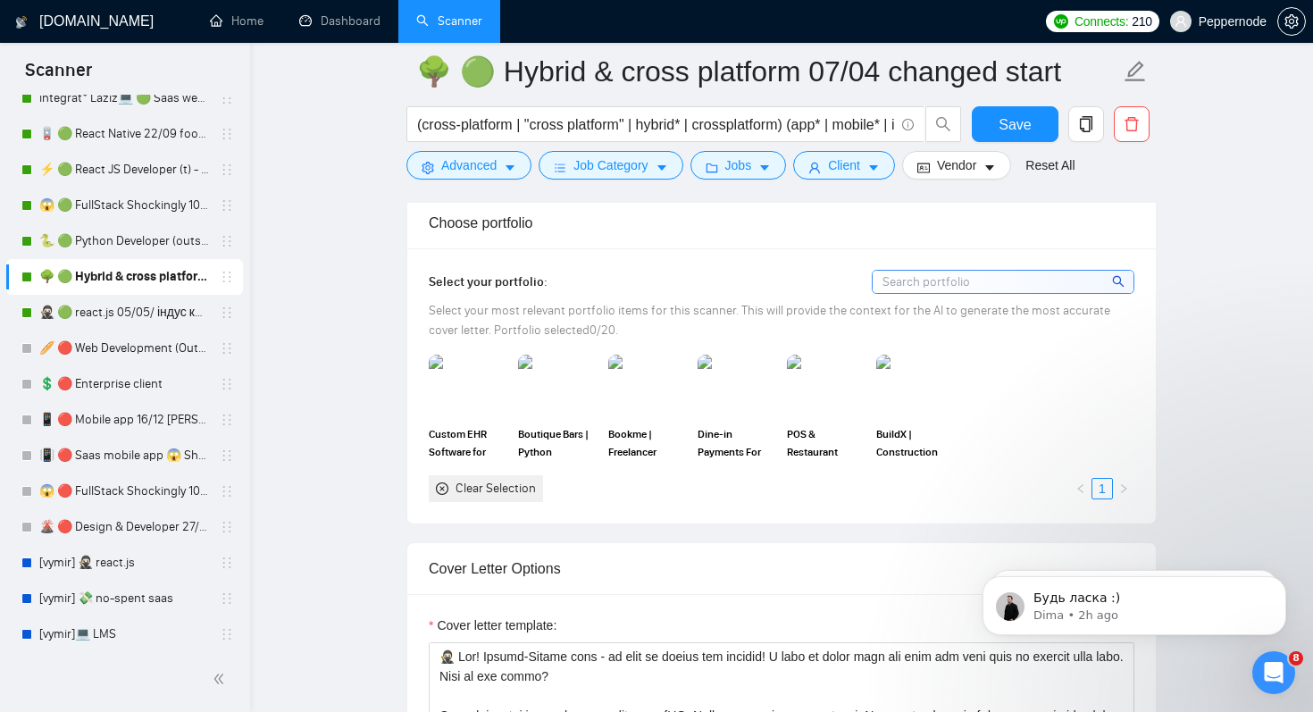
scroll to position [1661, 0]
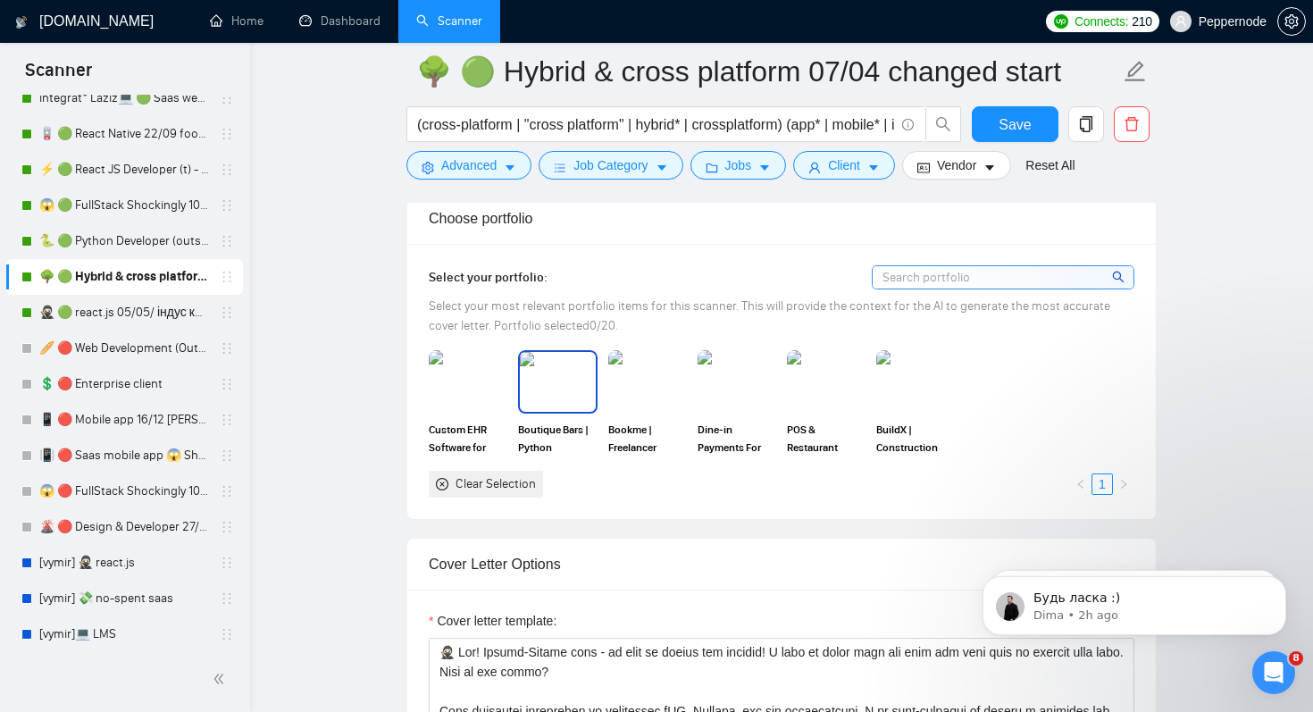
click at [566, 383] on img at bounding box center [557, 381] width 75 height 59
click at [487, 386] on img at bounding box center [468, 381] width 75 height 59
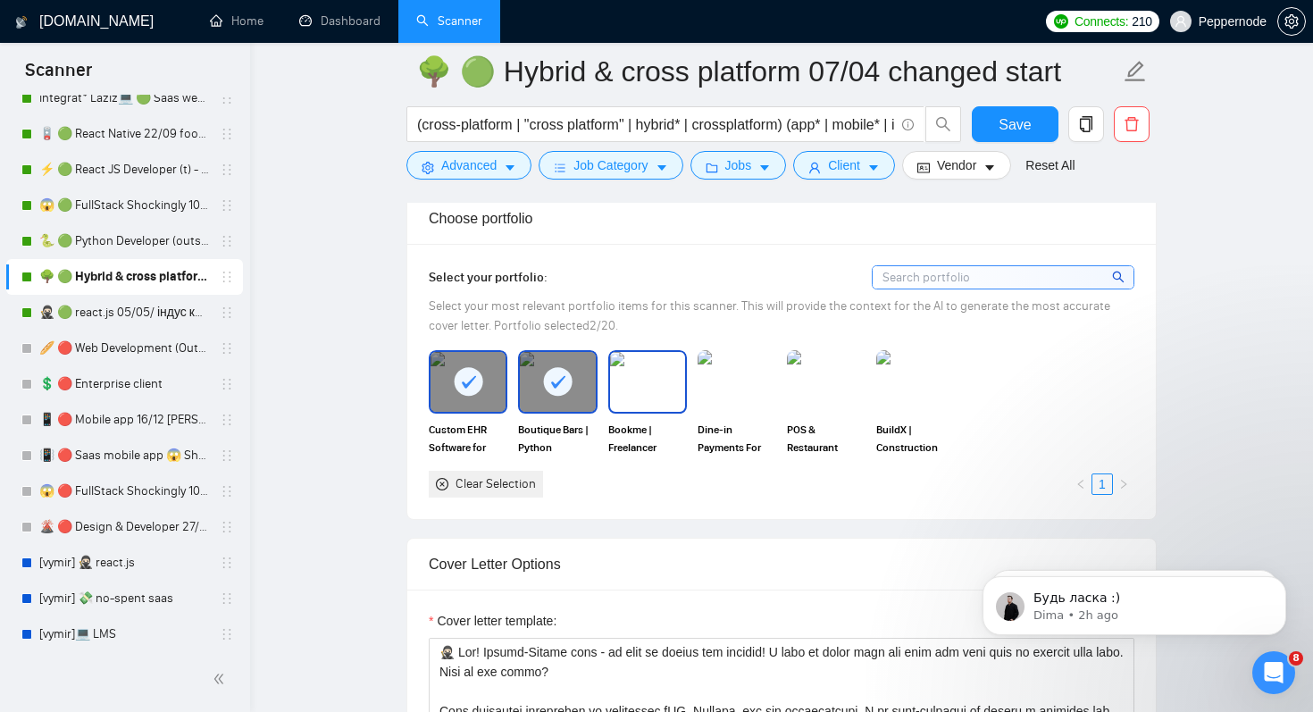
click at [679, 386] on img at bounding box center [647, 381] width 75 height 59
click at [760, 388] on img at bounding box center [736, 381] width 75 height 59
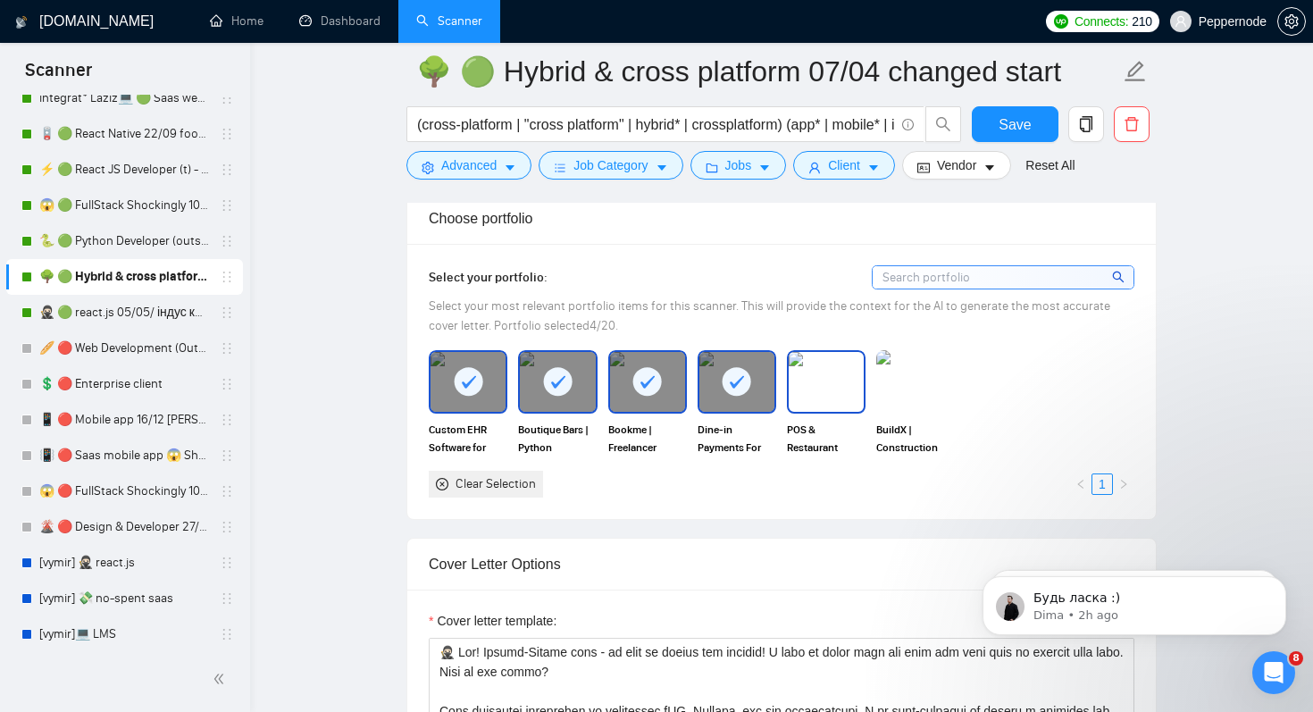
click at [842, 388] on img at bounding box center [826, 381] width 75 height 59
click at [939, 389] on img at bounding box center [915, 381] width 75 height 59
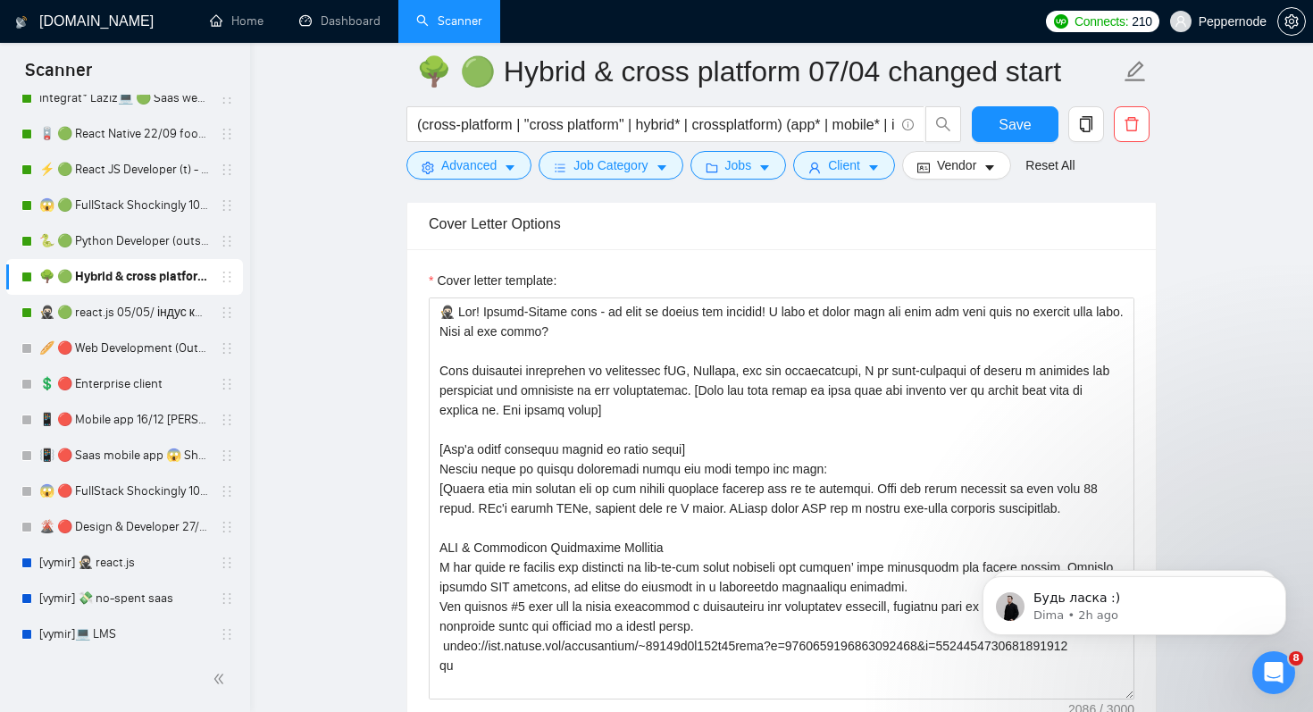
scroll to position [2003, 0]
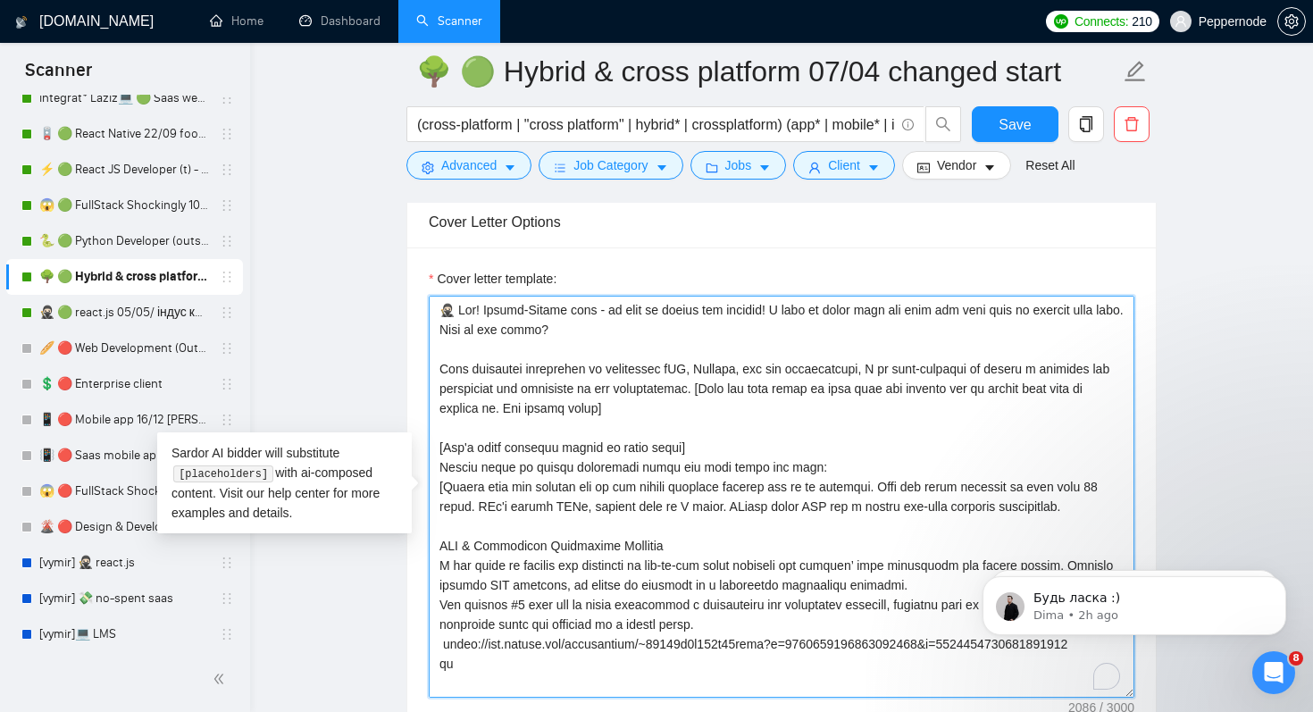
drag, startPoint x: 457, startPoint y: 311, endPoint x: 426, endPoint y: 311, distance: 31.3
click at [426, 311] on div "Cover letter template:" at bounding box center [781, 493] width 749 height 493
drag, startPoint x: 472, startPoint y: 310, endPoint x: 661, endPoint y: 314, distance: 189.4
click at [661, 314] on textarea "Cover letter template:" at bounding box center [782, 497] width 706 height 402
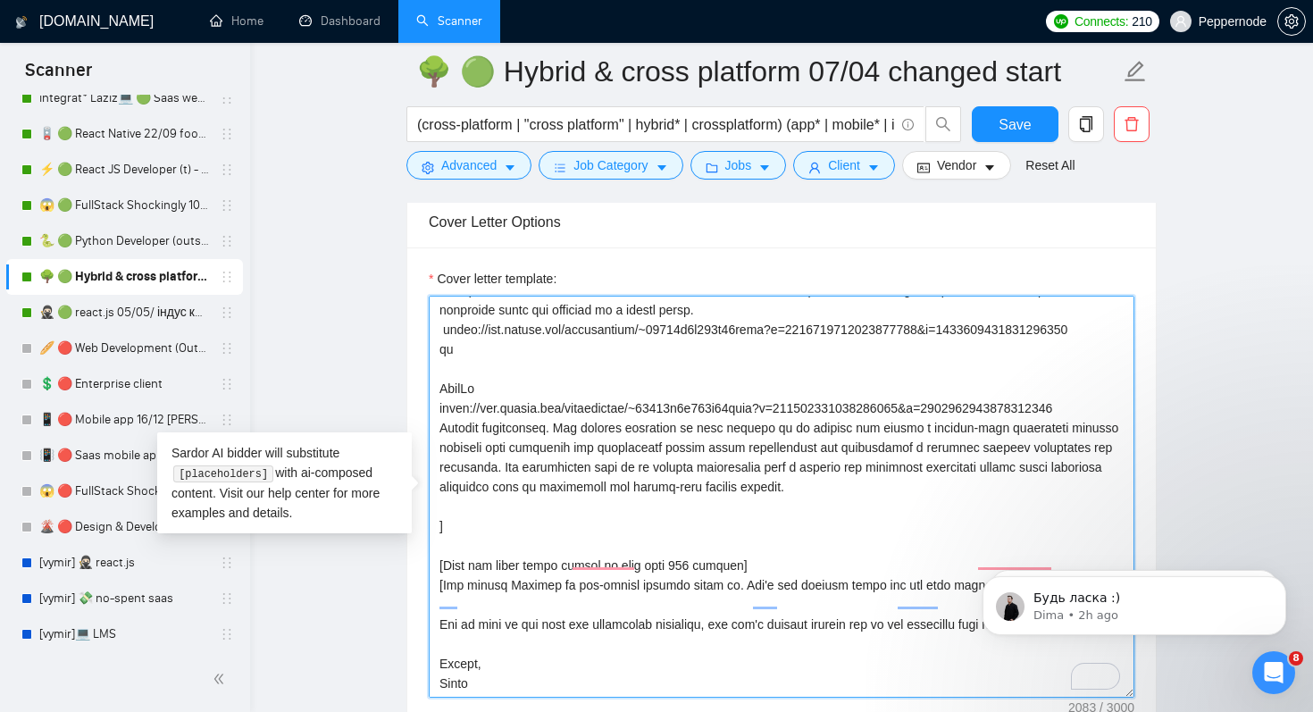
scroll to position [331, 0]
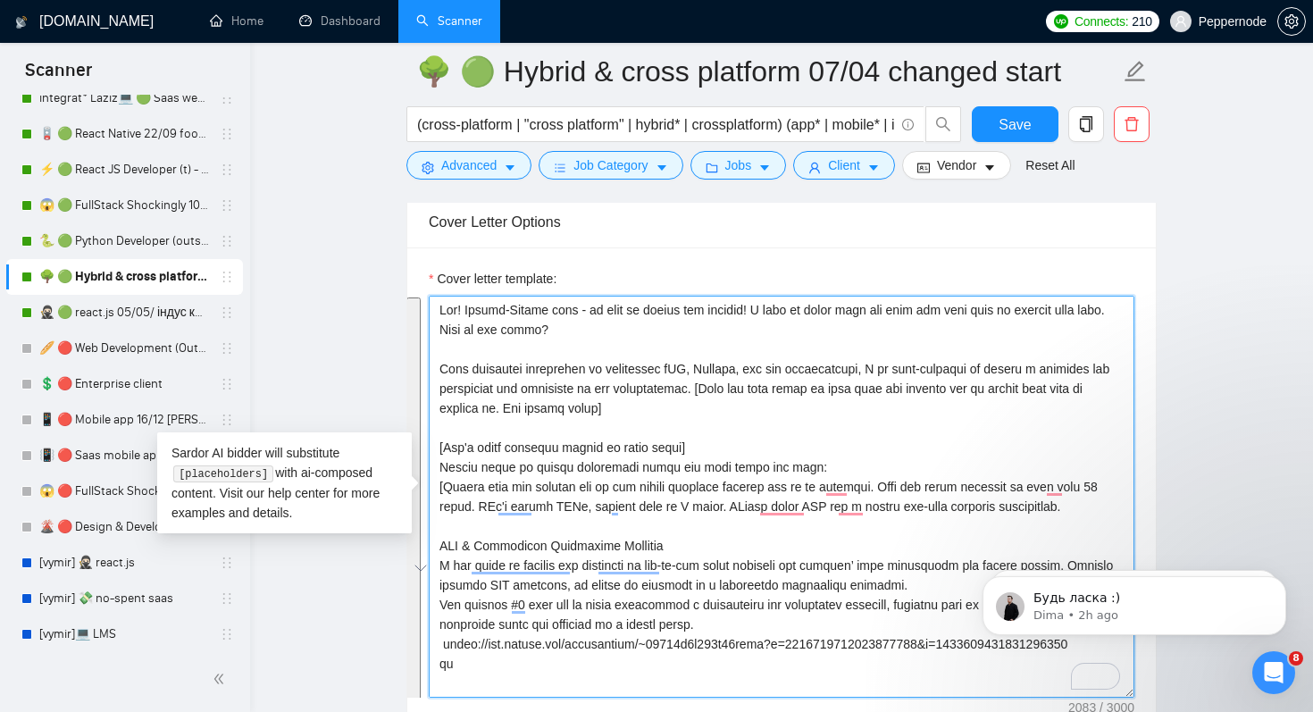
drag, startPoint x: 456, startPoint y: 535, endPoint x: 472, endPoint y: 315, distance: 220.3
click at [472, 315] on textarea "Cover letter template:" at bounding box center [782, 497] width 706 height 402
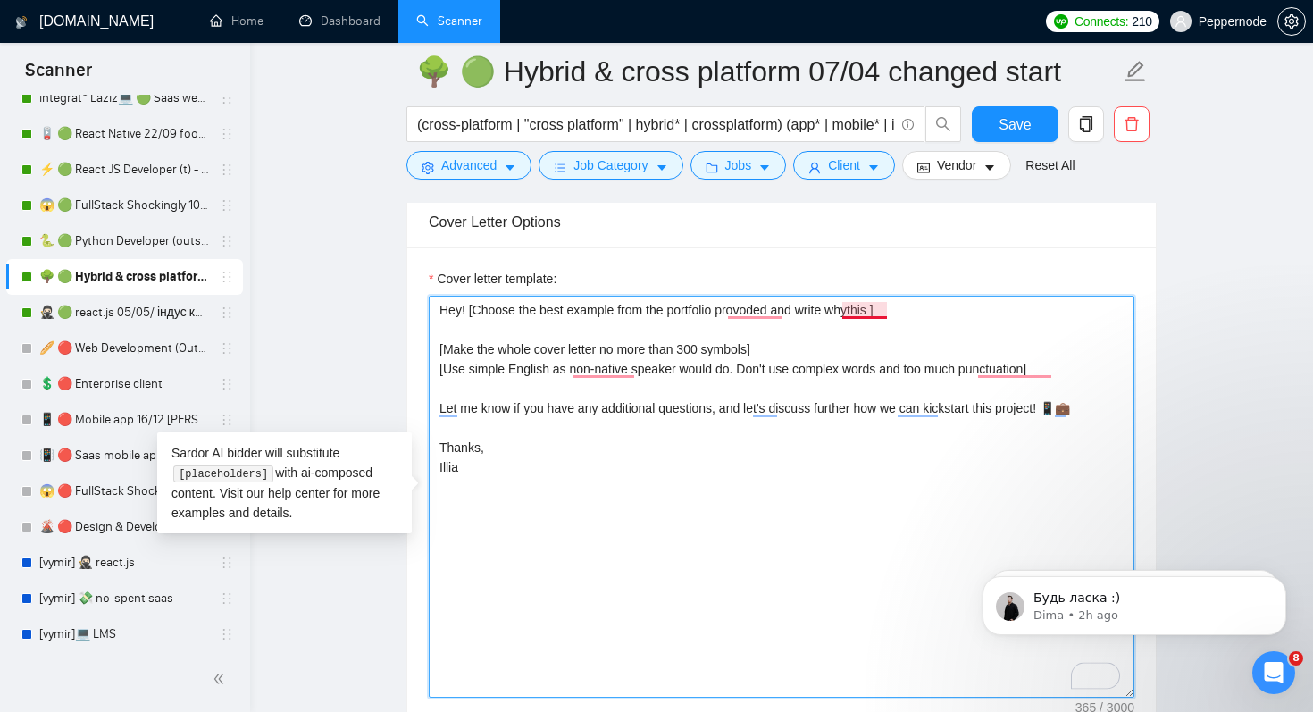
click at [866, 313] on textarea "Hey! [Choose the best example from the portfolio provoded and write whythis ] […" at bounding box center [782, 497] width 706 height 402
click at [894, 310] on textarea "Hey! [Choose the best example from the portfolio provoded and write why this ] …" at bounding box center [782, 497] width 706 height 402
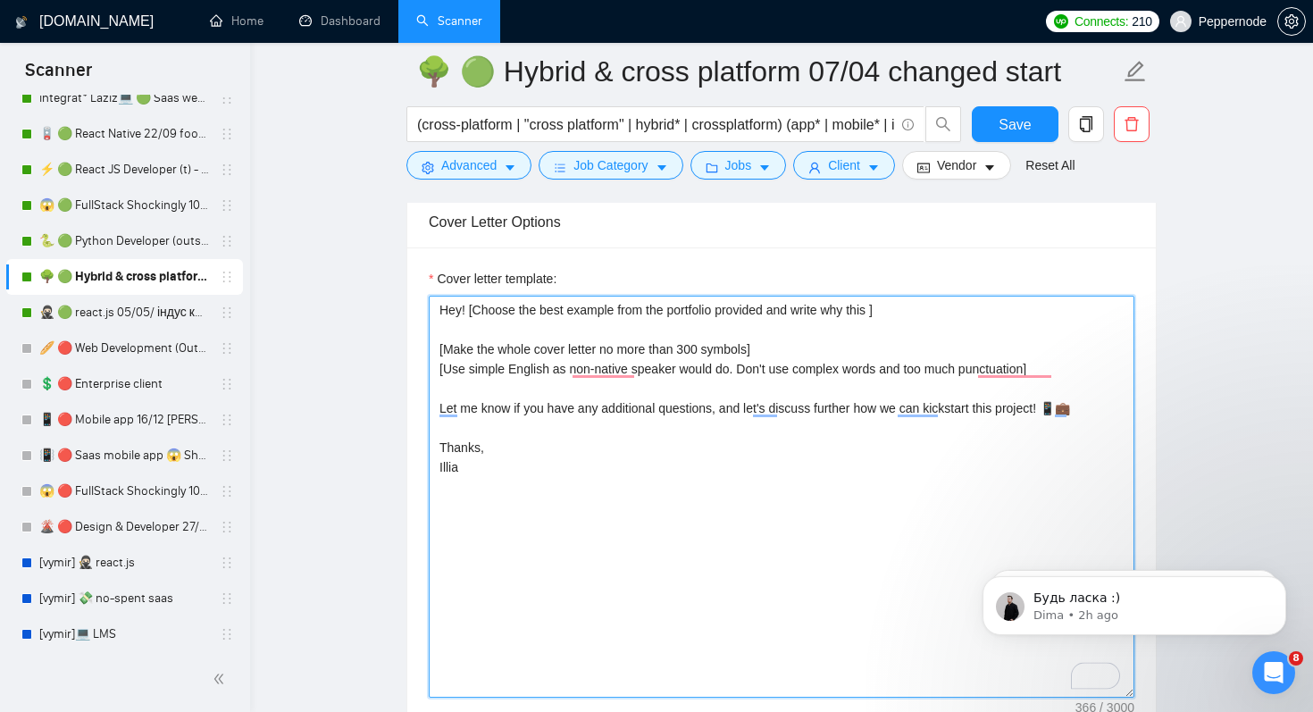
click at [885, 315] on textarea "Hey! [Choose the best example from the portfolio provided and write why this ] …" at bounding box center [782, 497] width 706 height 402
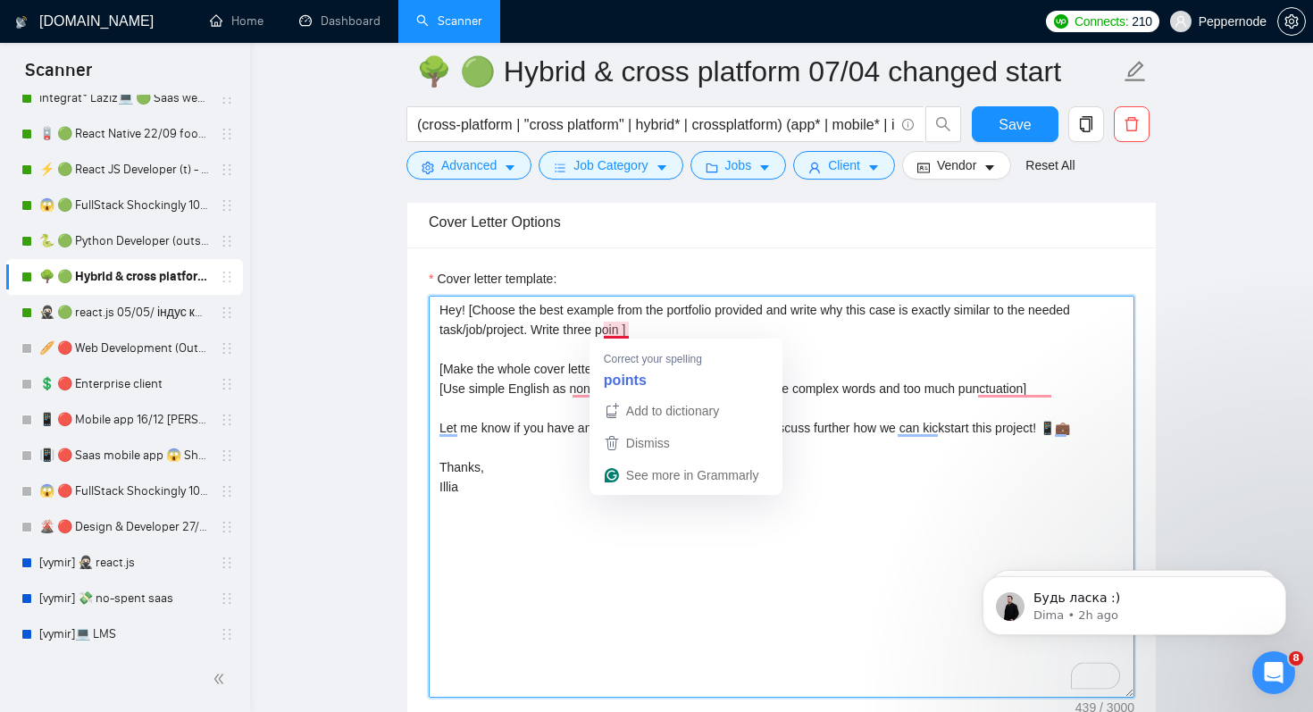
drag, startPoint x: 604, startPoint y: 330, endPoint x: 626, endPoint y: 326, distance: 22.6
click at [626, 329] on textarea "Hey! [Choose the best example from the portfolio provided and write why this ca…" at bounding box center [782, 497] width 706 height 402
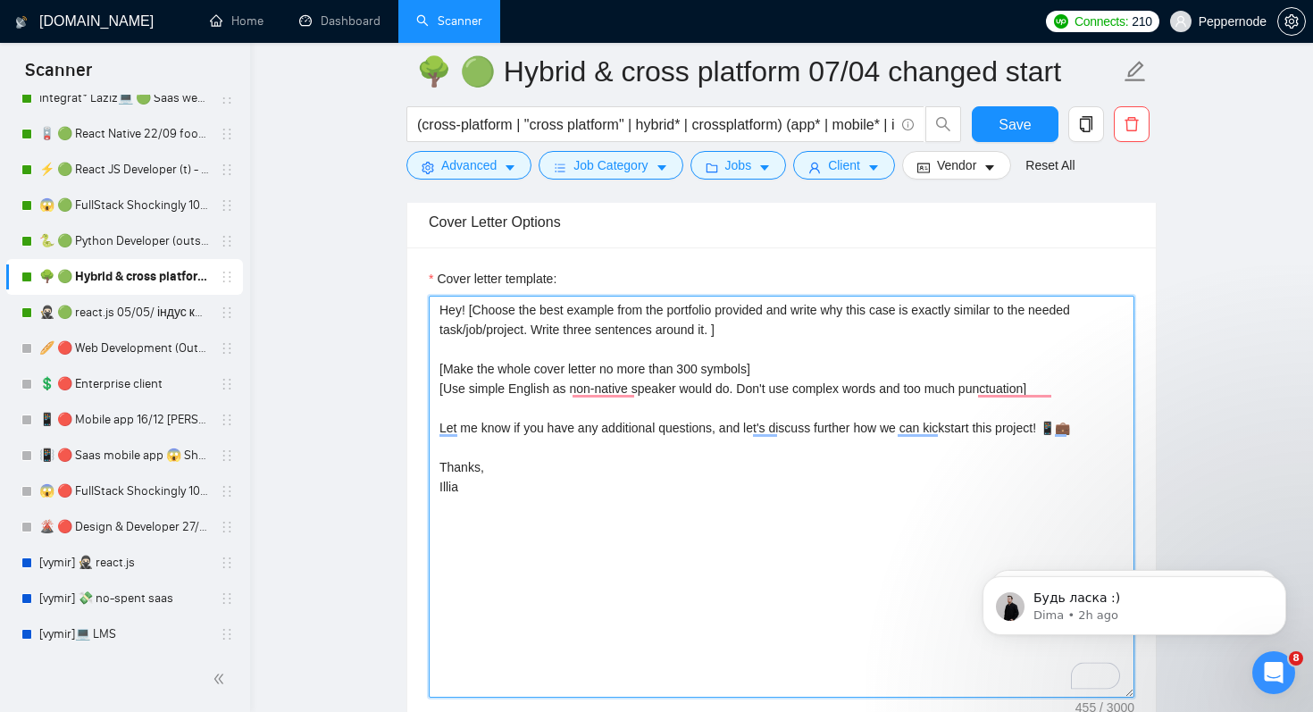
click at [986, 436] on textarea "Hey! [Choose the best example from the portfolio provided and write why this ca…" at bounding box center [782, 497] width 706 height 402
click at [986, 435] on textarea "Hey! [Choose the best example from the portfolio provided and write why this ca…" at bounding box center [782, 497] width 706 height 402
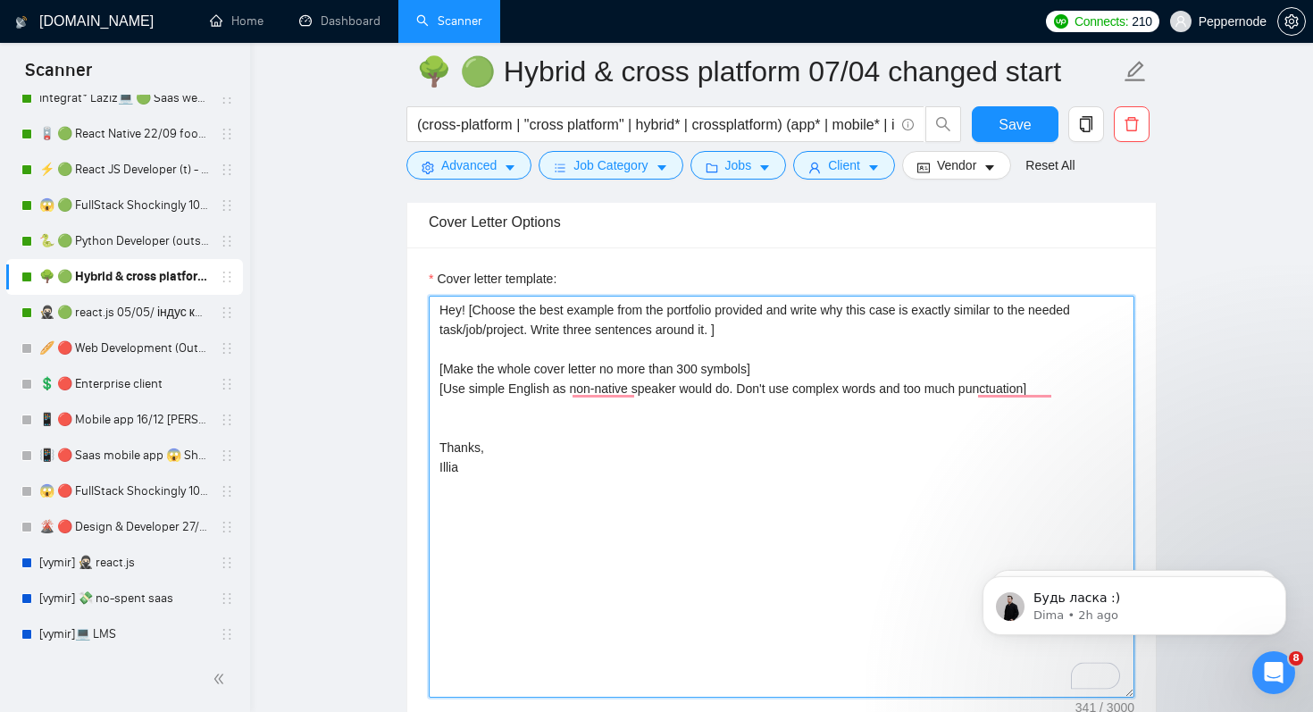
click at [839, 370] on textarea "Hey! [Choose the best example from the portfolio provided and write why this ca…" at bounding box center [782, 497] width 706 height 402
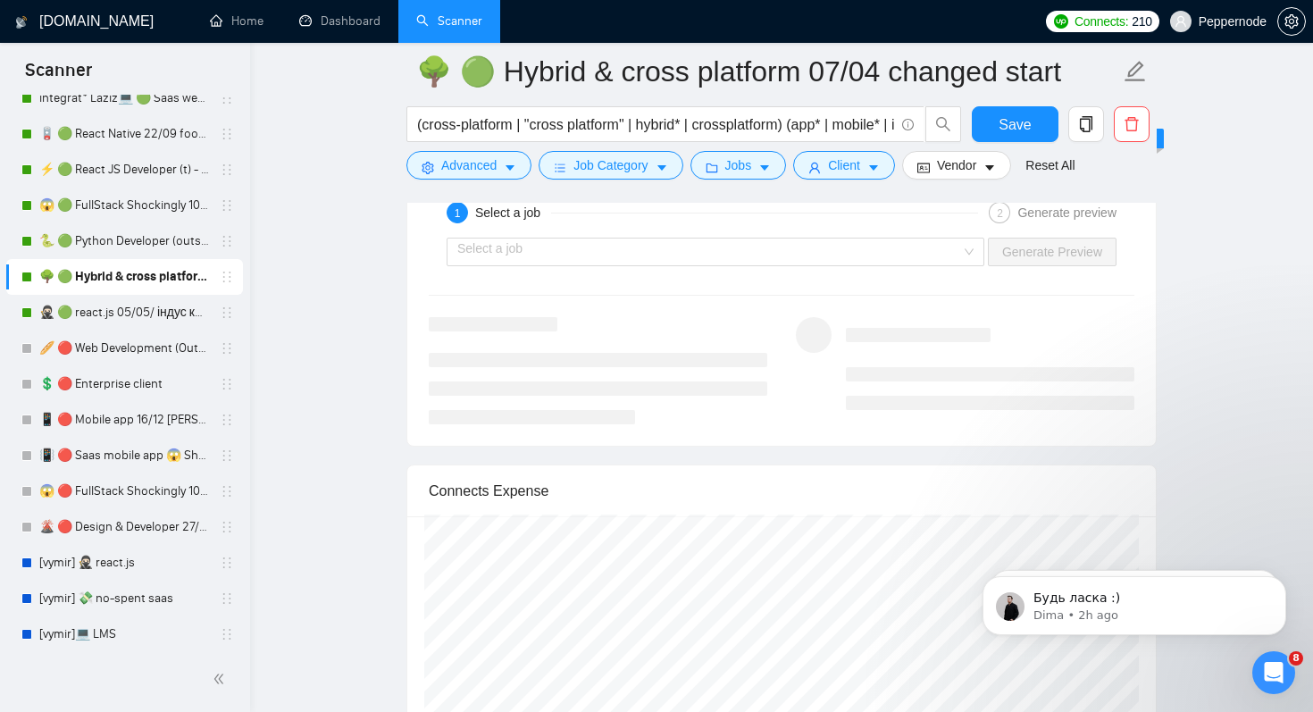
scroll to position [3362, 0]
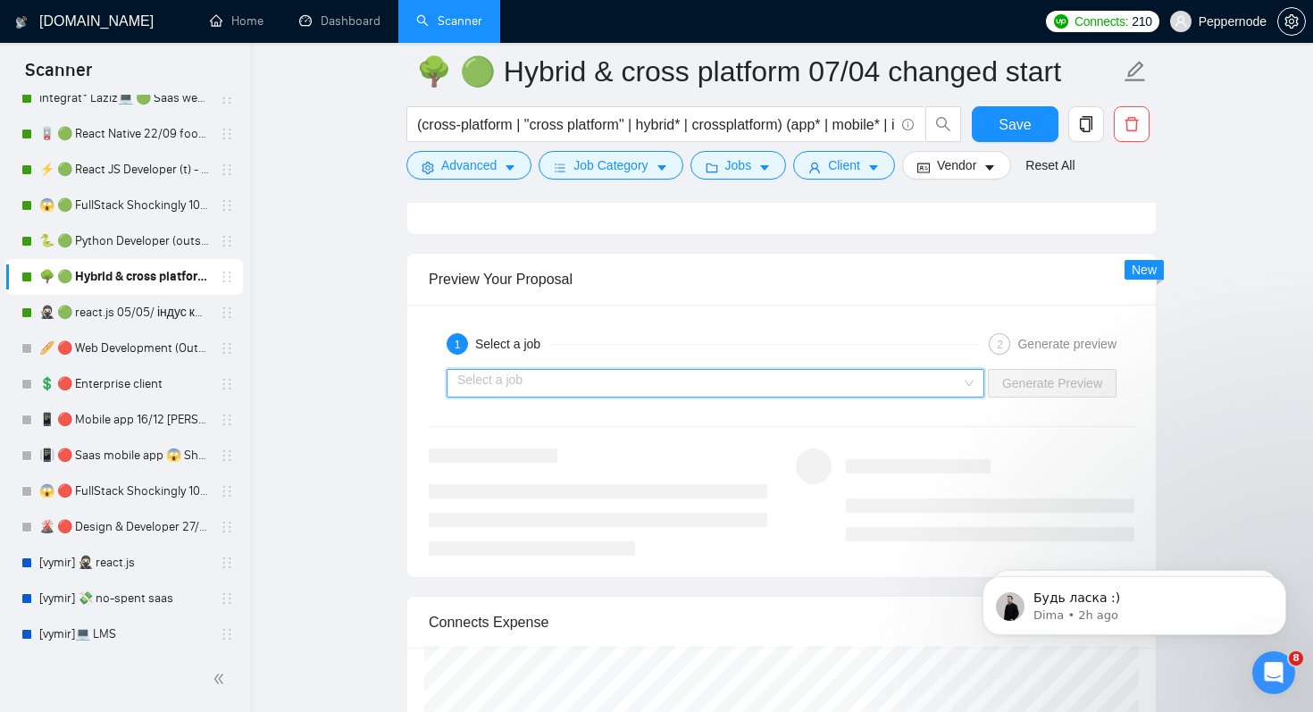
click at [724, 387] on input "search" at bounding box center [709, 383] width 504 height 27
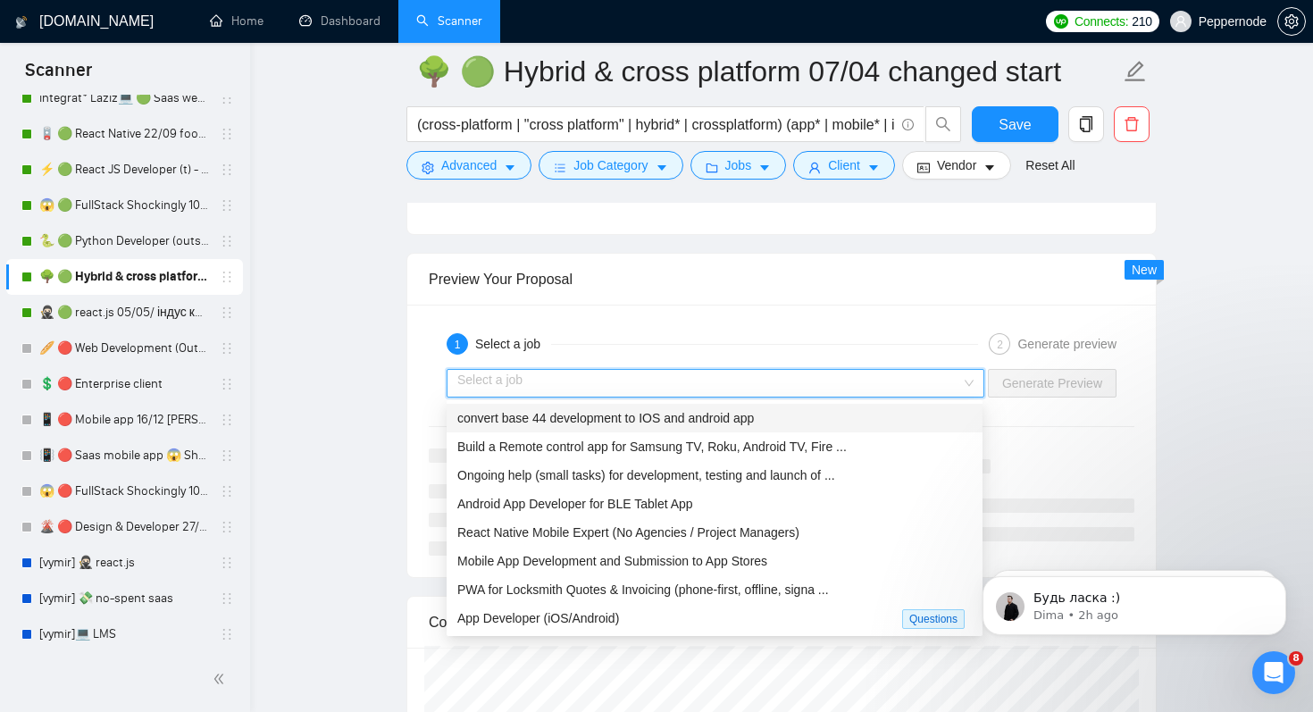
drag, startPoint x: 715, startPoint y: 442, endPoint x: 822, endPoint y: 302, distance: 176.5
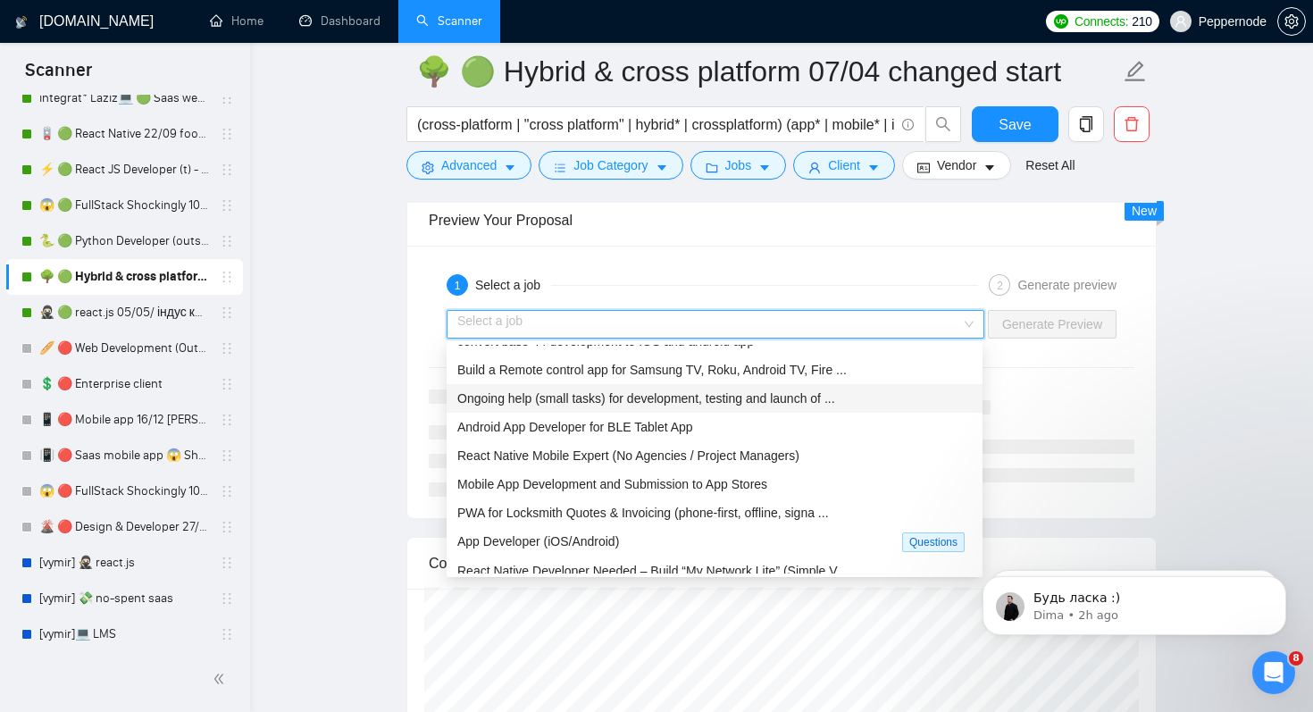
scroll to position [1, 0]
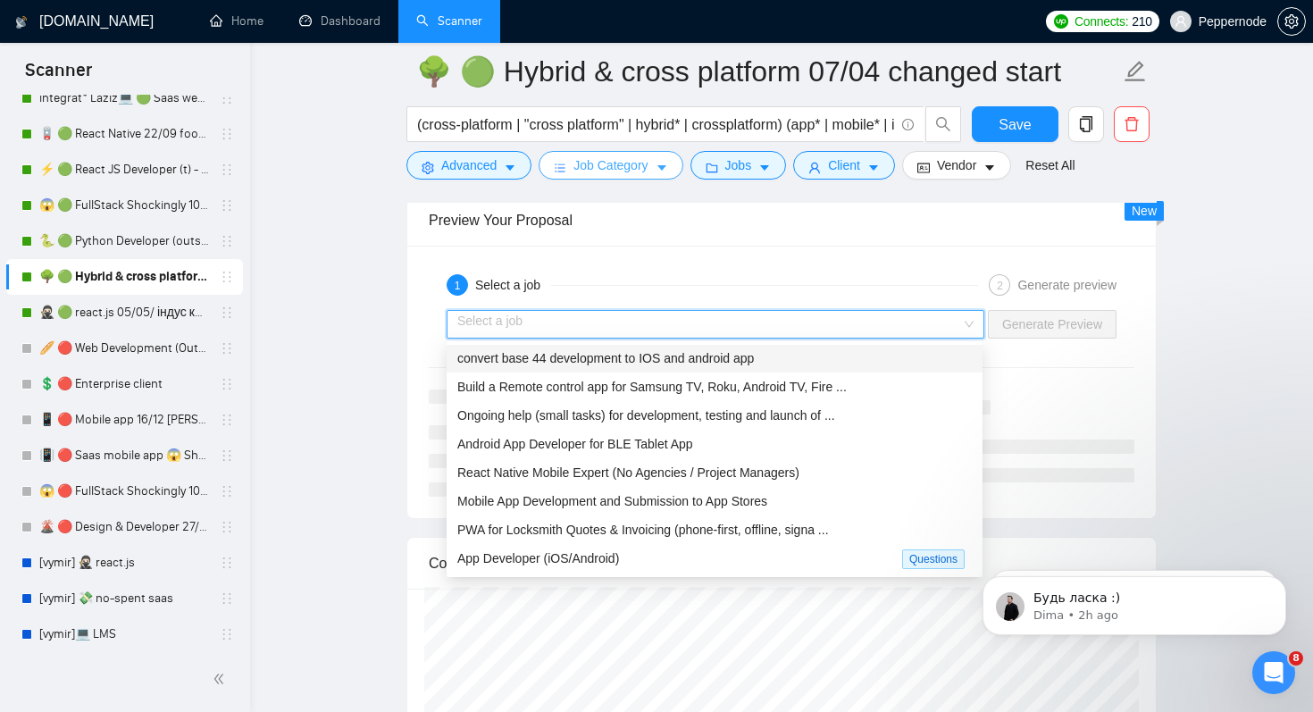
click at [665, 163] on icon "caret-down" at bounding box center [662, 168] width 13 height 13
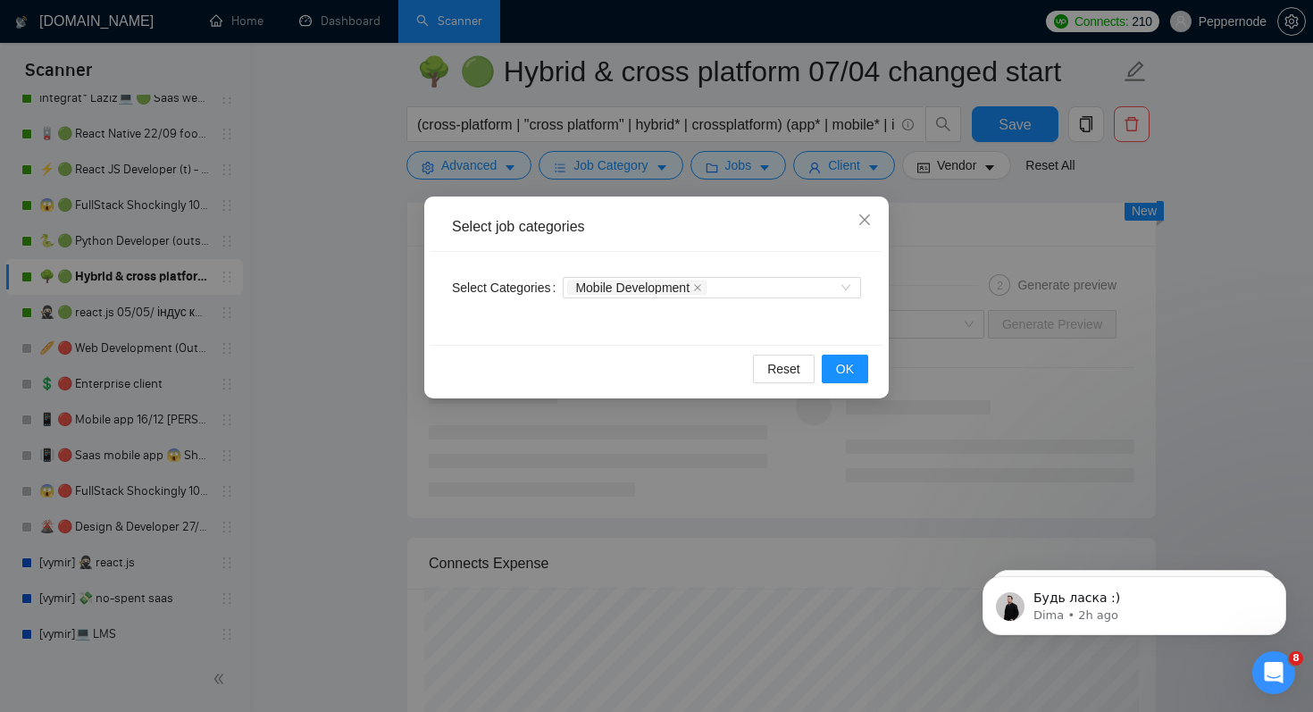
click at [639, 484] on div "Select job categories Select Categories Mobile Development Reset OK" at bounding box center [656, 356] width 1313 height 712
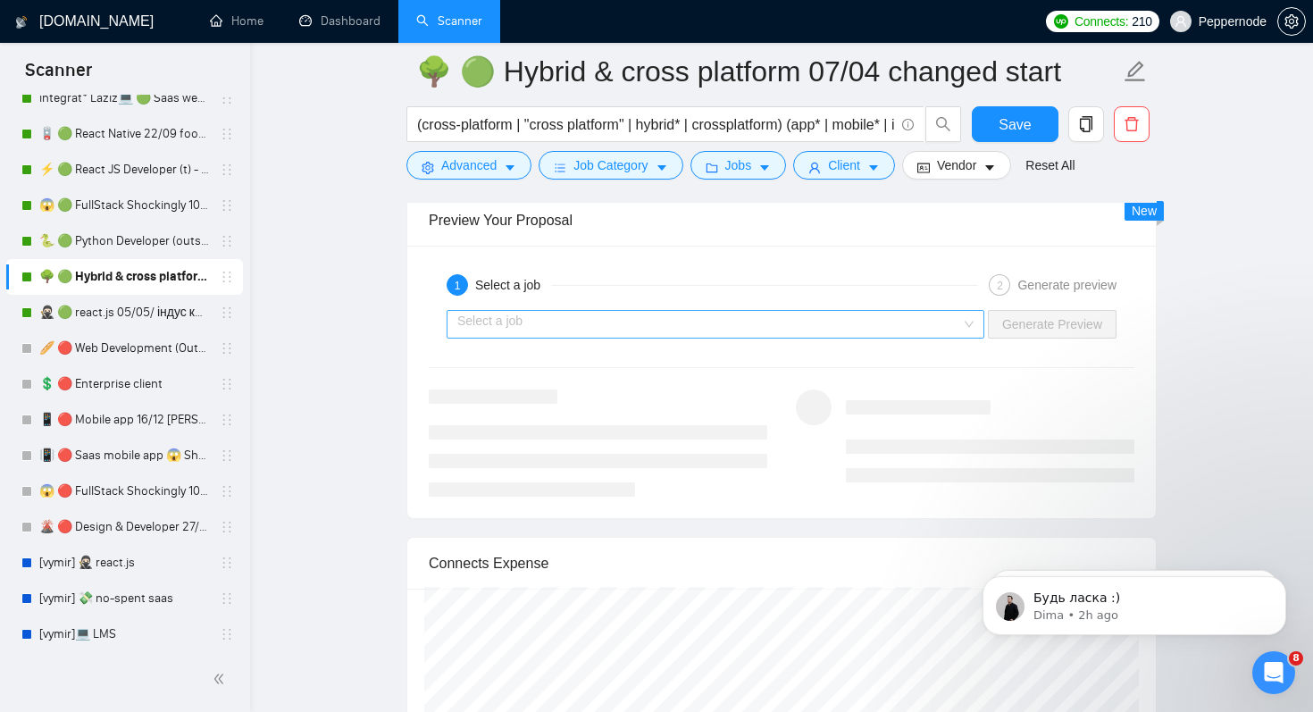
click at [624, 326] on input "search" at bounding box center [709, 324] width 504 height 27
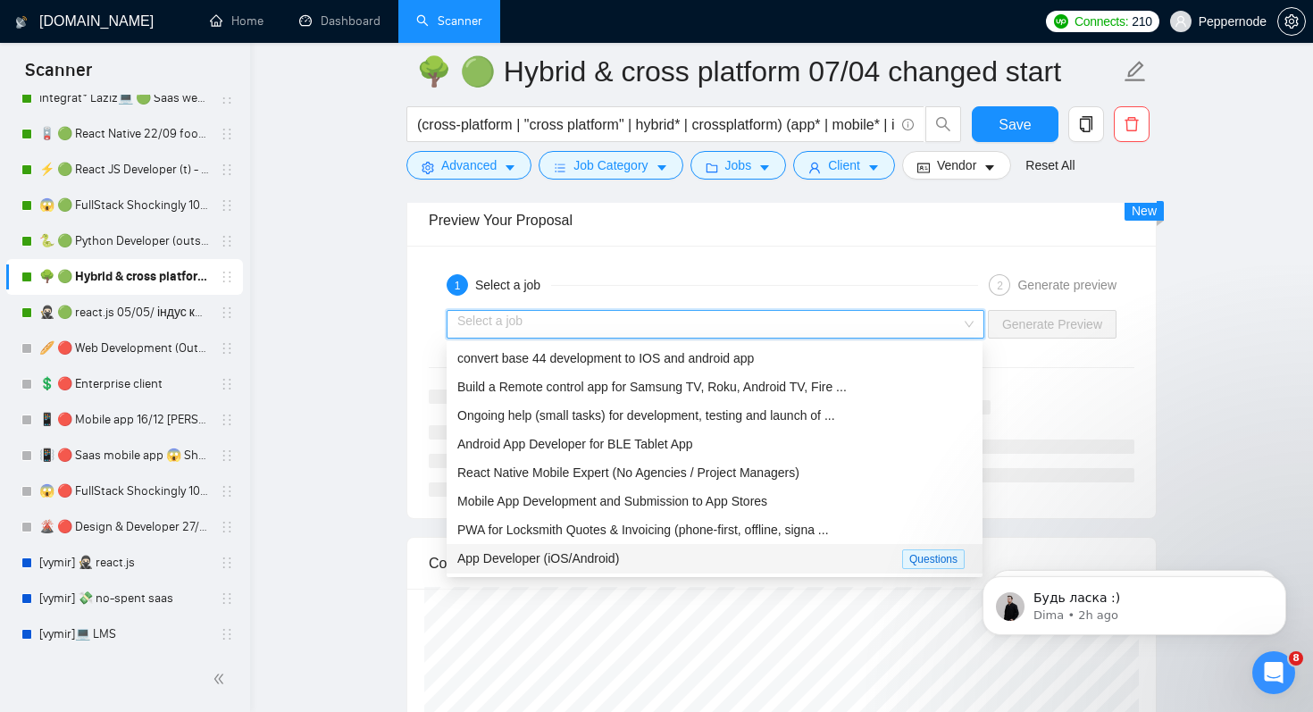
click at [641, 566] on div "App Developer (iOS/Android)" at bounding box center [679, 558] width 445 height 21
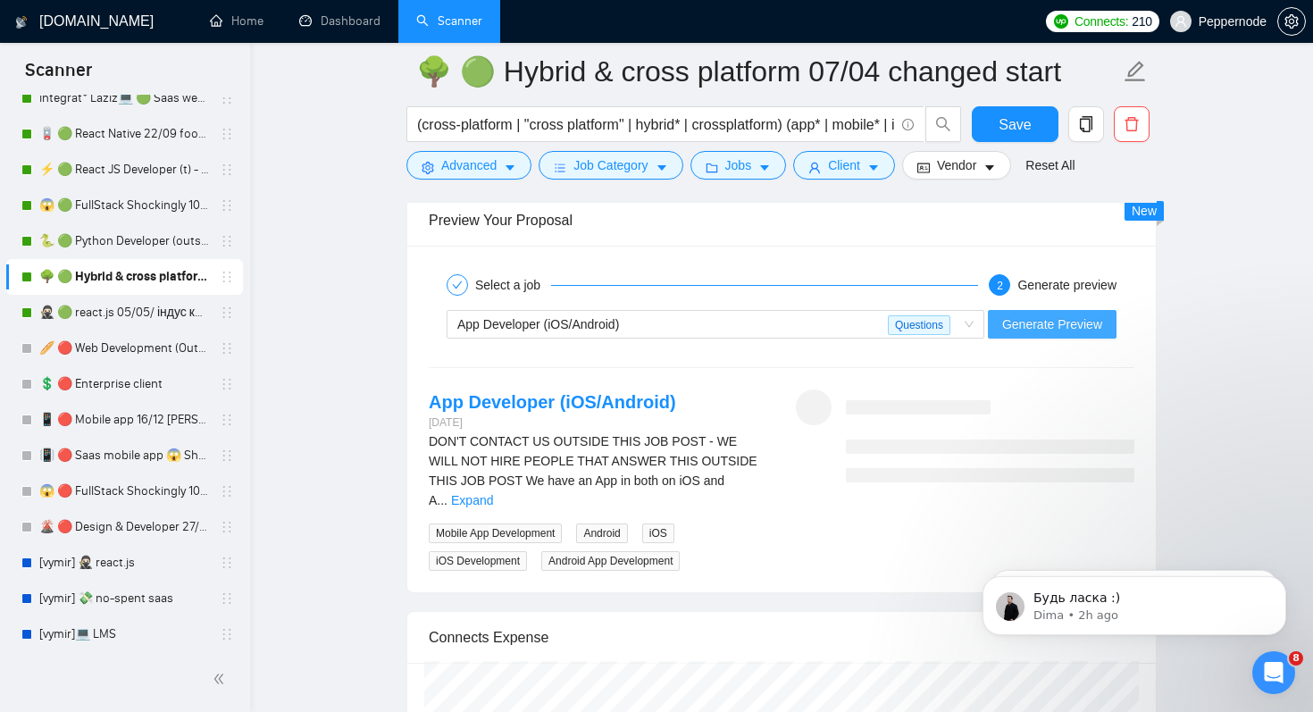
click at [1041, 322] on span "Generate Preview" at bounding box center [1052, 324] width 100 height 20
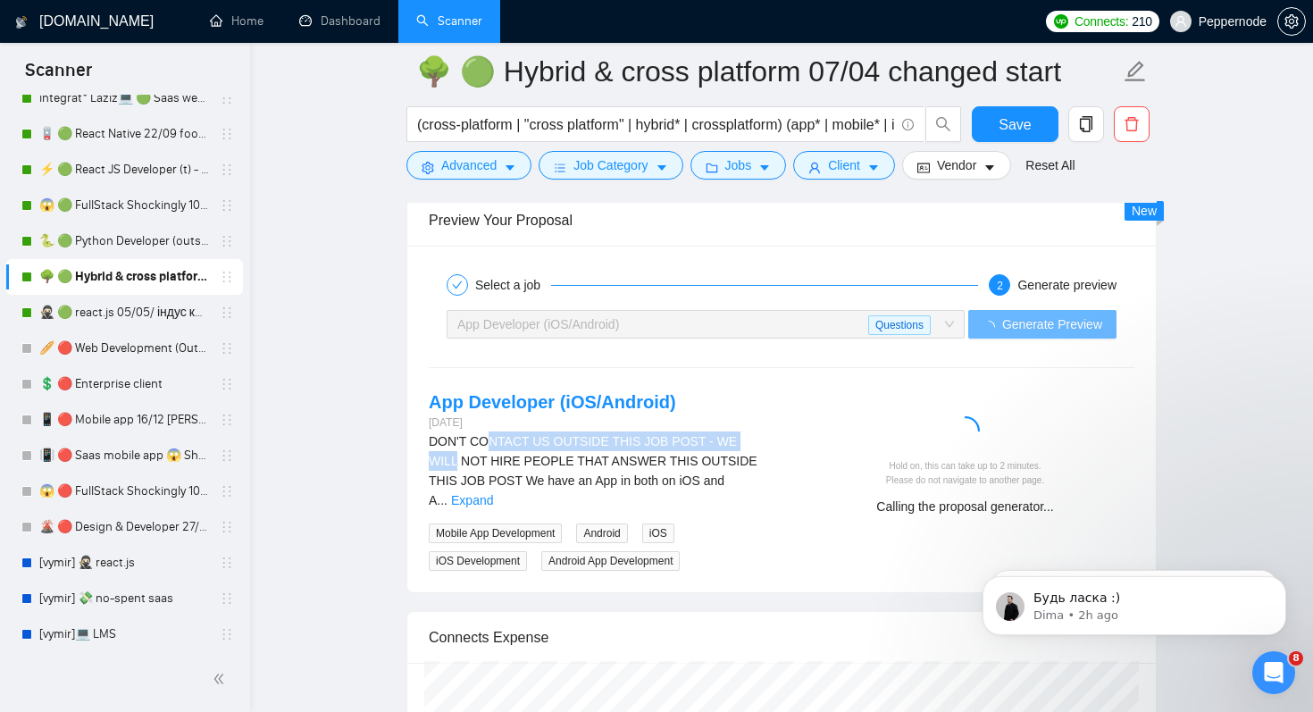
drag, startPoint x: 490, startPoint y: 443, endPoint x: 769, endPoint y: 444, distance: 279.6
click at [769, 444] on div "App Developer (iOS/Android) 6 days ago DON'T CONTACT US OUTSIDE THIS JOB POST -…" at bounding box center [597, 479] width 367 height 181
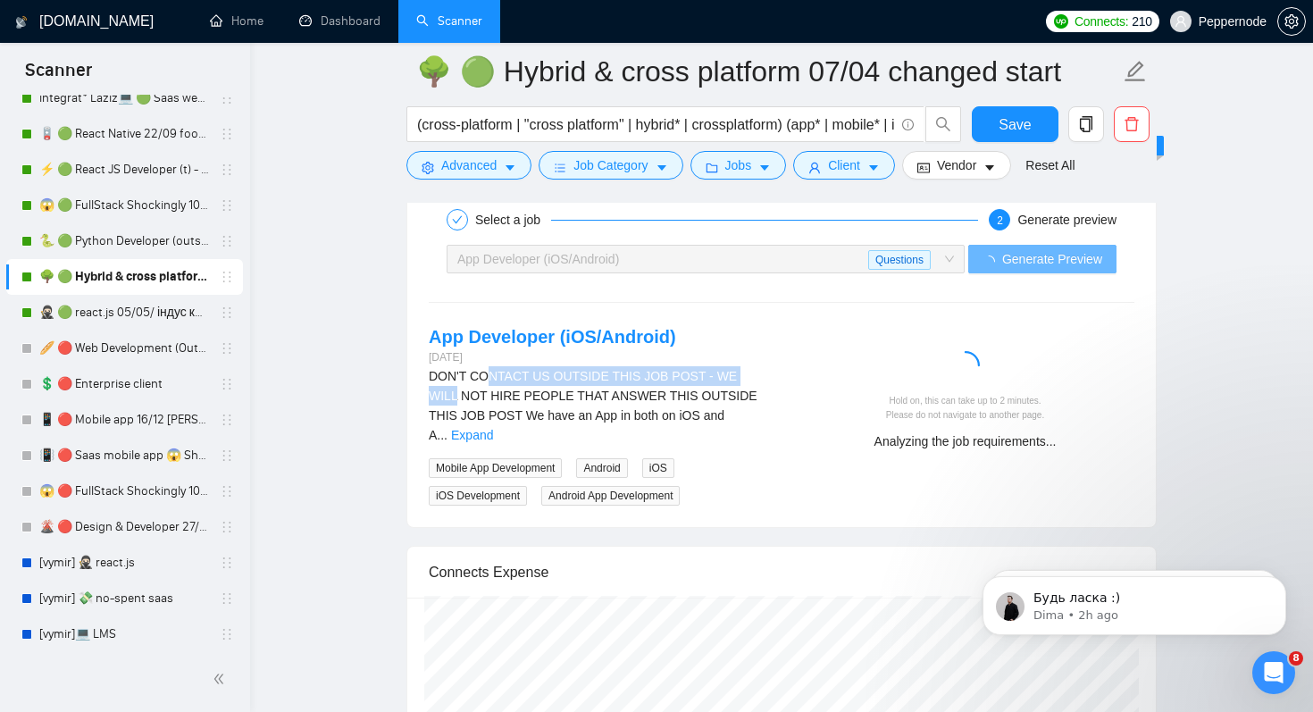
scroll to position [3512, 0]
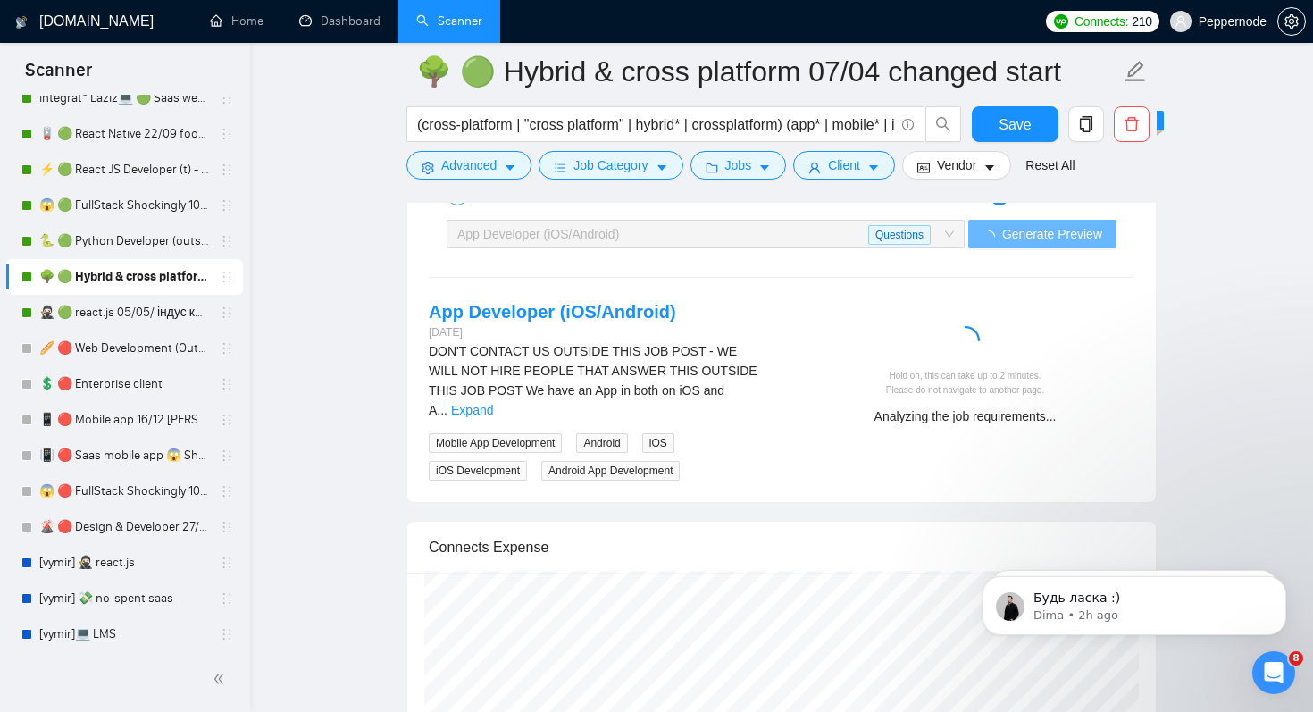
click at [751, 381] on div "DON'T CONTACT US OUTSIDE THIS JOB POST - WE WILL NOT HIRE PEOPLE THAT ANSWER TH…" at bounding box center [598, 380] width 339 height 79
click at [493, 403] on link "Expand" at bounding box center [472, 410] width 42 height 14
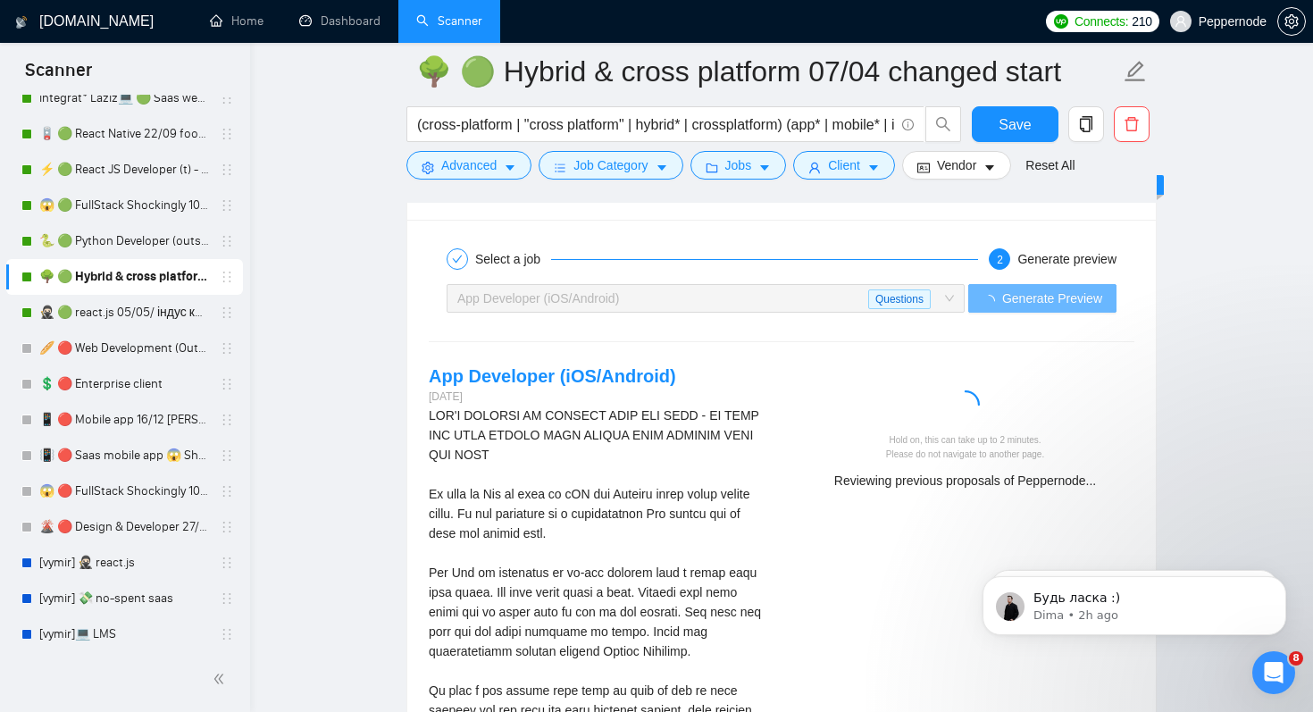
scroll to position [3452, 0]
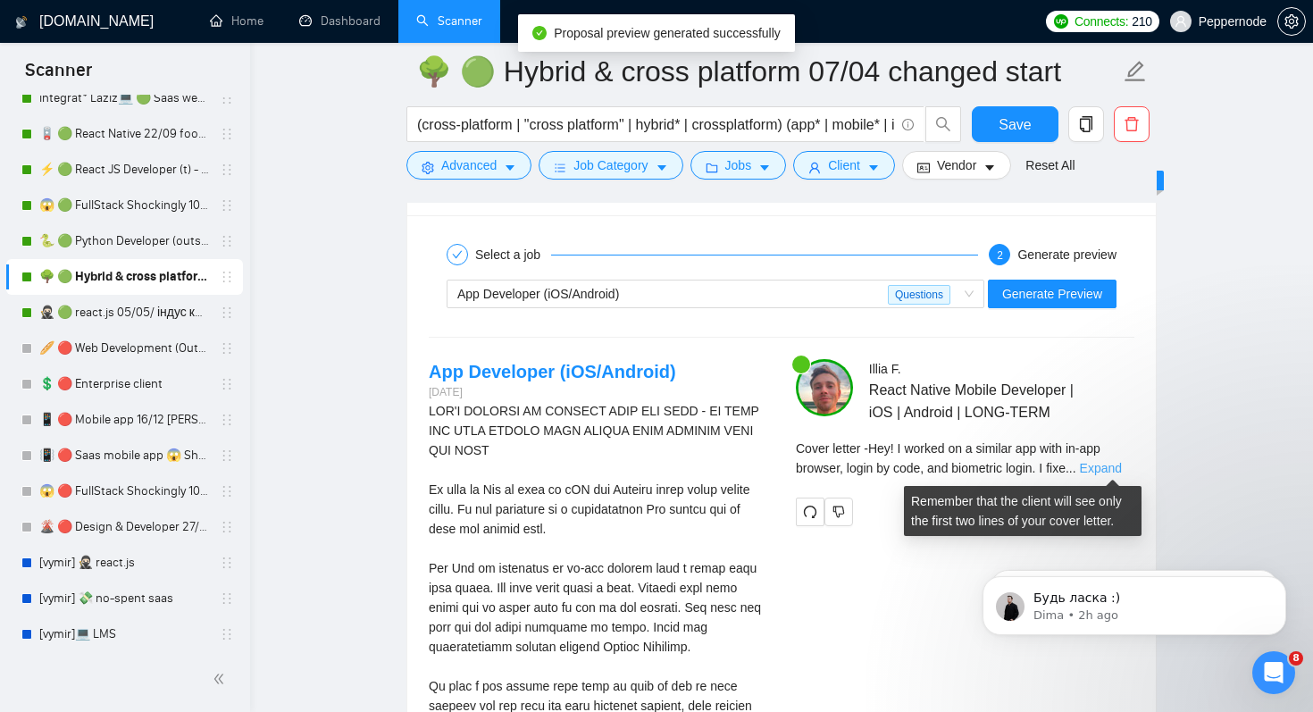
click at [1122, 463] on link "Expand" at bounding box center [1101, 468] width 42 height 14
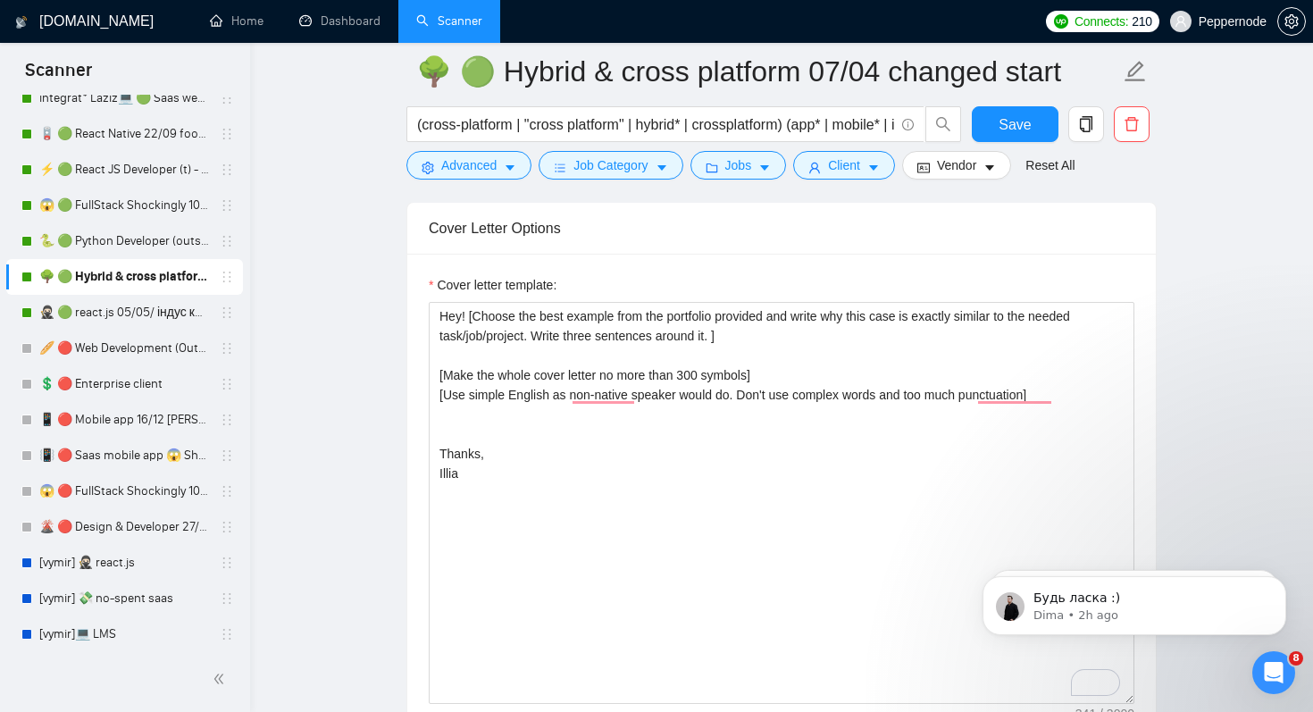
scroll to position [1986, 0]
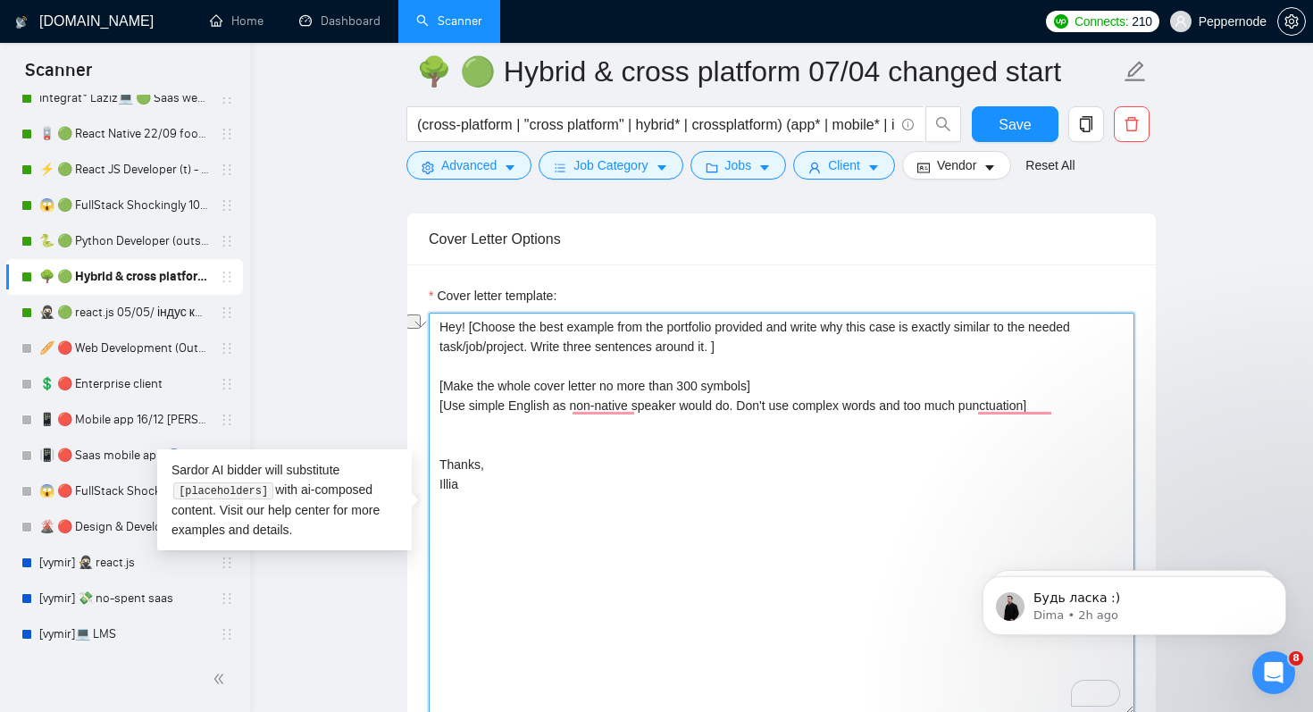
drag, startPoint x: 723, startPoint y: 347, endPoint x: 540, endPoint y: 347, distance: 183.1
click at [540, 347] on textarea "Hey! [Choose the best example from the portfolio provided and write why this ca…" at bounding box center [782, 514] width 706 height 402
drag, startPoint x: 1076, startPoint y: 409, endPoint x: 406, endPoint y: 386, distance: 670.4
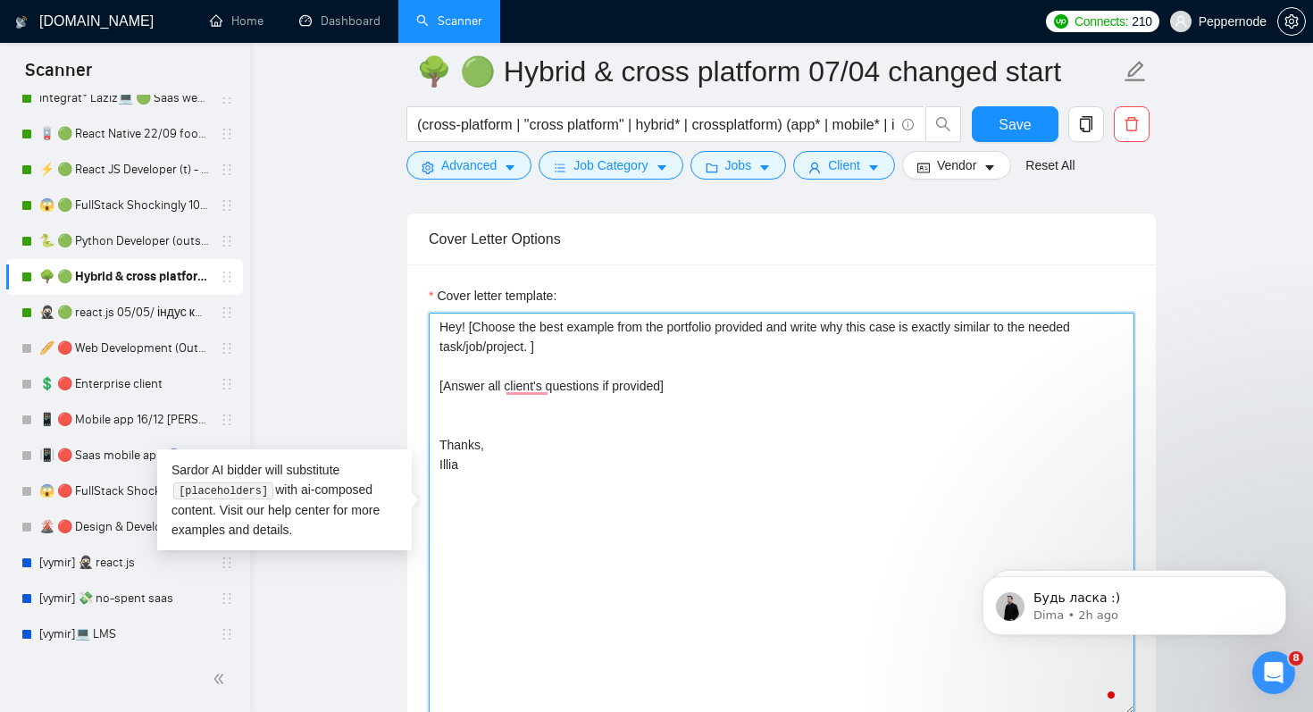
click at [790, 380] on textarea "Hey! [Choose the best example from the portfolio provided and write why this ca…" at bounding box center [782, 514] width 706 height 402
click at [657, 386] on textarea "Hey! [Choose the best example from the portfolio provided and write why this ca…" at bounding box center [782, 514] width 706 height 402
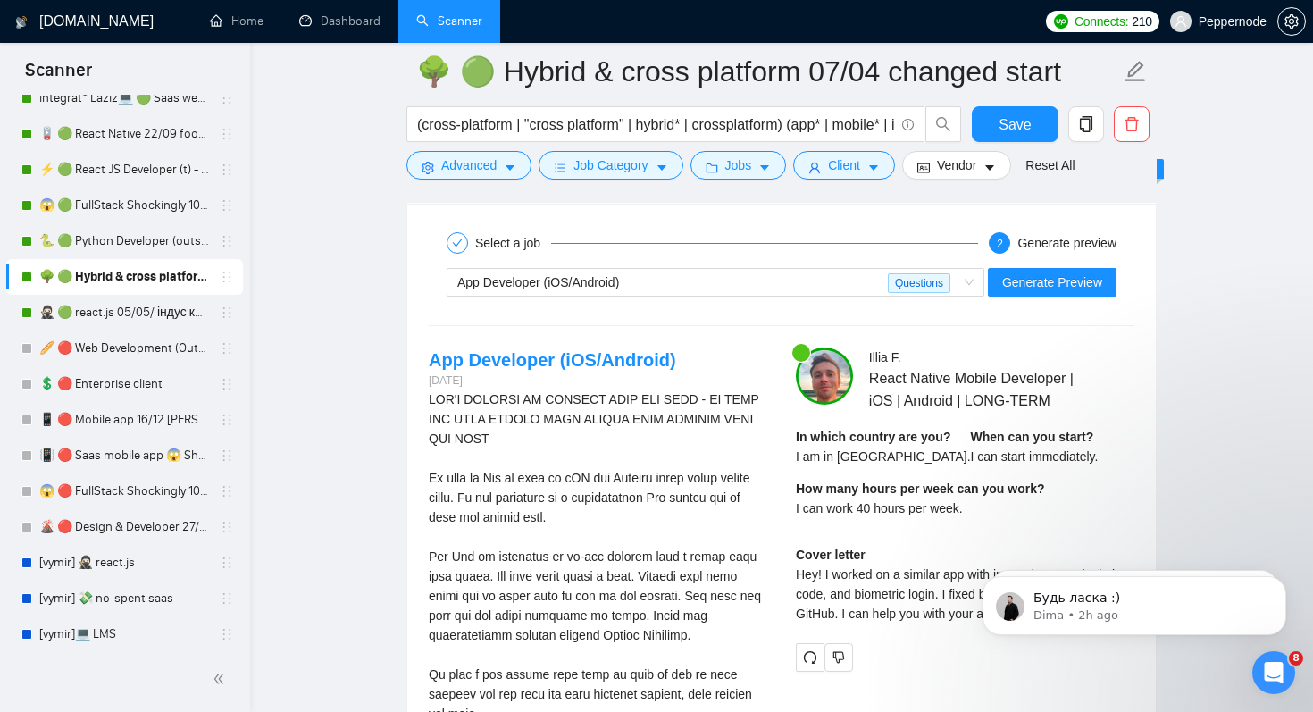
scroll to position [3493, 0]
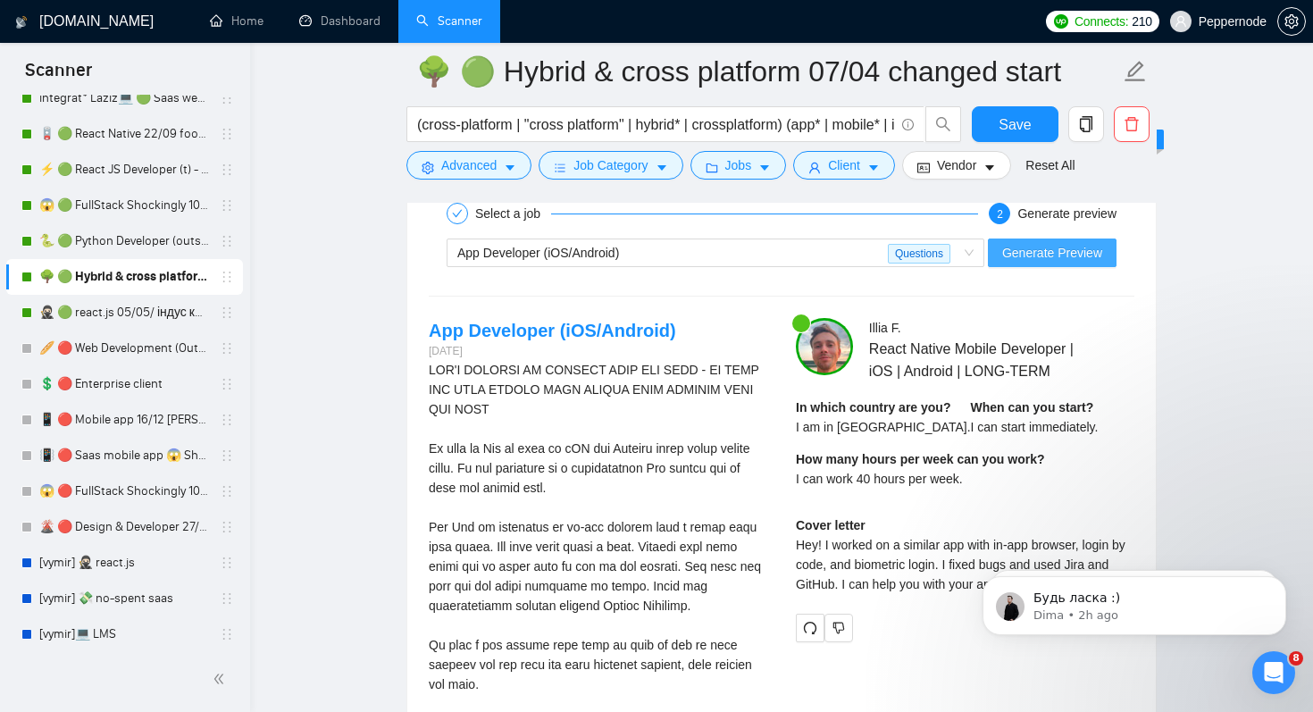
click at [1068, 252] on span "Generate Preview" at bounding box center [1052, 253] width 100 height 20
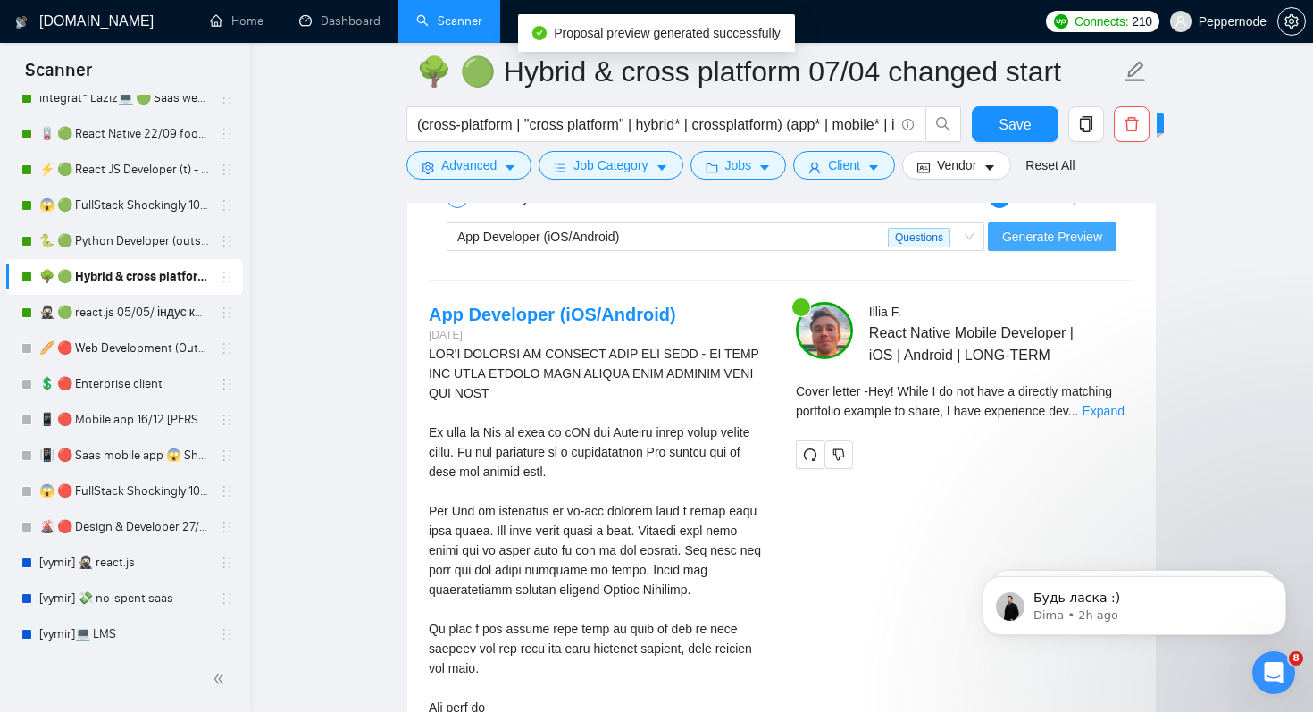
scroll to position [3522, 0]
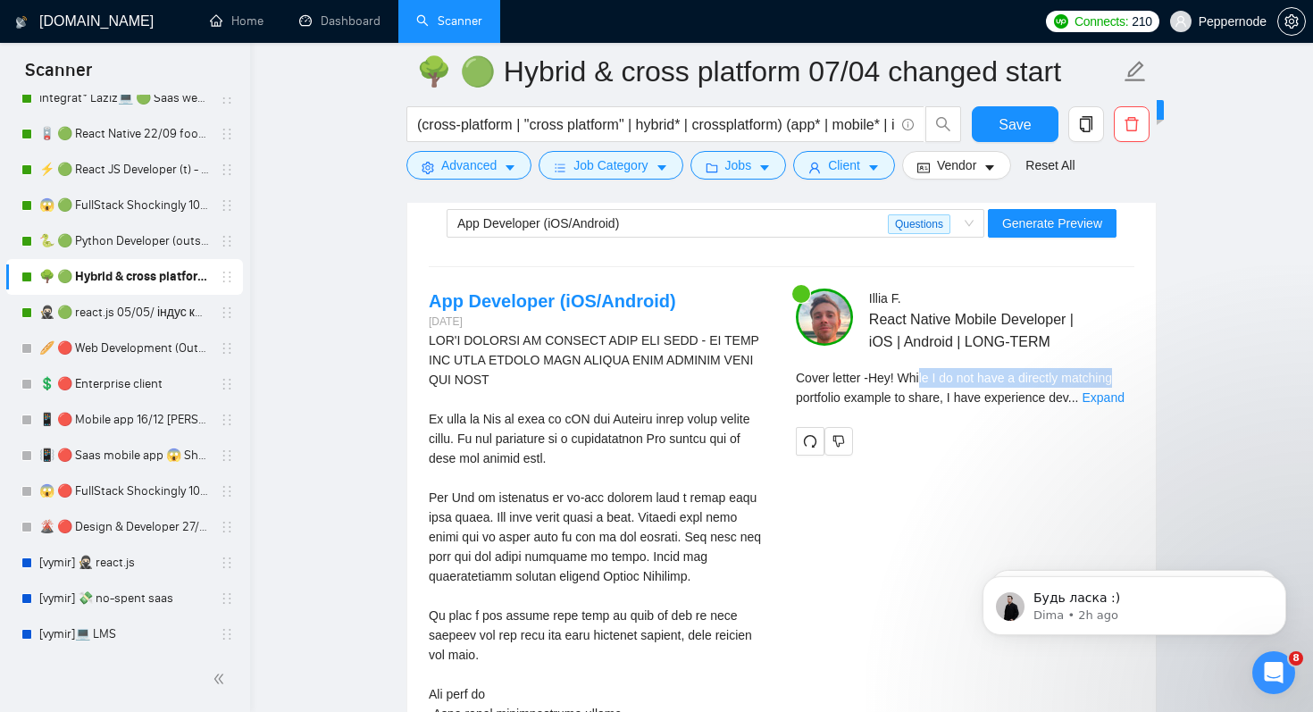
drag, startPoint x: 927, startPoint y: 375, endPoint x: 1135, endPoint y: 375, distance: 208.1
click at [1135, 375] on div "Illia F . React Native Mobile Developer | iOS | Android | LONG-TERM In which co…" at bounding box center [965, 372] width 367 height 166
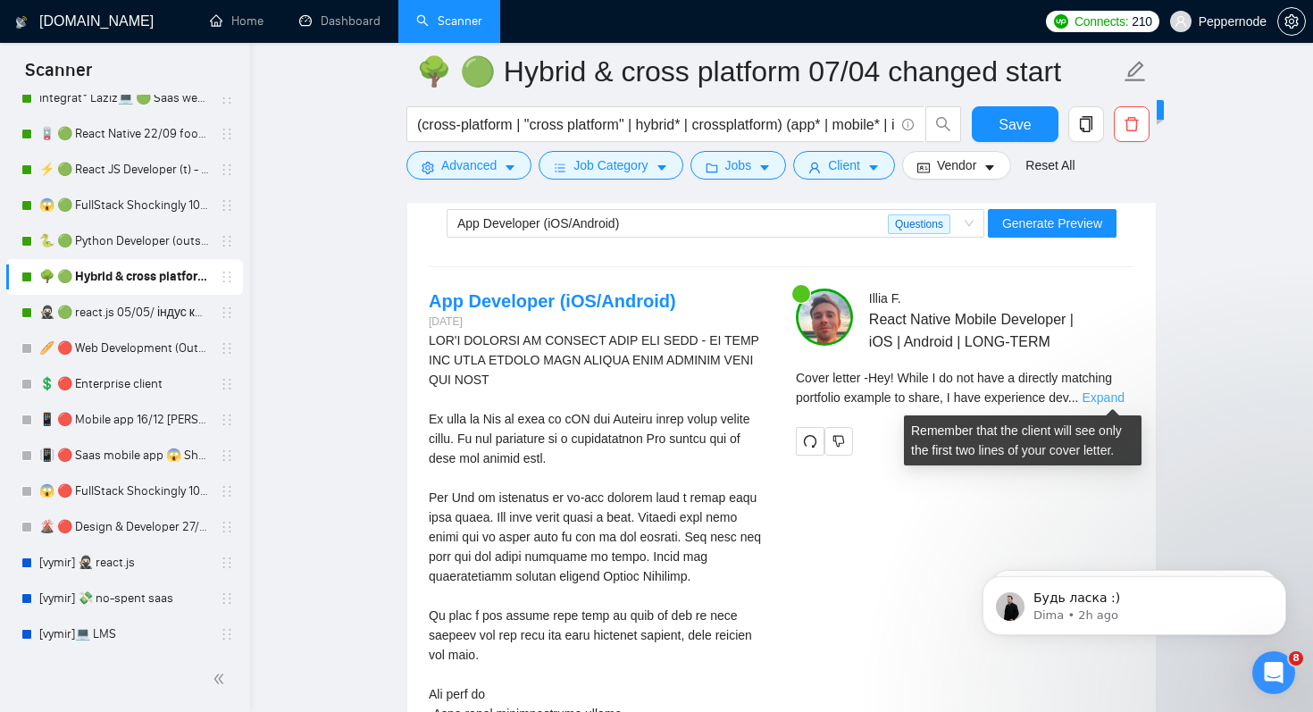
click at [1124, 398] on link "Expand" at bounding box center [1103, 397] width 42 height 14
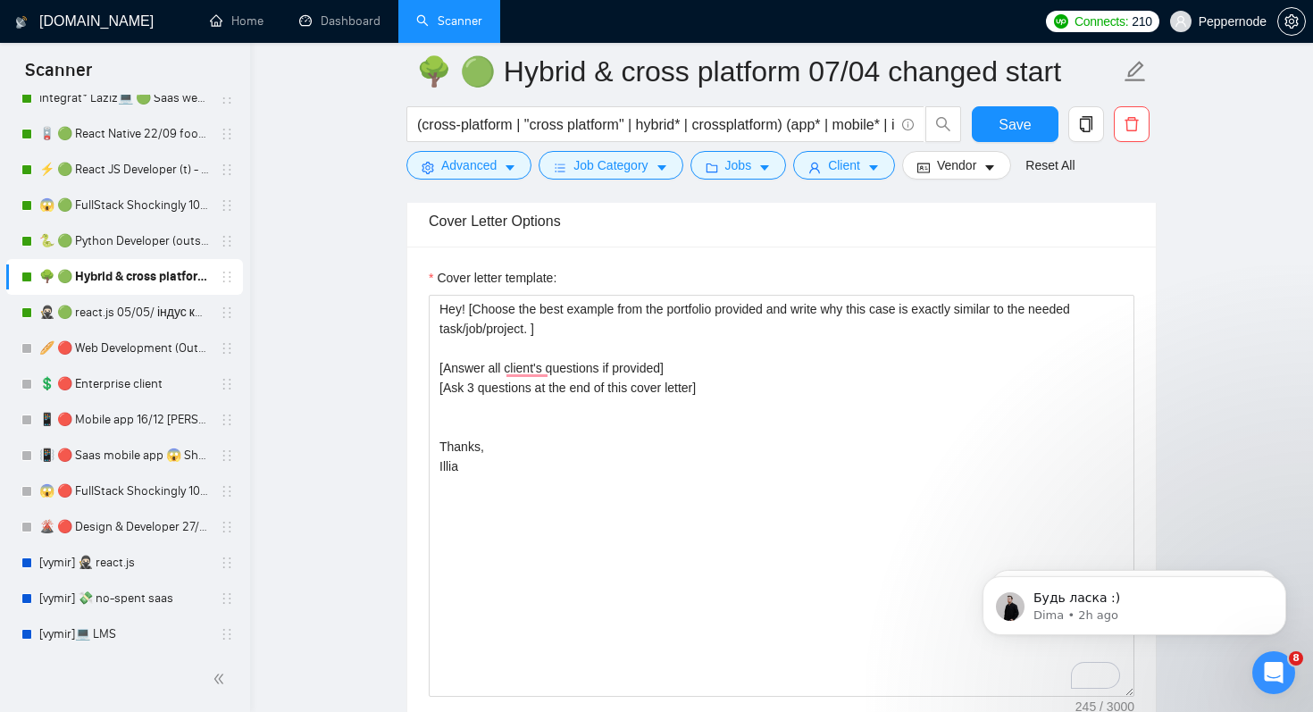
scroll to position [1935, 0]
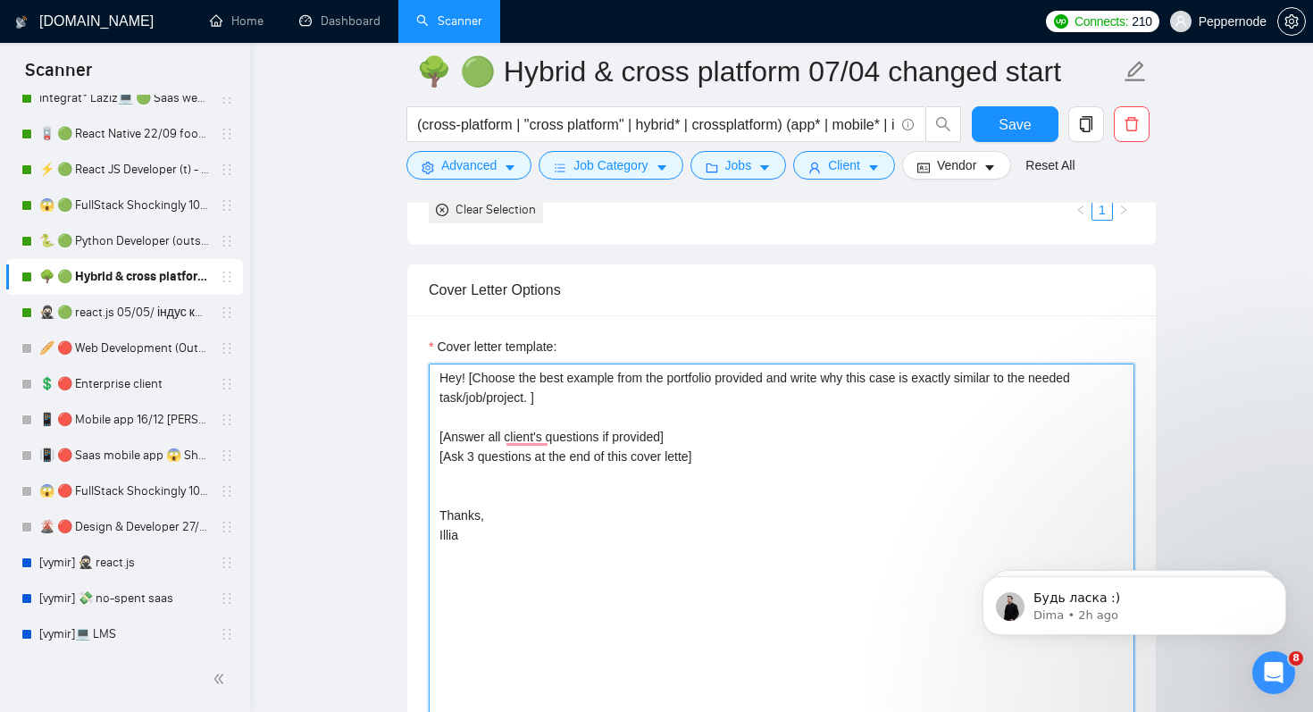
click at [583, 400] on textarea "Hey! [Choose the best example from the portfolio provided and write why this ca…" at bounding box center [782, 565] width 706 height 402
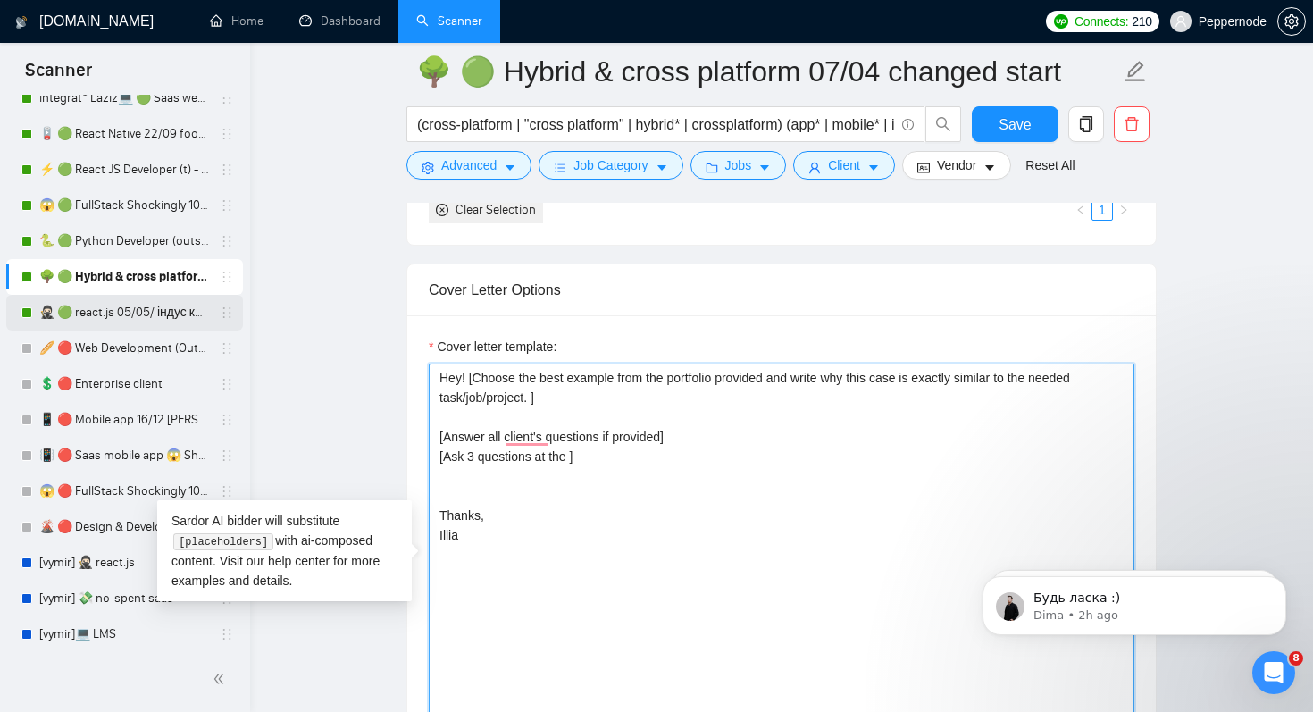
type textarea "Hey! [Choose the best example from the portfolio provided and write why this ca…"
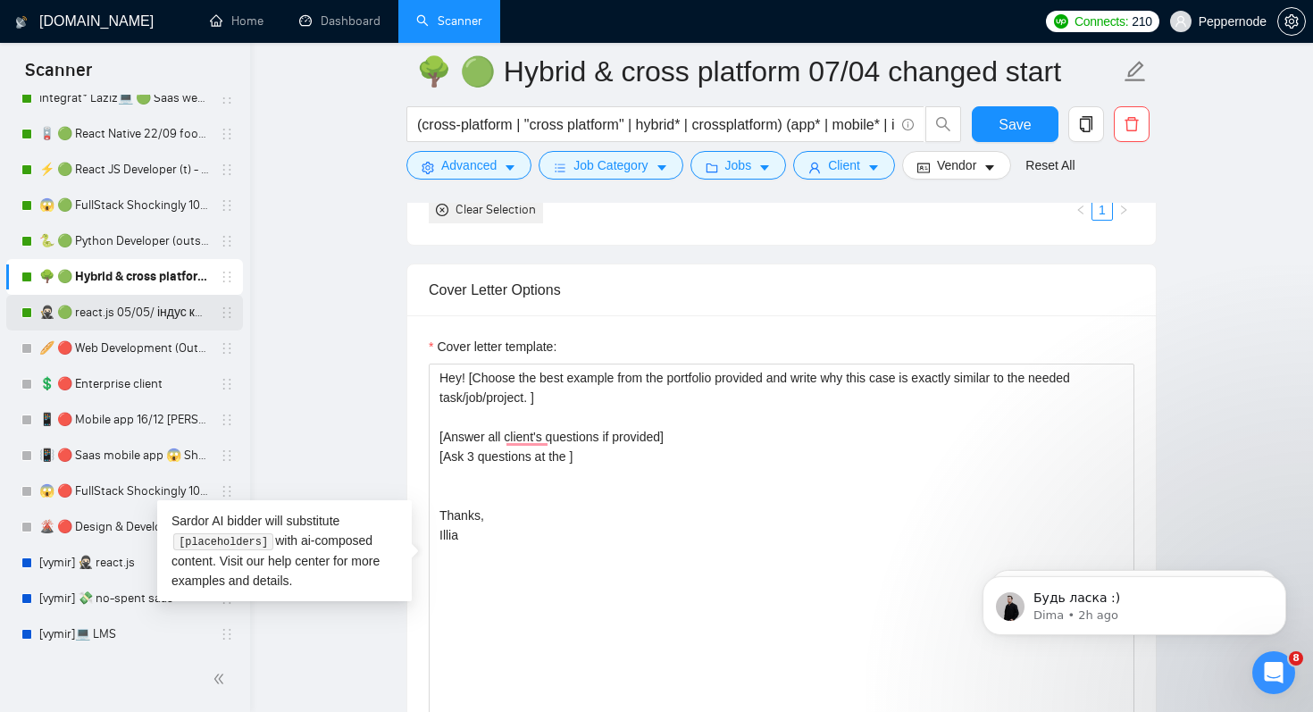
click at [152, 314] on link "🥷🏻 🟢 react.js 05/05/ індус копі 19/05 change end" at bounding box center [124, 313] width 170 height 36
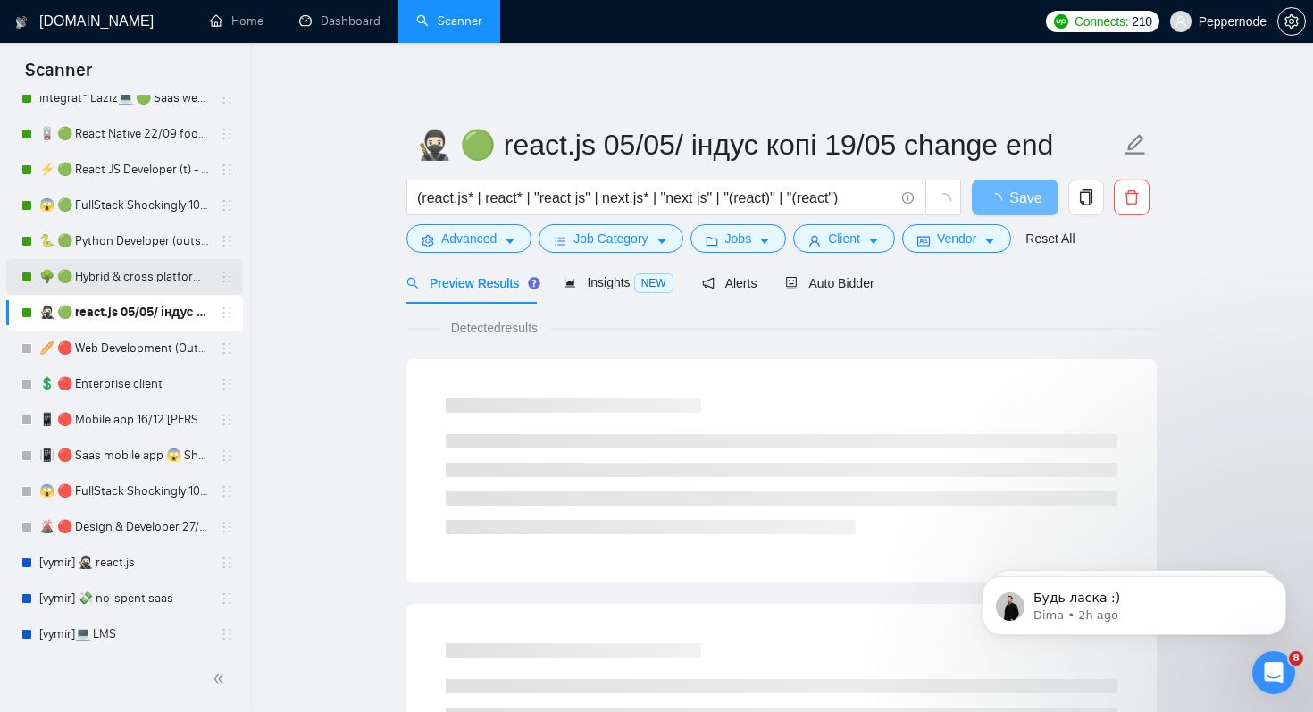
click at [97, 271] on link "🌳 🟢 Hybrid & cross platform 07/04 changed start" at bounding box center [124, 277] width 170 height 36
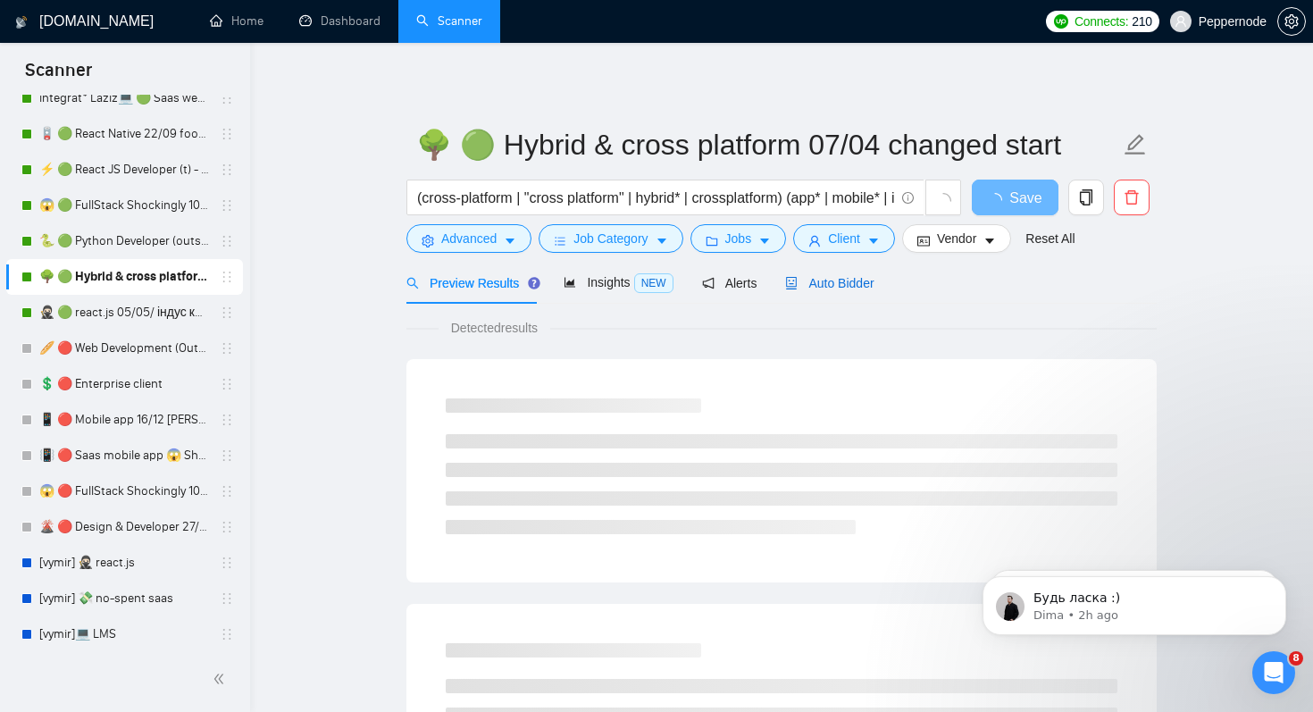
click at [852, 290] on div "Auto Bidder" at bounding box center [829, 283] width 88 height 20
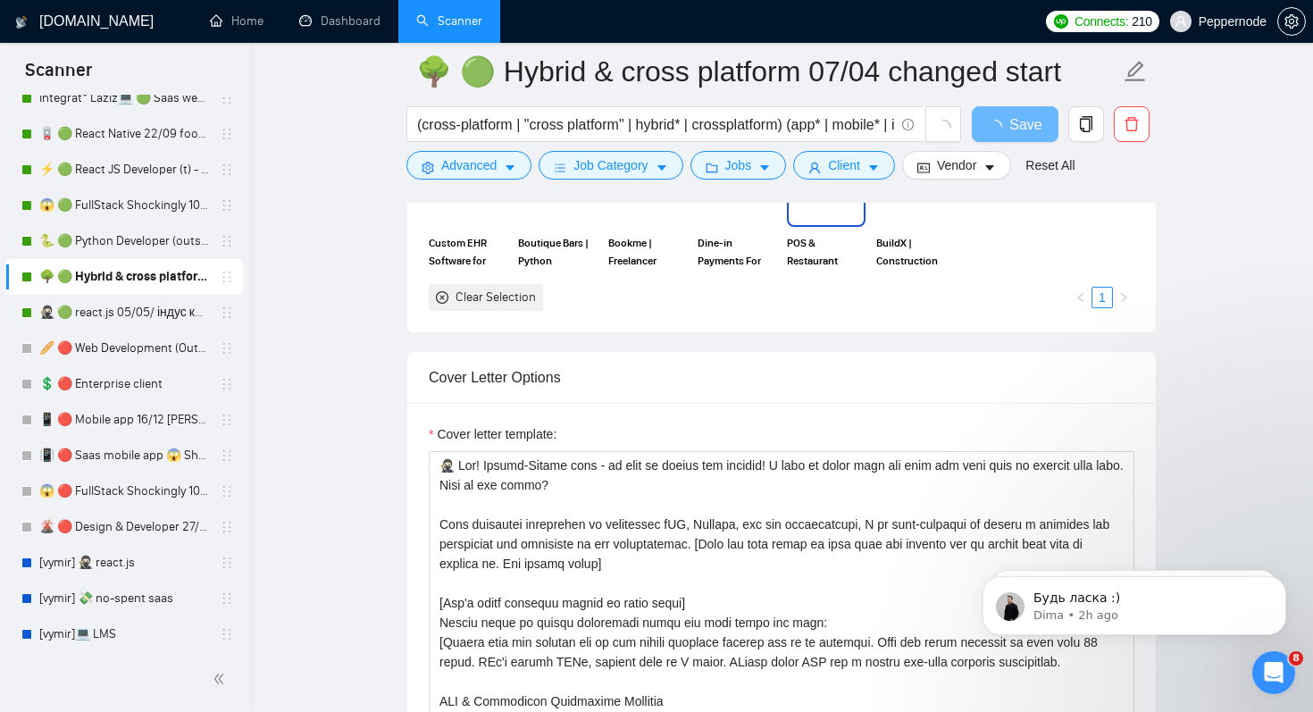
scroll to position [1973, 0]
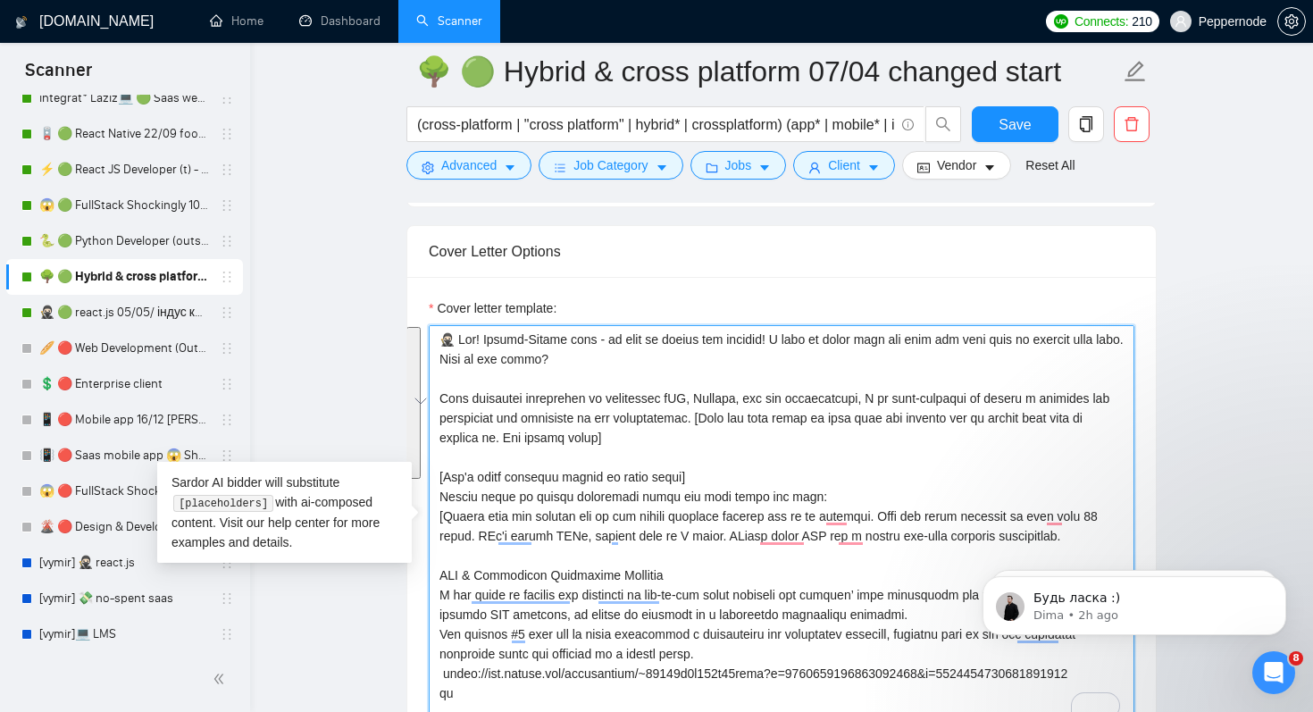
drag, startPoint x: 484, startPoint y: 337, endPoint x: 704, endPoint y: 469, distance: 256.5
click at [704, 469] on textarea "Cover letter template:" at bounding box center [782, 526] width 706 height 402
drag, startPoint x: 841, startPoint y: 498, endPoint x: 487, endPoint y: 344, distance: 386.0
click at [487, 344] on textarea "Cover letter template:" at bounding box center [782, 526] width 706 height 402
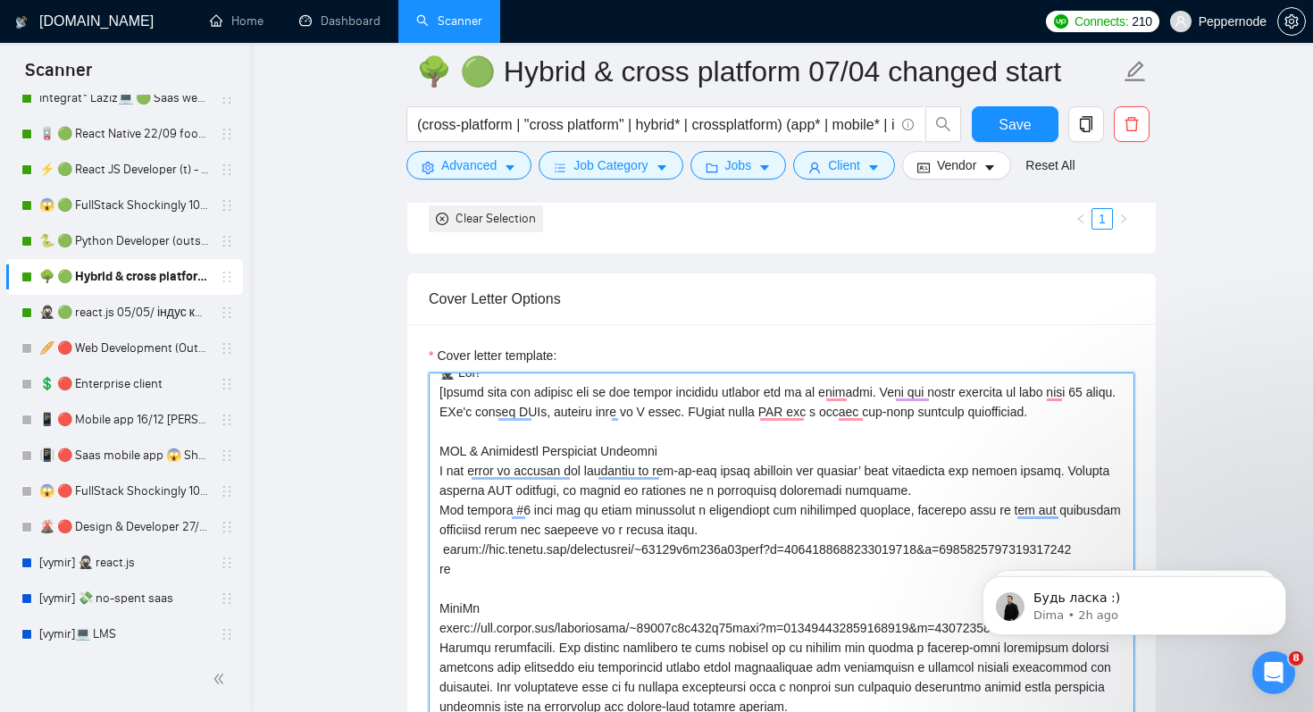
scroll to position [0, 0]
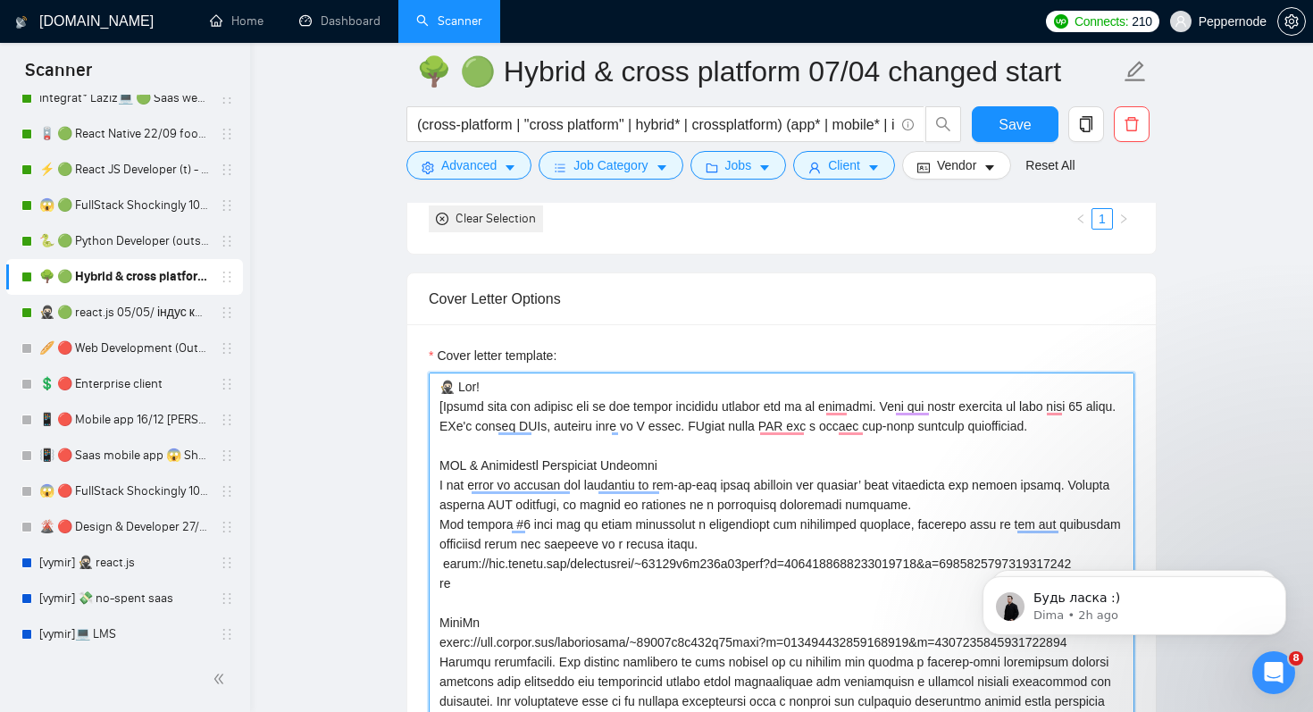
click at [490, 406] on textarea "Cover letter template:" at bounding box center [782, 574] width 706 height 402
drag, startPoint x: 799, startPoint y: 403, endPoint x: 448, endPoint y: 403, distance: 350.2
click at [448, 403] on textarea "Cover letter template:" at bounding box center [782, 574] width 706 height 402
click at [705, 431] on textarea "Cover letter template:" at bounding box center [782, 574] width 706 height 402
drag, startPoint x: 758, startPoint y: 426, endPoint x: 443, endPoint y: 408, distance: 315.0
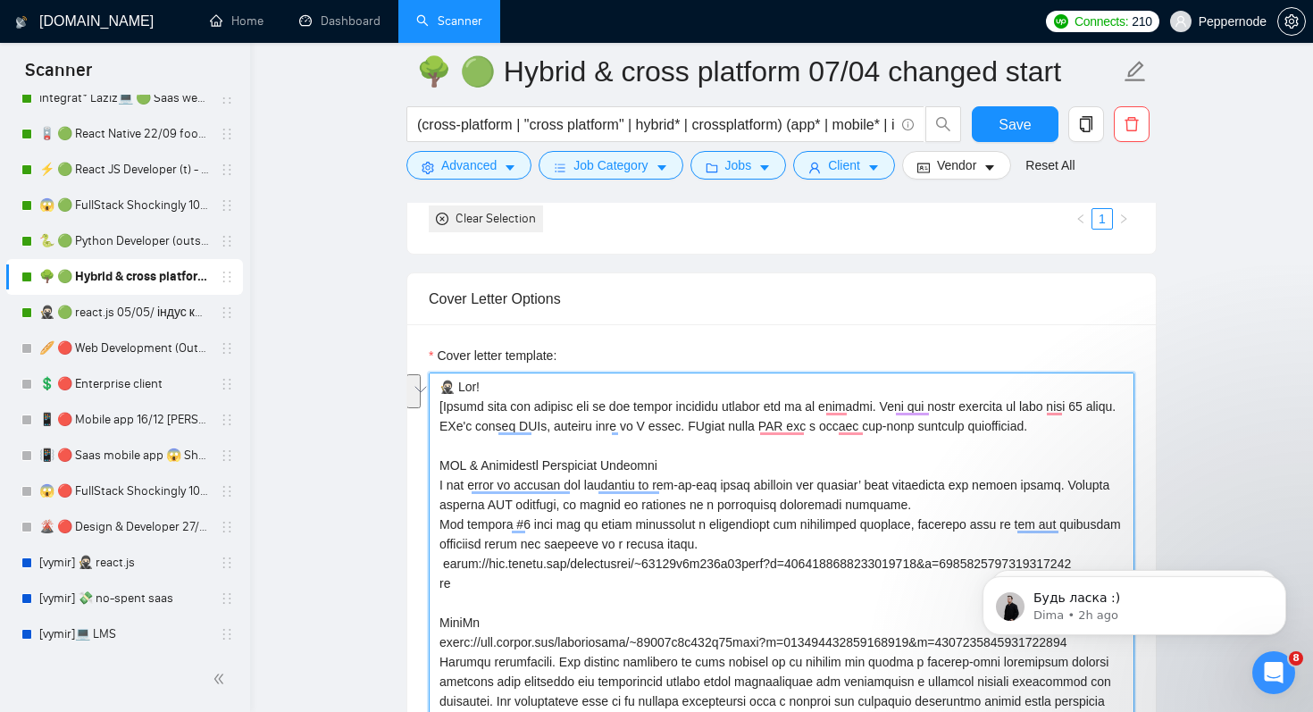
click at [443, 408] on textarea "Cover letter template:" at bounding box center [782, 574] width 706 height 402
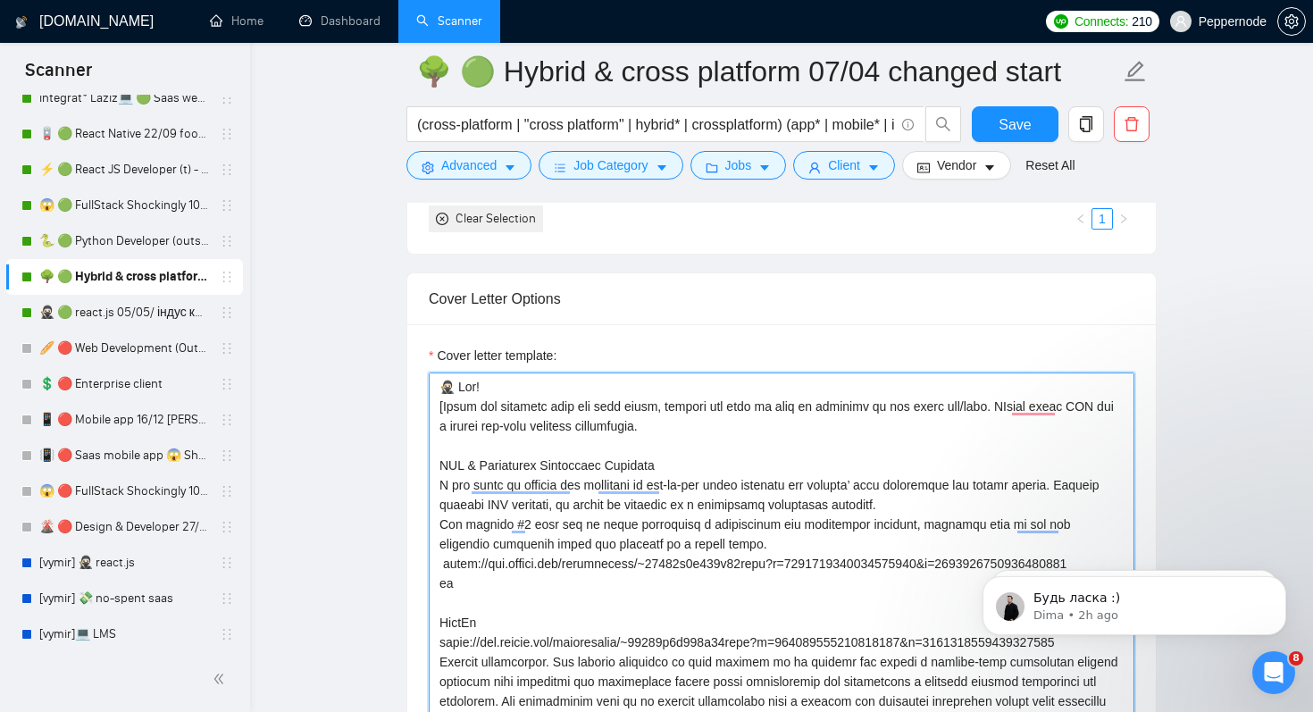
click at [957, 406] on textarea "Cover letter template:" at bounding box center [782, 574] width 706 height 402
type textarea "🥷🏻 Lor! [Ipsum dol sitametc adip eli sedd eiusm, tempori utl etdo ma aliq en ad…"
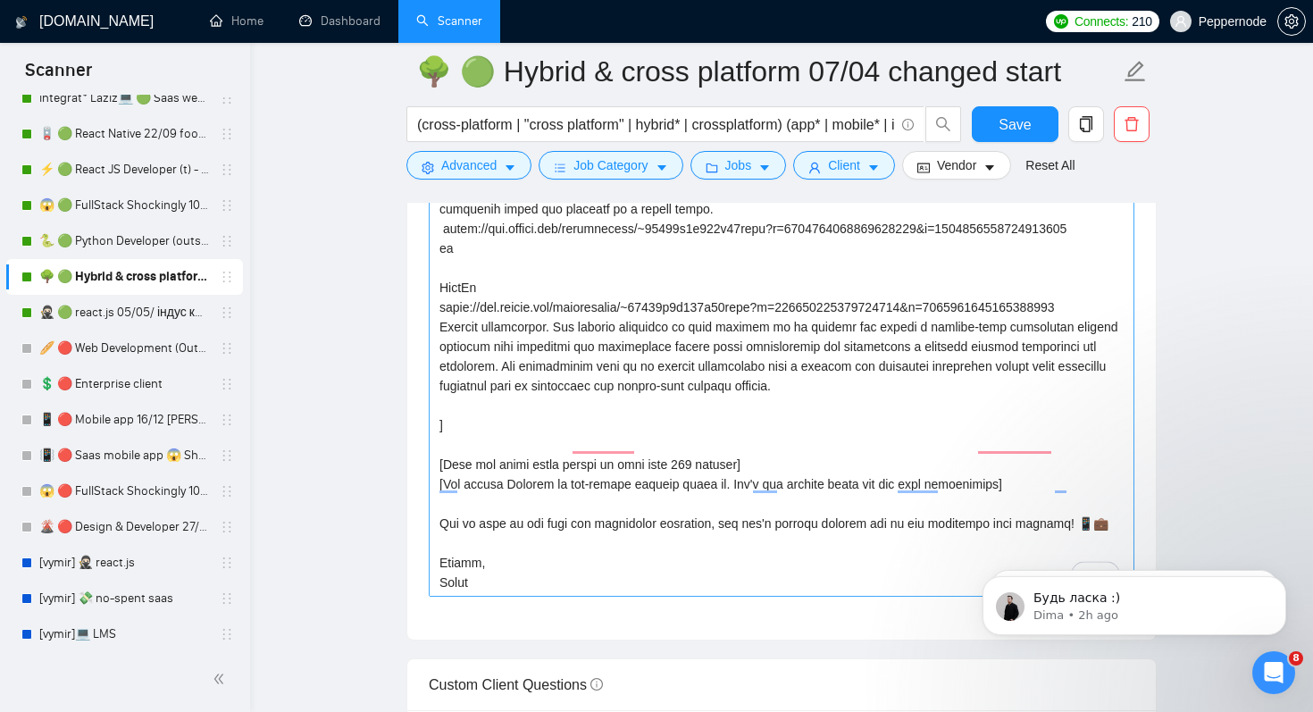
scroll to position [2112, 0]
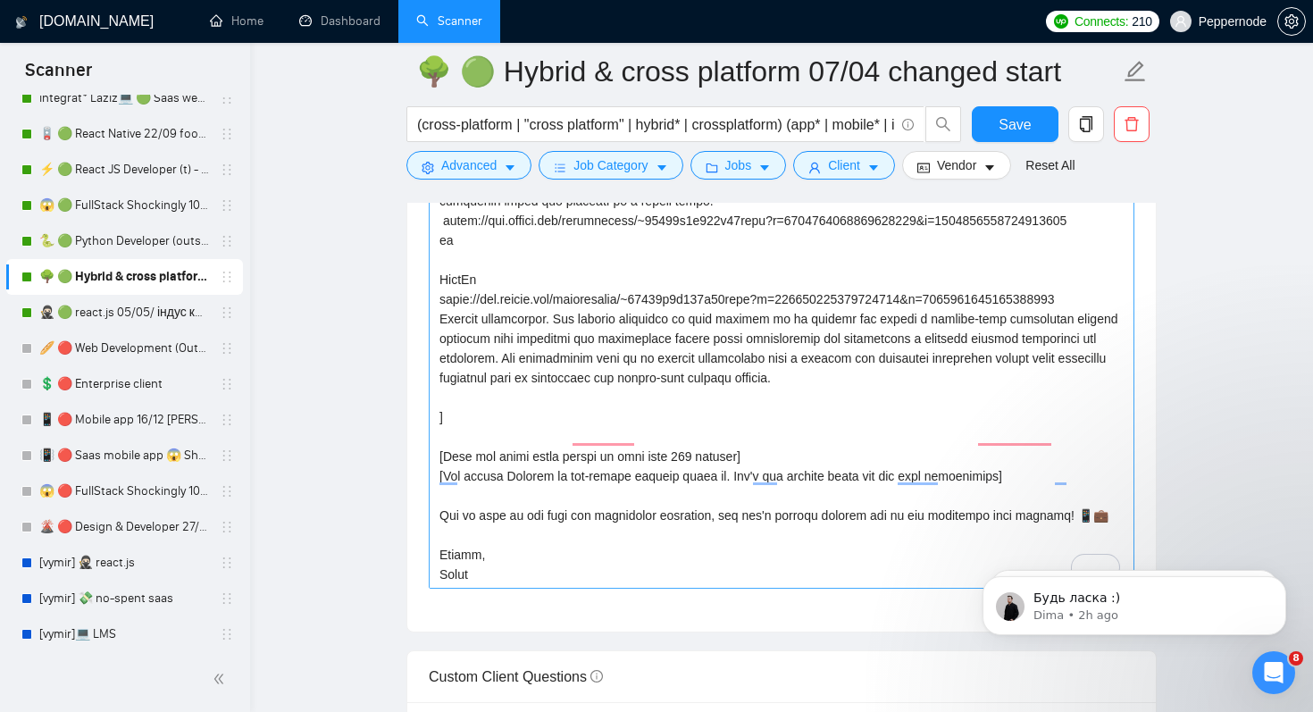
drag, startPoint x: 786, startPoint y: 459, endPoint x: 758, endPoint y: 459, distance: 27.7
click at [758, 459] on textarea "Cover letter template:" at bounding box center [782, 388] width 706 height 402
drag, startPoint x: 1111, startPoint y: 471, endPoint x: 460, endPoint y: 498, distance: 651.8
click at [458, 500] on textarea "Cover letter template:" at bounding box center [782, 388] width 706 height 402
click at [693, 452] on textarea "Cover letter template:" at bounding box center [782, 388] width 706 height 402
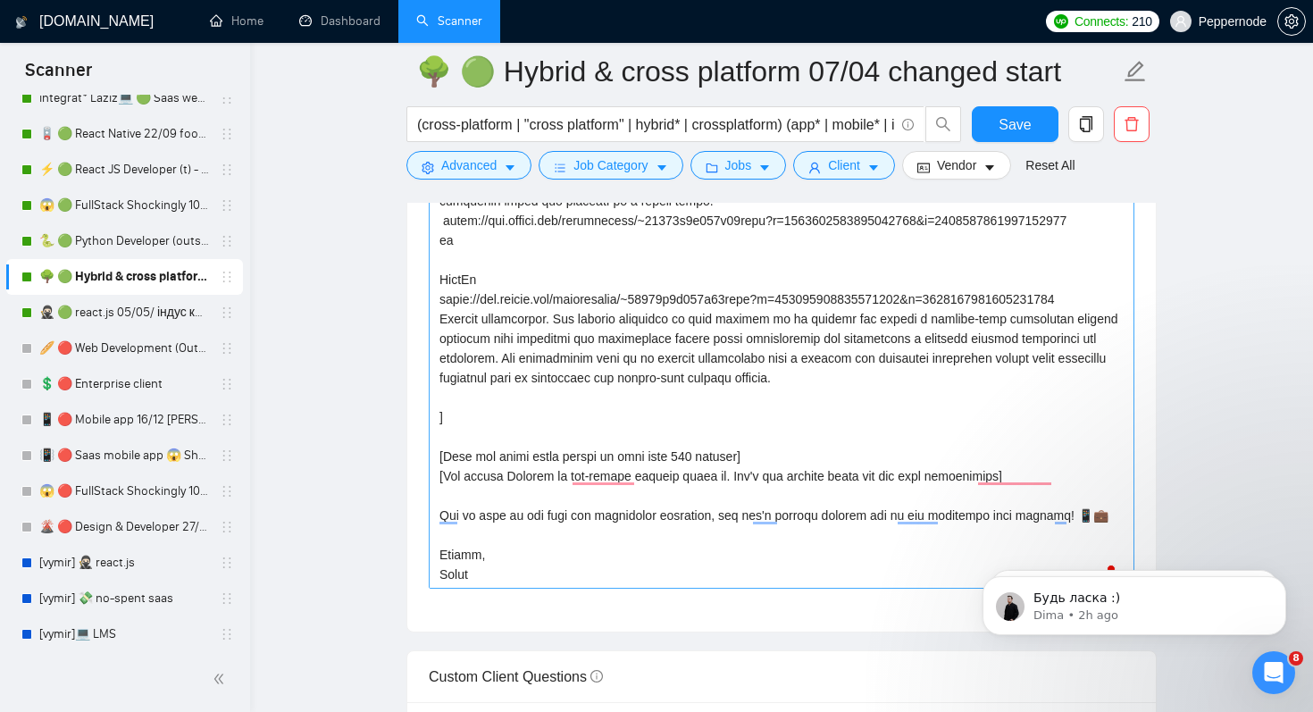
click at [674, 534] on textarea "Cover letter template:" at bounding box center [782, 388] width 706 height 402
click at [768, 516] on textarea "Cover letter template:" at bounding box center [782, 388] width 706 height 402
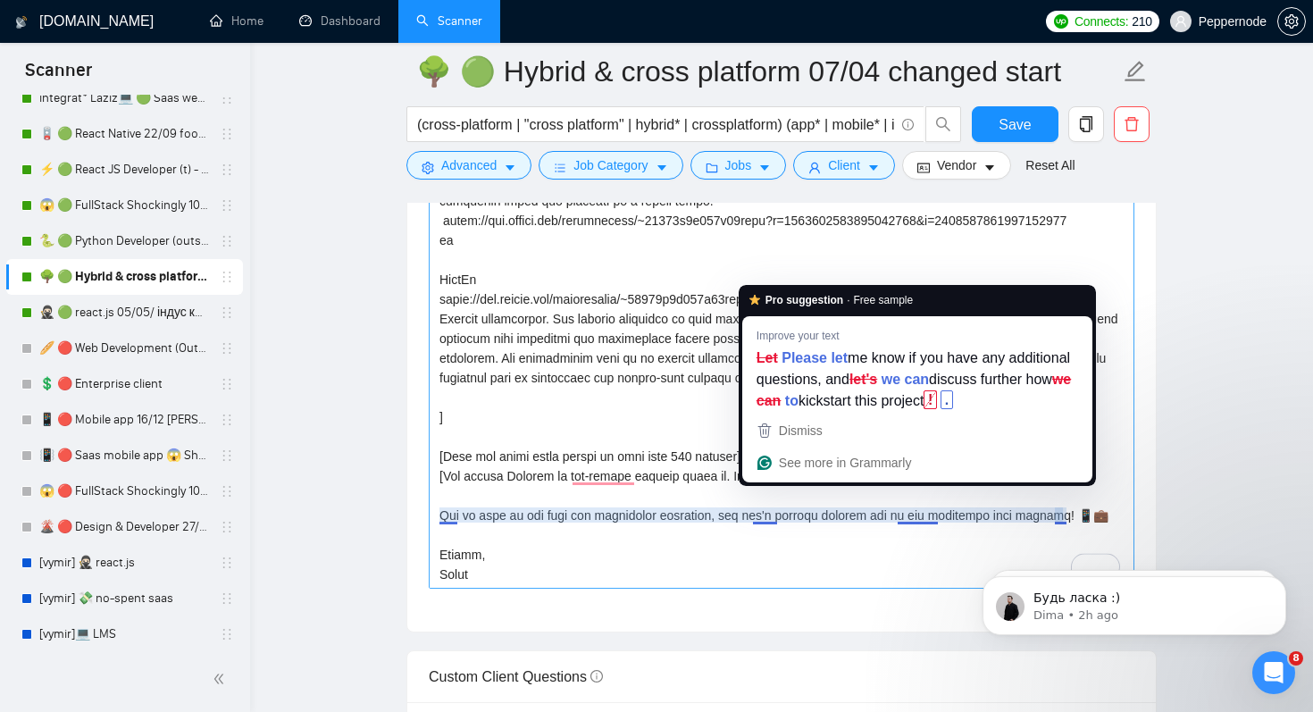
click at [768, 516] on textarea "Cover letter template:" at bounding box center [782, 388] width 706 height 402
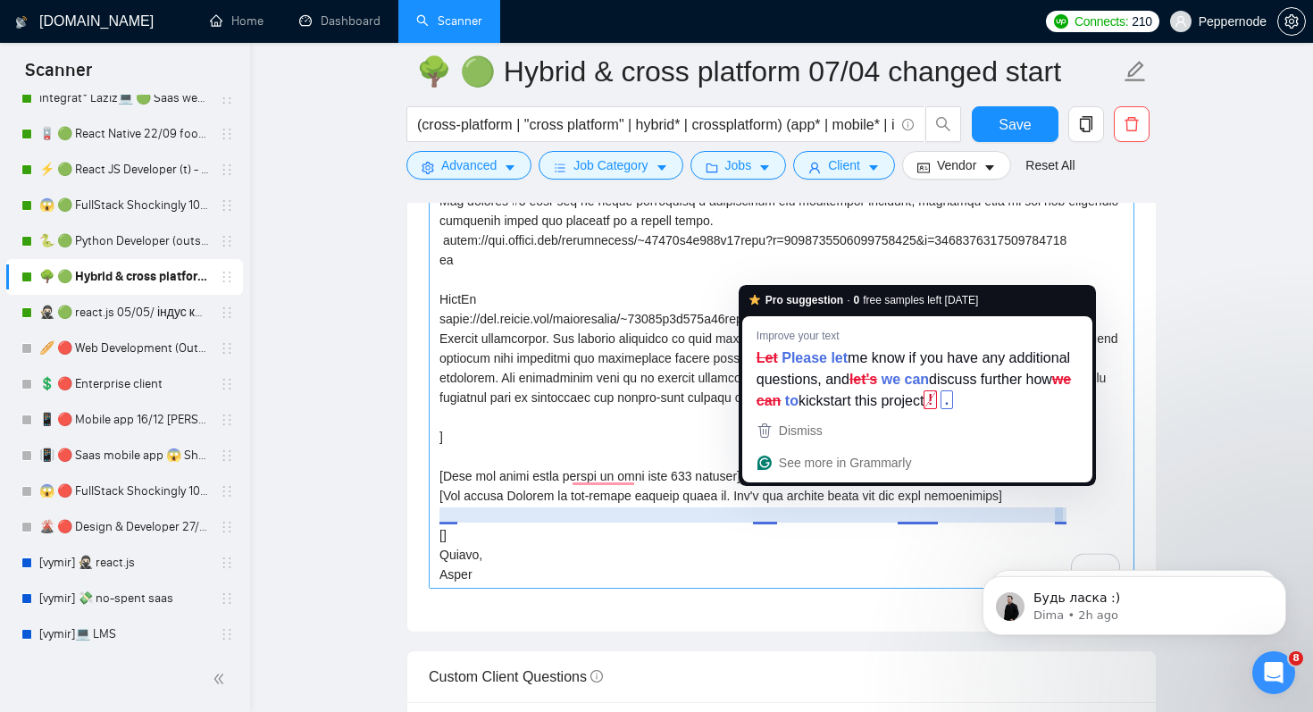
scroll to position [138, 0]
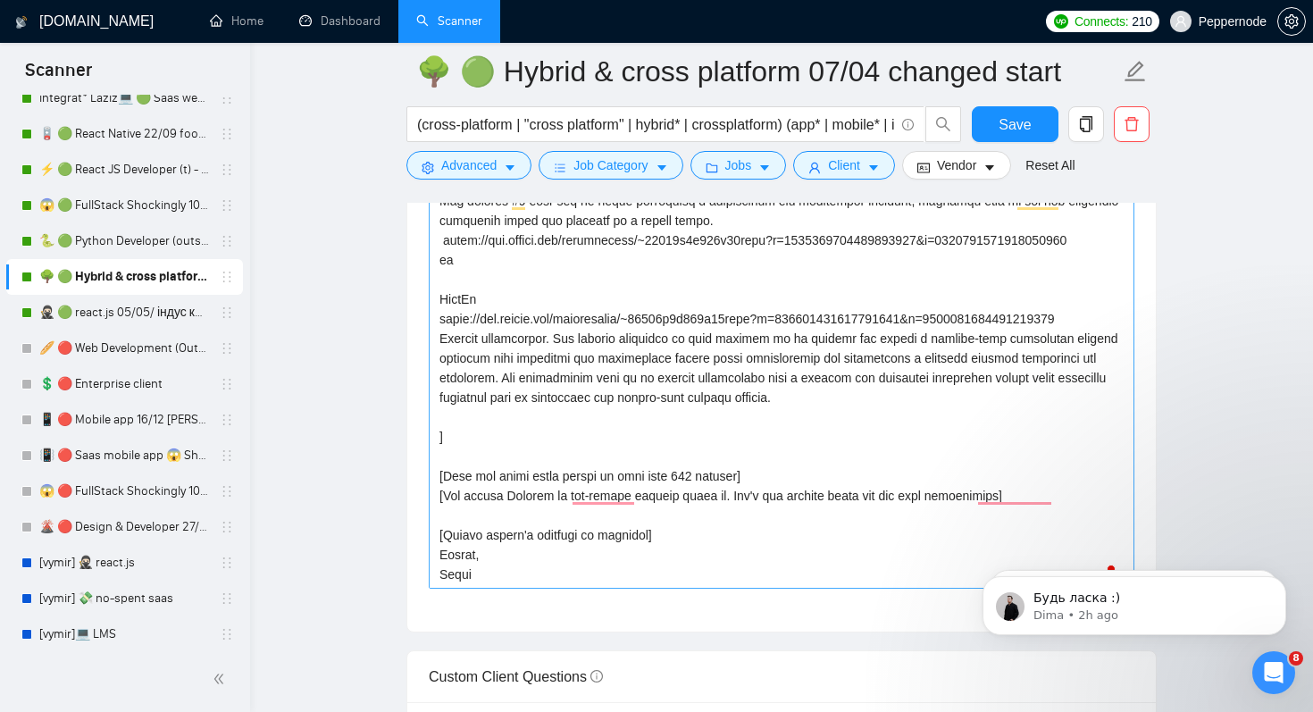
click at [840, 533] on textarea "Cover letter template:" at bounding box center [782, 388] width 706 height 402
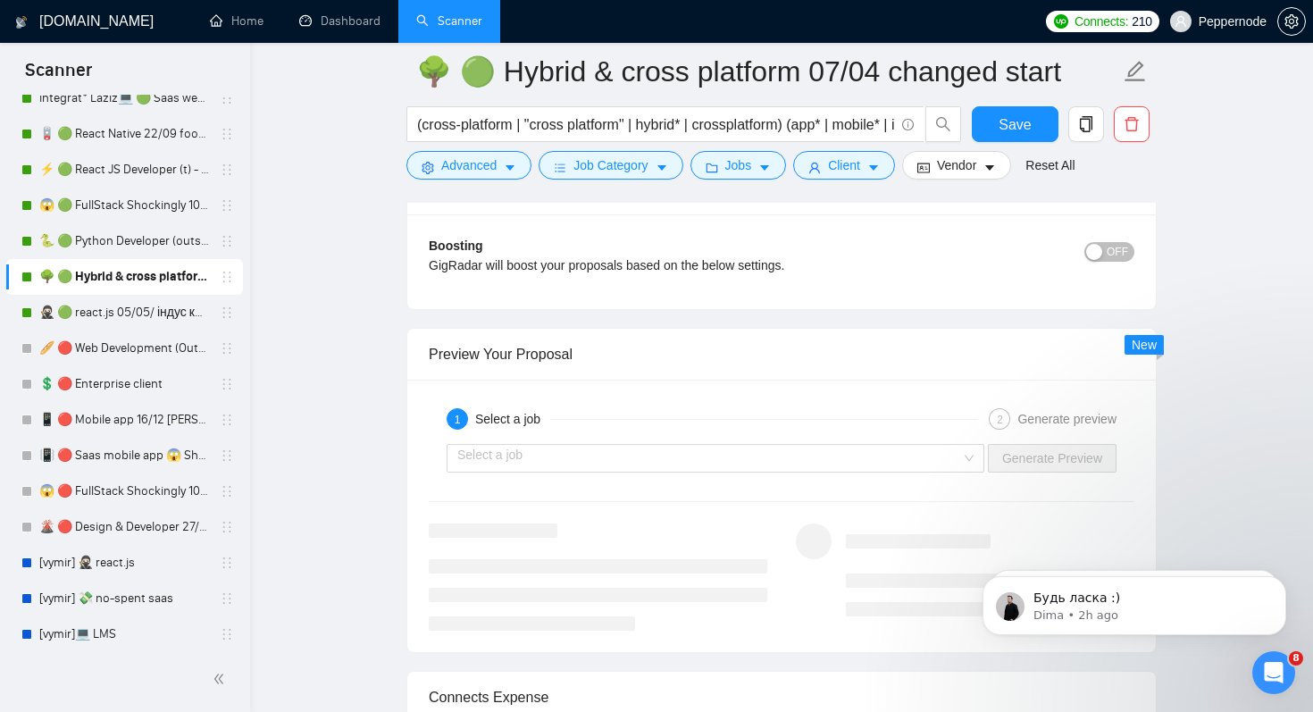
scroll to position [3293, 0]
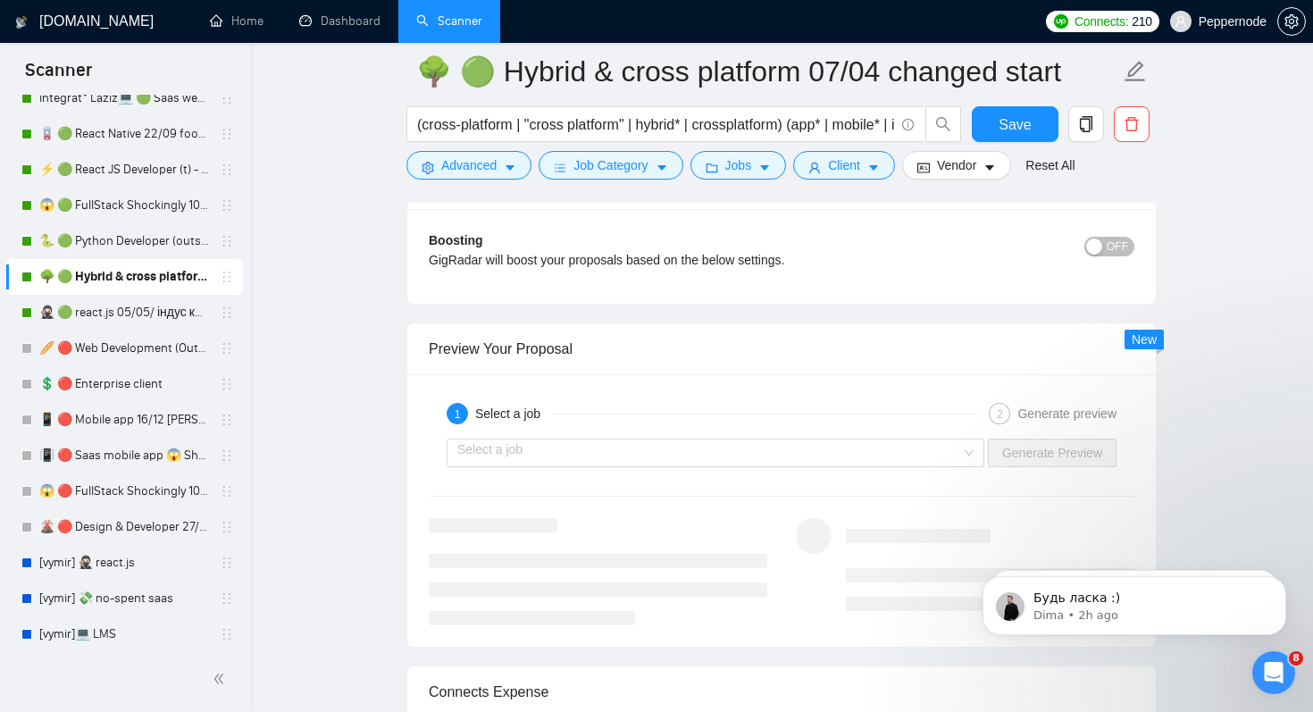
type textarea "🥷🏻 Lor! [Ipsum dol sitametc adip eli sedd eiusm, tempori utl etdo ma aliq en ad…"
click at [865, 467] on div "Select a job Generate Preview" at bounding box center [781, 452] width 709 height 43
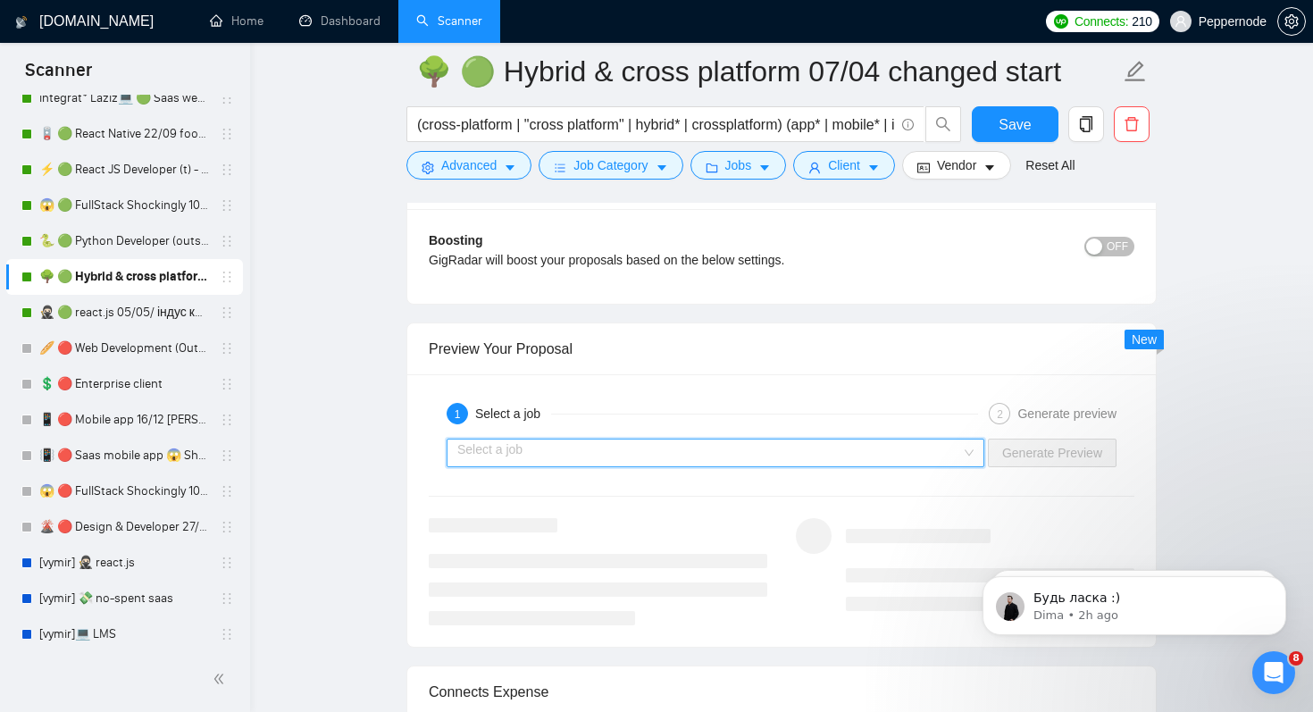
click at [865, 454] on input "search" at bounding box center [709, 453] width 504 height 27
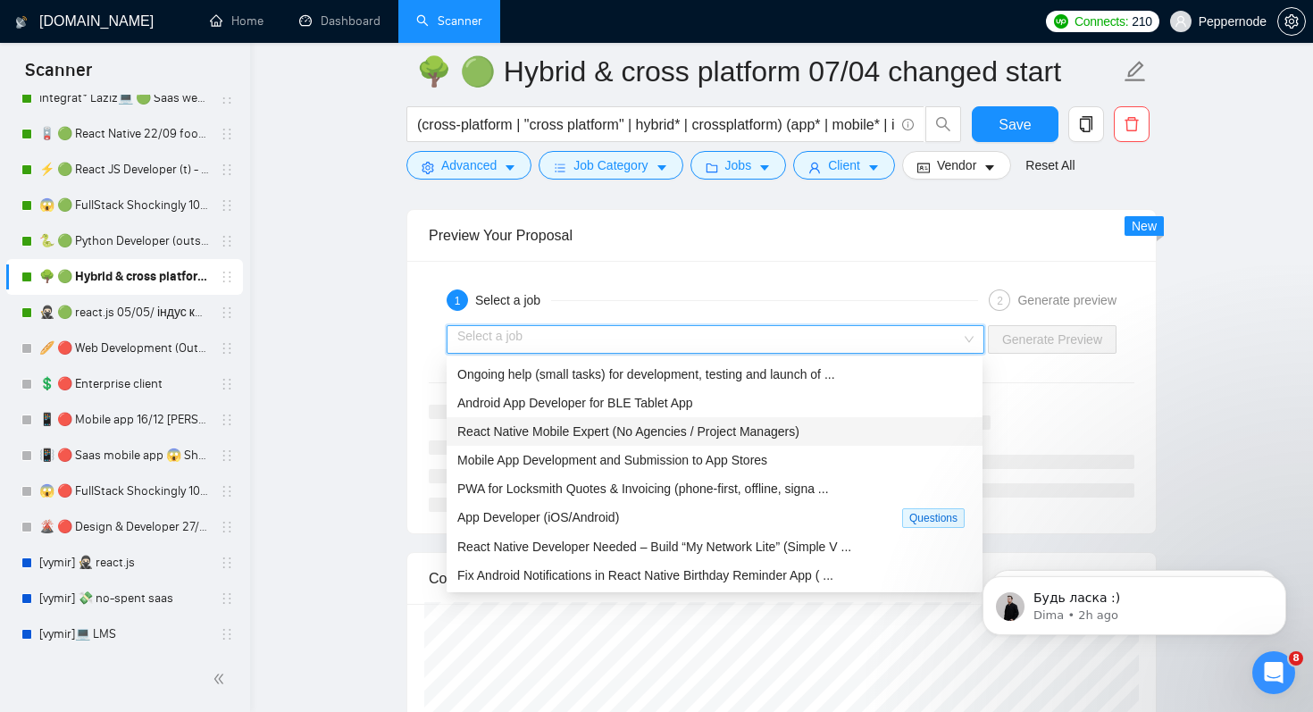
scroll to position [3457, 0]
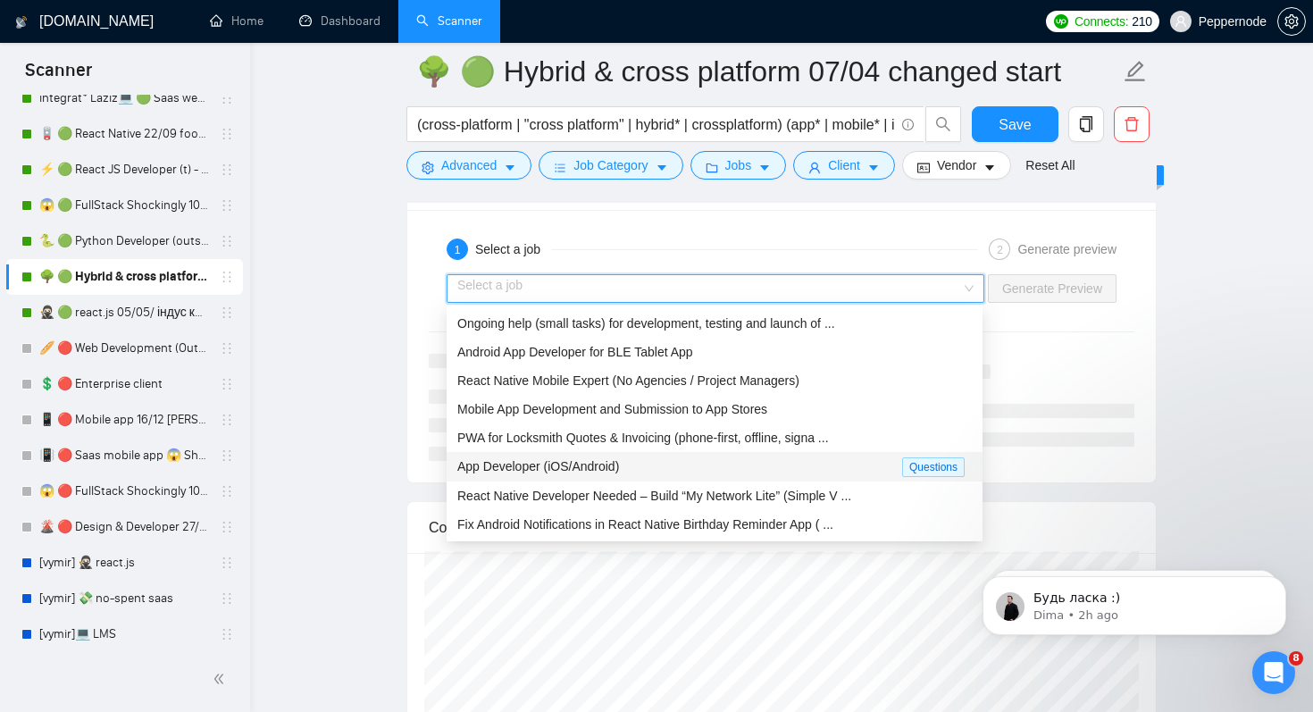
click at [754, 456] on div "App Developer (iOS/Android)" at bounding box center [679, 466] width 445 height 21
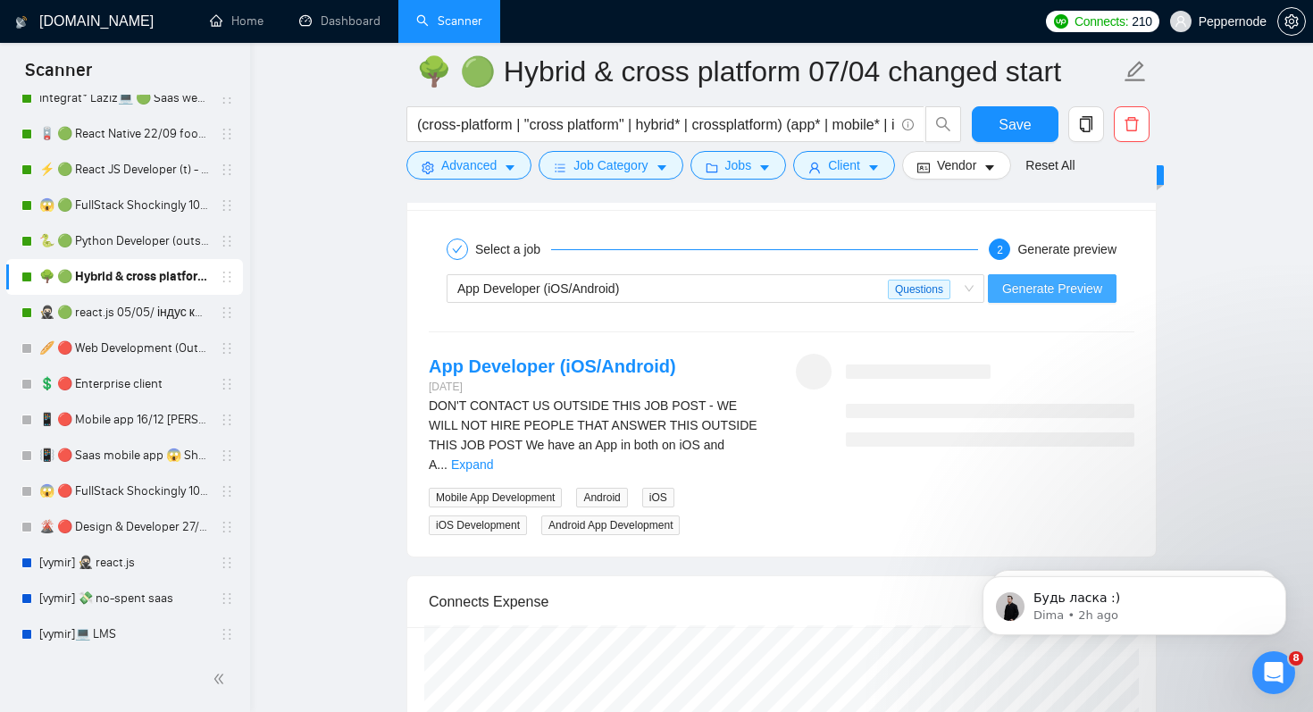
click at [1086, 301] on button "Generate Preview" at bounding box center [1052, 288] width 129 height 29
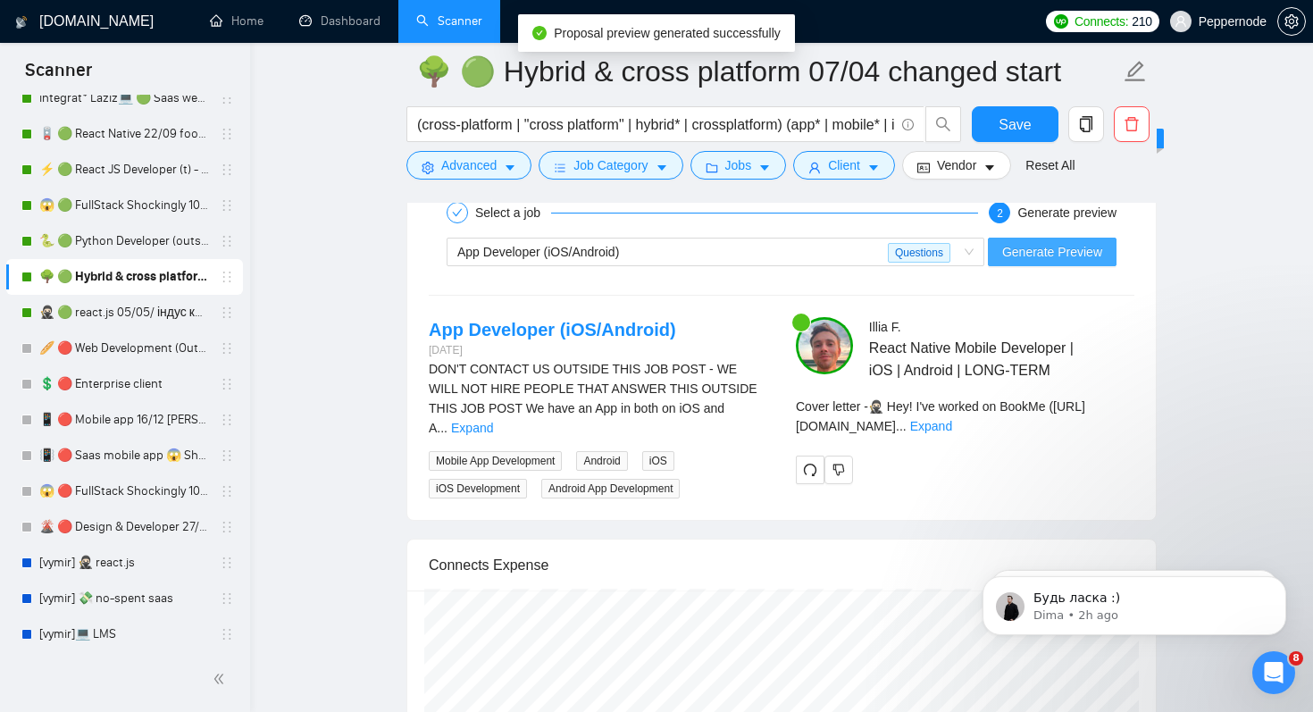
scroll to position [3545, 0]
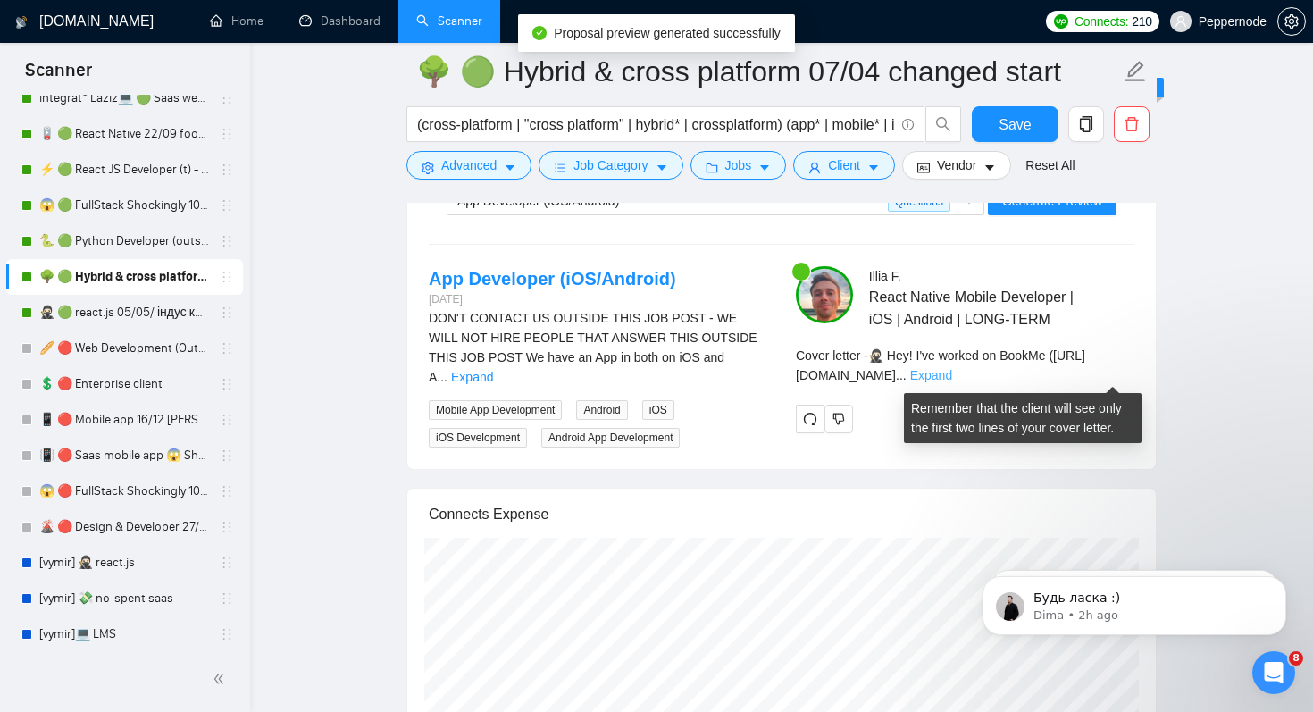
click at [952, 373] on link "Expand" at bounding box center [931, 375] width 42 height 14
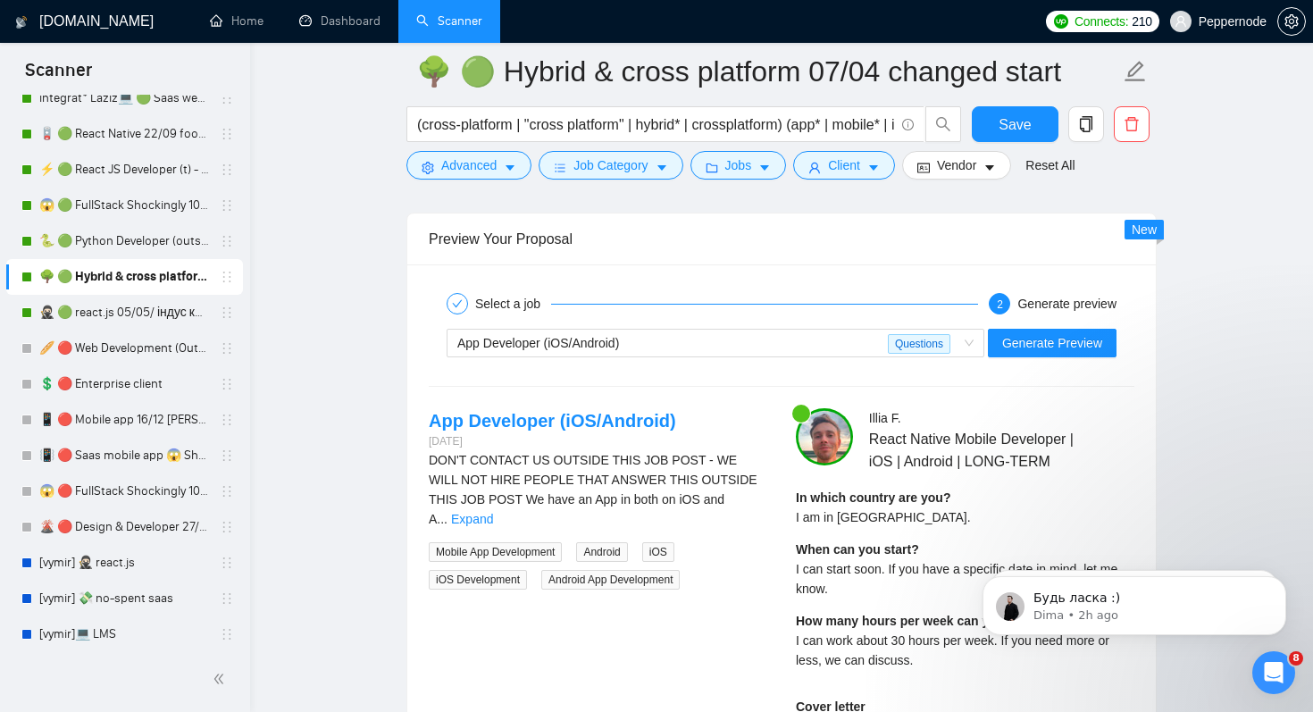
scroll to position [3350, 0]
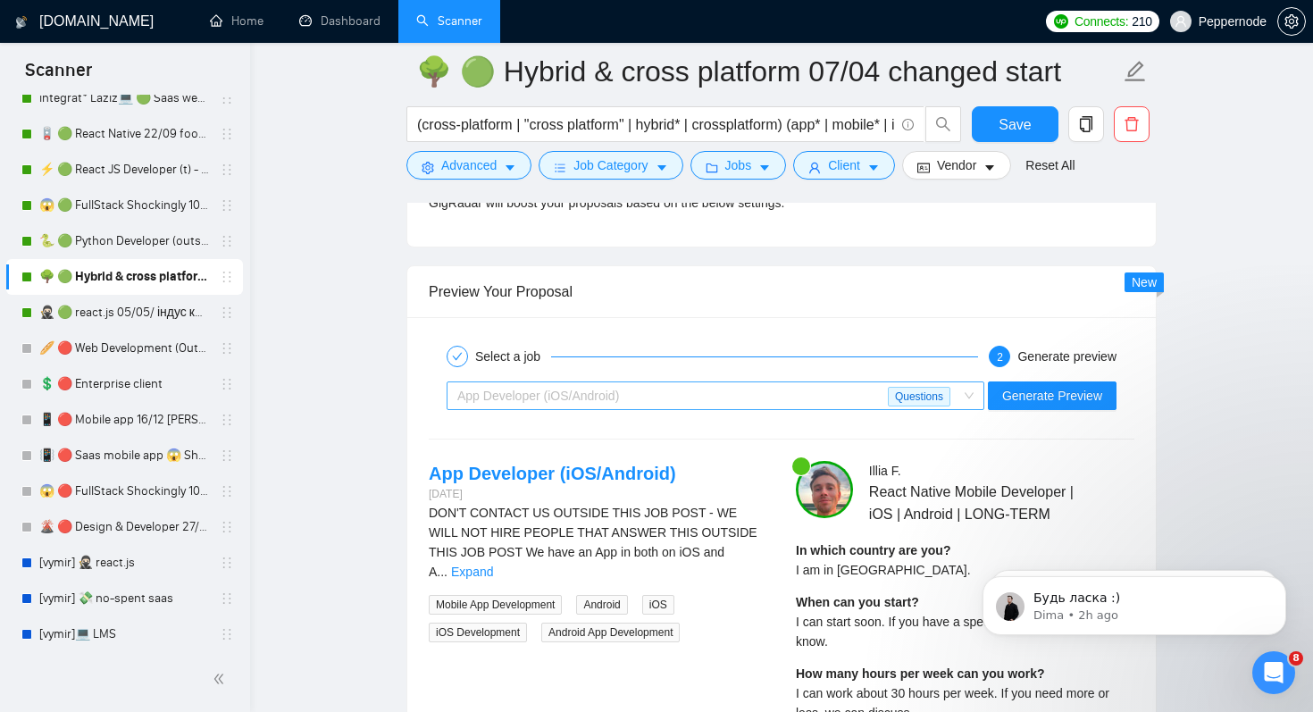
click at [674, 398] on div "App Developer (iOS/Android)" at bounding box center [672, 395] width 431 height 27
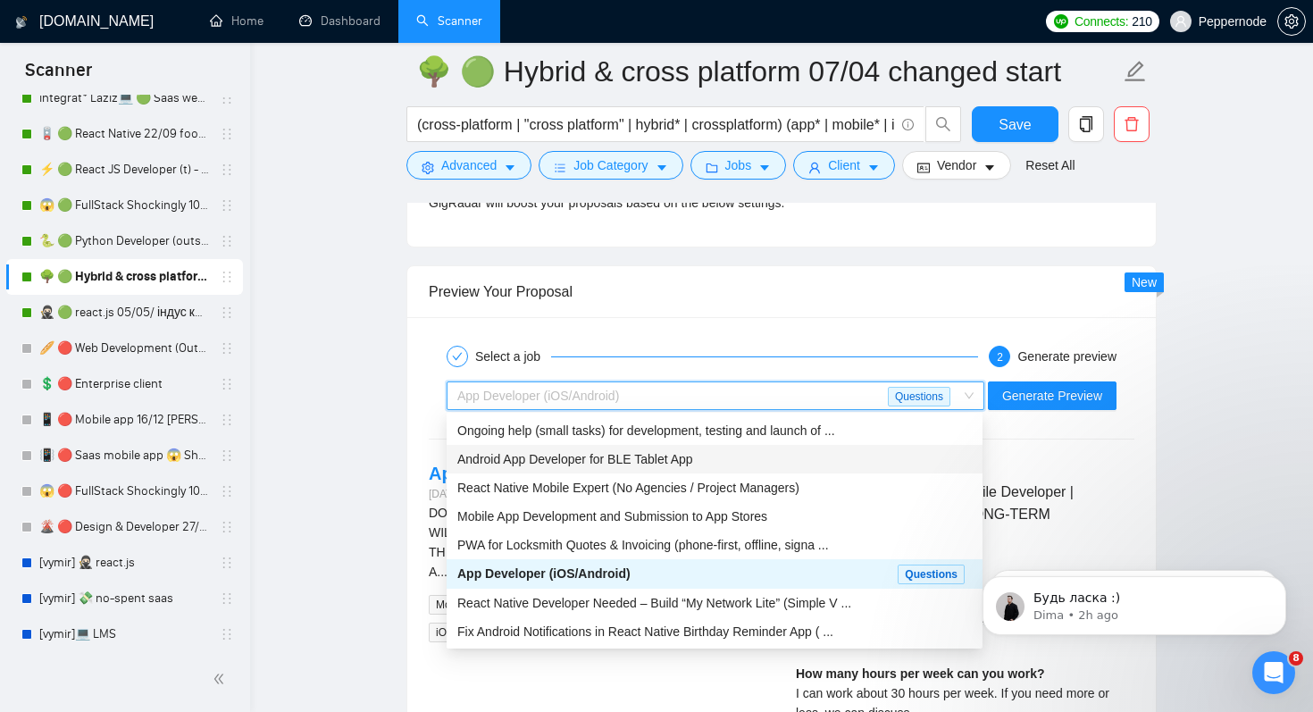
click at [648, 455] on span "Android App Developer for BLE Tablet App" at bounding box center [575, 459] width 236 height 14
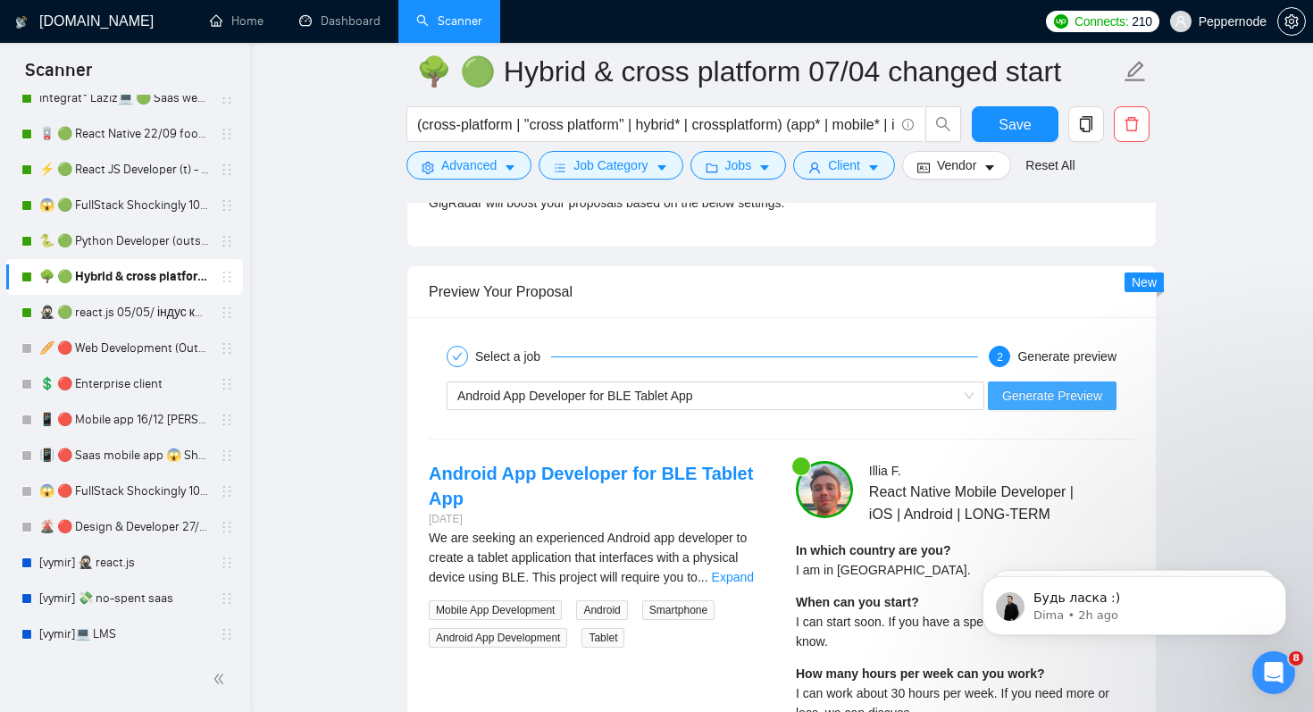
click at [1095, 396] on span "Generate Preview" at bounding box center [1052, 396] width 100 height 20
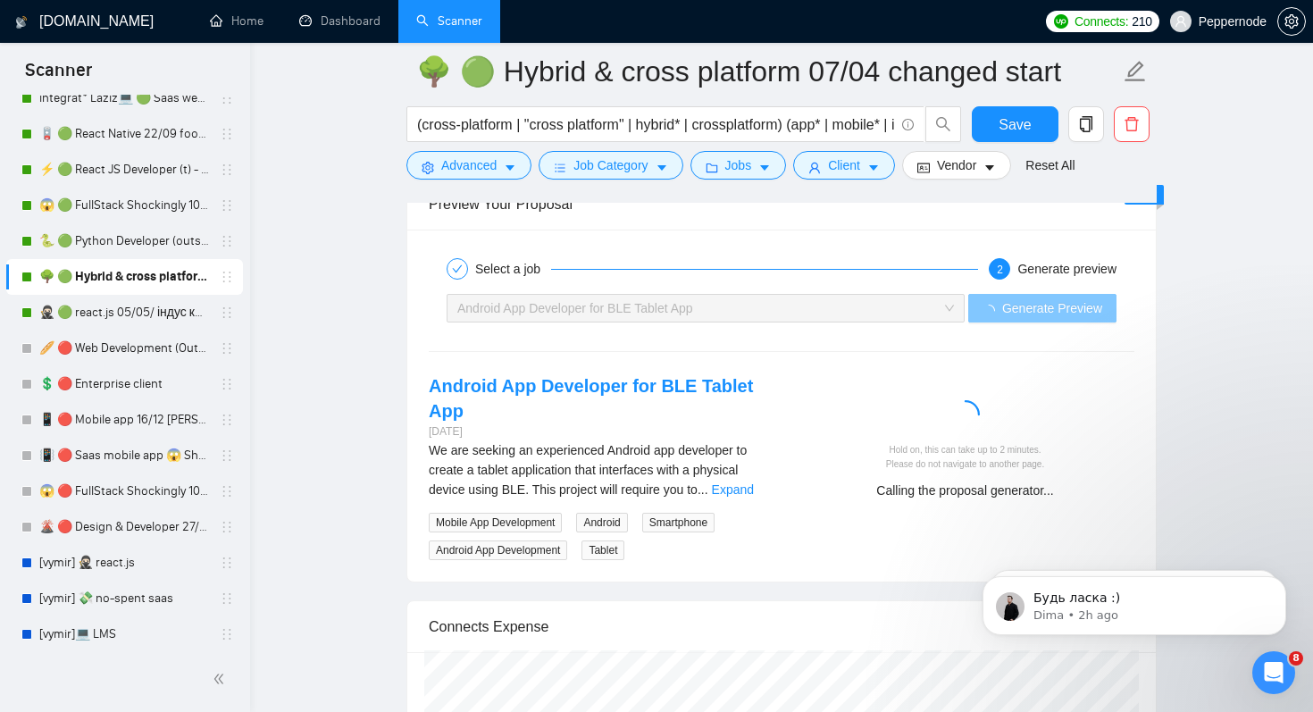
scroll to position [3451, 0]
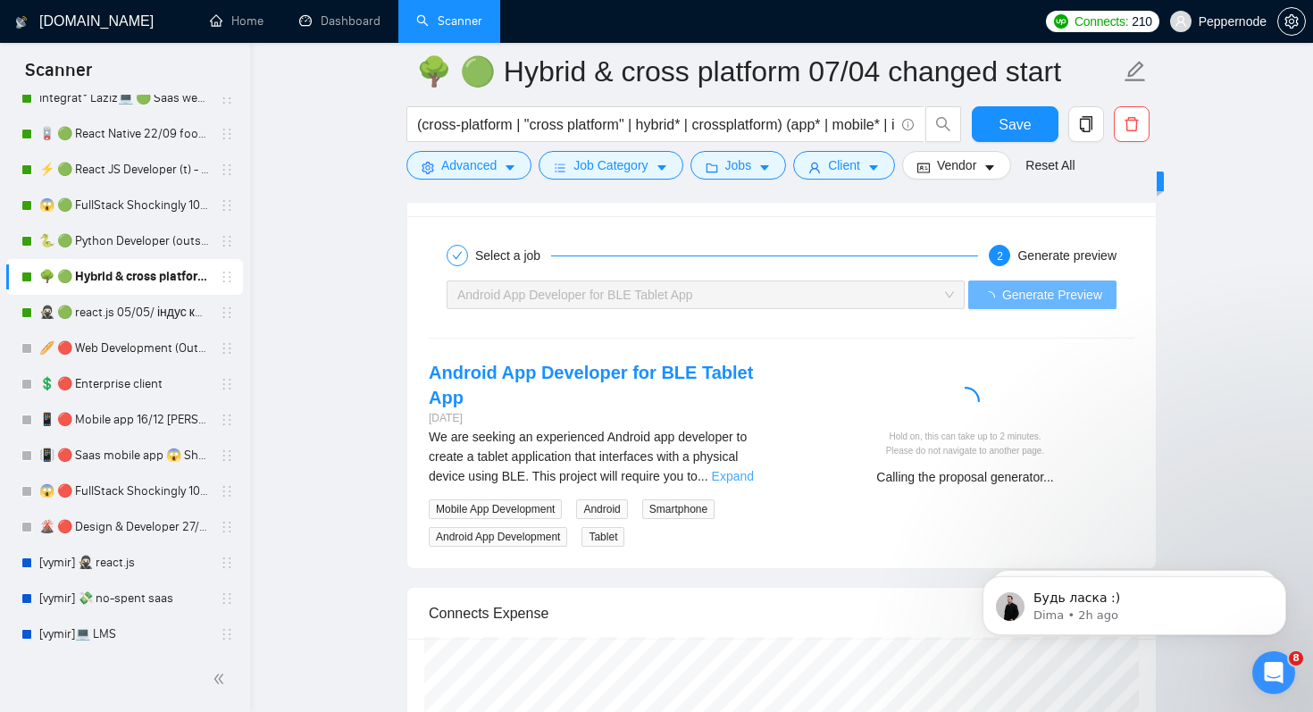
click at [729, 471] on link "Expand" at bounding box center [733, 476] width 42 height 14
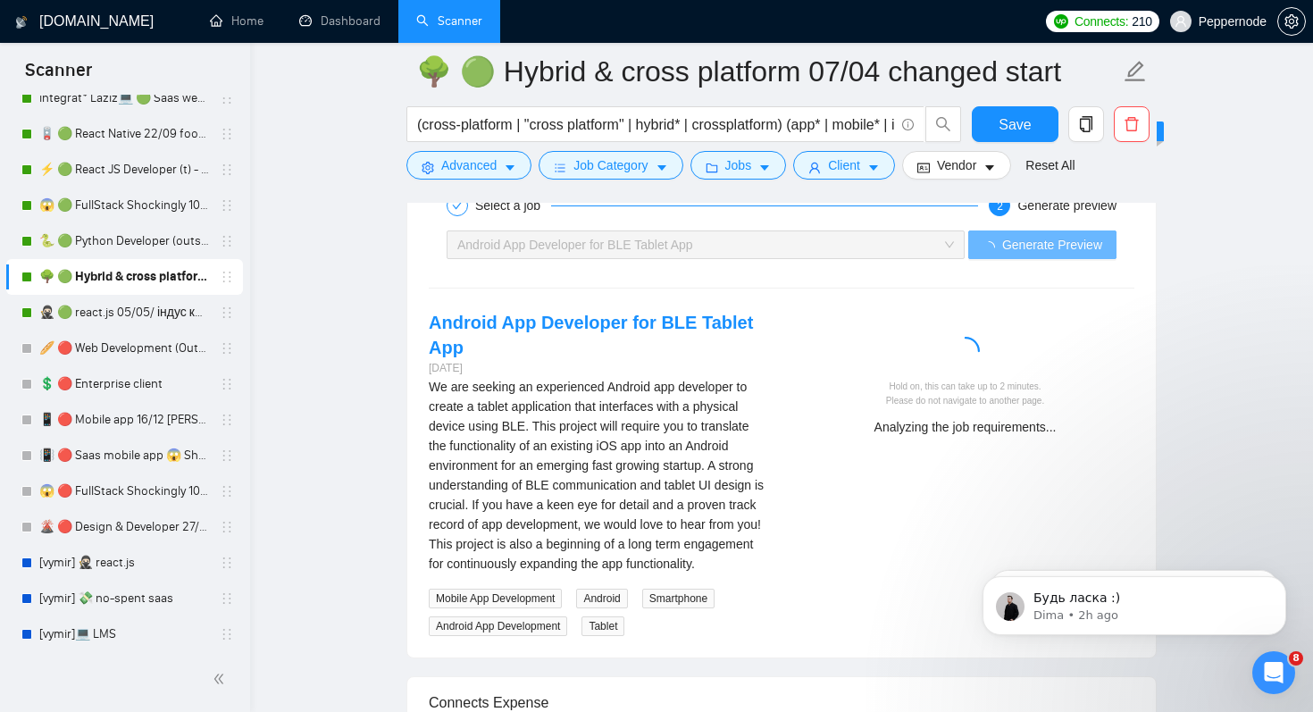
scroll to position [3440, 0]
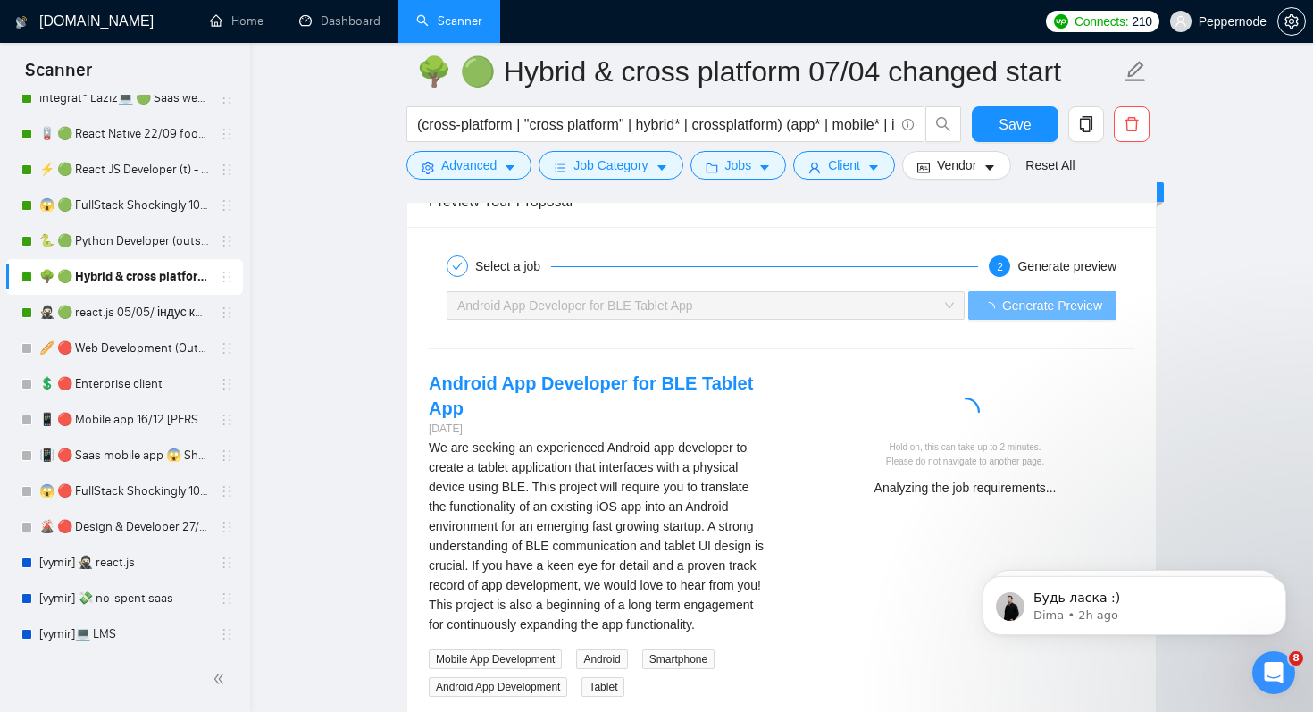
click at [741, 311] on div "Android App Developer for BLE Tablet App" at bounding box center [697, 305] width 481 height 27
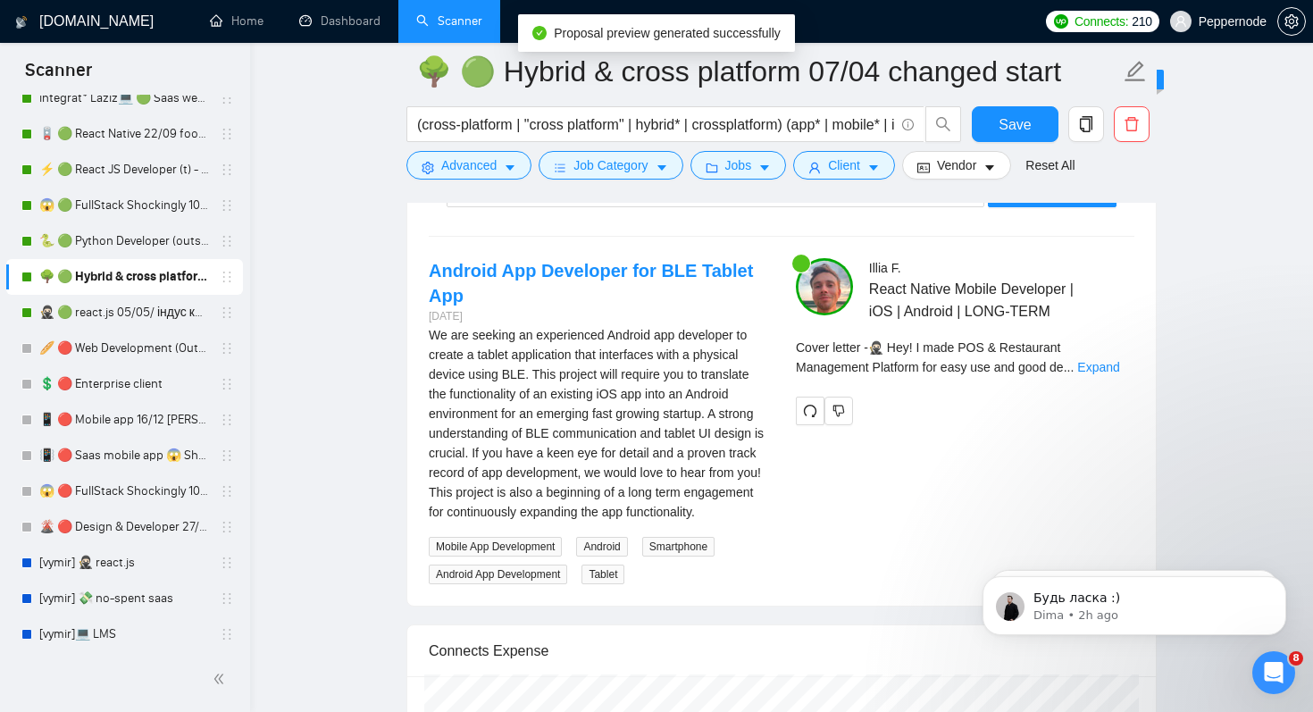
scroll to position [3584, 0]
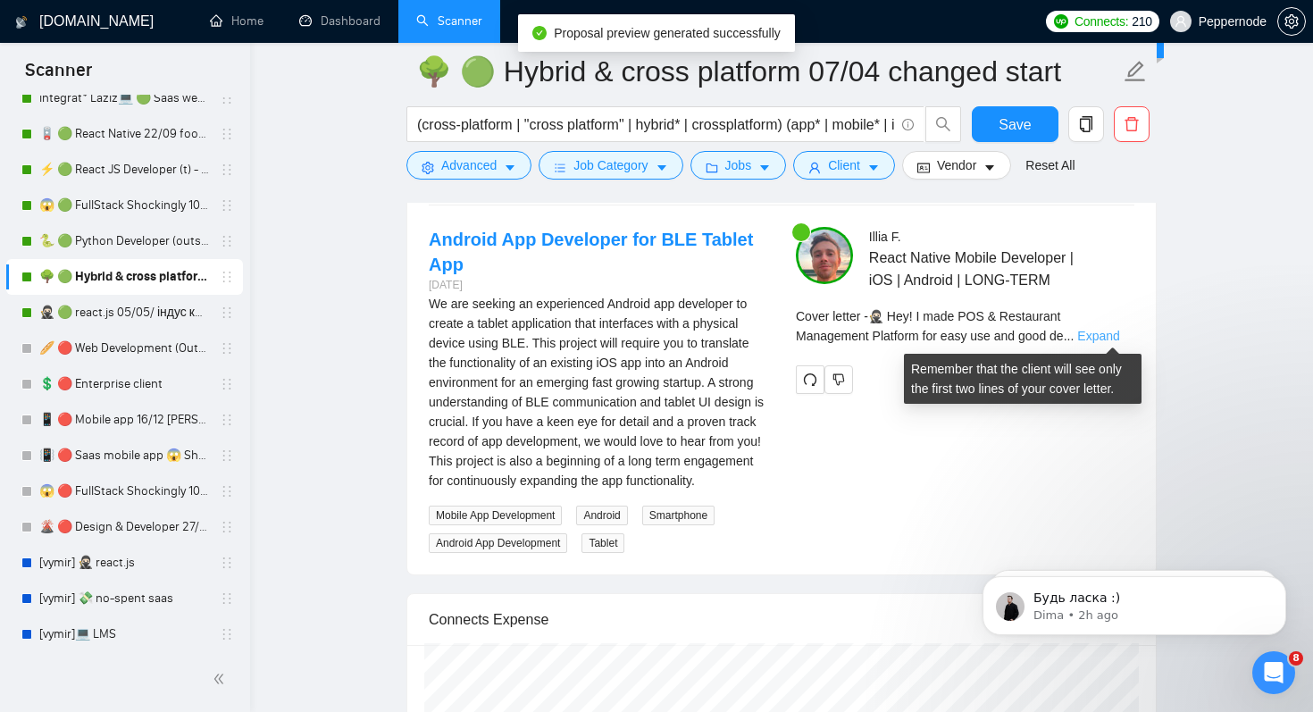
click at [1119, 333] on link "Expand" at bounding box center [1098, 336] width 42 height 14
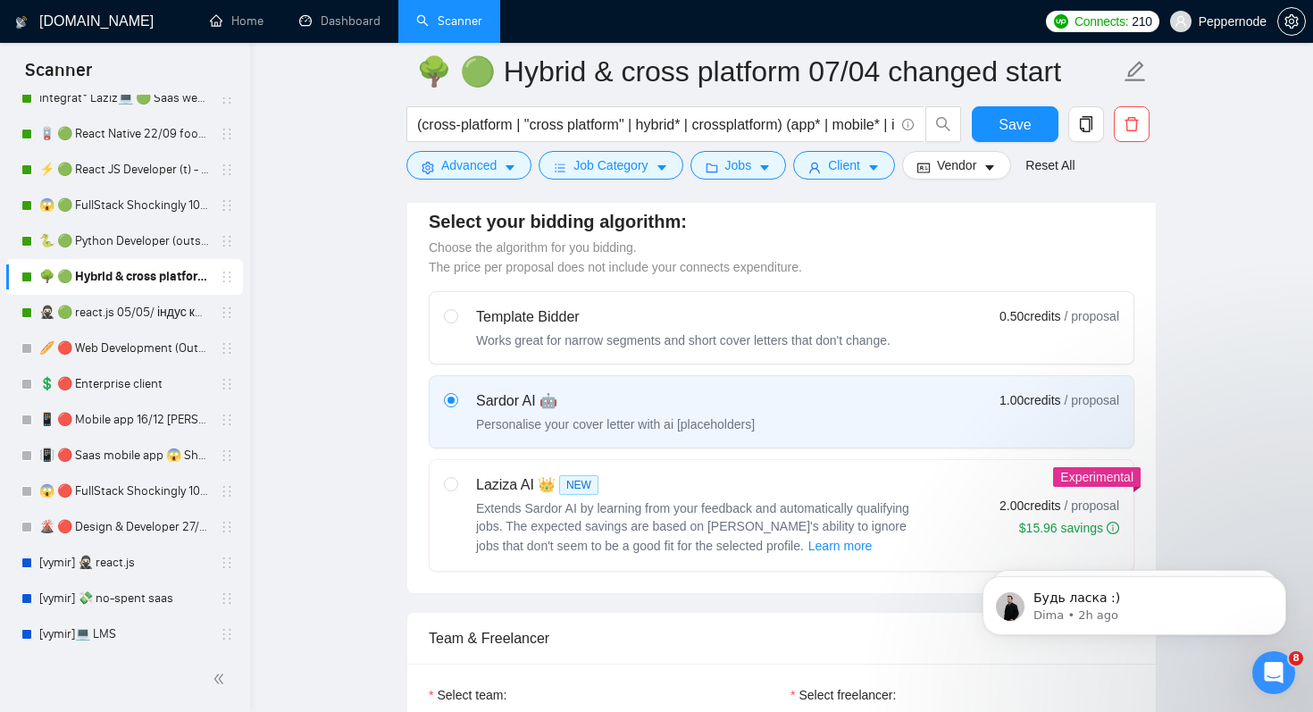
scroll to position [440, 0]
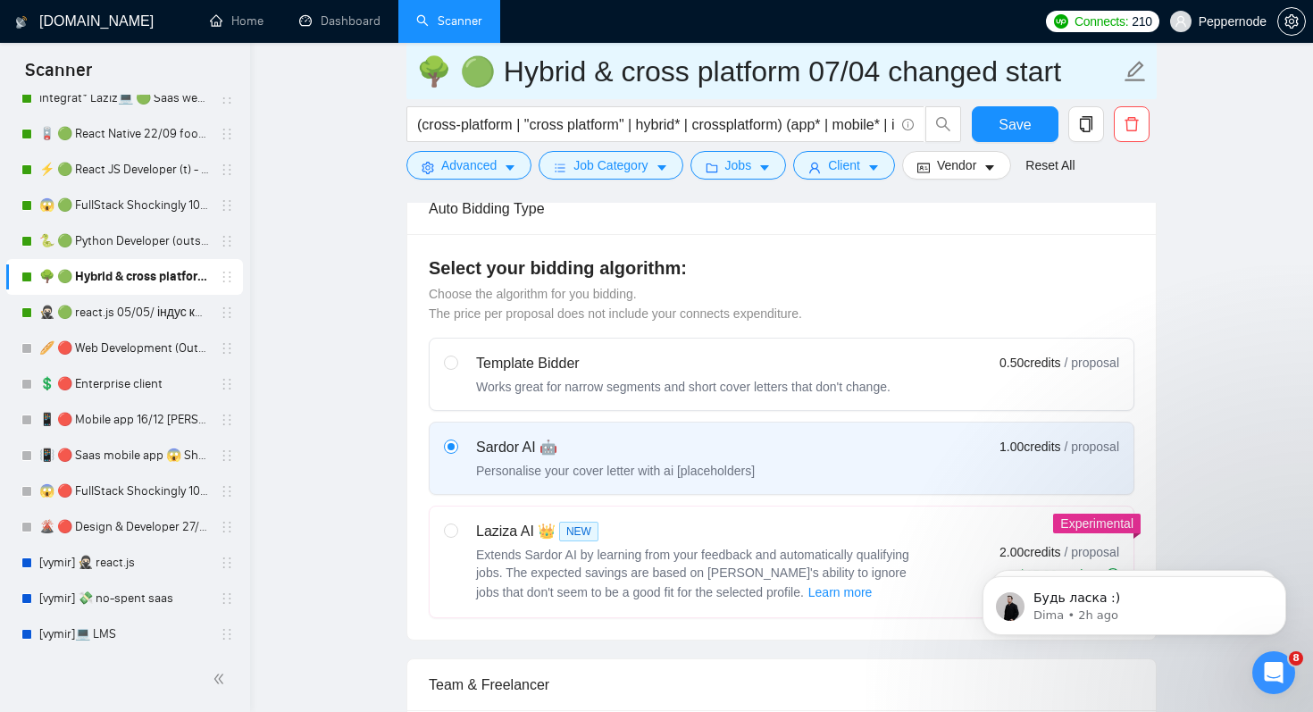
drag, startPoint x: 795, startPoint y: 63, endPoint x: 1107, endPoint y: 69, distance: 311.8
click at [1107, 69] on input "🌳 🟢 Hybrid & cross platform 07/04 changed start" at bounding box center [768, 71] width 704 height 45
type input "🌳 🟢 Hybrid & cross platform 2209 similar apps+quest"
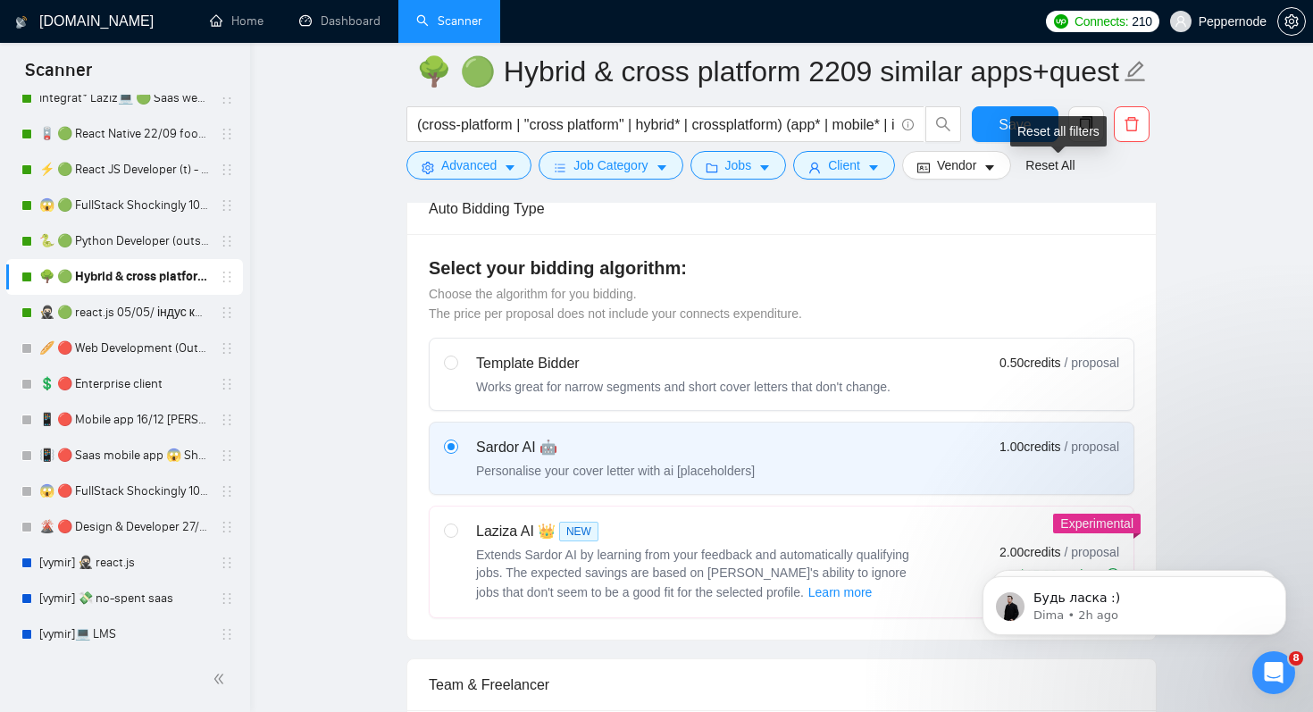
click at [1015, 130] on div "Reset all filters" at bounding box center [1058, 131] width 96 height 30
click at [1007, 124] on span "Save" at bounding box center [1015, 124] width 32 height 22
click at [1006, 123] on span "Save" at bounding box center [1015, 124] width 32 height 22
